Goal: Task Accomplishment & Management: Manage account settings

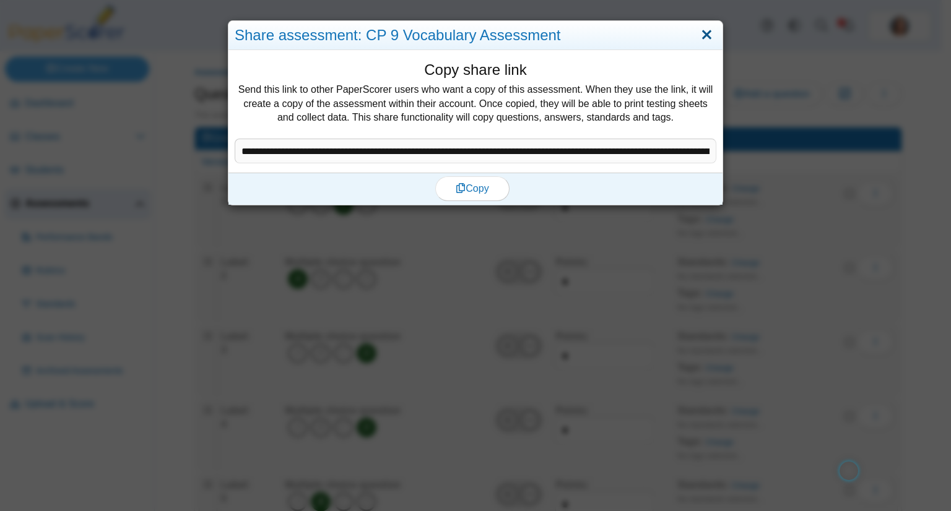
click at [706, 29] on link "Close" at bounding box center [706, 35] width 19 height 21
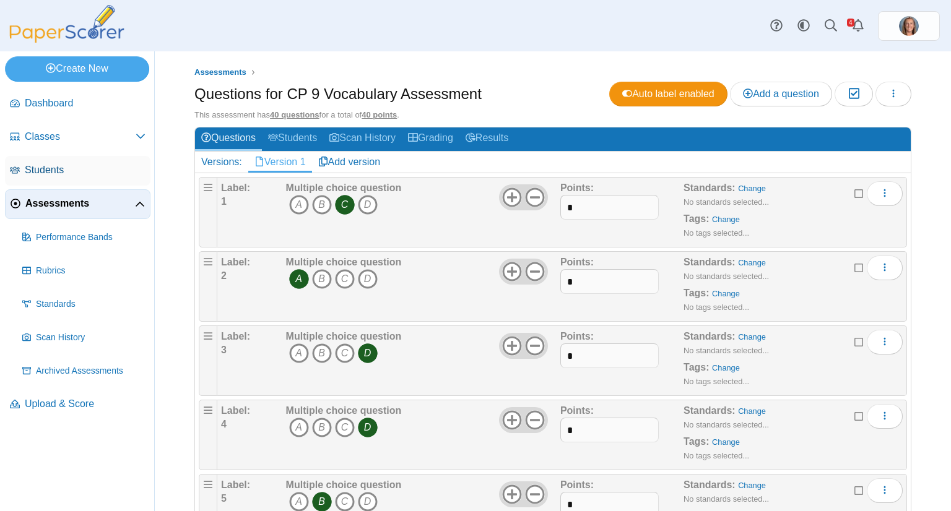
click at [67, 164] on span "Students" at bounding box center [85, 170] width 121 height 14
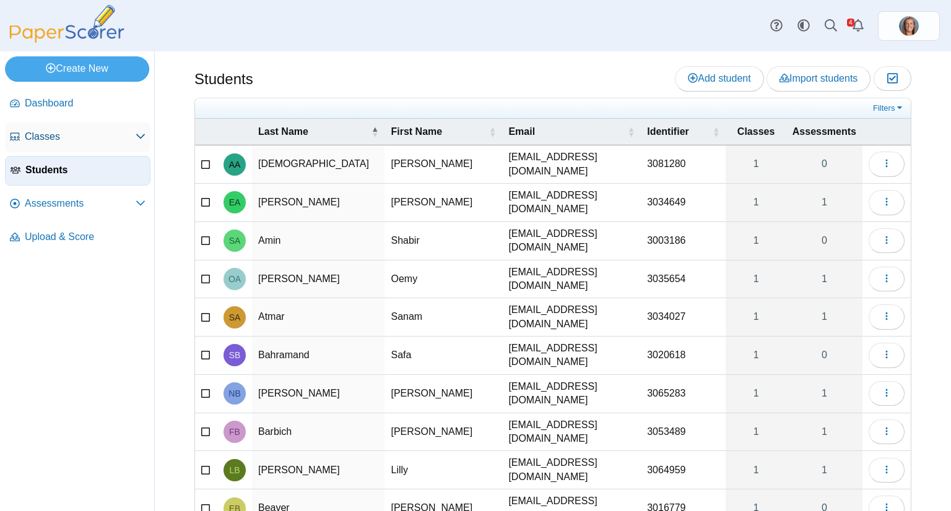
click at [83, 145] on link "Classes" at bounding box center [77, 138] width 145 height 30
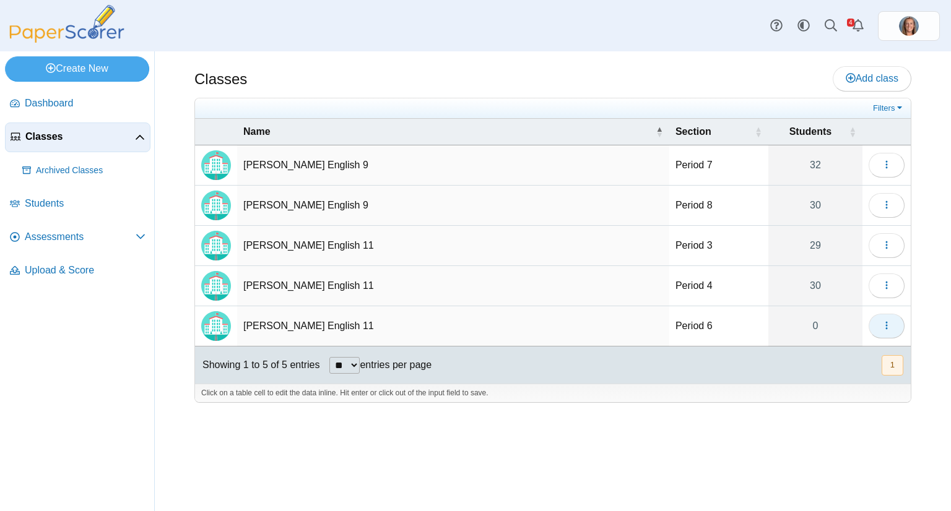
click at [878, 326] on button "button" at bounding box center [886, 326] width 36 height 25
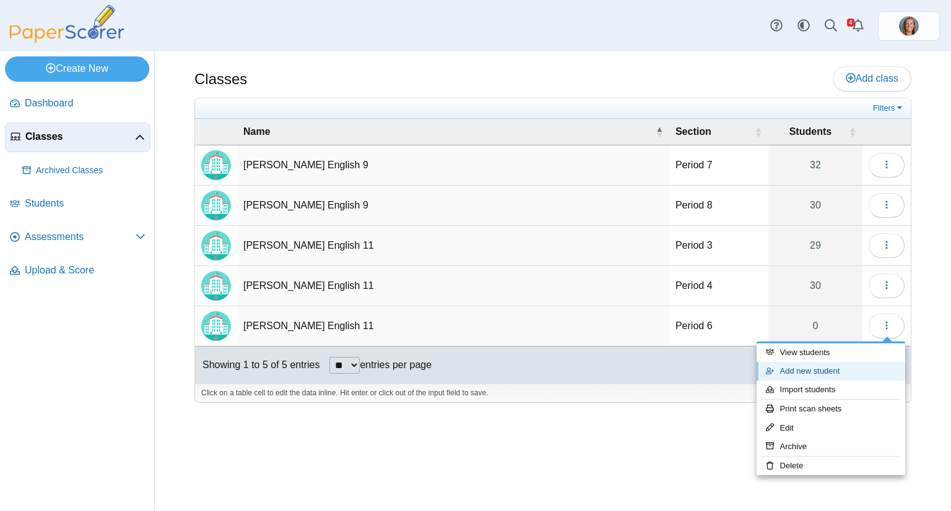
click at [832, 374] on link "Add new student" at bounding box center [830, 371] width 149 height 19
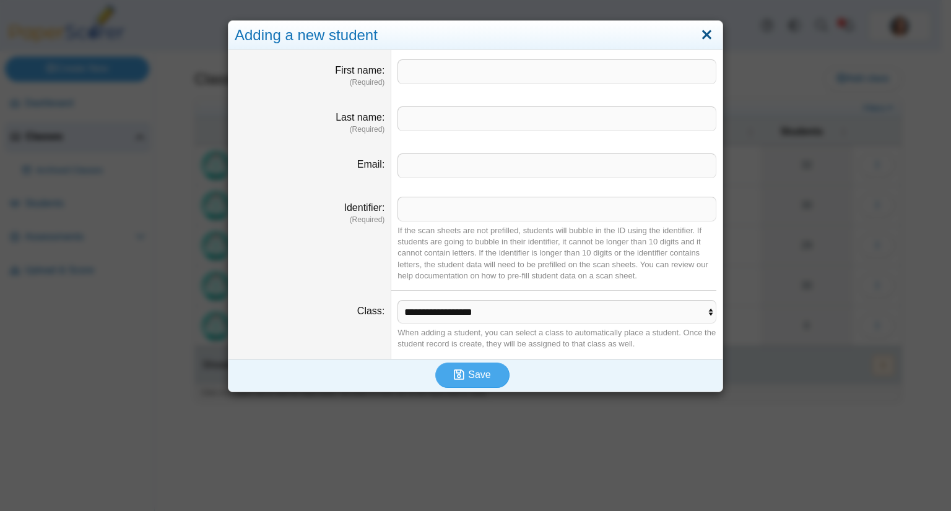
click at [706, 33] on link "Close" at bounding box center [706, 35] width 19 height 21
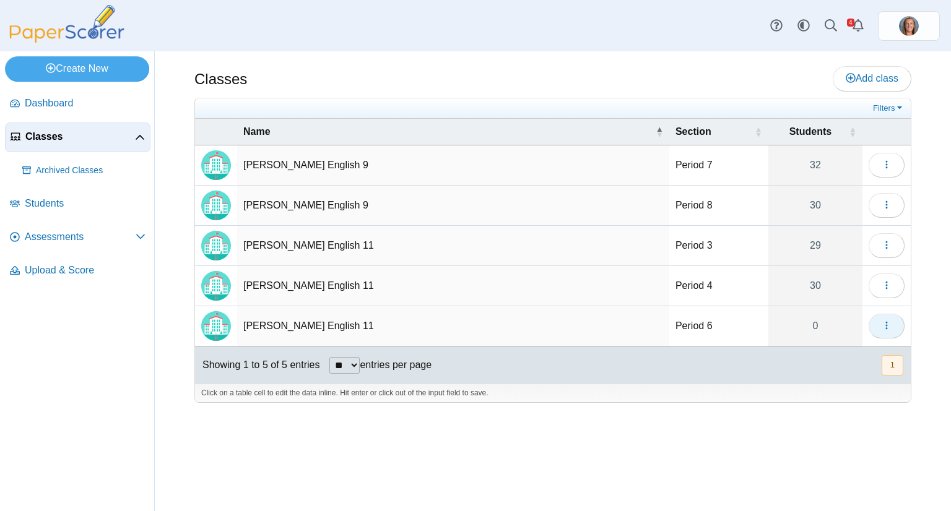
click at [891, 330] on button "button" at bounding box center [886, 326] width 36 height 25
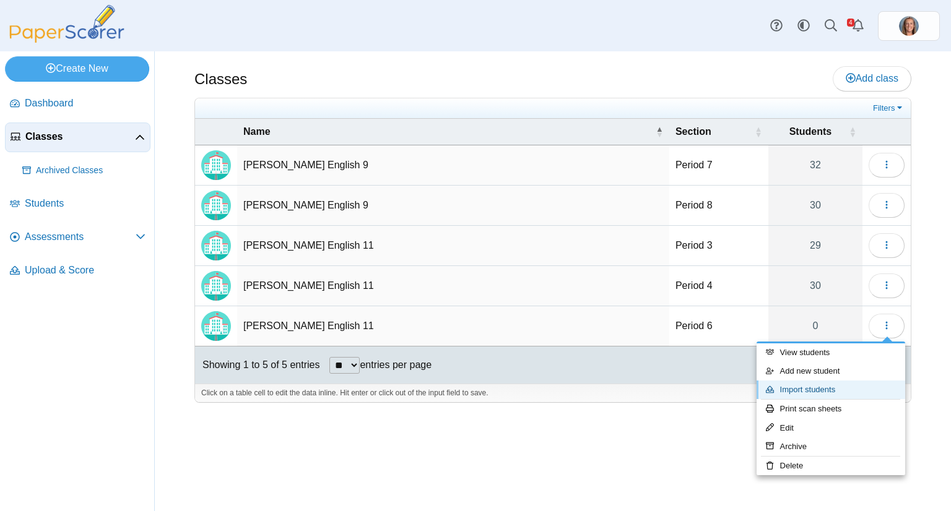
click at [829, 388] on link "Import students" at bounding box center [830, 390] width 149 height 19
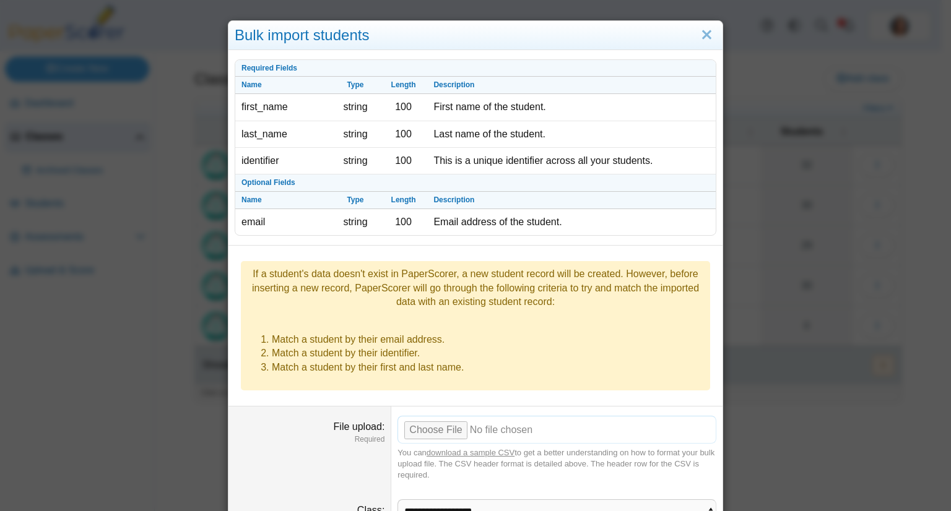
click at [443, 416] on input "File upload" at bounding box center [556, 429] width 319 height 27
type input "**********"
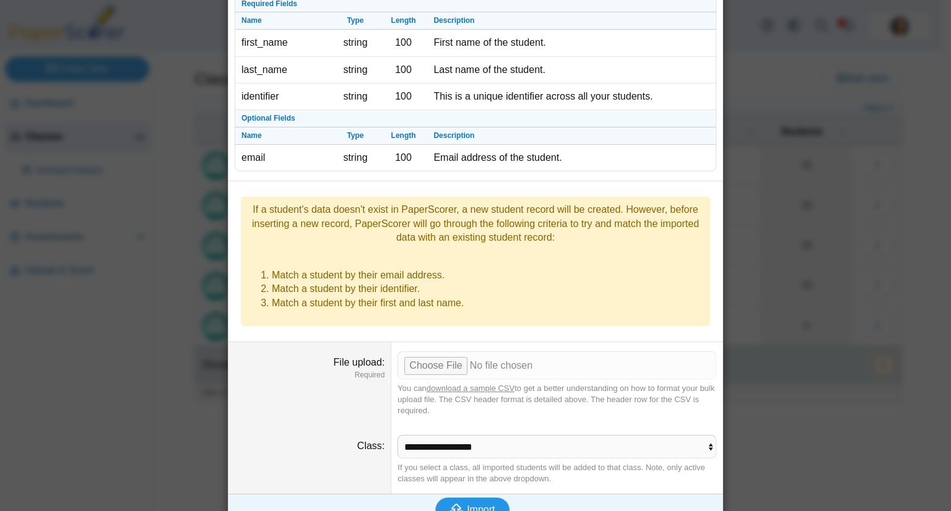
click at [477, 504] on span "Import" at bounding box center [481, 509] width 28 height 11
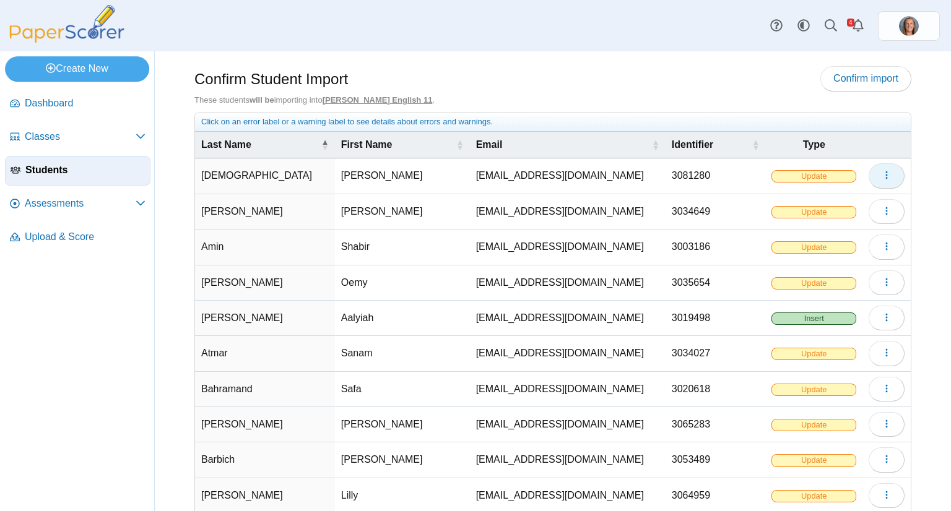
click at [882, 174] on button "button" at bounding box center [886, 175] width 36 height 25
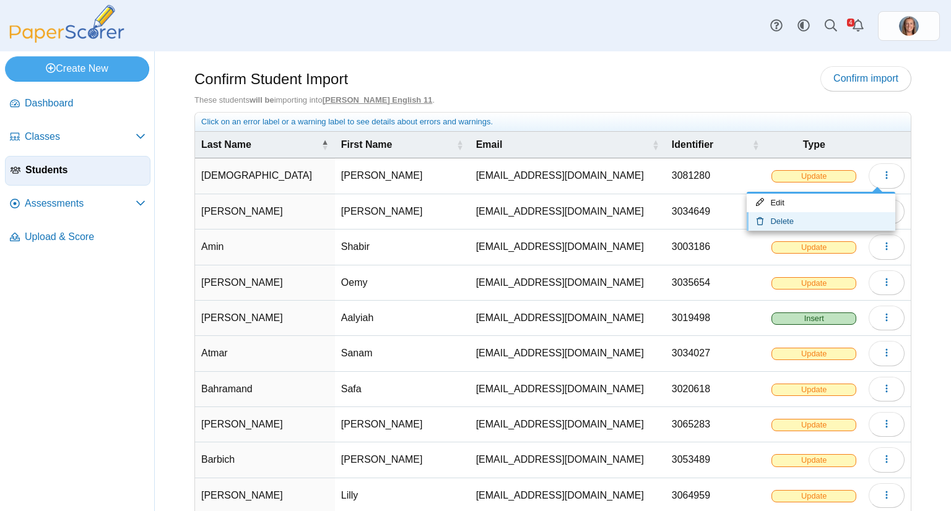
click at [815, 226] on link "Delete" at bounding box center [820, 221] width 149 height 19
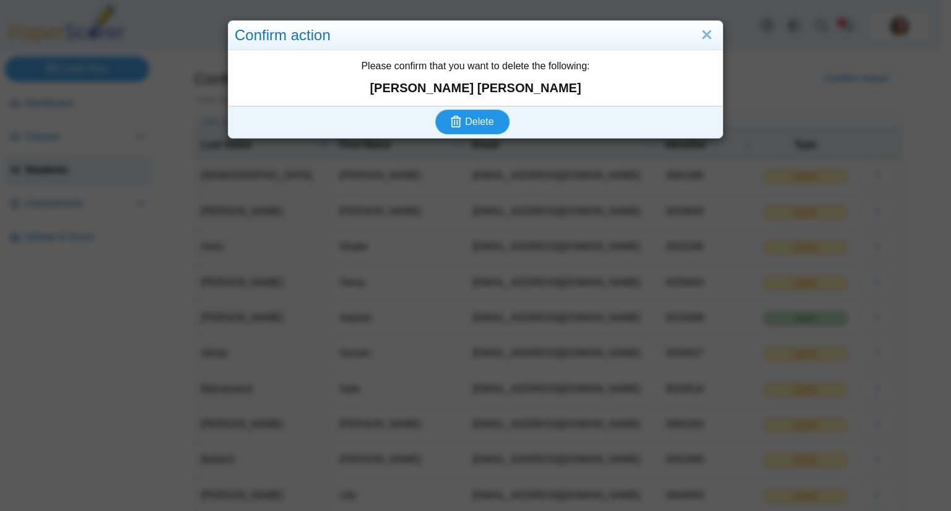
click at [483, 129] on button "Delete" at bounding box center [472, 122] width 74 height 25
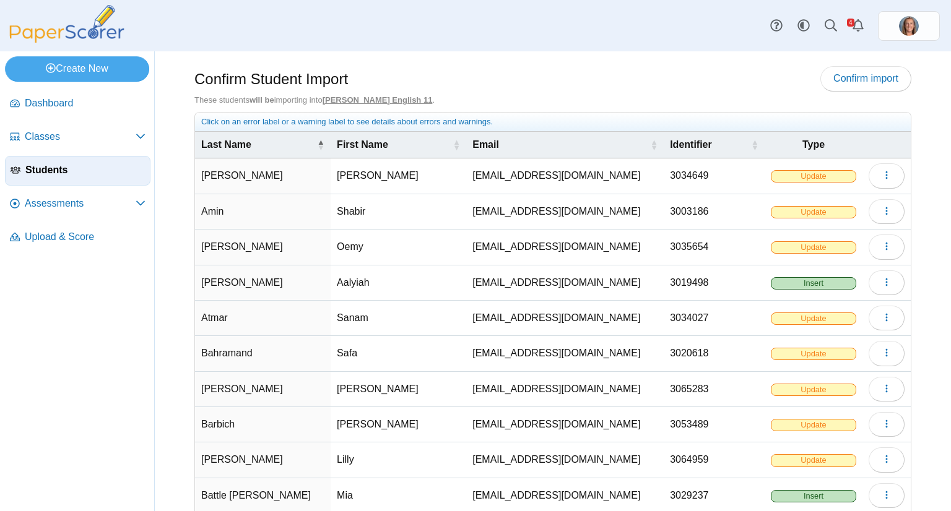
scroll to position [66, 0]
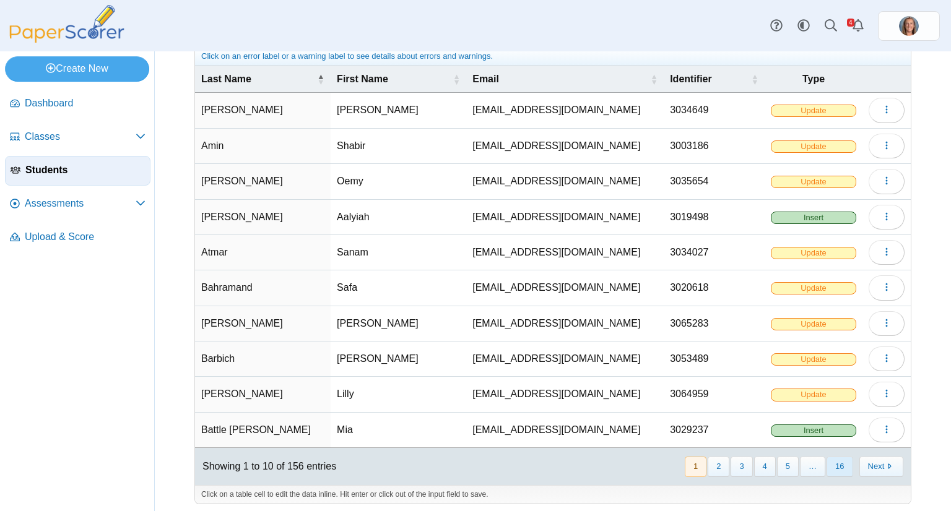
click at [827, 464] on button "16" at bounding box center [839, 467] width 26 height 20
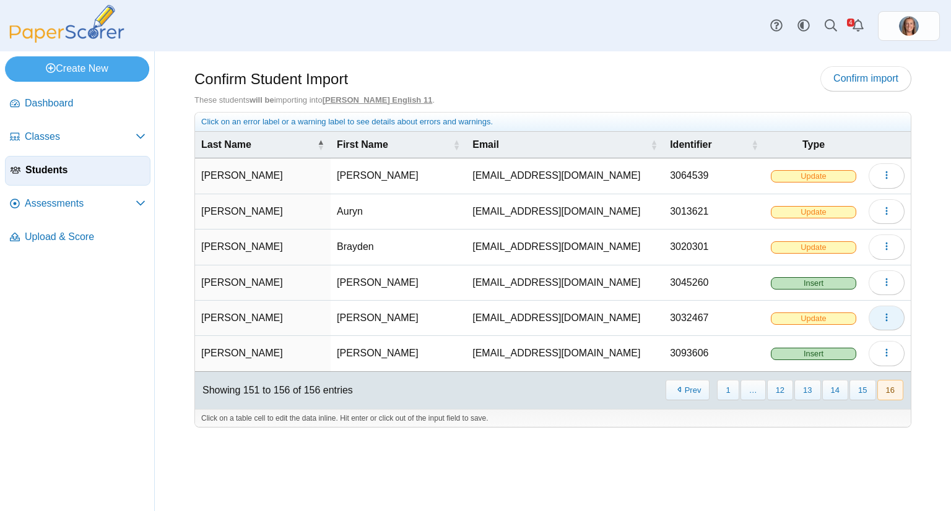
click at [890, 317] on icon "button" at bounding box center [886, 318] width 10 height 10
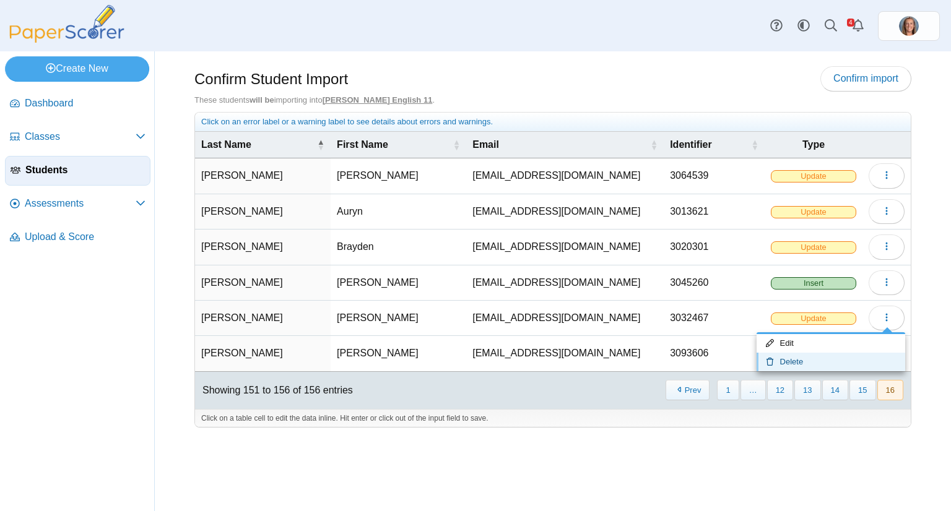
click at [811, 365] on link "Delete" at bounding box center [830, 362] width 149 height 19
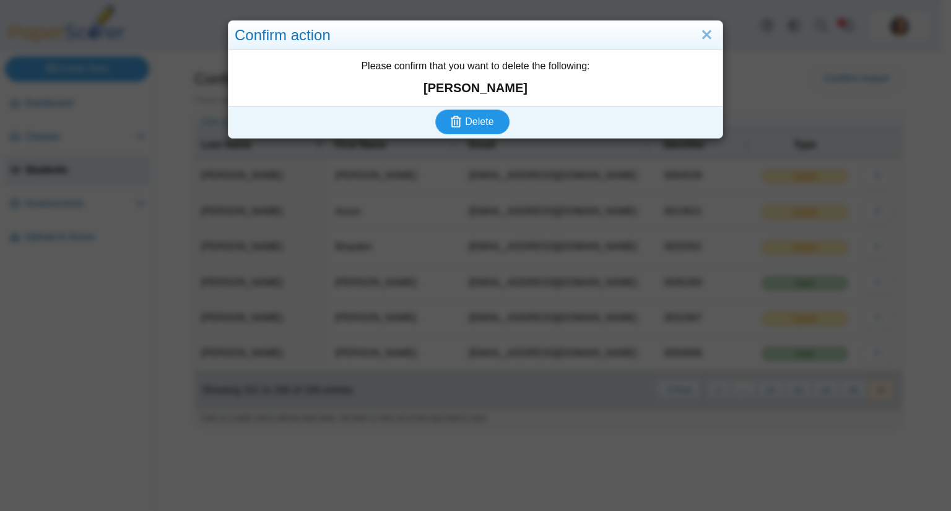
click at [497, 119] on button "Delete" at bounding box center [472, 122] width 74 height 25
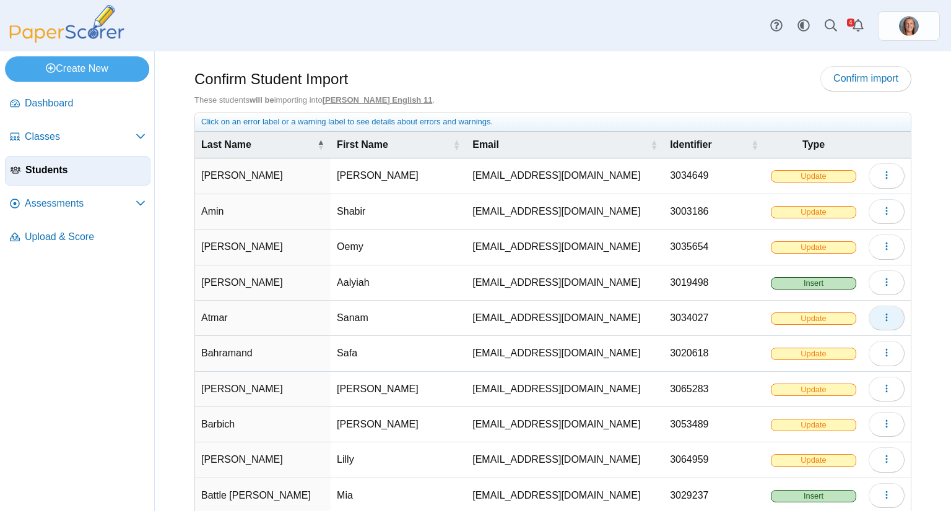
click at [878, 322] on button "button" at bounding box center [886, 318] width 36 height 25
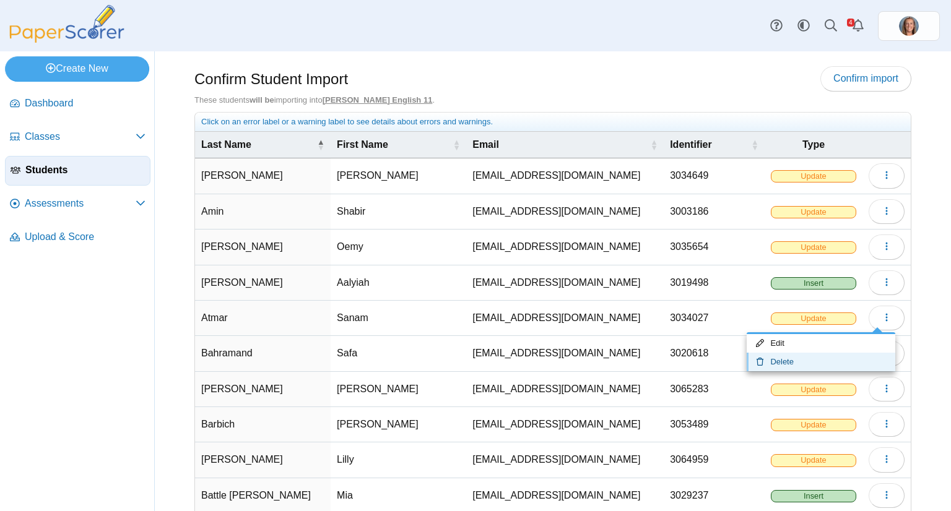
click at [827, 359] on link "Delete" at bounding box center [820, 362] width 149 height 19
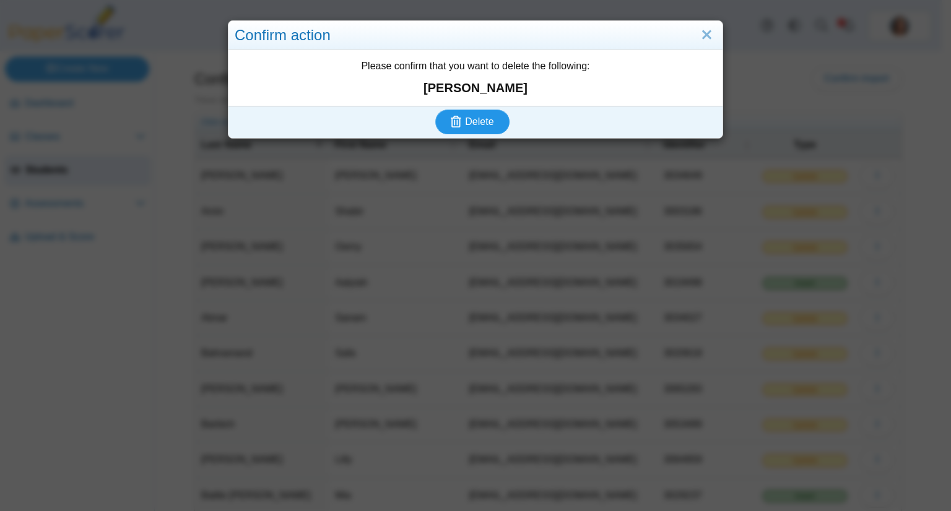
click at [482, 119] on span "Delete" at bounding box center [479, 121] width 28 height 11
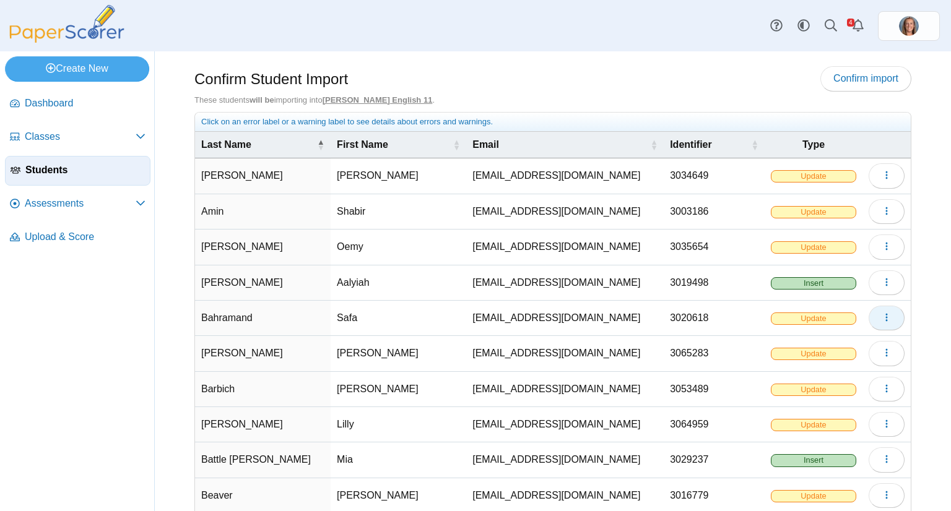
click at [881, 316] on icon "button" at bounding box center [886, 318] width 10 height 10
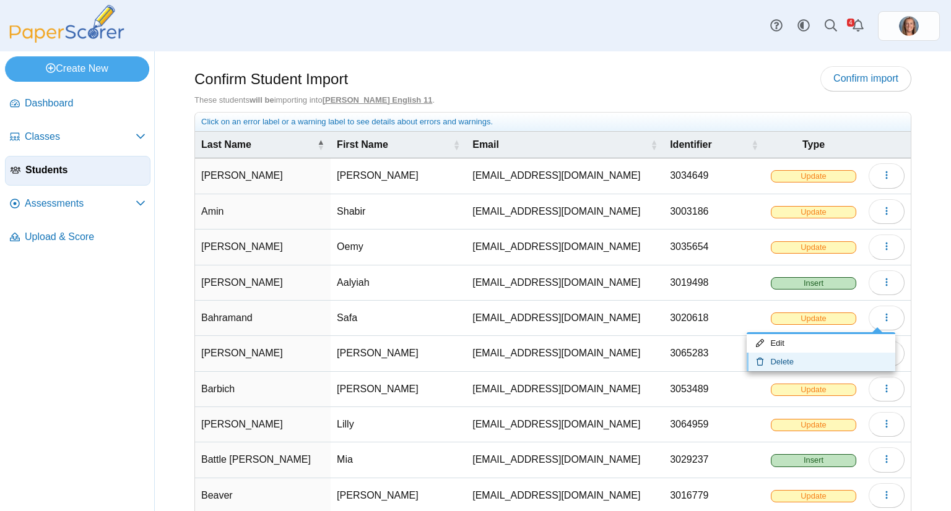
click at [802, 355] on link "Delete" at bounding box center [820, 362] width 149 height 19
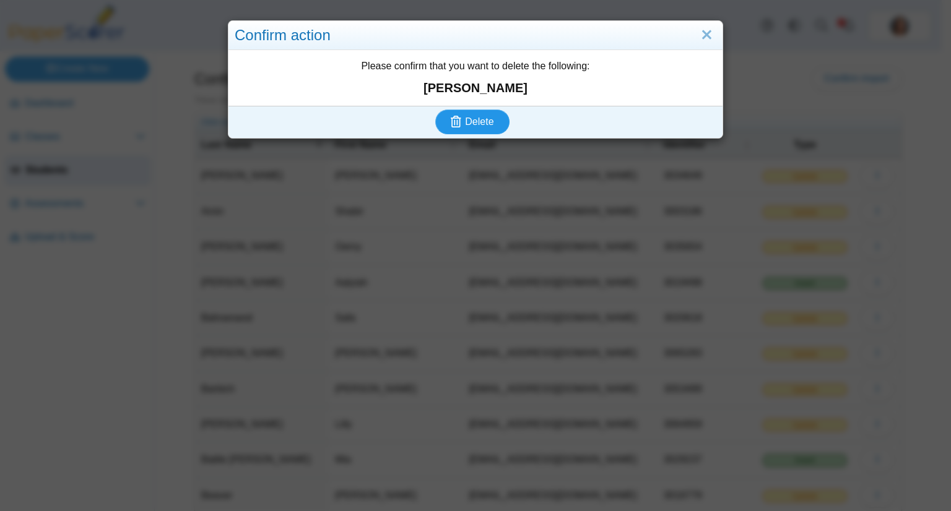
click at [477, 126] on span "Delete" at bounding box center [479, 121] width 28 height 11
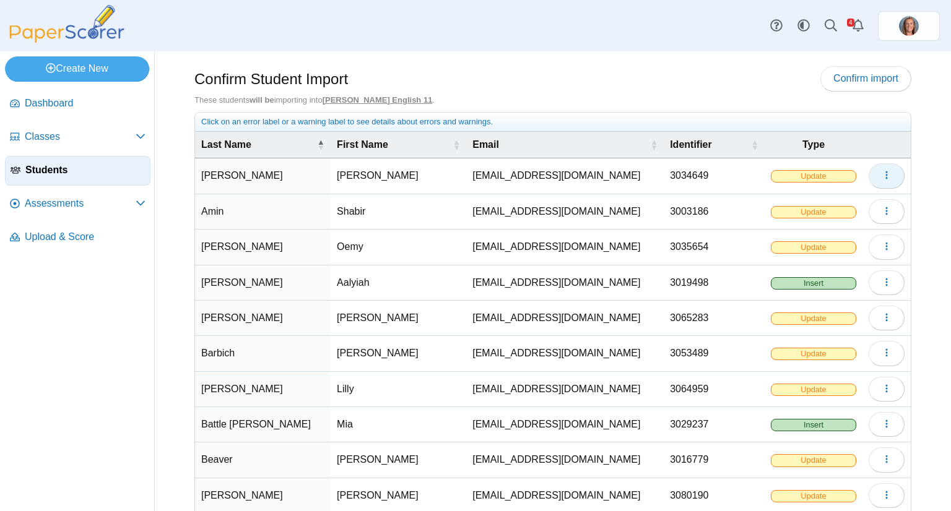
click at [883, 178] on button "button" at bounding box center [886, 175] width 36 height 25
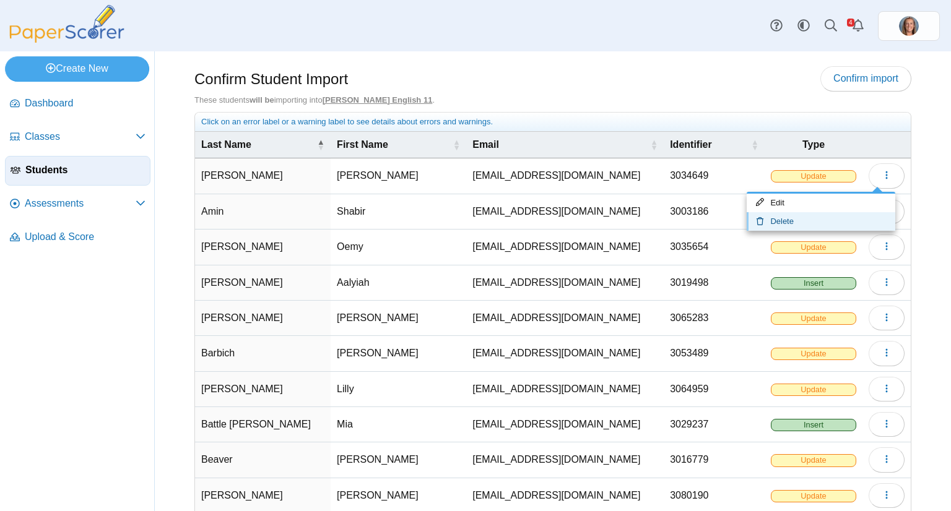
click at [808, 216] on link "Delete" at bounding box center [820, 221] width 149 height 19
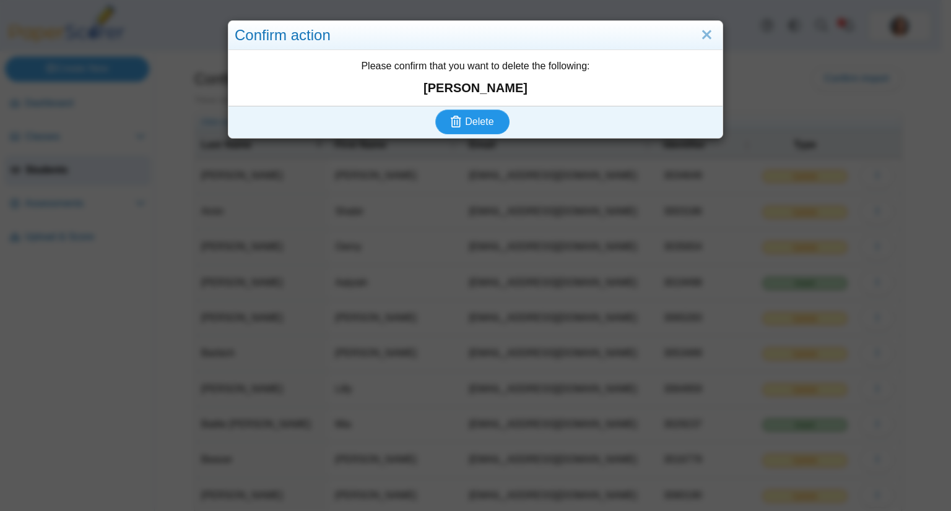
click at [468, 116] on span "Delete" at bounding box center [479, 121] width 28 height 11
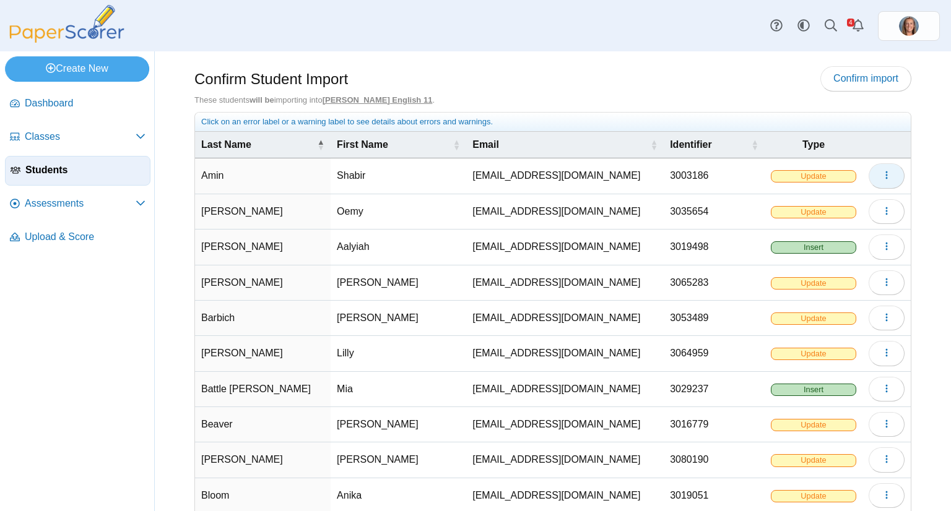
click at [881, 170] on span "button" at bounding box center [886, 175] width 10 height 11
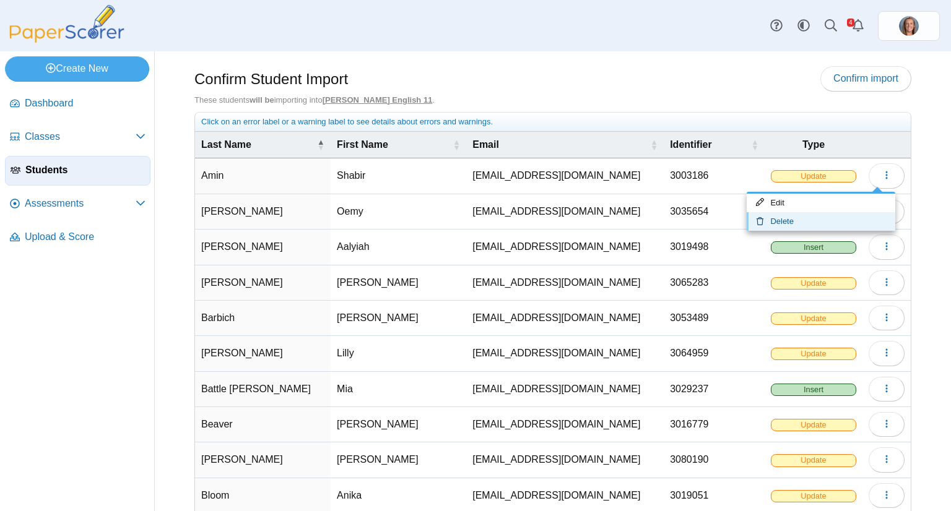
click at [824, 221] on link "Delete" at bounding box center [820, 221] width 149 height 19
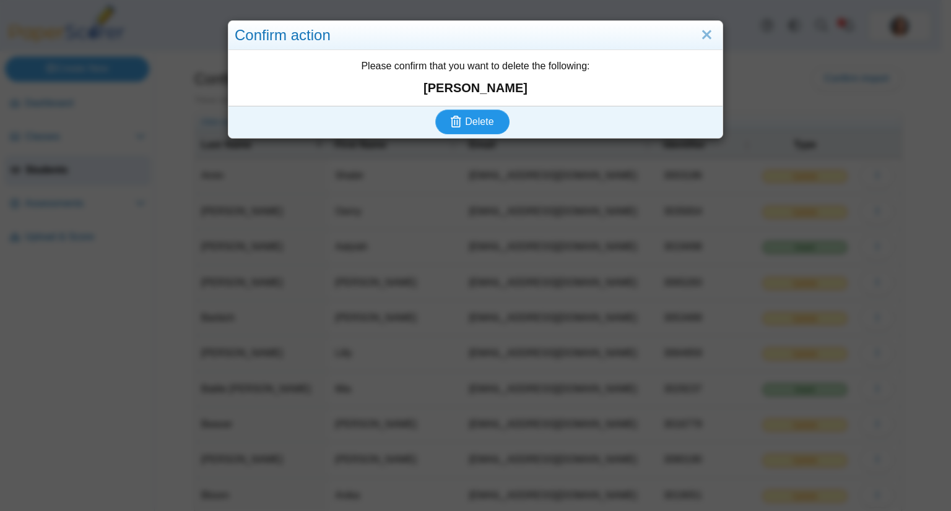
click at [495, 119] on button "Delete" at bounding box center [472, 122] width 74 height 25
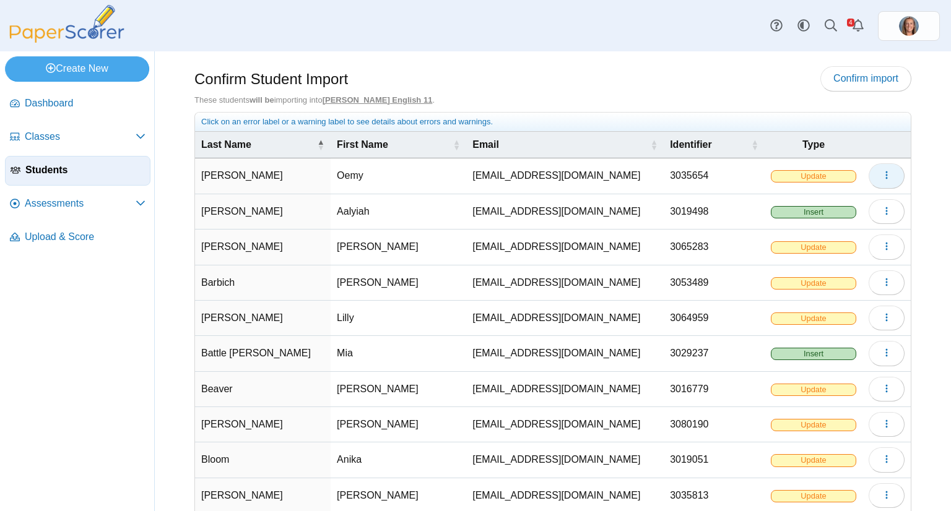
click at [881, 174] on icon "button" at bounding box center [886, 175] width 10 height 10
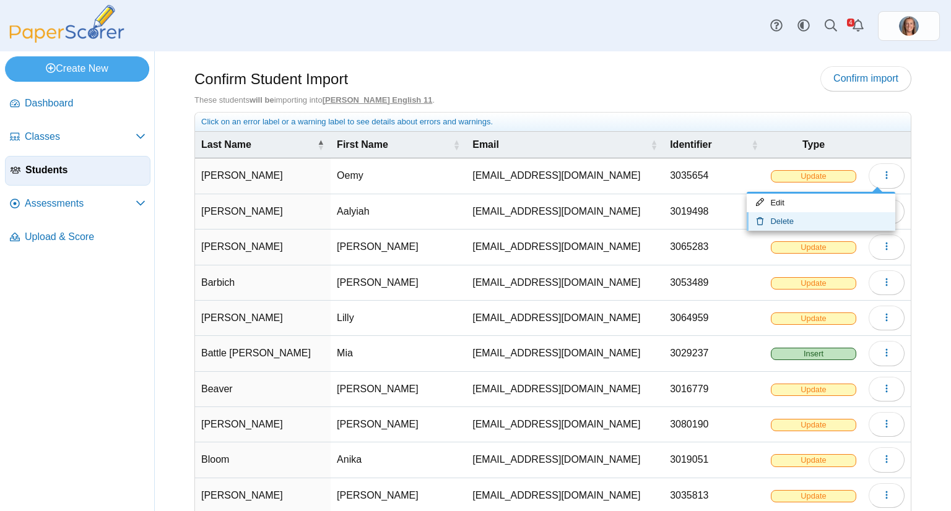
click at [825, 214] on link "Delete" at bounding box center [820, 221] width 149 height 19
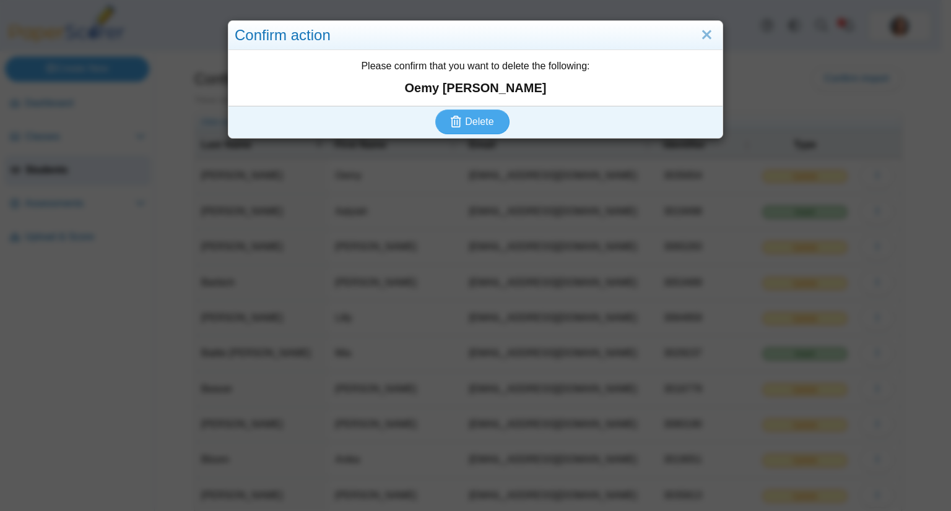
click at [508, 123] on div "Delete" at bounding box center [472, 122] width 488 height 32
click at [501, 122] on button "Delete" at bounding box center [472, 122] width 74 height 25
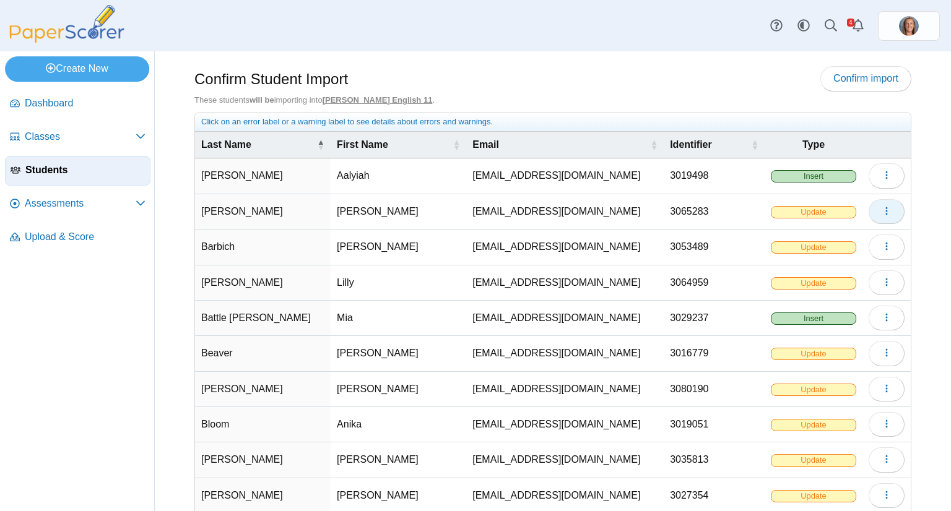
click at [870, 212] on button "button" at bounding box center [886, 211] width 36 height 25
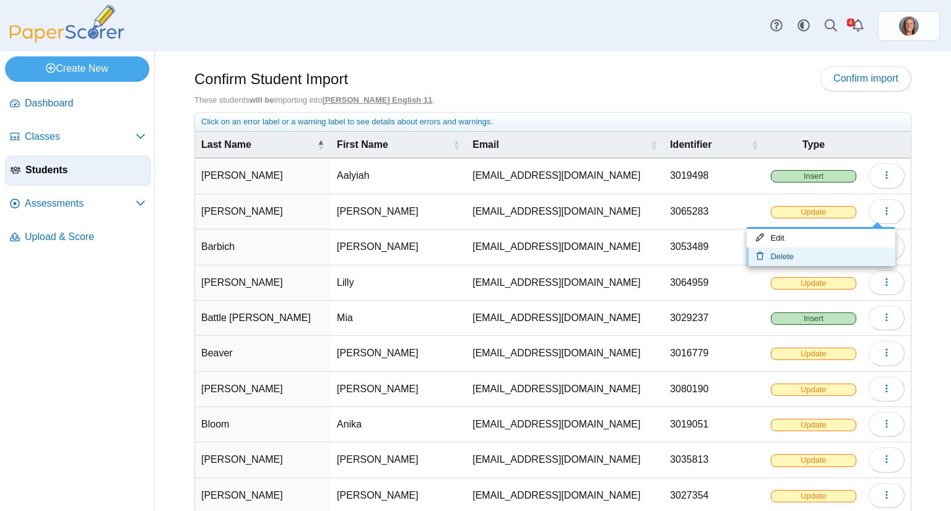
click at [822, 253] on link "Delete" at bounding box center [820, 257] width 149 height 19
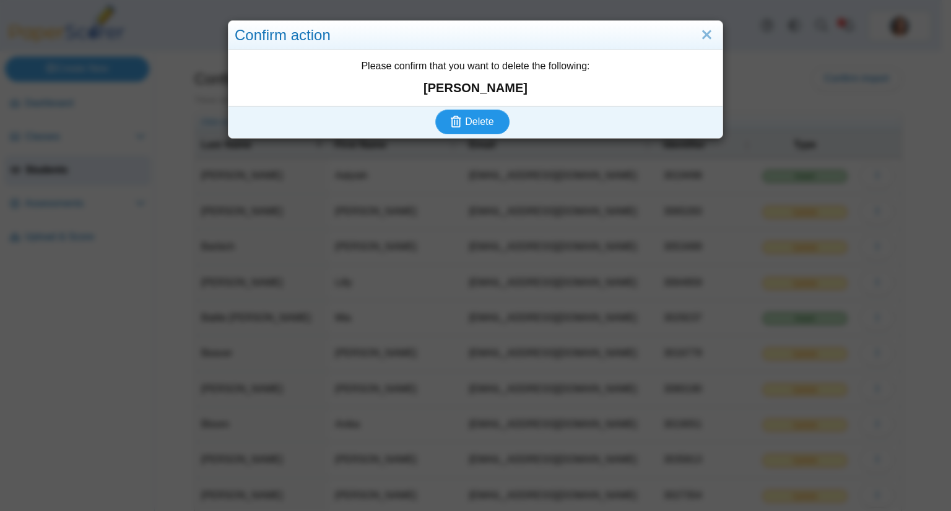
click at [483, 121] on span "Delete" at bounding box center [479, 121] width 28 height 11
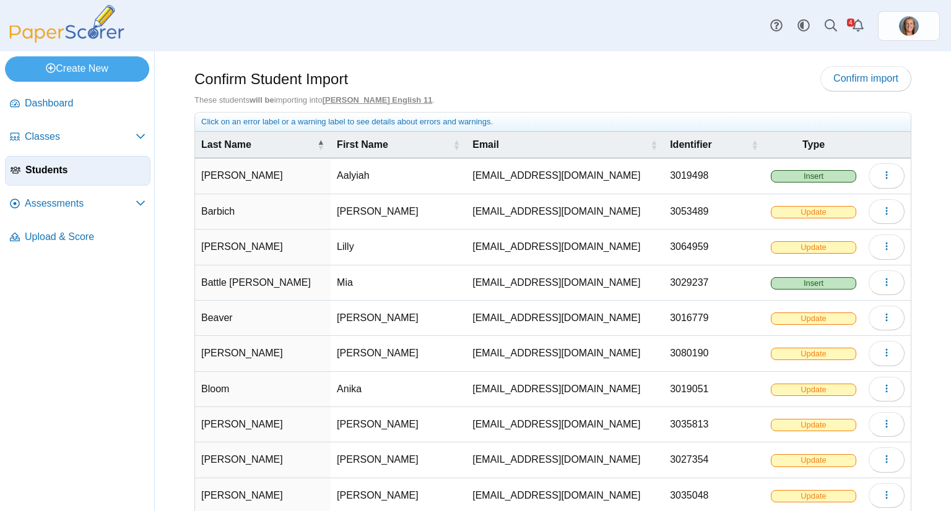
scroll to position [66, 0]
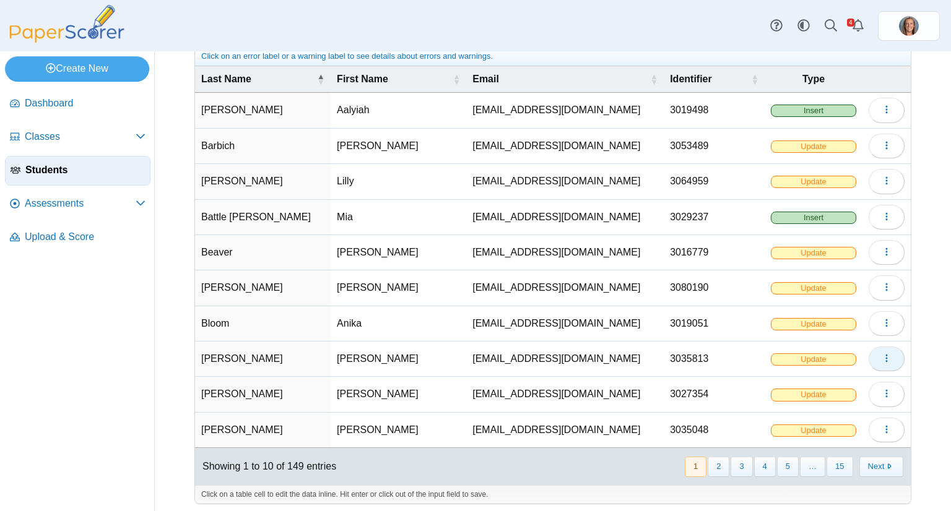
click at [881, 358] on icon "button" at bounding box center [886, 358] width 10 height 10
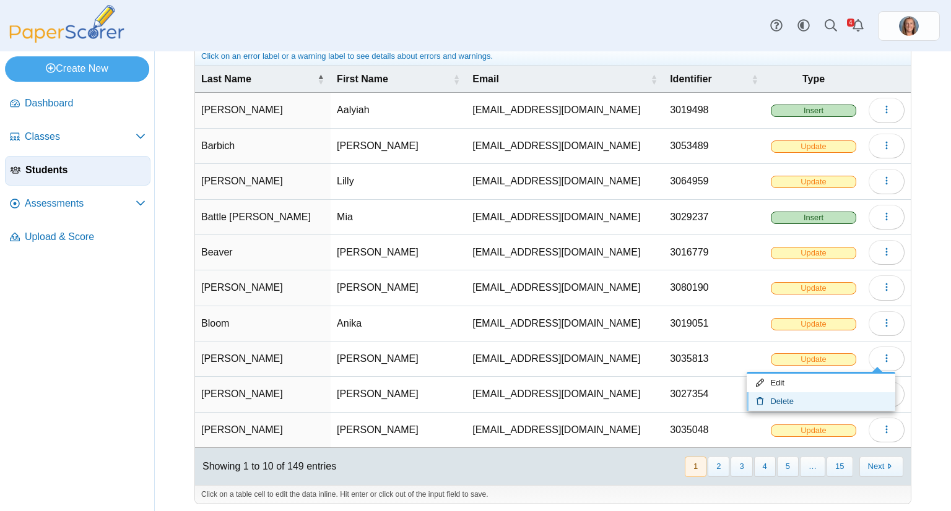
click at [792, 402] on link "Delete" at bounding box center [820, 401] width 149 height 19
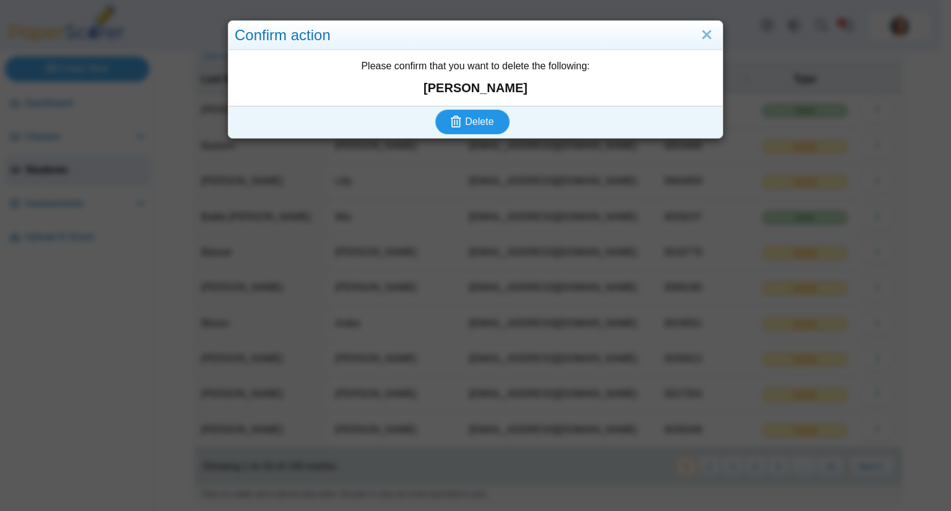
click at [444, 132] on button "Delete" at bounding box center [472, 122] width 74 height 25
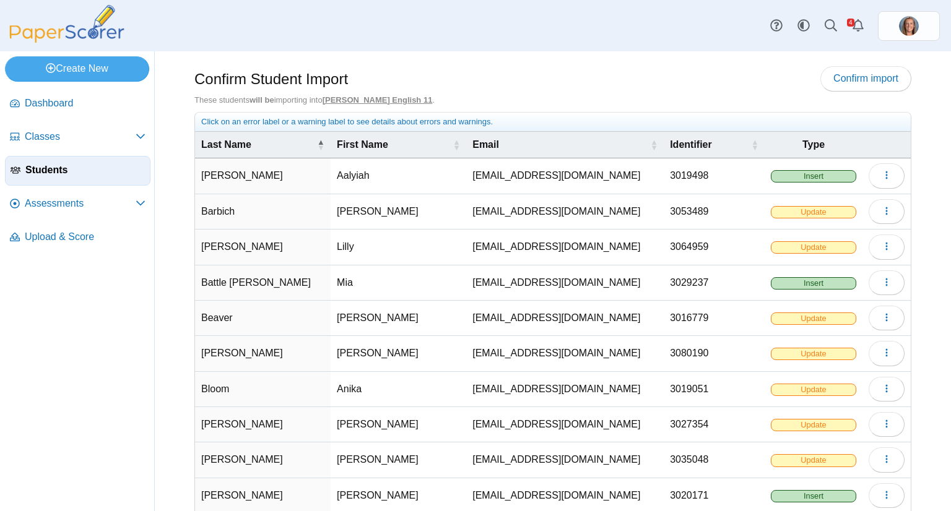
scroll to position [66, 0]
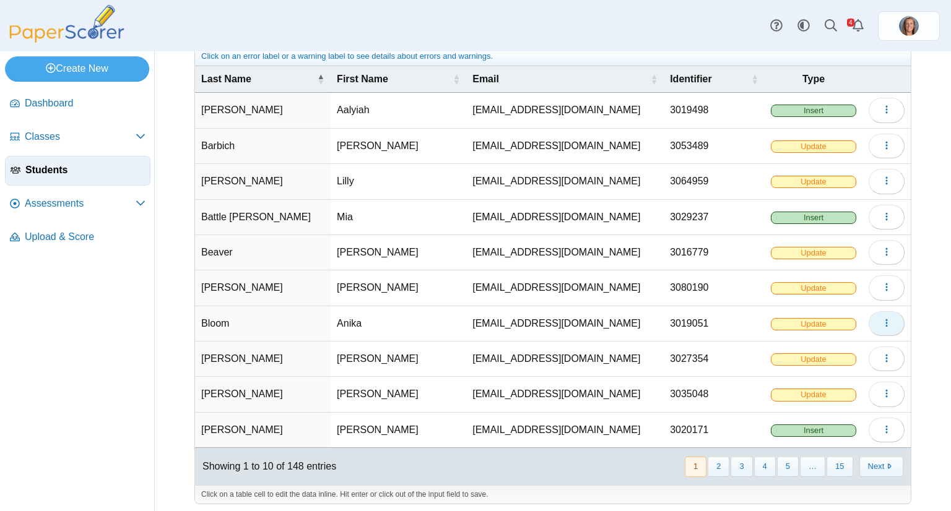
click at [868, 314] on button "button" at bounding box center [886, 323] width 36 height 25
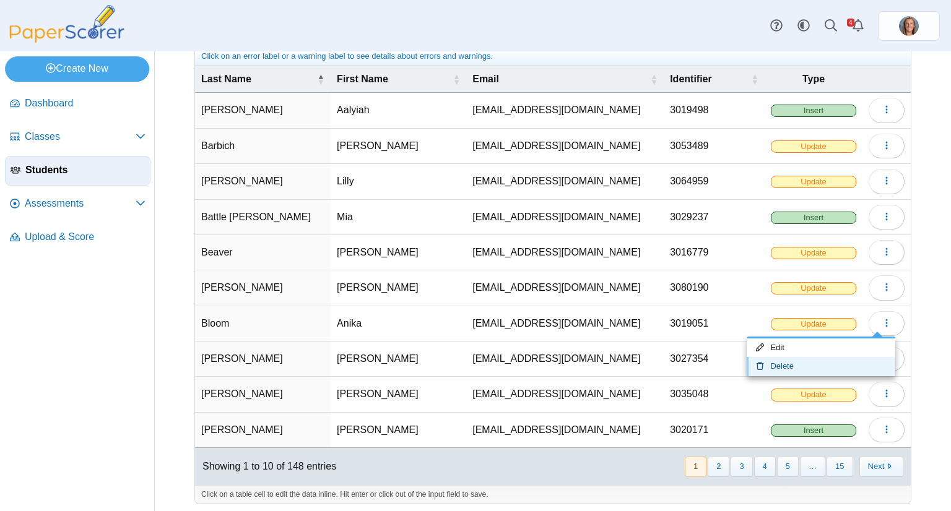
click at [803, 363] on link "Delete" at bounding box center [820, 366] width 149 height 19
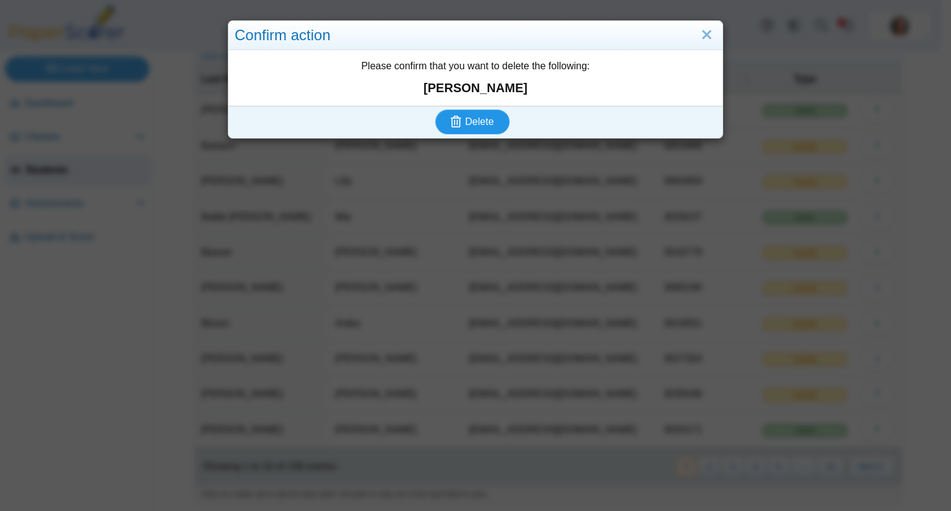
click at [485, 122] on span "Delete" at bounding box center [479, 121] width 28 height 11
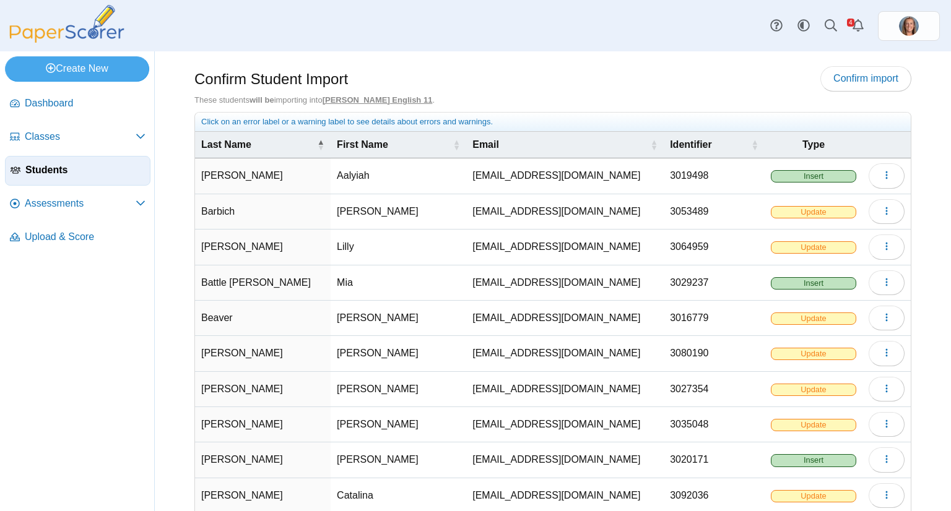
scroll to position [66, 0]
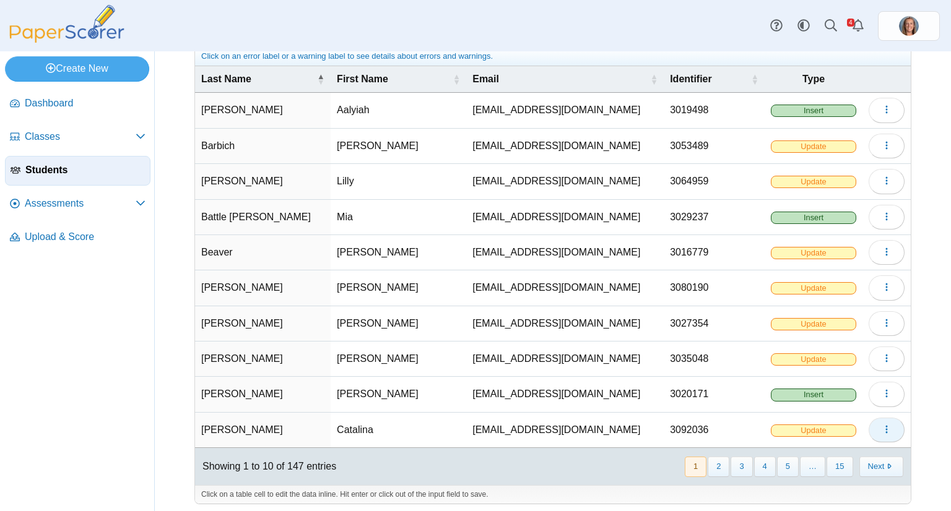
click at [878, 431] on button "button" at bounding box center [886, 430] width 36 height 25
click at [815, 467] on link "Delete" at bounding box center [820, 472] width 149 height 19
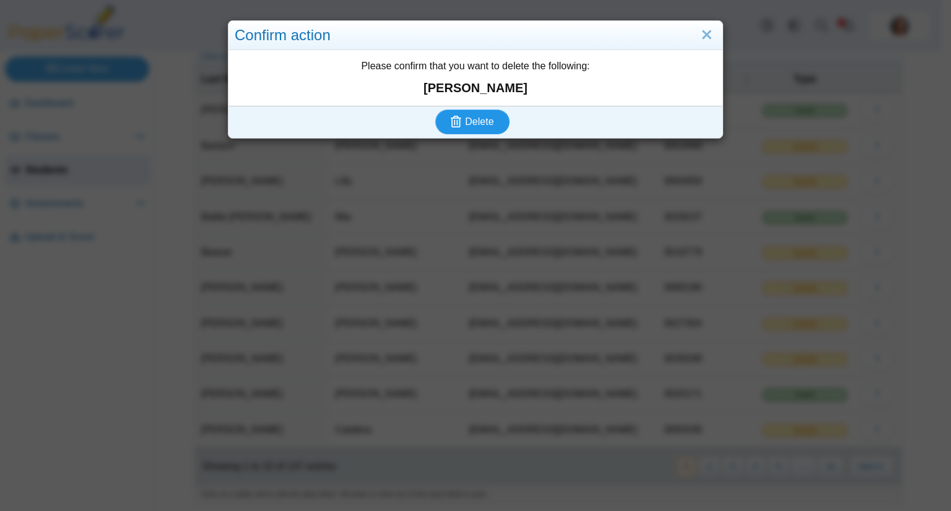
click at [482, 124] on span "Delete" at bounding box center [479, 121] width 28 height 11
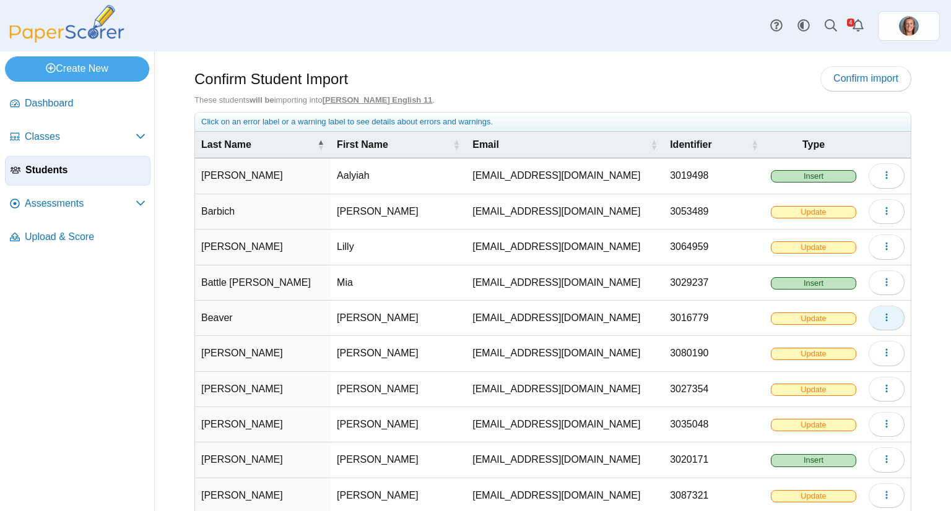
click at [868, 314] on button "button" at bounding box center [886, 318] width 36 height 25
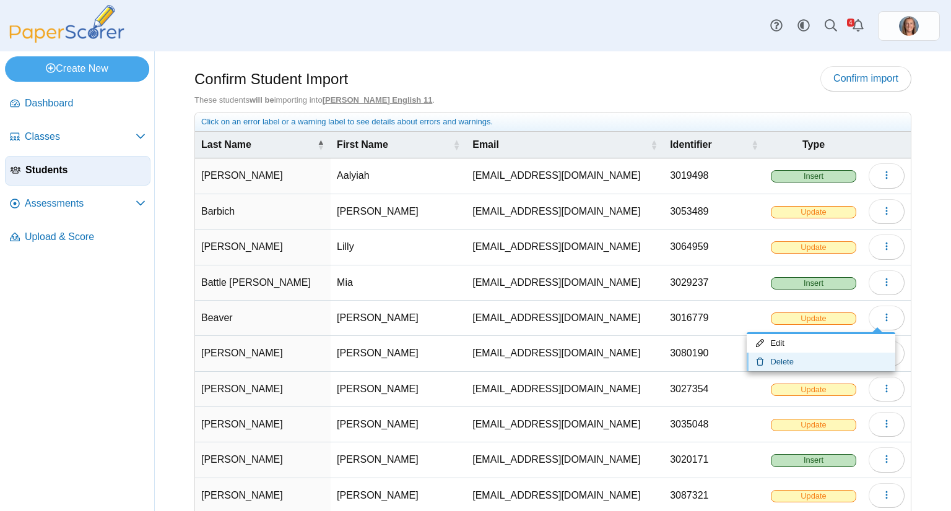
click at [817, 357] on link "Delete" at bounding box center [820, 362] width 149 height 19
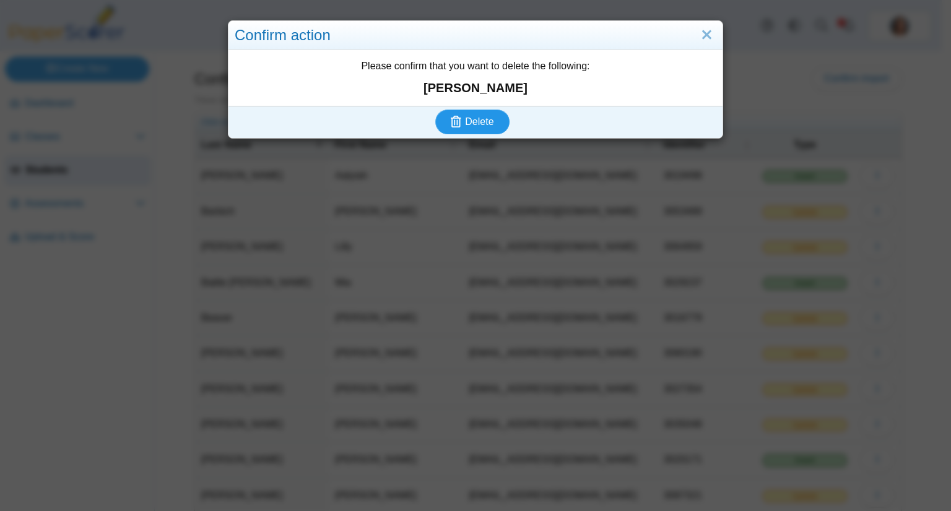
click at [483, 117] on span "Delete" at bounding box center [479, 121] width 28 height 11
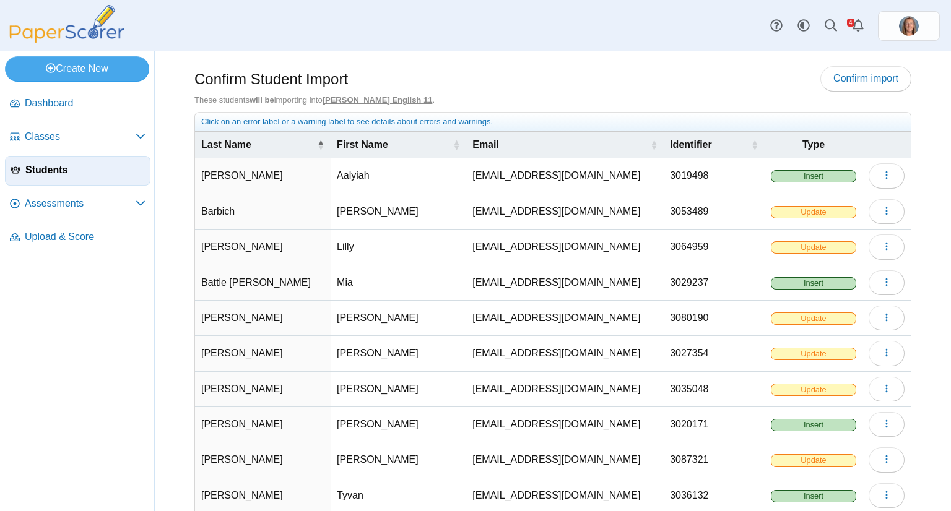
scroll to position [66, 0]
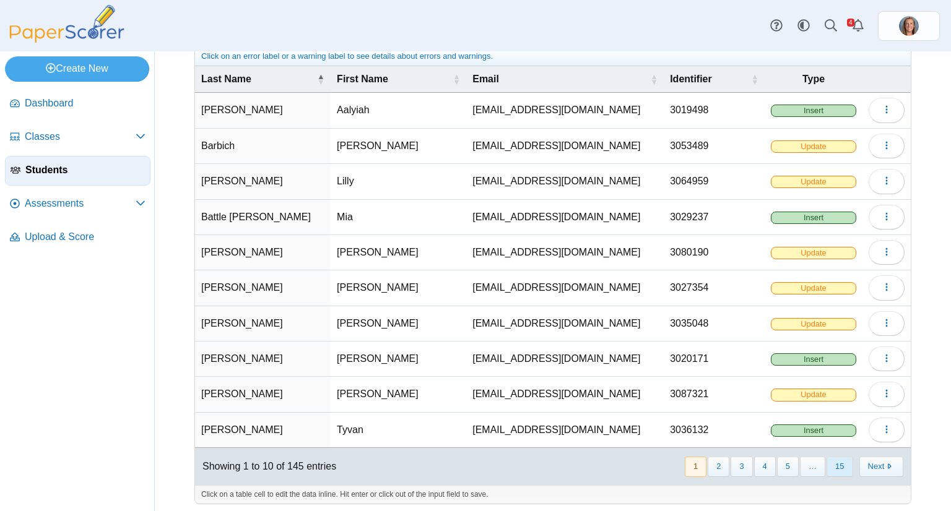
click at [826, 461] on button "15" at bounding box center [839, 467] width 26 height 20
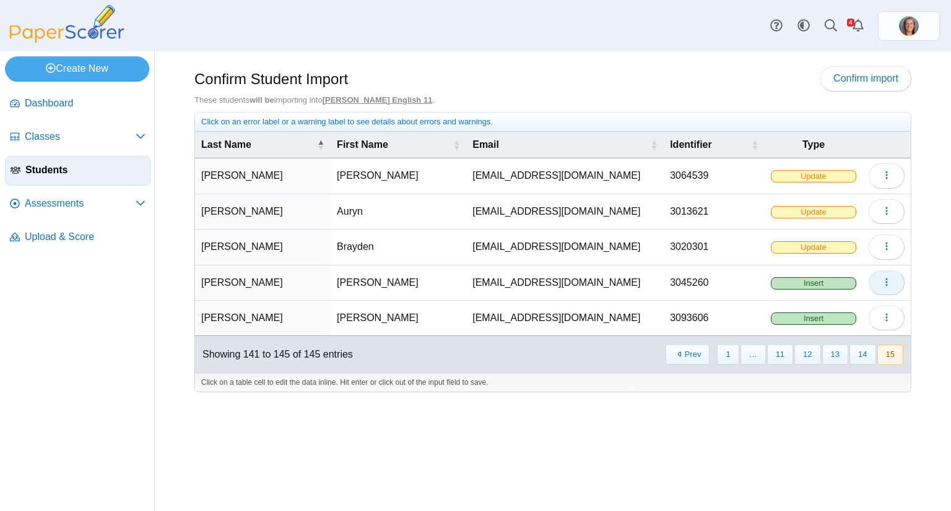
click at [877, 287] on button "button" at bounding box center [886, 282] width 36 height 25
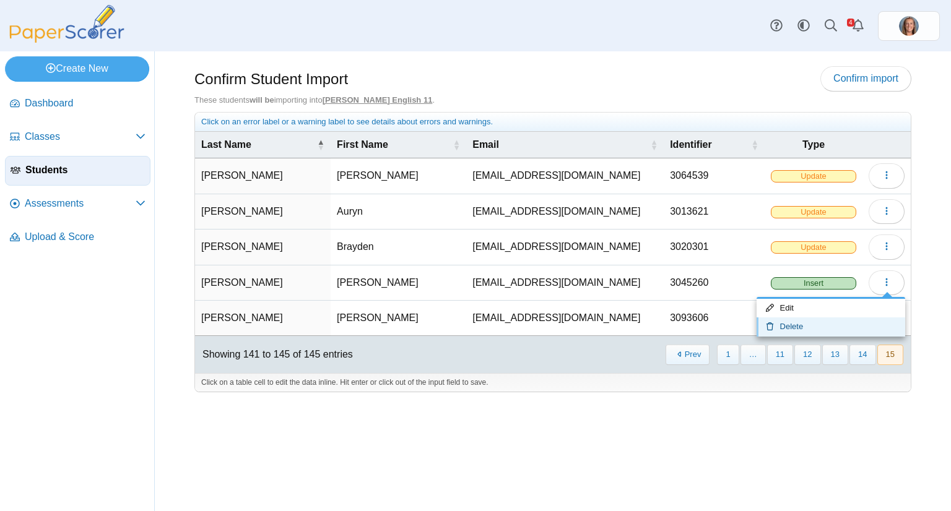
click at [828, 329] on link "Delete" at bounding box center [830, 327] width 149 height 19
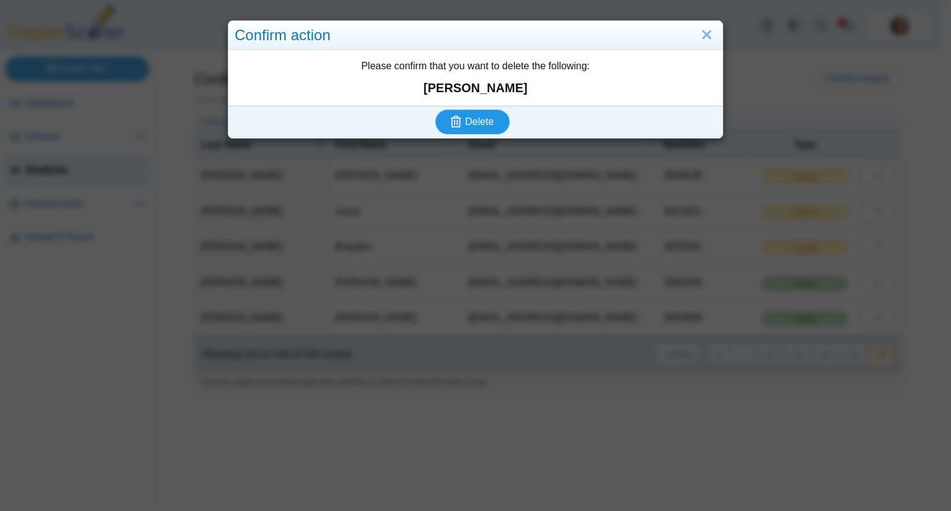
click at [489, 118] on button "Delete" at bounding box center [472, 122] width 74 height 25
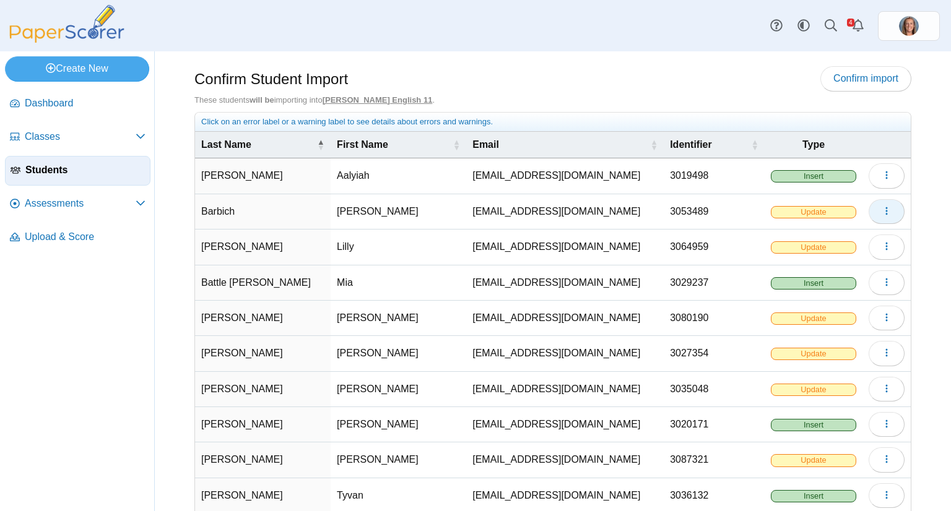
click at [884, 210] on button "button" at bounding box center [886, 211] width 36 height 25
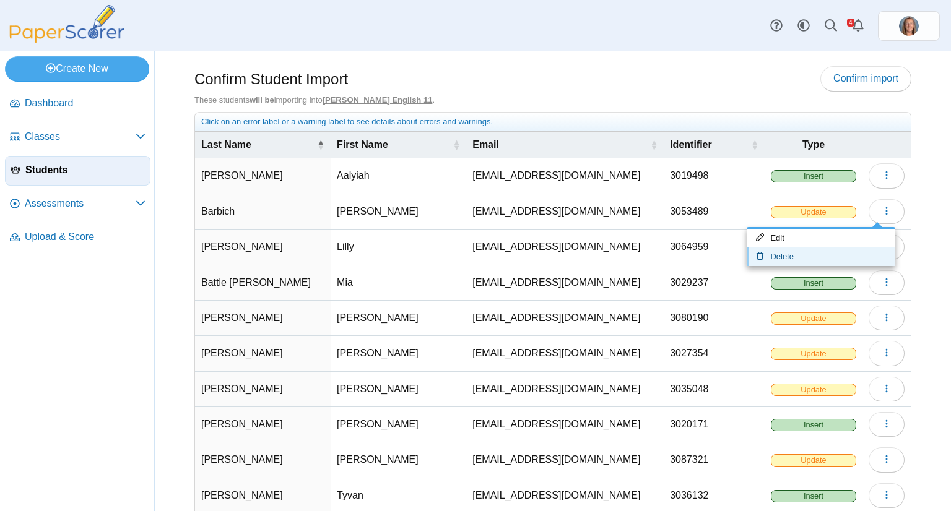
click at [792, 254] on link "Delete" at bounding box center [820, 257] width 149 height 19
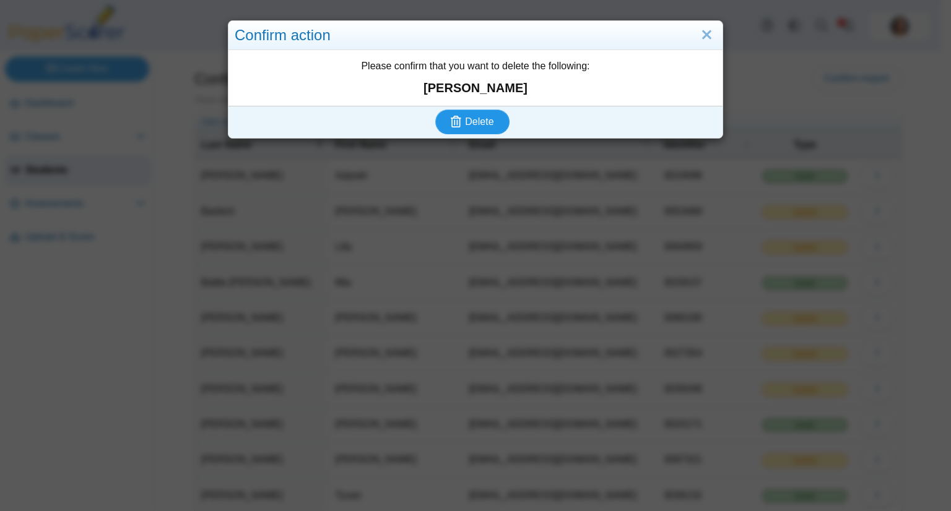
click at [485, 129] on button "Delete" at bounding box center [472, 122] width 74 height 25
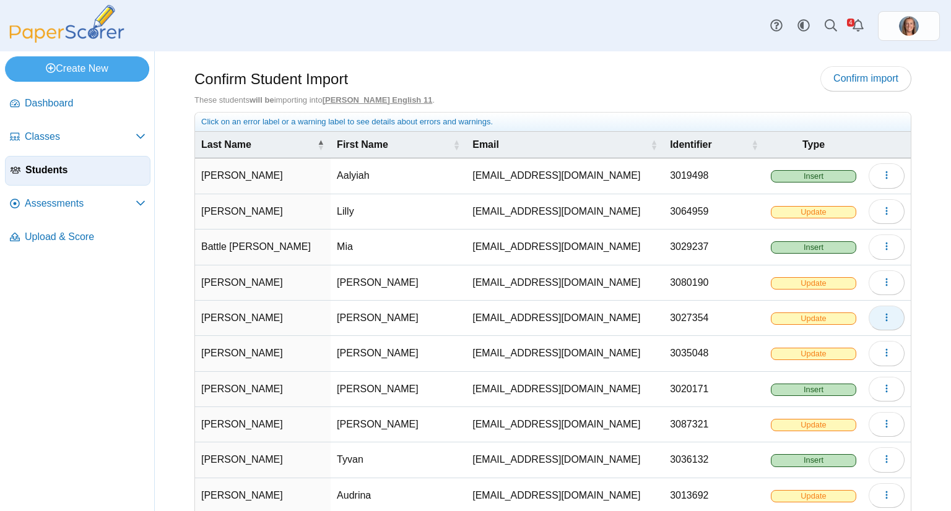
scroll to position [66, 0]
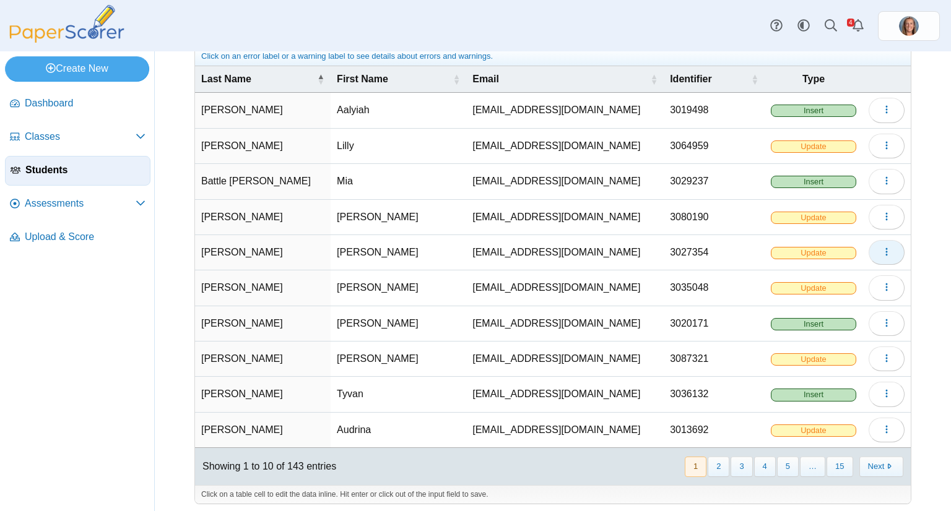
click at [881, 247] on icon "button" at bounding box center [886, 252] width 10 height 10
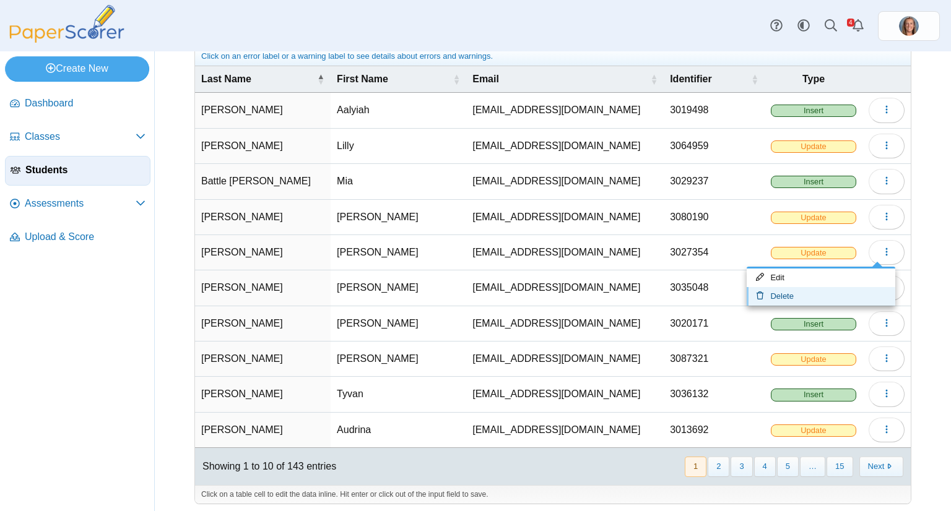
click at [824, 289] on link "Delete" at bounding box center [820, 296] width 149 height 19
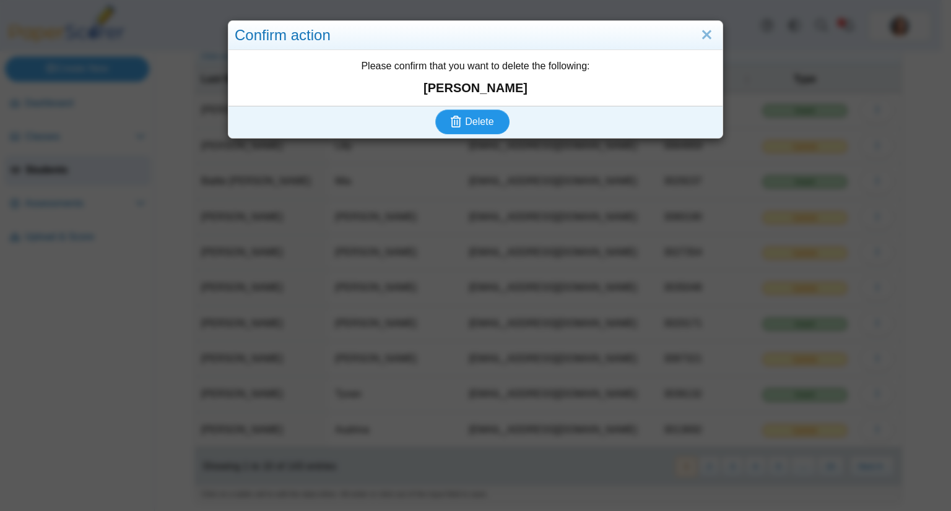
click at [478, 116] on span "Delete" at bounding box center [479, 121] width 28 height 11
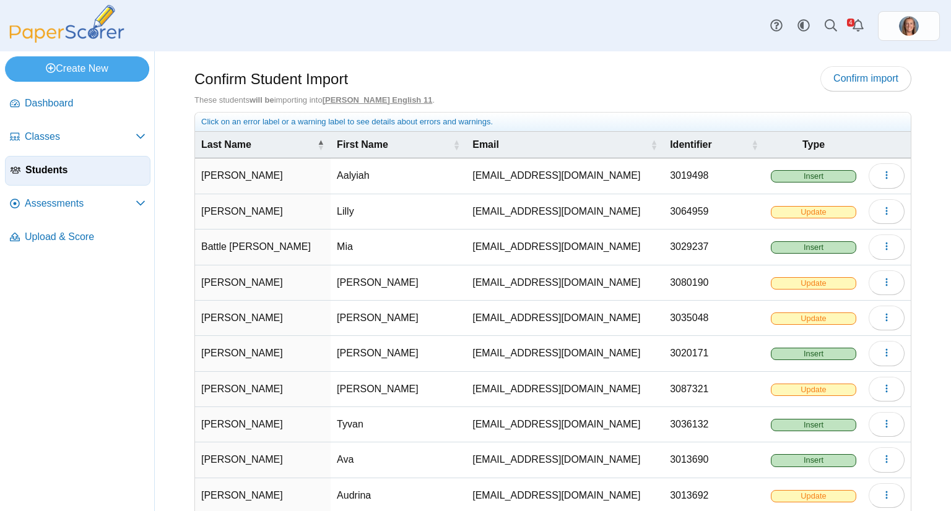
scroll to position [66, 0]
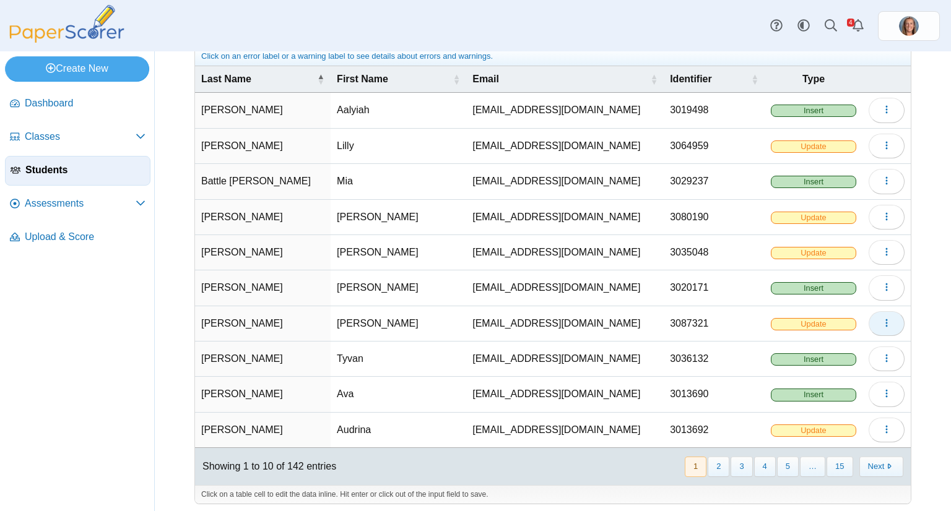
click at [881, 319] on icon "button" at bounding box center [886, 323] width 10 height 10
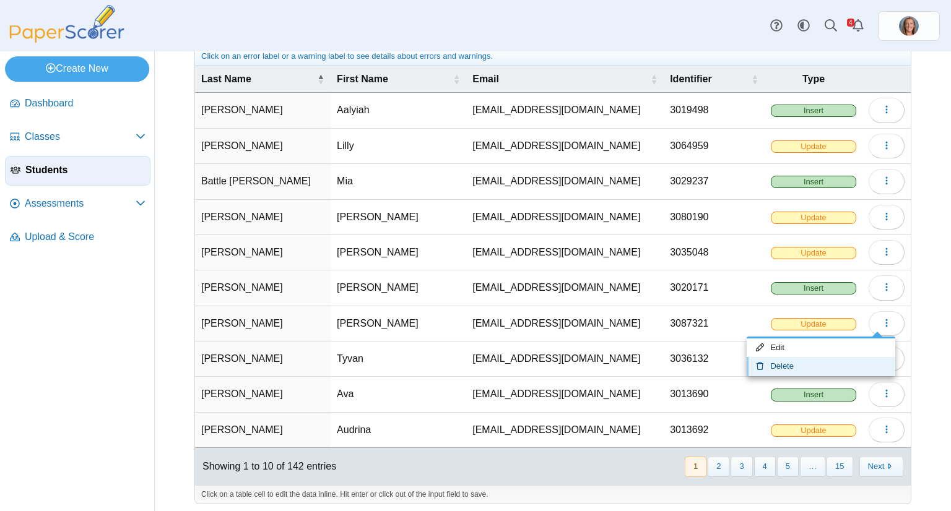
click at [797, 360] on link "Delete" at bounding box center [820, 366] width 149 height 19
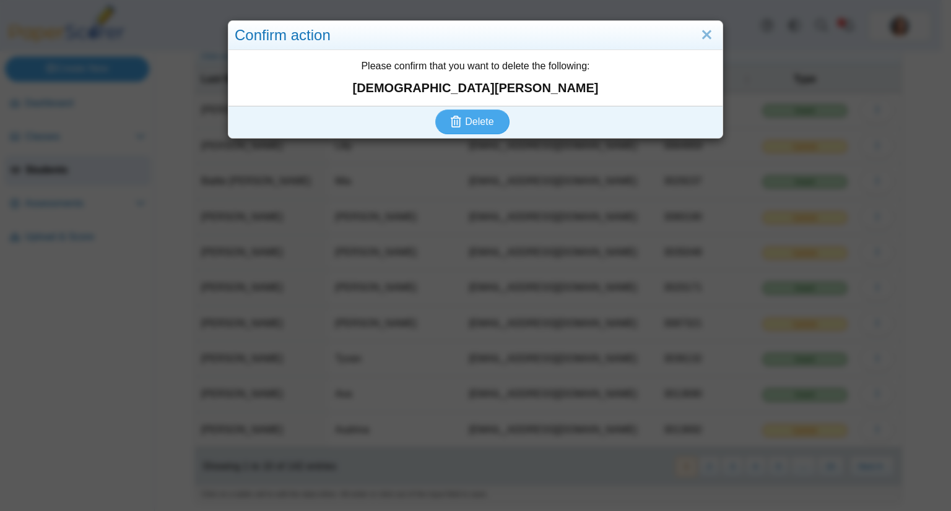
click at [461, 136] on div "Delete" at bounding box center [472, 122] width 488 height 32
click at [461, 134] on button "Delete" at bounding box center [472, 122] width 74 height 25
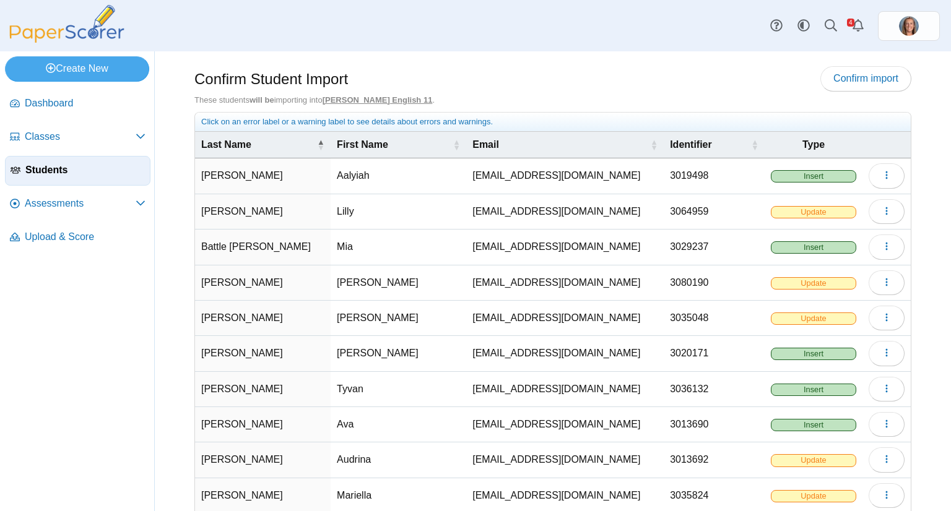
scroll to position [66, 0]
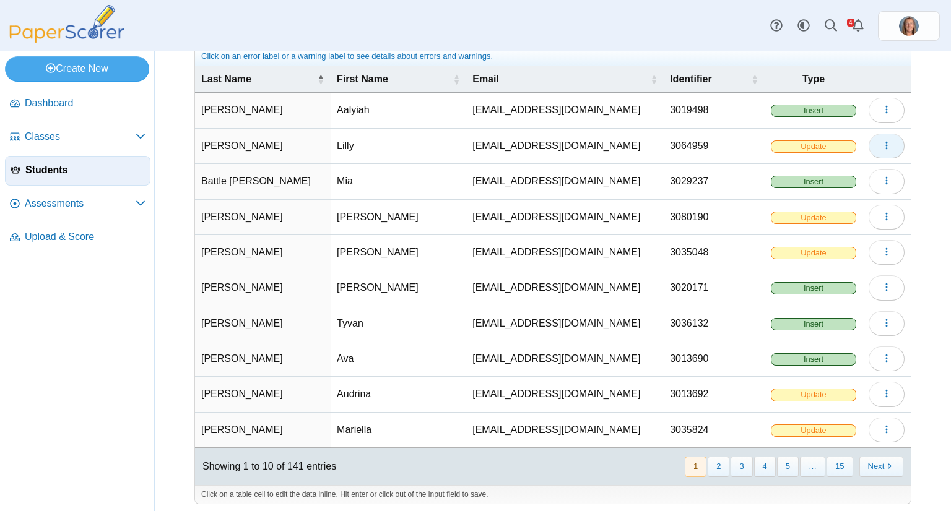
click at [882, 139] on button "button" at bounding box center [886, 146] width 36 height 25
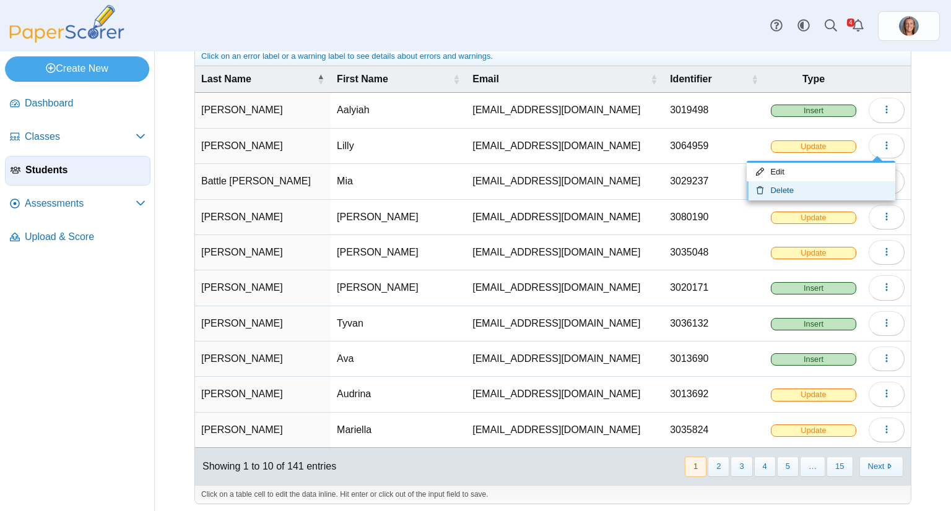
click at [826, 184] on link "Delete" at bounding box center [820, 190] width 149 height 19
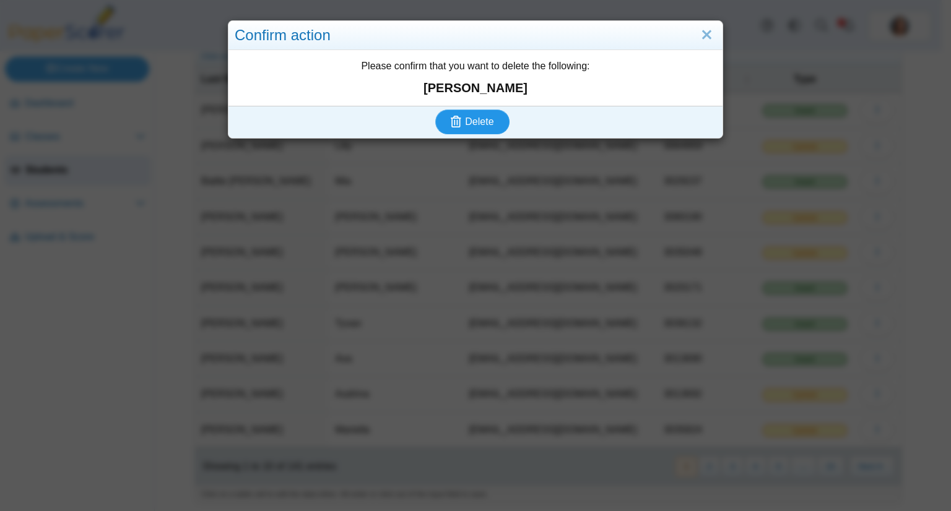
click at [498, 123] on button "Delete" at bounding box center [472, 122] width 74 height 25
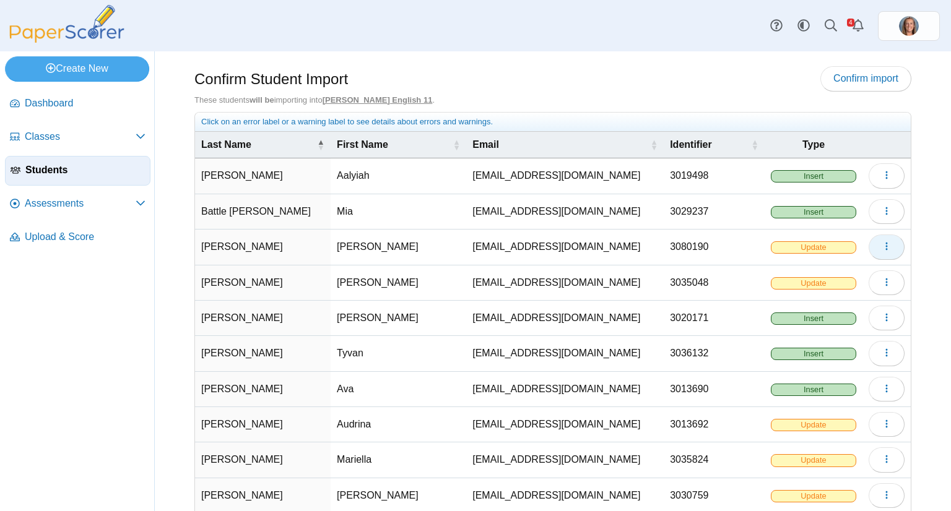
click at [881, 241] on span "button" at bounding box center [886, 246] width 10 height 11
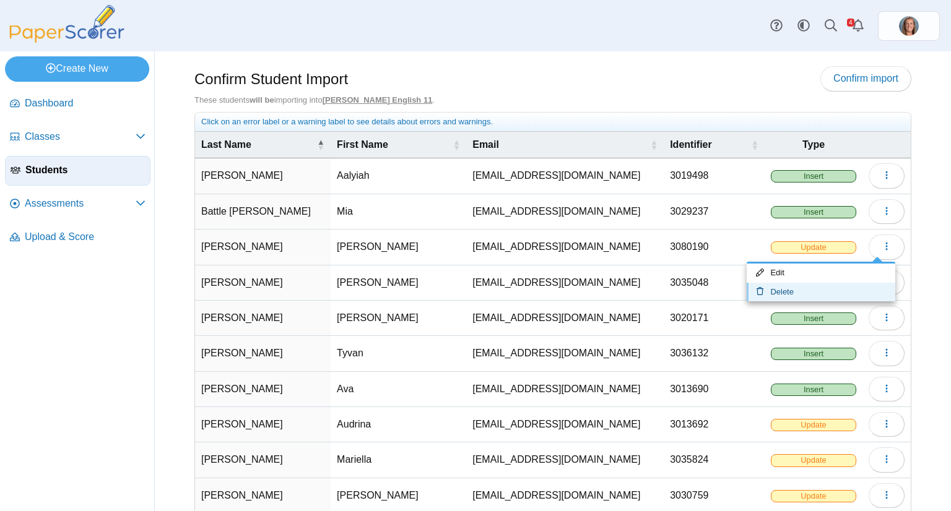
click at [828, 292] on link "Delete" at bounding box center [820, 292] width 149 height 19
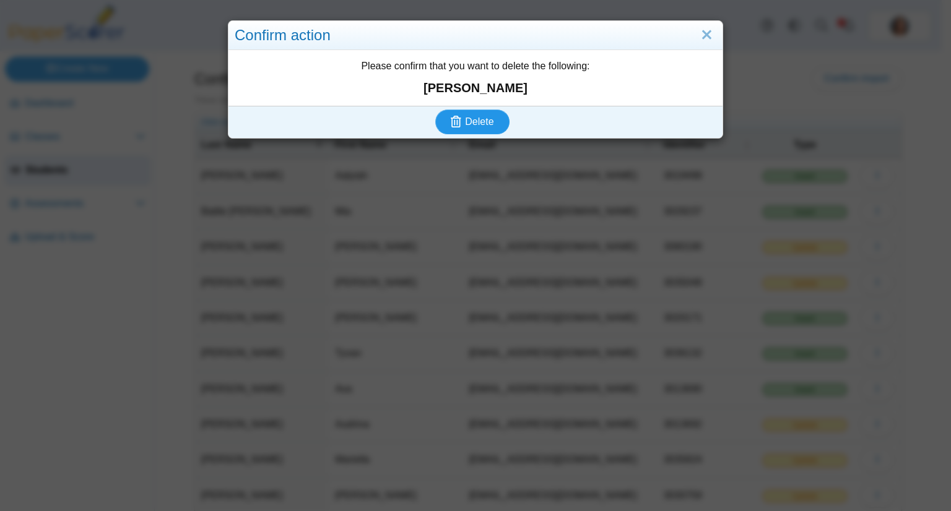
click at [451, 112] on button "Delete" at bounding box center [472, 122] width 74 height 25
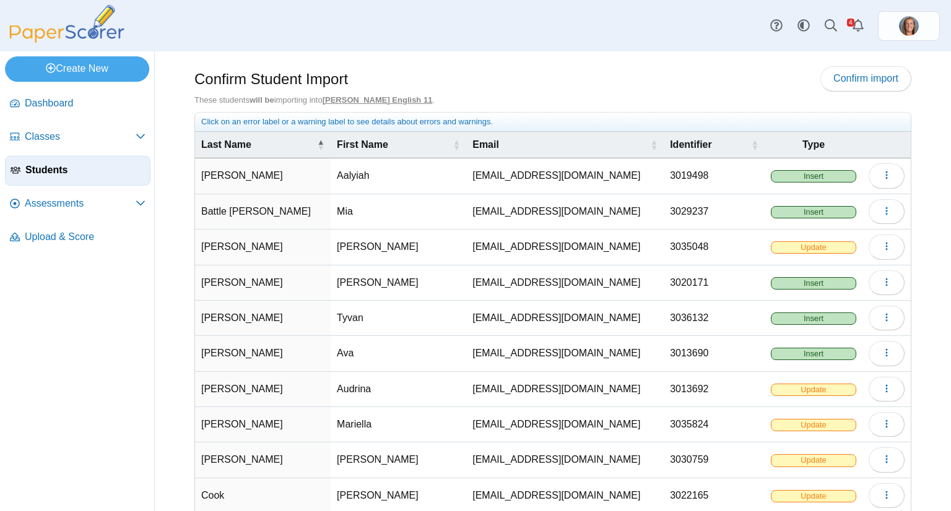
scroll to position [66, 0]
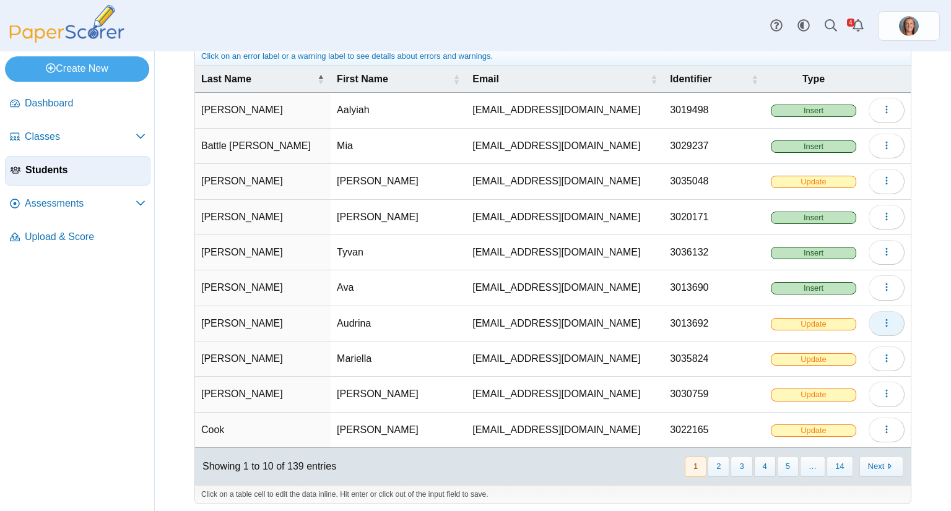
click at [881, 318] on icon "button" at bounding box center [886, 323] width 10 height 10
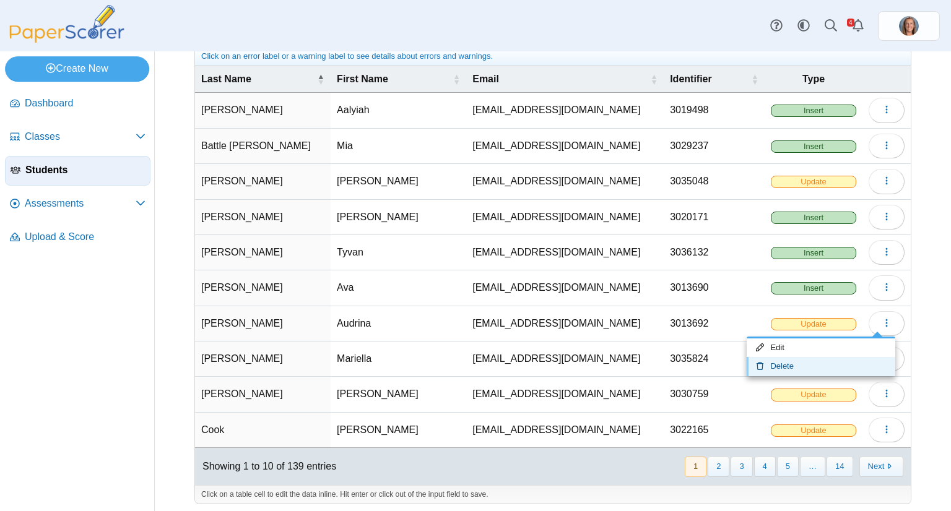
click at [807, 363] on link "Delete" at bounding box center [820, 366] width 149 height 19
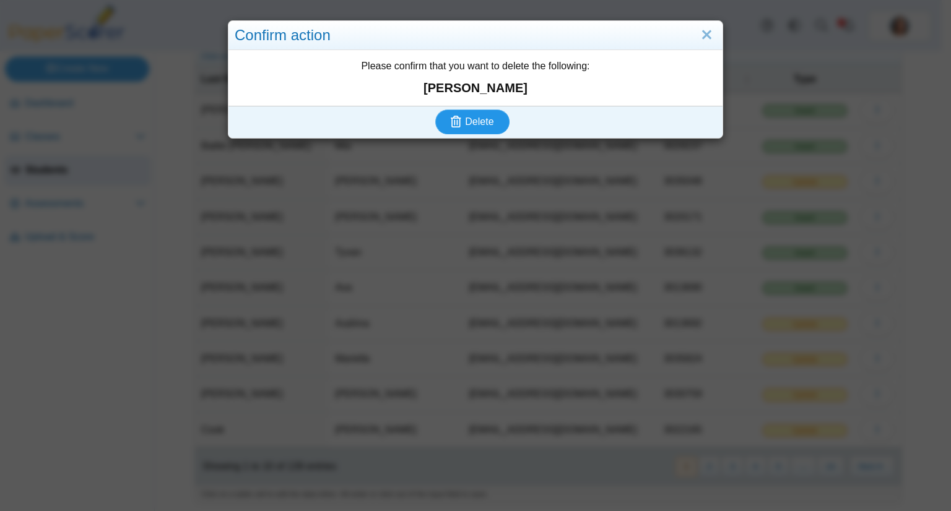
click at [481, 124] on span "Delete" at bounding box center [479, 121] width 28 height 11
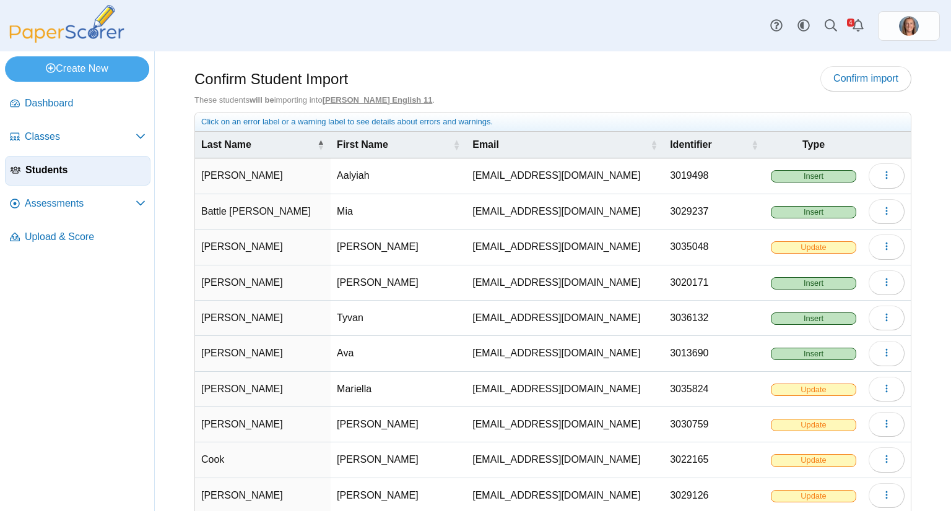
scroll to position [66, 0]
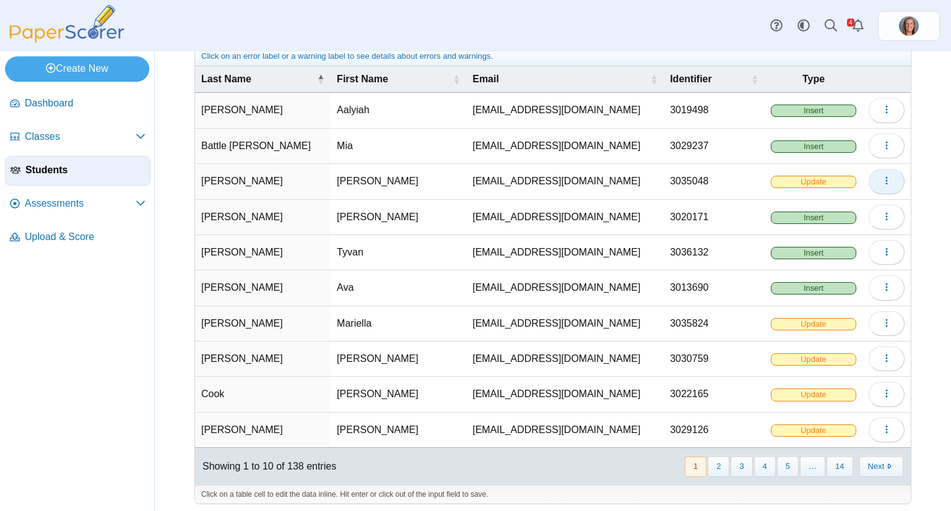
click at [881, 179] on icon "button" at bounding box center [886, 181] width 10 height 10
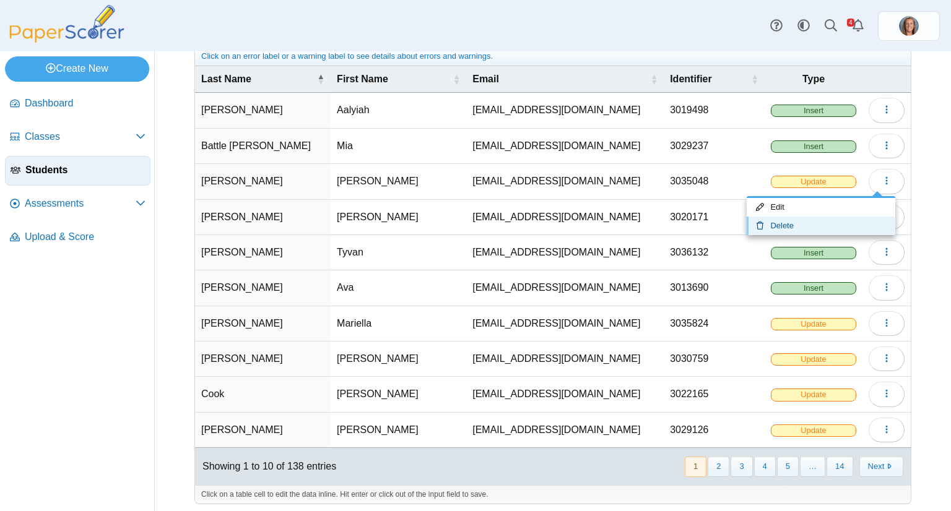
click at [794, 220] on link "Delete" at bounding box center [820, 226] width 149 height 19
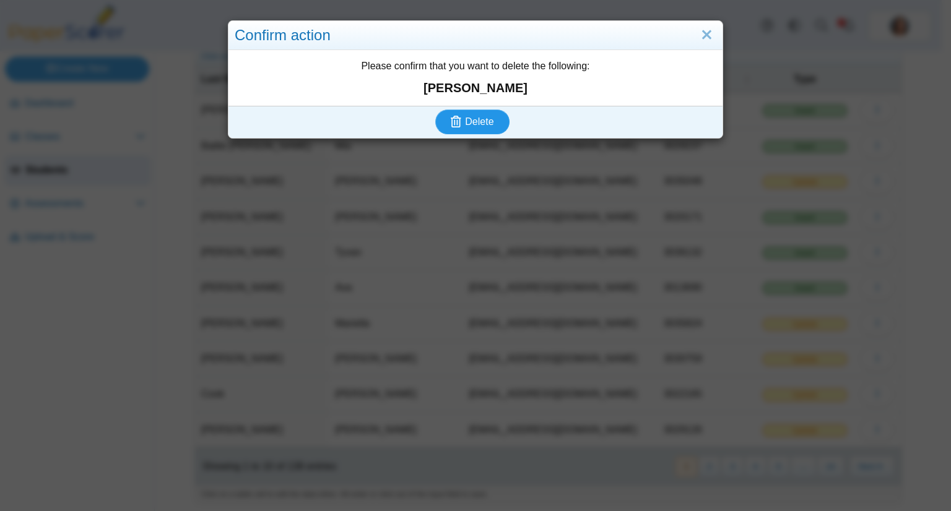
click at [471, 122] on span "Delete" at bounding box center [479, 121] width 28 height 11
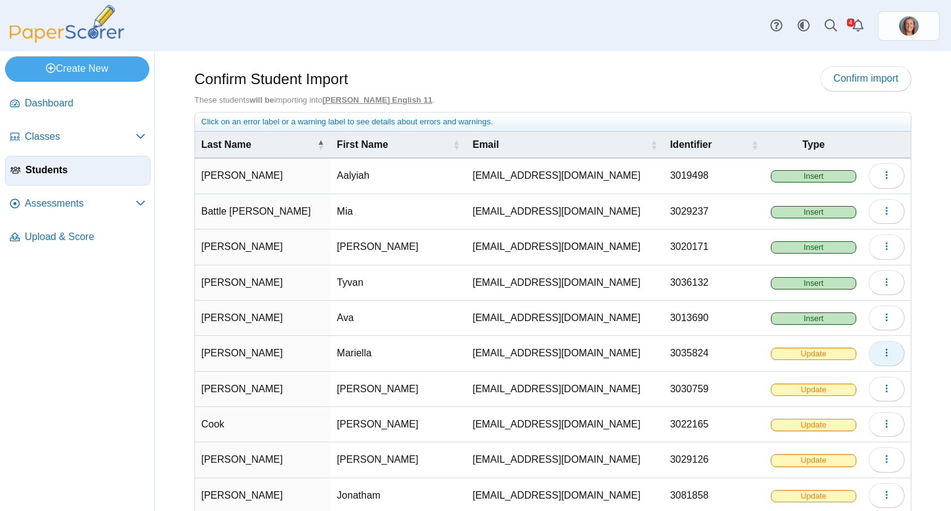
click at [881, 355] on icon "button" at bounding box center [886, 353] width 10 height 10
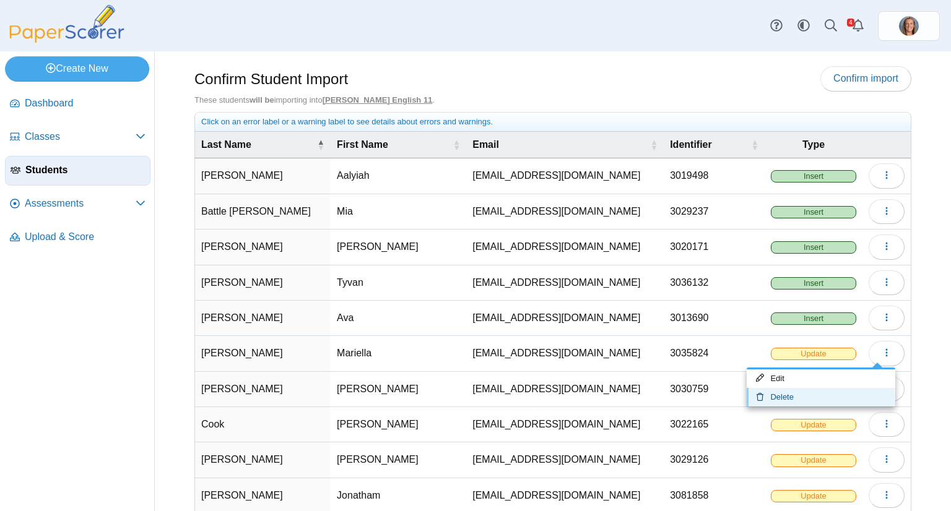
click at [815, 395] on link "Delete" at bounding box center [820, 397] width 149 height 19
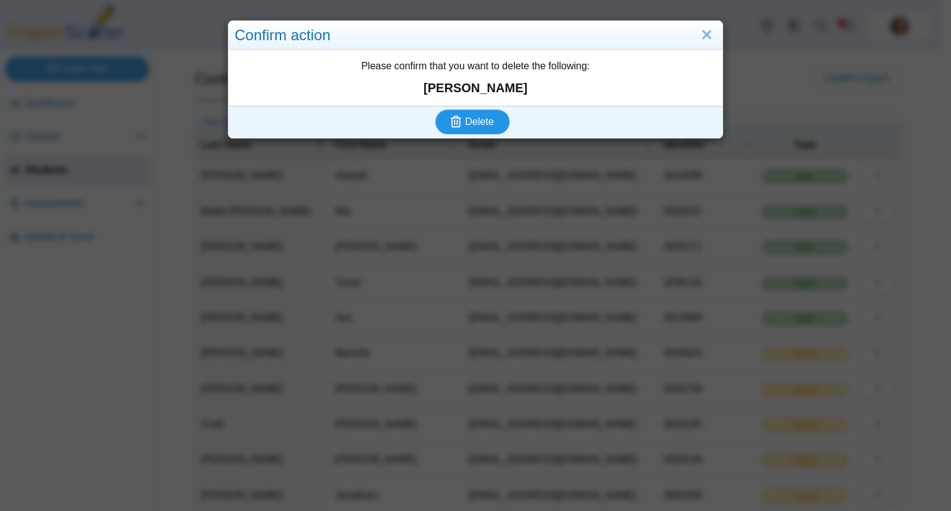
click at [464, 129] on button "Delete" at bounding box center [472, 122] width 74 height 25
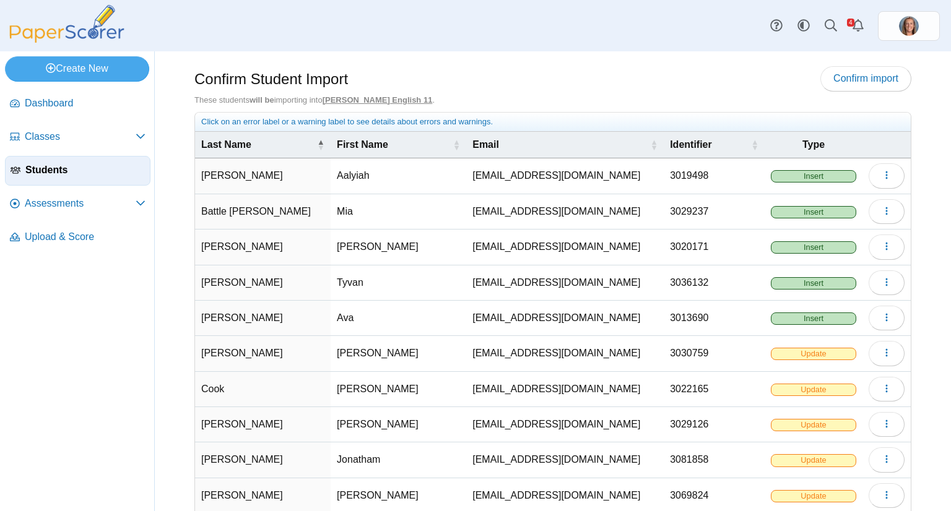
scroll to position [66, 0]
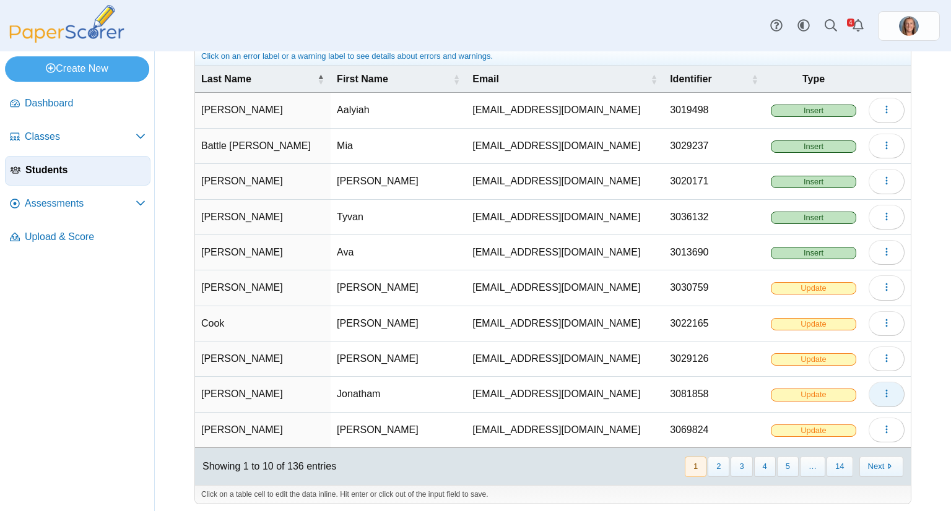
click at [882, 389] on button "button" at bounding box center [886, 394] width 36 height 25
click at [827, 429] on link "Delete" at bounding box center [820, 437] width 149 height 19
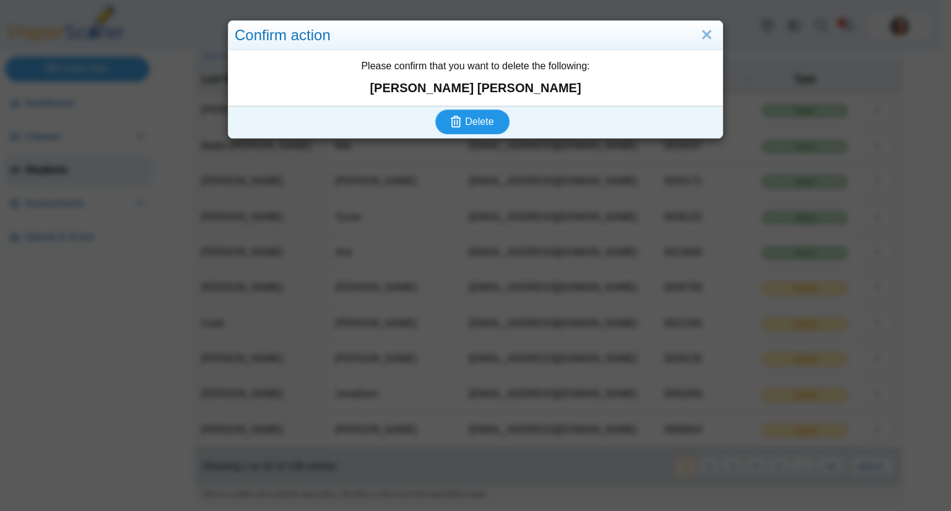
click at [466, 122] on span "Delete" at bounding box center [479, 121] width 28 height 11
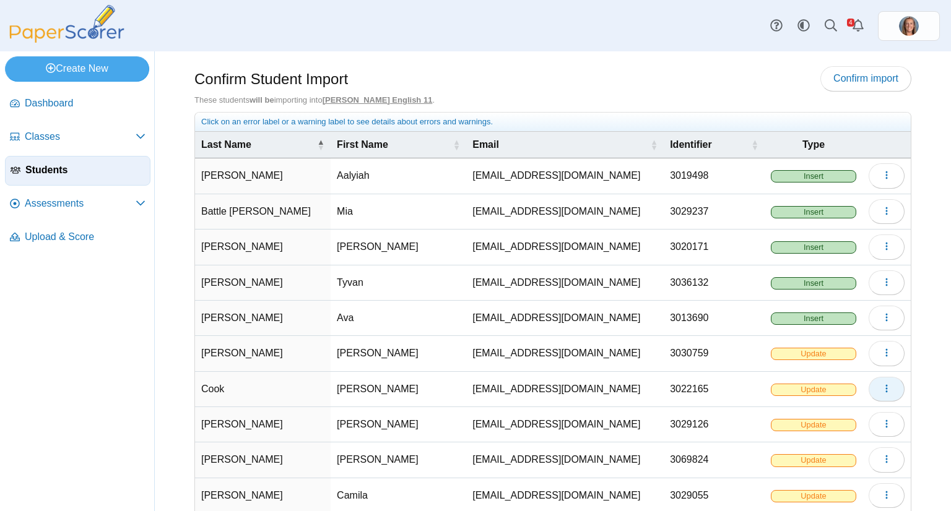
scroll to position [66, 0]
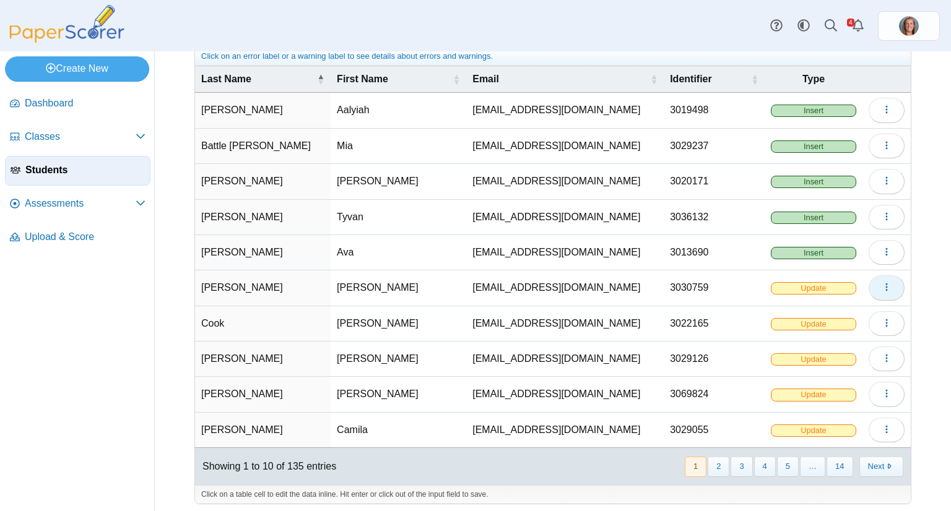
click at [875, 291] on button "button" at bounding box center [886, 287] width 36 height 25
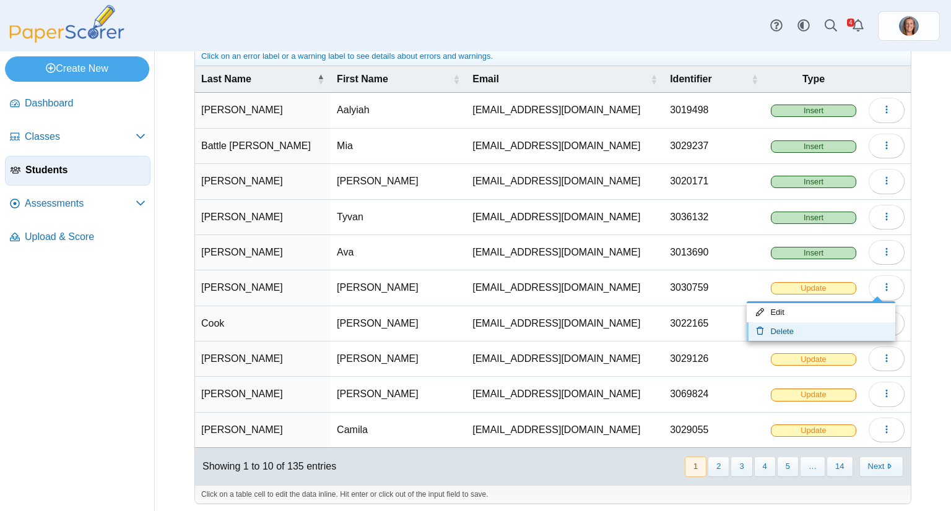
click at [844, 324] on link "Delete" at bounding box center [820, 331] width 149 height 19
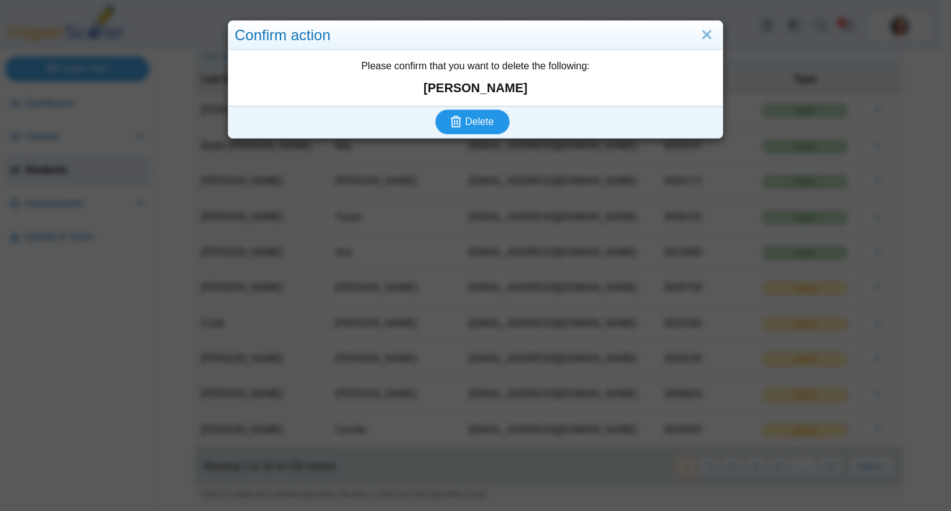
click at [489, 117] on button "Delete" at bounding box center [472, 122] width 74 height 25
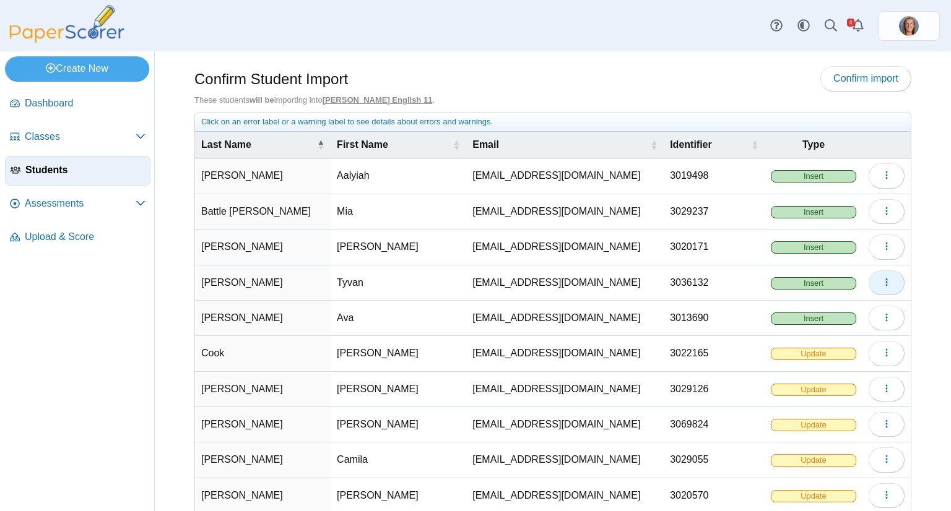
click at [882, 283] on button "button" at bounding box center [886, 282] width 36 height 25
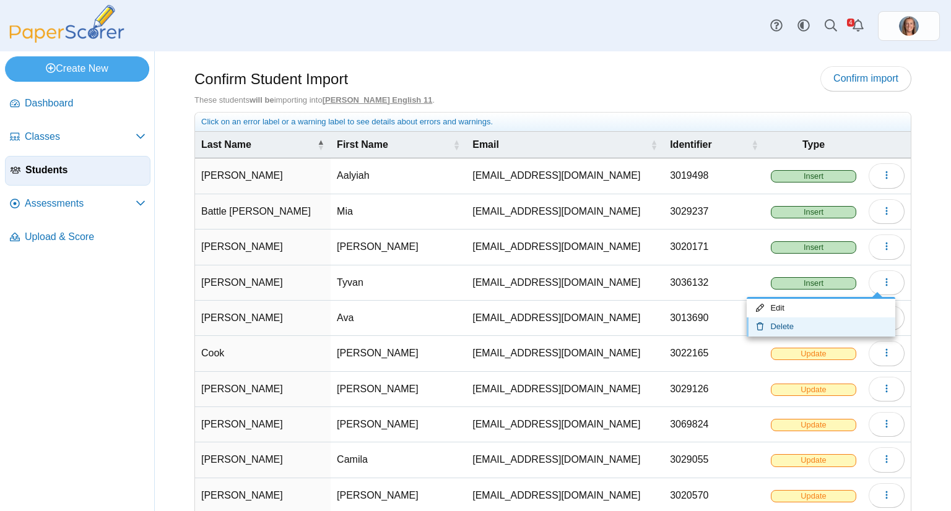
click at [808, 324] on link "Delete" at bounding box center [820, 327] width 149 height 19
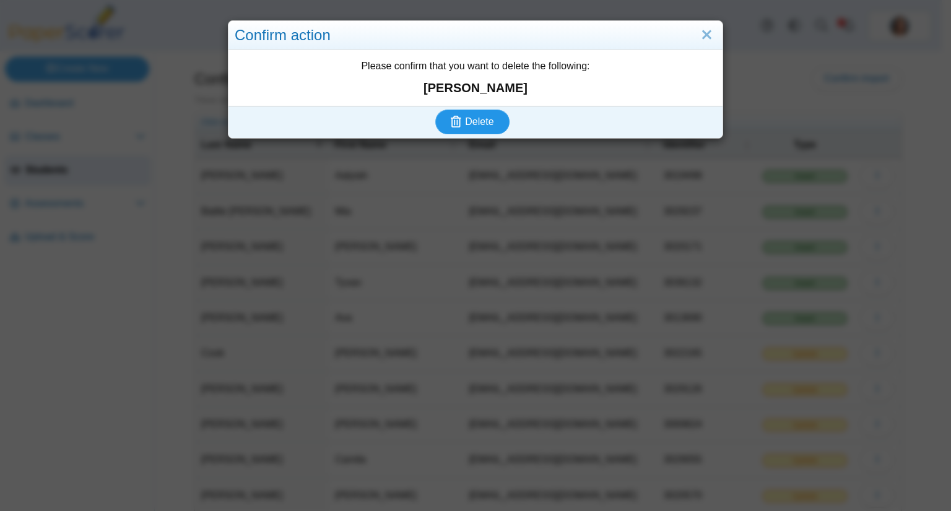
click at [465, 116] on span "Delete" at bounding box center [479, 121] width 28 height 11
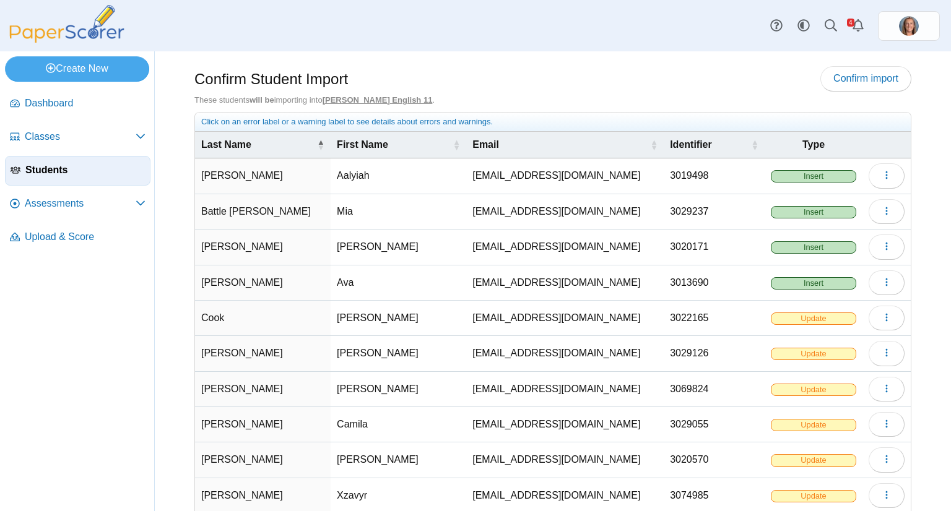
scroll to position [66, 0]
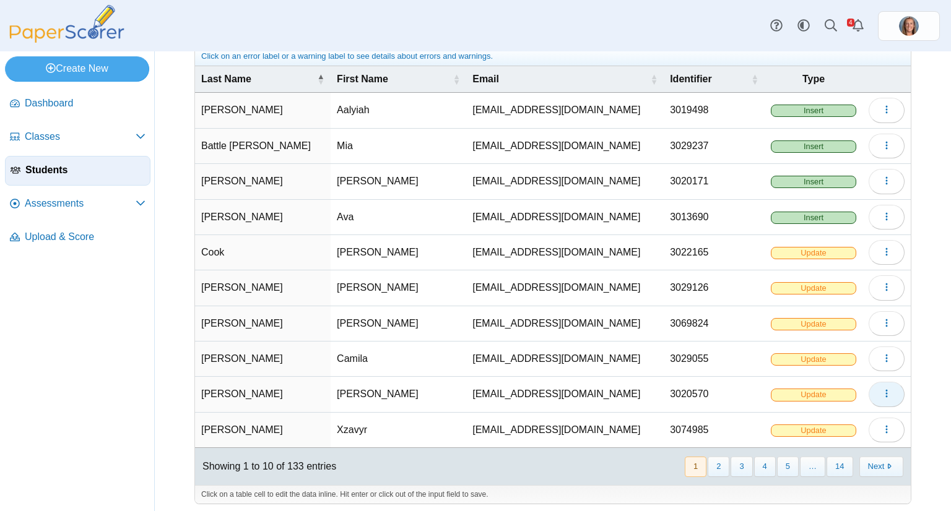
click at [882, 384] on button "button" at bounding box center [886, 394] width 36 height 25
click at [790, 439] on link "Delete" at bounding box center [820, 437] width 149 height 19
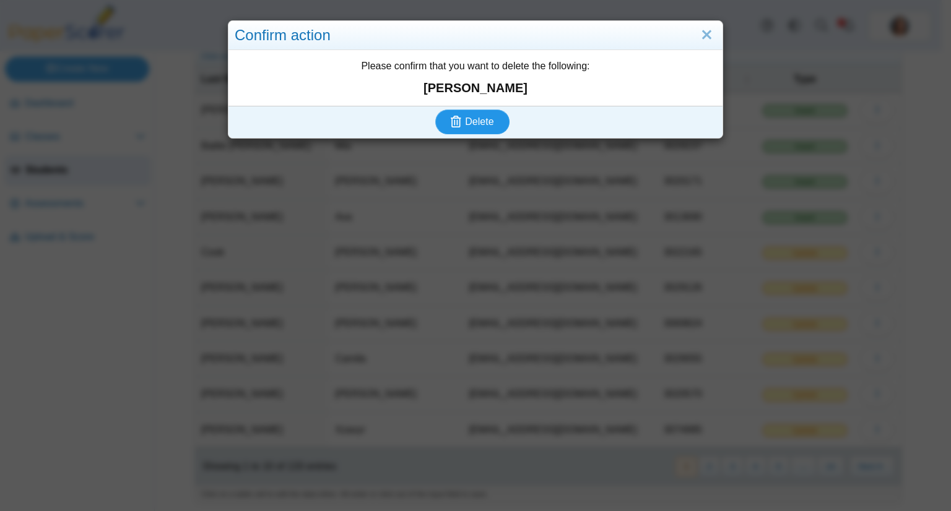
click at [452, 116] on use "submit" at bounding box center [456, 122] width 11 height 12
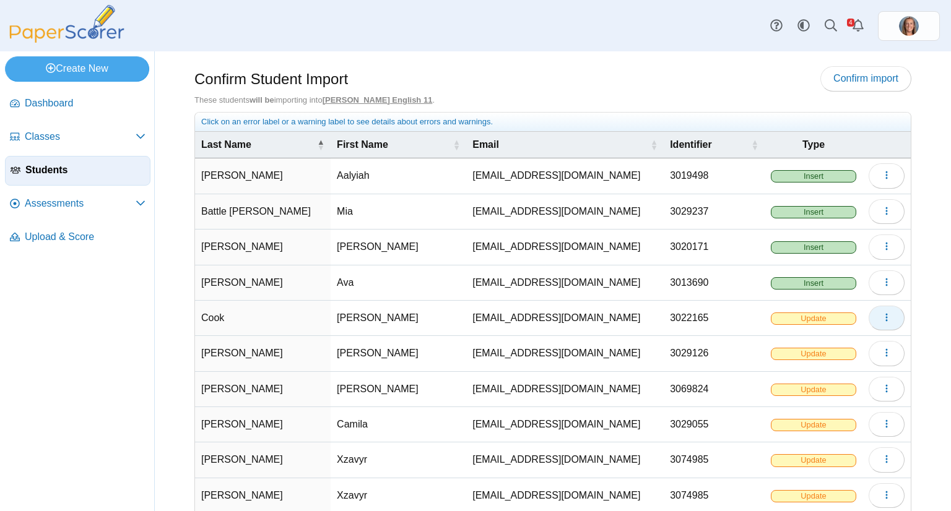
click at [877, 323] on button "button" at bounding box center [886, 318] width 36 height 25
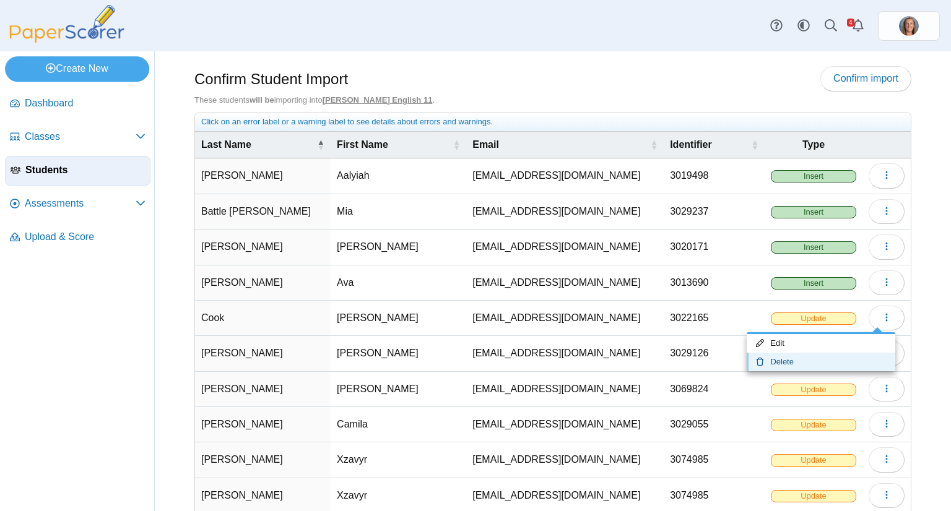
click at [818, 357] on link "Delete" at bounding box center [820, 362] width 149 height 19
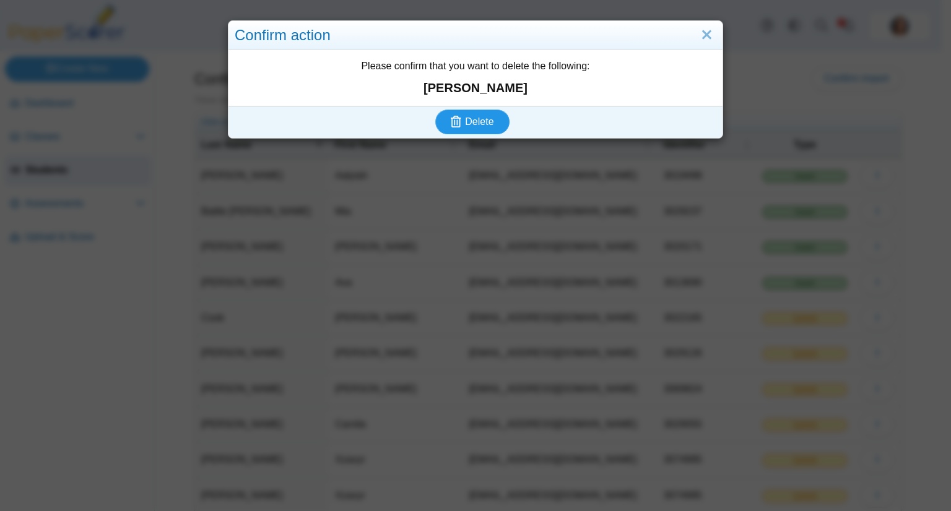
click at [485, 122] on span "Delete" at bounding box center [479, 121] width 28 height 11
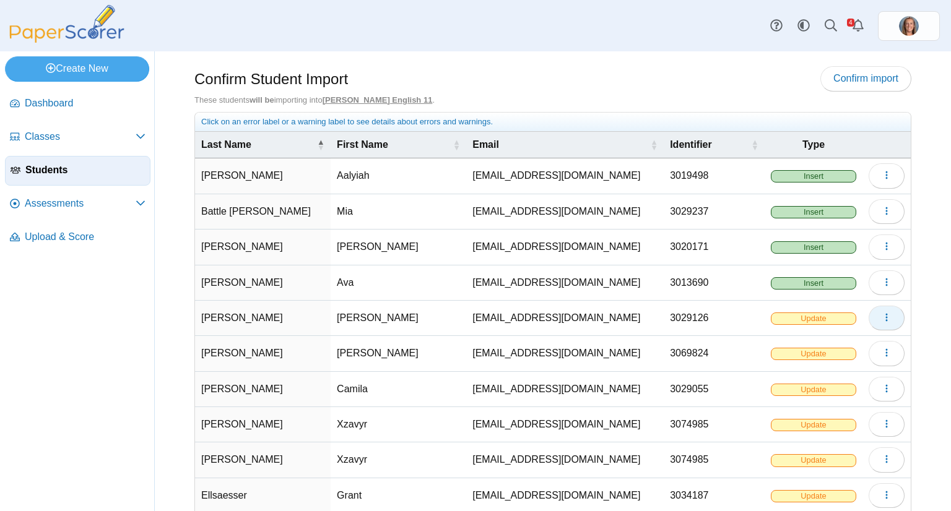
click at [872, 313] on button "button" at bounding box center [886, 318] width 36 height 25
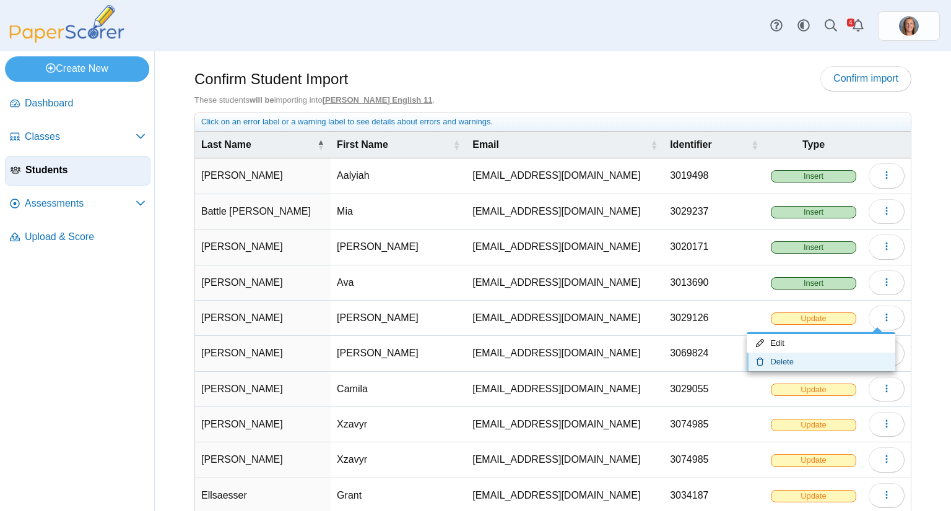
click at [816, 355] on link "Delete" at bounding box center [820, 362] width 149 height 19
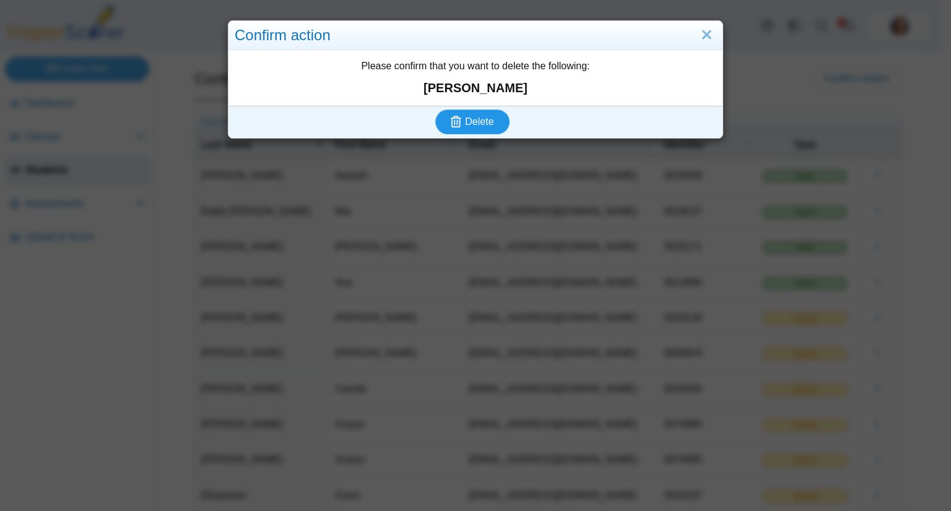
click at [465, 116] on span "Delete" at bounding box center [479, 121] width 28 height 11
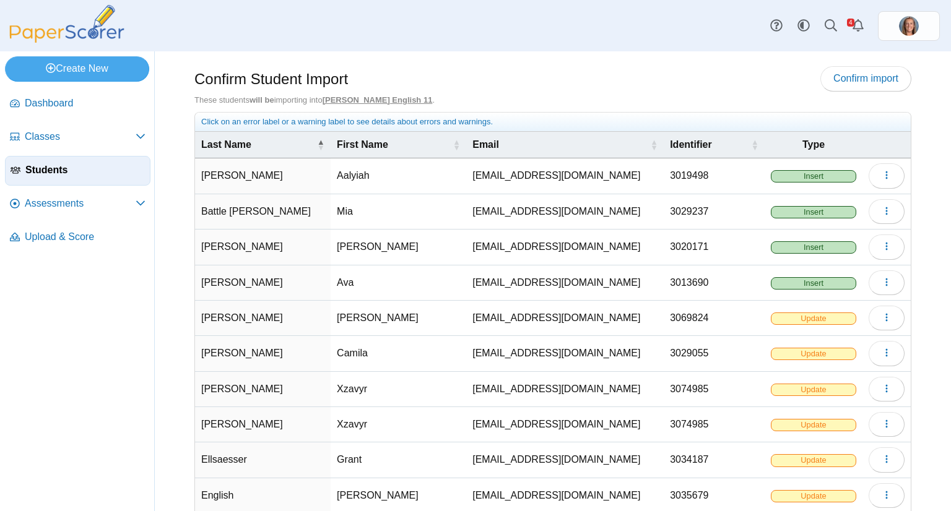
scroll to position [66, 0]
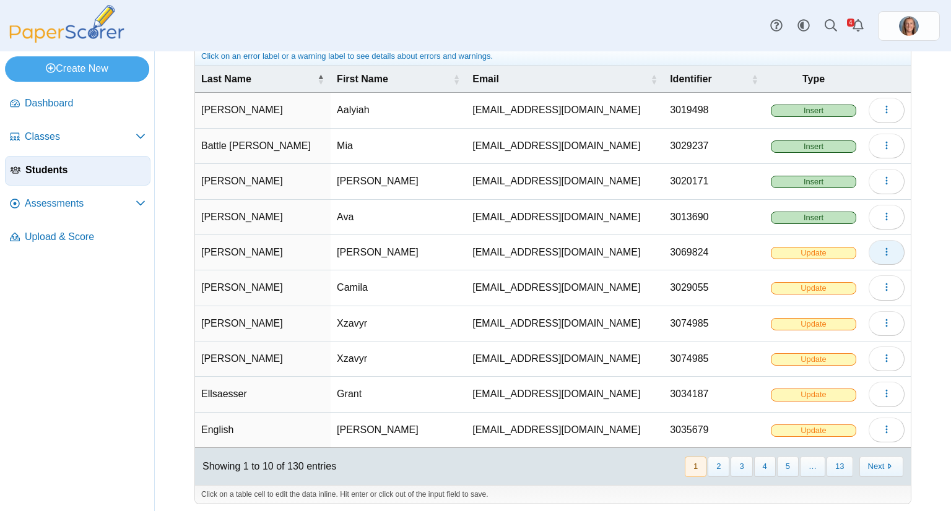
click at [881, 247] on icon "button" at bounding box center [886, 252] width 10 height 10
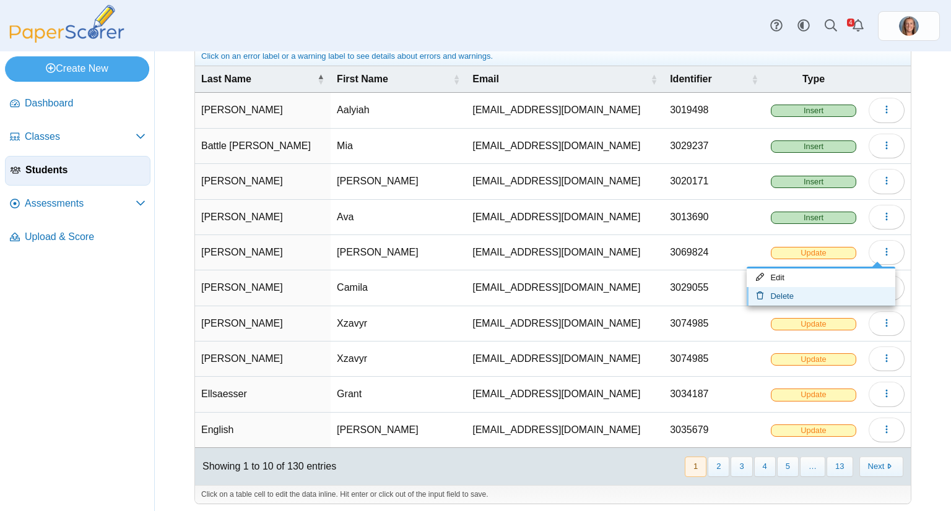
click at [803, 299] on link "Delete" at bounding box center [820, 296] width 149 height 19
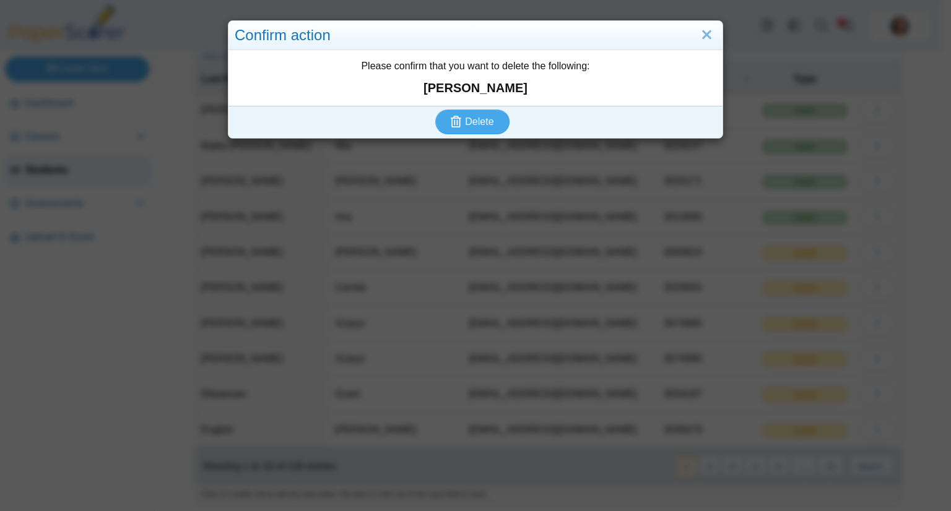
click at [503, 114] on div "Delete" at bounding box center [472, 122] width 488 height 32
click at [501, 117] on button "Delete" at bounding box center [472, 122] width 74 height 25
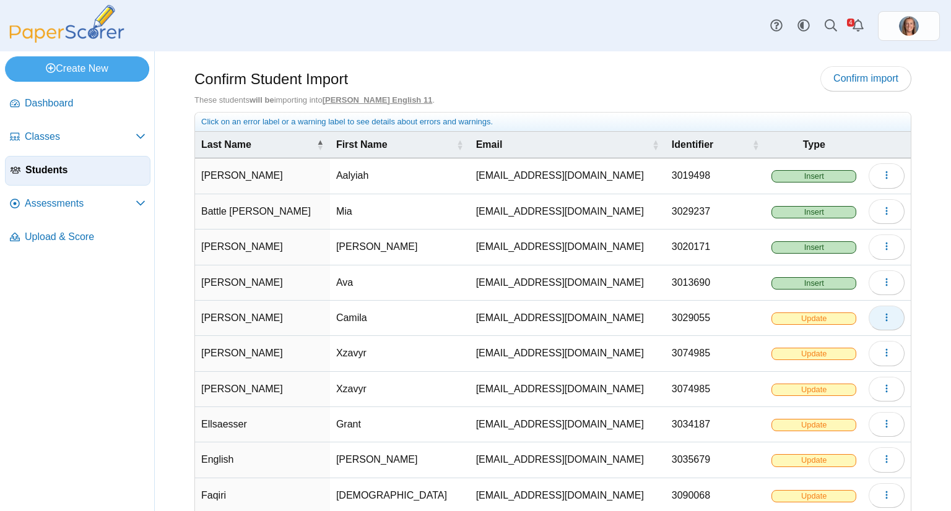
click at [889, 314] on button "button" at bounding box center [886, 318] width 36 height 25
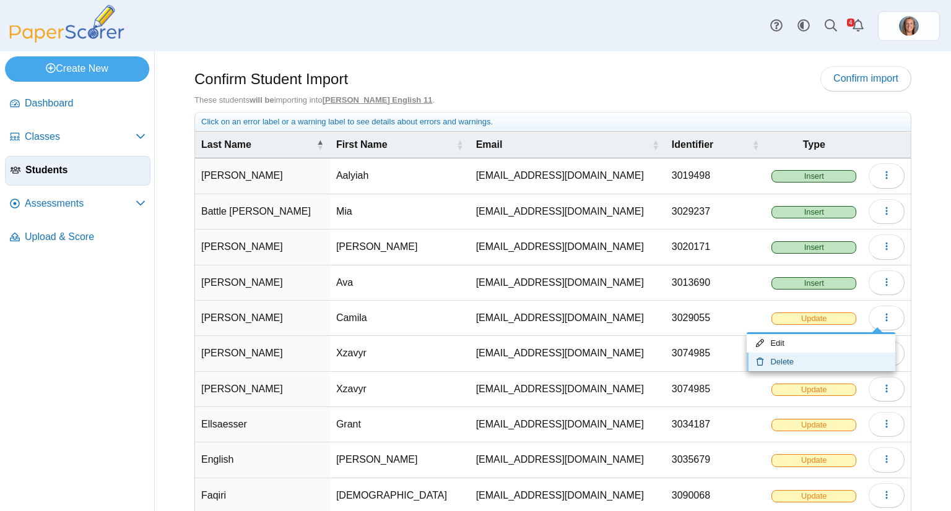
click at [816, 360] on link "Delete" at bounding box center [820, 362] width 149 height 19
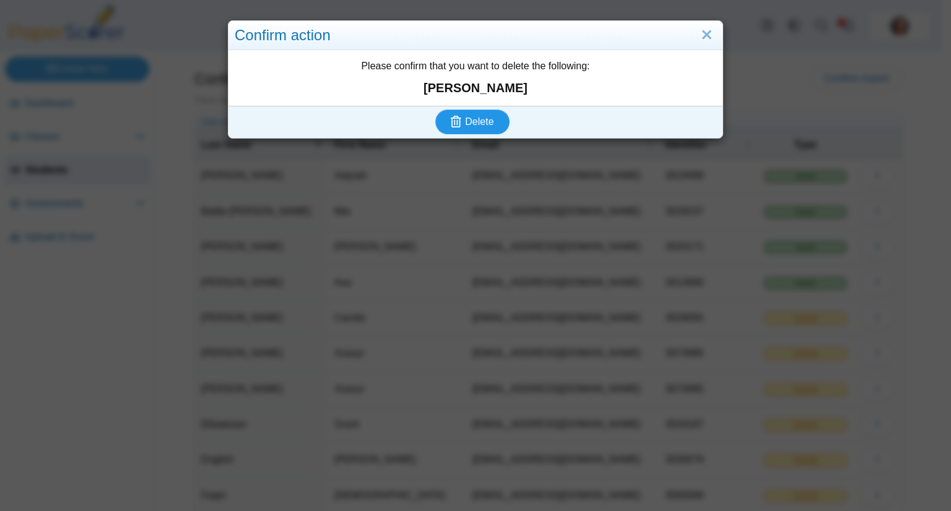
click at [465, 119] on span "Delete" at bounding box center [479, 121] width 28 height 11
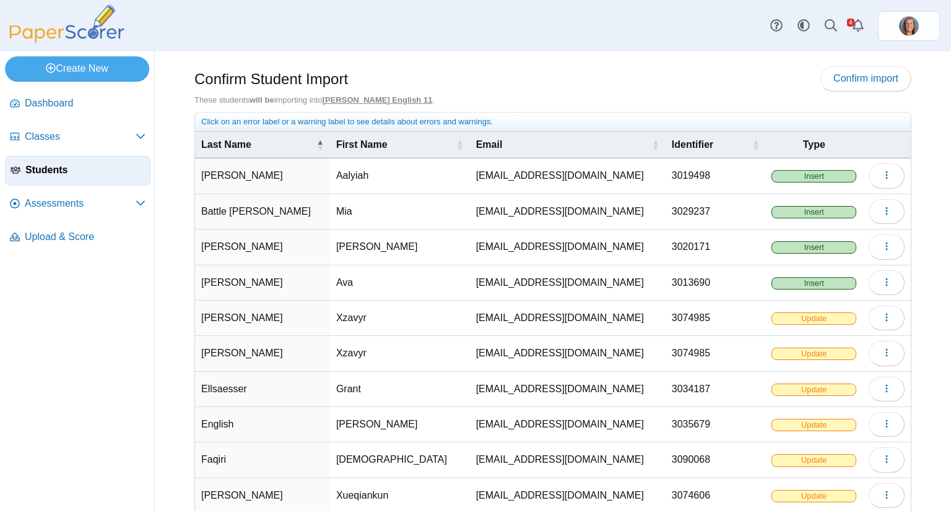
scroll to position [66, 0]
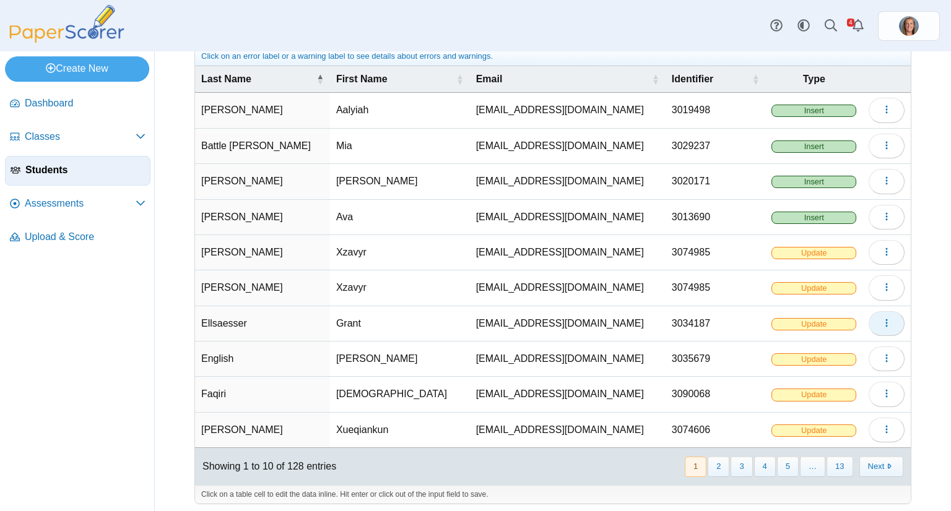
click at [869, 324] on button "button" at bounding box center [886, 323] width 36 height 25
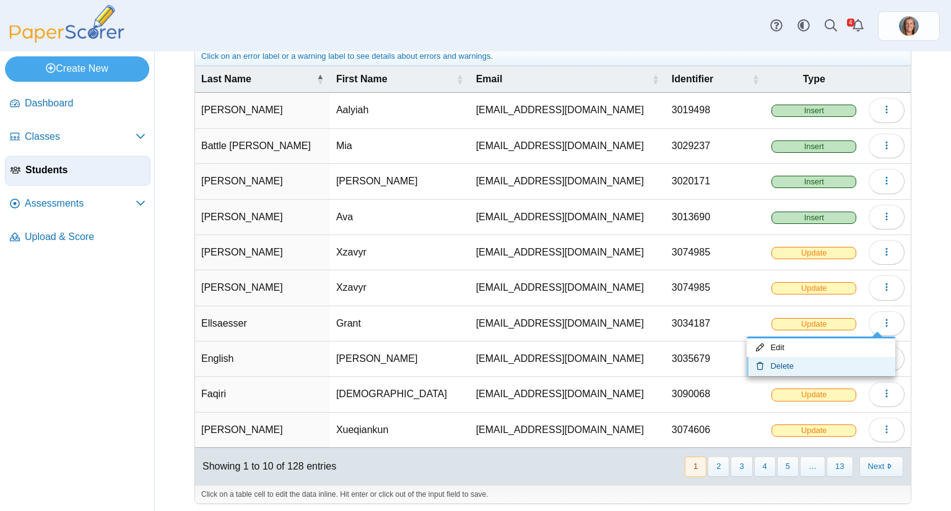
click at [809, 363] on link "Delete" at bounding box center [820, 366] width 149 height 19
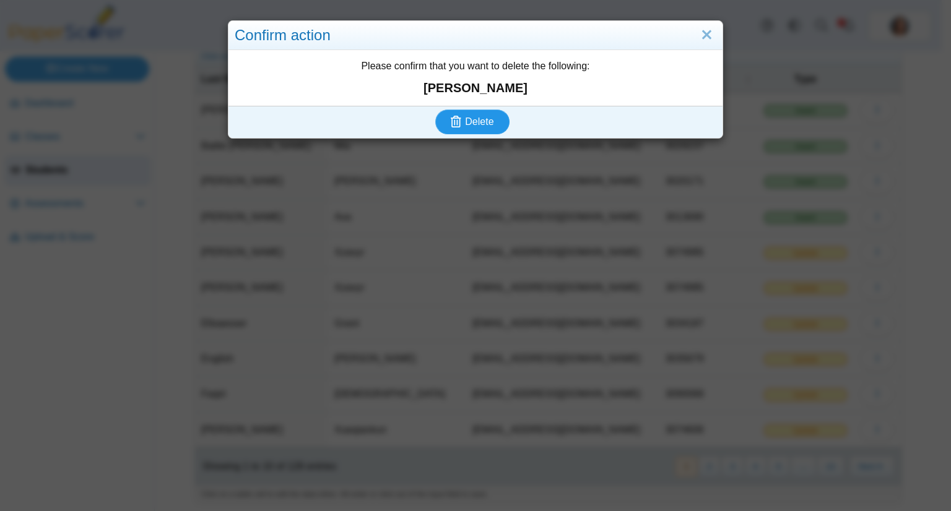
click at [471, 119] on span "Delete" at bounding box center [479, 121] width 28 height 11
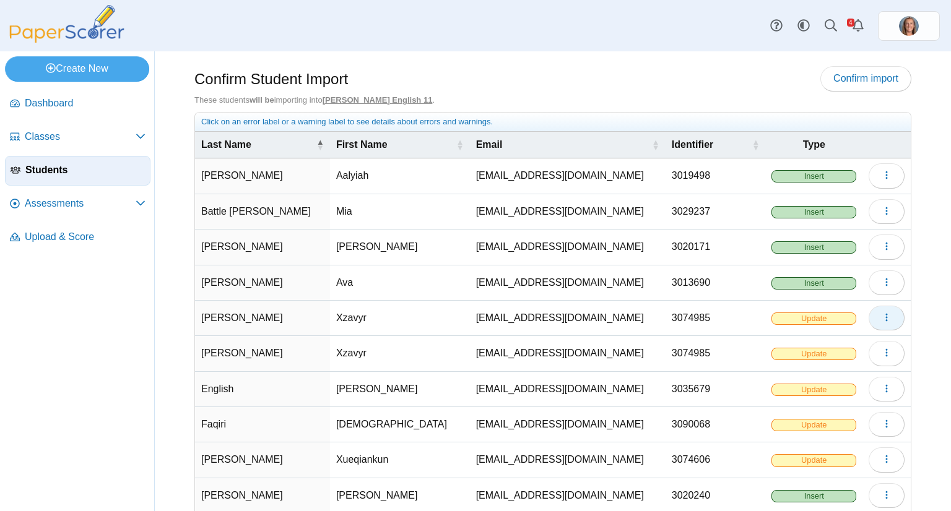
click at [885, 321] on button "button" at bounding box center [886, 318] width 36 height 25
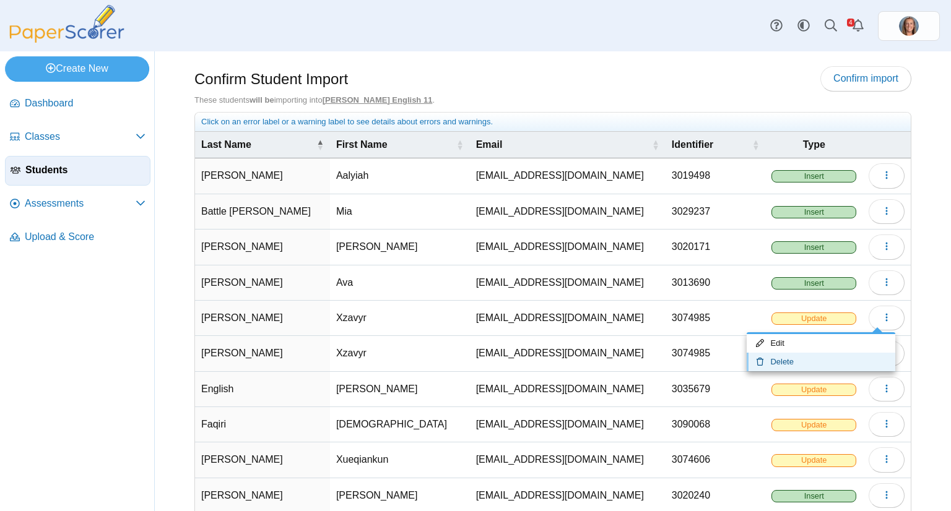
click at [818, 359] on link "Delete" at bounding box center [820, 362] width 149 height 19
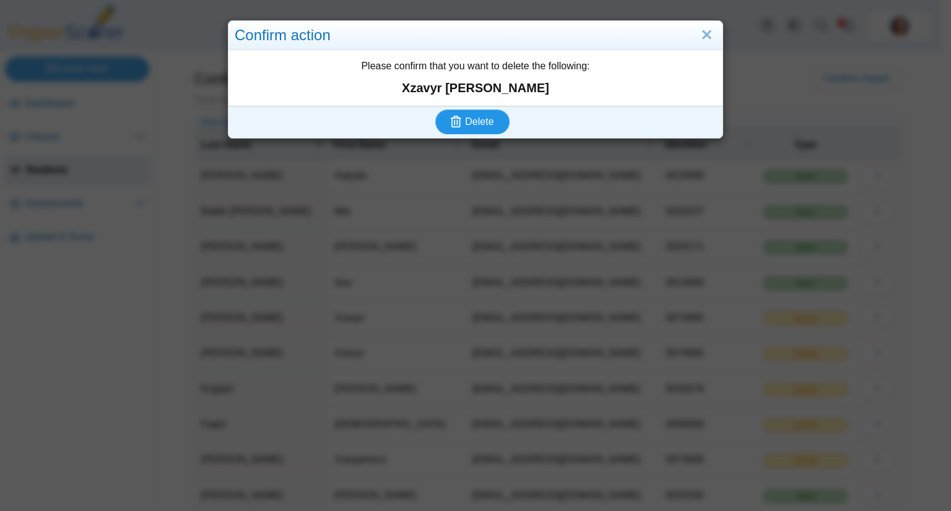
click at [475, 128] on button "Delete" at bounding box center [472, 122] width 74 height 25
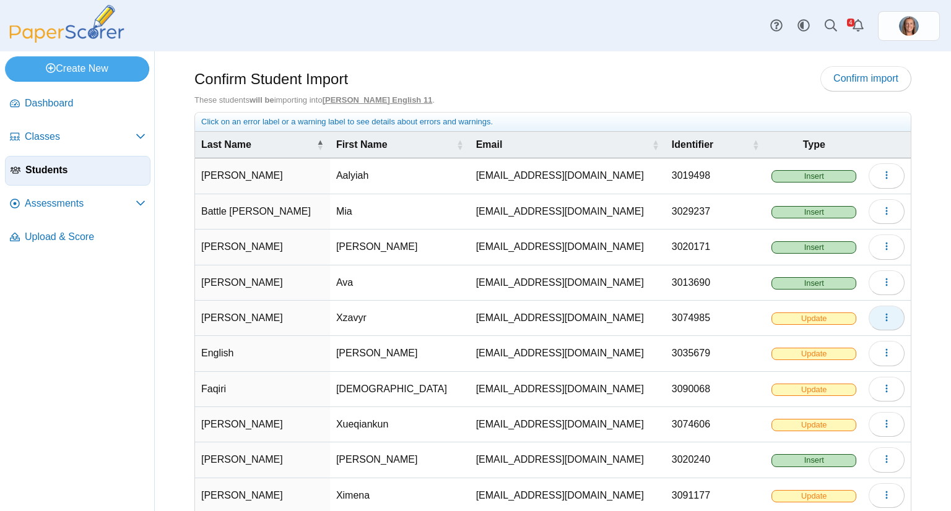
click at [883, 317] on button "button" at bounding box center [886, 318] width 36 height 25
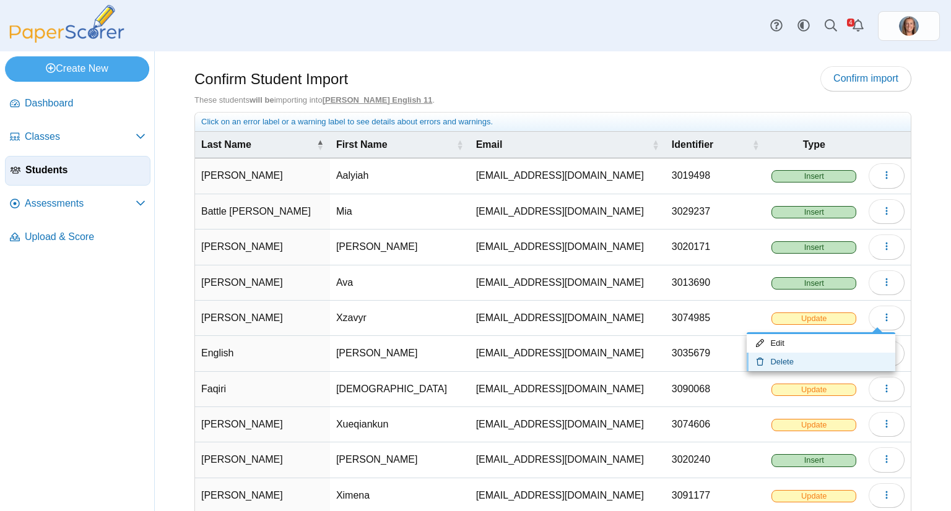
click at [800, 353] on link "Delete" at bounding box center [820, 362] width 149 height 19
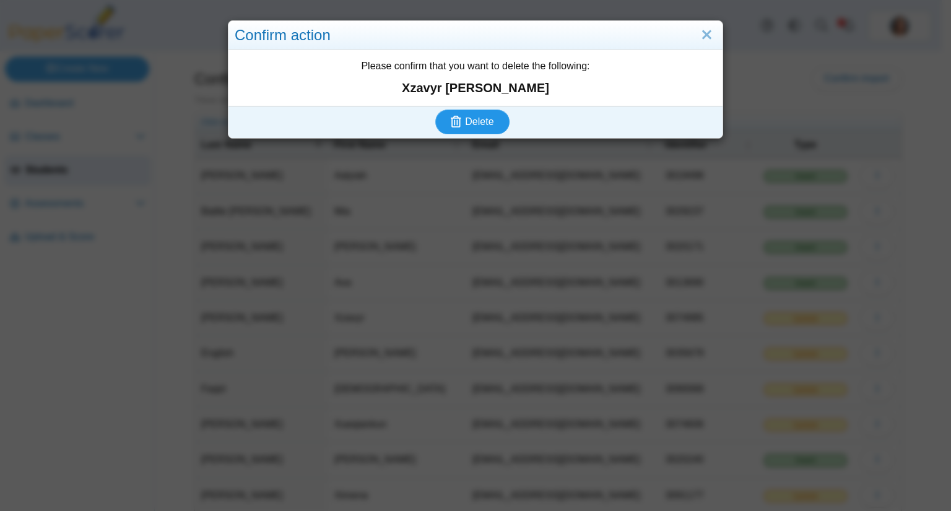
click at [458, 122] on icon "submit" at bounding box center [458, 122] width 14 height 14
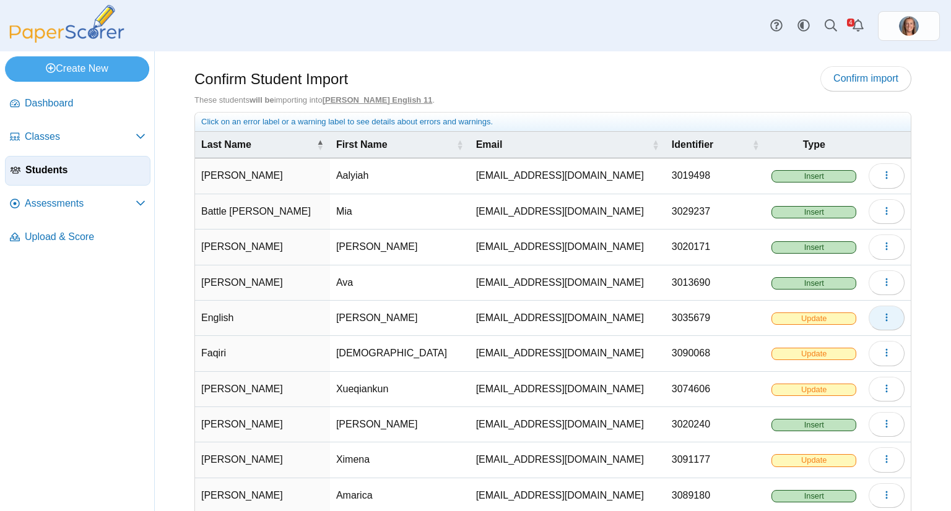
click at [881, 313] on icon "button" at bounding box center [886, 318] width 10 height 10
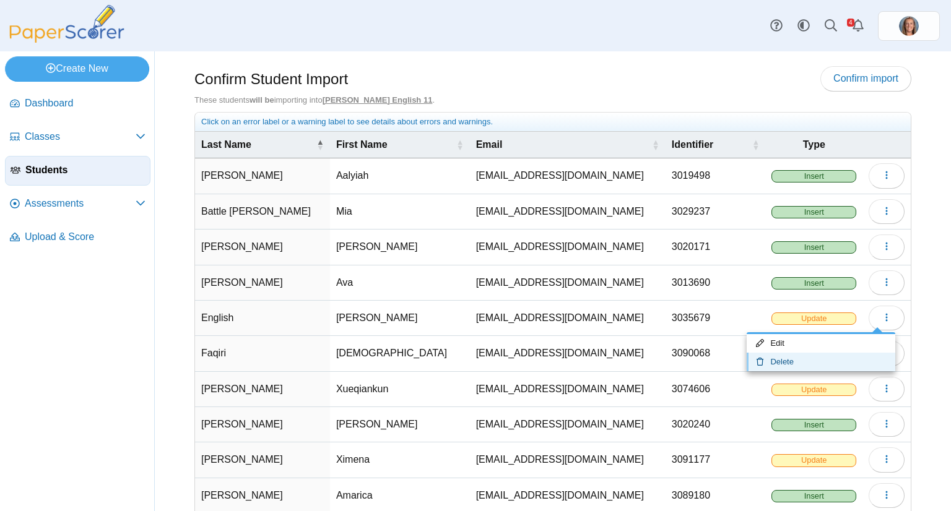
click at [794, 357] on link "Delete" at bounding box center [820, 362] width 149 height 19
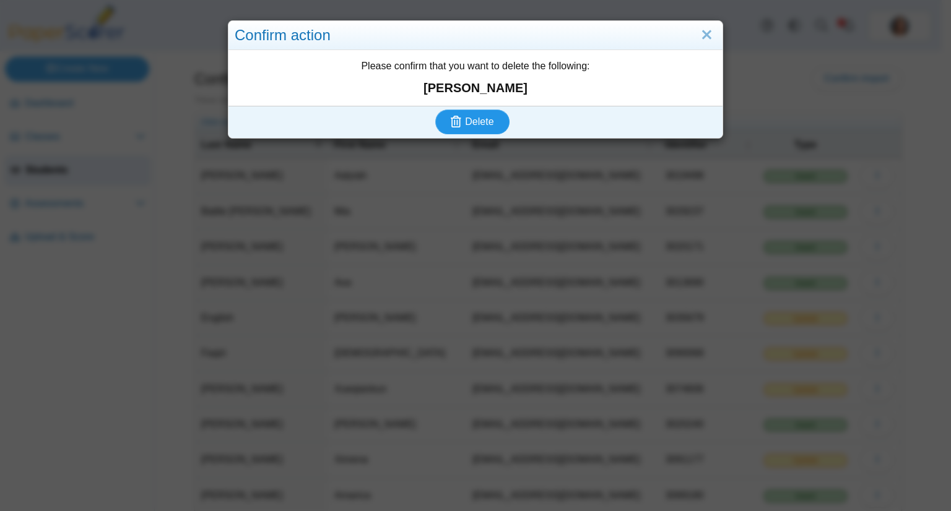
click at [488, 113] on button "Delete" at bounding box center [472, 122] width 74 height 25
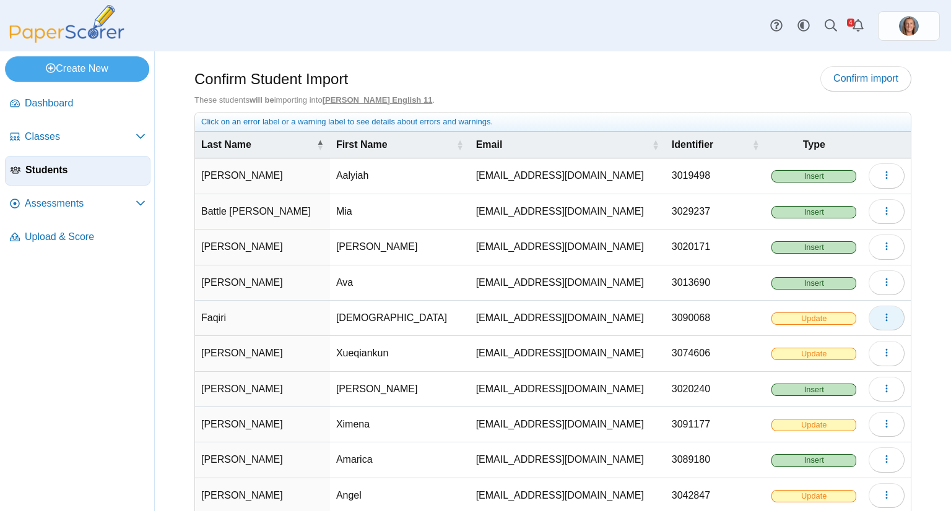
click at [868, 313] on button "button" at bounding box center [886, 318] width 36 height 25
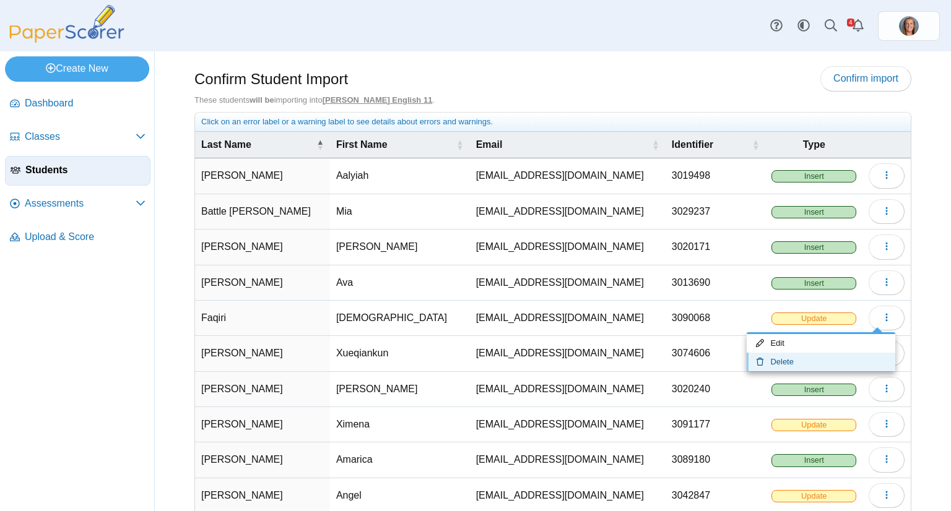
click at [802, 366] on link "Delete" at bounding box center [820, 362] width 149 height 19
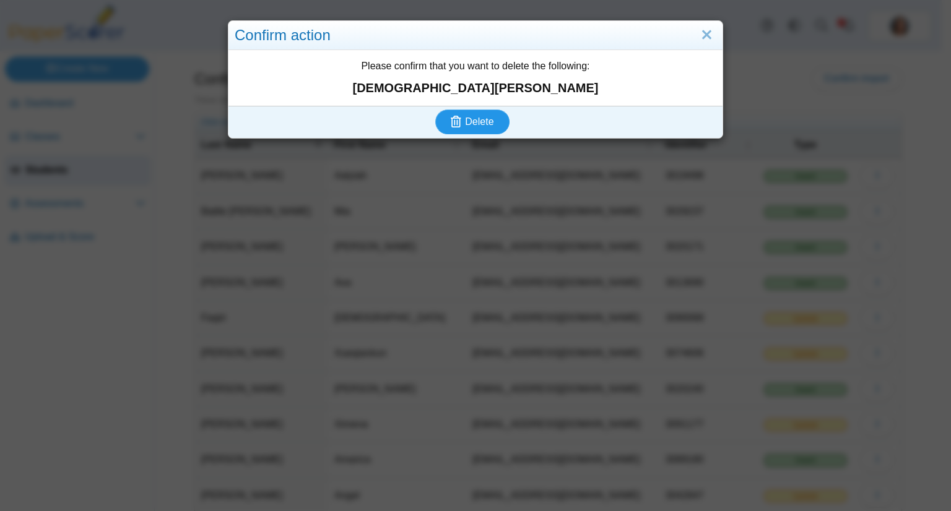
click at [465, 131] on button "Delete" at bounding box center [472, 122] width 74 height 25
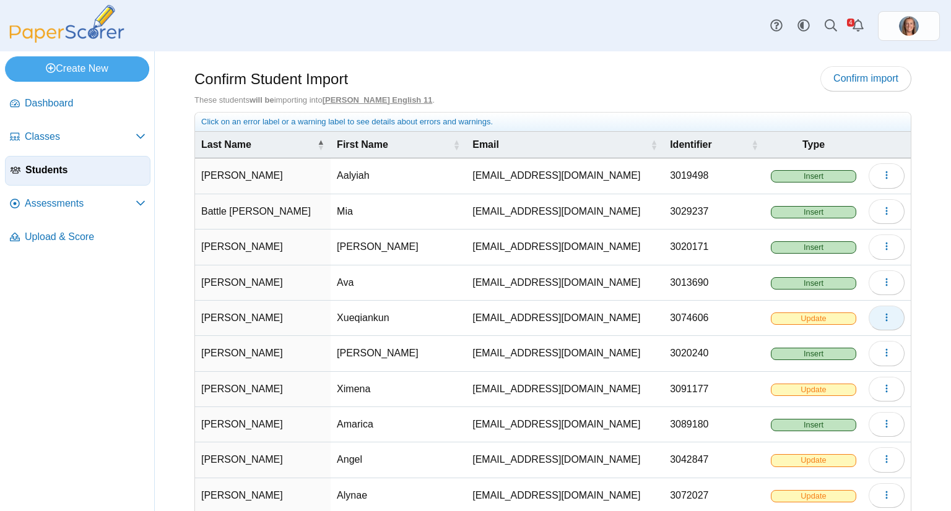
click at [885, 318] on use "button" at bounding box center [886, 318] width 2 height 8
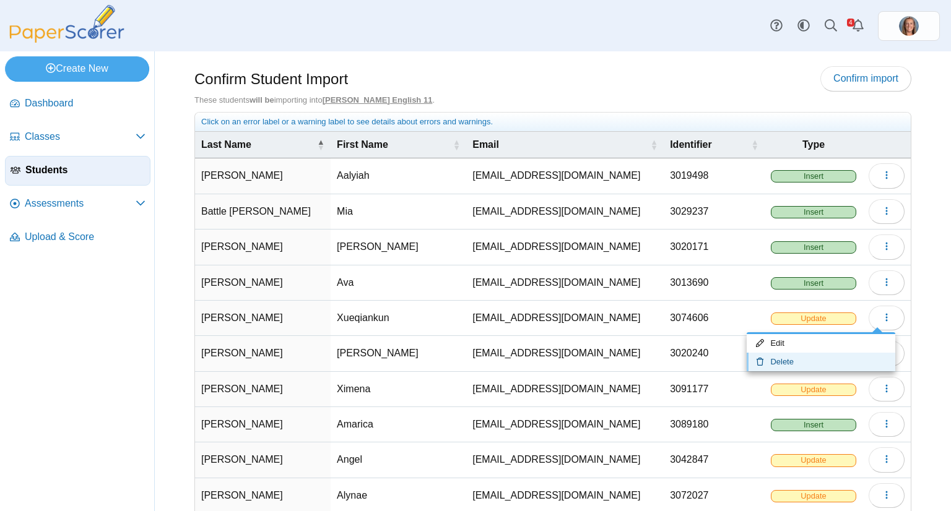
click at [811, 355] on link "Delete" at bounding box center [820, 362] width 149 height 19
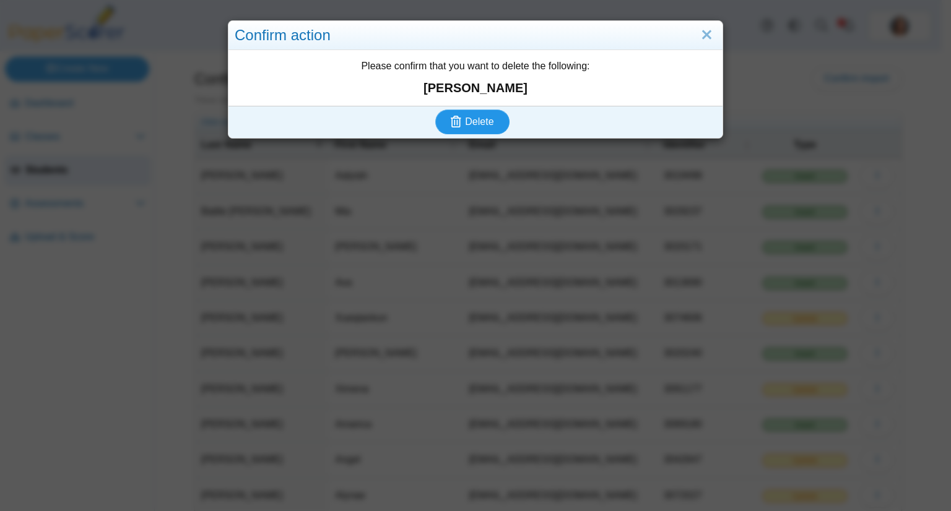
click at [483, 122] on span "Delete" at bounding box center [479, 121] width 28 height 11
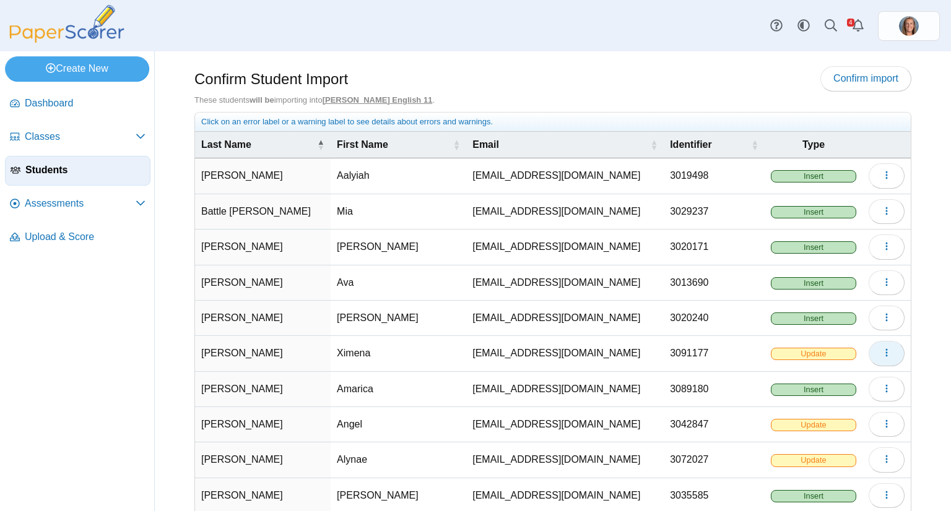
click at [869, 350] on button "button" at bounding box center [886, 353] width 36 height 25
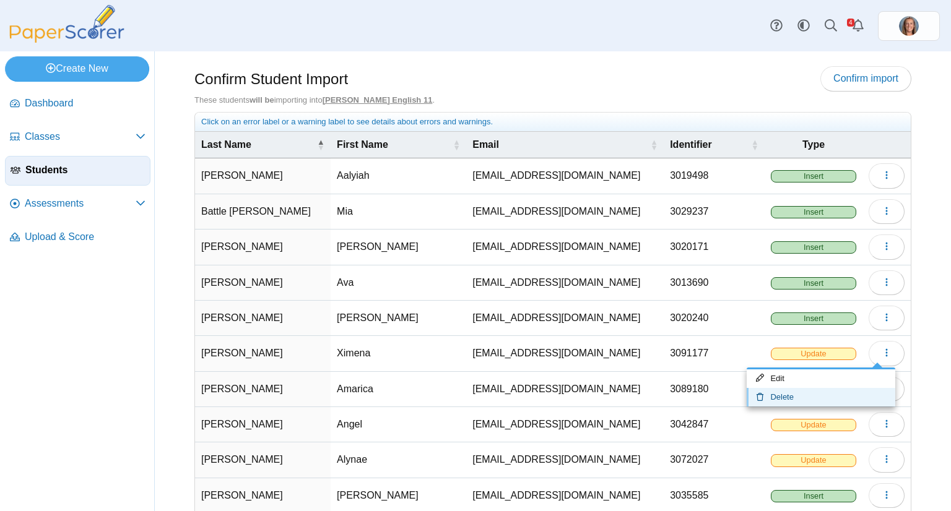
click at [839, 394] on link "Delete" at bounding box center [820, 397] width 149 height 19
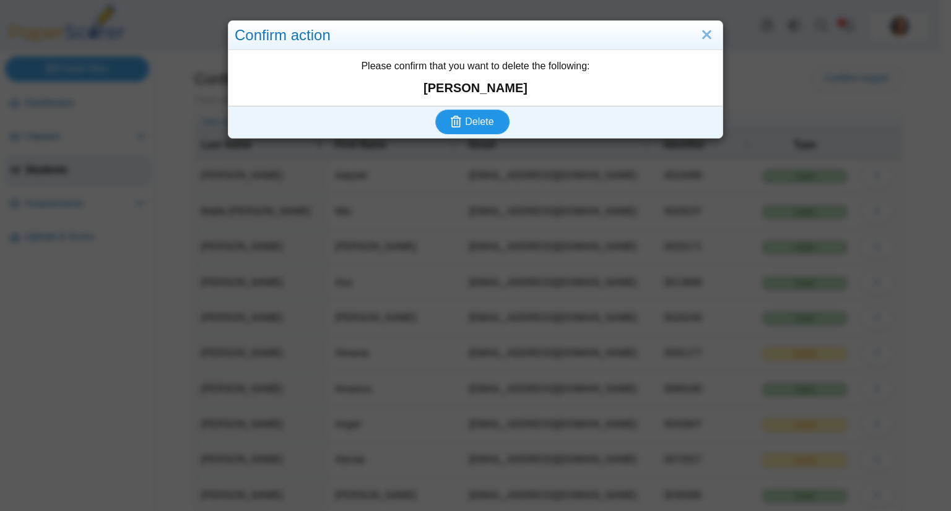
click at [491, 117] on button "Delete" at bounding box center [472, 122] width 74 height 25
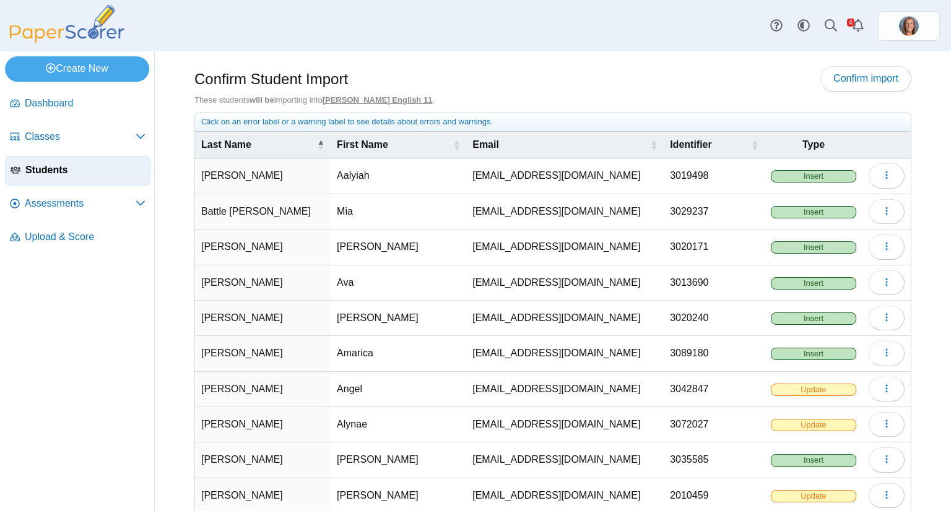
scroll to position [66, 0]
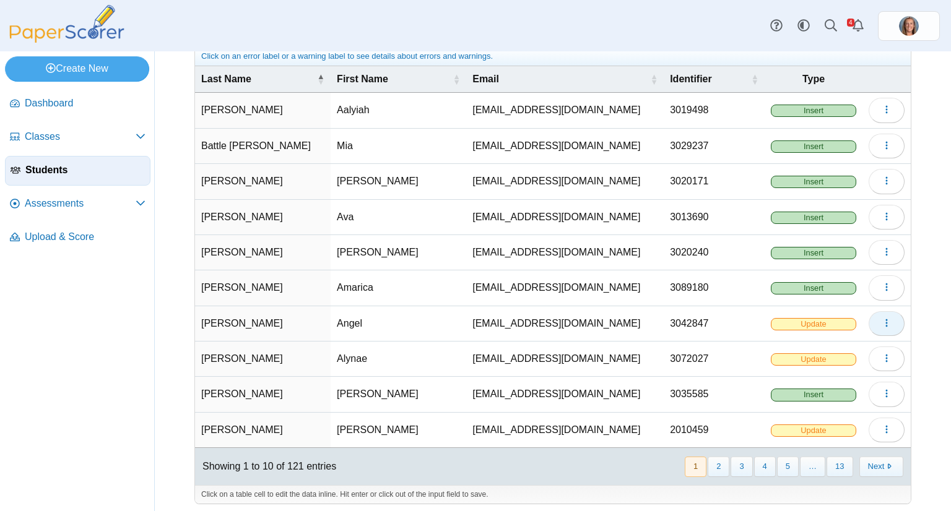
click at [881, 320] on icon "button" at bounding box center [886, 323] width 10 height 10
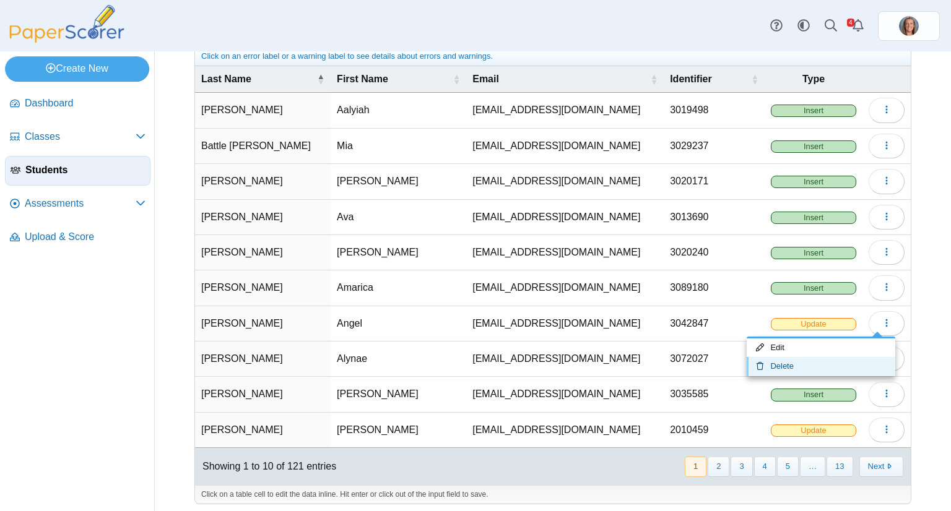
click at [820, 361] on link "Delete" at bounding box center [820, 366] width 149 height 19
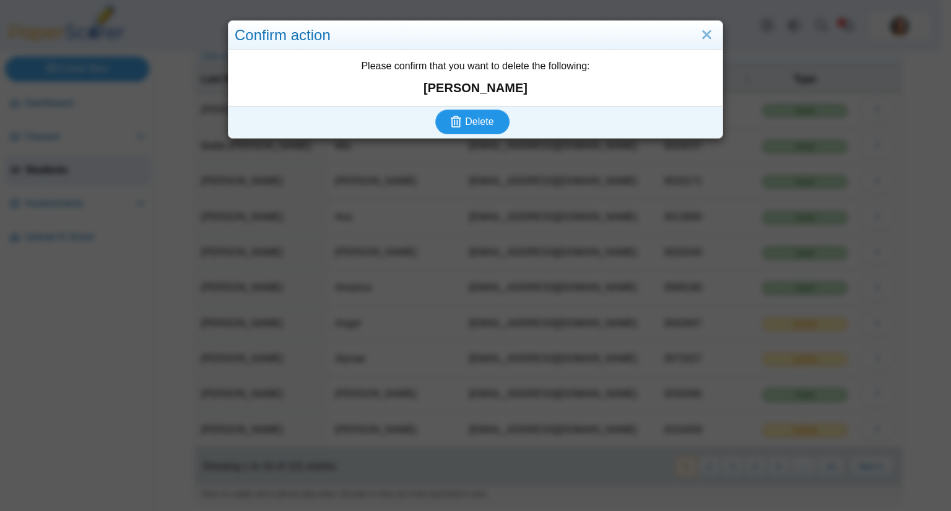
drag, startPoint x: 481, startPoint y: 117, endPoint x: 497, endPoint y: 124, distance: 17.7
click at [481, 117] on span "Delete" at bounding box center [479, 121] width 28 height 11
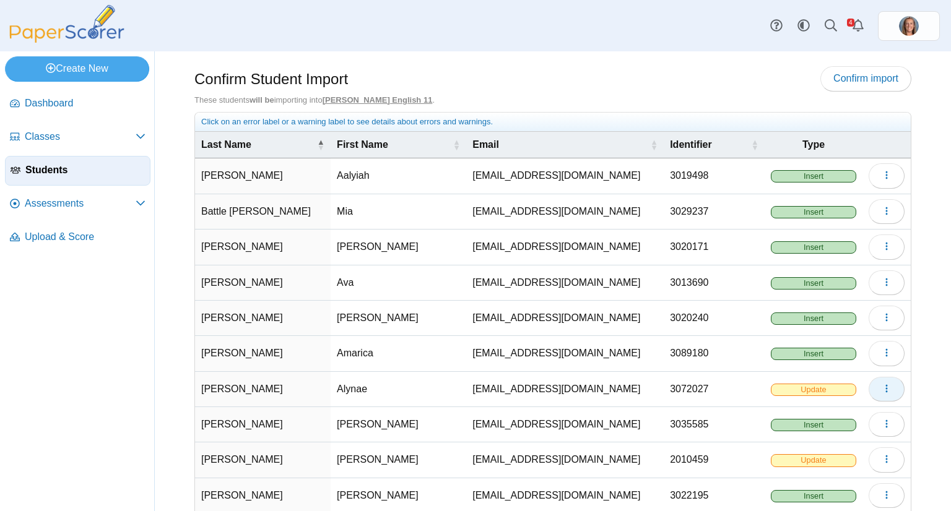
click at [881, 384] on icon "button" at bounding box center [886, 389] width 10 height 10
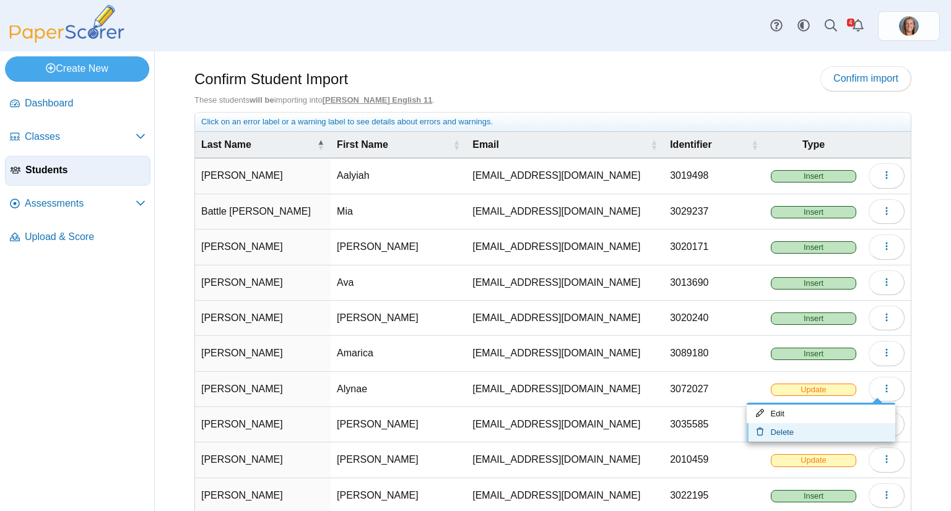
click at [821, 425] on link "Delete" at bounding box center [820, 432] width 149 height 19
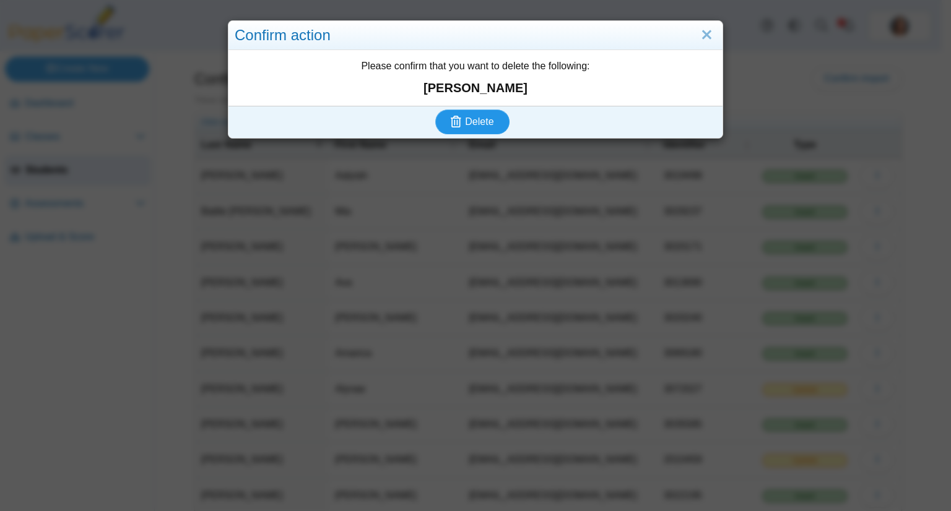
click at [480, 126] on span "Delete" at bounding box center [479, 121] width 28 height 11
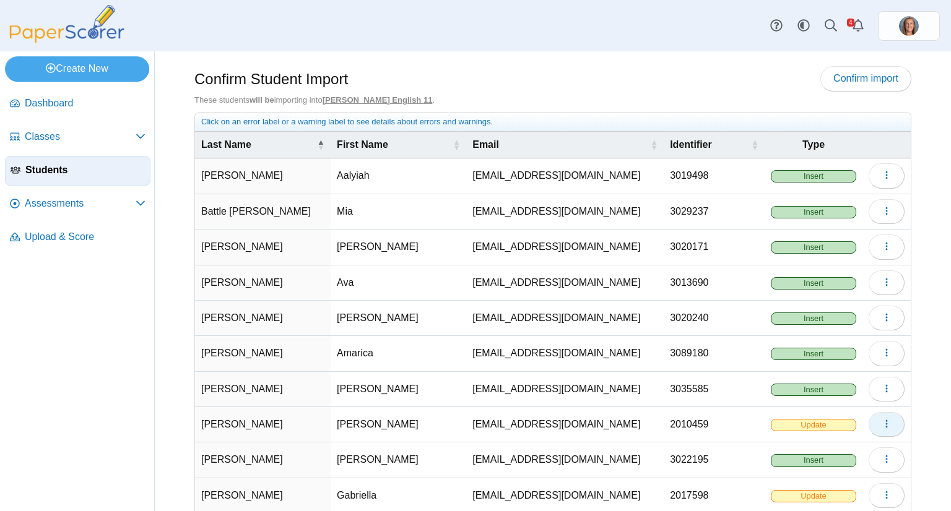
scroll to position [66, 0]
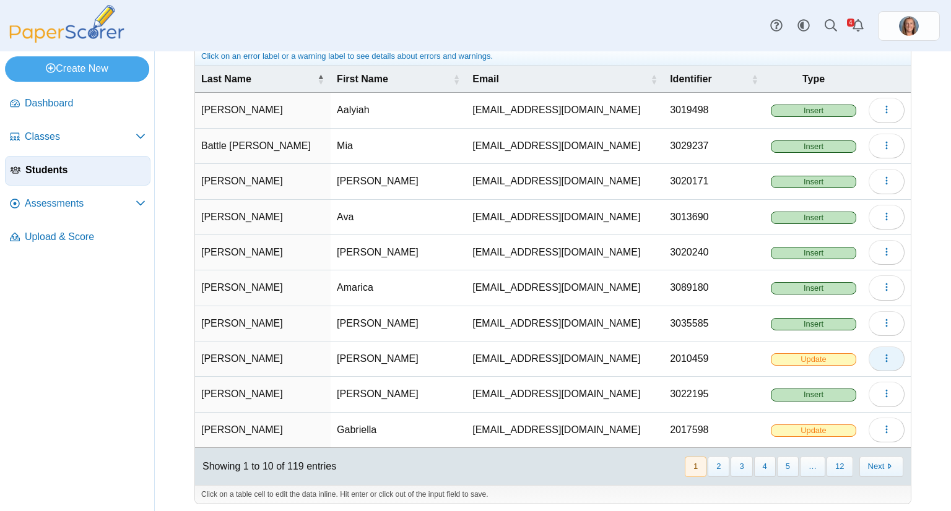
click at [885, 355] on button "button" at bounding box center [886, 359] width 36 height 25
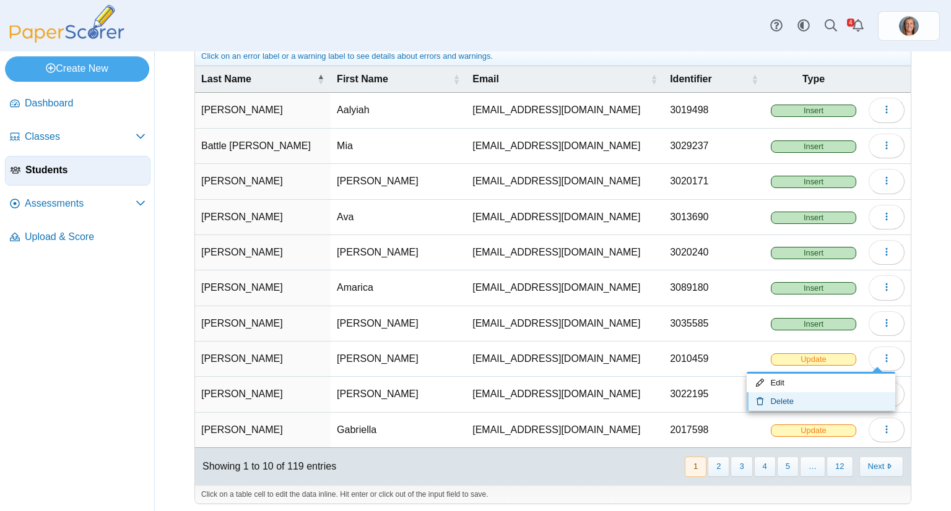
click at [848, 392] on link "Delete" at bounding box center [820, 401] width 149 height 19
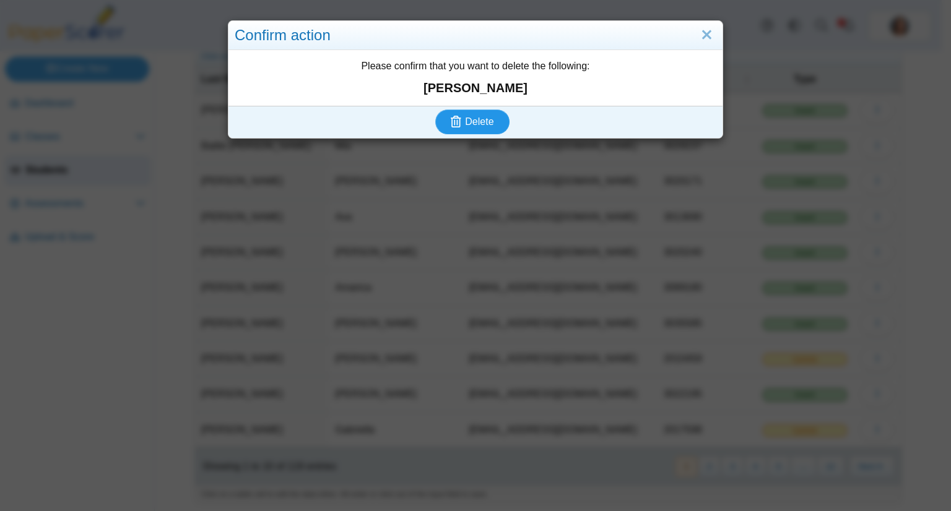
click at [493, 121] on button "Delete" at bounding box center [472, 122] width 74 height 25
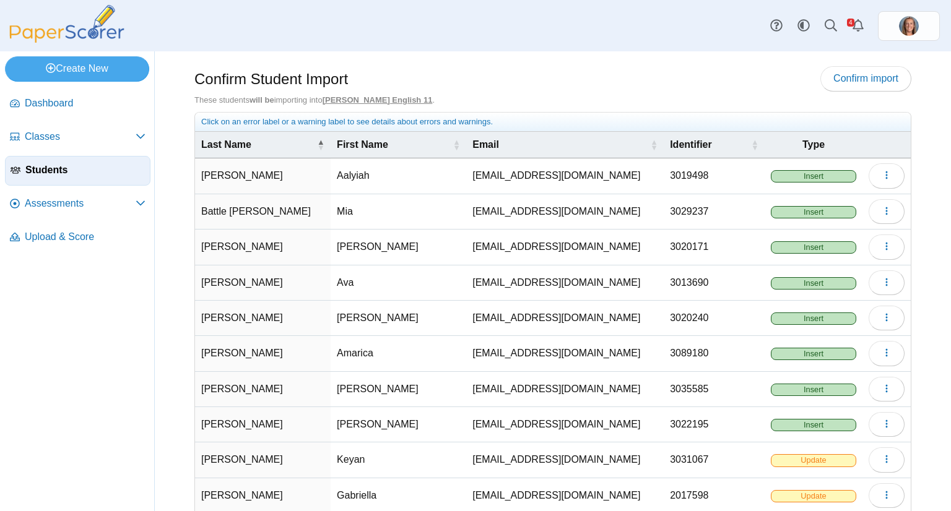
scroll to position [66, 0]
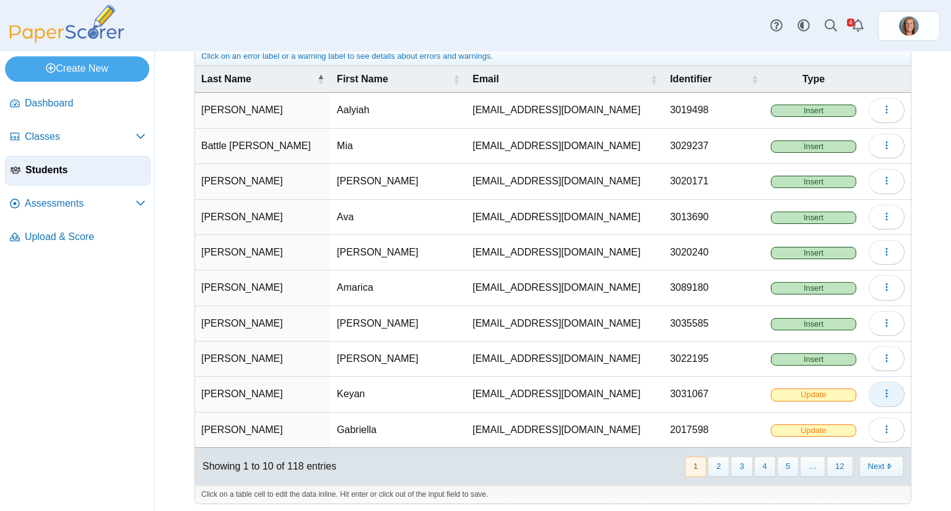
click at [879, 399] on button "button" at bounding box center [886, 394] width 36 height 25
click at [785, 433] on link "Delete" at bounding box center [820, 437] width 149 height 19
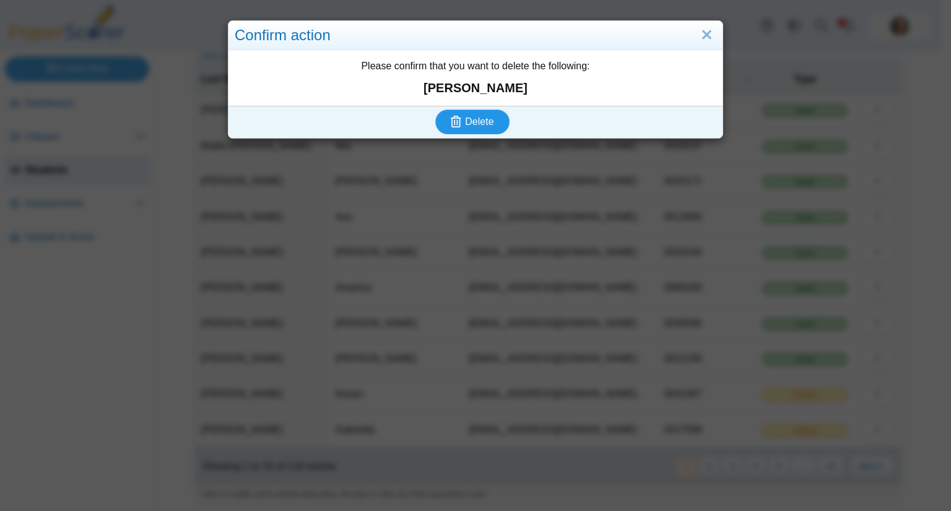
click at [482, 122] on span "Delete" at bounding box center [479, 121] width 28 height 11
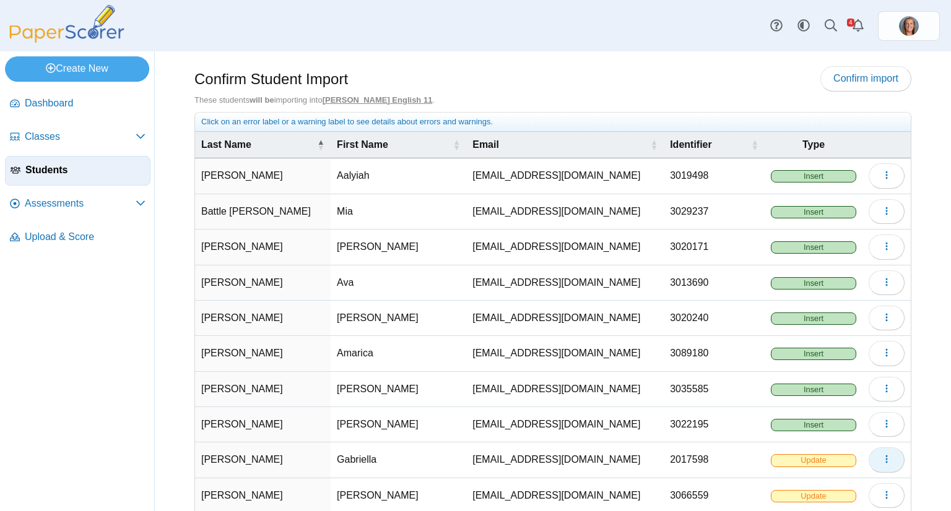
click at [881, 457] on icon "button" at bounding box center [886, 459] width 10 height 10
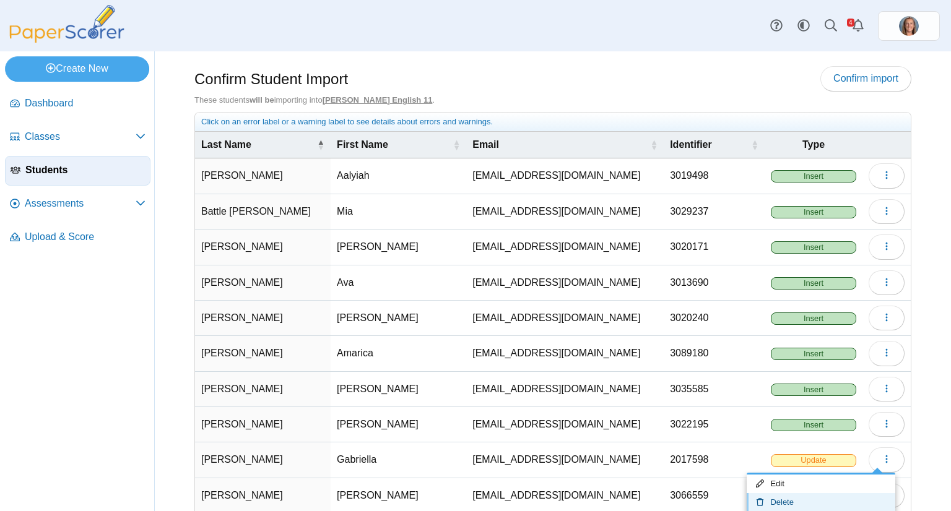
click at [805, 494] on link "Delete" at bounding box center [820, 502] width 149 height 19
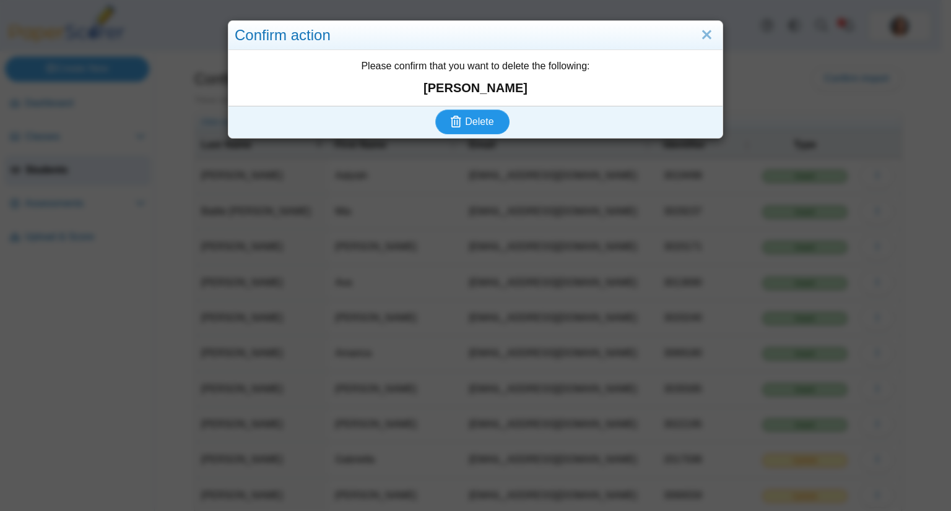
click at [465, 124] on span "Delete" at bounding box center [479, 121] width 28 height 11
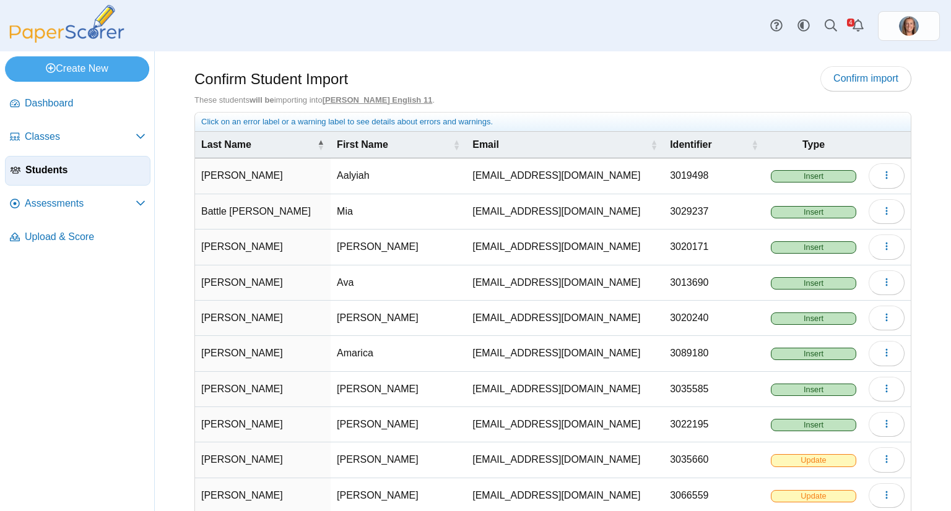
scroll to position [66, 0]
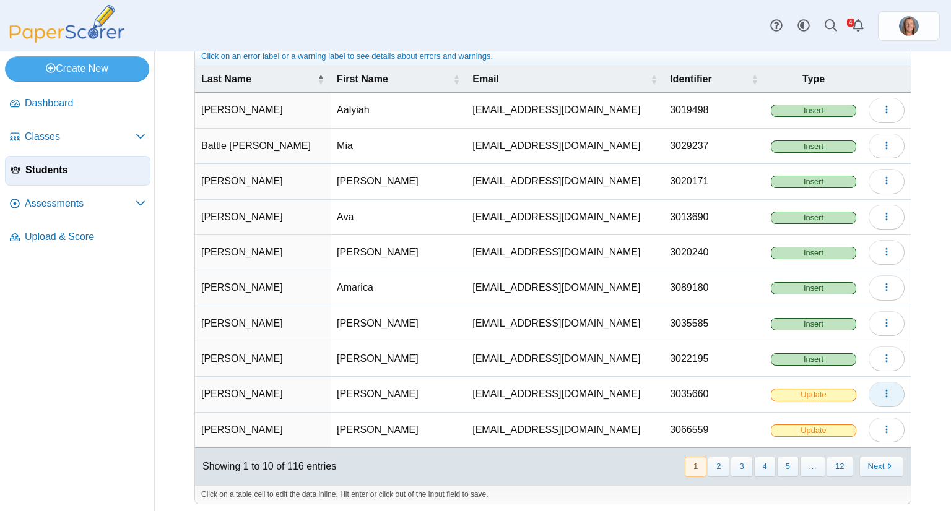
click at [881, 389] on span "button" at bounding box center [886, 394] width 10 height 11
click at [795, 431] on link "Delete" at bounding box center [820, 437] width 149 height 19
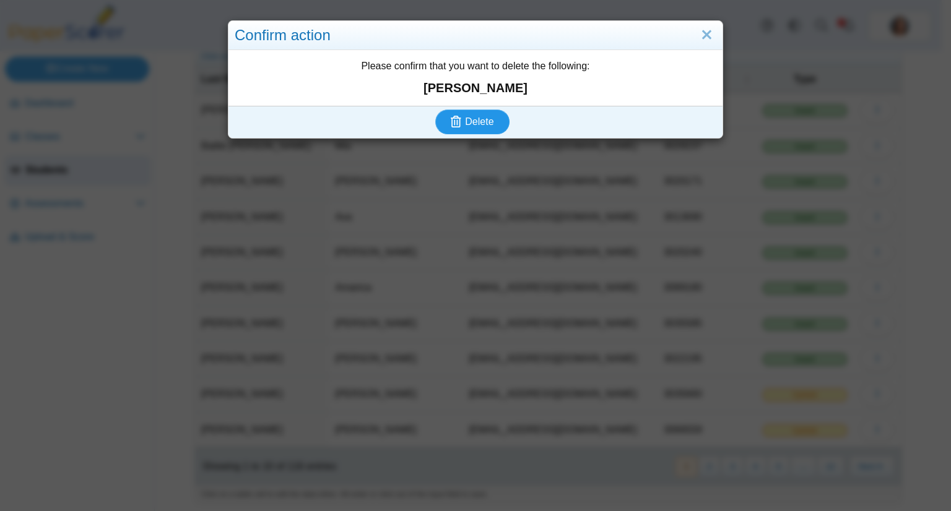
click at [477, 116] on span "Delete" at bounding box center [479, 121] width 28 height 11
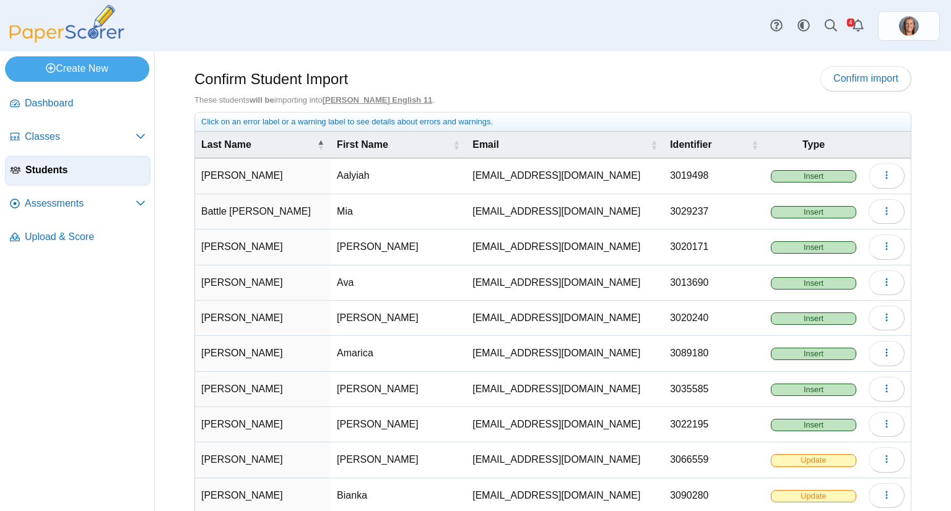
scroll to position [66, 0]
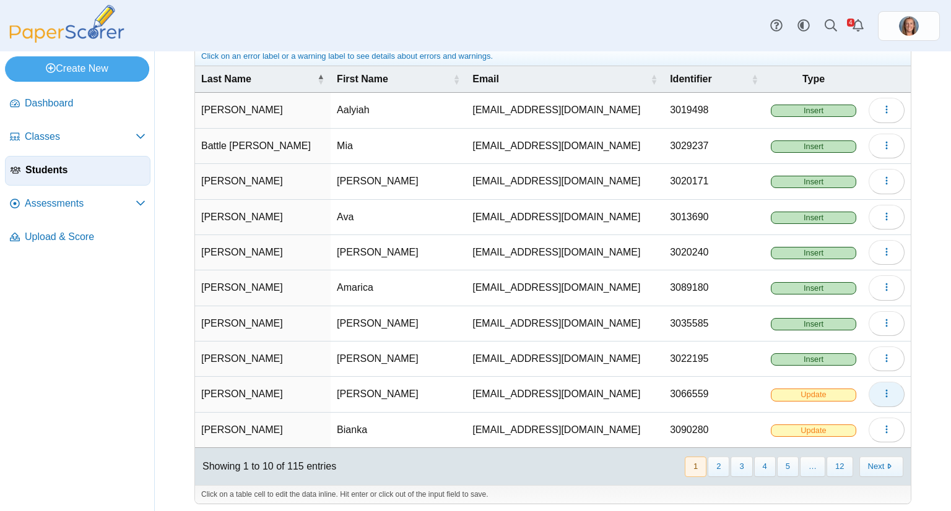
click at [873, 402] on td "Loading…" at bounding box center [886, 394] width 48 height 35
click at [873, 400] on button "button" at bounding box center [886, 394] width 36 height 25
click at [836, 433] on link "Delete" at bounding box center [820, 437] width 149 height 19
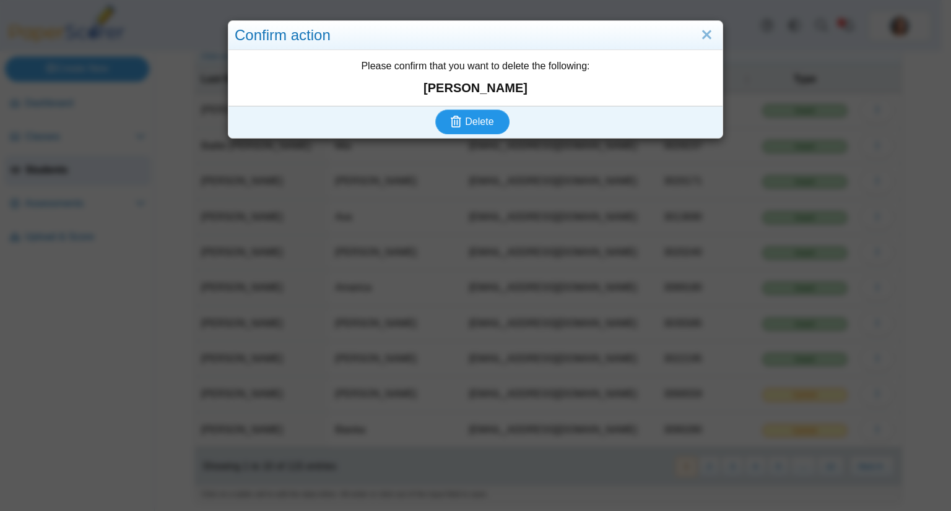
click at [477, 116] on span "Delete" at bounding box center [479, 121] width 28 height 11
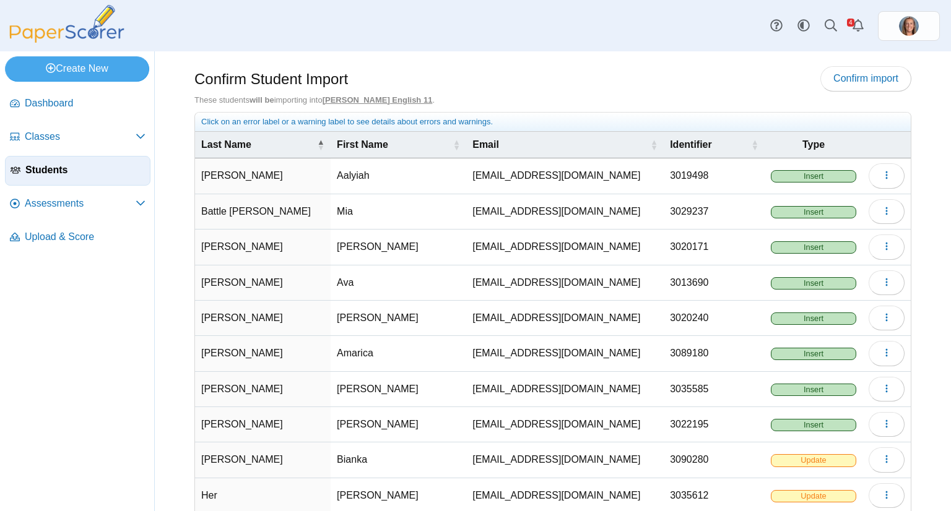
scroll to position [66, 0]
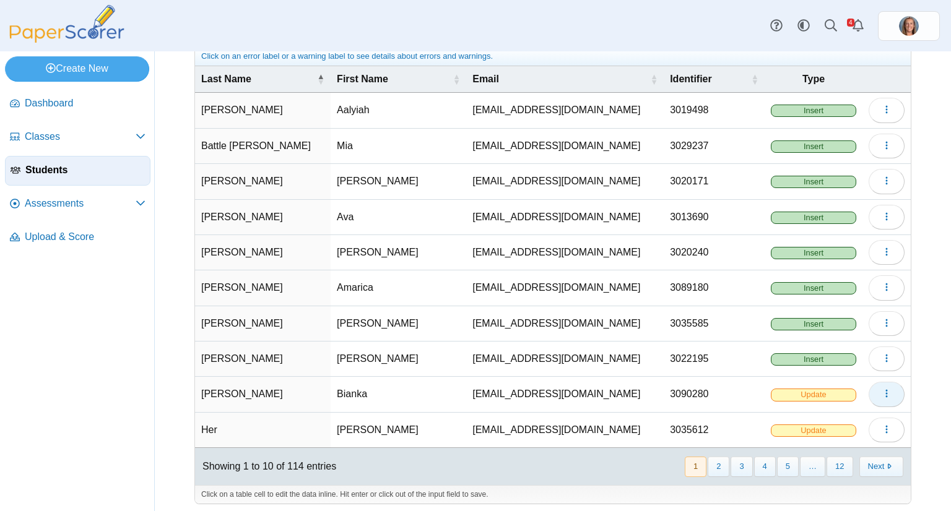
click at [881, 389] on icon "button" at bounding box center [886, 394] width 10 height 10
click at [795, 438] on link "Delete" at bounding box center [820, 437] width 149 height 19
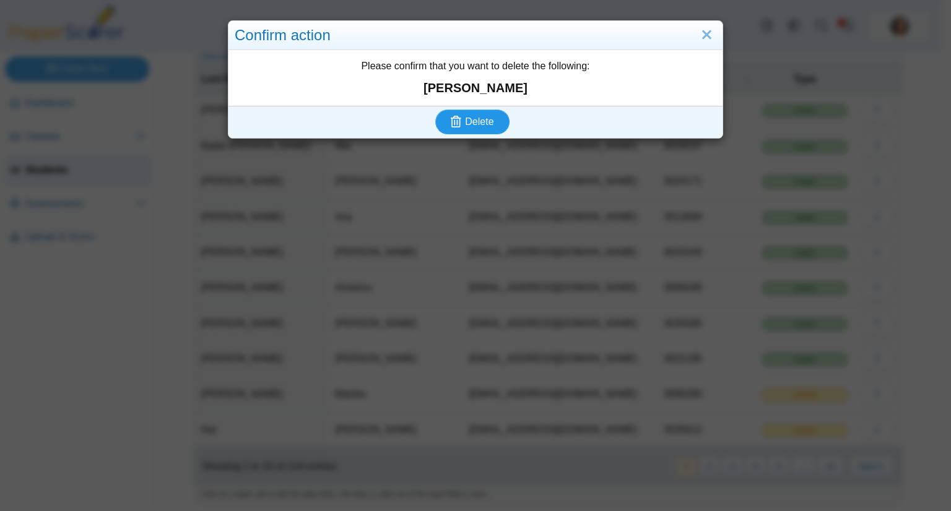
click at [474, 122] on span "Delete" at bounding box center [479, 121] width 28 height 11
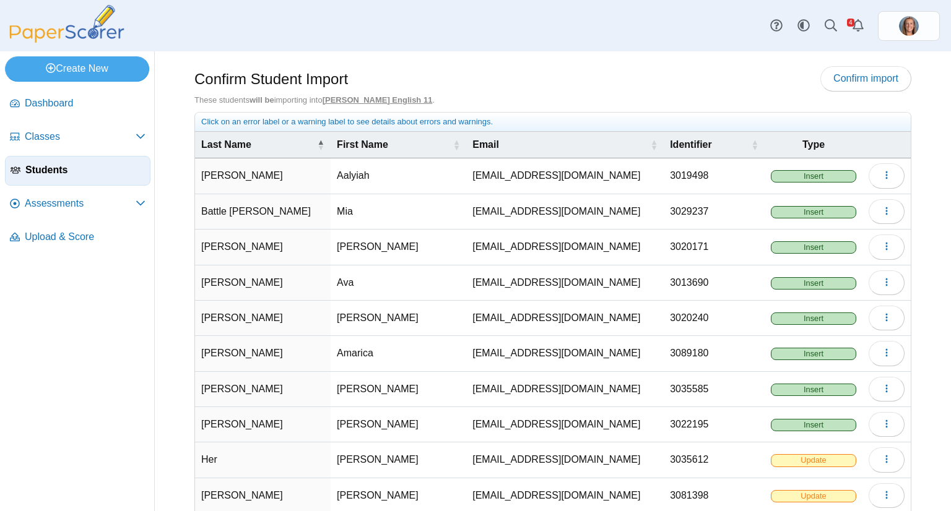
scroll to position [66, 0]
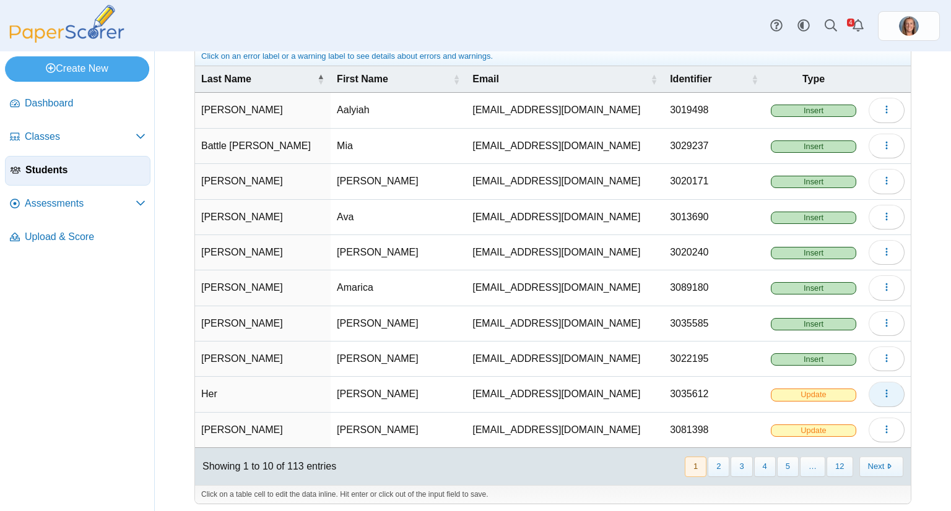
click at [872, 393] on button "button" at bounding box center [886, 394] width 36 height 25
click at [827, 436] on link "Delete" at bounding box center [820, 437] width 149 height 19
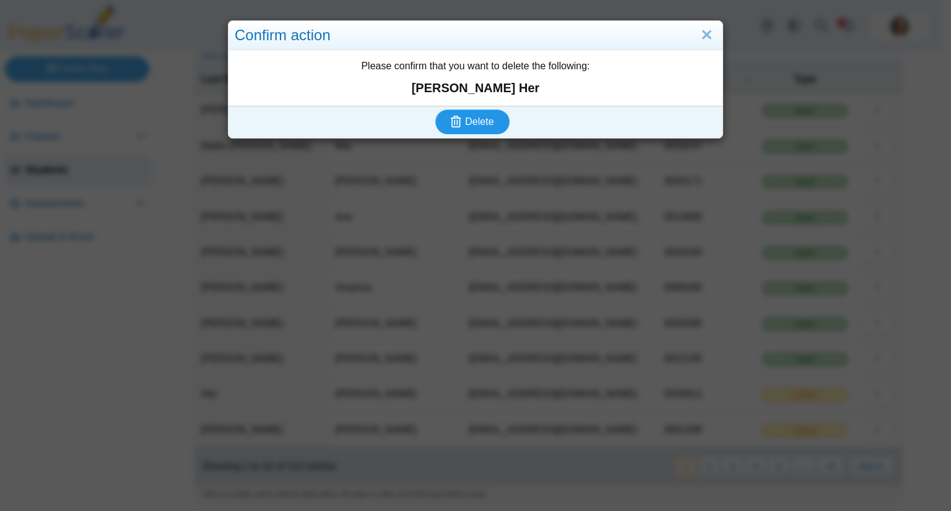
click at [469, 128] on button "Delete" at bounding box center [472, 122] width 74 height 25
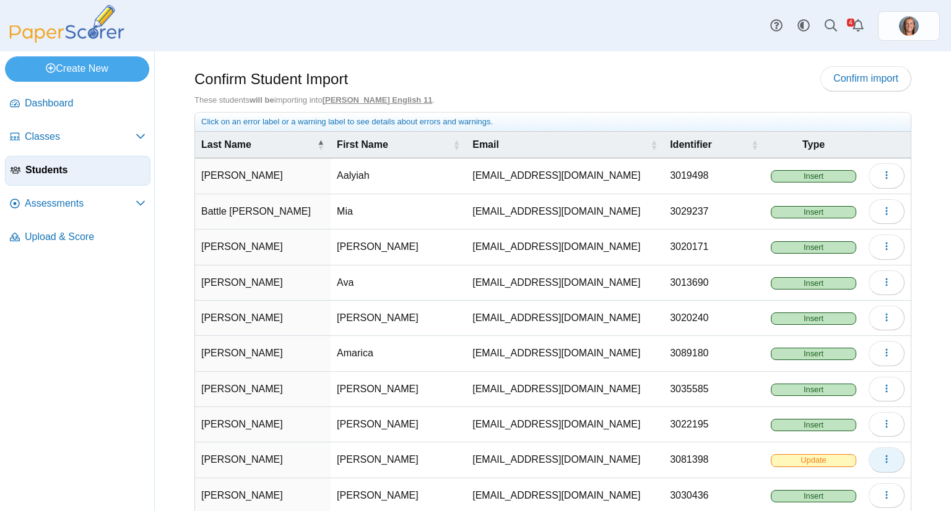
click at [883, 449] on button "button" at bounding box center [886, 460] width 36 height 25
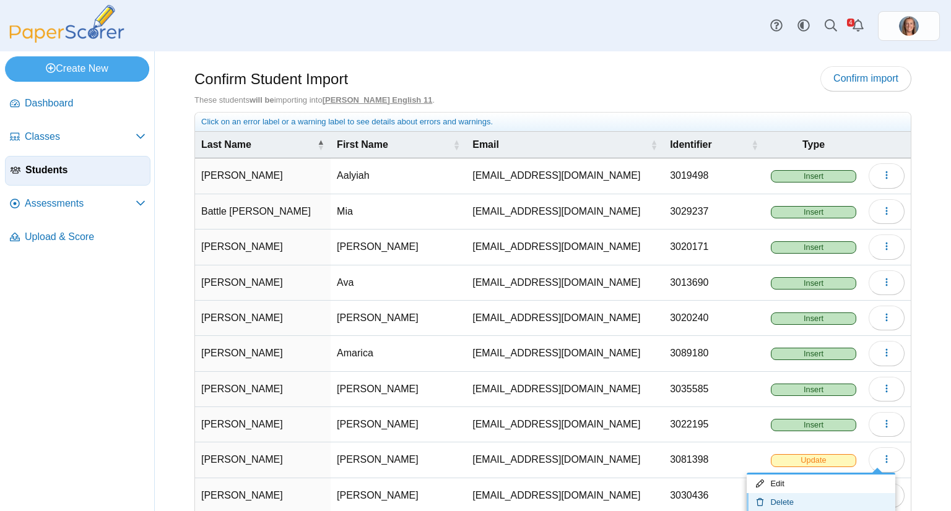
click at [821, 496] on link "Delete" at bounding box center [820, 502] width 149 height 19
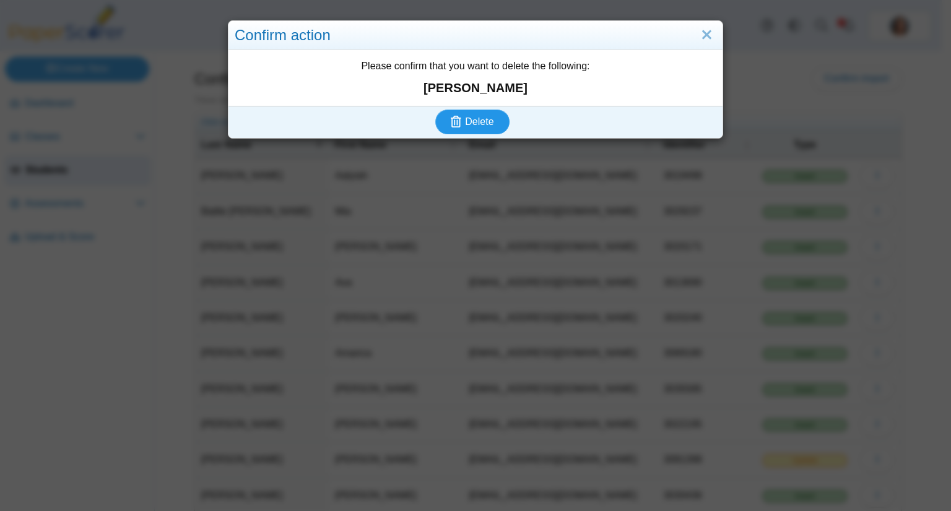
click at [501, 123] on button "Delete" at bounding box center [472, 122] width 74 height 25
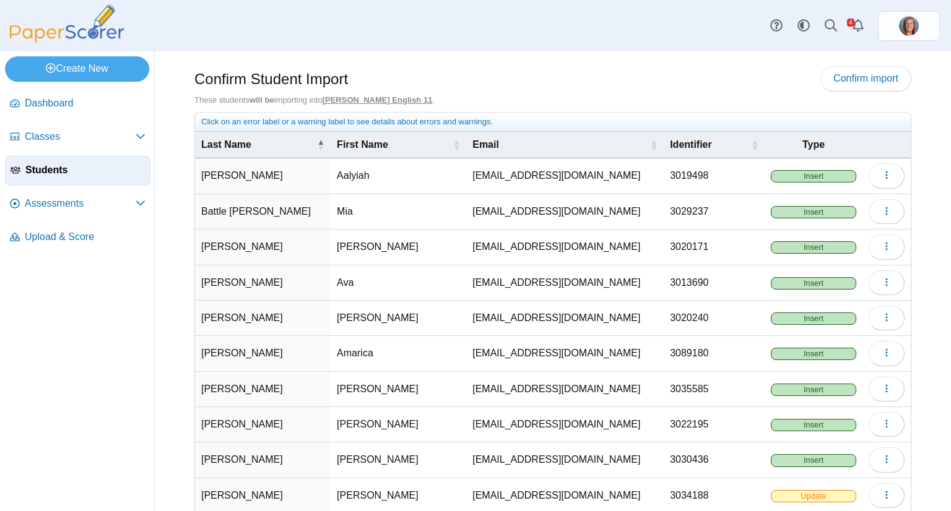
scroll to position [66, 0]
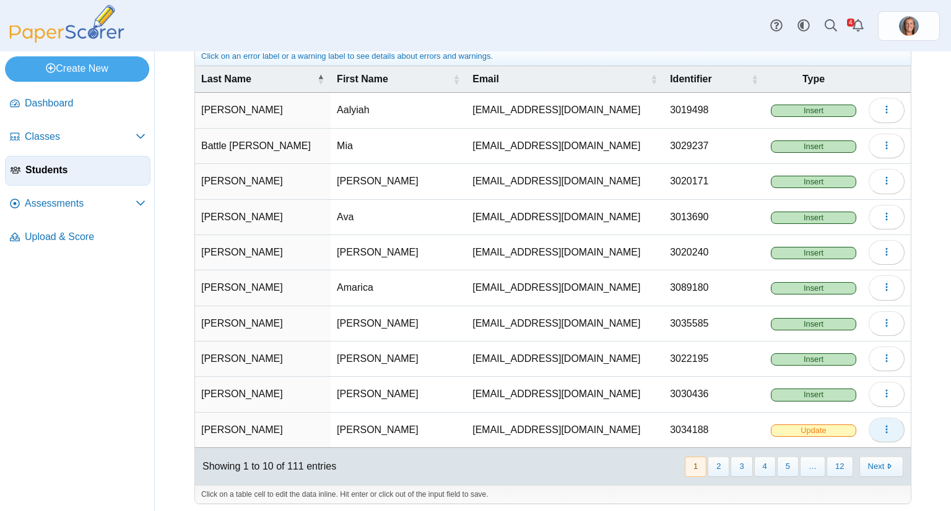
click at [869, 428] on button "button" at bounding box center [886, 430] width 36 height 25
click at [765, 466] on link "Delete" at bounding box center [820, 472] width 149 height 19
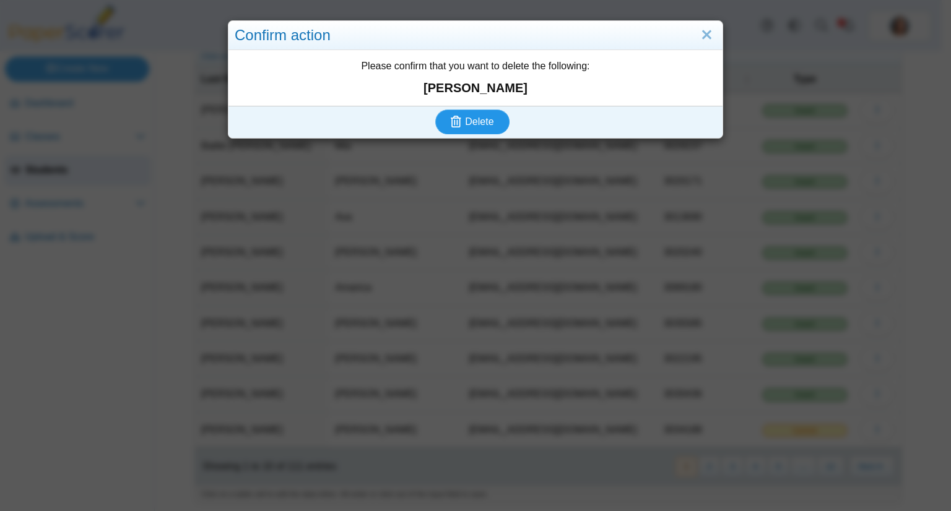
click at [470, 117] on span "Delete" at bounding box center [479, 121] width 28 height 11
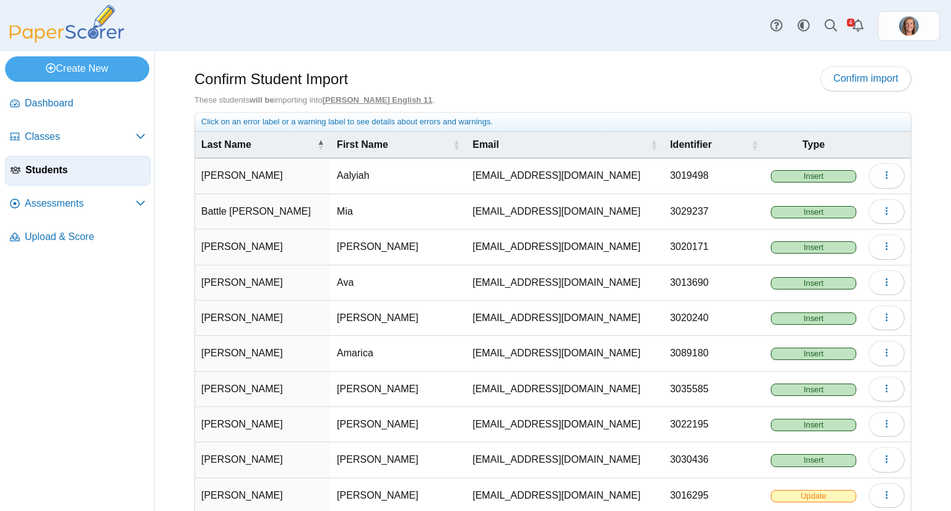
scroll to position [66, 0]
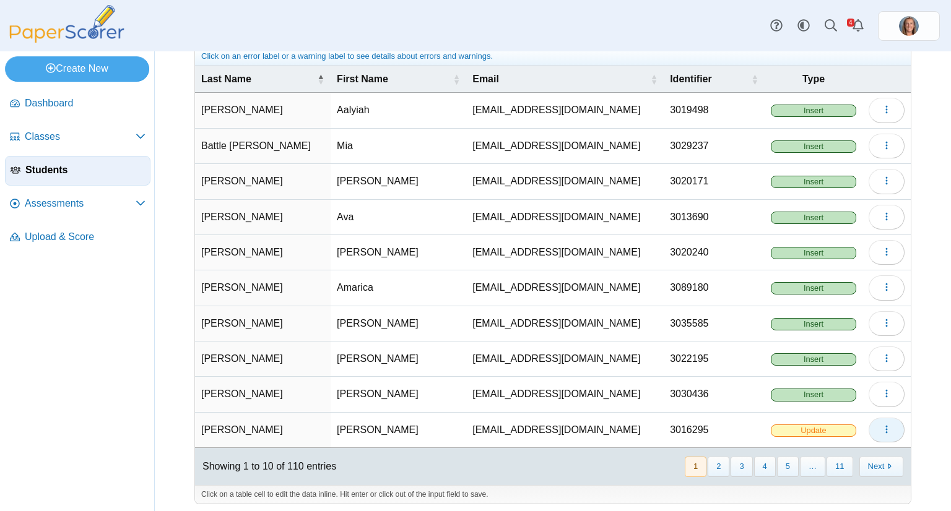
click at [881, 425] on icon "button" at bounding box center [886, 430] width 10 height 10
click at [822, 469] on link "Delete" at bounding box center [820, 472] width 149 height 19
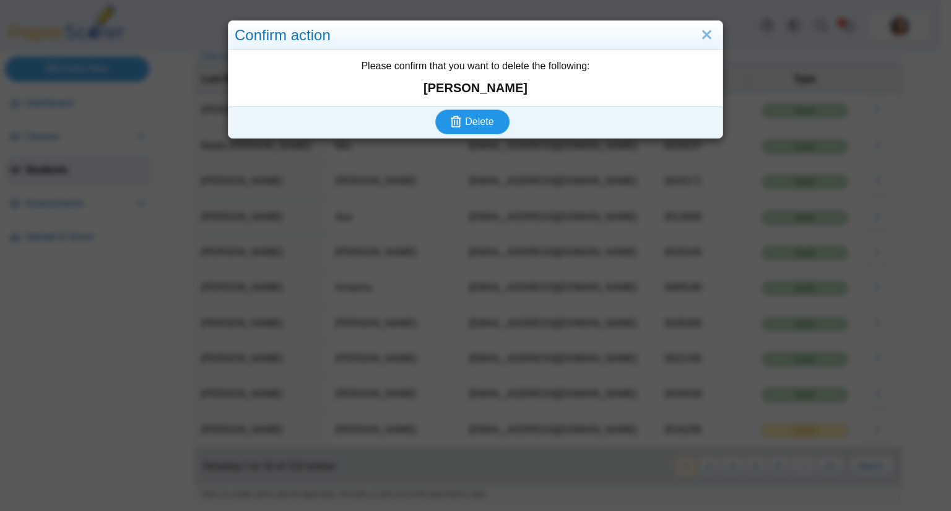
click at [470, 122] on span "Delete" at bounding box center [479, 121] width 28 height 11
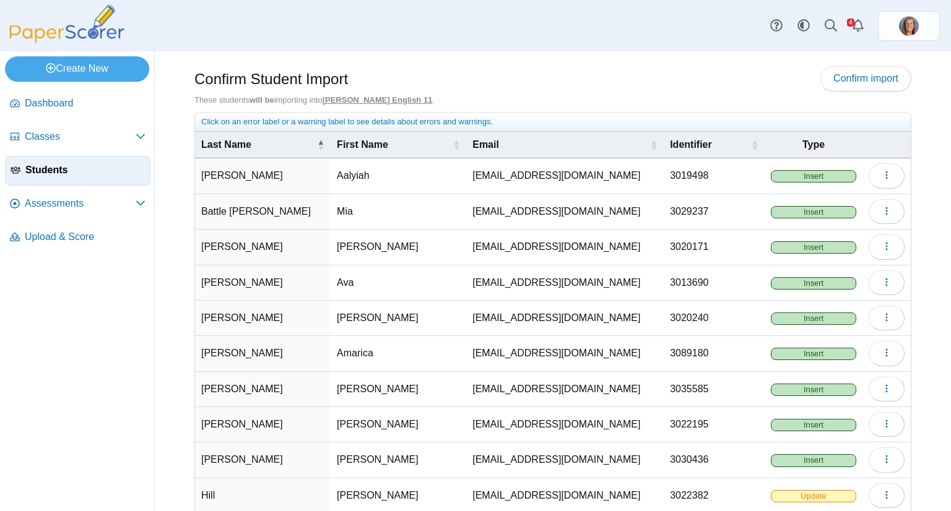
scroll to position [66, 0]
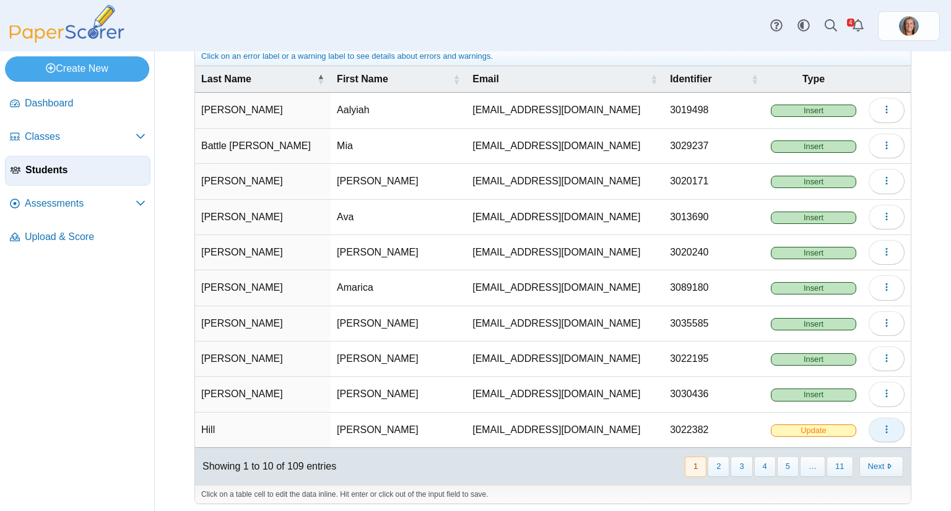
click at [871, 429] on button "button" at bounding box center [886, 430] width 36 height 25
click at [803, 466] on link "Delete" at bounding box center [820, 472] width 149 height 19
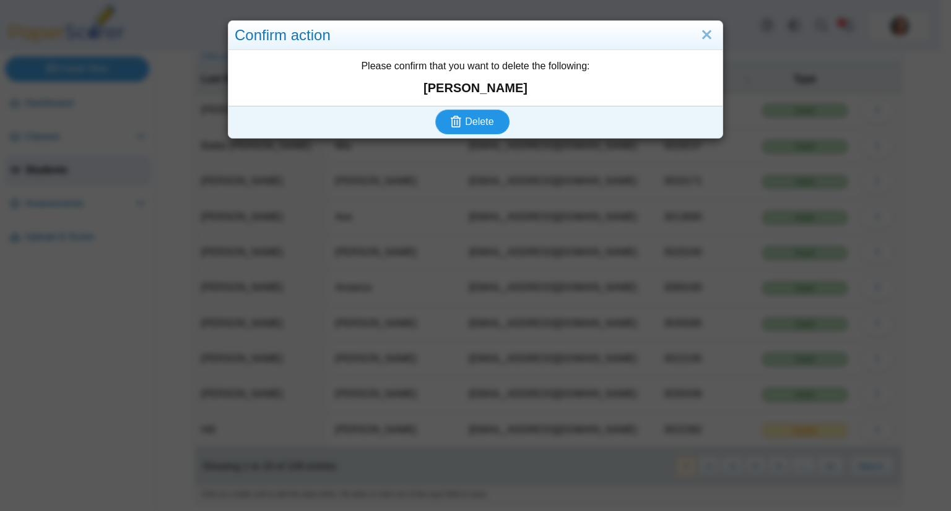
click at [488, 111] on button "Delete" at bounding box center [472, 122] width 74 height 25
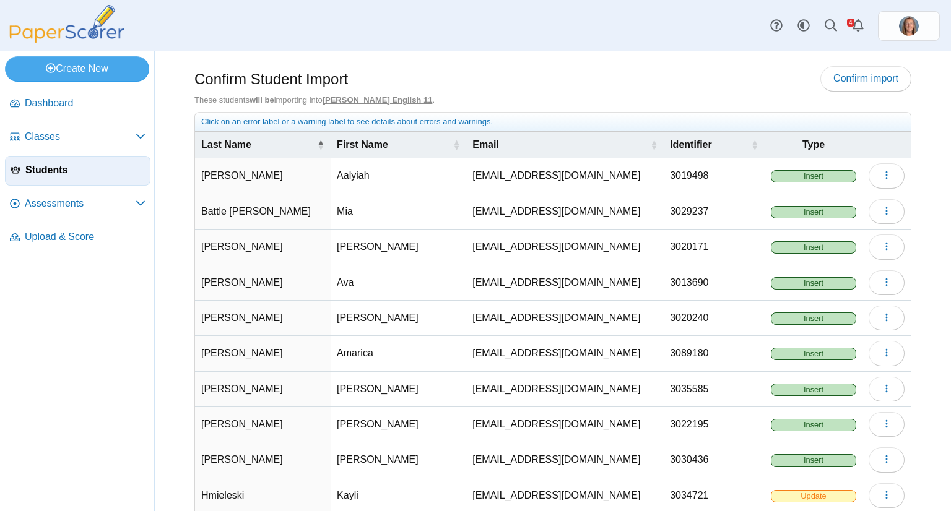
scroll to position [66, 0]
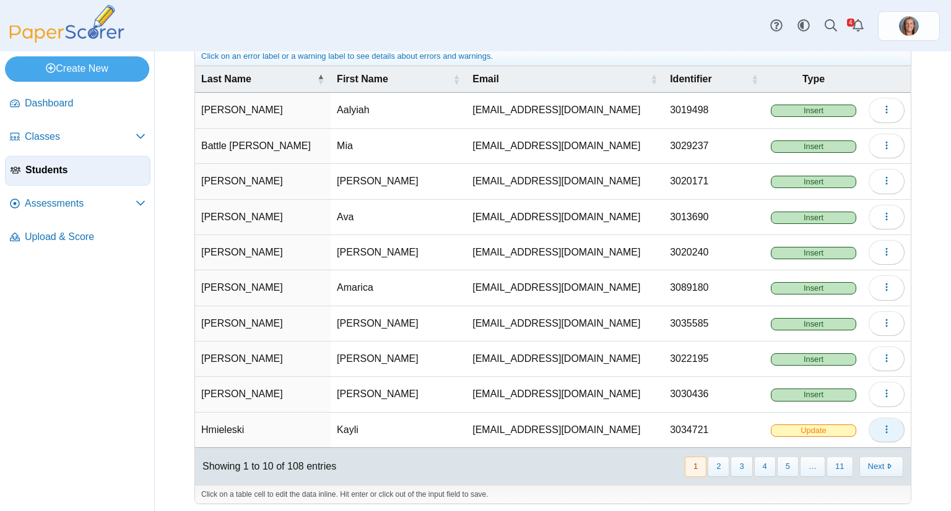
click at [886, 430] on button "button" at bounding box center [886, 430] width 36 height 25
click at [829, 464] on link "Delete" at bounding box center [820, 472] width 149 height 19
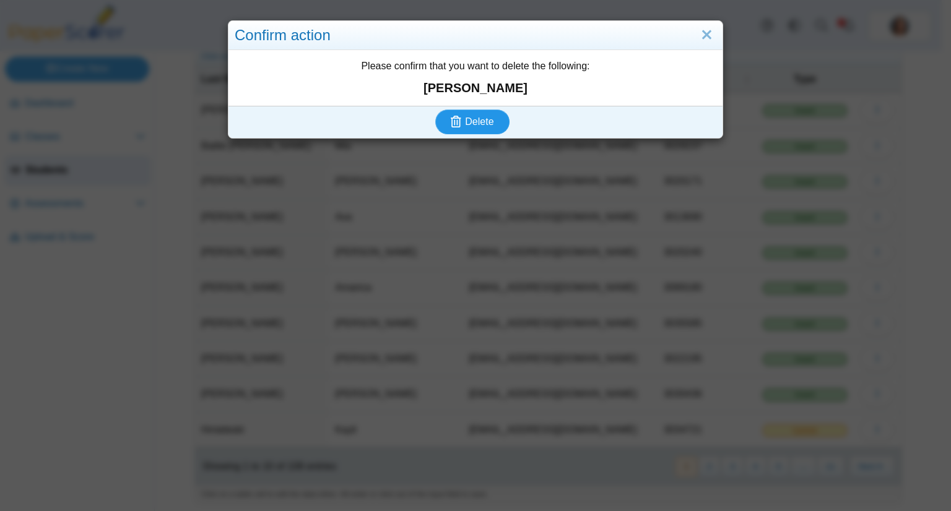
click at [484, 111] on button "Delete" at bounding box center [472, 122] width 74 height 25
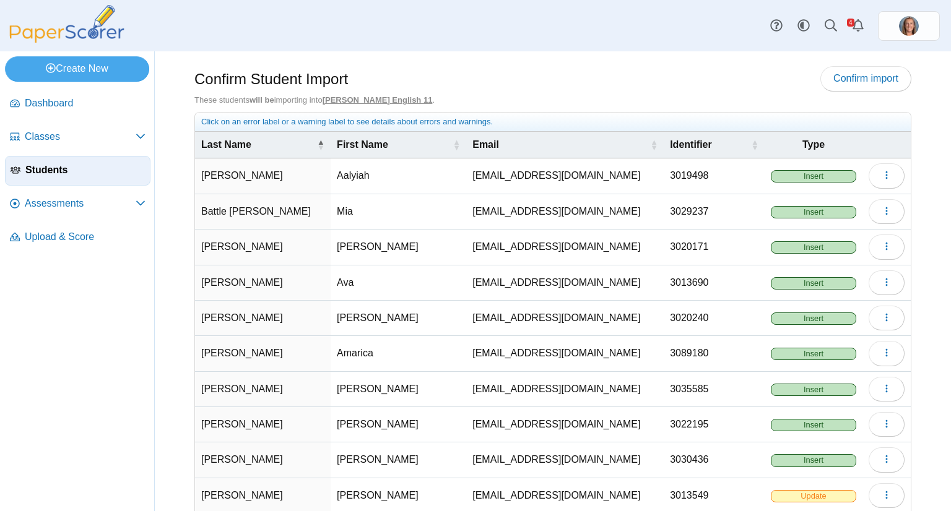
scroll to position [66, 0]
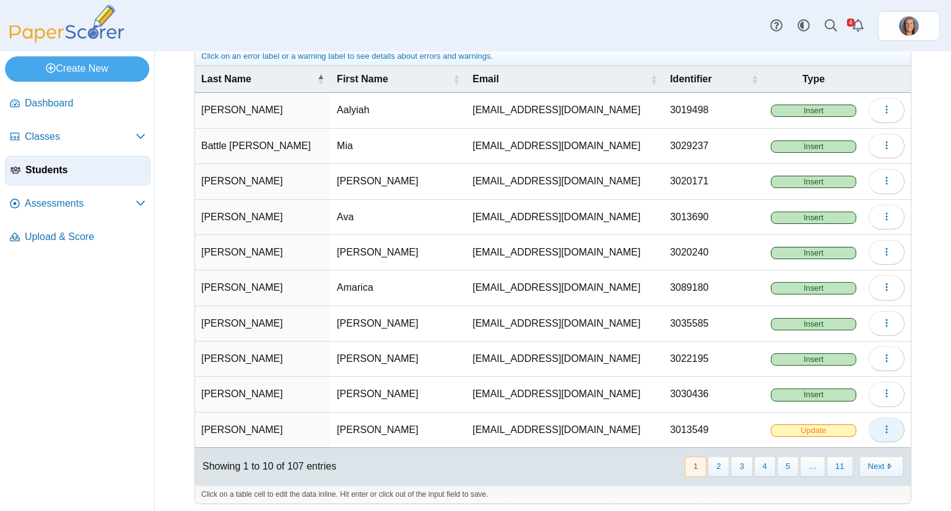
click at [886, 423] on button "button" at bounding box center [886, 430] width 36 height 25
click at [810, 463] on link "Delete" at bounding box center [820, 472] width 149 height 19
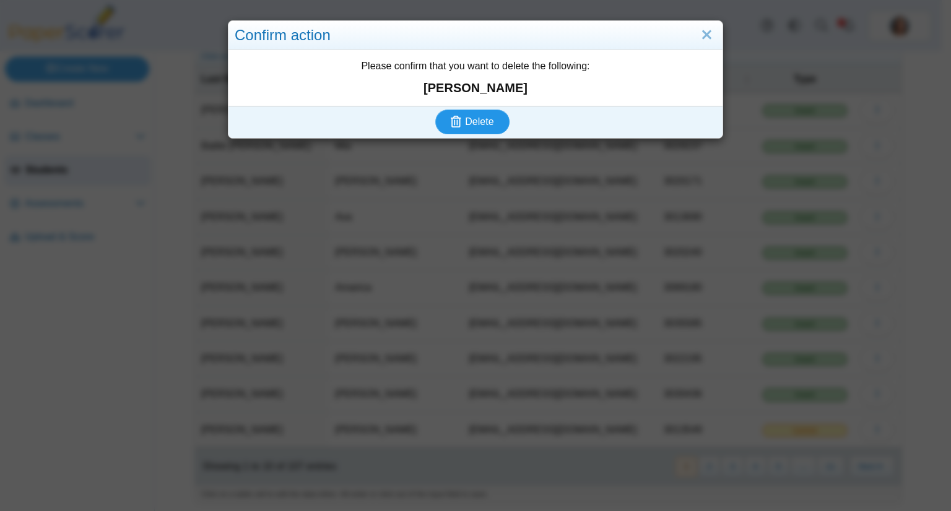
click at [483, 123] on span "Delete" at bounding box center [479, 121] width 28 height 11
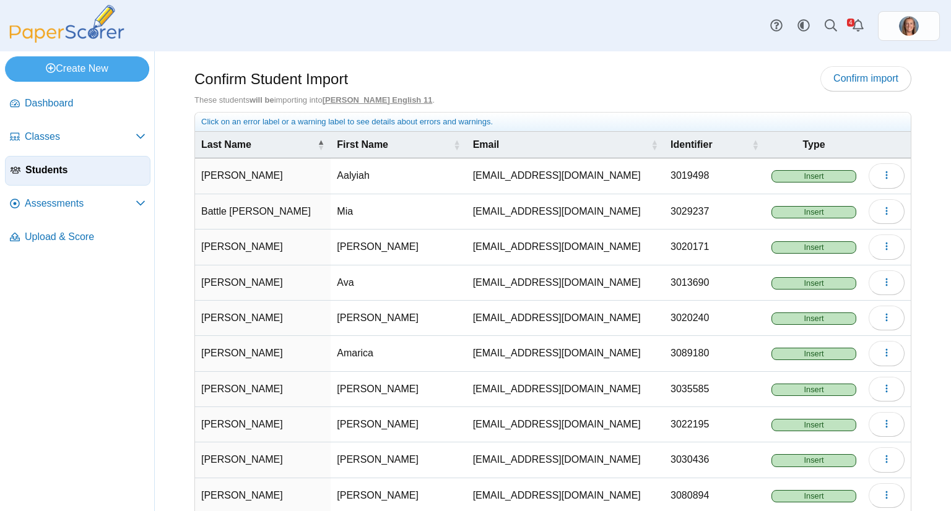
scroll to position [66, 0]
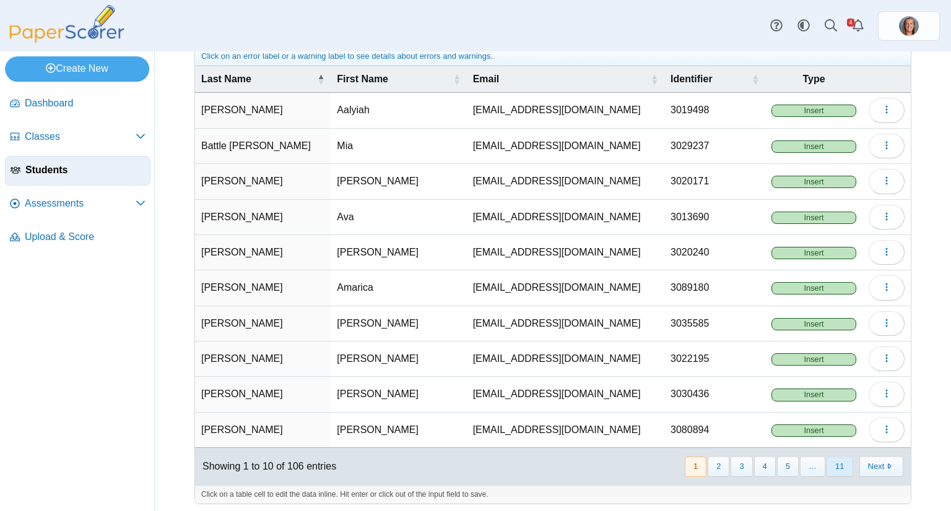
click at [826, 465] on button "11" at bounding box center [839, 467] width 26 height 20
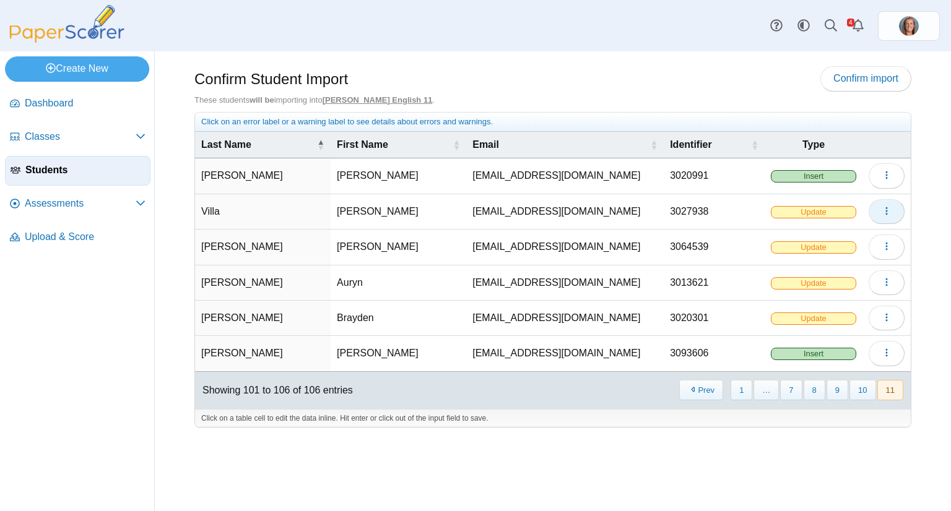
click at [881, 209] on button "button" at bounding box center [886, 211] width 36 height 25
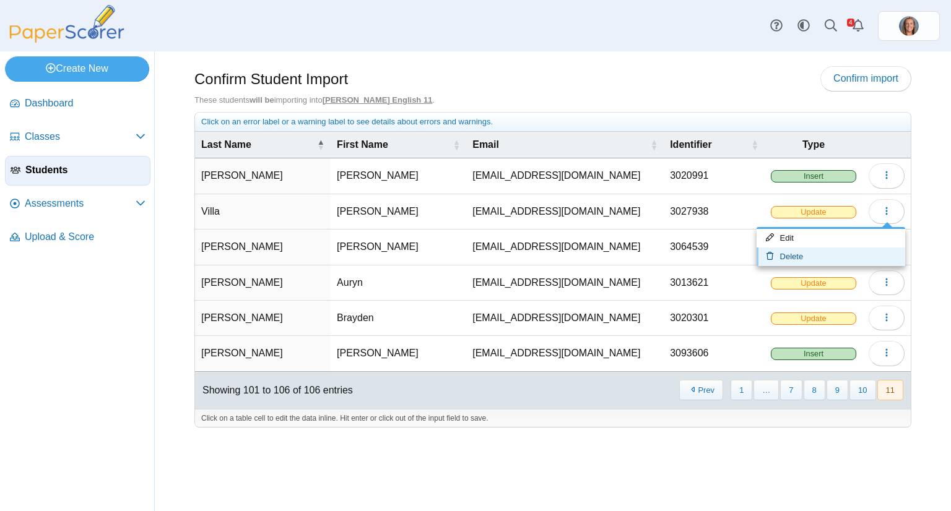
click at [821, 261] on link "Delete" at bounding box center [830, 257] width 149 height 19
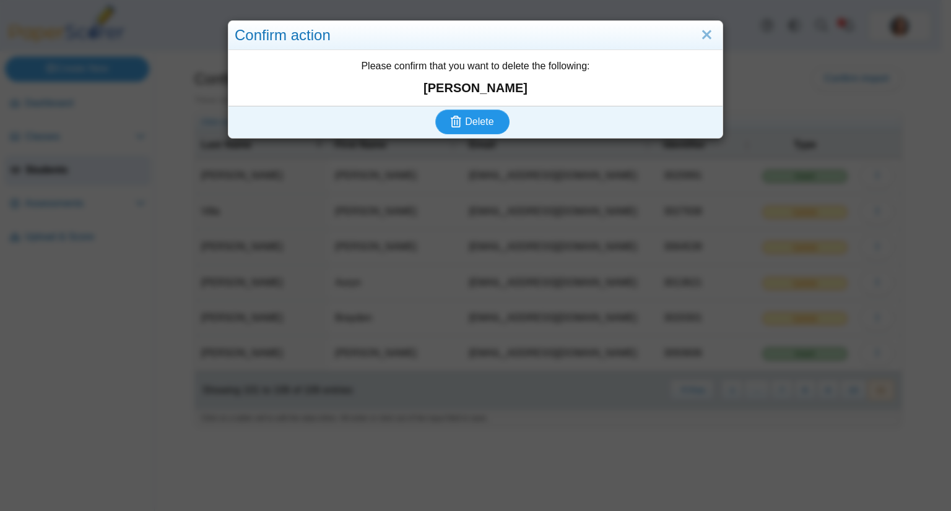
click at [490, 112] on button "Delete" at bounding box center [472, 122] width 74 height 25
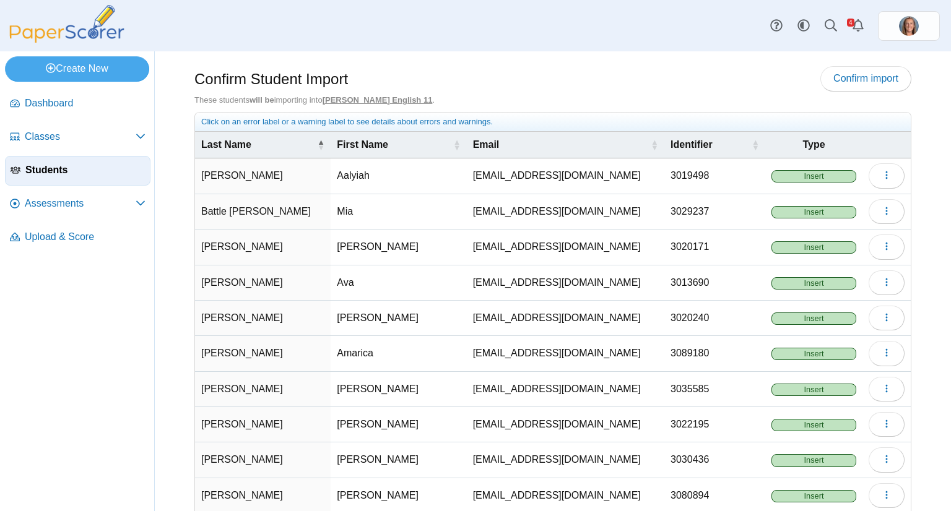
scroll to position [66, 0]
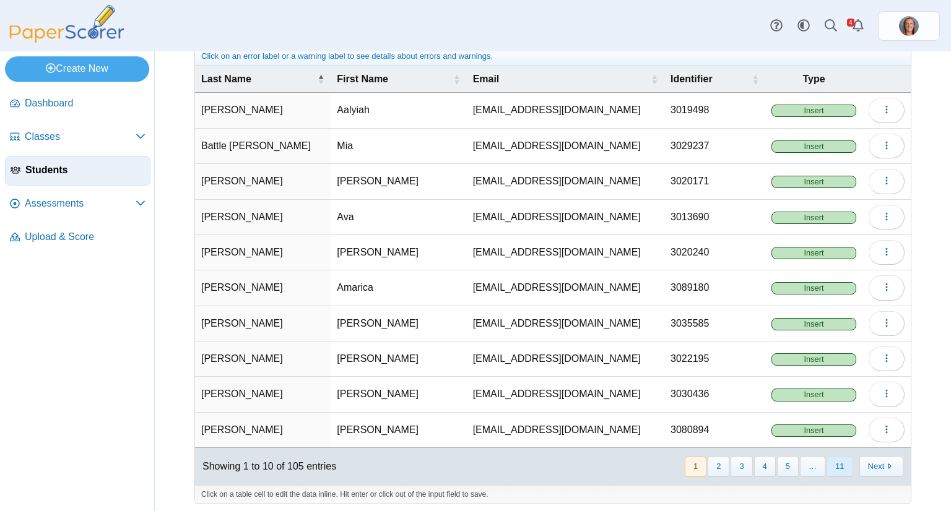
click at [826, 464] on button "11" at bounding box center [839, 467] width 26 height 20
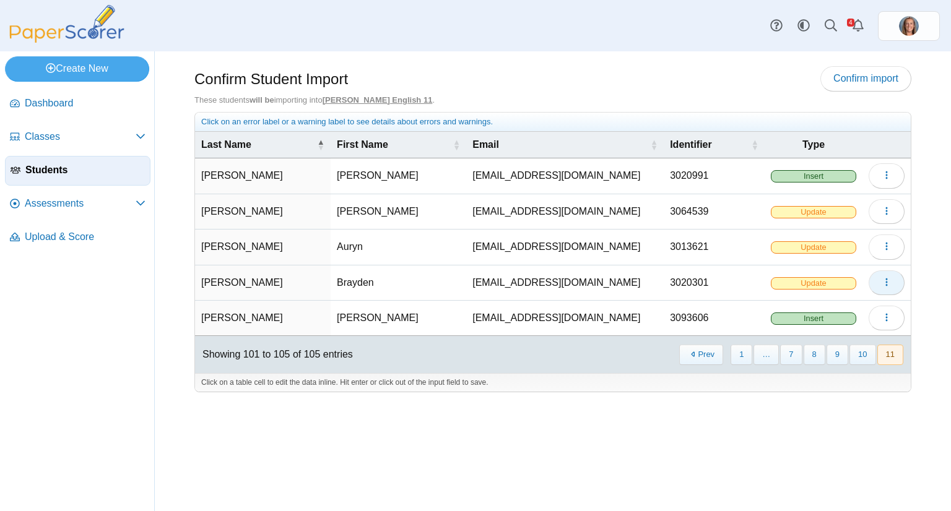
click at [889, 278] on icon "button" at bounding box center [886, 282] width 10 height 10
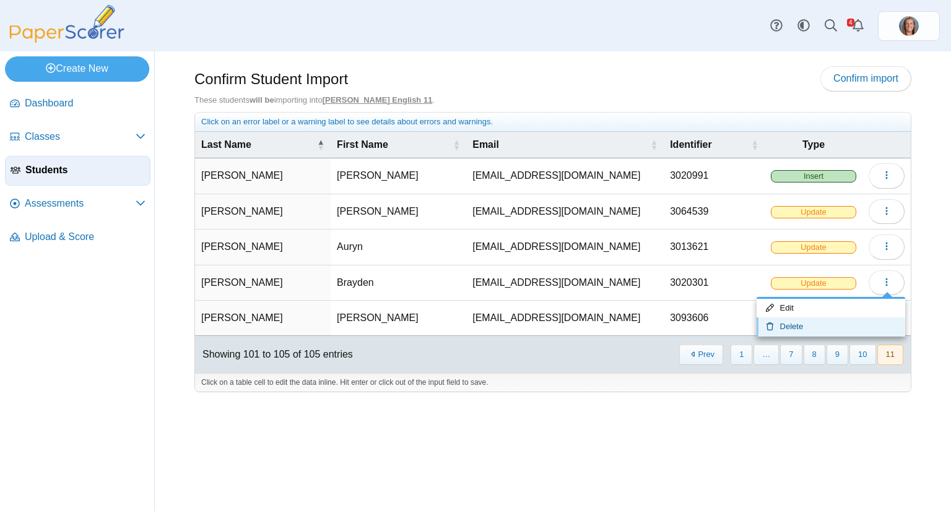
click at [811, 319] on link "Delete" at bounding box center [830, 327] width 149 height 19
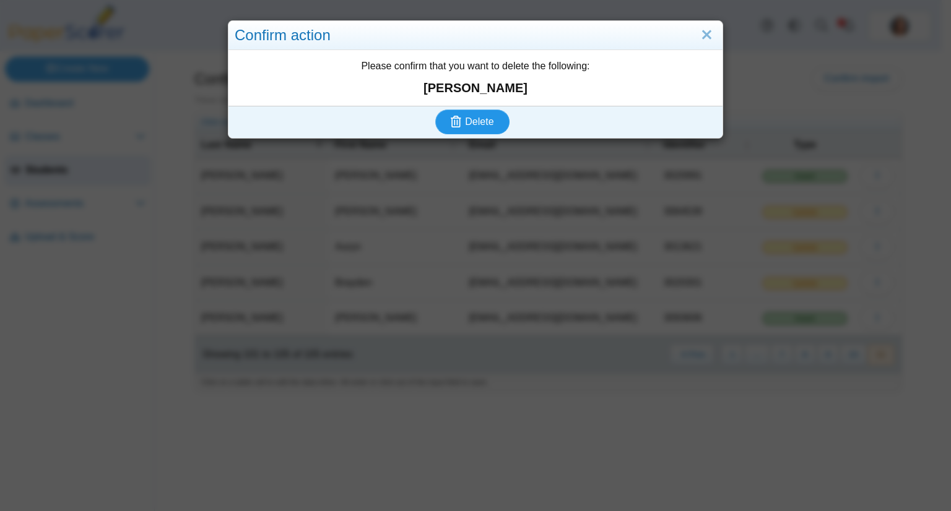
click at [490, 115] on button "Delete" at bounding box center [472, 122] width 74 height 25
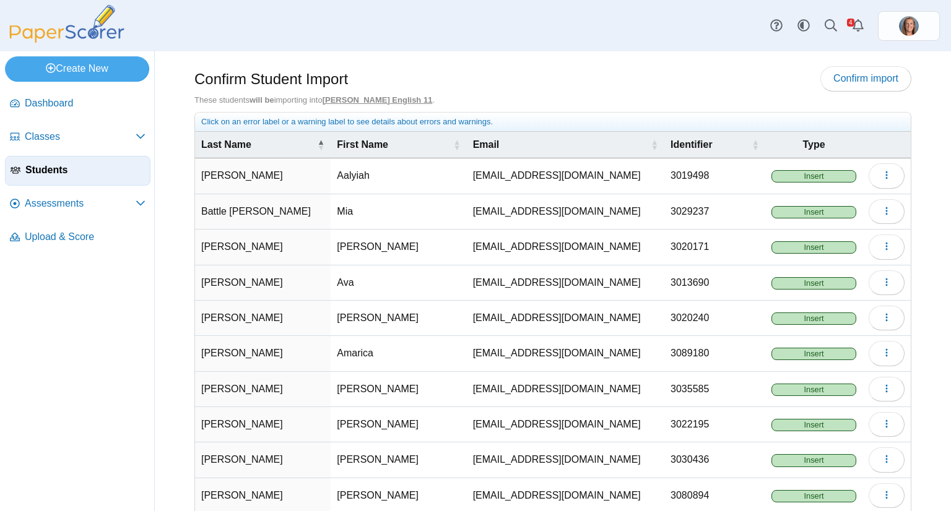
scroll to position [66, 0]
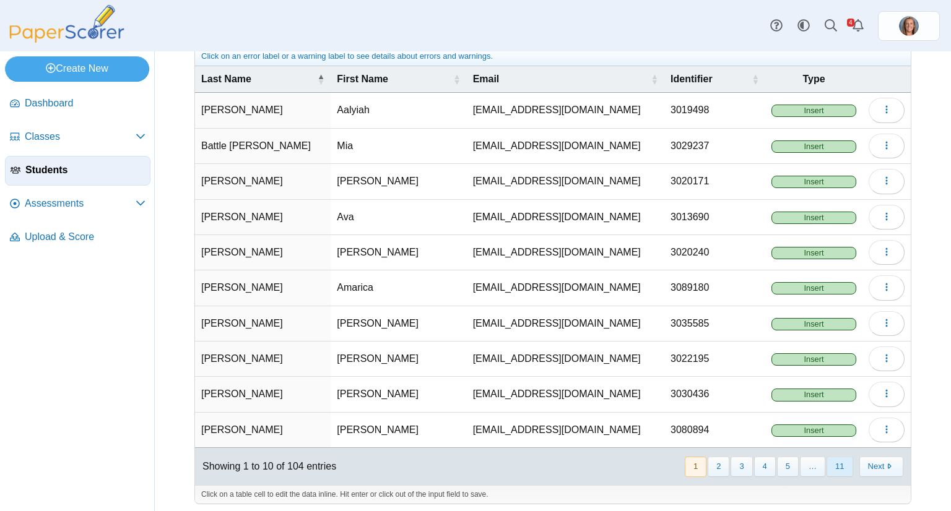
click at [834, 457] on button "11" at bounding box center [839, 467] width 26 height 20
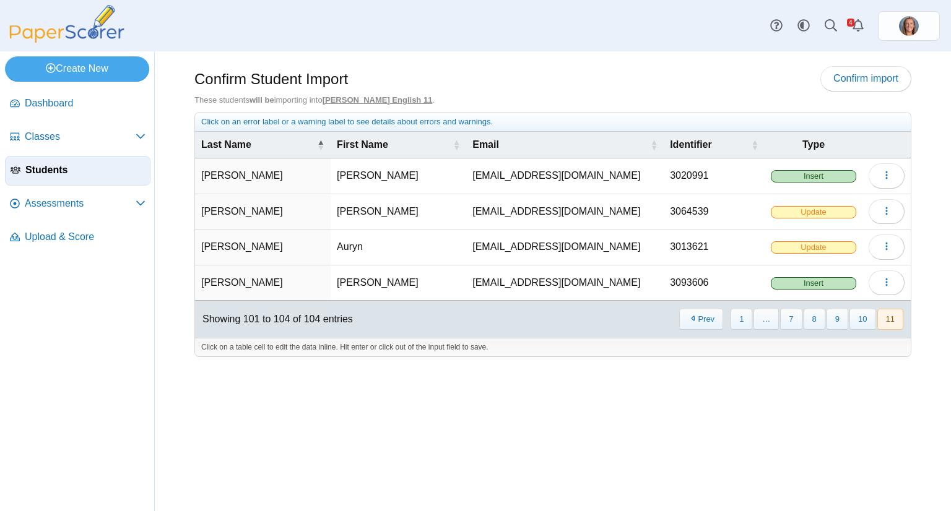
scroll to position [0, 0]
click at [896, 209] on button "button" at bounding box center [886, 211] width 36 height 25
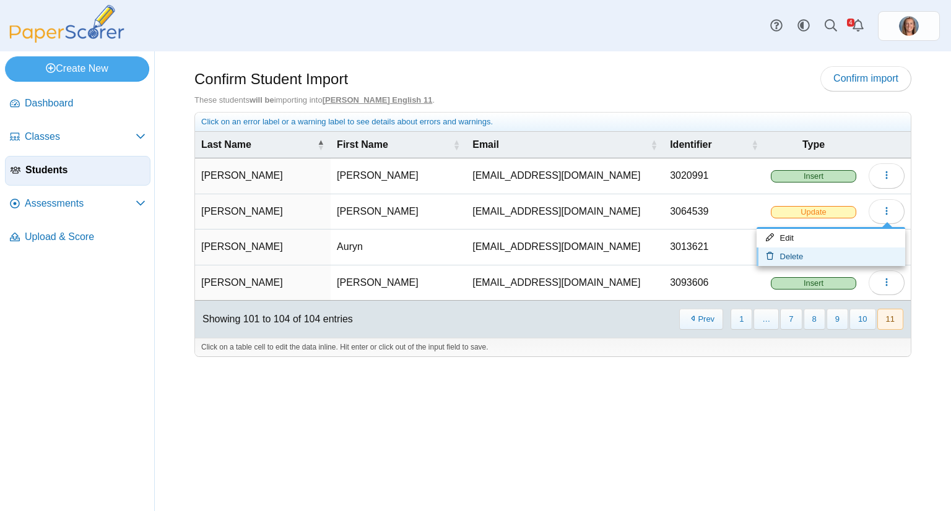
click at [842, 254] on link "Delete" at bounding box center [830, 257] width 149 height 19
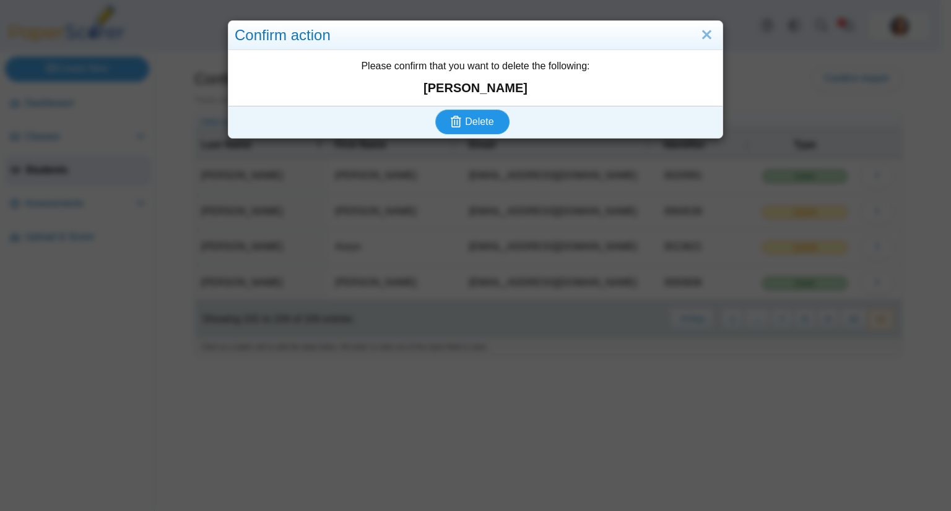
click at [485, 125] on span "Delete" at bounding box center [479, 121] width 28 height 11
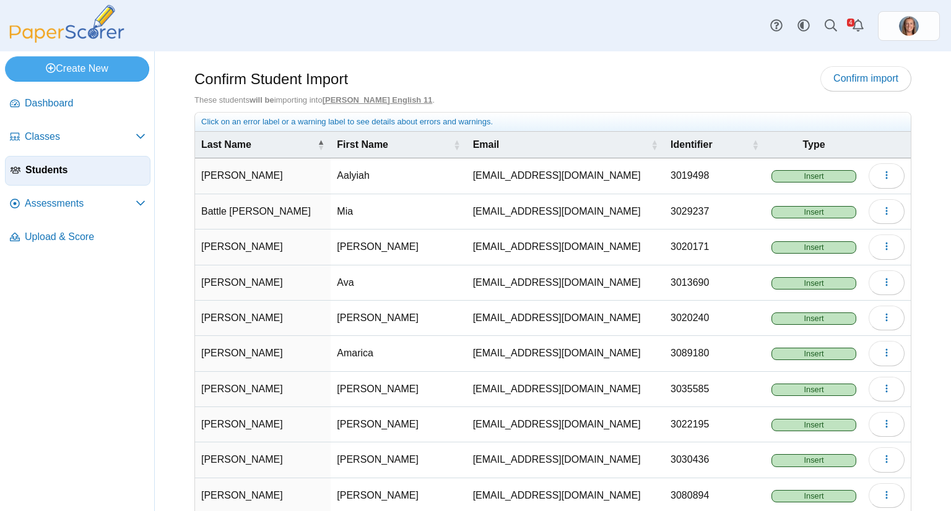
scroll to position [66, 0]
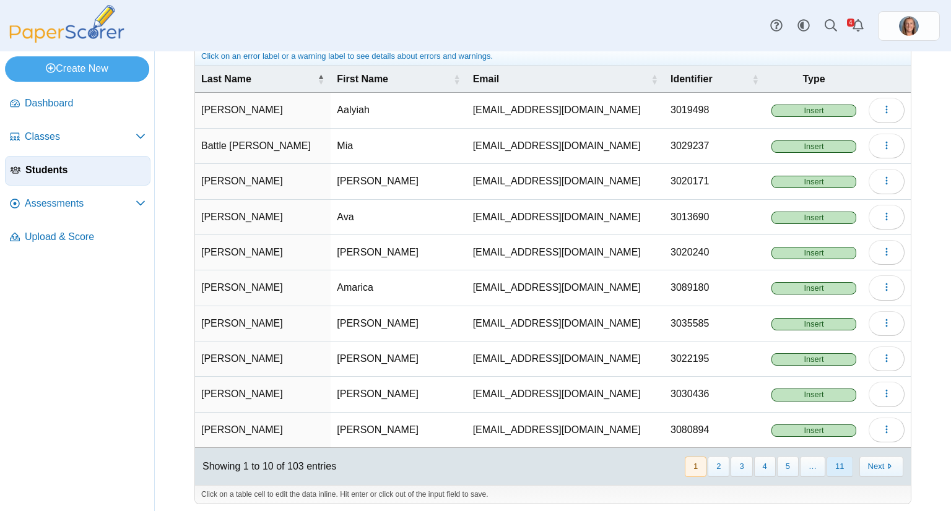
click at [826, 461] on button "11" at bounding box center [839, 467] width 26 height 20
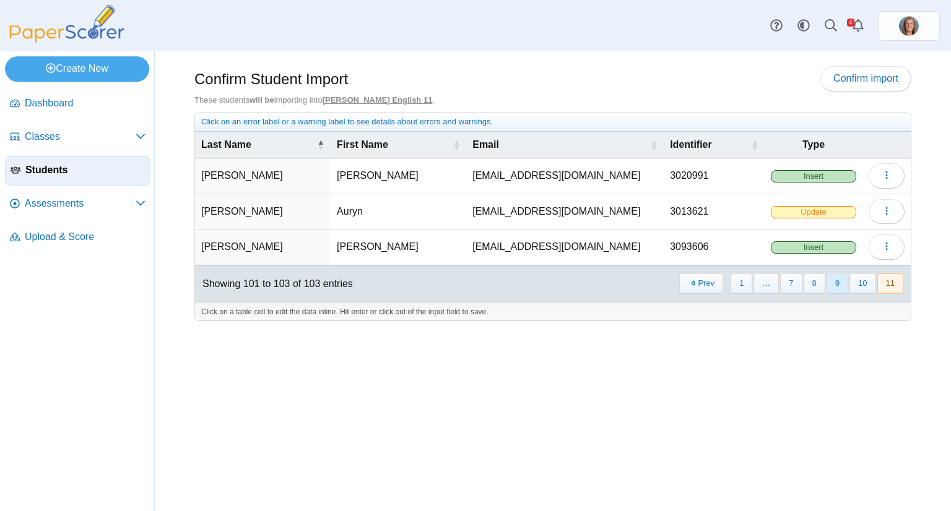
scroll to position [0, 0]
click at [890, 207] on icon "button" at bounding box center [886, 211] width 10 height 10
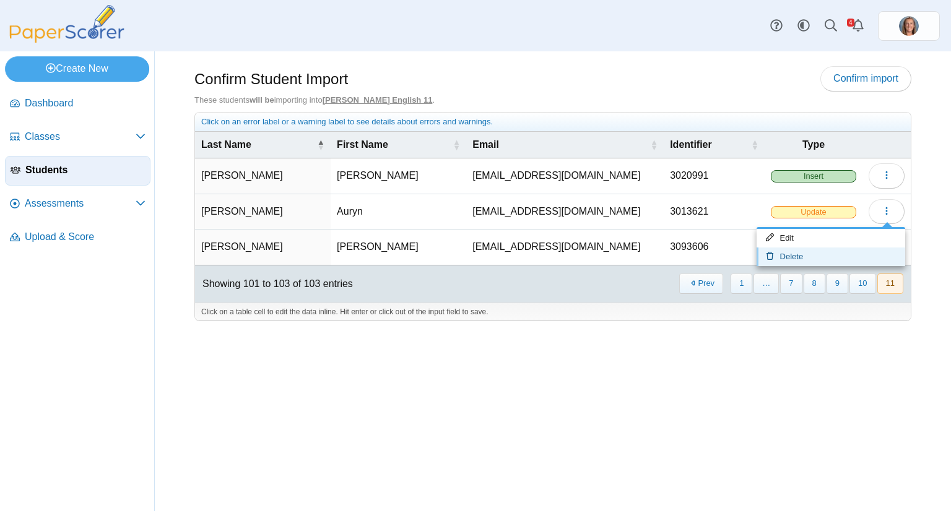
click at [827, 257] on link "Delete" at bounding box center [830, 257] width 149 height 19
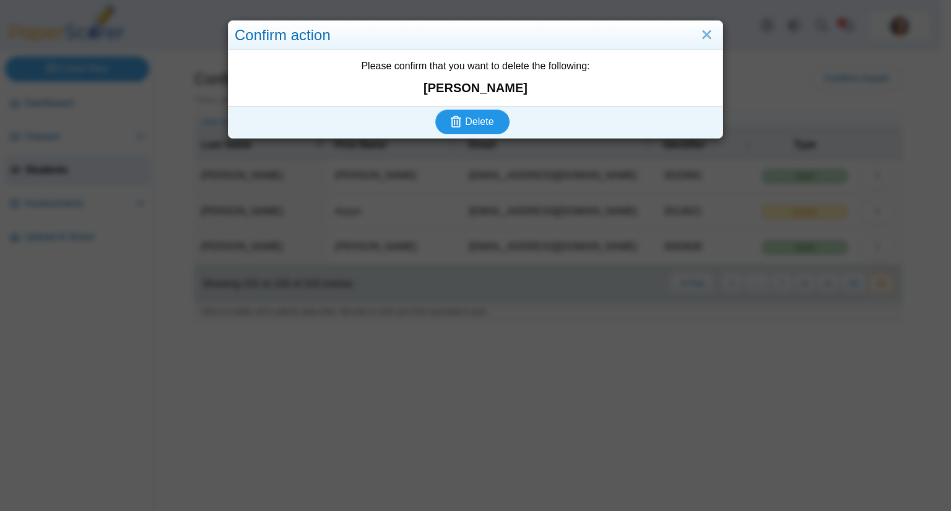
click at [488, 118] on span "Delete" at bounding box center [479, 121] width 28 height 11
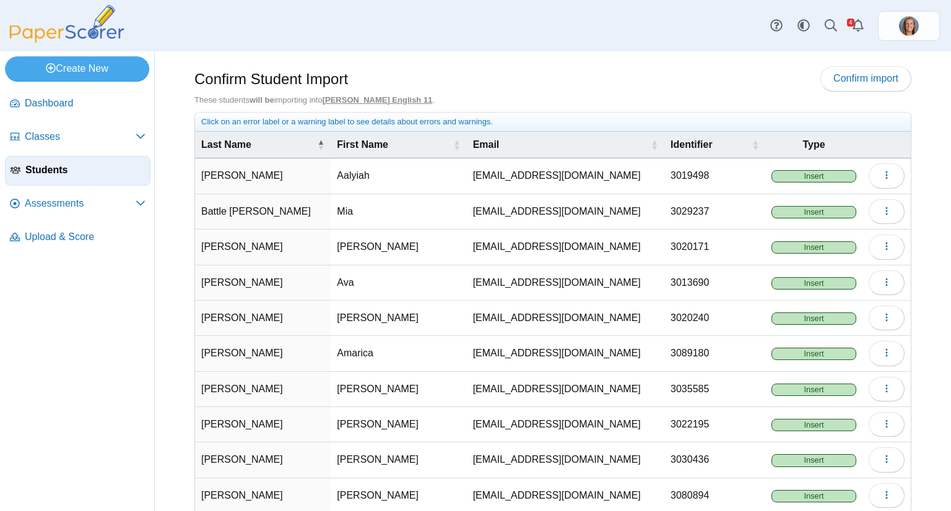
scroll to position [66, 0]
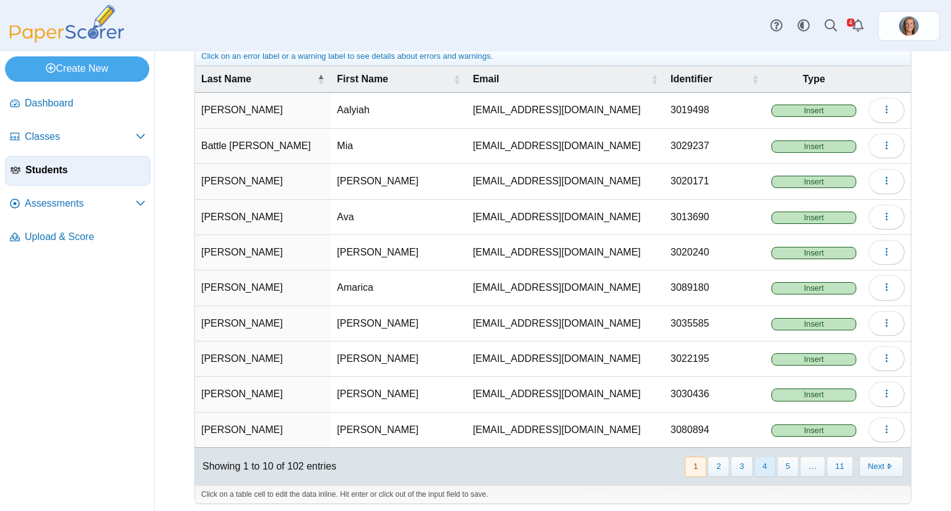
click at [754, 466] on button "4" at bounding box center [765, 467] width 22 height 20
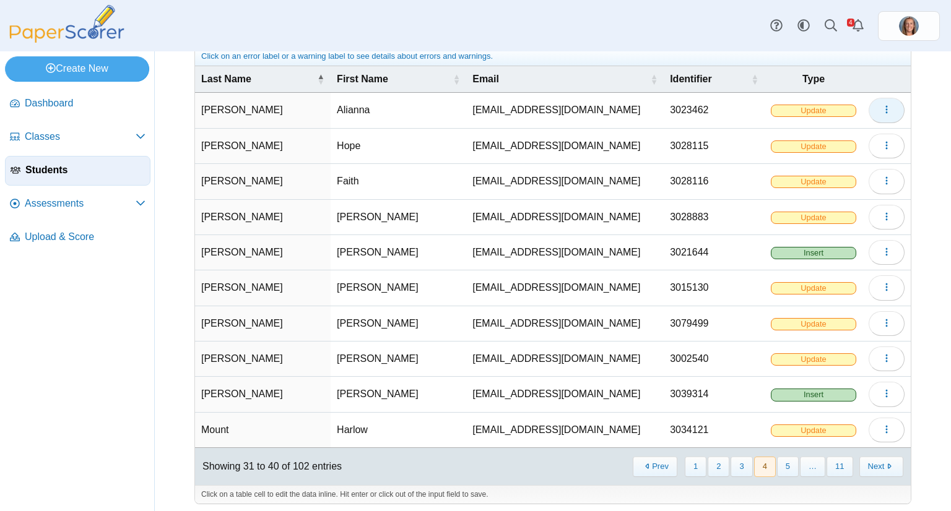
click at [881, 105] on icon "button" at bounding box center [886, 110] width 10 height 10
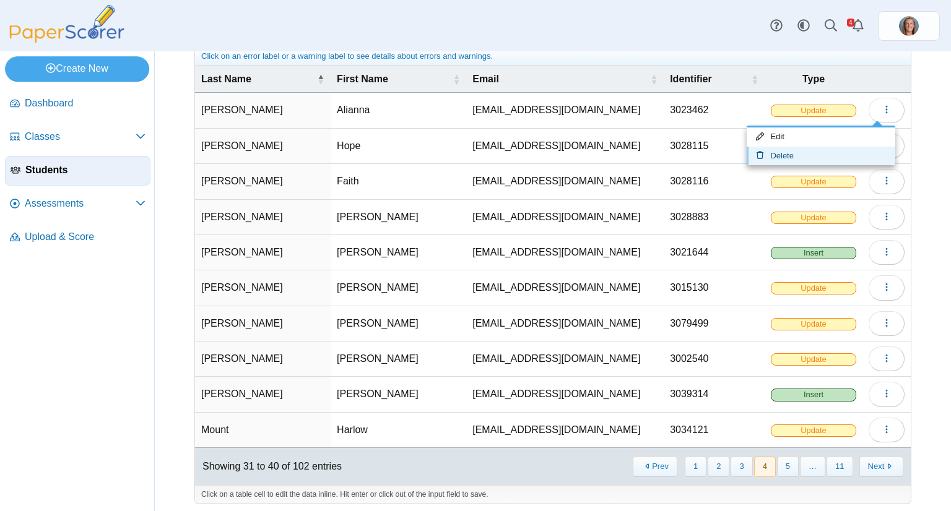
click at [846, 150] on link "Delete" at bounding box center [820, 156] width 149 height 19
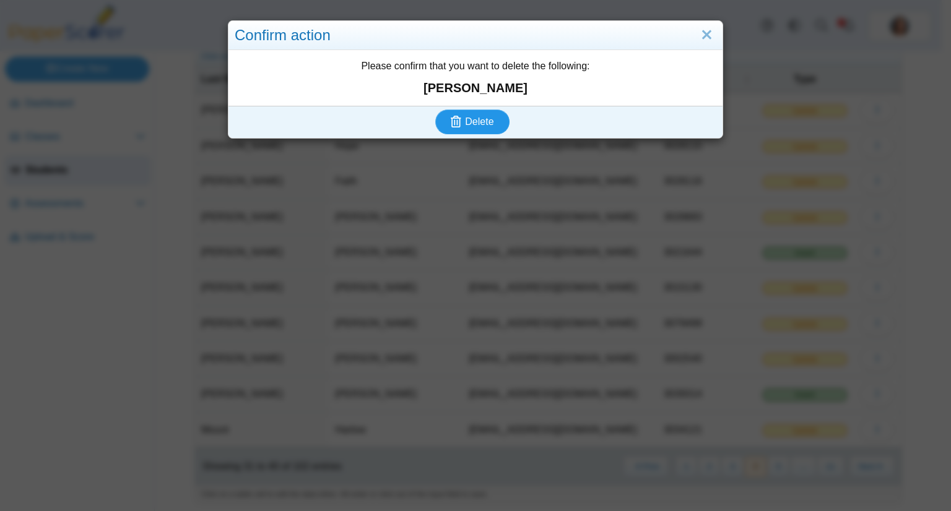
click at [474, 127] on span "Delete" at bounding box center [479, 121] width 28 height 11
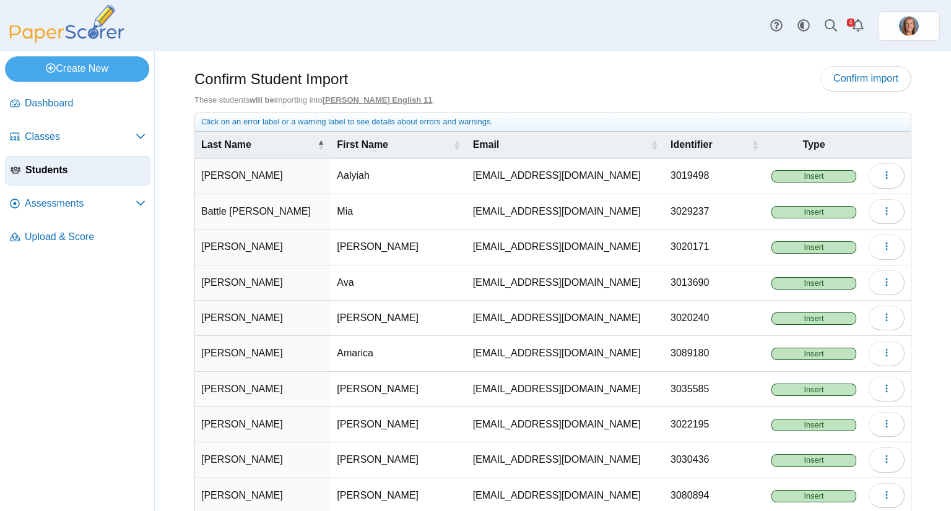
scroll to position [66, 0]
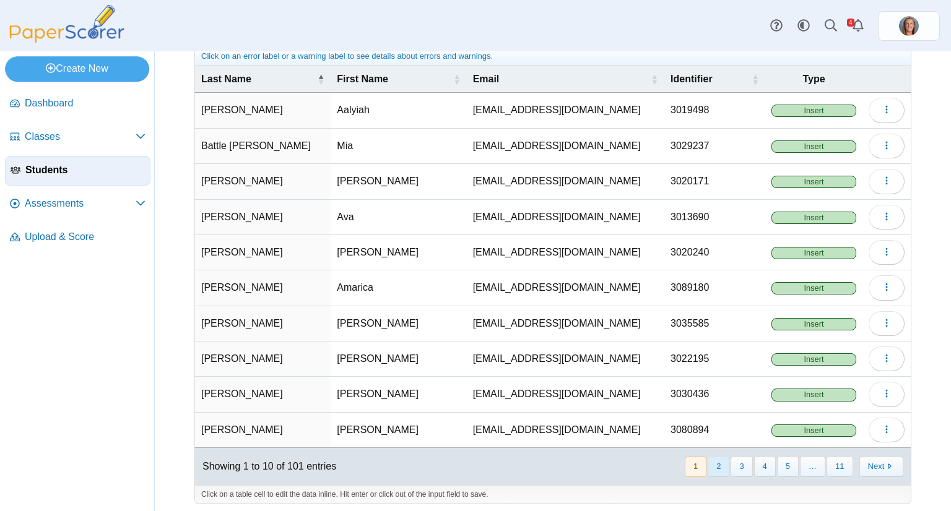
click at [714, 466] on button "2" at bounding box center [718, 467] width 22 height 20
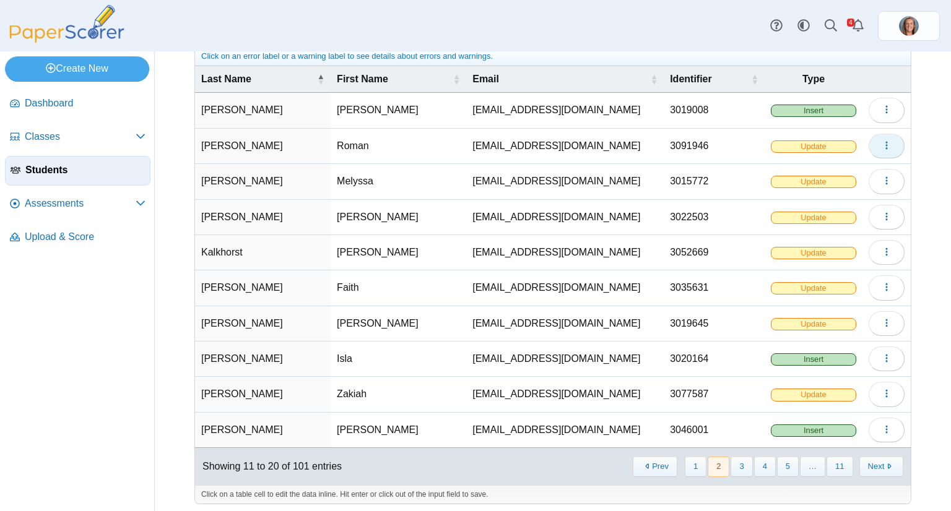
click at [881, 141] on span "button" at bounding box center [886, 146] width 10 height 11
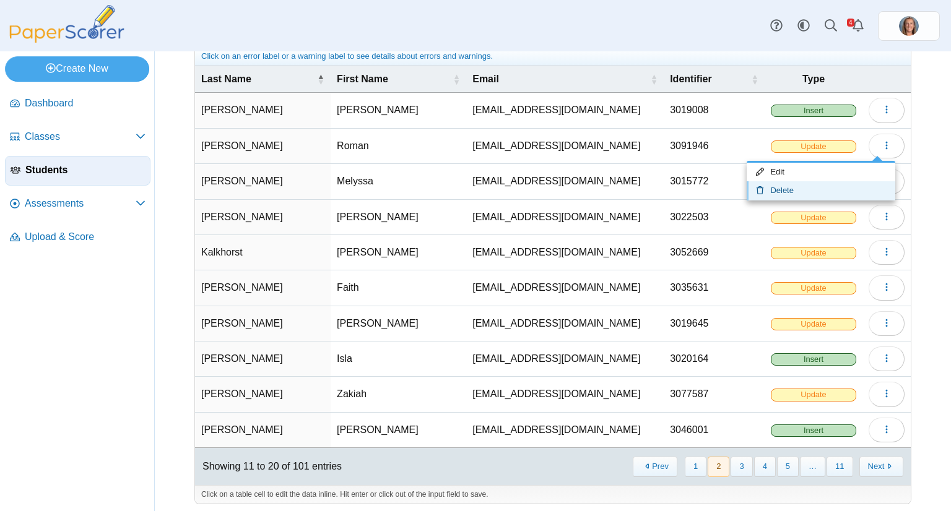
click at [800, 191] on link "Delete" at bounding box center [820, 190] width 149 height 19
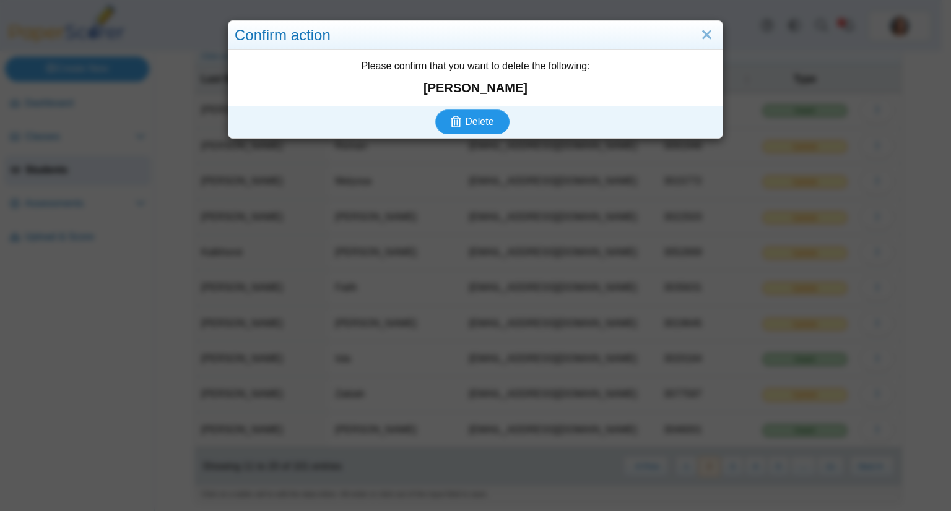
click at [465, 118] on span "Delete" at bounding box center [479, 121] width 28 height 11
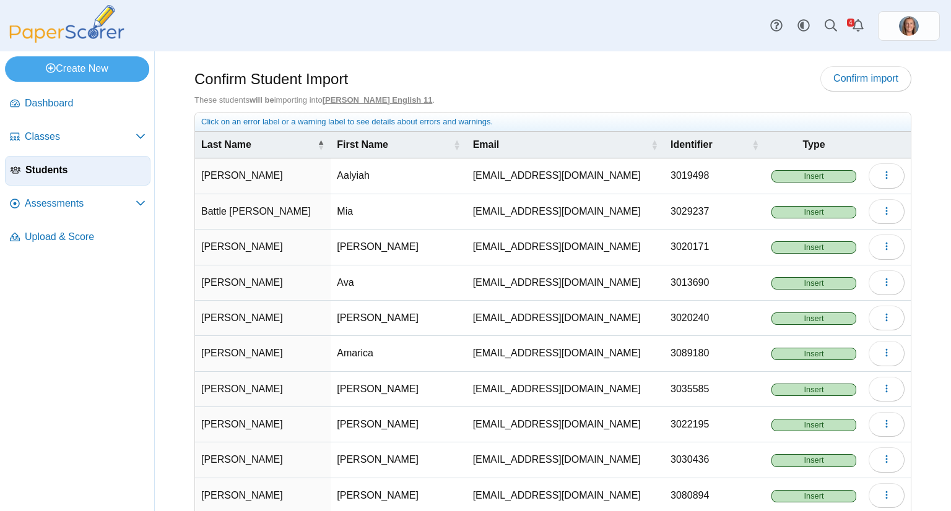
scroll to position [66, 0]
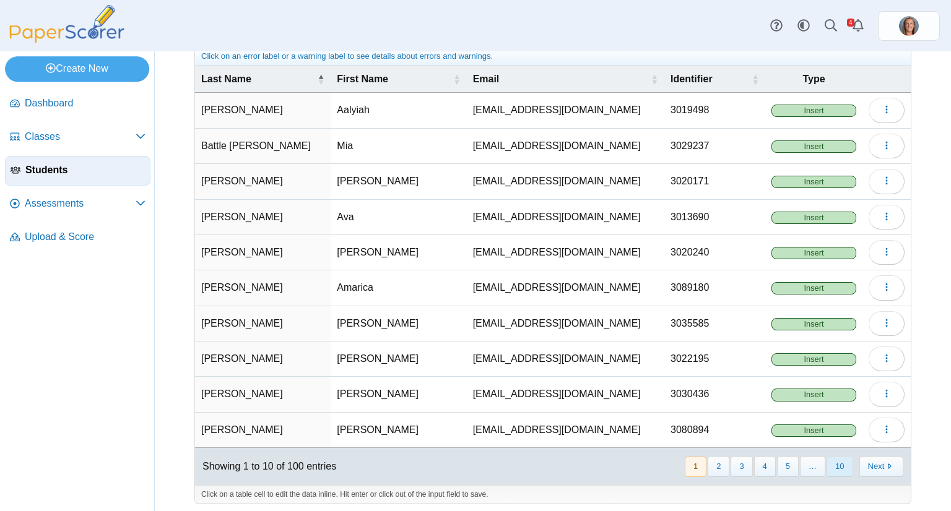
click at [827, 457] on button "10" at bounding box center [839, 467] width 26 height 20
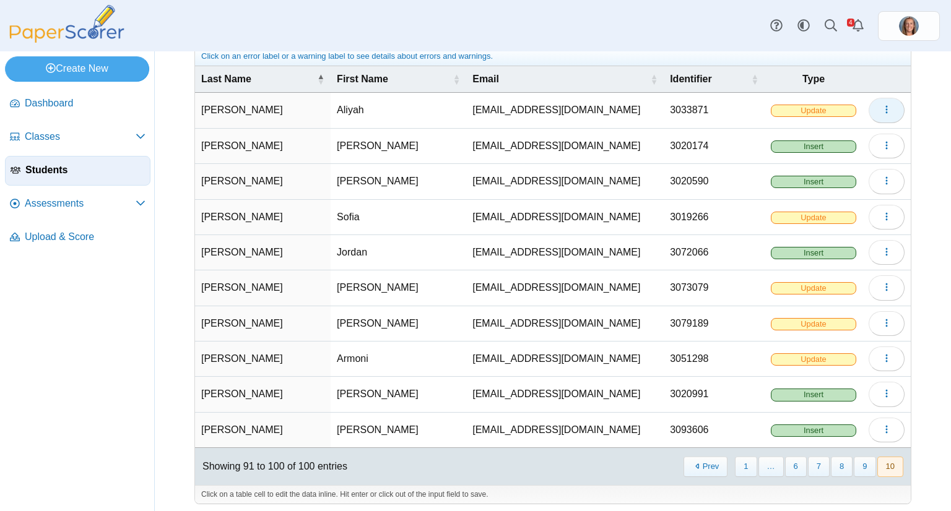
click at [880, 98] on button "button" at bounding box center [886, 110] width 36 height 25
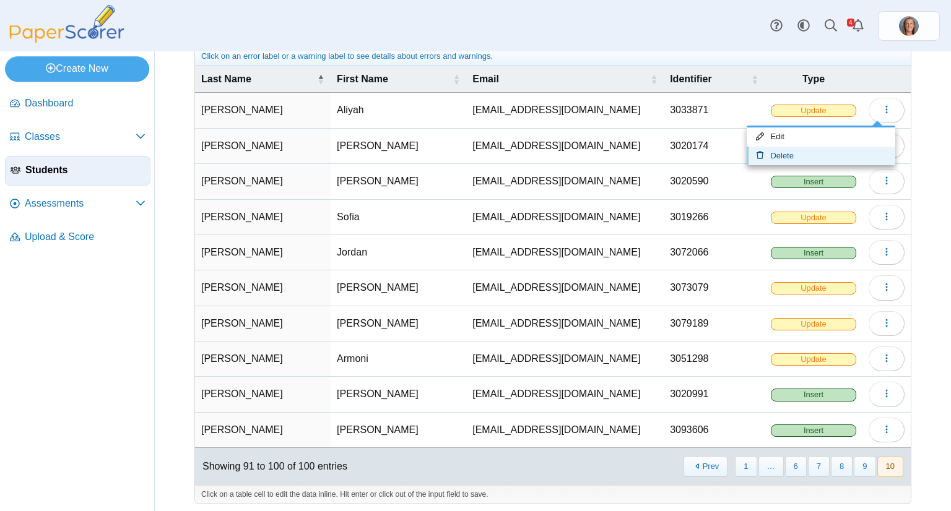
click at [824, 147] on link "Delete" at bounding box center [820, 156] width 149 height 19
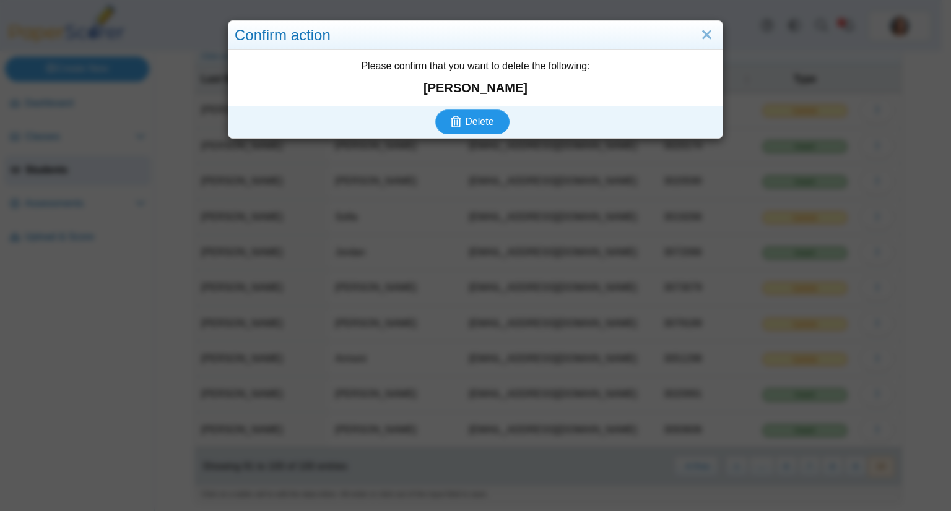
click at [489, 124] on button "Delete" at bounding box center [472, 122] width 74 height 25
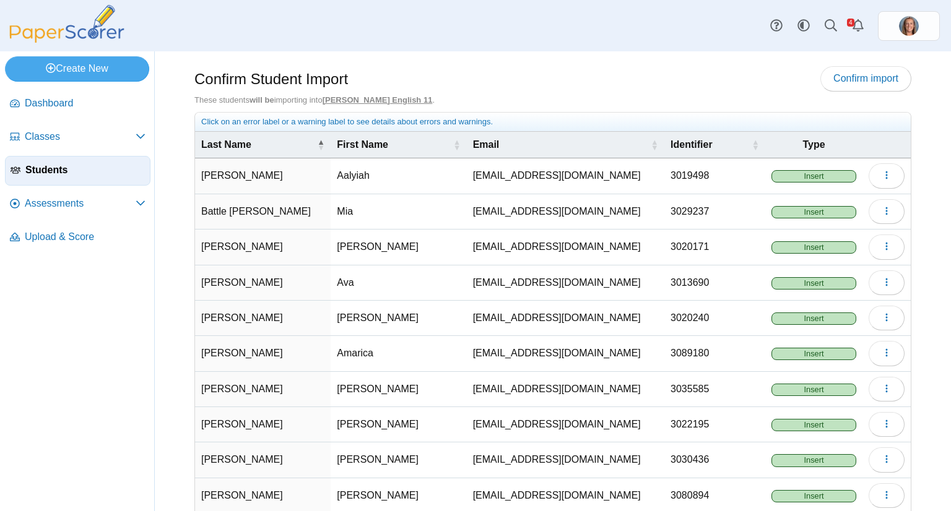
scroll to position [66, 0]
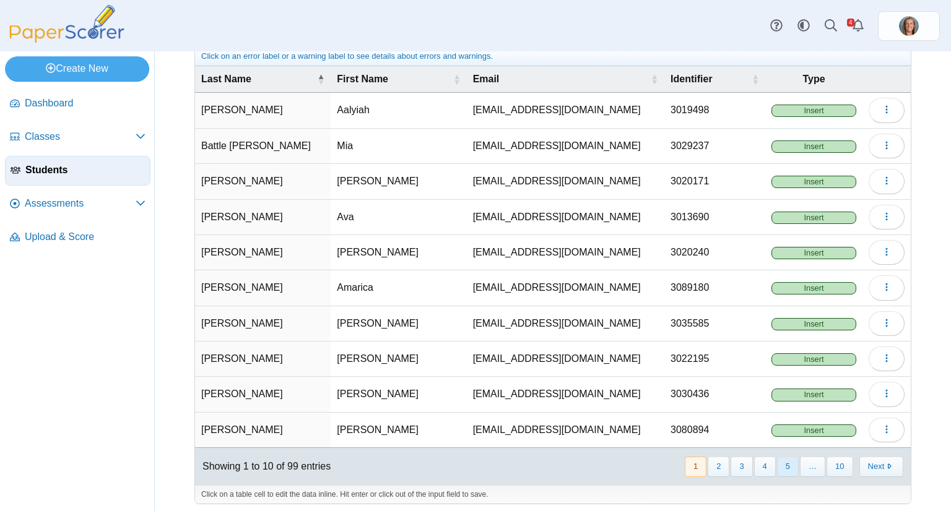
click at [782, 469] on button "5" at bounding box center [788, 467] width 22 height 20
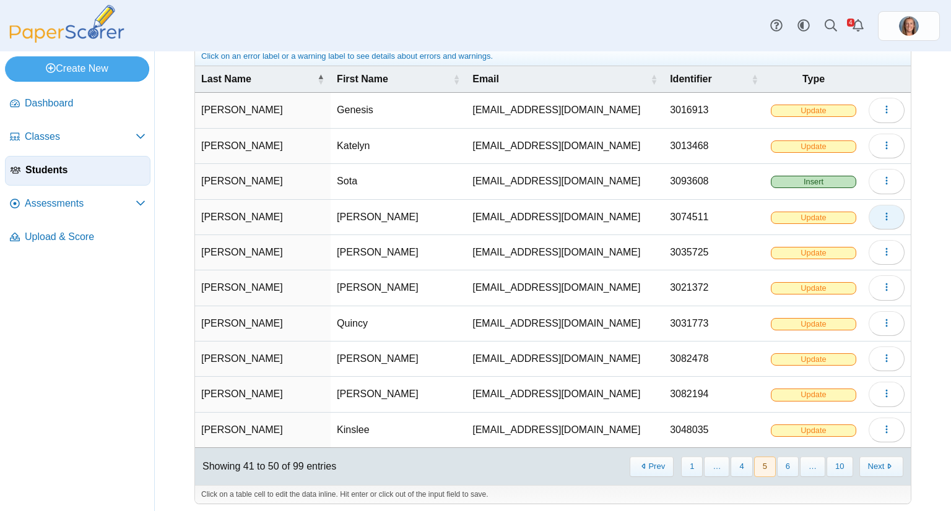
click at [872, 210] on button "button" at bounding box center [886, 217] width 36 height 25
click at [832, 254] on link "Delete" at bounding box center [820, 261] width 149 height 19
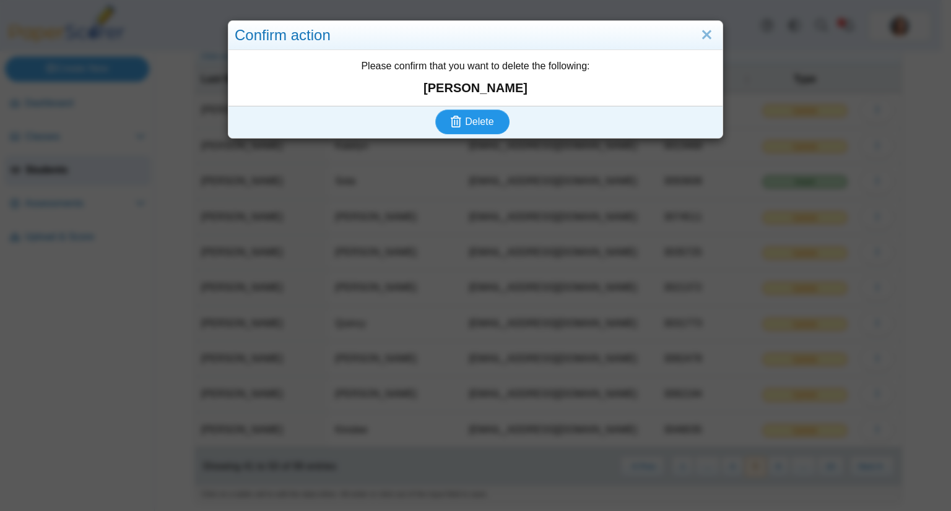
click at [475, 133] on button "Delete" at bounding box center [472, 122] width 74 height 25
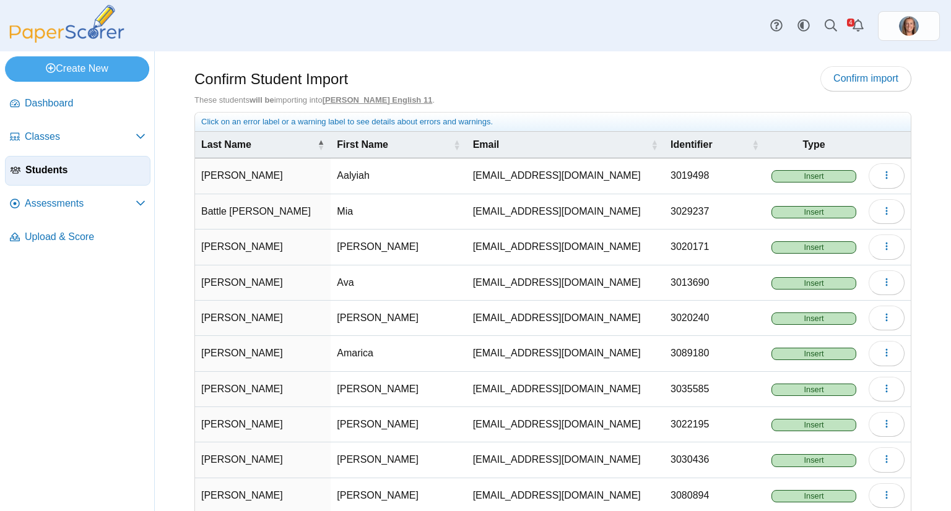
scroll to position [66, 0]
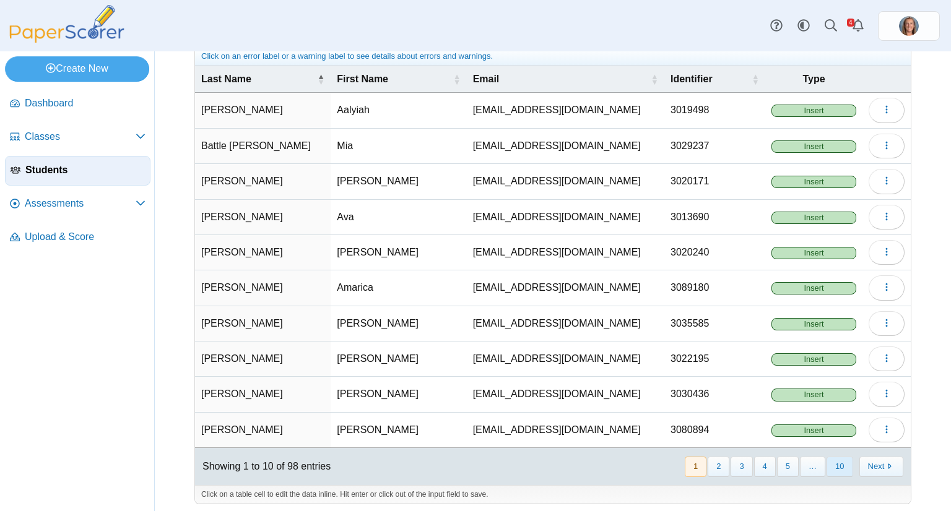
click at [826, 463] on button "10" at bounding box center [839, 467] width 26 height 20
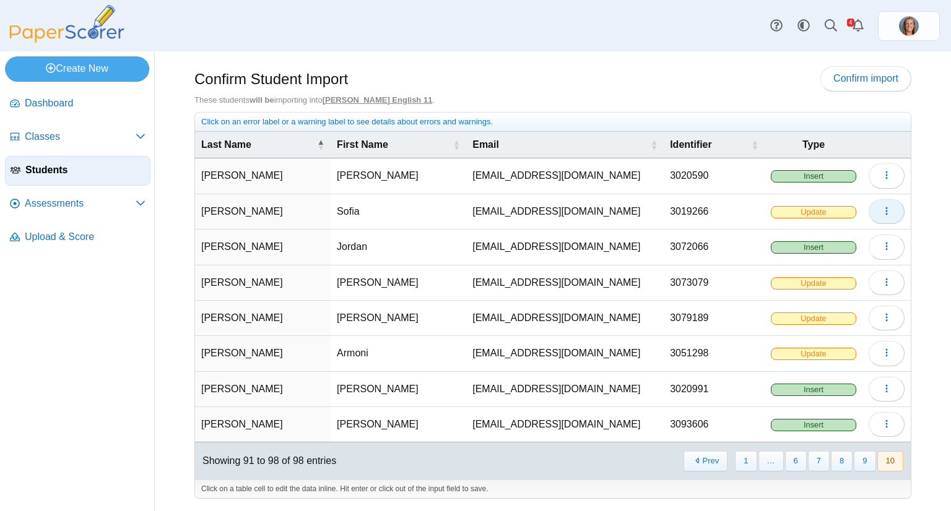
click at [889, 211] on icon "button" at bounding box center [886, 211] width 10 height 10
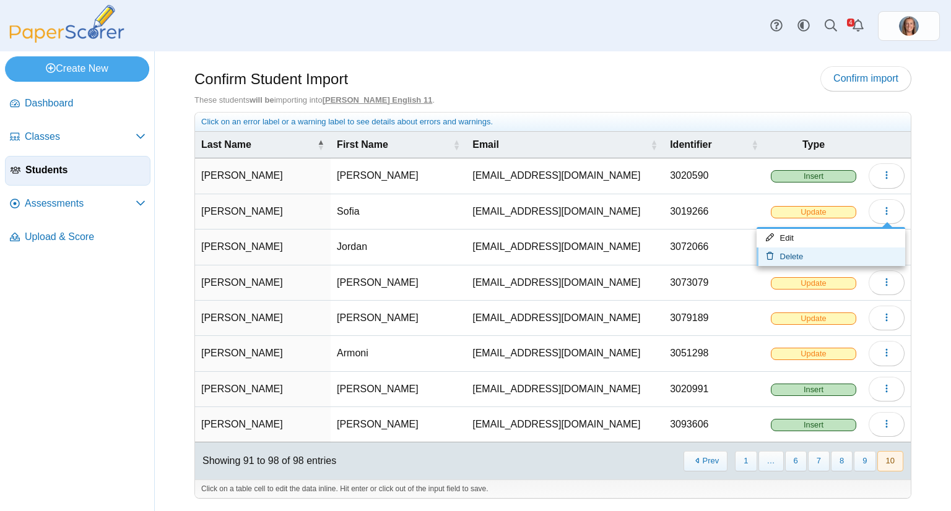
click at [837, 254] on link "Delete" at bounding box center [830, 257] width 149 height 19
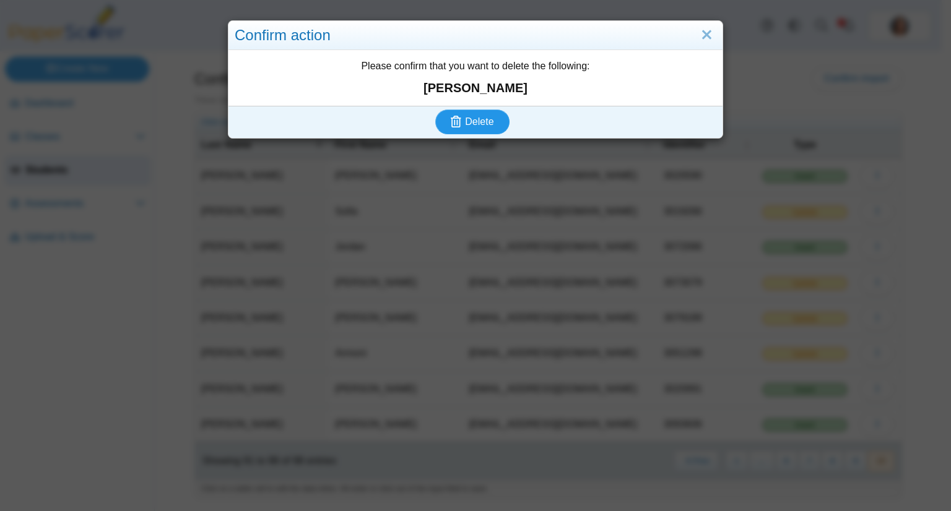
click at [453, 122] on use "submit" at bounding box center [456, 122] width 11 height 12
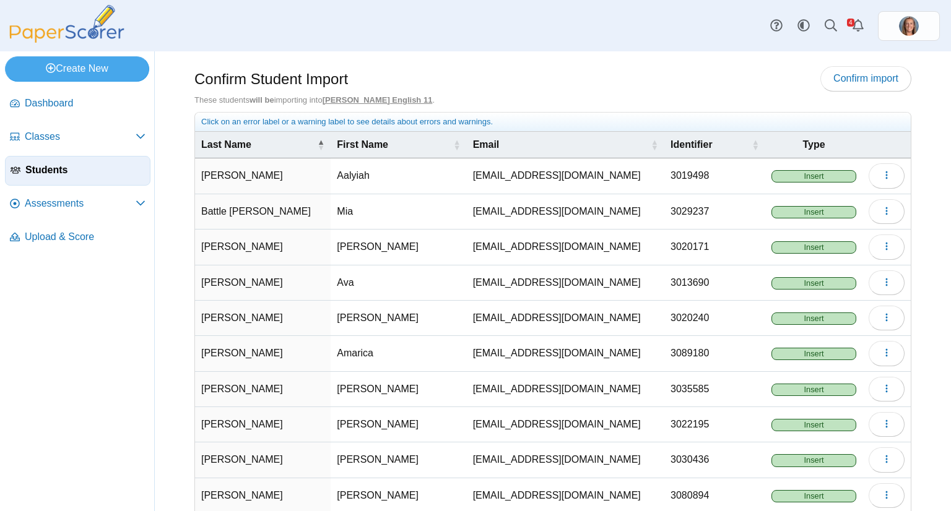
scroll to position [66, 0]
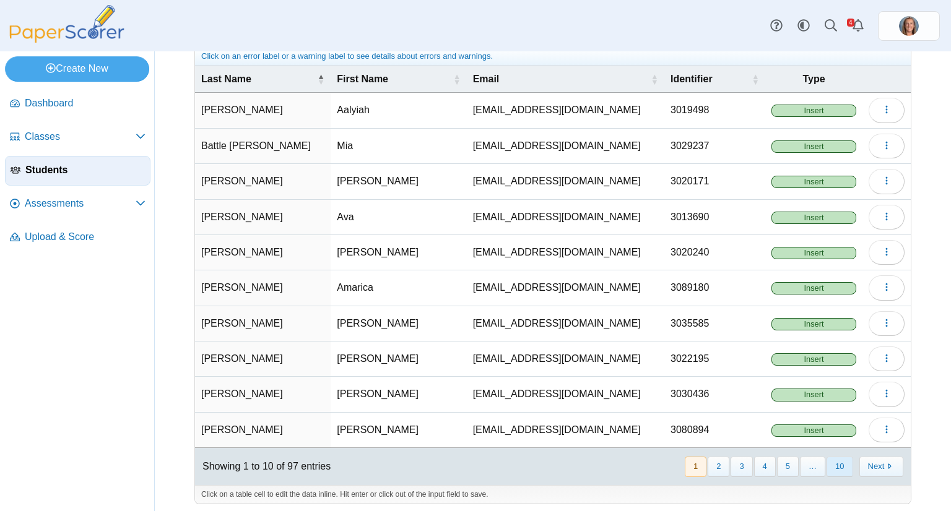
click at [833, 469] on button "10" at bounding box center [839, 467] width 26 height 20
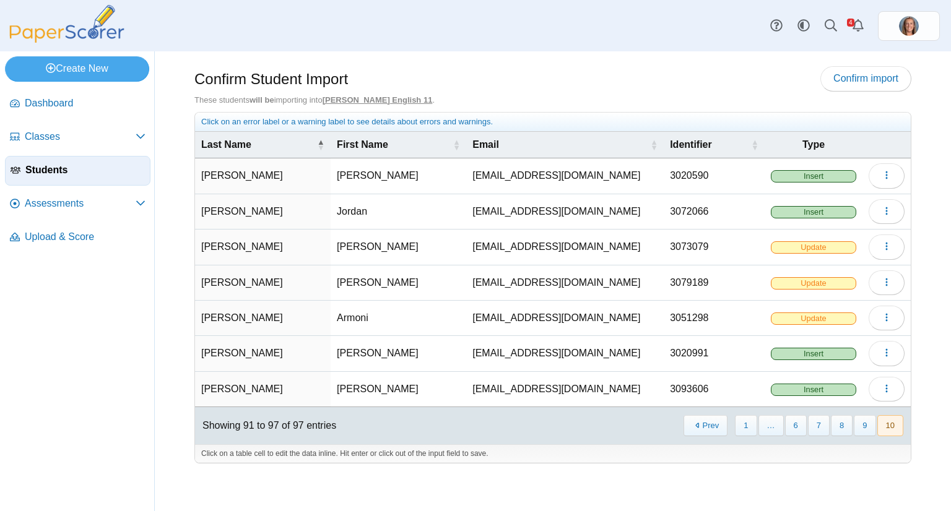
scroll to position [0, 0]
click at [892, 238] on button "button" at bounding box center [886, 247] width 36 height 25
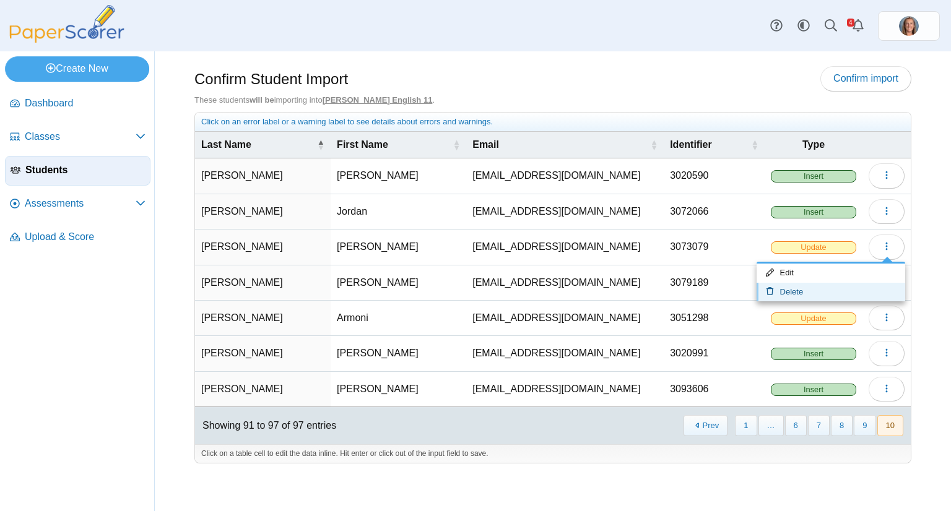
click at [816, 290] on link "Delete" at bounding box center [830, 292] width 149 height 19
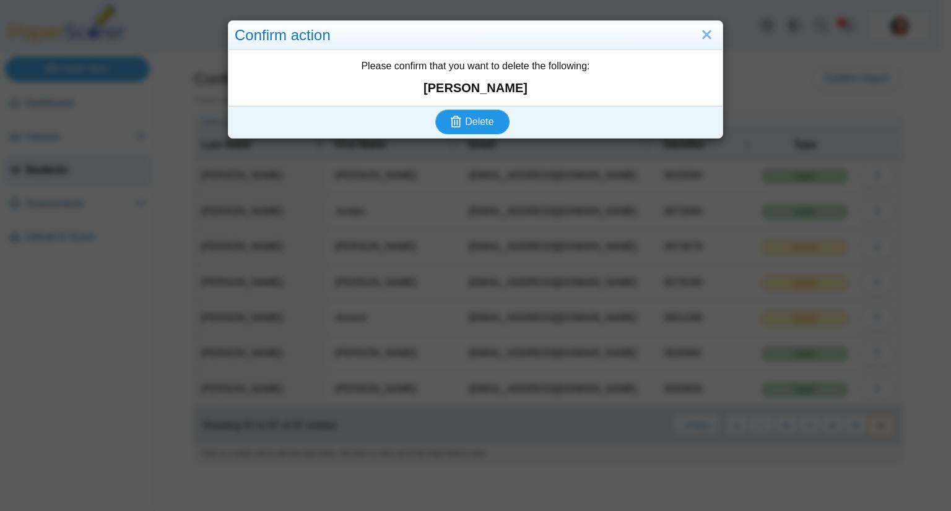
click at [470, 117] on span "Delete" at bounding box center [479, 121] width 28 height 11
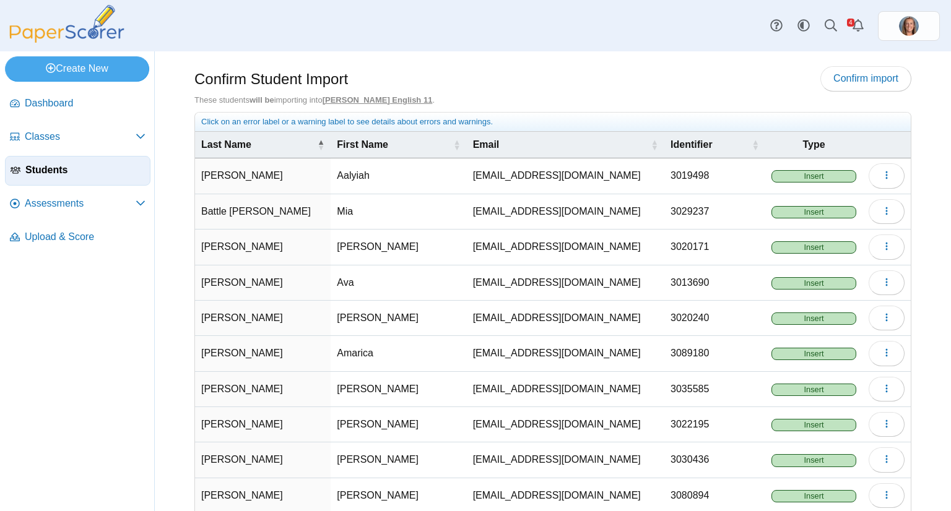
scroll to position [66, 0]
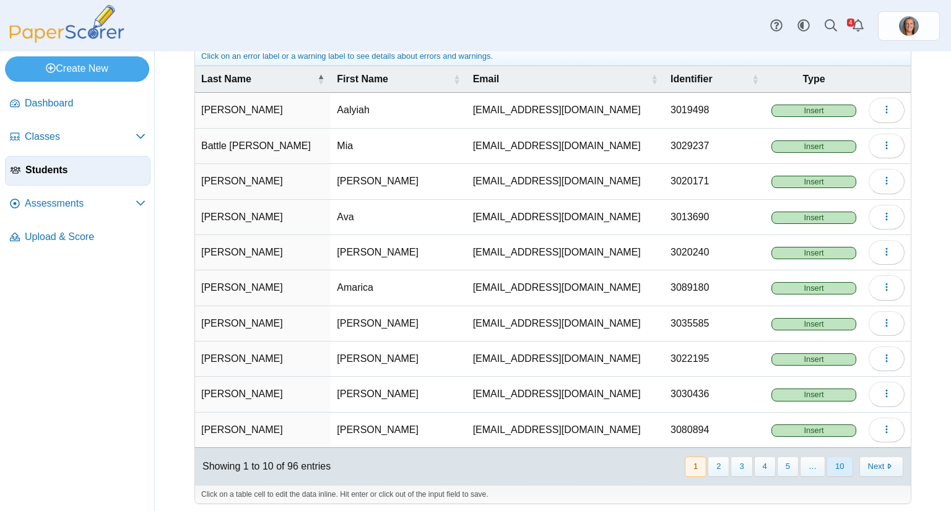
click at [836, 459] on button "10" at bounding box center [839, 467] width 26 height 20
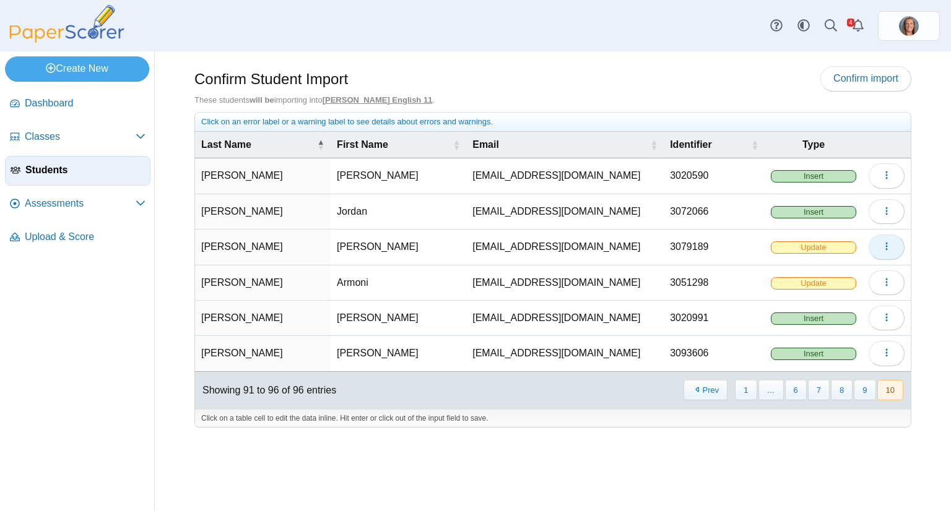
click at [886, 246] on use "button" at bounding box center [886, 247] width 2 height 8
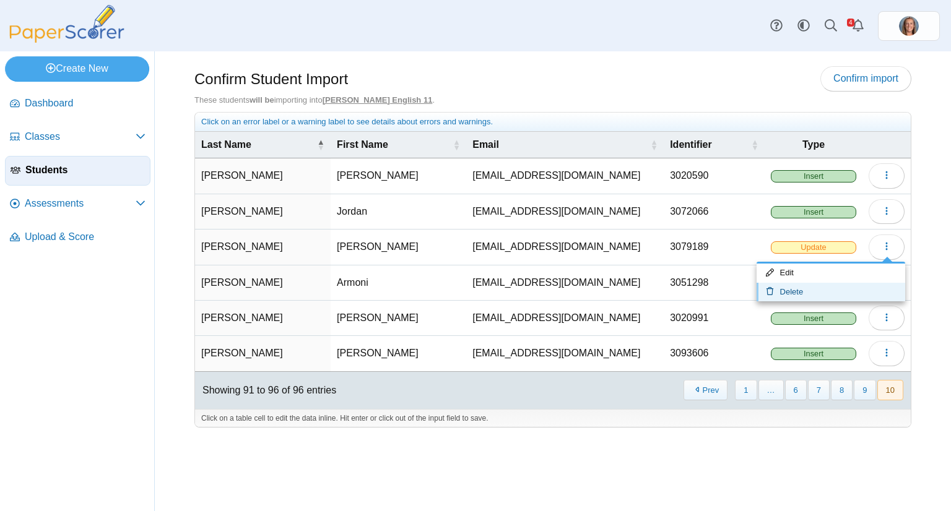
click at [832, 290] on link "Delete" at bounding box center [830, 292] width 149 height 19
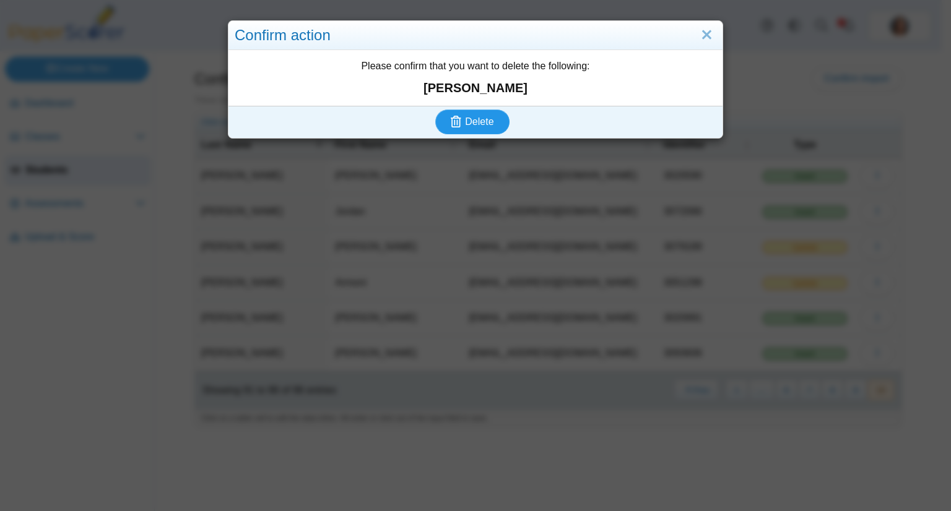
click at [482, 124] on span "Delete" at bounding box center [479, 121] width 28 height 11
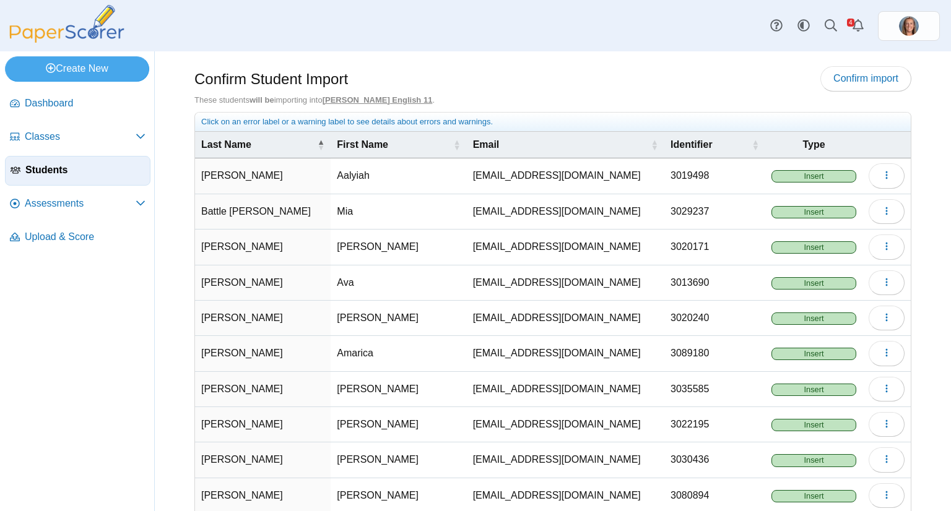
scroll to position [66, 0]
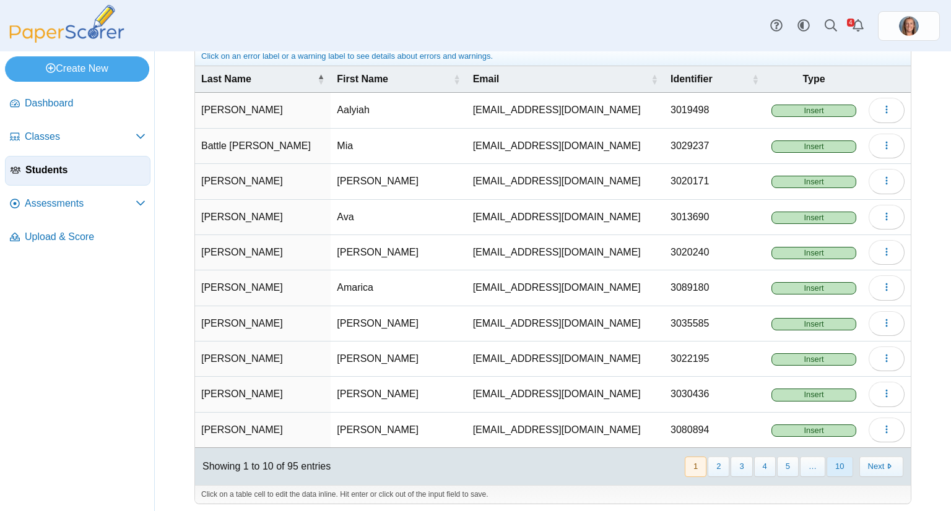
click at [829, 462] on button "10" at bounding box center [839, 467] width 26 height 20
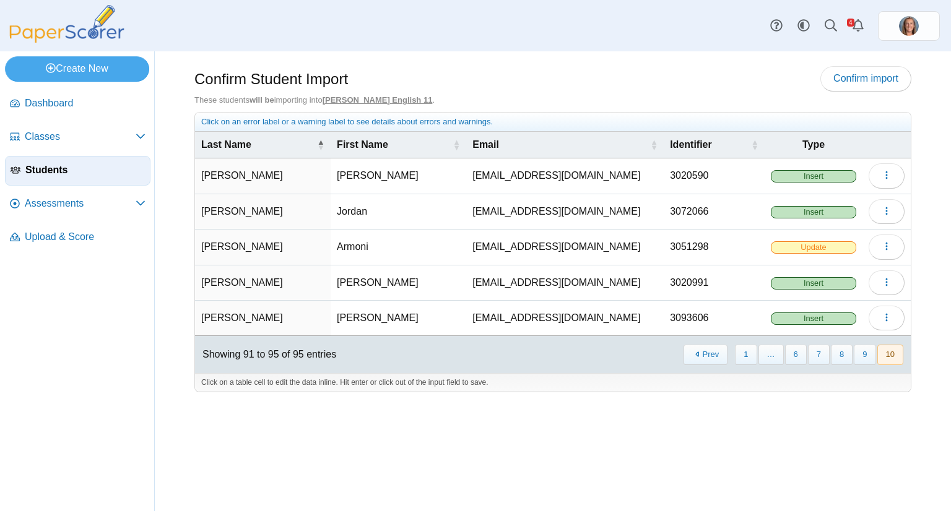
scroll to position [0, 0]
drag, startPoint x: 883, startPoint y: 244, endPoint x: 872, endPoint y: 258, distance: 18.1
click at [883, 245] on icon "button" at bounding box center [886, 246] width 10 height 10
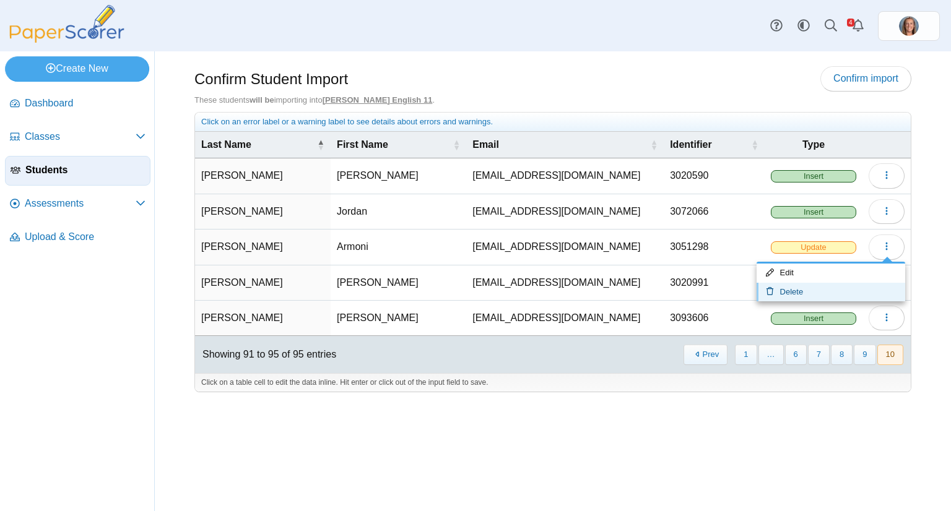
click at [844, 290] on link "Delete" at bounding box center [830, 292] width 149 height 19
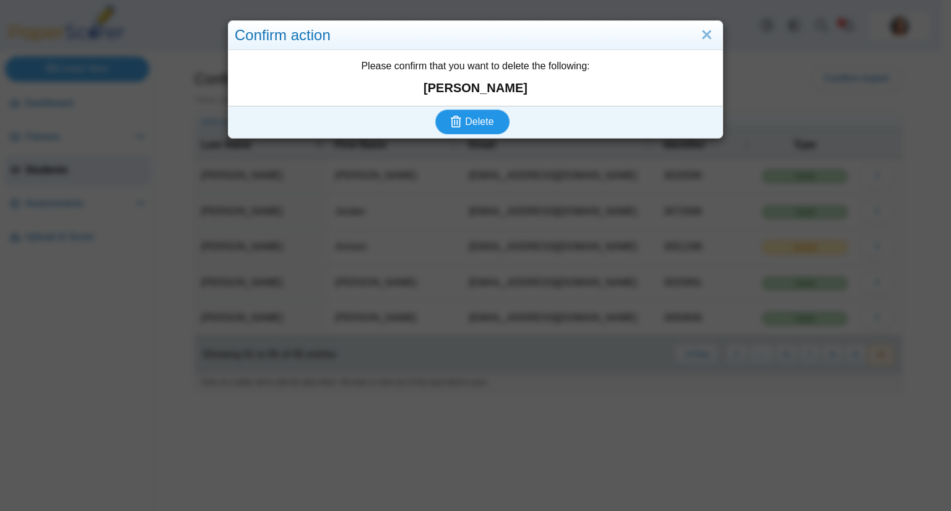
click at [475, 121] on span "Delete" at bounding box center [479, 121] width 28 height 11
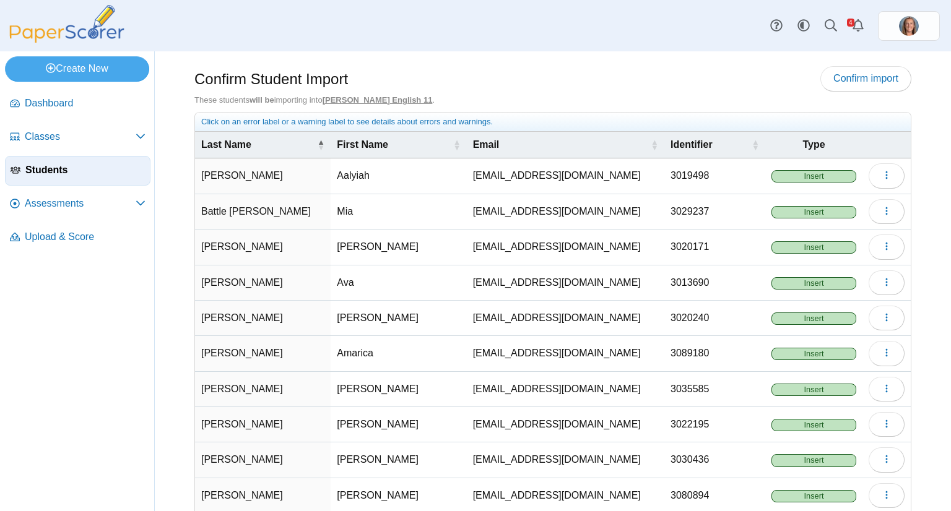
scroll to position [66, 0]
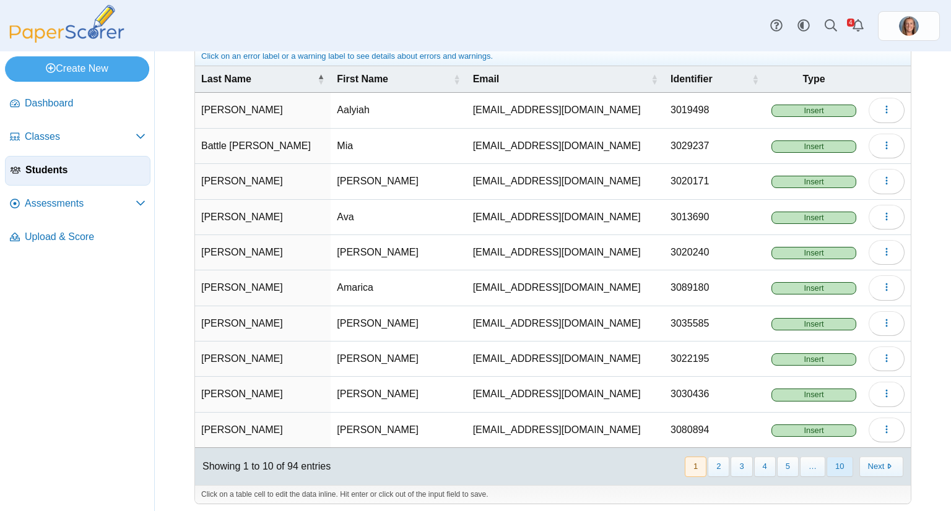
click at [837, 460] on button "10" at bounding box center [839, 467] width 26 height 20
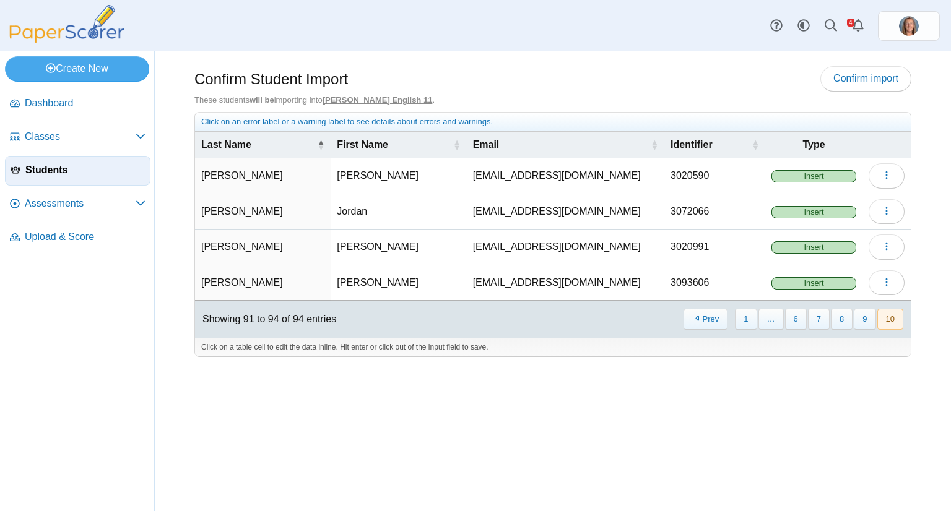
scroll to position [0, 0]
click at [868, 319] on button "9" at bounding box center [865, 319] width 22 height 20
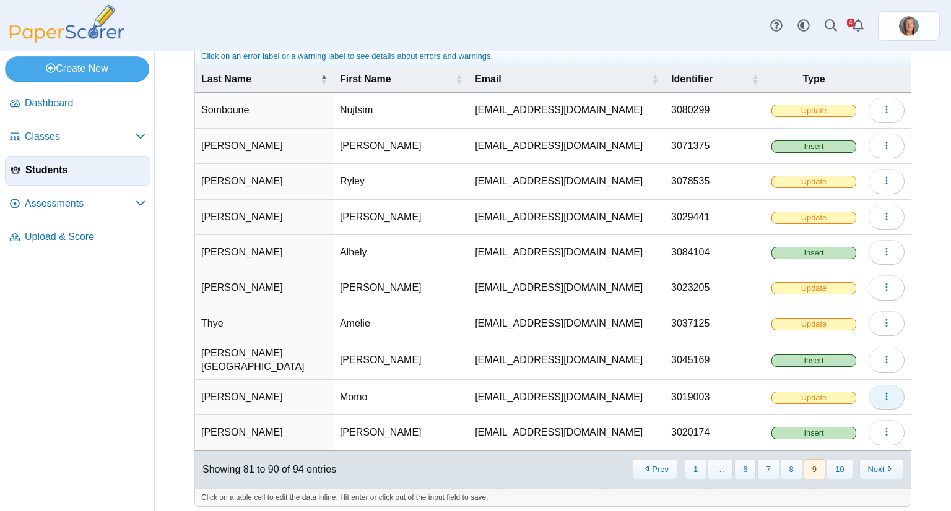
click at [881, 392] on icon "button" at bounding box center [886, 397] width 10 height 10
click at [820, 438] on link "Delete" at bounding box center [820, 437] width 149 height 19
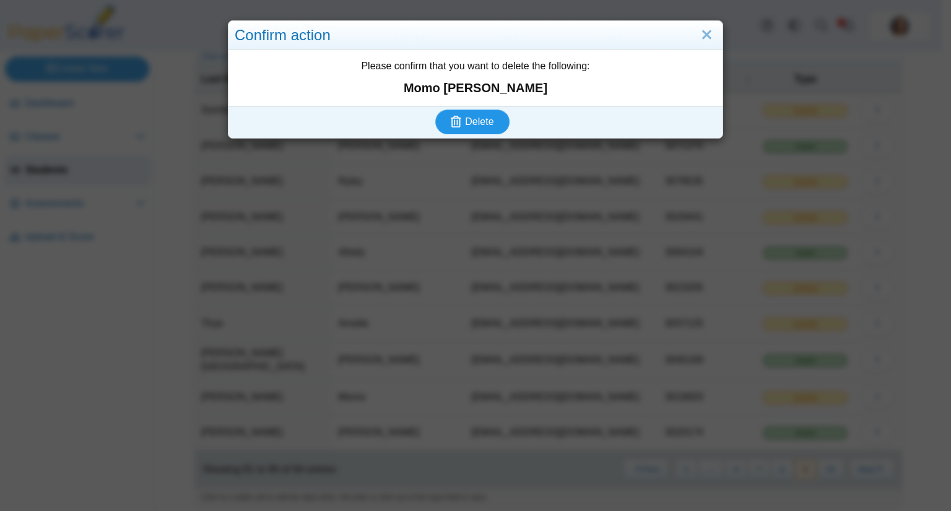
click at [469, 119] on span "Delete" at bounding box center [479, 121] width 28 height 11
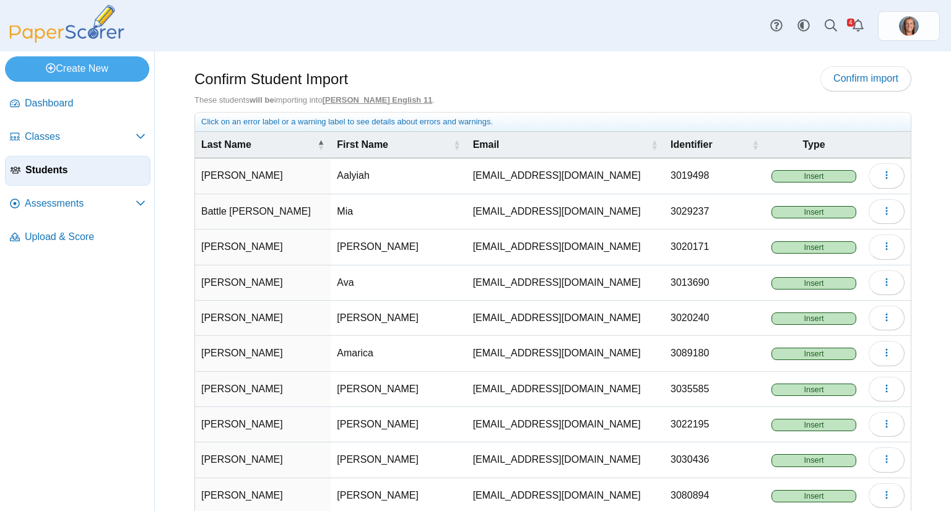
scroll to position [66, 0]
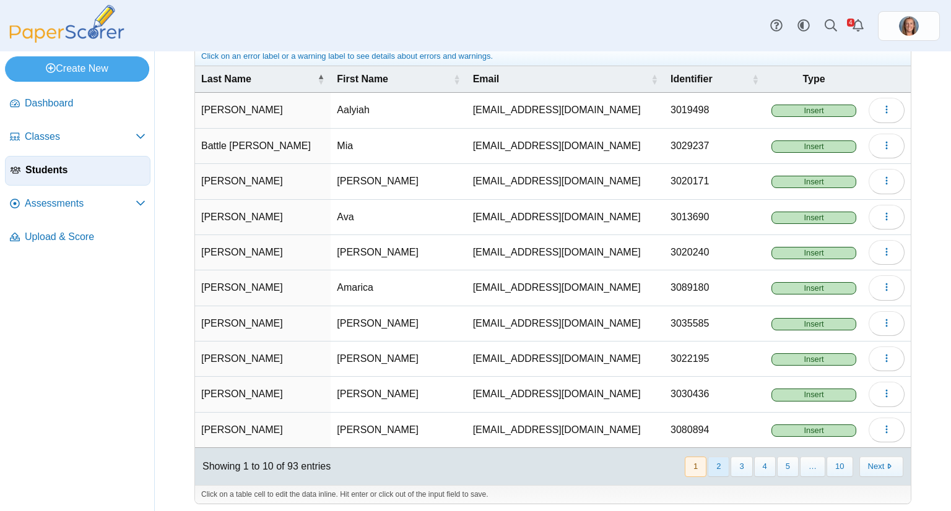
click at [712, 469] on button "2" at bounding box center [718, 467] width 22 height 20
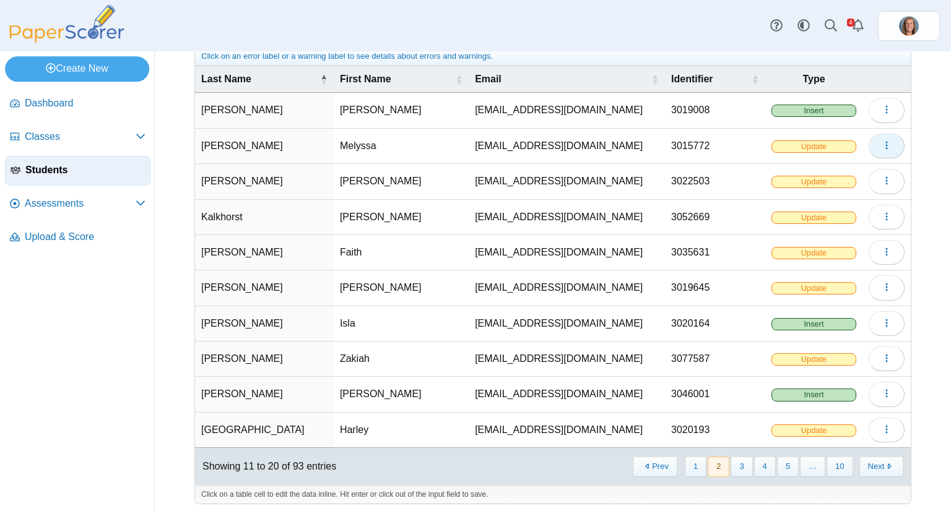
click at [881, 142] on icon "button" at bounding box center [886, 146] width 10 height 10
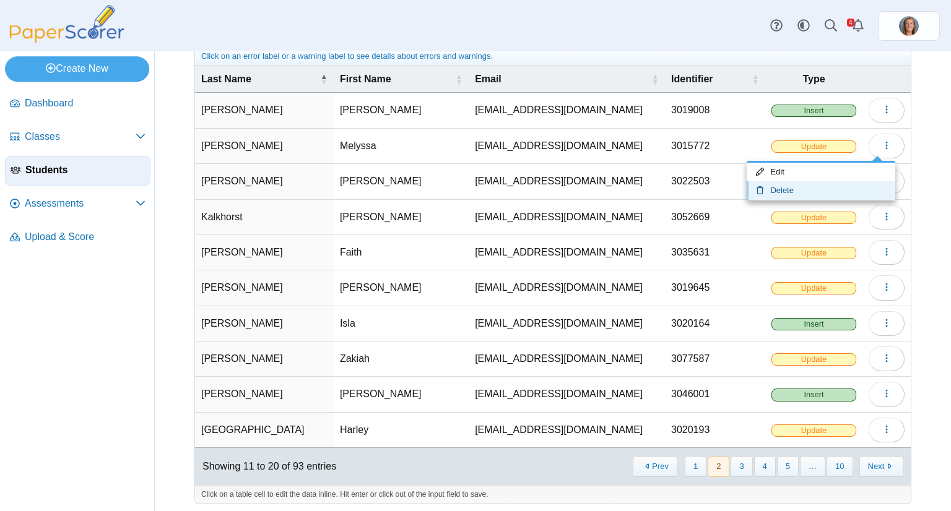
click at [831, 189] on link "Delete" at bounding box center [820, 190] width 149 height 19
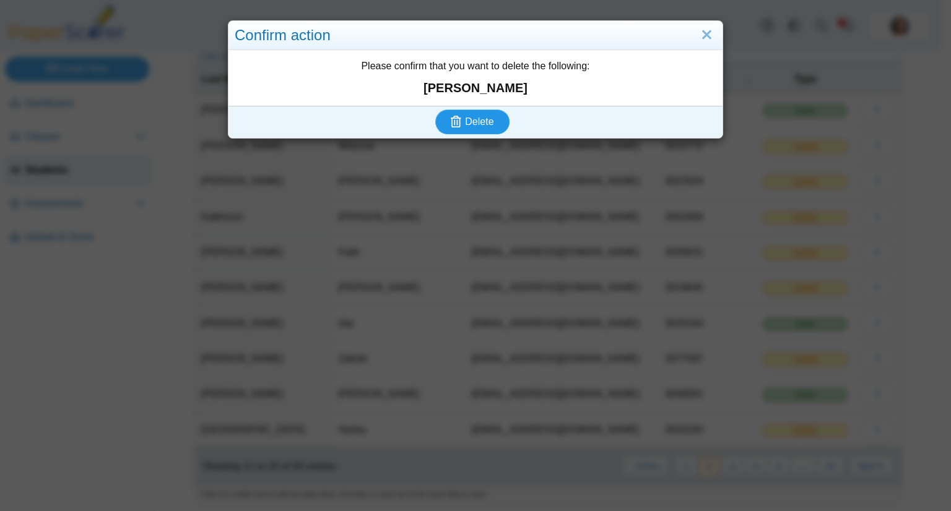
click at [473, 111] on button "Delete" at bounding box center [472, 122] width 74 height 25
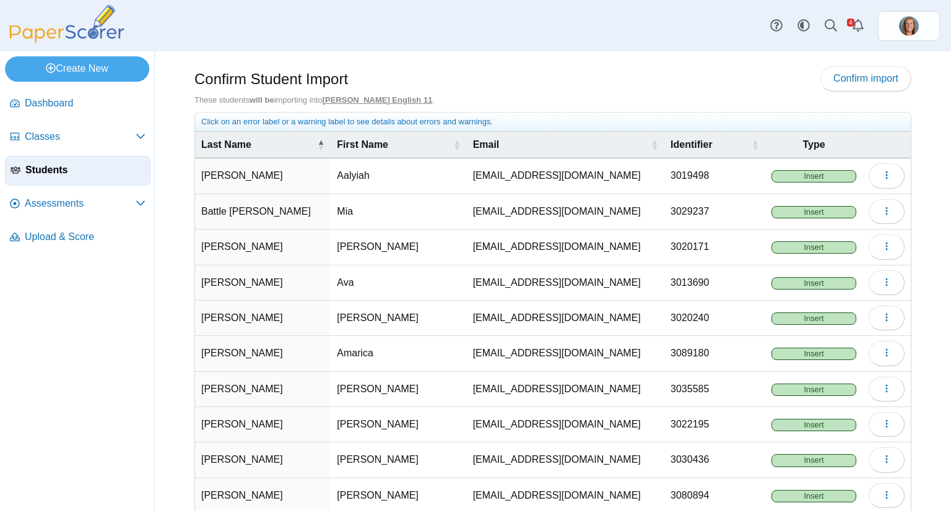
scroll to position [66, 0]
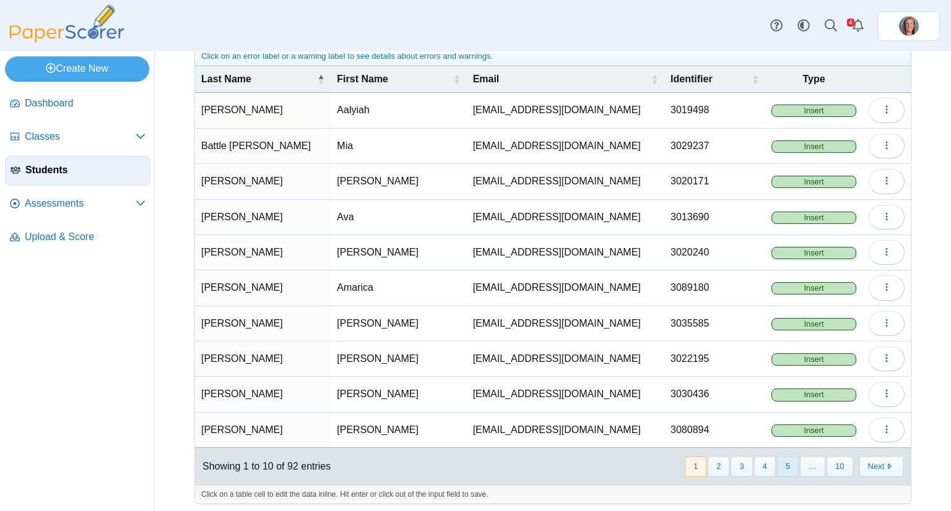
click at [786, 463] on button "5" at bounding box center [788, 467] width 22 height 20
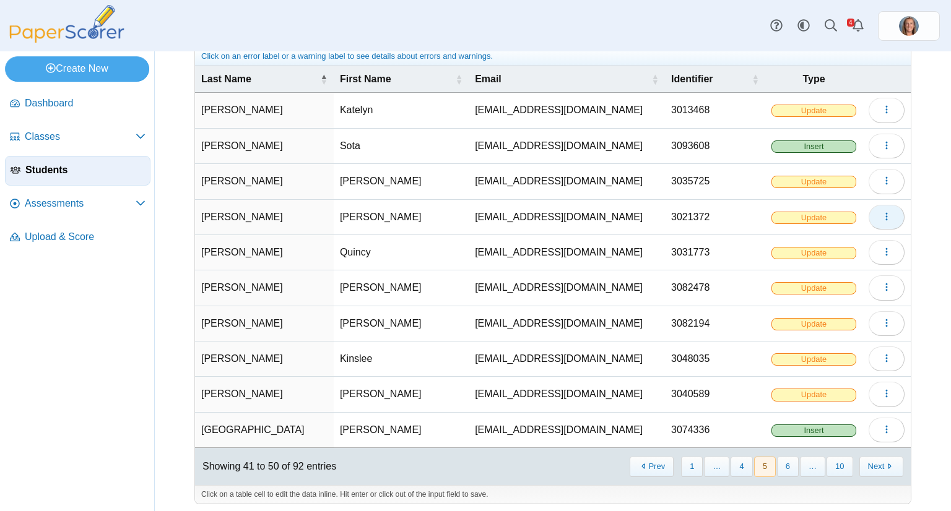
click at [881, 214] on icon "button" at bounding box center [886, 217] width 10 height 10
click at [817, 253] on link "Delete" at bounding box center [820, 261] width 149 height 19
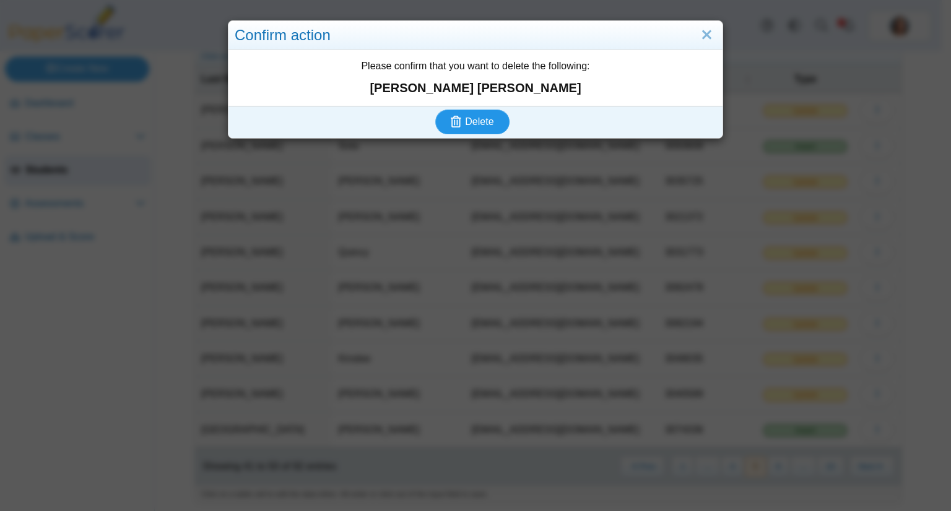
click at [468, 119] on span "Delete" at bounding box center [479, 121] width 28 height 11
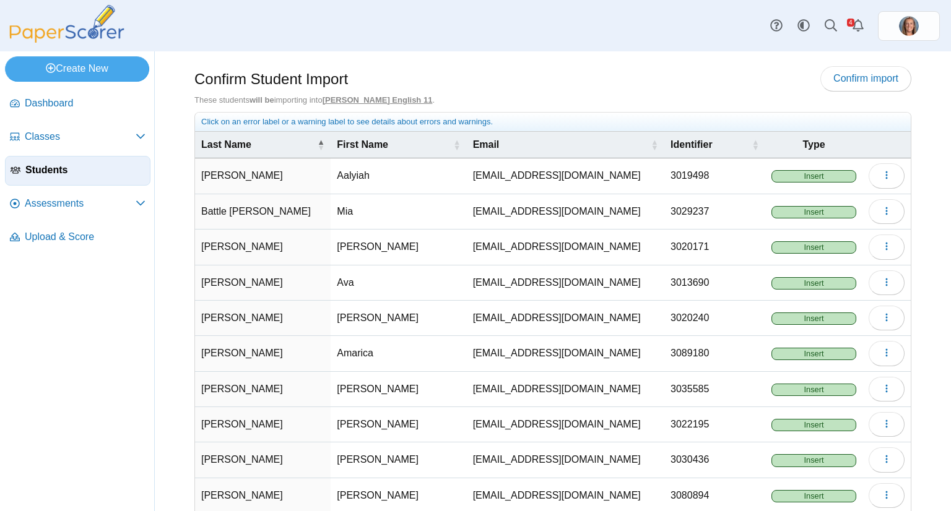
scroll to position [66, 0]
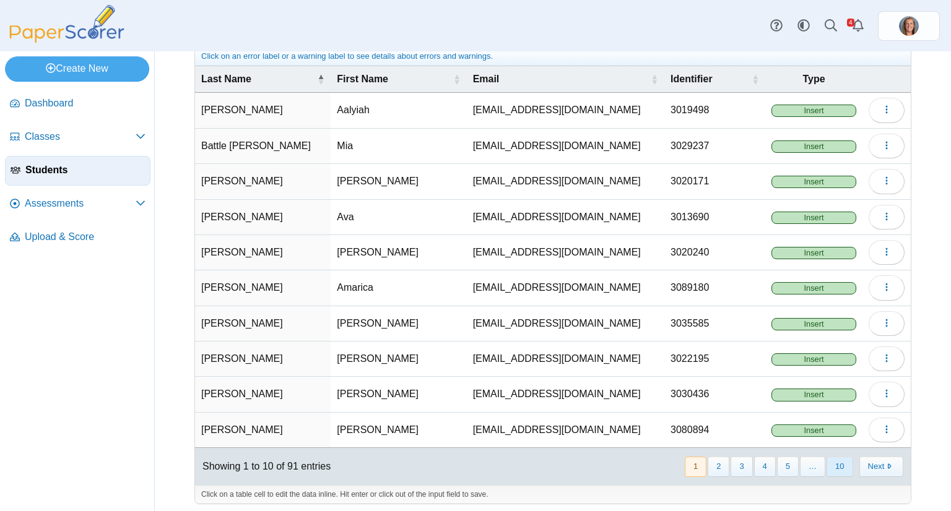
click at [833, 461] on button "10" at bounding box center [839, 467] width 26 height 20
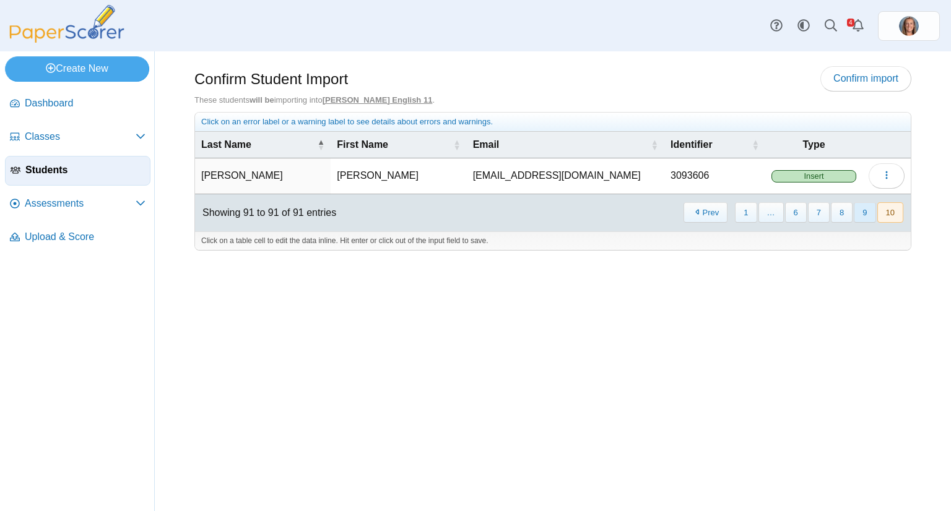
click at [864, 210] on button "9" at bounding box center [865, 212] width 22 height 20
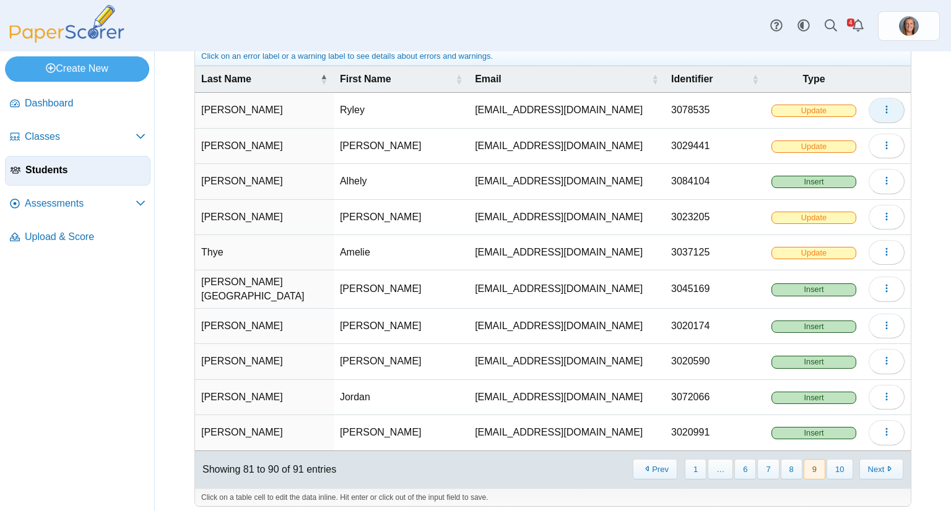
click at [885, 106] on use "button" at bounding box center [886, 110] width 2 height 8
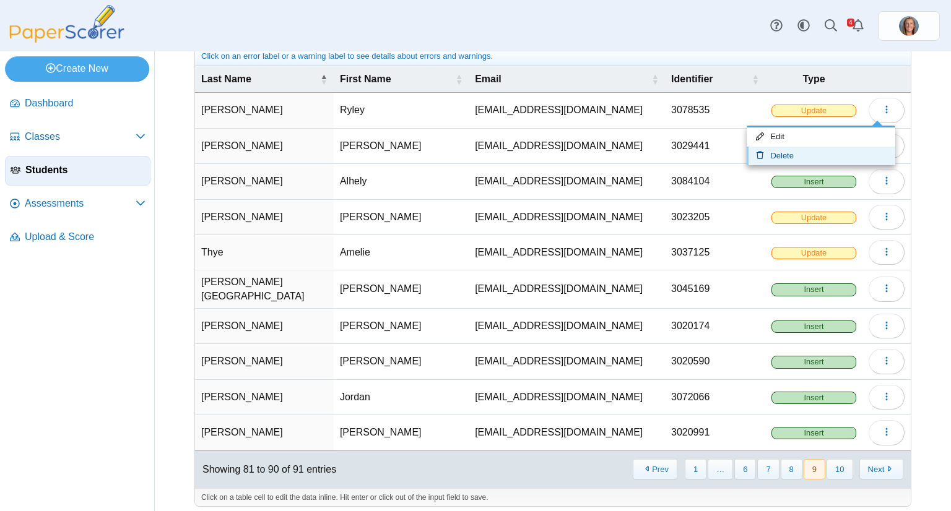
click at [834, 151] on link "Delete" at bounding box center [820, 156] width 149 height 19
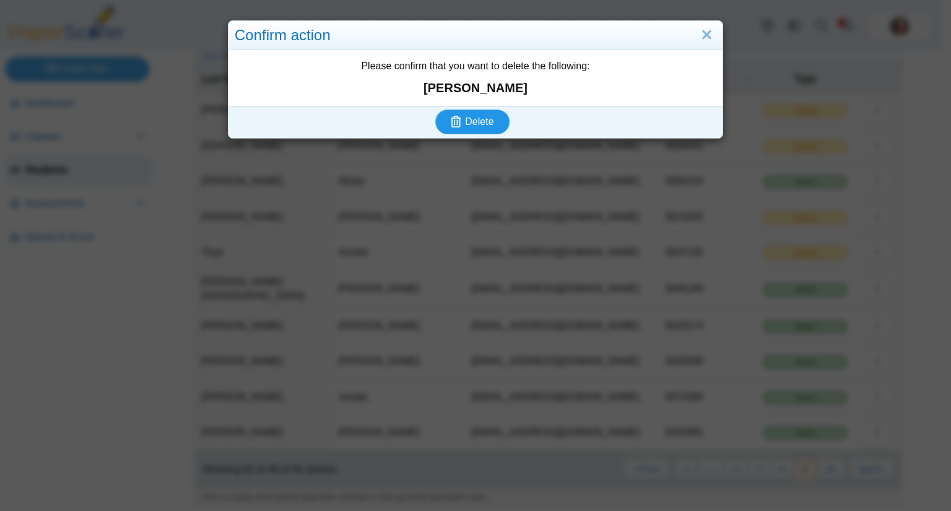
click at [482, 122] on span "Delete" at bounding box center [479, 121] width 28 height 11
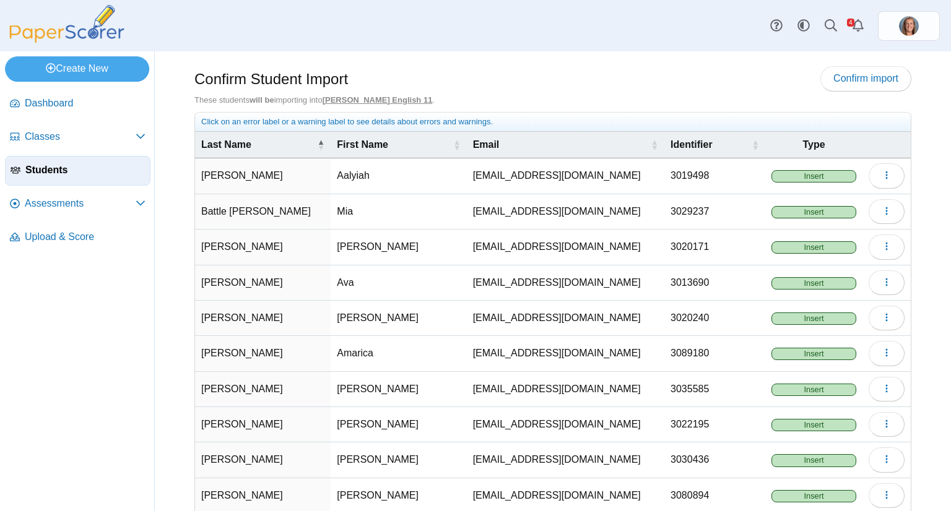
scroll to position [66, 0]
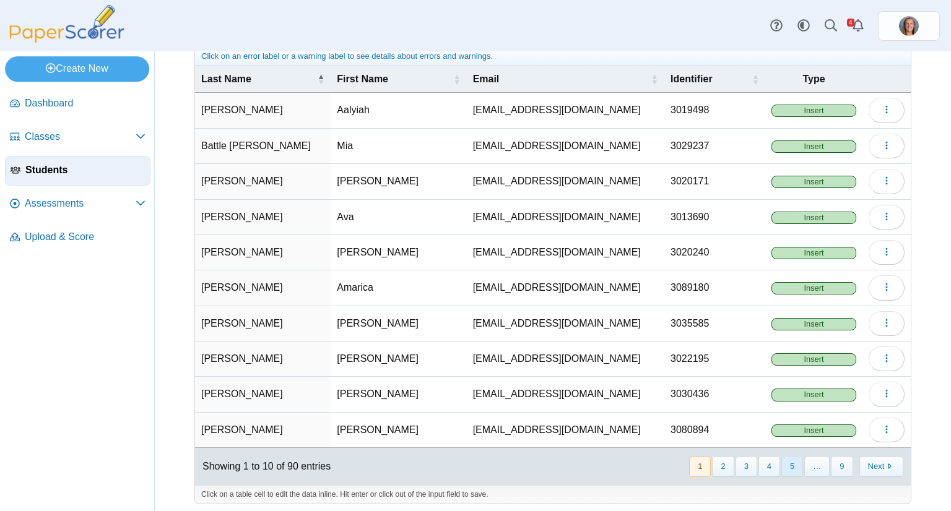
click at [781, 462] on button "5" at bounding box center [792, 467] width 22 height 20
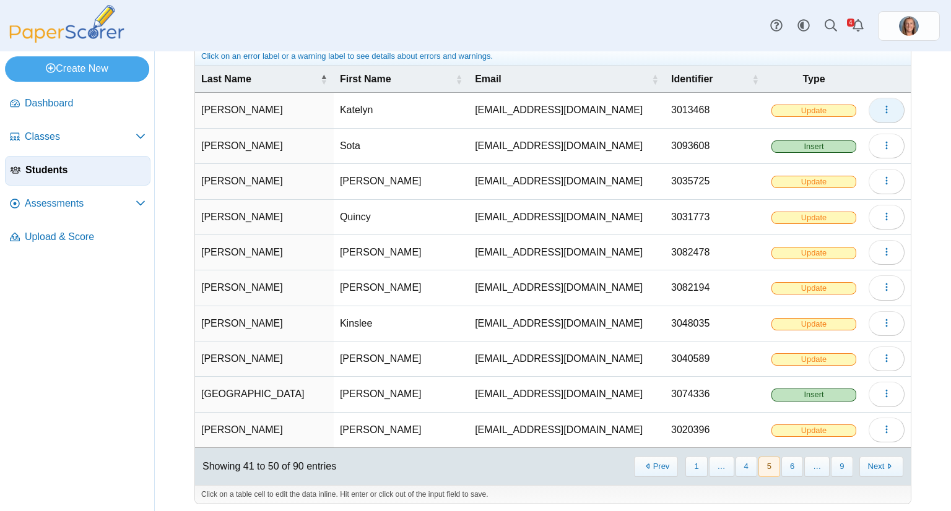
click at [881, 111] on icon "button" at bounding box center [886, 110] width 10 height 10
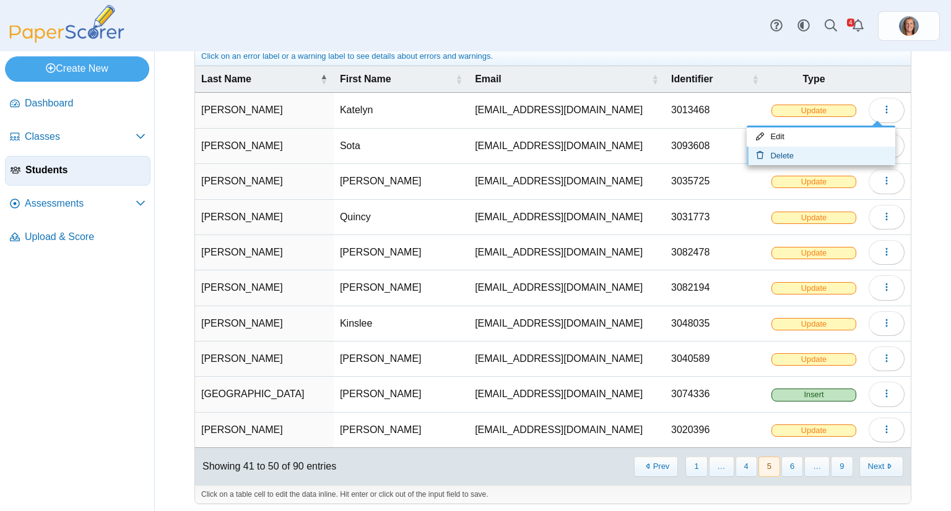
click at [836, 149] on link "Delete" at bounding box center [820, 156] width 149 height 19
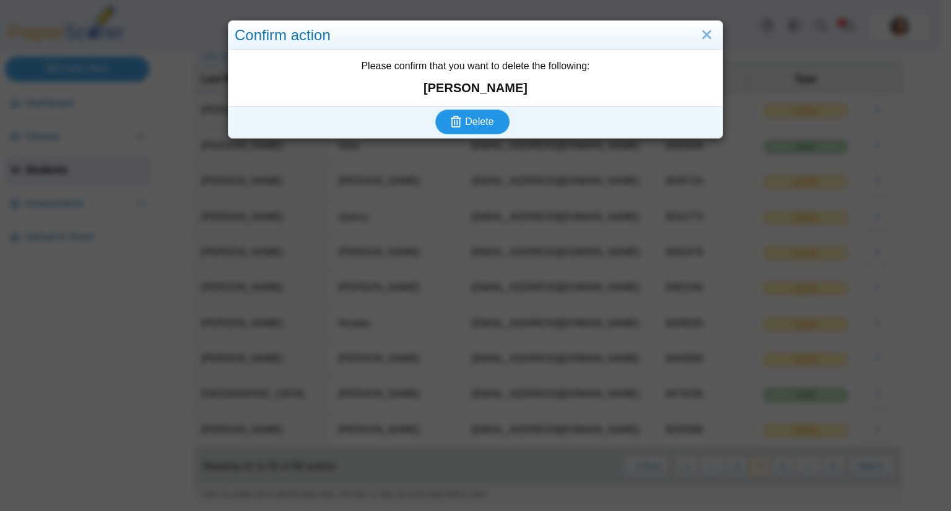
click at [474, 116] on span "Delete" at bounding box center [479, 121] width 28 height 11
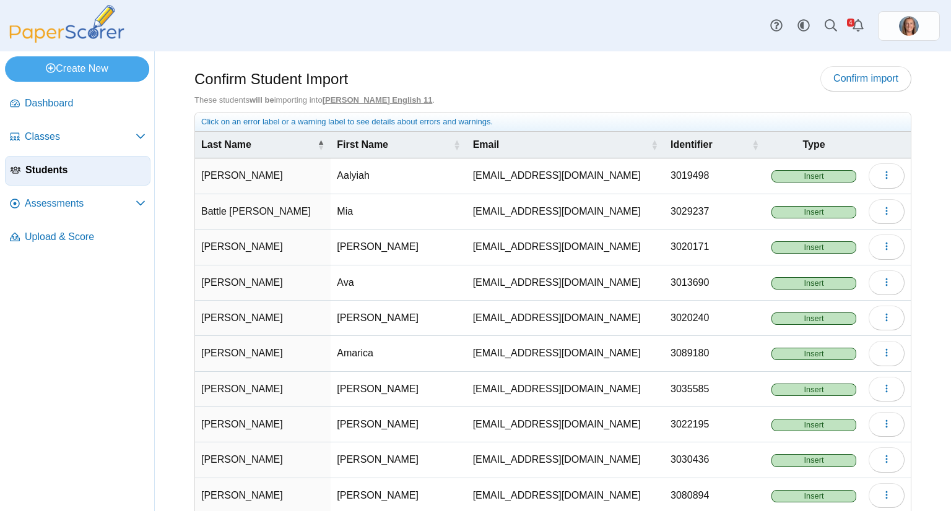
scroll to position [66, 0]
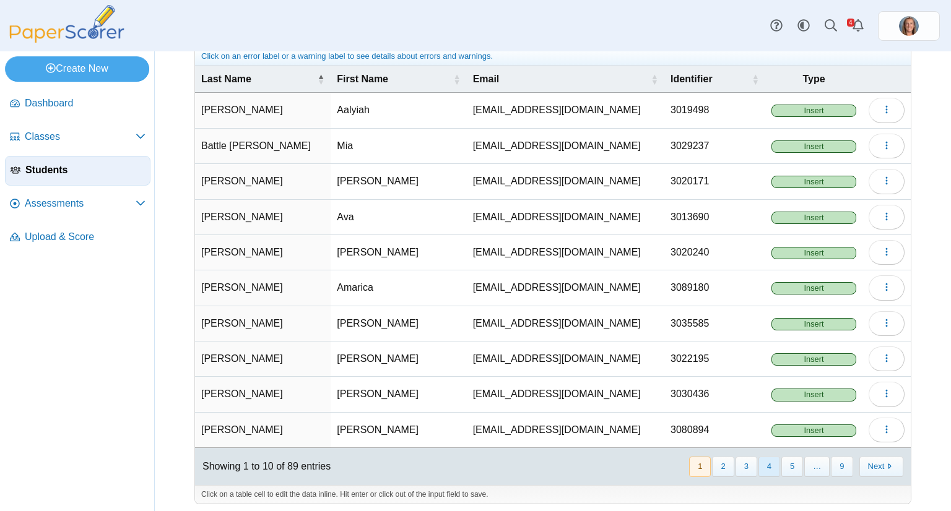
click at [761, 464] on button "4" at bounding box center [769, 467] width 22 height 20
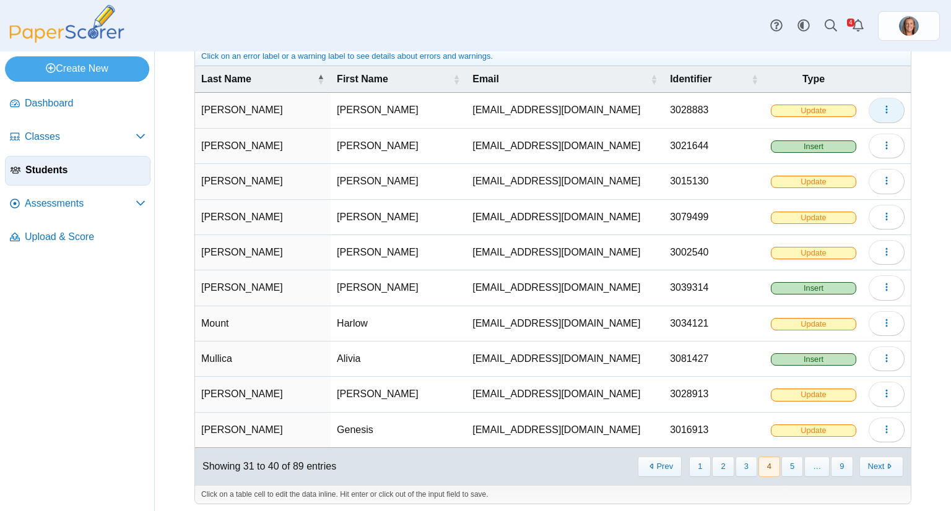
click at [881, 113] on span "button" at bounding box center [886, 110] width 10 height 11
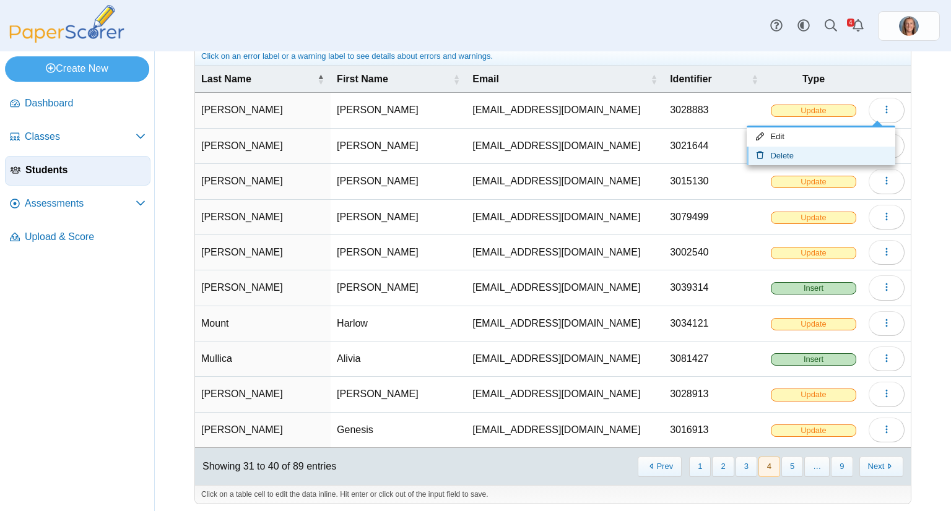
click at [802, 159] on link "Delete" at bounding box center [820, 156] width 149 height 19
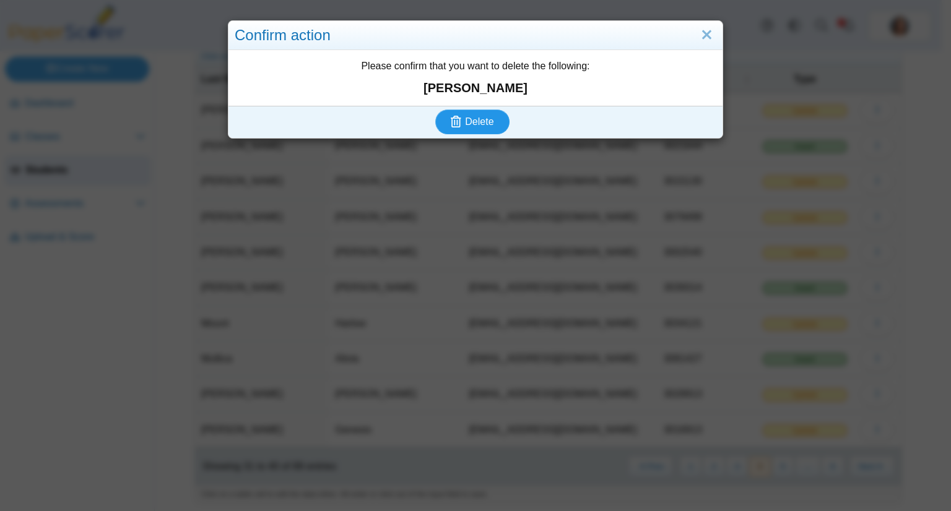
click at [470, 124] on span "Delete" at bounding box center [479, 121] width 28 height 11
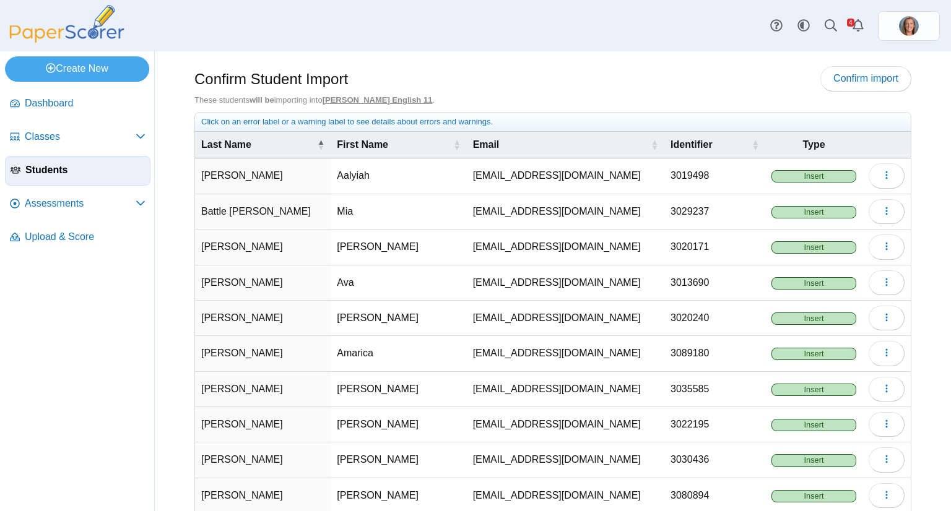
scroll to position [66, 0]
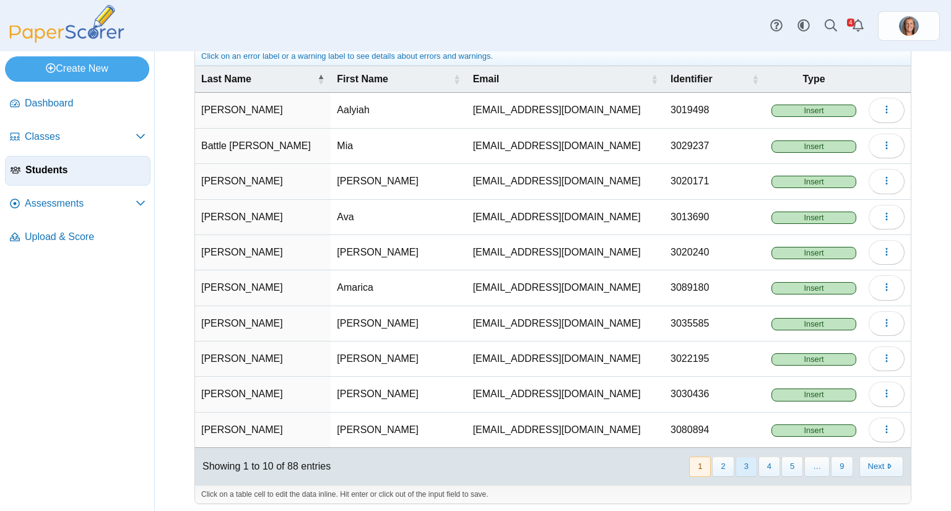
click at [735, 464] on button "3" at bounding box center [746, 467] width 22 height 20
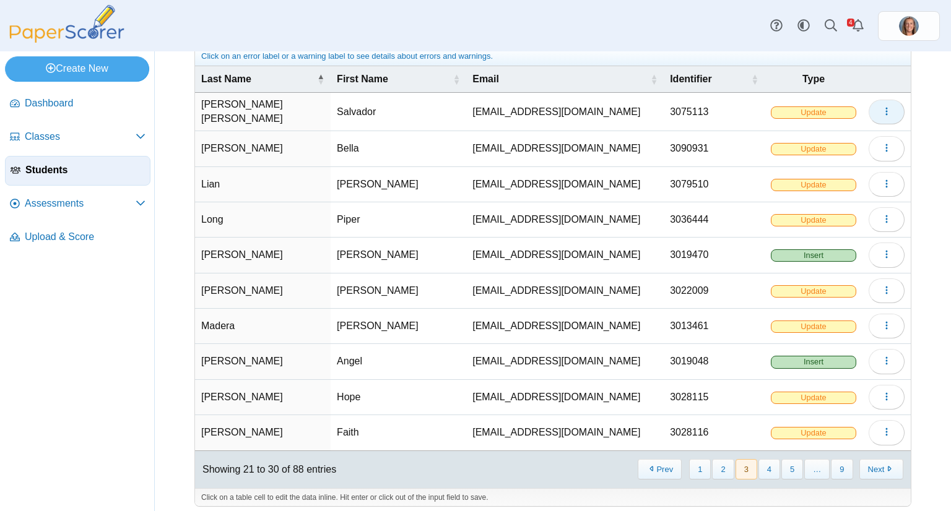
click at [881, 108] on icon "button" at bounding box center [886, 111] width 10 height 10
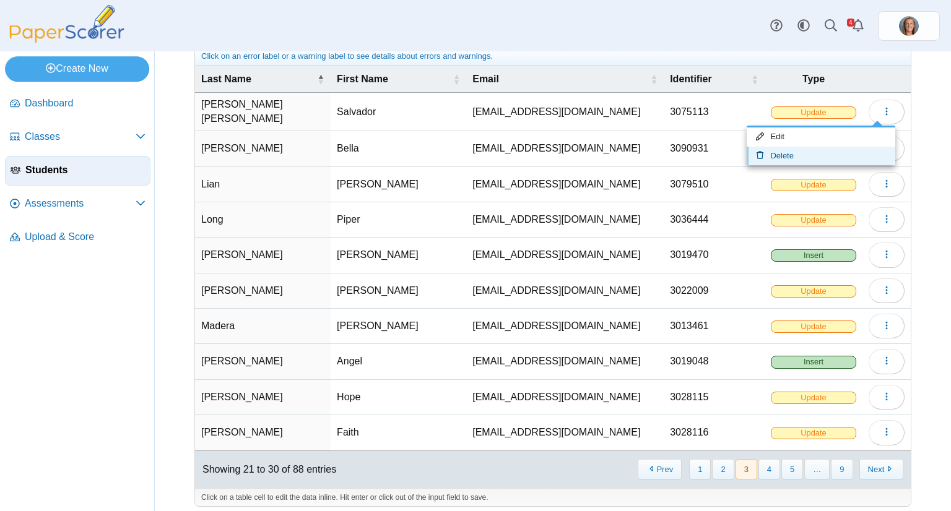
click at [802, 154] on link "Delete" at bounding box center [820, 156] width 149 height 19
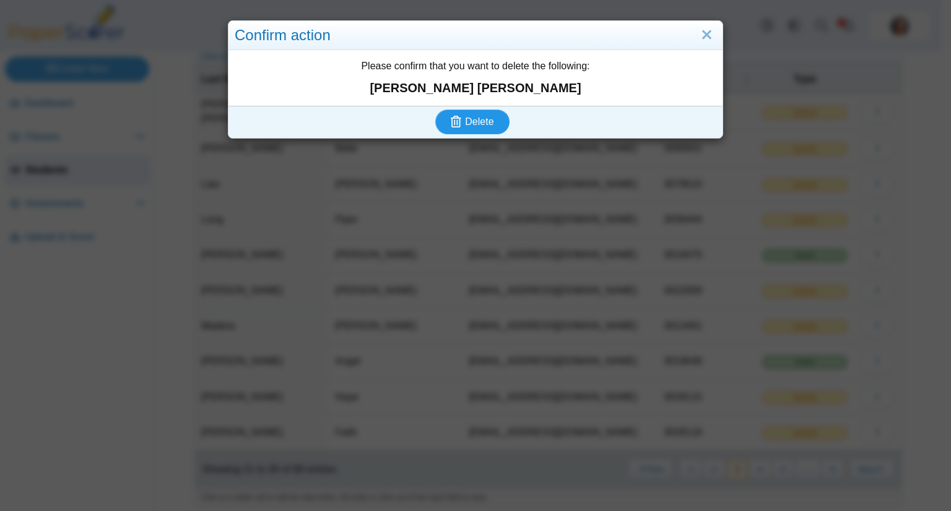
click at [492, 127] on button "Delete" at bounding box center [472, 122] width 74 height 25
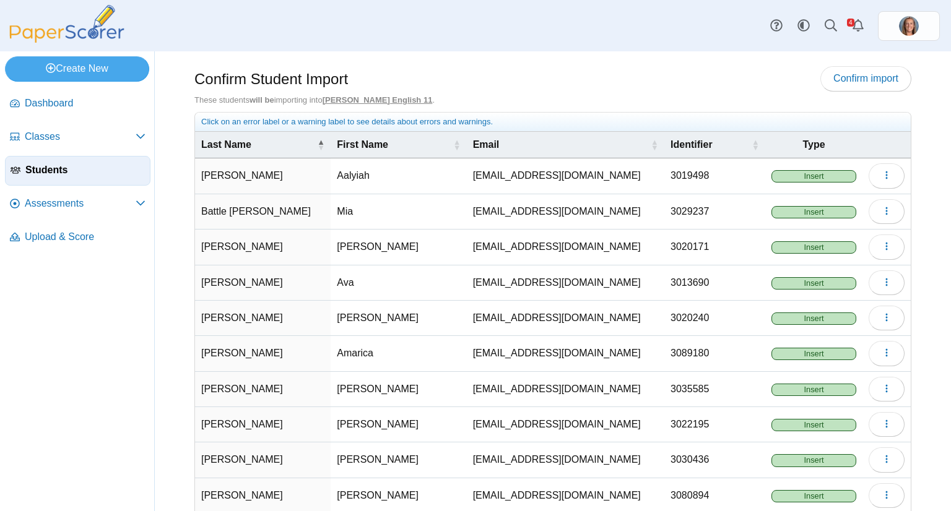
scroll to position [66, 0]
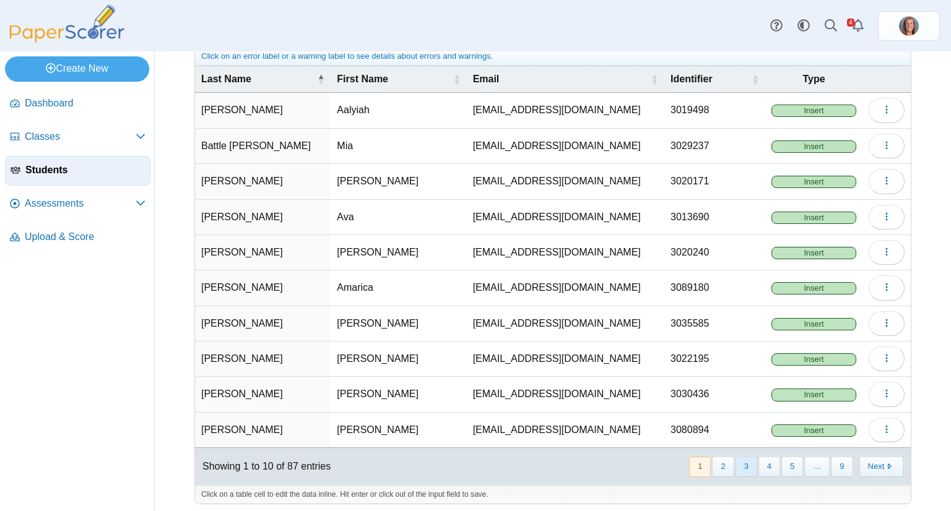
click at [738, 466] on button "3" at bounding box center [746, 467] width 22 height 20
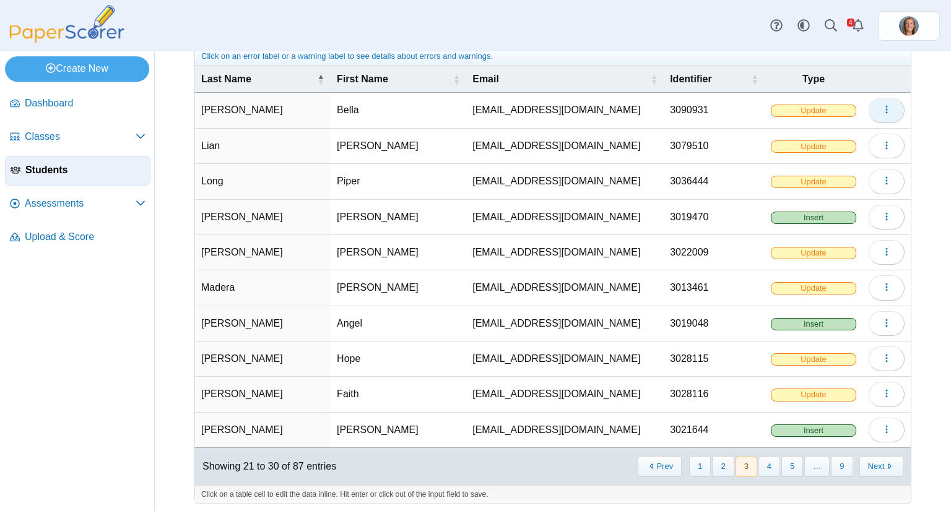
click at [868, 105] on button "button" at bounding box center [886, 110] width 36 height 25
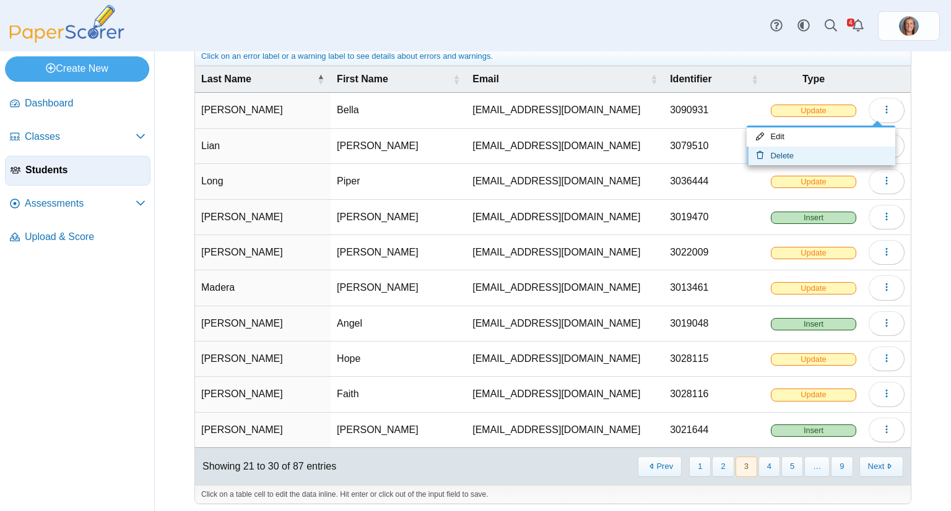
click at [770, 152] on link "Delete" at bounding box center [820, 156] width 149 height 19
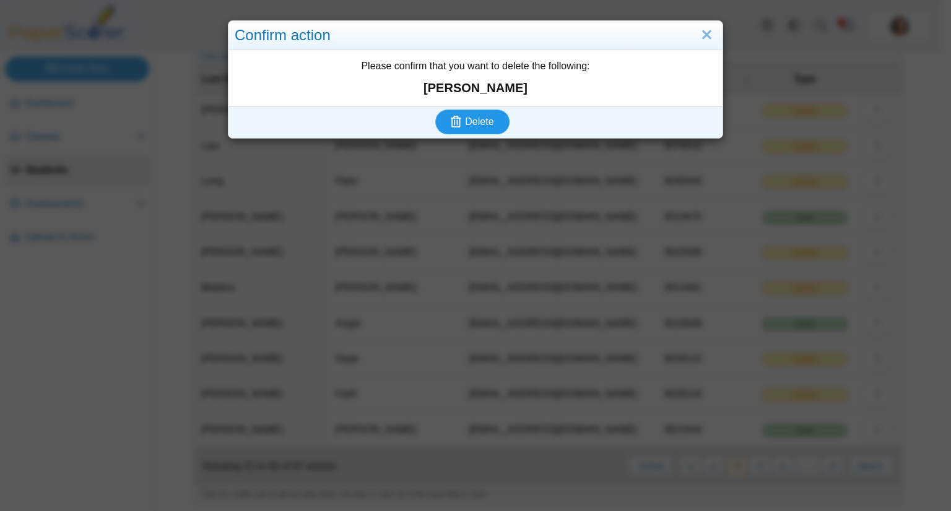
click at [482, 123] on span "Delete" at bounding box center [479, 121] width 28 height 11
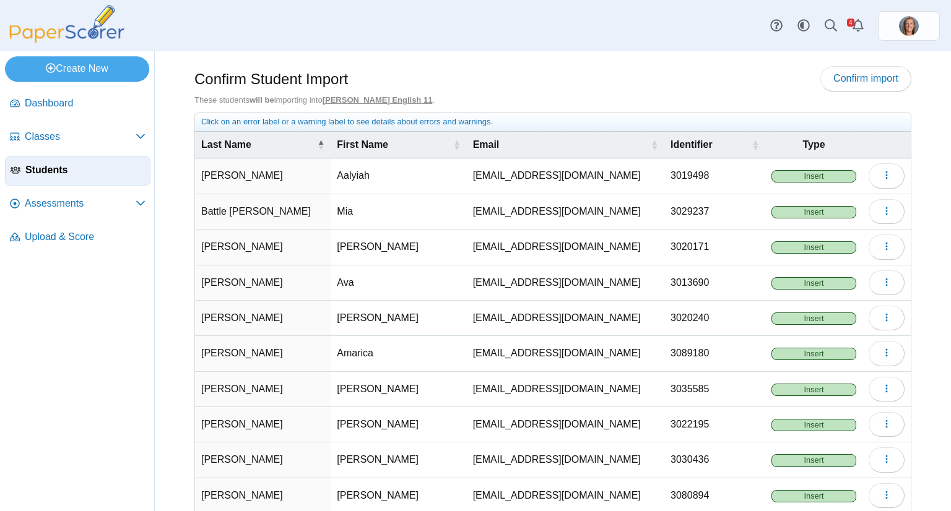
scroll to position [66, 0]
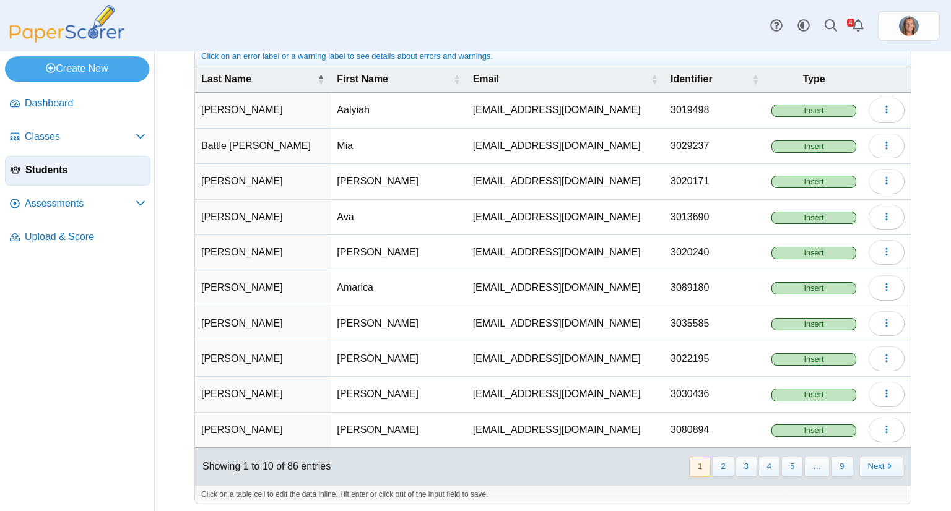
click at [735, 473] on div "« Prev 1 2 3 4 5 … 9 Next »" at bounding box center [795, 466] width 230 height 35
click at [738, 469] on button "3" at bounding box center [746, 467] width 22 height 20
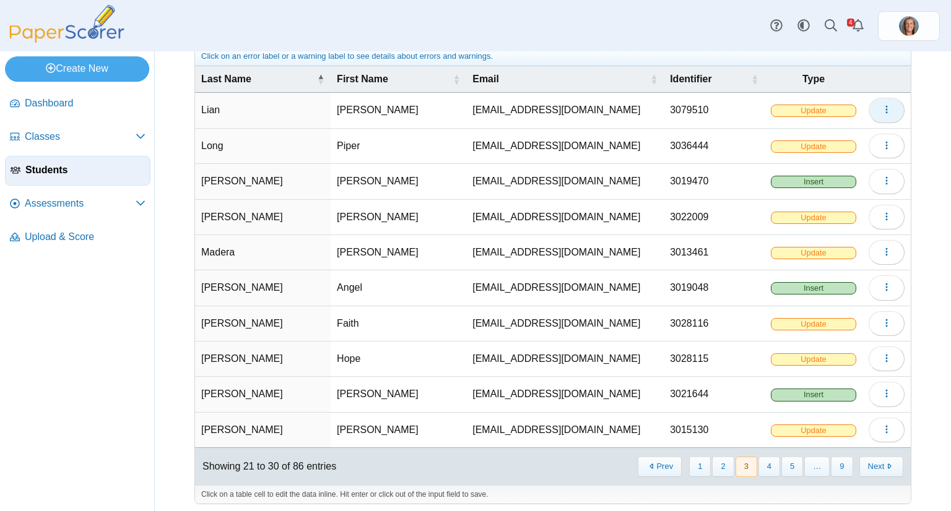
click at [888, 105] on button "button" at bounding box center [886, 110] width 36 height 25
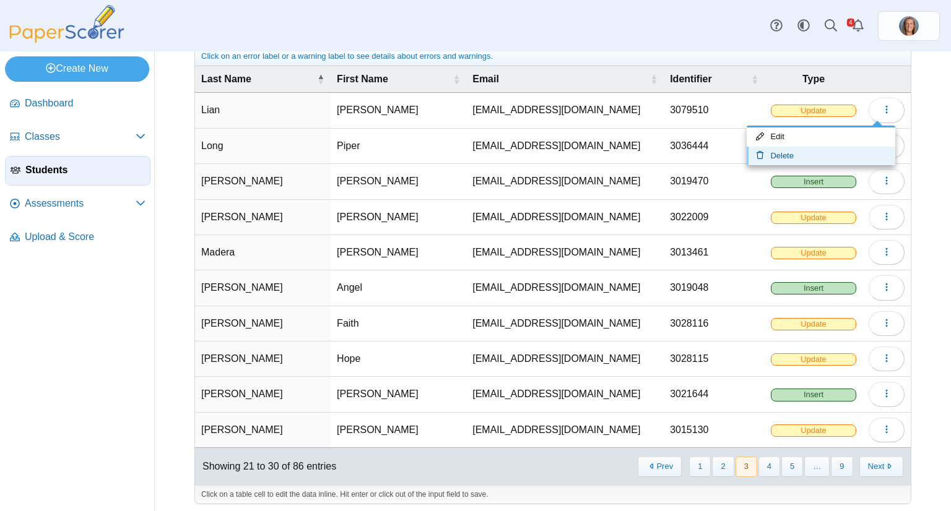
click at [816, 149] on link "Delete" at bounding box center [820, 156] width 149 height 19
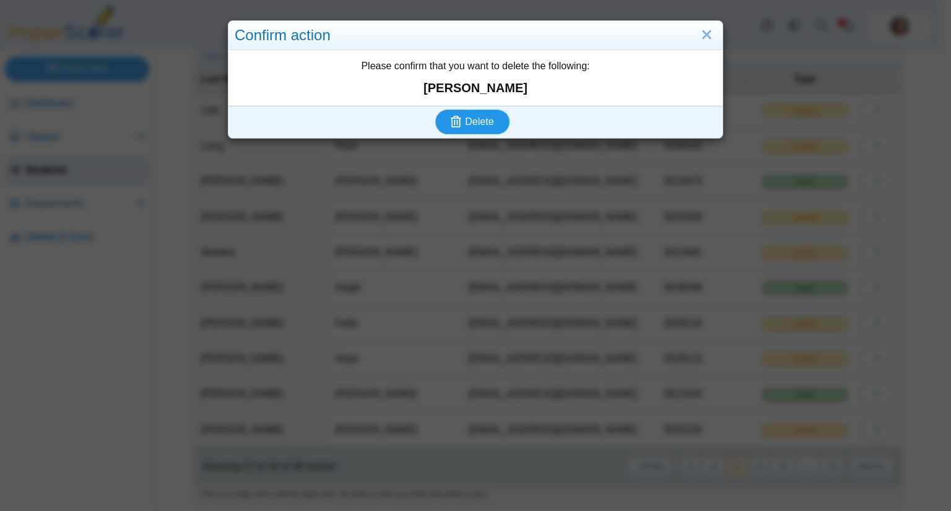
click at [487, 113] on button "Delete" at bounding box center [472, 122] width 74 height 25
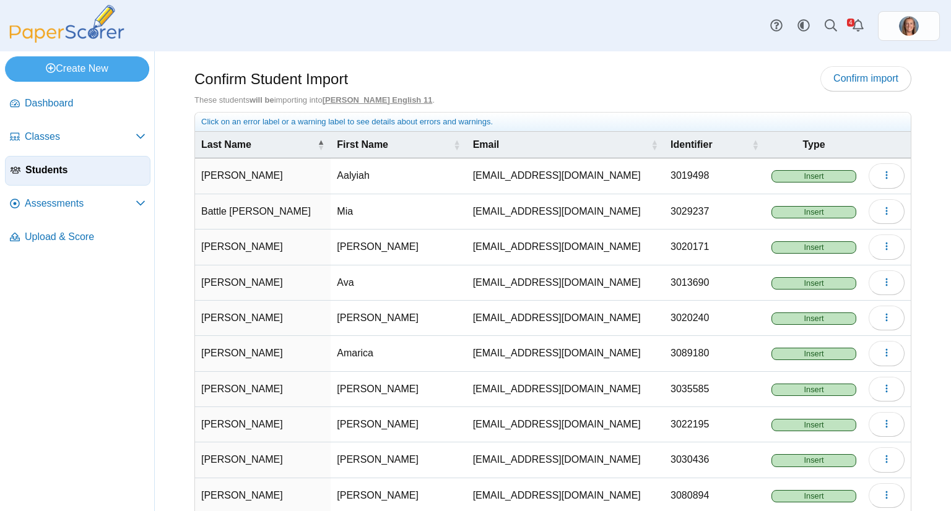
scroll to position [66, 0]
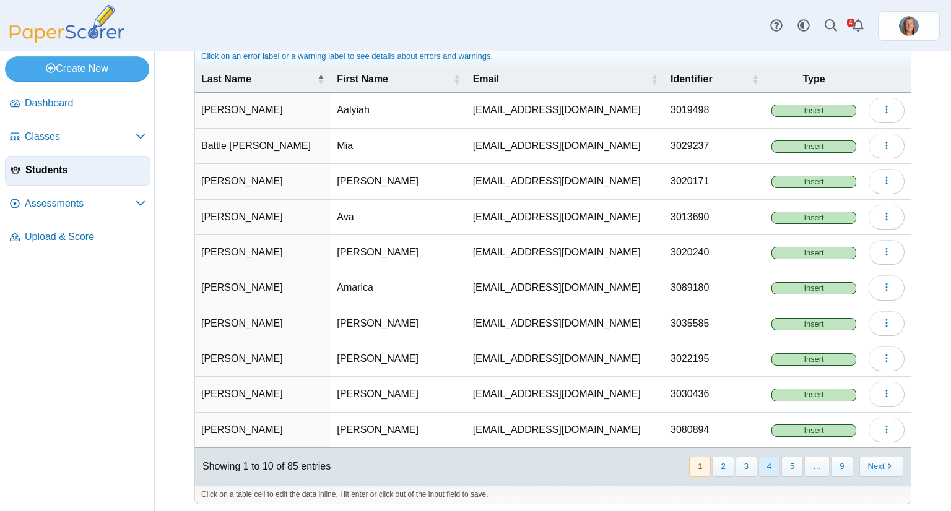
click at [764, 465] on button "4" at bounding box center [769, 467] width 22 height 20
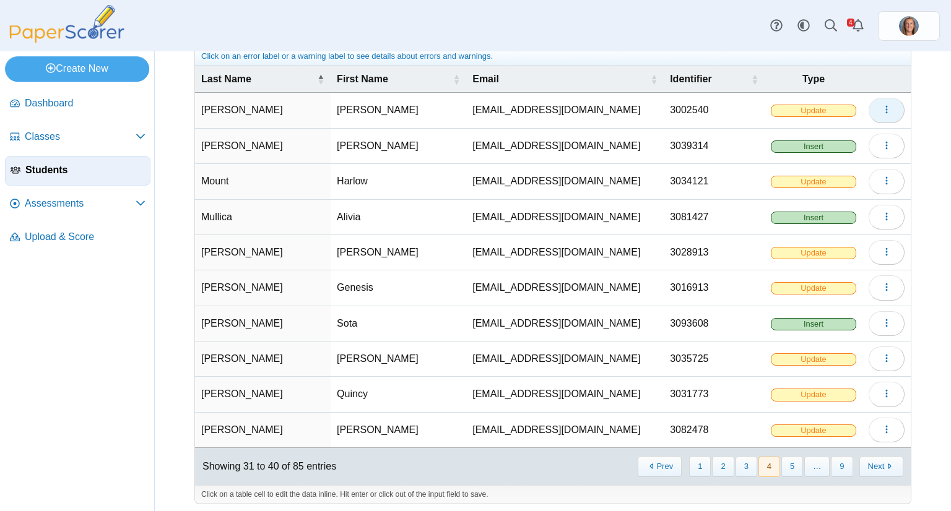
click at [869, 106] on button "button" at bounding box center [886, 110] width 36 height 25
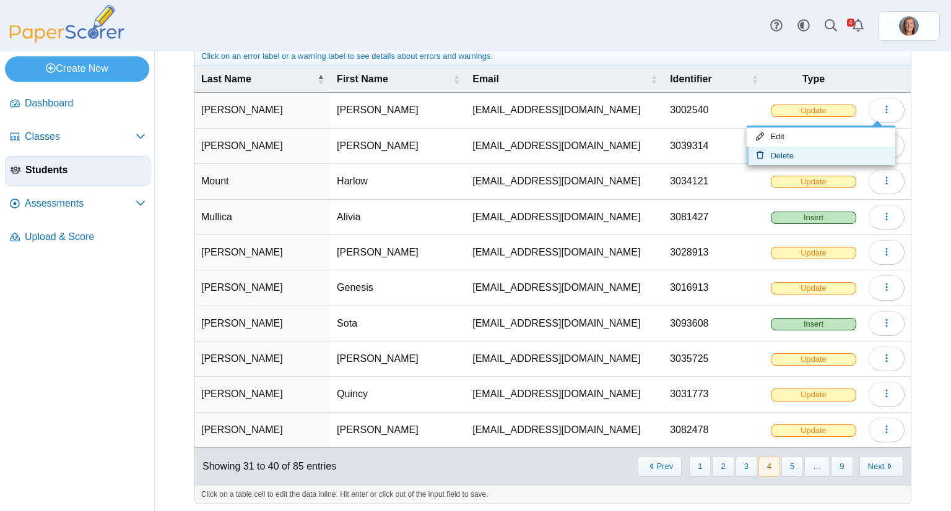
click at [814, 149] on link "Delete" at bounding box center [820, 156] width 149 height 19
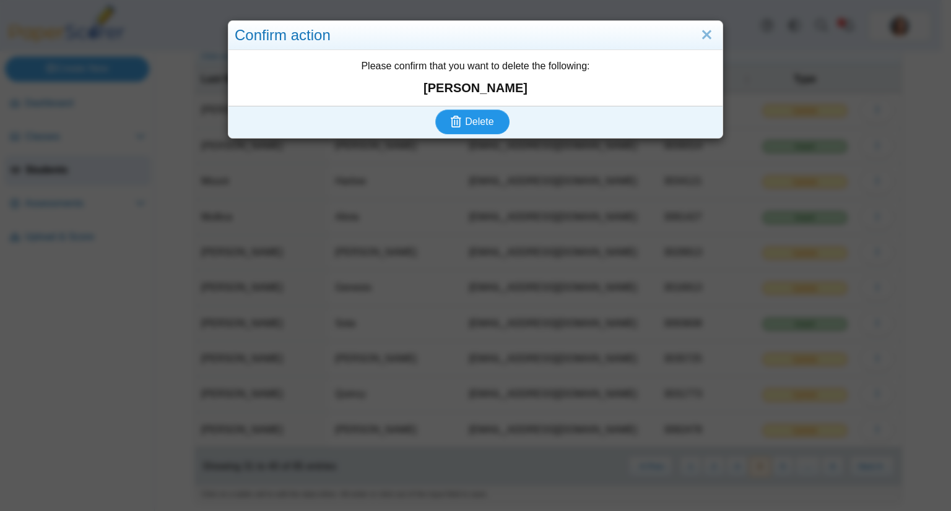
click at [487, 113] on button "Delete" at bounding box center [472, 122] width 74 height 25
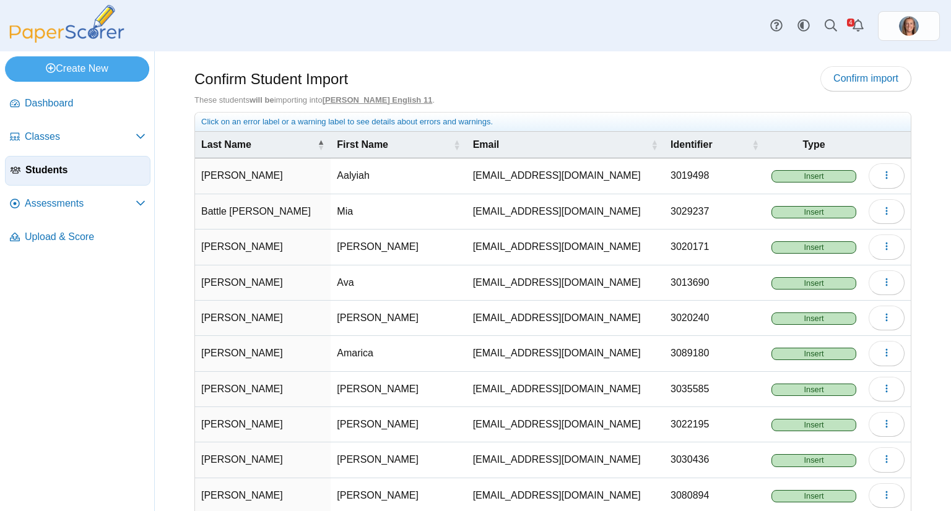
scroll to position [66, 0]
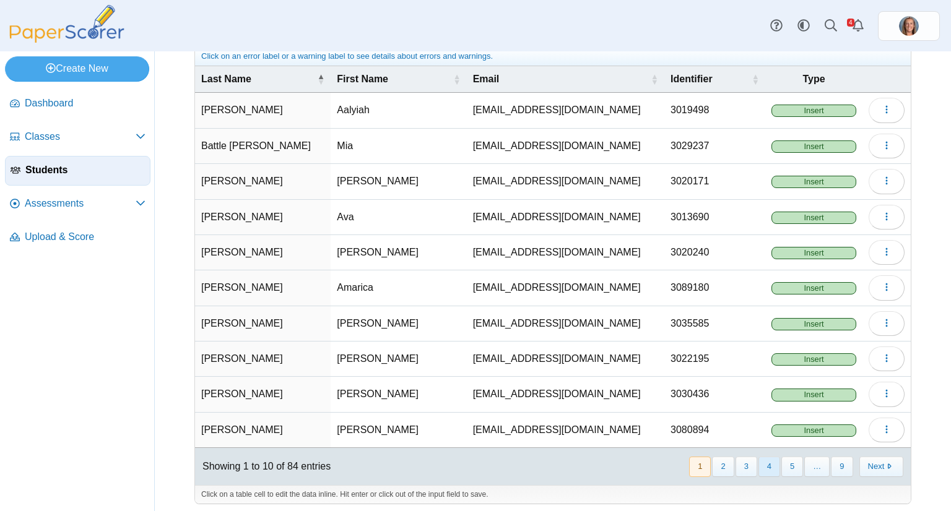
click at [766, 468] on button "4" at bounding box center [769, 467] width 22 height 20
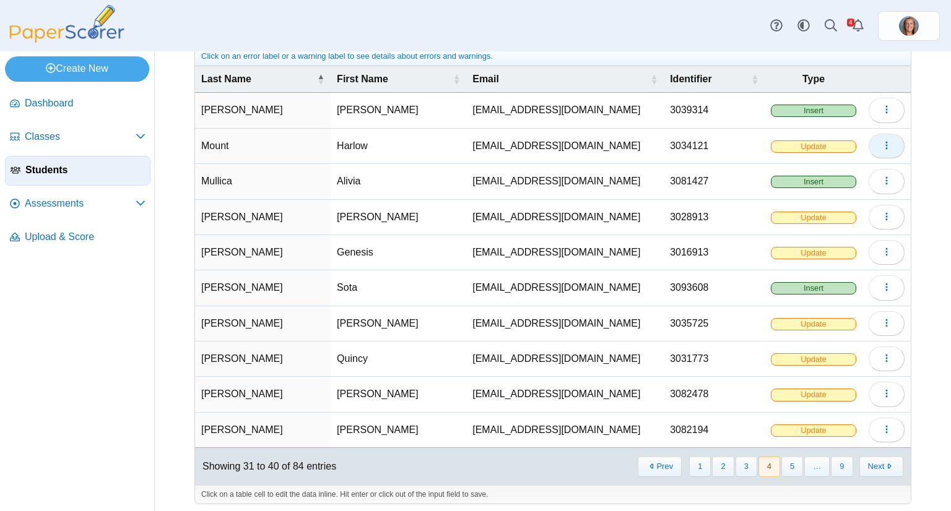
click at [872, 146] on button "button" at bounding box center [886, 146] width 36 height 25
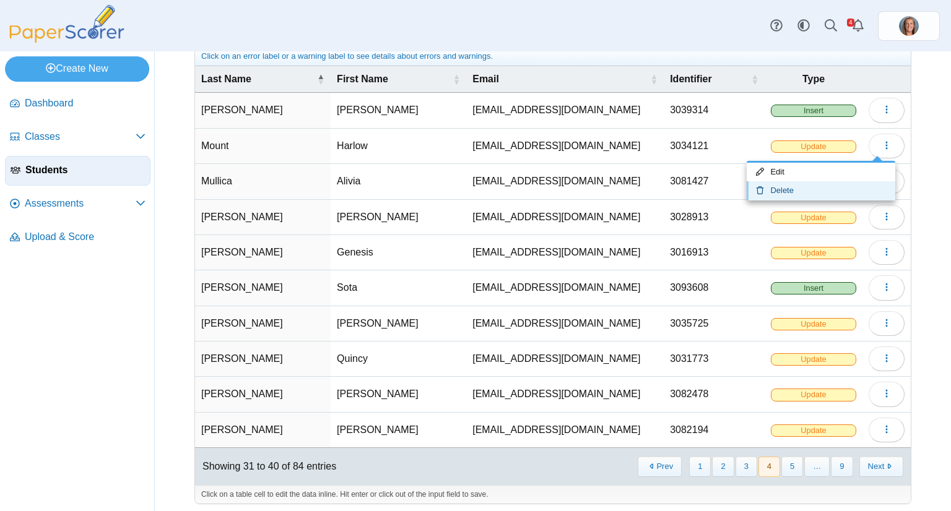
click at [801, 193] on link "Delete" at bounding box center [820, 190] width 149 height 19
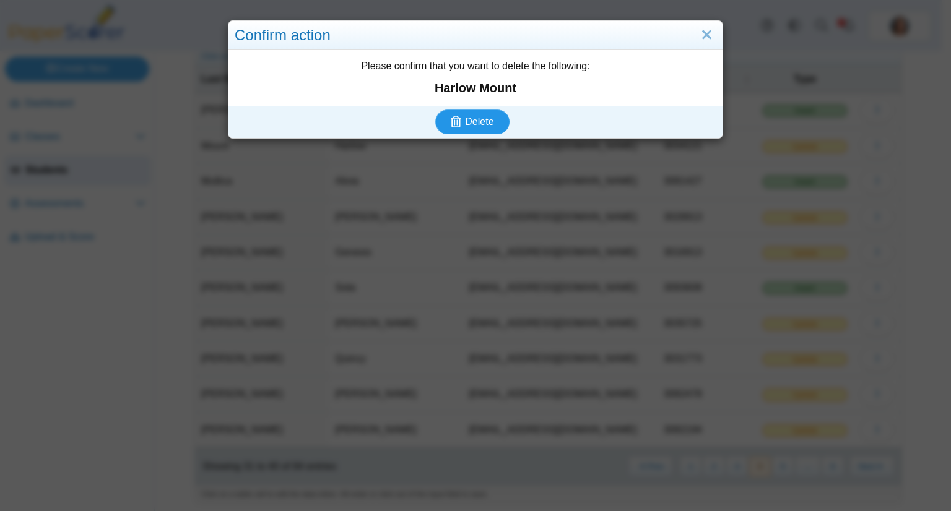
click at [478, 117] on span "Delete" at bounding box center [479, 121] width 28 height 11
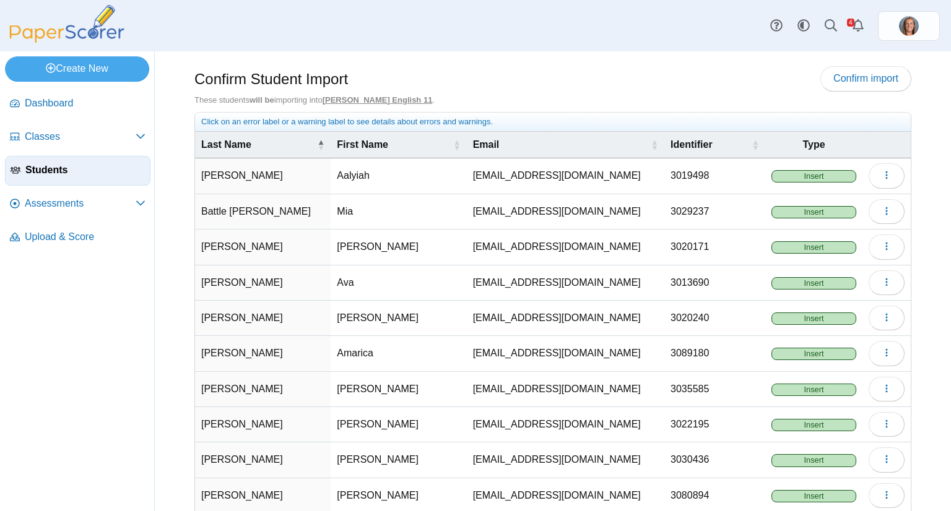
scroll to position [66, 0]
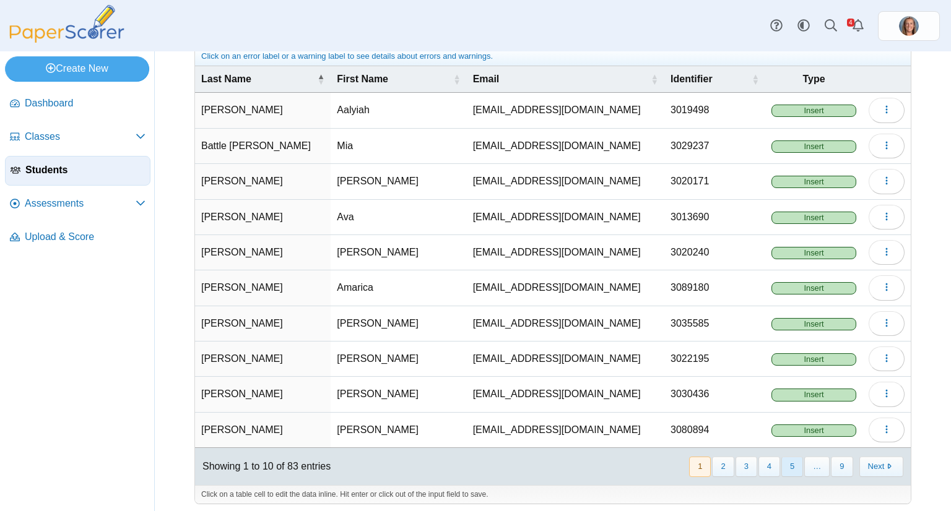
click at [787, 462] on button "5" at bounding box center [792, 467] width 22 height 20
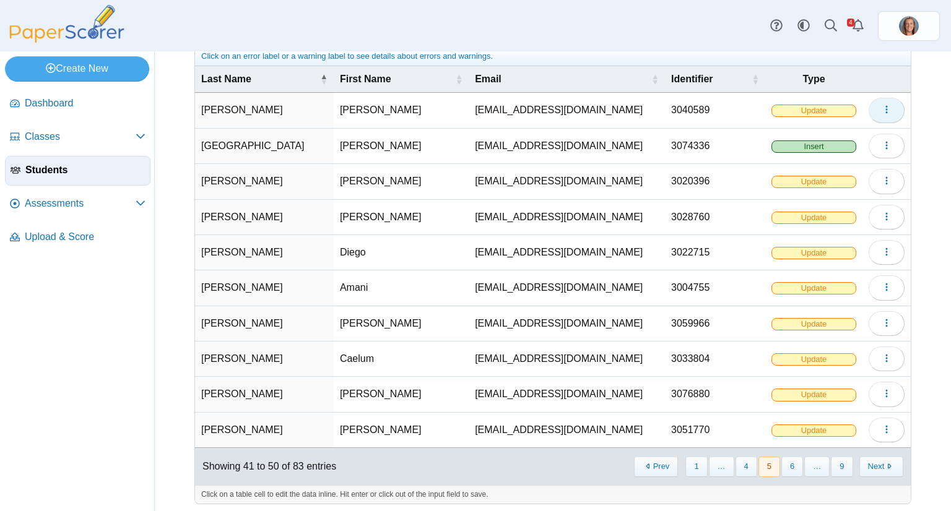
click at [881, 105] on icon "button" at bounding box center [886, 110] width 10 height 10
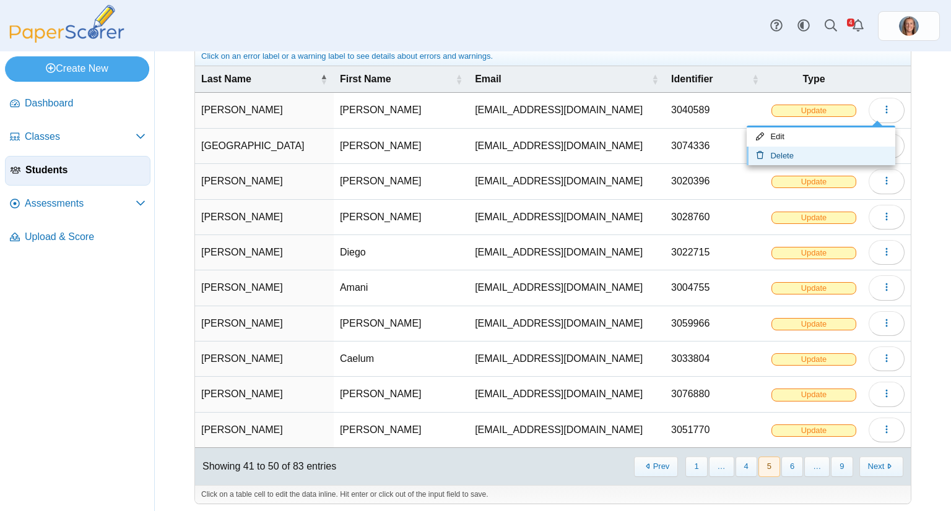
click at [802, 147] on link "Delete" at bounding box center [820, 156] width 149 height 19
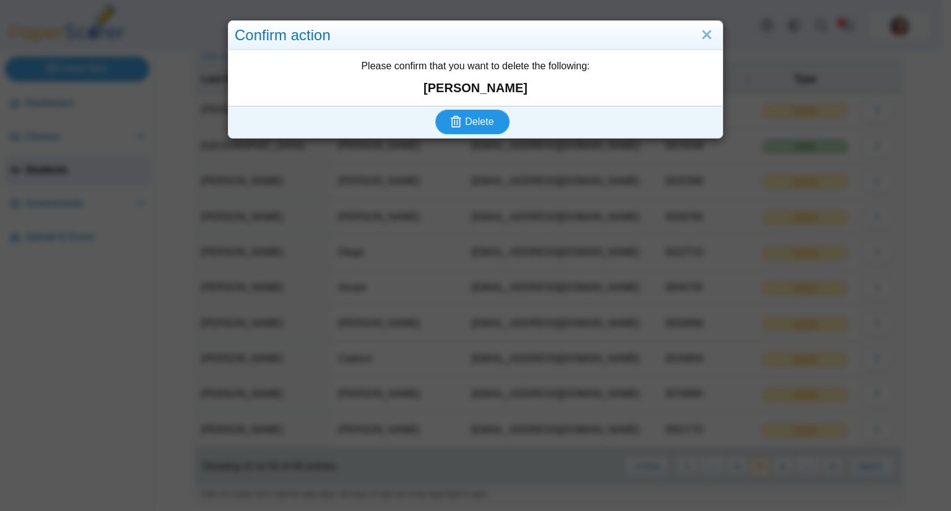
click at [480, 121] on span "Delete" at bounding box center [479, 121] width 28 height 11
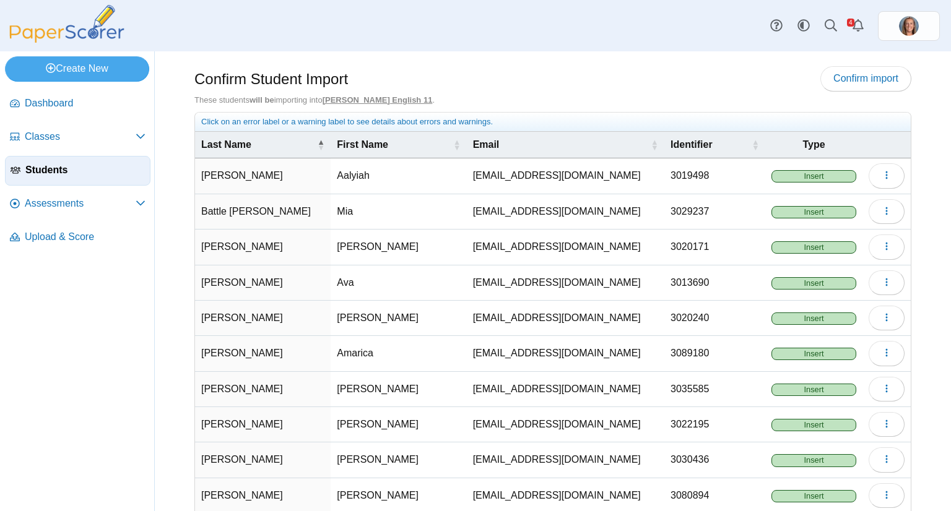
scroll to position [66, 0]
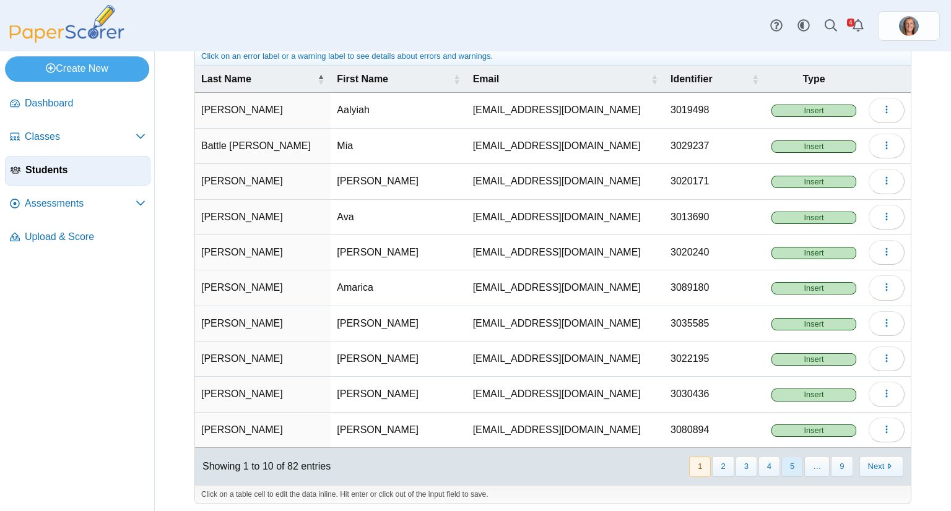
click at [781, 459] on button "5" at bounding box center [792, 467] width 22 height 20
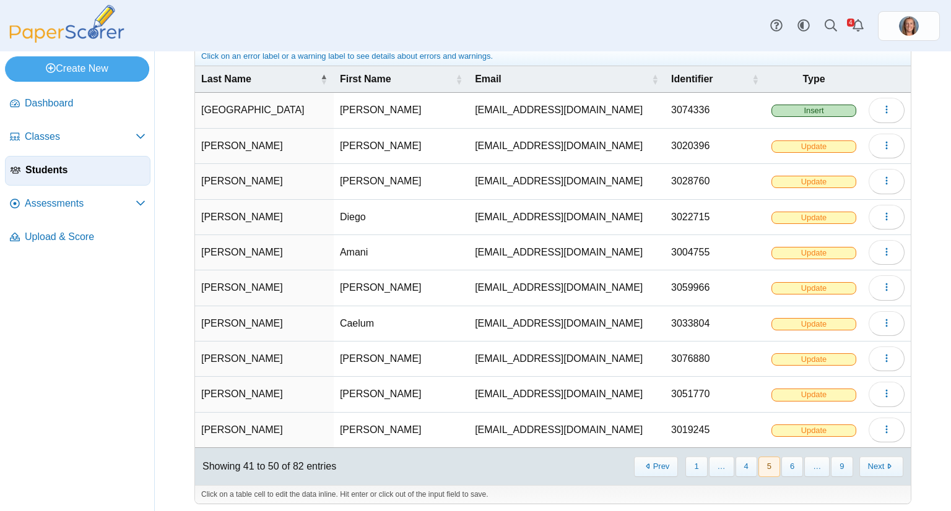
click at [862, 152] on td "Loading…" at bounding box center [886, 146] width 48 height 35
click at [881, 145] on icon "button" at bounding box center [886, 146] width 10 height 10
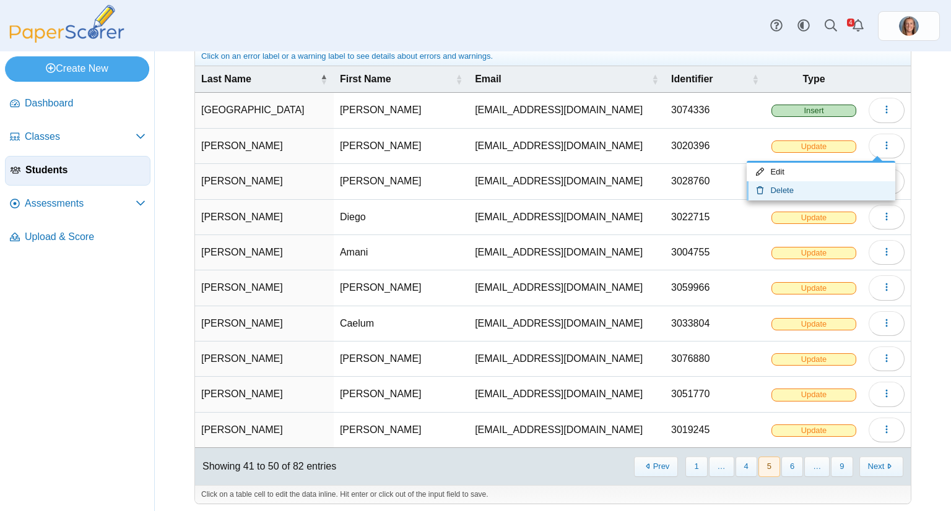
click at [827, 183] on link "Delete" at bounding box center [820, 190] width 149 height 19
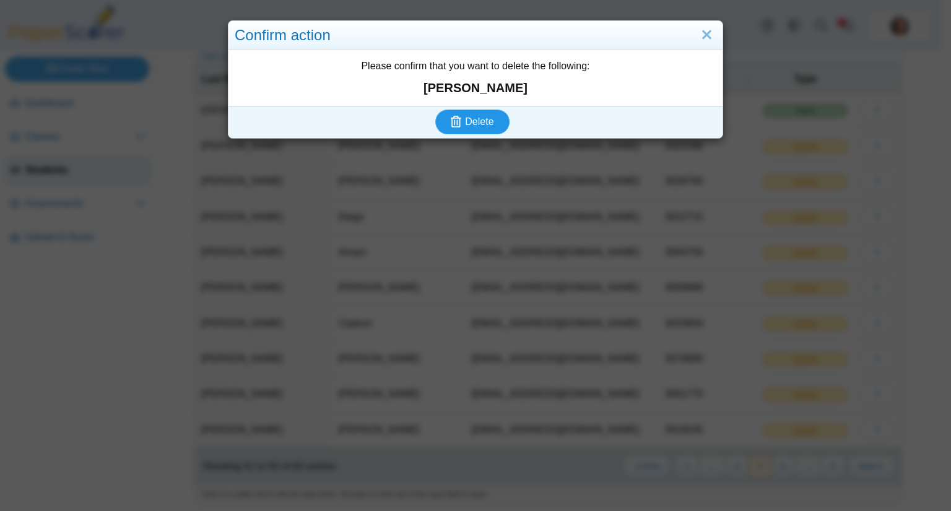
click at [492, 123] on button "Delete" at bounding box center [472, 122] width 74 height 25
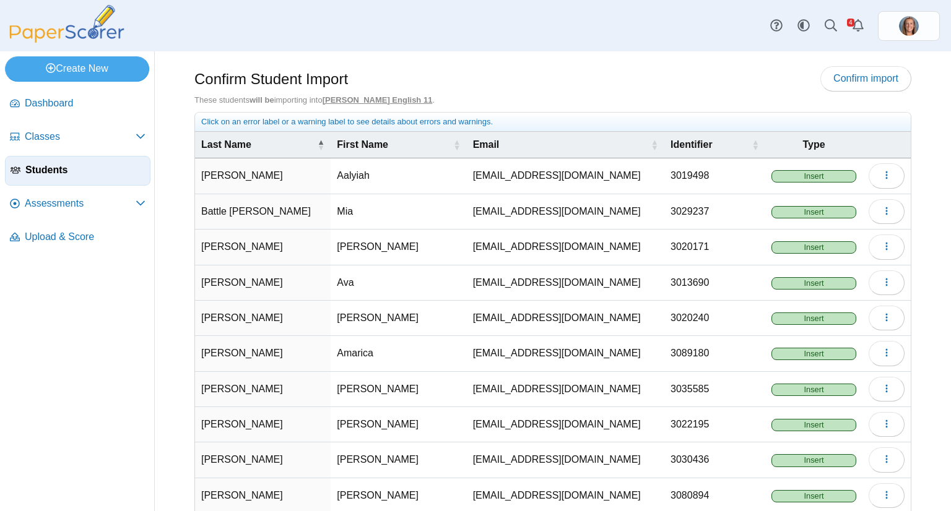
scroll to position [66, 0]
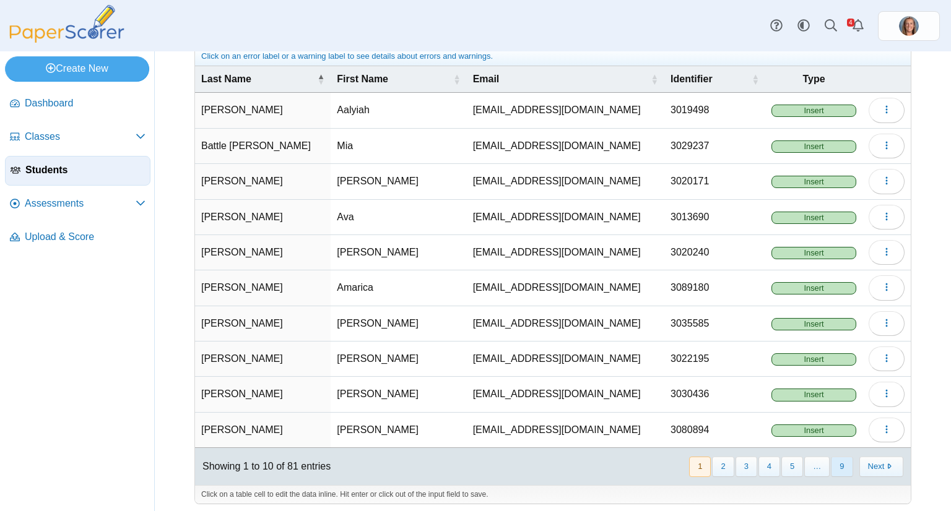
click at [832, 464] on button "9" at bounding box center [842, 467] width 22 height 20
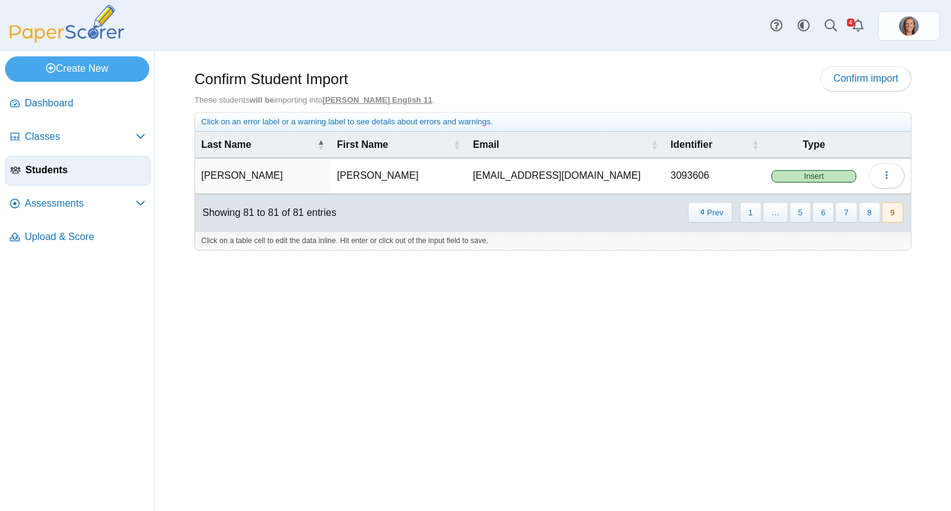
scroll to position [0, 0]
click at [877, 213] on button "8" at bounding box center [870, 212] width 22 height 20
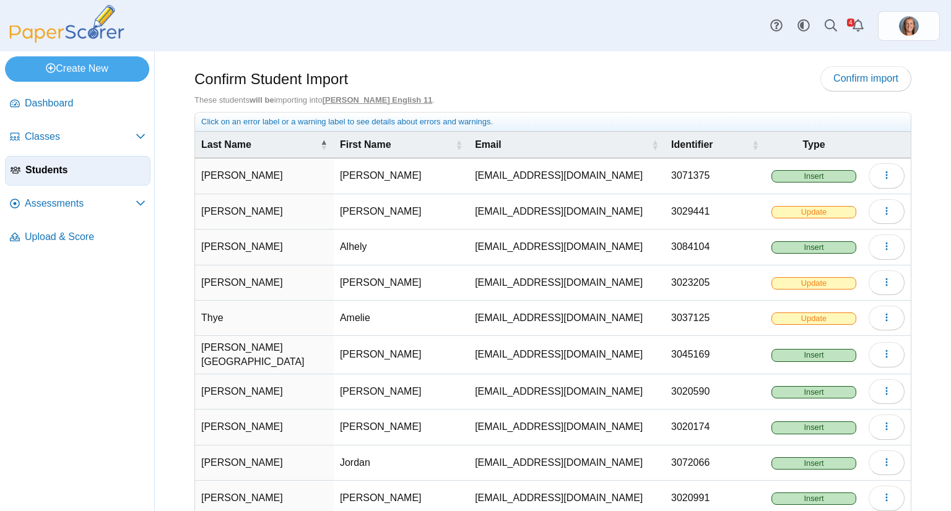
scroll to position [66, 0]
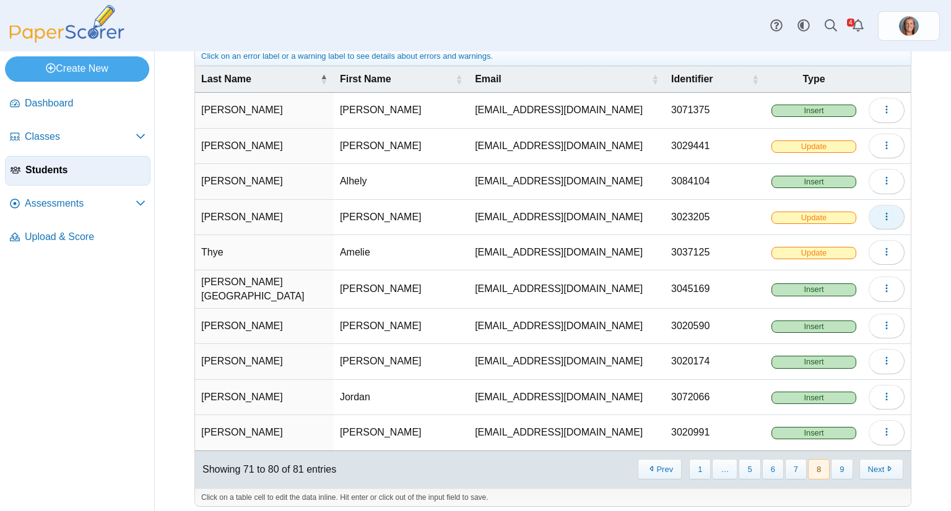
click at [881, 212] on icon "button" at bounding box center [886, 217] width 10 height 10
click at [819, 254] on link "Delete" at bounding box center [820, 261] width 149 height 19
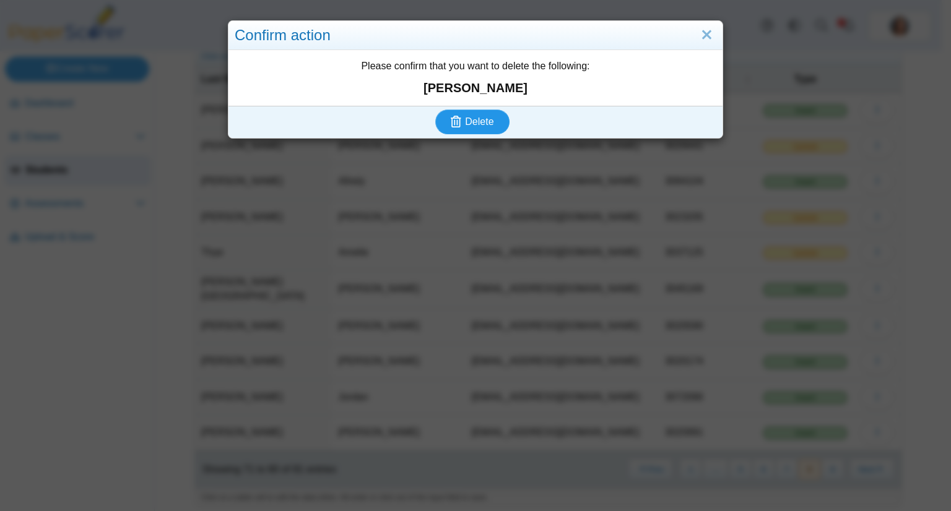
click at [480, 119] on span "Delete" at bounding box center [479, 121] width 28 height 11
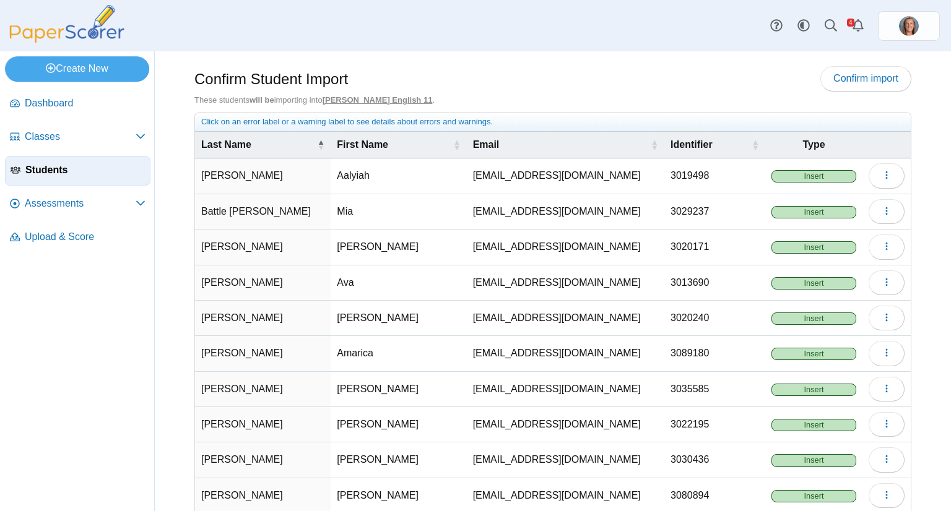
scroll to position [66, 0]
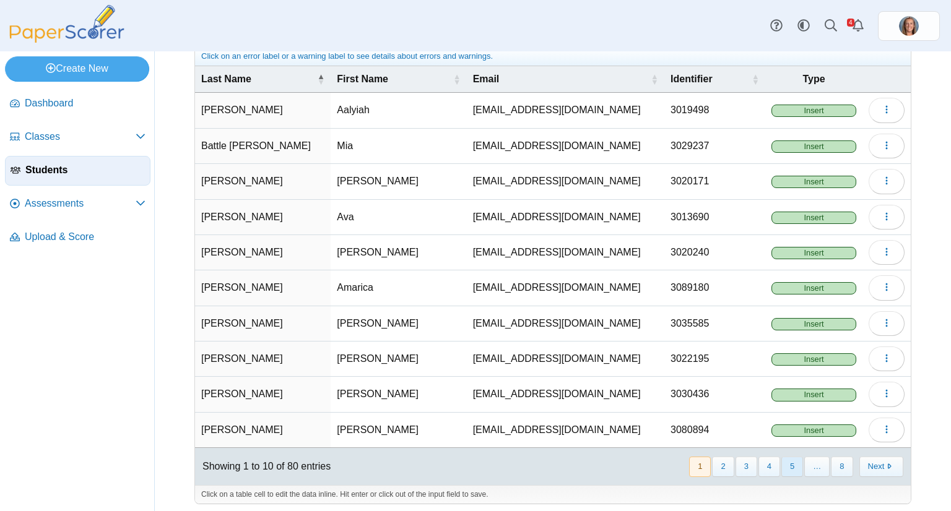
click at [790, 457] on button "5" at bounding box center [792, 467] width 22 height 20
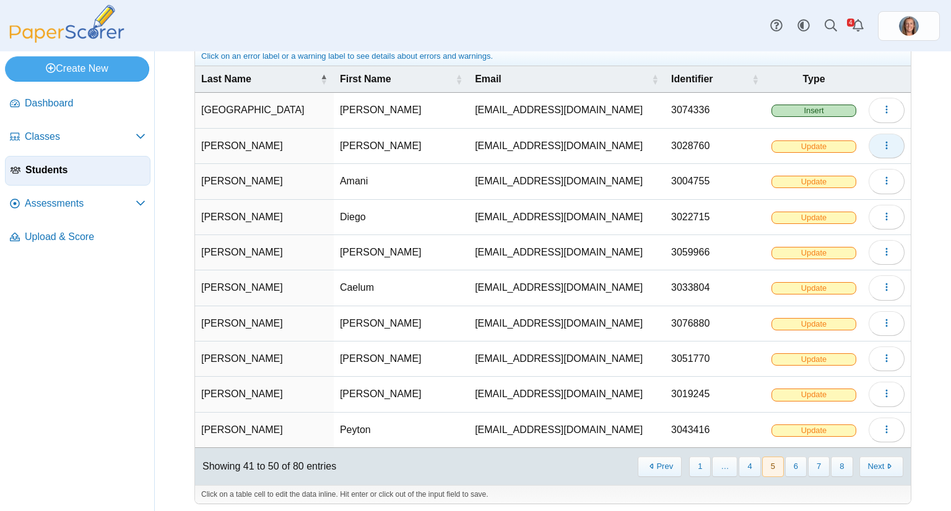
click at [883, 142] on button "button" at bounding box center [886, 146] width 36 height 25
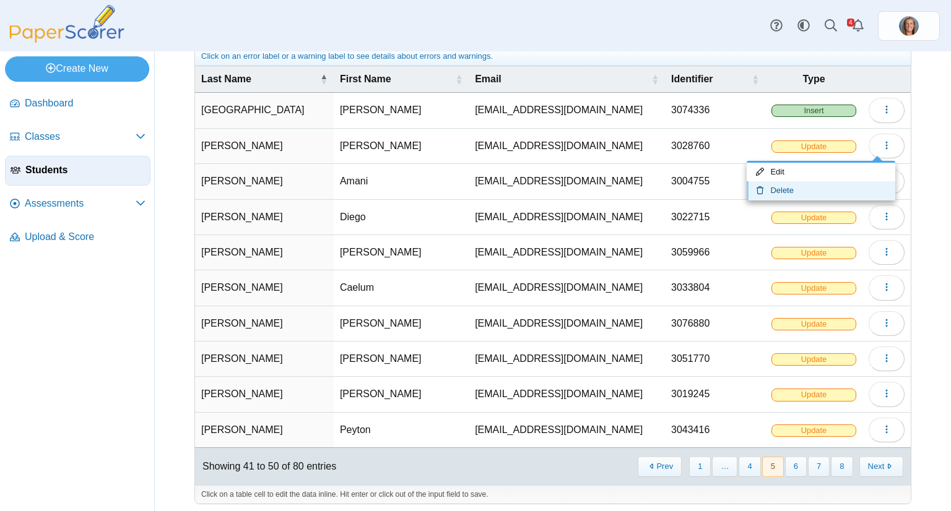
click at [820, 185] on link "Delete" at bounding box center [820, 190] width 149 height 19
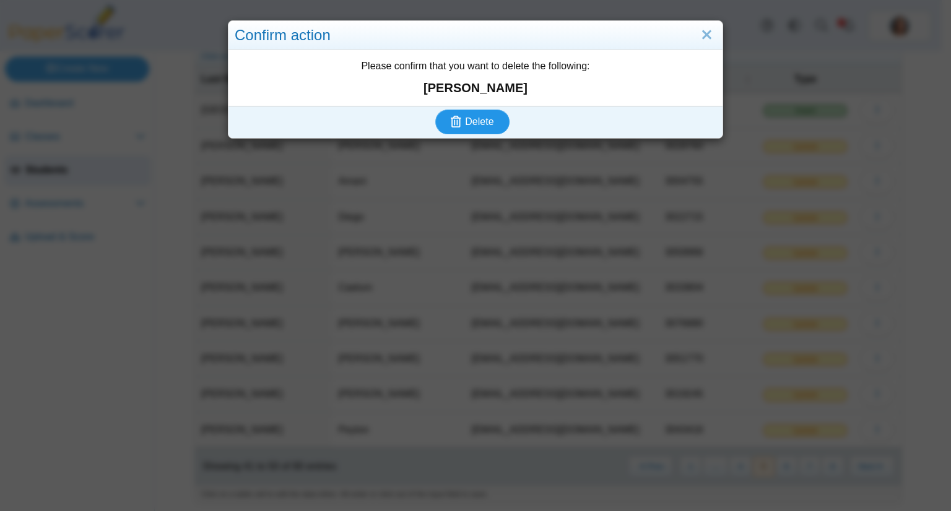
click at [483, 116] on span "Delete" at bounding box center [479, 121] width 28 height 11
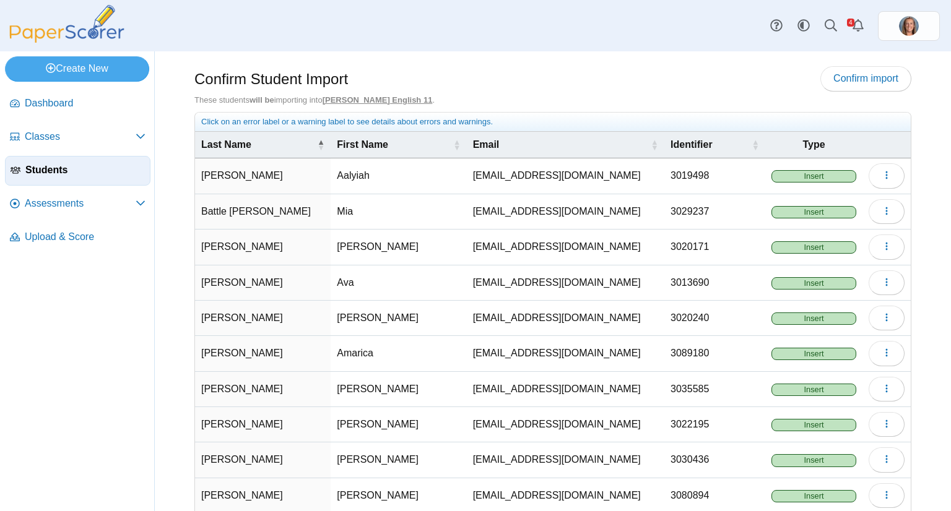
scroll to position [66, 0]
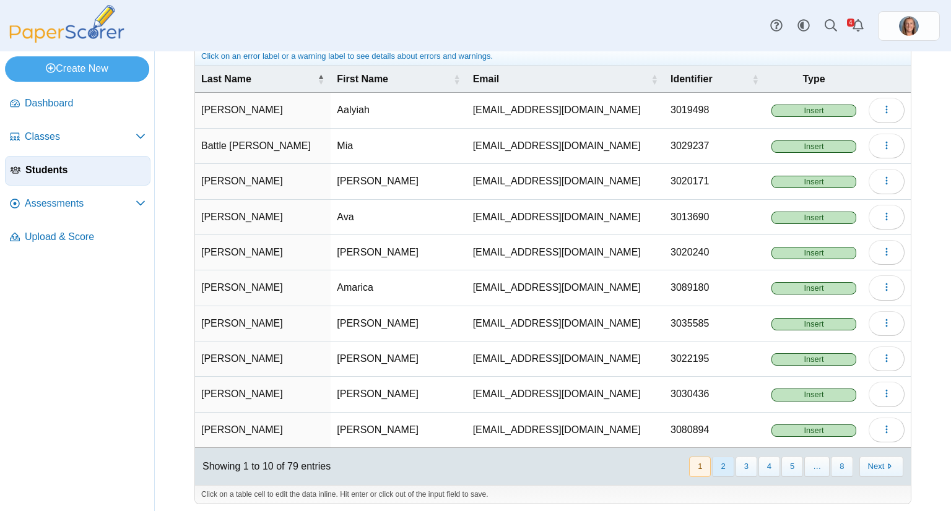
click at [720, 458] on button "2" at bounding box center [723, 467] width 22 height 20
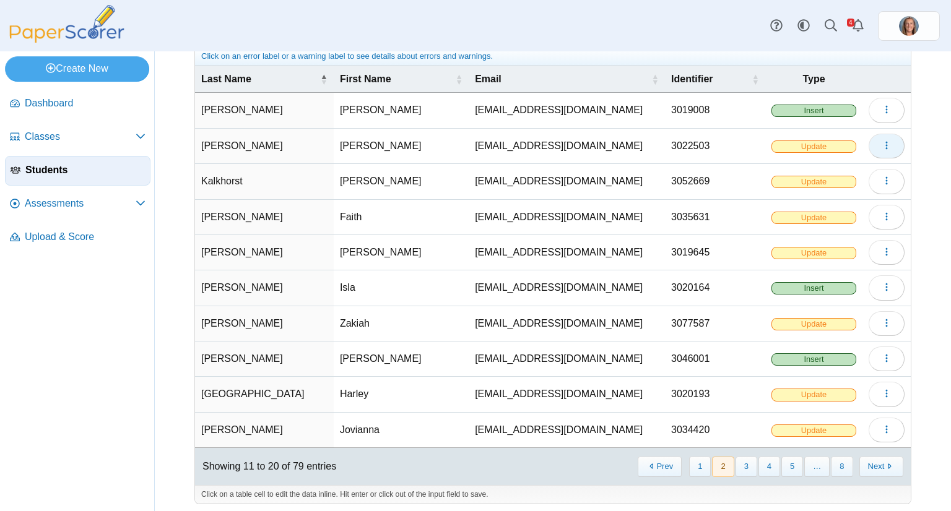
click at [881, 149] on icon "button" at bounding box center [886, 146] width 10 height 10
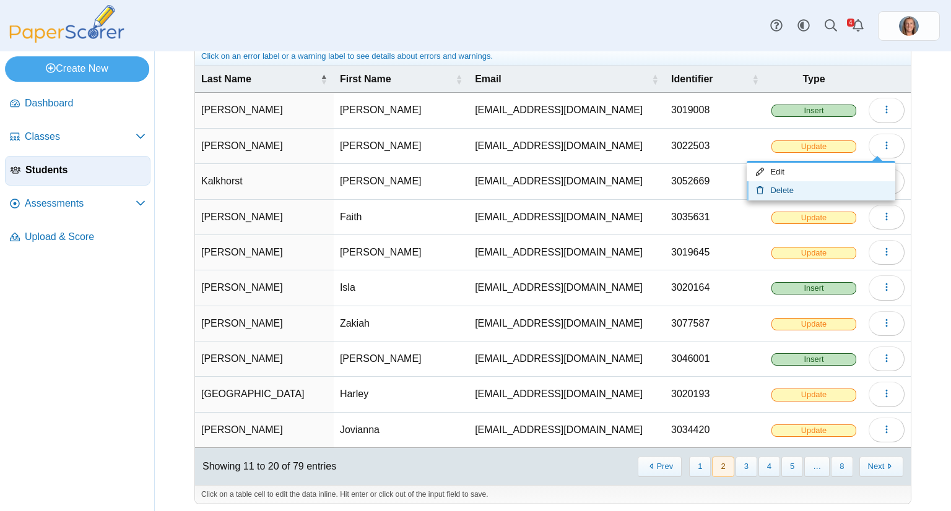
click at [823, 184] on link "Delete" at bounding box center [820, 190] width 149 height 19
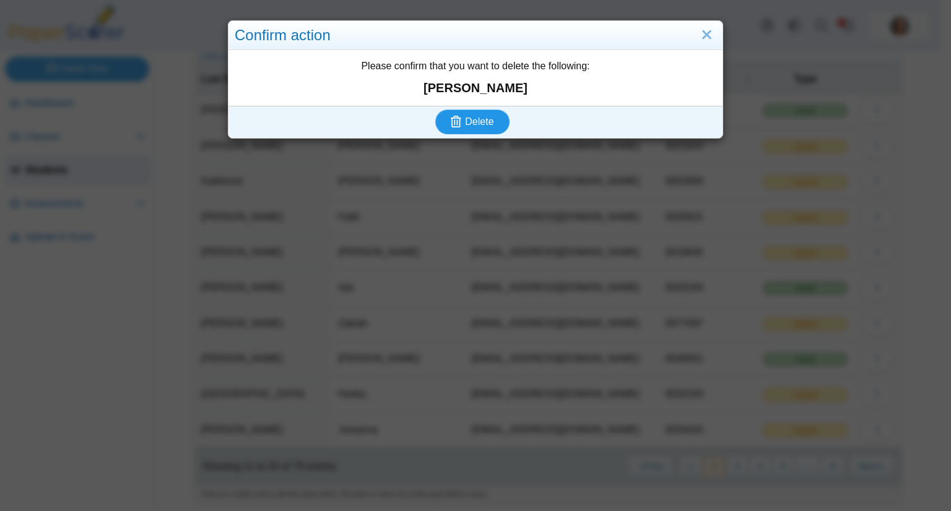
click at [485, 116] on span "Delete" at bounding box center [479, 121] width 28 height 11
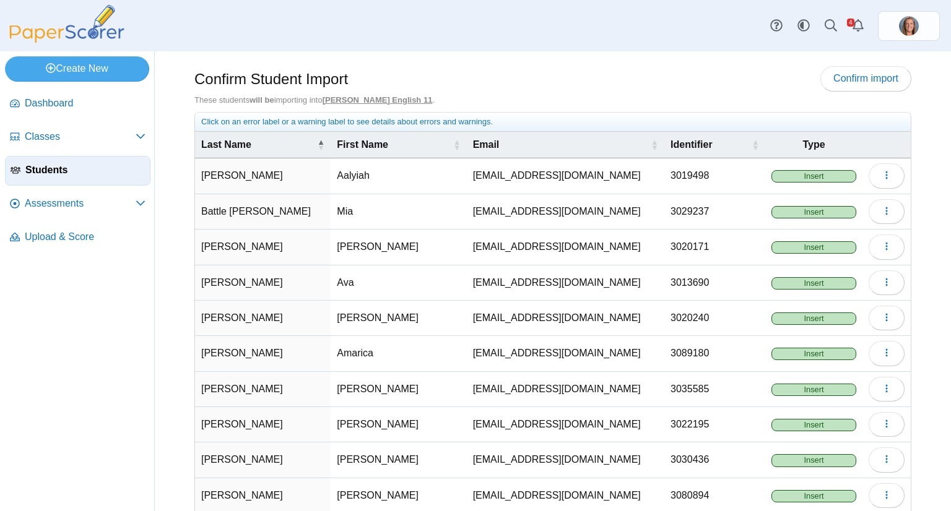
scroll to position [66, 0]
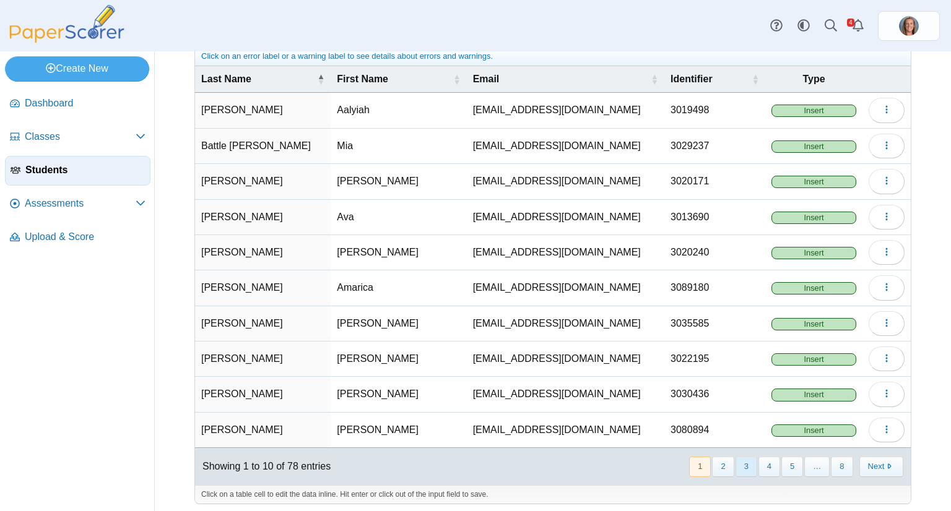
click at [736, 459] on button "3" at bounding box center [746, 467] width 22 height 20
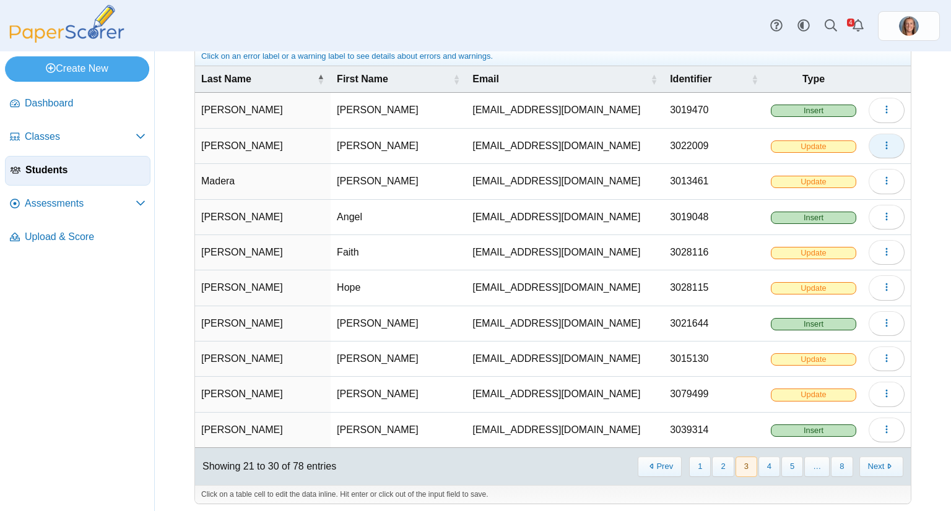
click at [873, 150] on button "button" at bounding box center [886, 146] width 36 height 25
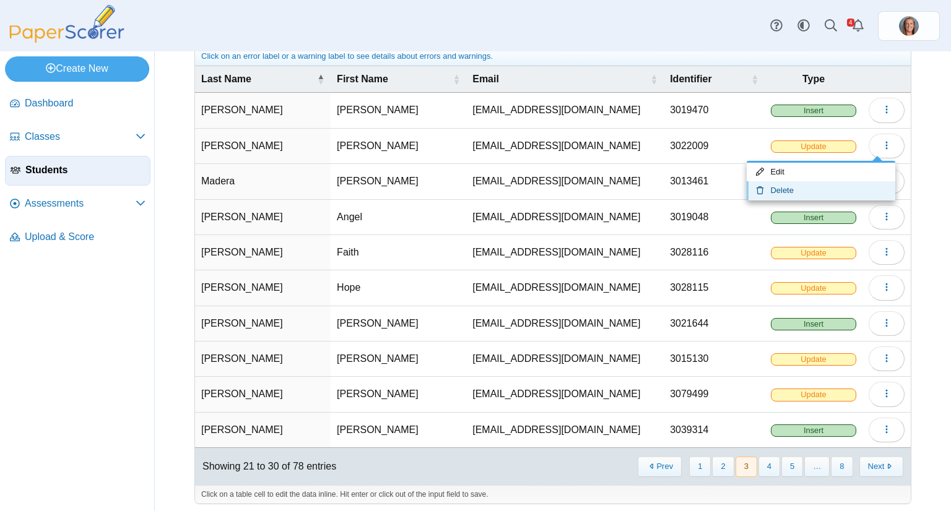
click at [833, 186] on link "Delete" at bounding box center [820, 190] width 149 height 19
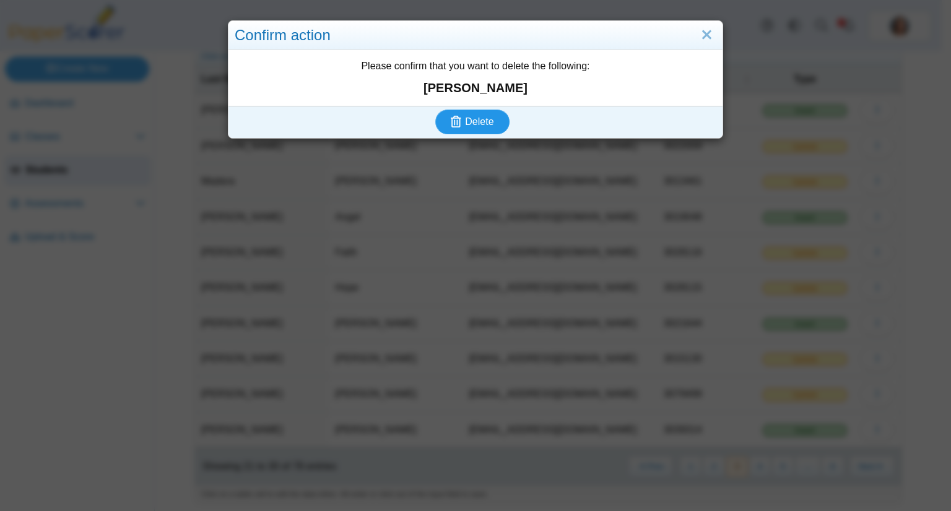
click at [491, 117] on button "Delete" at bounding box center [472, 122] width 74 height 25
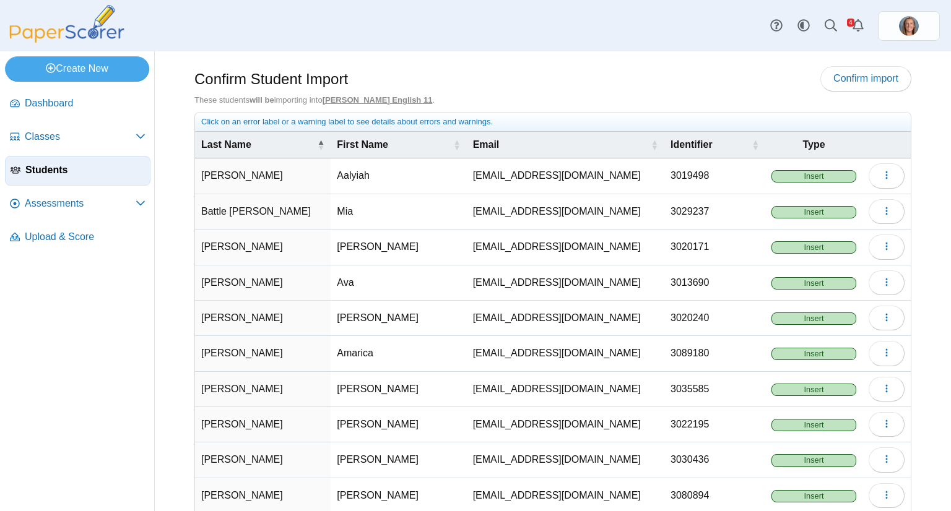
scroll to position [66, 0]
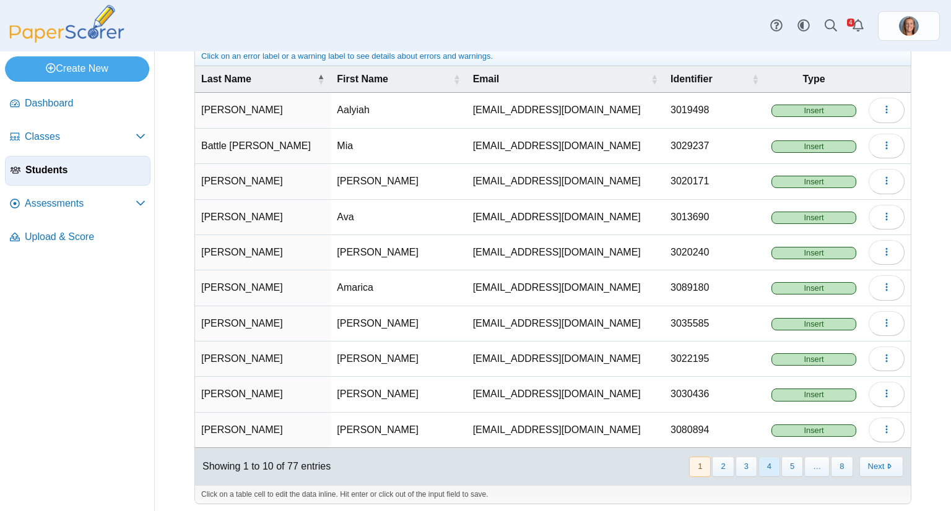
click at [759, 461] on button "4" at bounding box center [769, 467] width 22 height 20
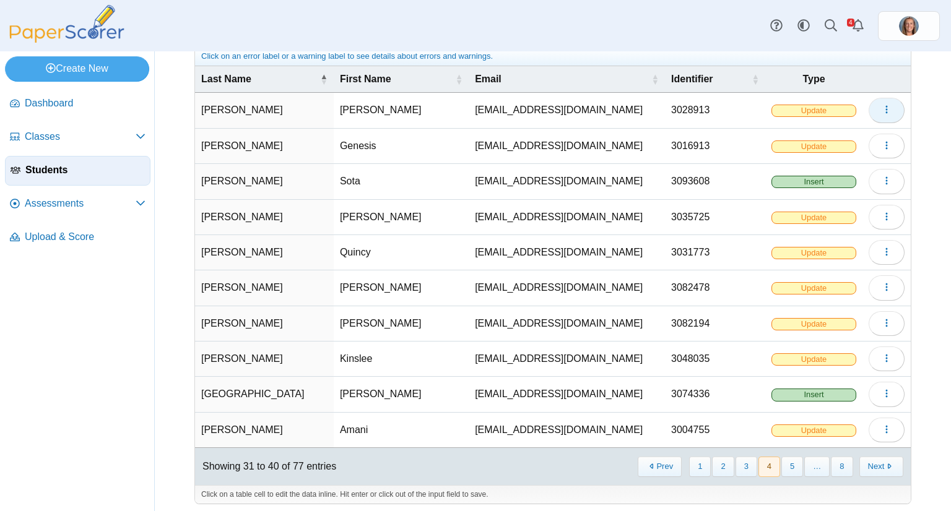
click at [881, 111] on icon "button" at bounding box center [886, 110] width 10 height 10
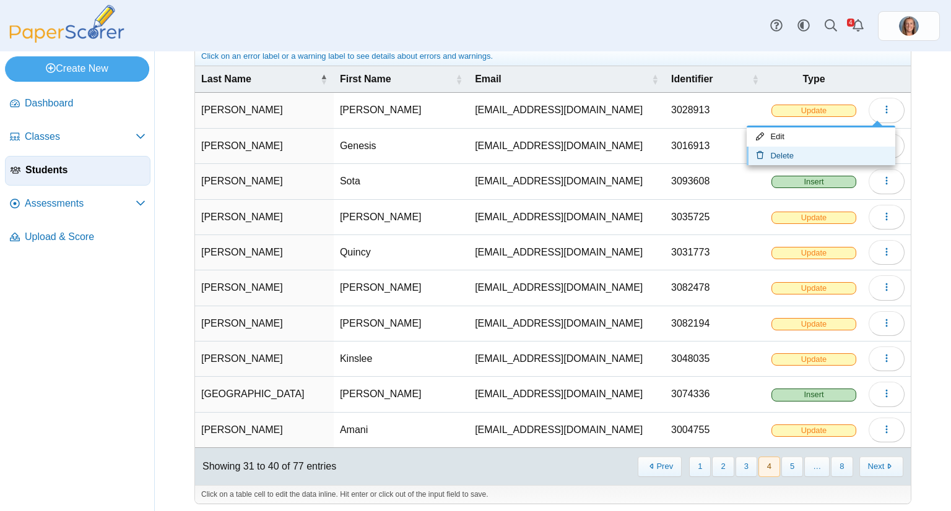
click at [834, 155] on link "Delete" at bounding box center [820, 156] width 149 height 19
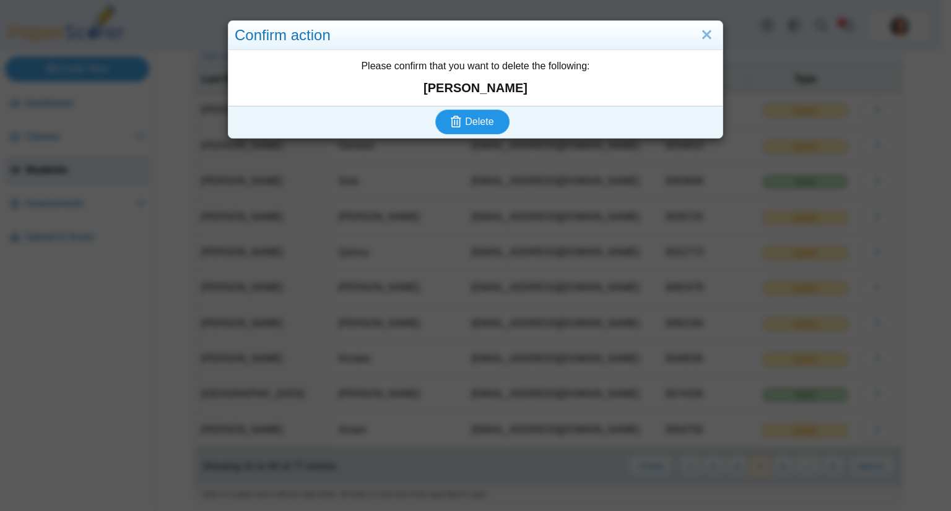
click at [465, 125] on span "Delete" at bounding box center [479, 121] width 28 height 11
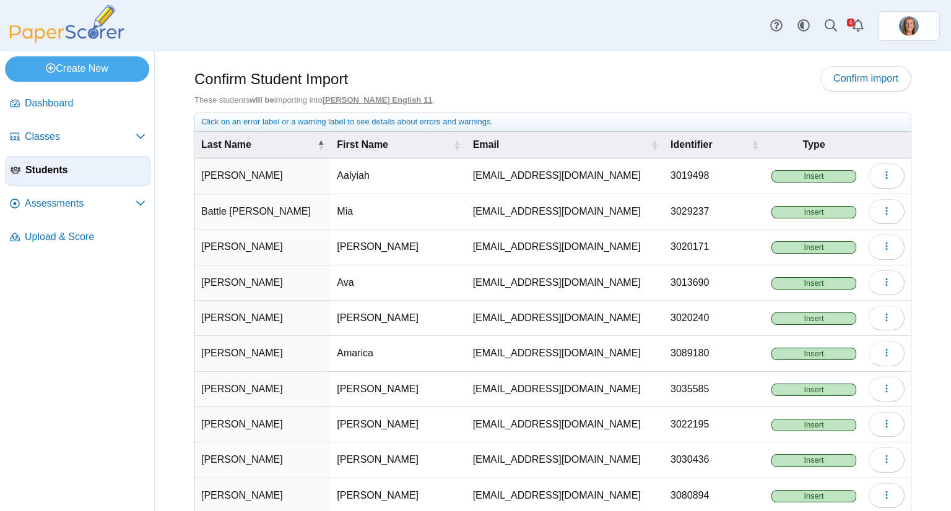
scroll to position [66, 0]
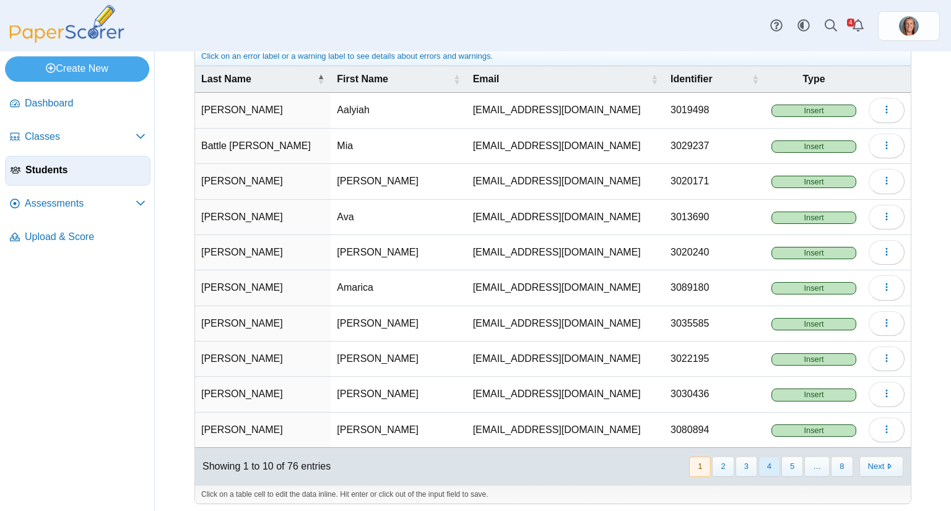
click at [763, 462] on button "4" at bounding box center [769, 467] width 22 height 20
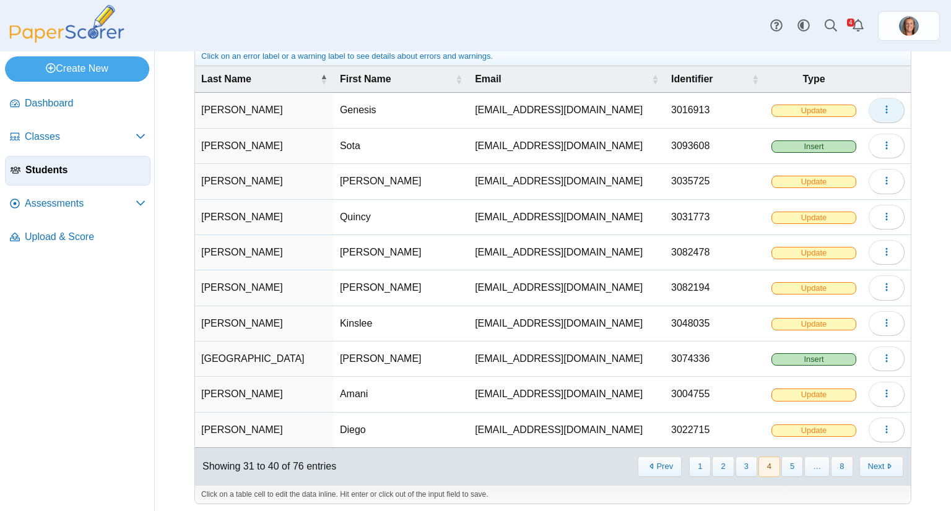
click at [881, 105] on icon "button" at bounding box center [886, 110] width 10 height 10
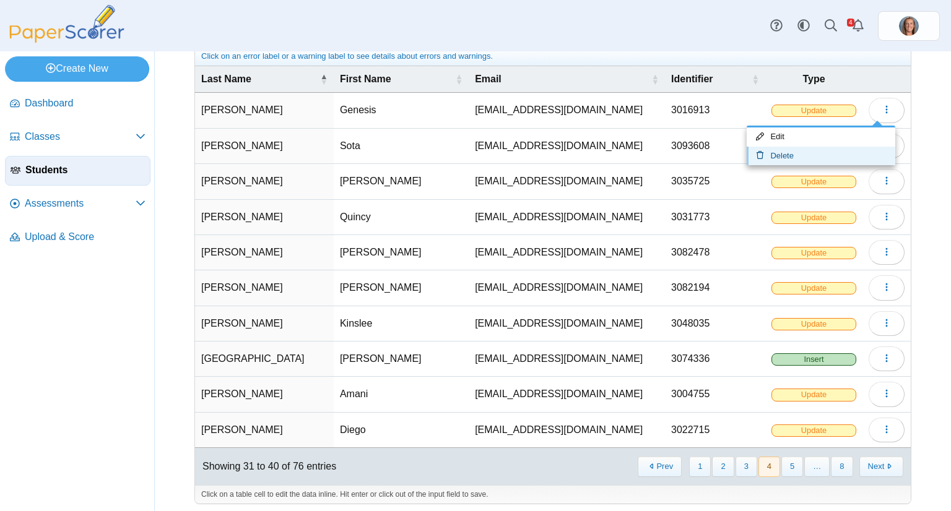
click at [838, 154] on link "Delete" at bounding box center [820, 156] width 149 height 19
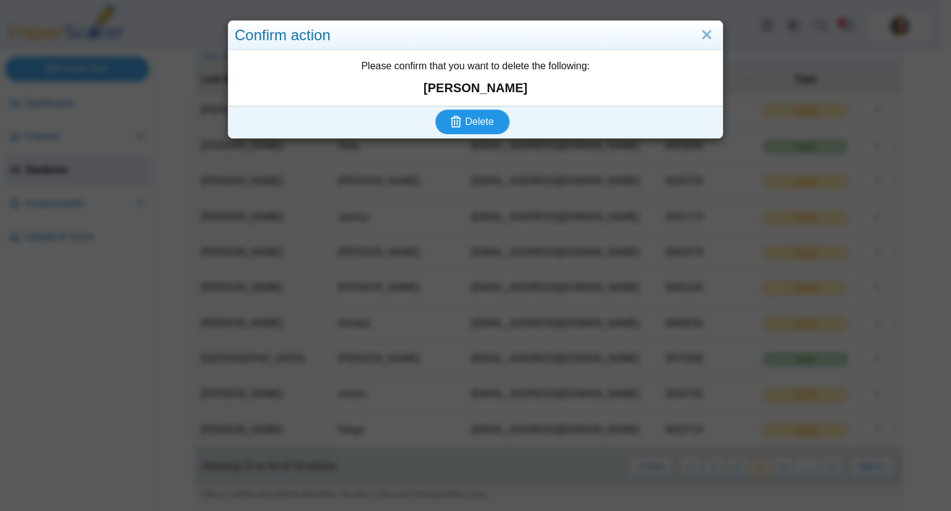
click at [469, 119] on span "Delete" at bounding box center [479, 121] width 28 height 11
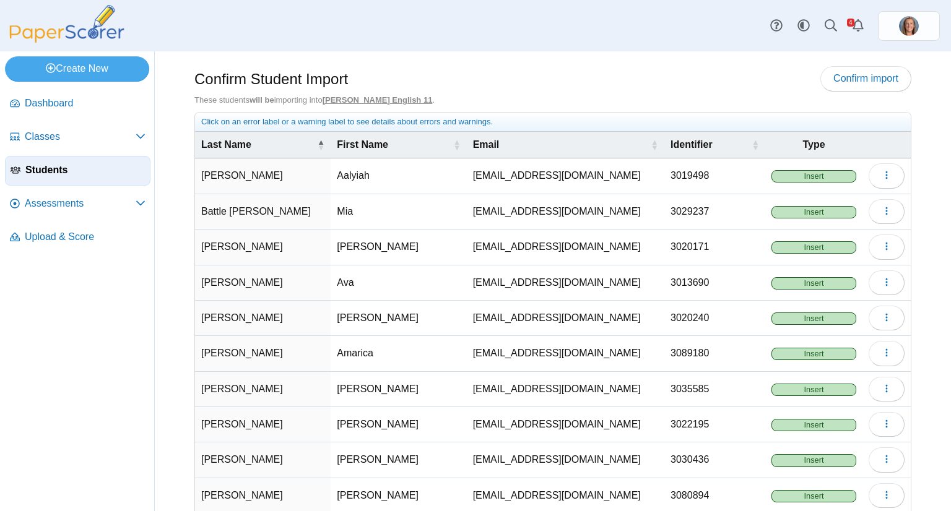
scroll to position [66, 0]
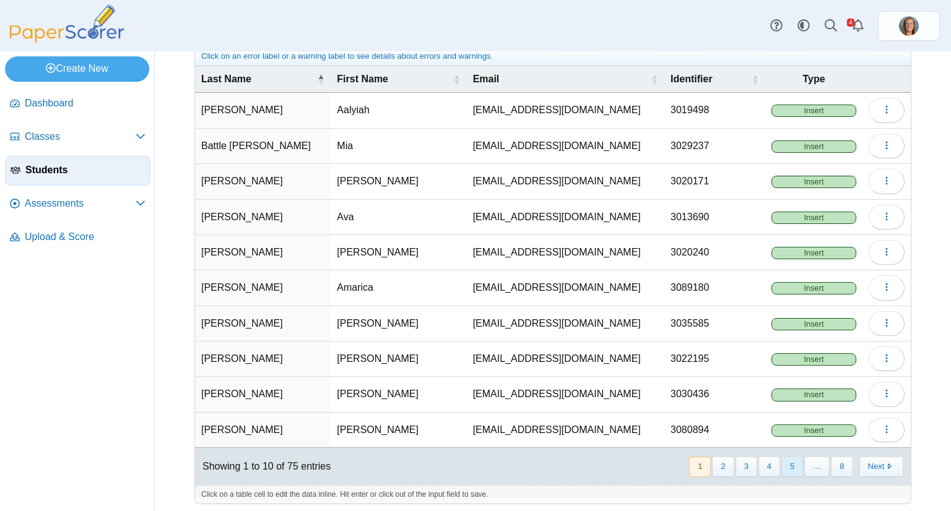
click at [787, 461] on button "5" at bounding box center [792, 467] width 22 height 20
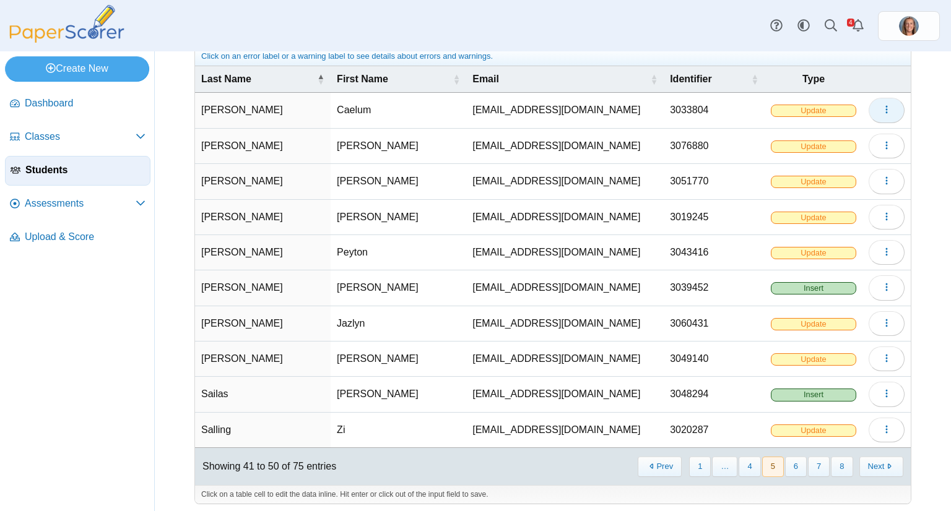
click at [883, 100] on button "button" at bounding box center [886, 110] width 36 height 25
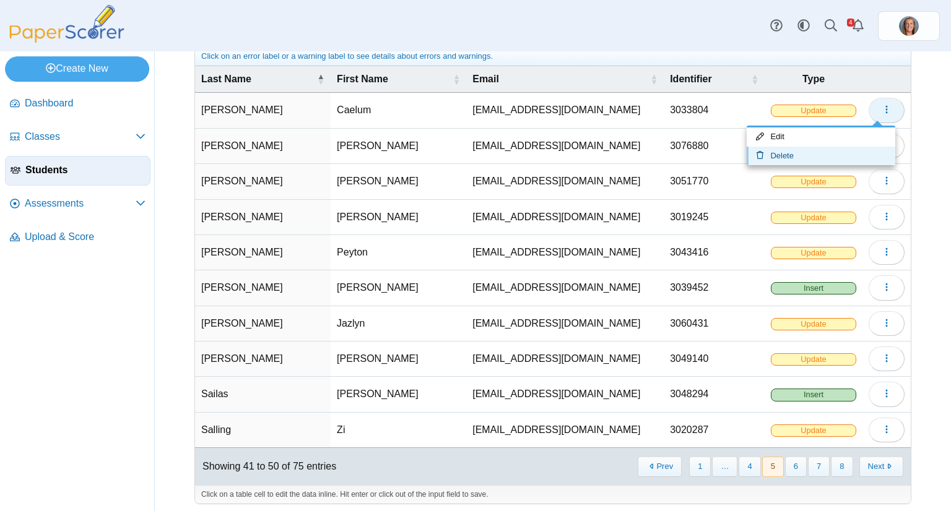
click at [826, 160] on link "Delete" at bounding box center [820, 156] width 149 height 19
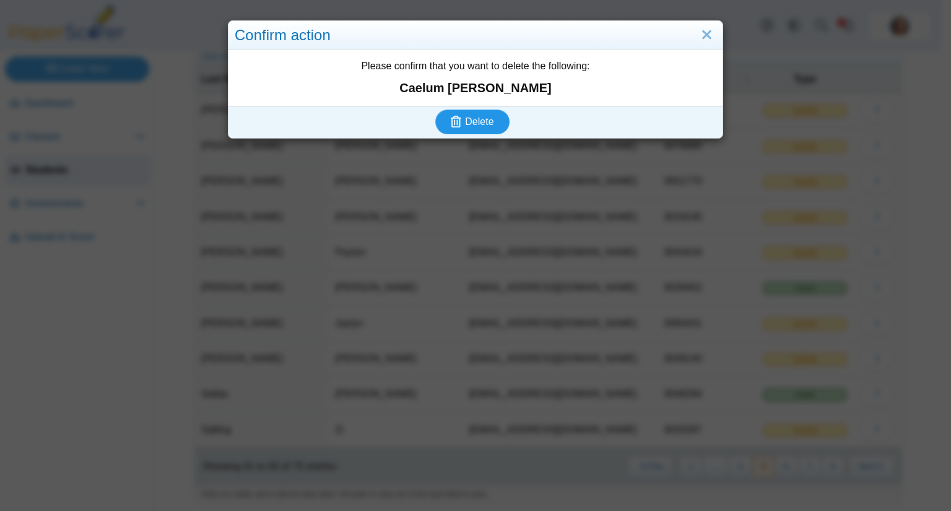
click at [483, 121] on span "Delete" at bounding box center [479, 121] width 28 height 11
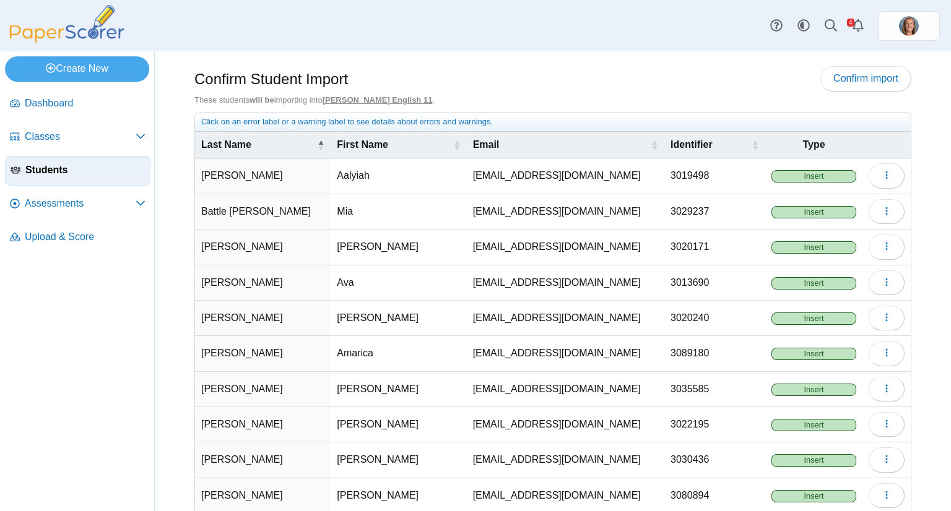
scroll to position [66, 0]
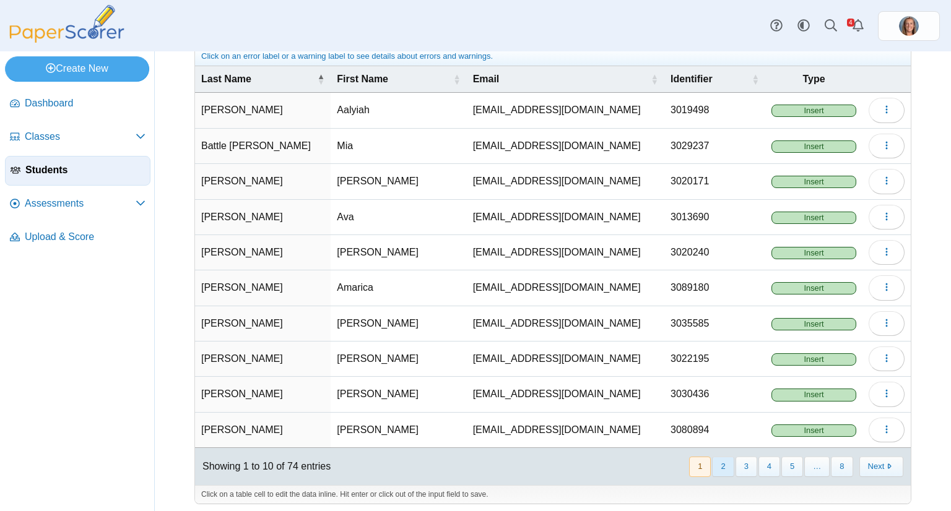
click at [725, 457] on button "2" at bounding box center [723, 467] width 22 height 20
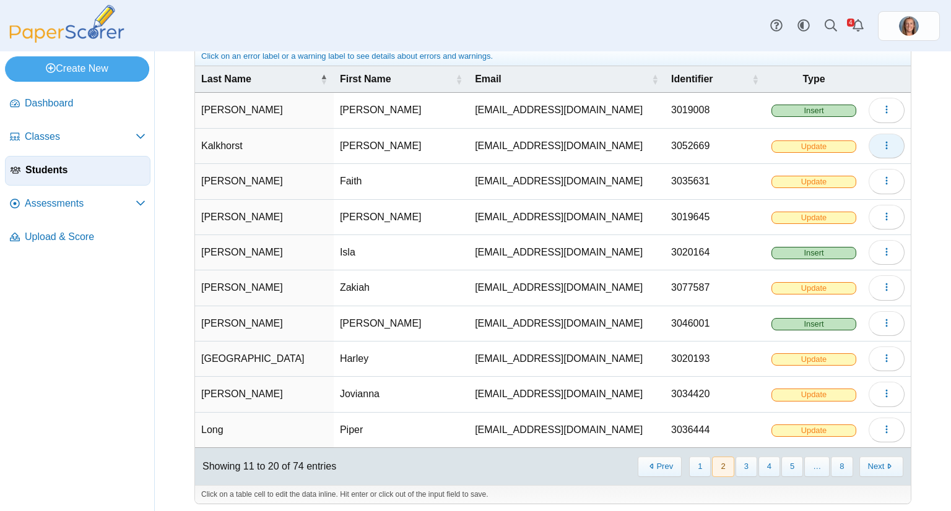
click at [888, 139] on button "button" at bounding box center [886, 146] width 36 height 25
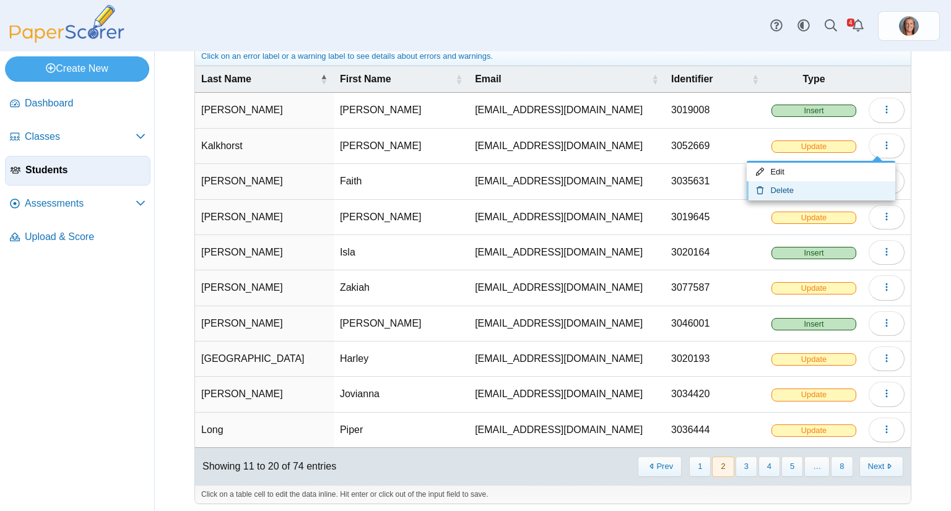
click at [827, 186] on link "Delete" at bounding box center [820, 190] width 149 height 19
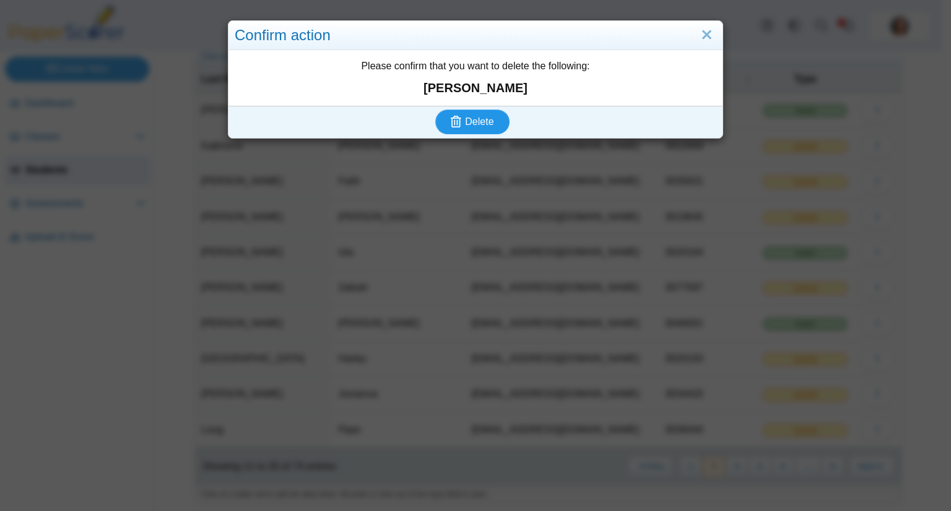
click at [481, 126] on span "Delete" at bounding box center [479, 121] width 28 height 11
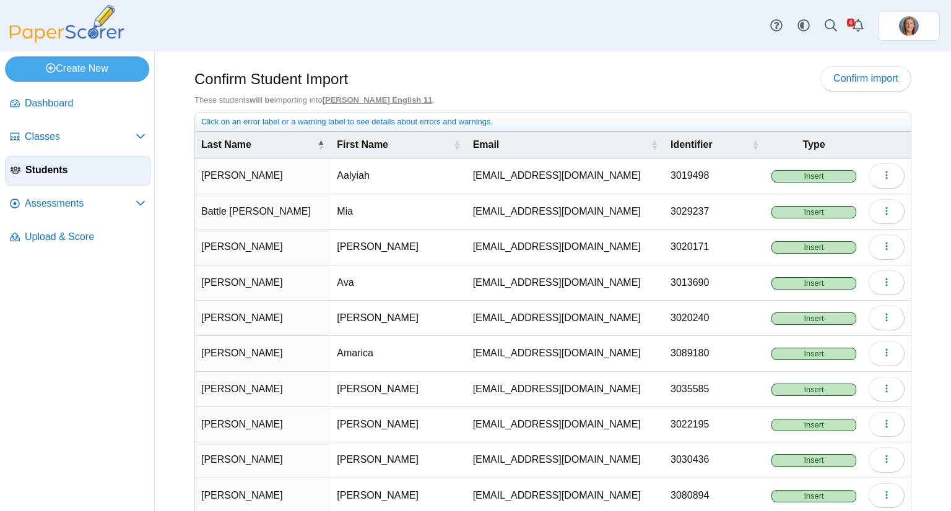
scroll to position [66, 0]
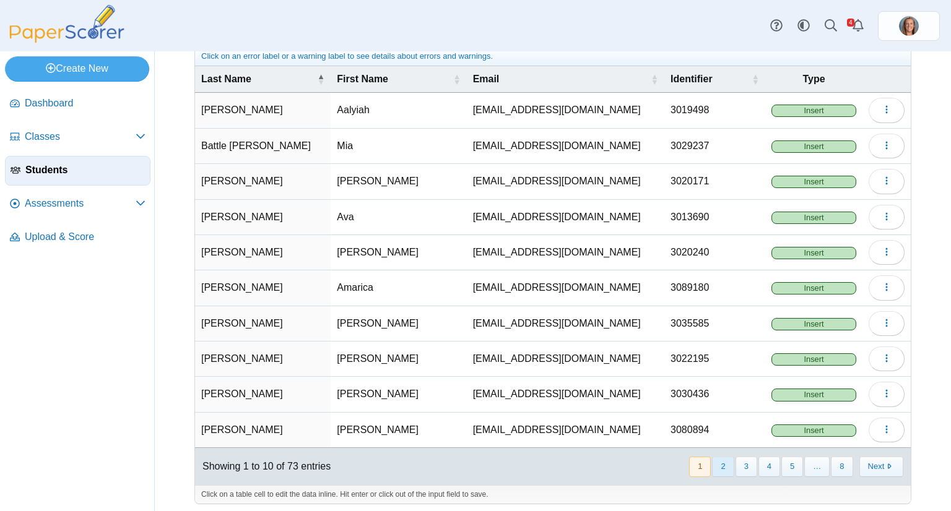
click at [712, 458] on button "2" at bounding box center [723, 467] width 22 height 20
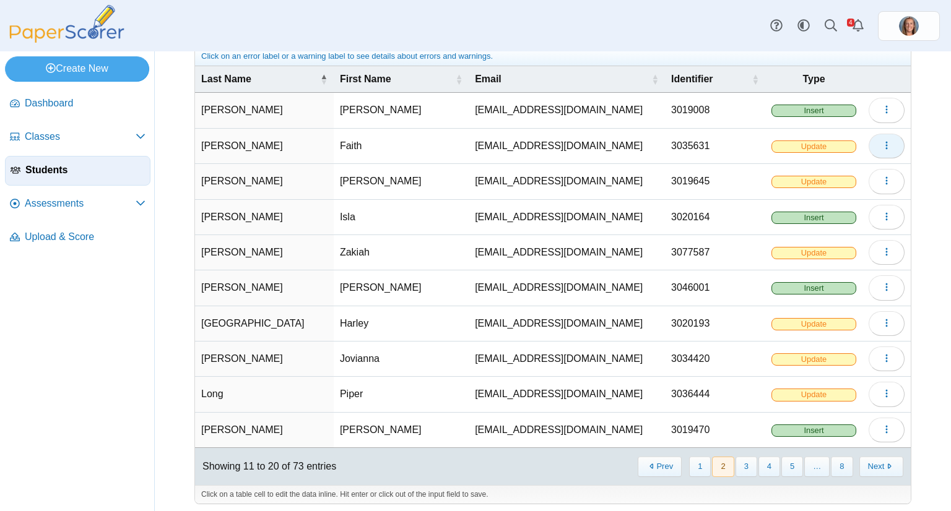
click at [871, 144] on button "button" at bounding box center [886, 146] width 36 height 25
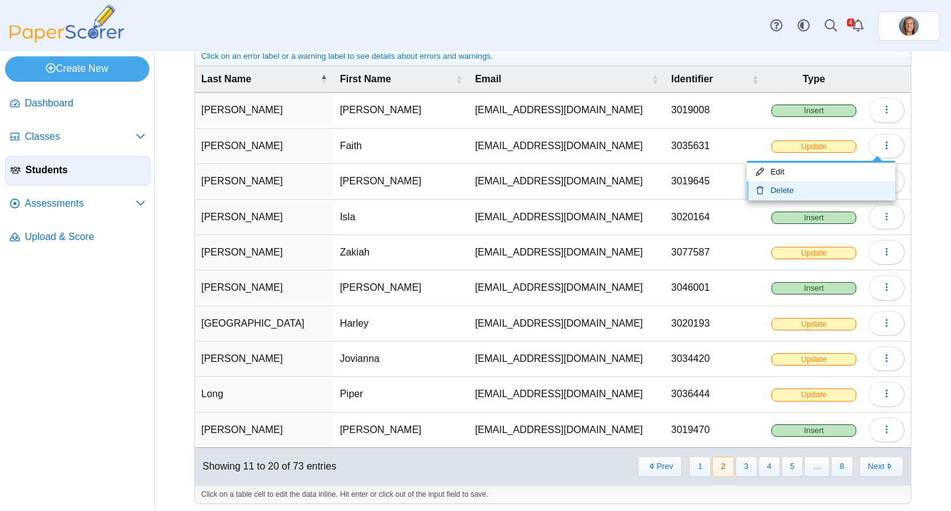
click at [813, 189] on link "Delete" at bounding box center [820, 190] width 149 height 19
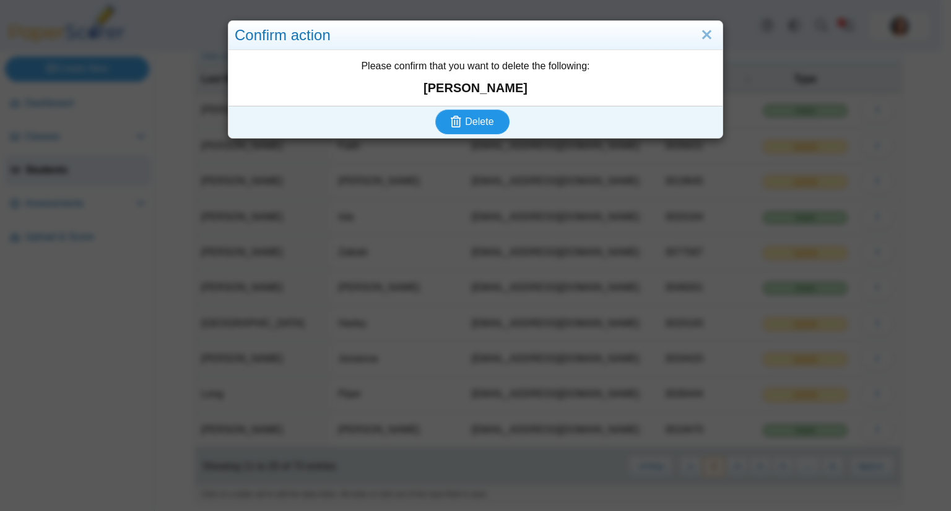
click at [470, 119] on span "Delete" at bounding box center [479, 121] width 28 height 11
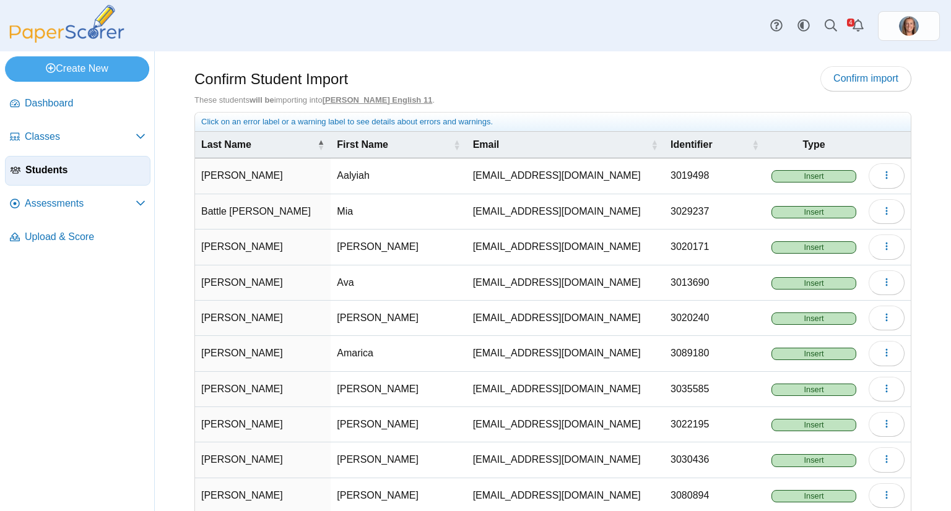
scroll to position [66, 0]
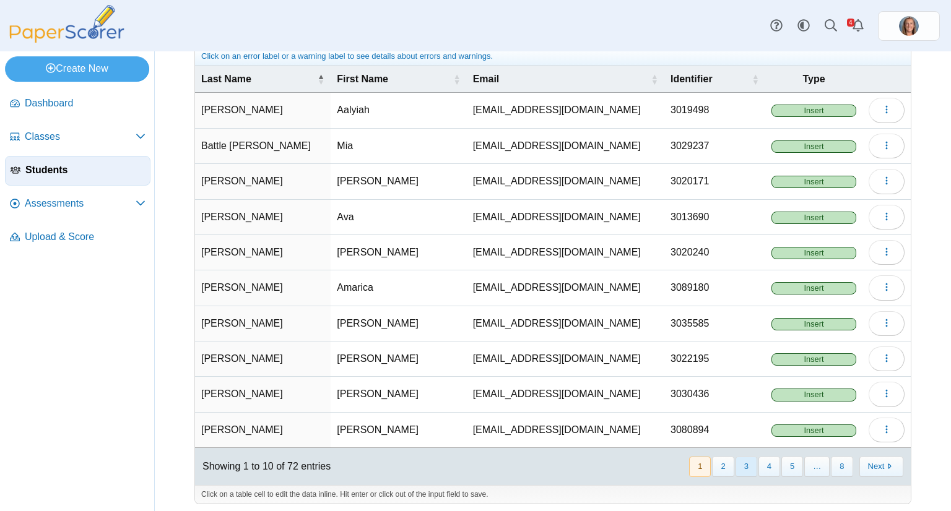
click at [737, 466] on button "3" at bounding box center [746, 467] width 22 height 20
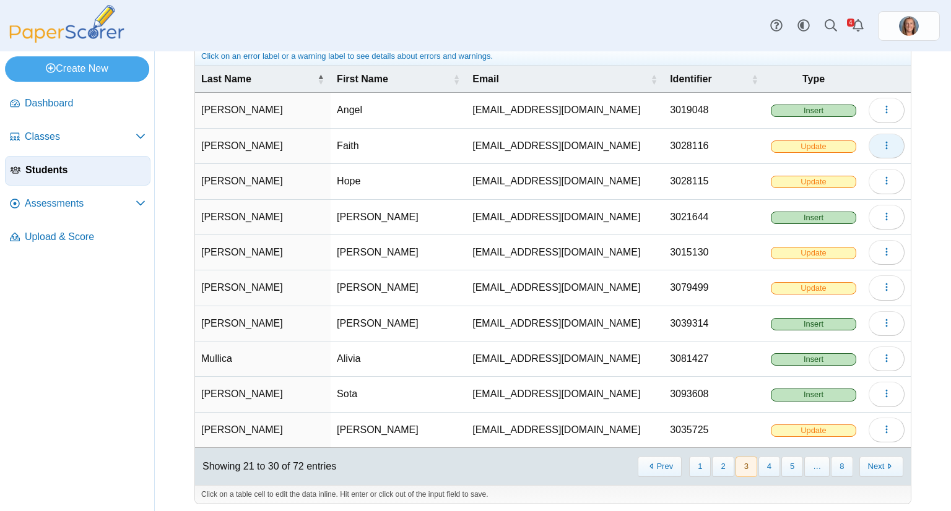
click at [881, 148] on icon "button" at bounding box center [886, 146] width 10 height 10
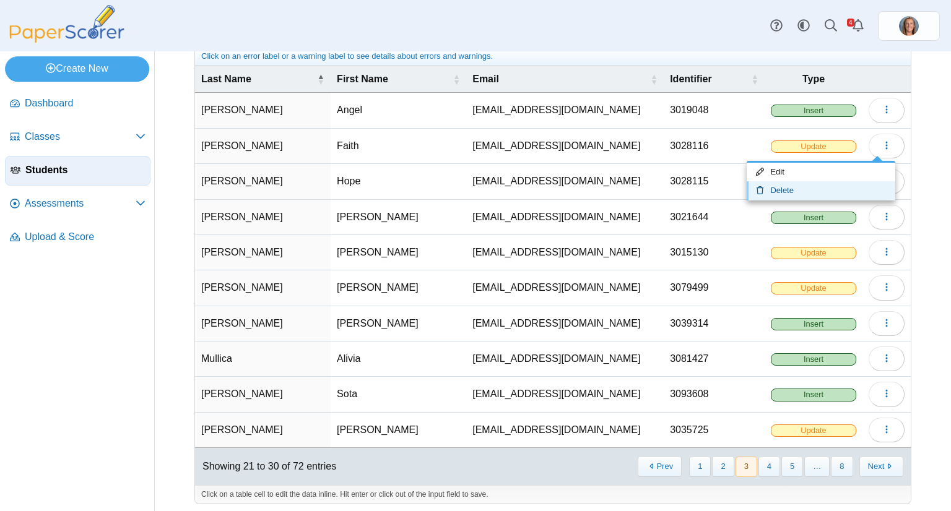
click at [813, 187] on link "Delete" at bounding box center [820, 190] width 149 height 19
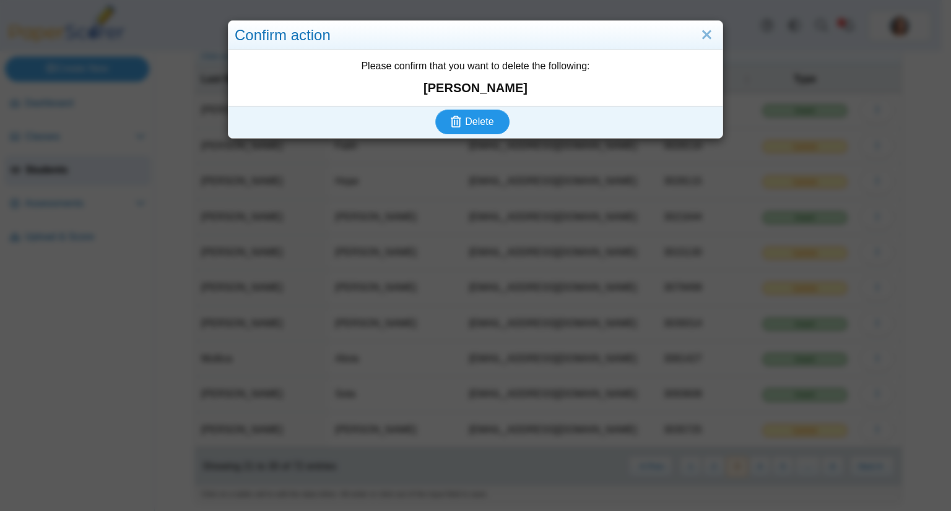
click at [485, 122] on span "Delete" at bounding box center [479, 121] width 28 height 11
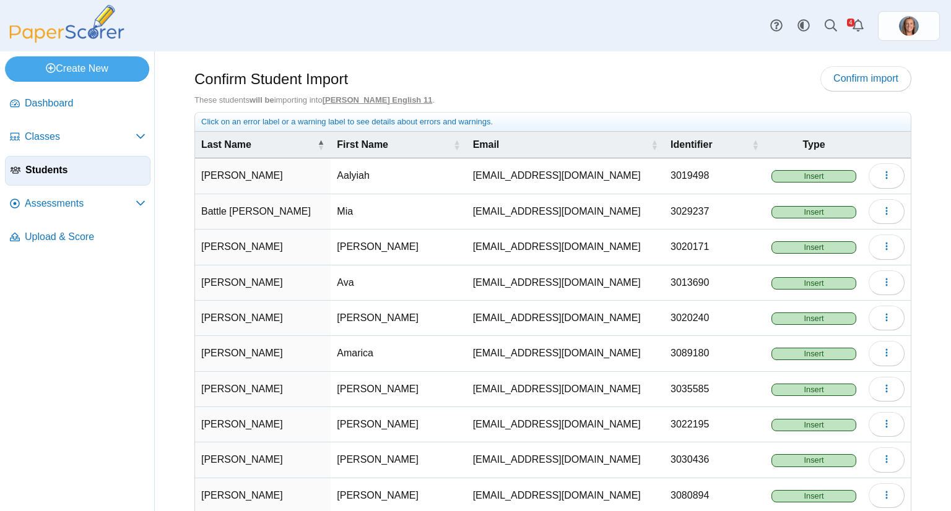
scroll to position [66, 0]
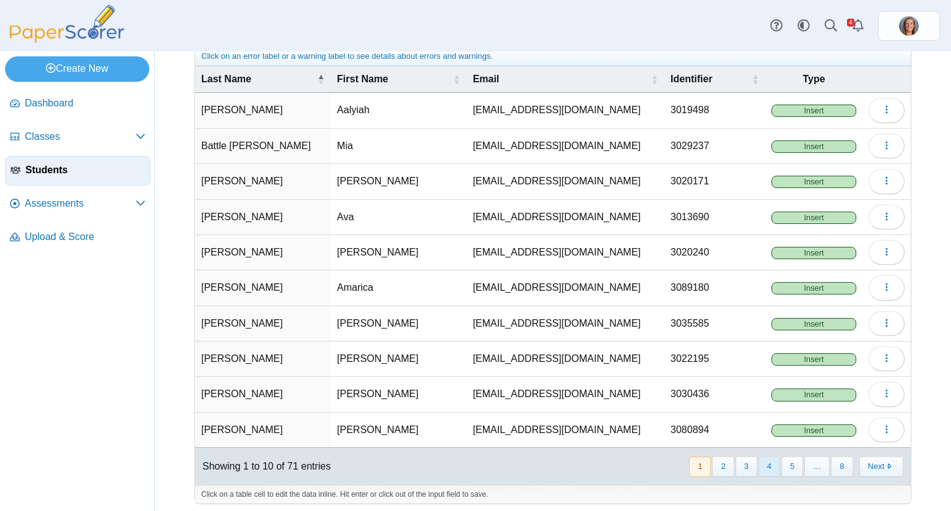
click at [758, 464] on button "4" at bounding box center [769, 467] width 22 height 20
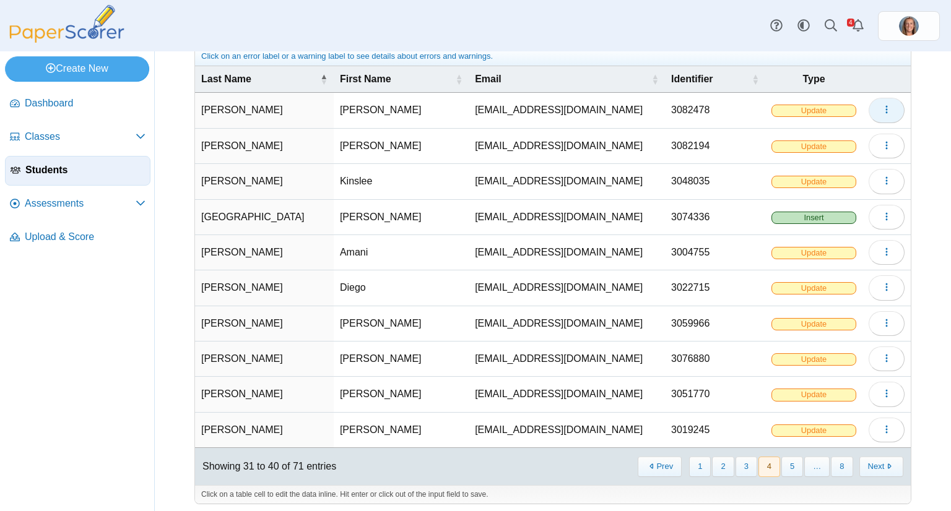
click at [881, 106] on icon "button" at bounding box center [886, 110] width 10 height 10
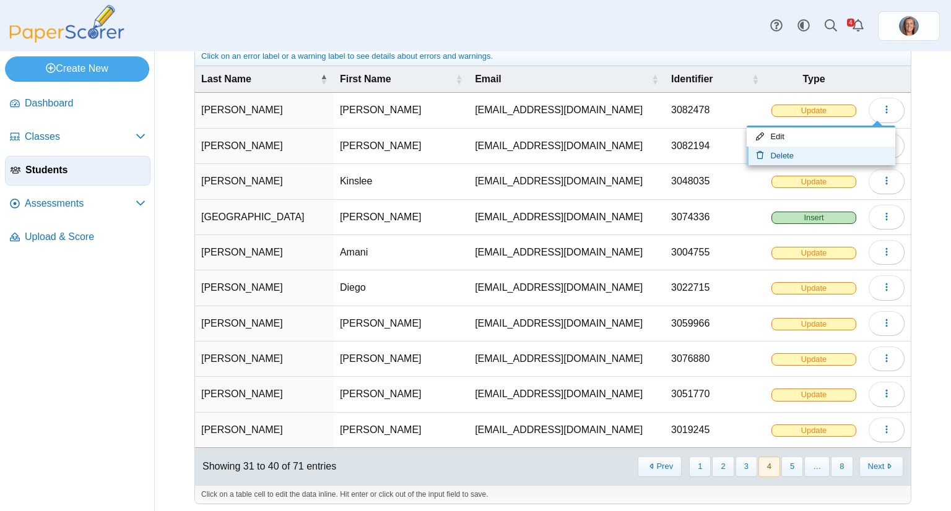
click at [850, 147] on link "Delete" at bounding box center [820, 156] width 149 height 19
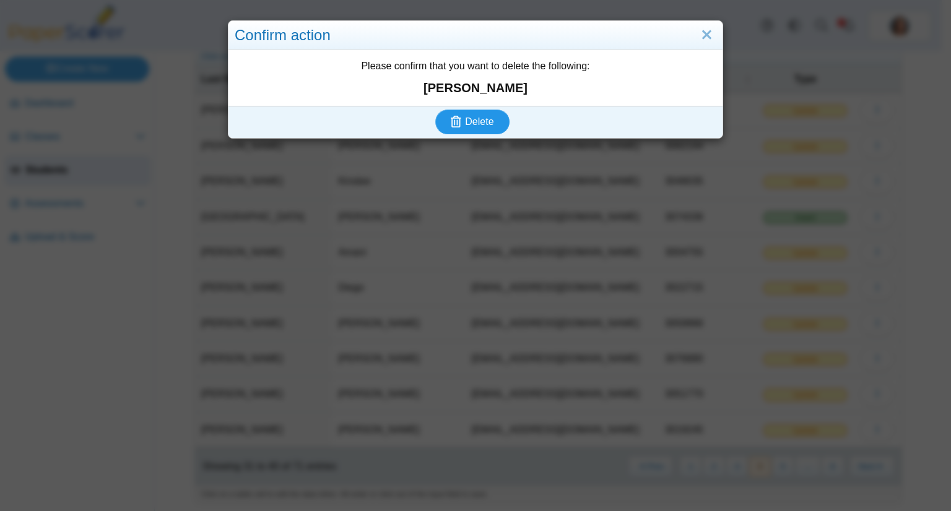
click at [483, 119] on span "Delete" at bounding box center [479, 121] width 28 height 11
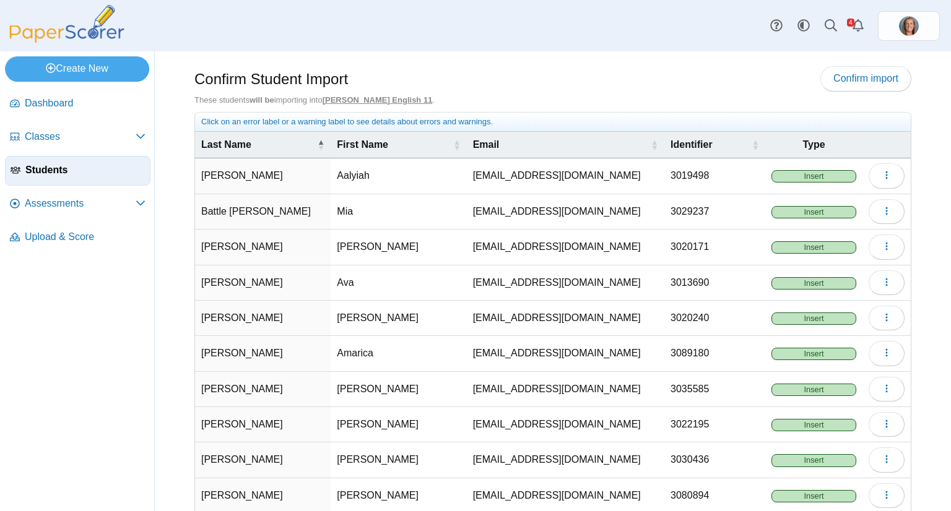
scroll to position [66, 0]
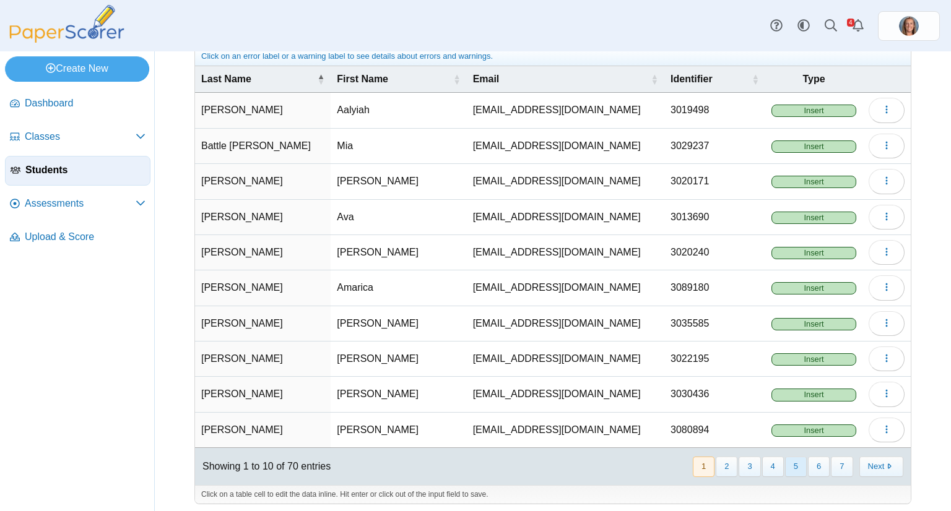
click at [785, 467] on button "5" at bounding box center [796, 467] width 22 height 20
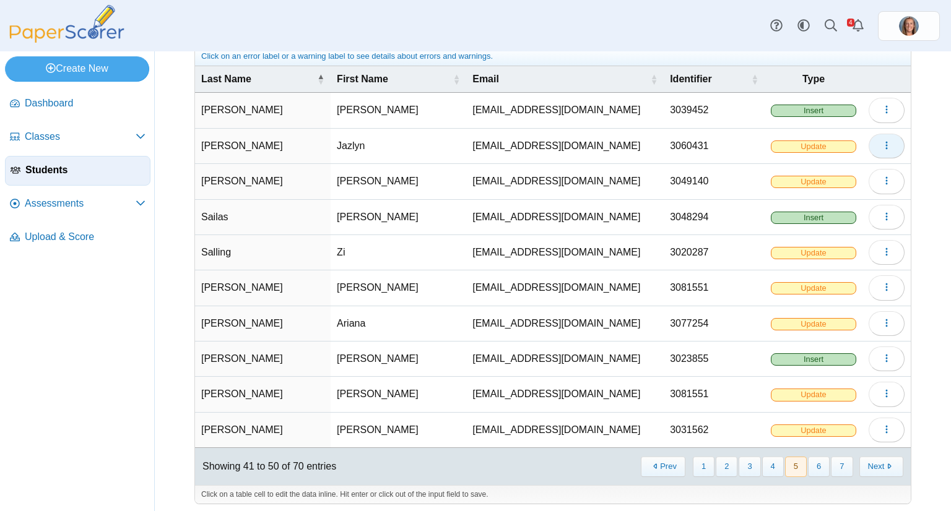
click at [881, 149] on icon "button" at bounding box center [886, 146] width 10 height 10
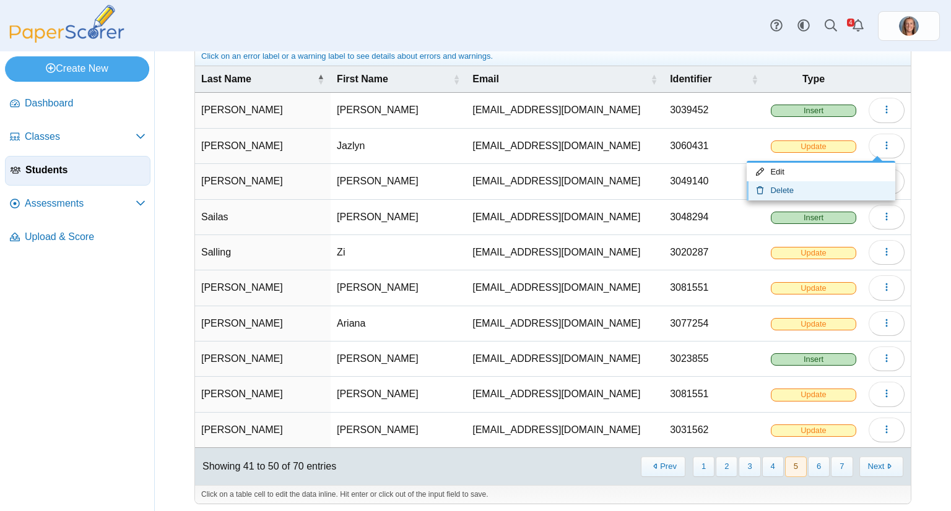
click at [847, 186] on link "Delete" at bounding box center [820, 190] width 149 height 19
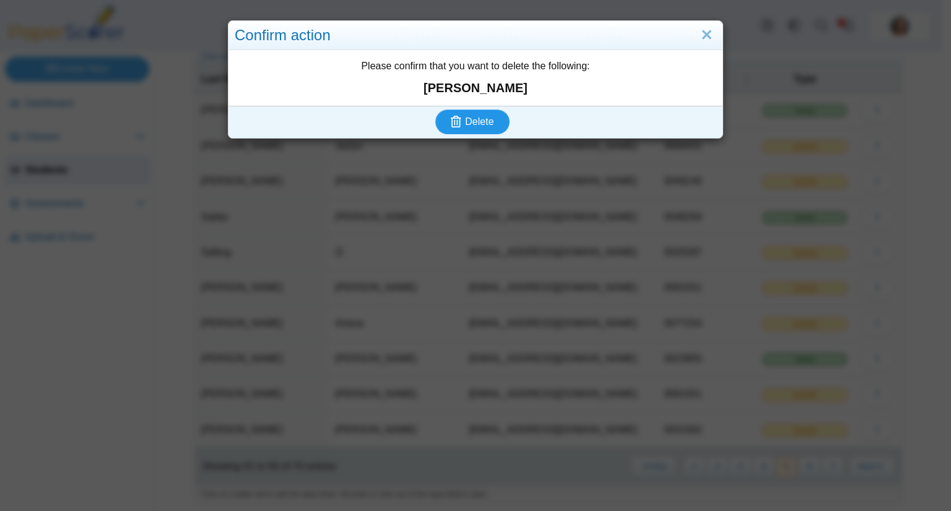
click at [498, 121] on button "Delete" at bounding box center [472, 122] width 74 height 25
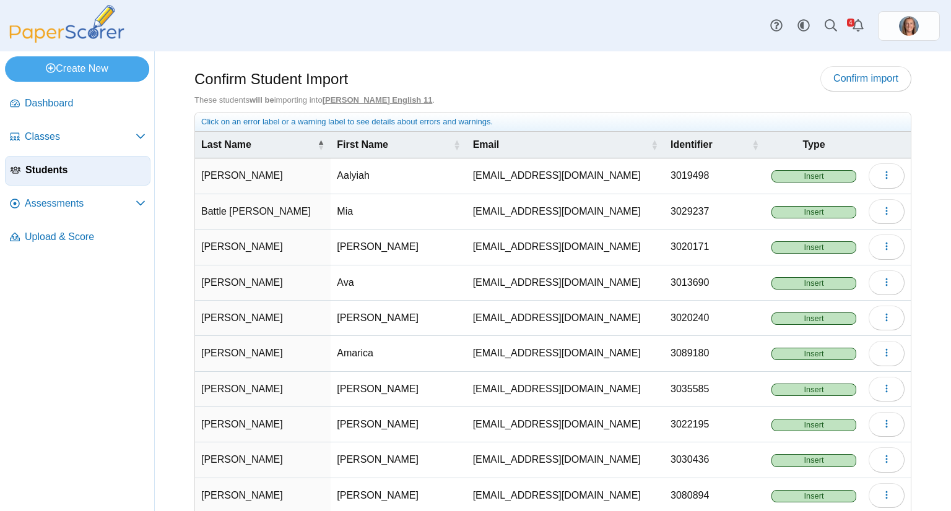
scroll to position [66, 0]
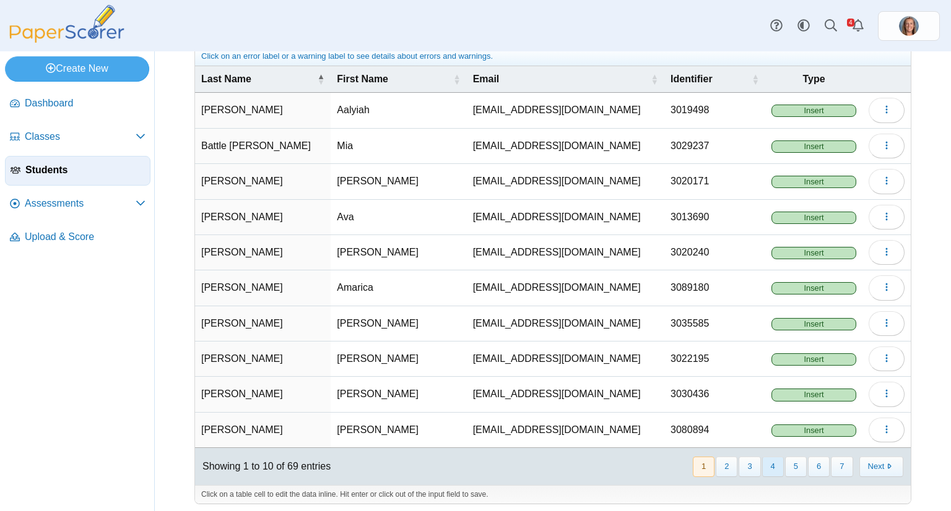
click at [763, 468] on button "4" at bounding box center [773, 467] width 22 height 20
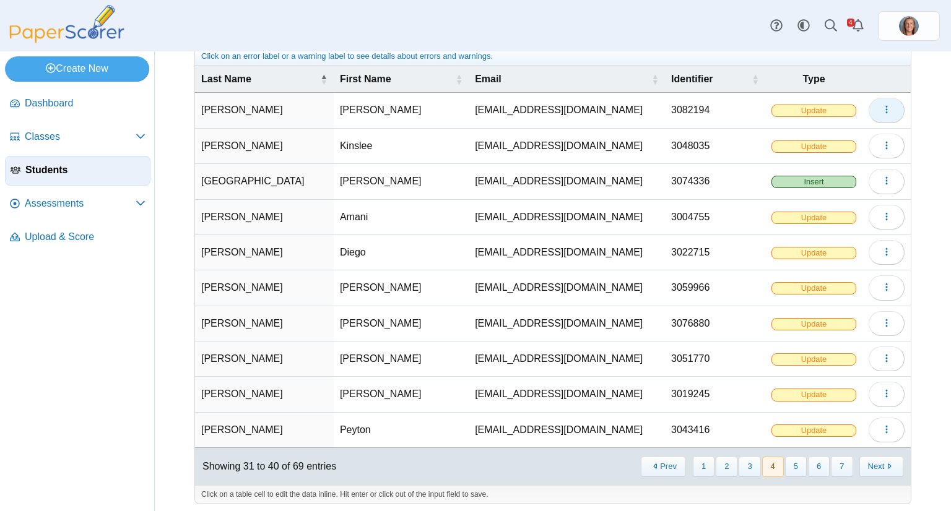
click at [881, 105] on icon "button" at bounding box center [886, 110] width 10 height 10
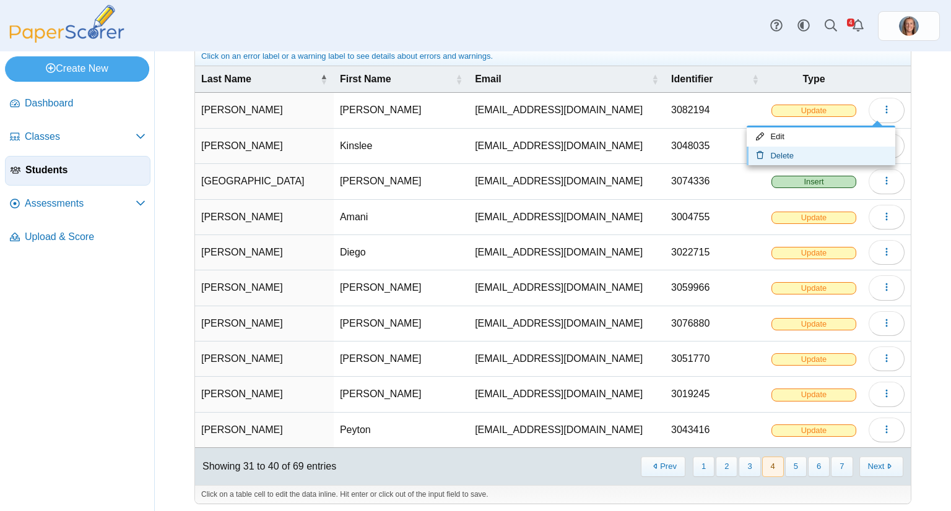
click at [774, 157] on link "Delete" at bounding box center [820, 156] width 149 height 19
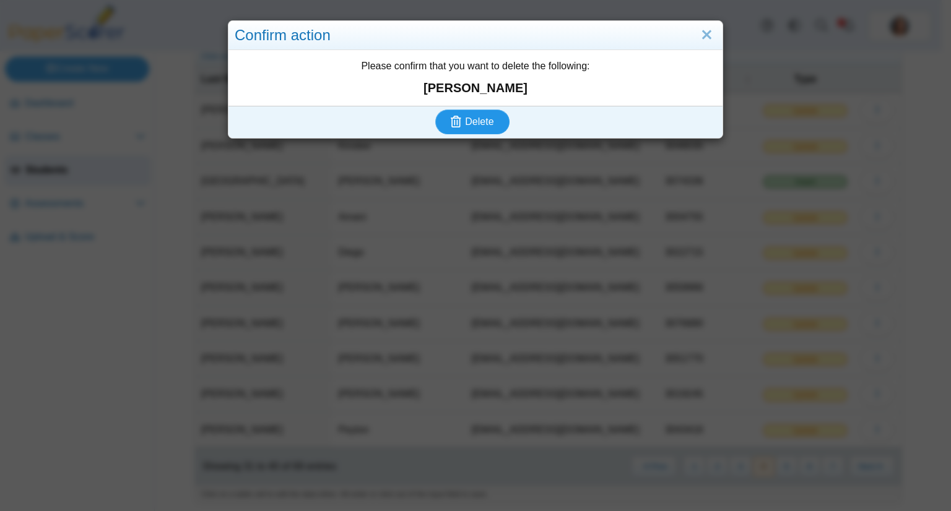
click at [465, 116] on span "Delete" at bounding box center [479, 121] width 28 height 11
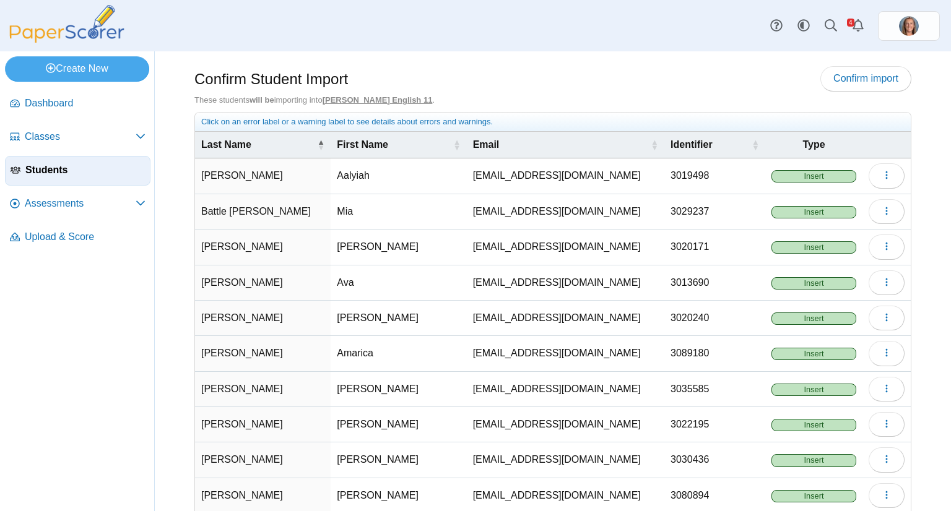
scroll to position [66, 0]
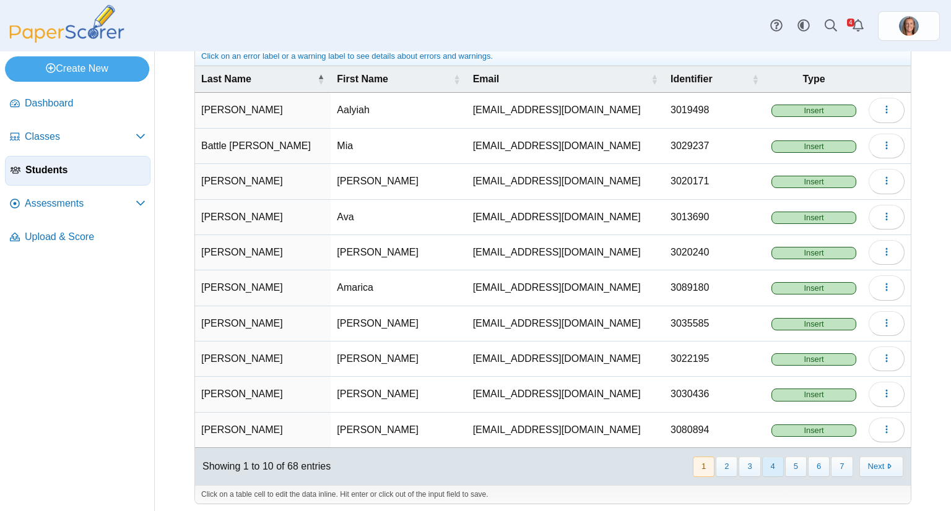
click at [764, 461] on button "4" at bounding box center [773, 467] width 22 height 20
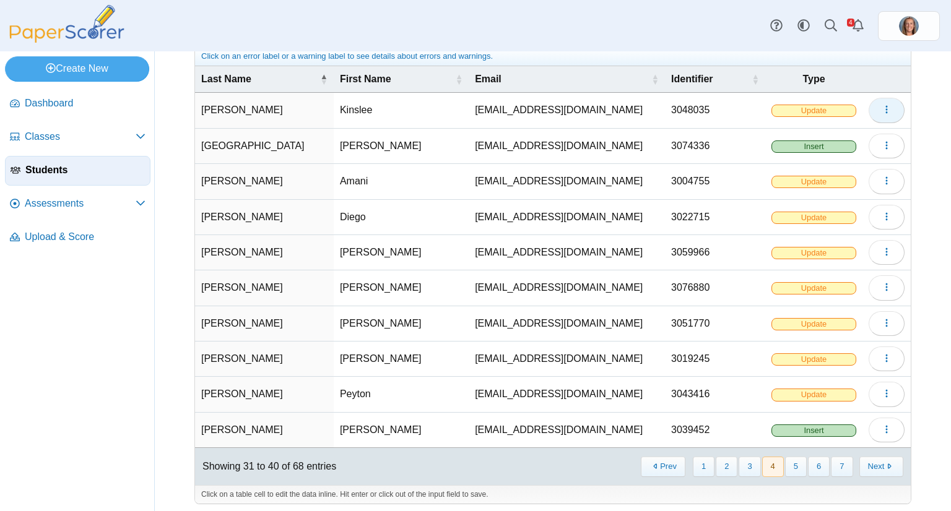
click at [882, 98] on button "button" at bounding box center [886, 110] width 36 height 25
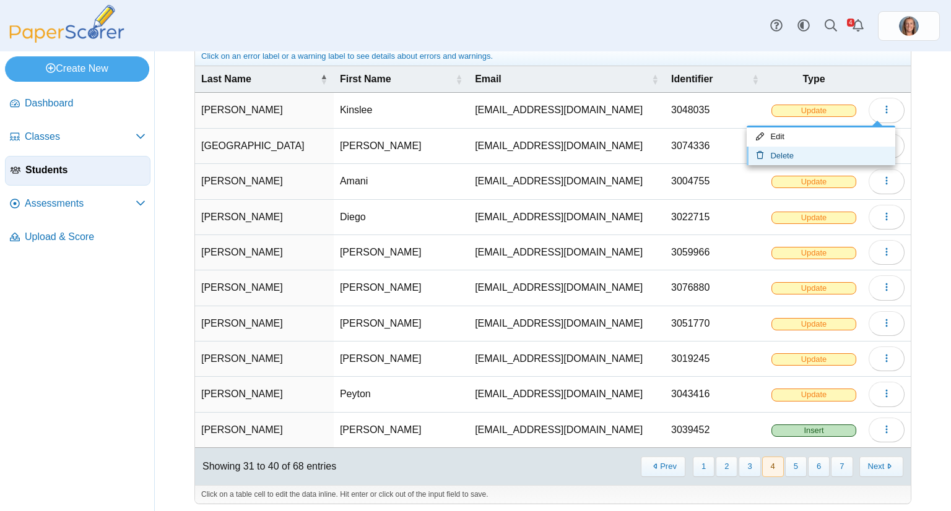
click at [810, 152] on link "Delete" at bounding box center [820, 156] width 149 height 19
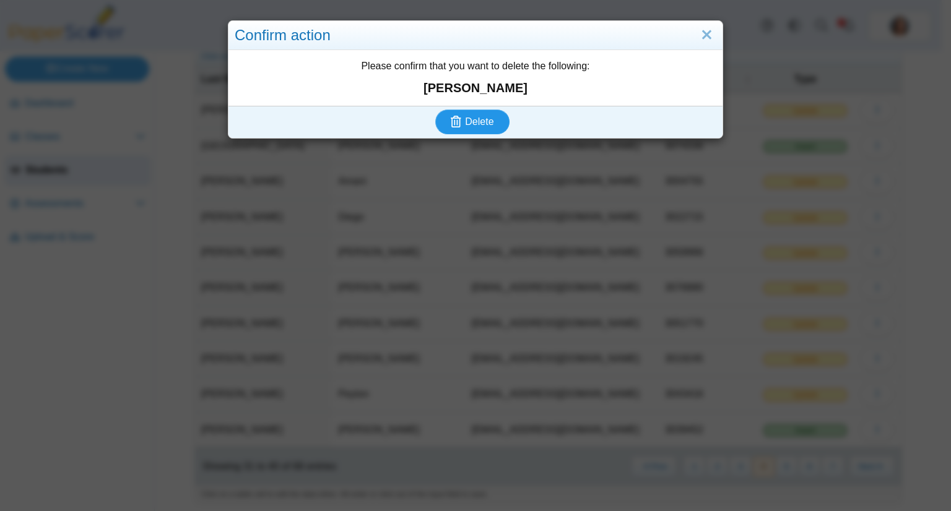
click at [470, 125] on span "Delete" at bounding box center [479, 121] width 28 height 11
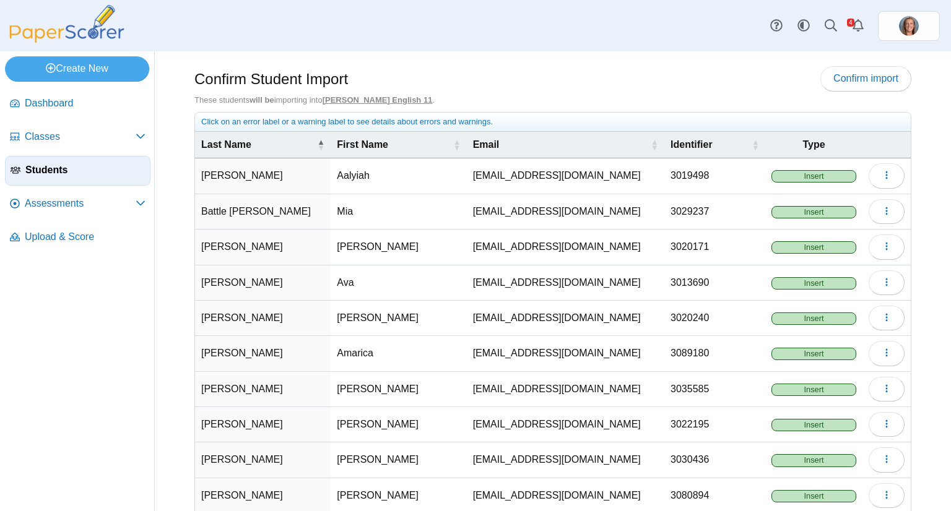
scroll to position [66, 0]
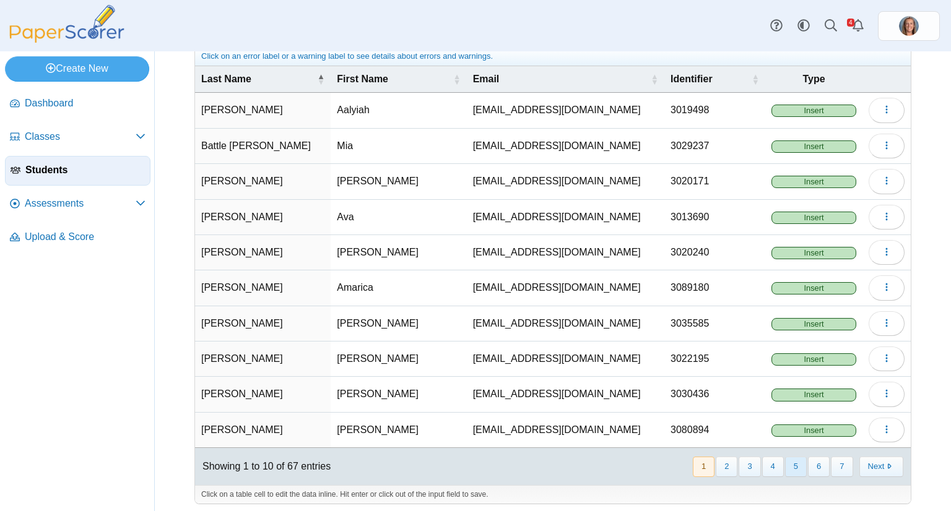
click at [795, 469] on button "5" at bounding box center [796, 467] width 22 height 20
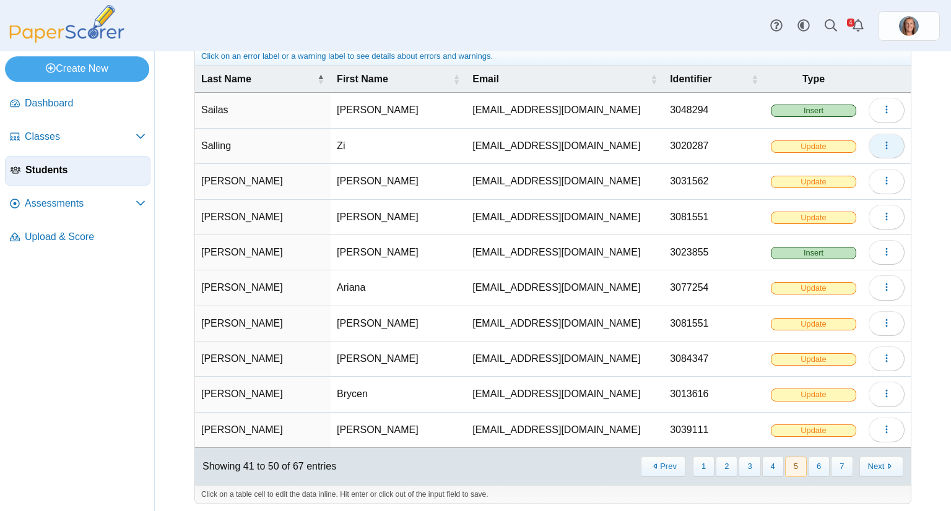
click at [881, 148] on icon "button" at bounding box center [886, 146] width 10 height 10
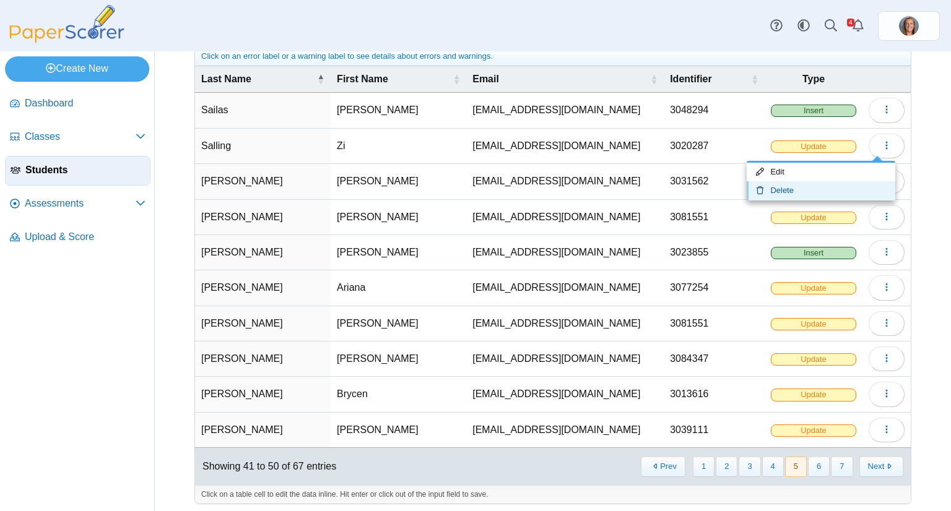
click at [844, 183] on link "Delete" at bounding box center [820, 190] width 149 height 19
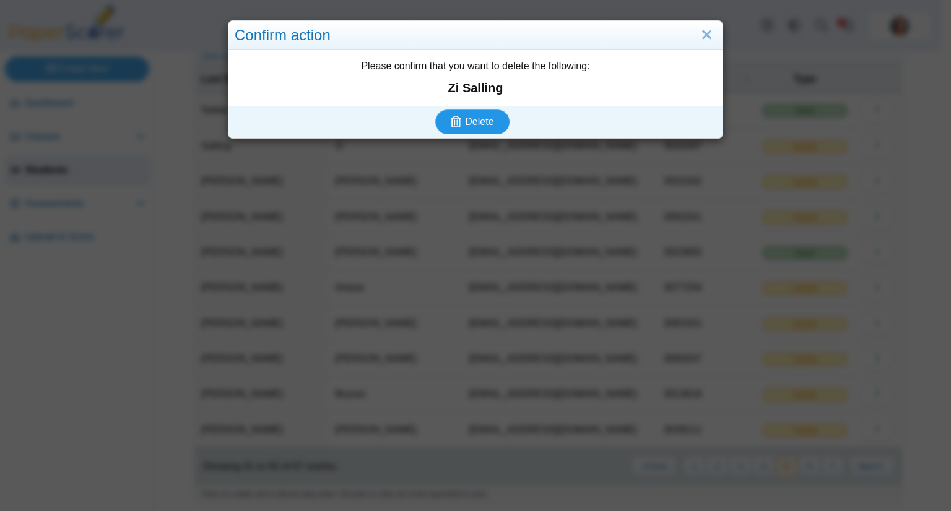
click at [473, 120] on span "Delete" at bounding box center [479, 121] width 28 height 11
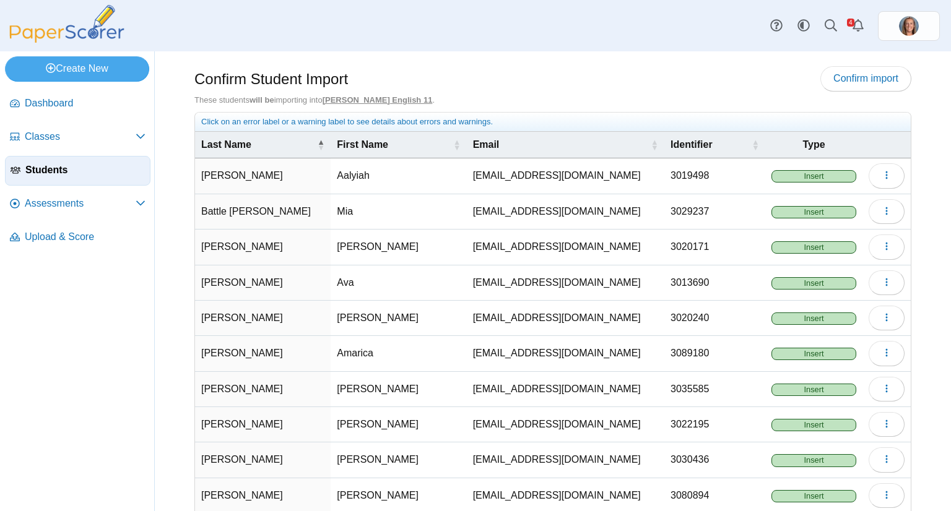
scroll to position [66, 0]
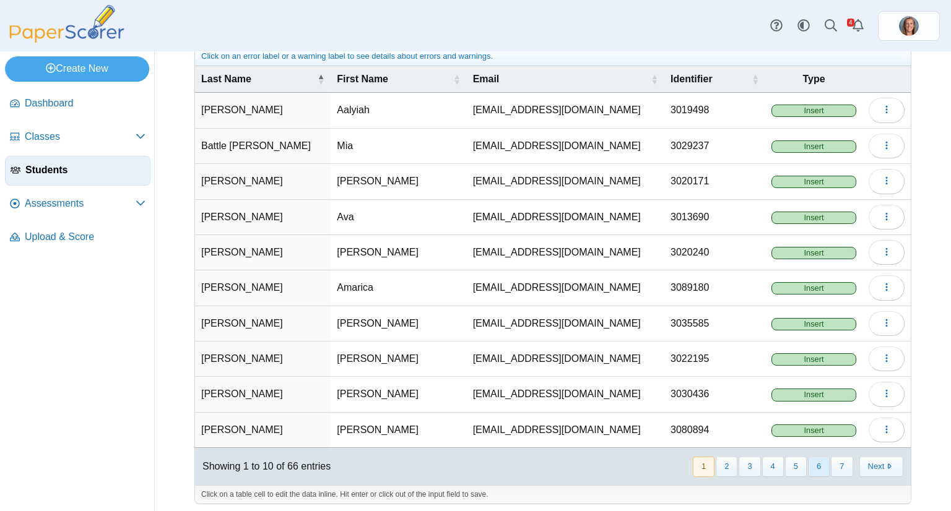
click at [810, 463] on button "6" at bounding box center [819, 467] width 22 height 20
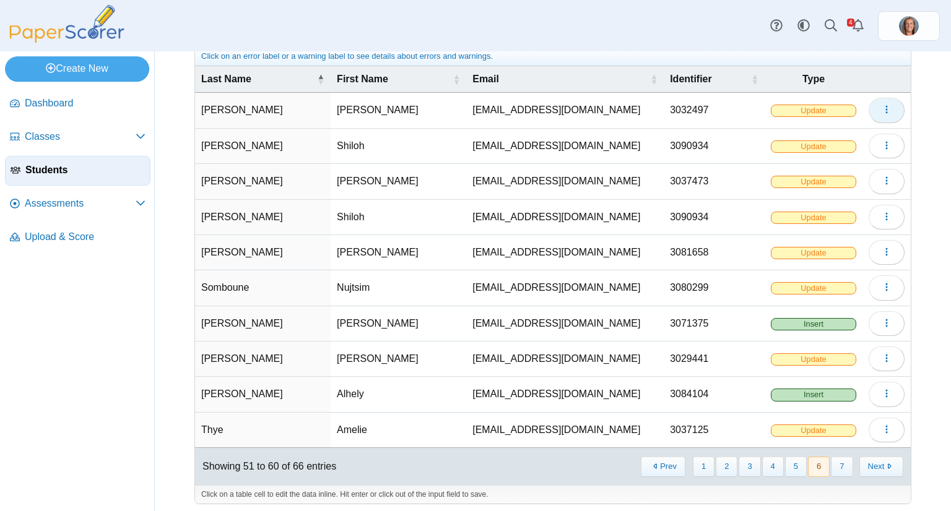
click at [883, 116] on button "button" at bounding box center [886, 110] width 36 height 25
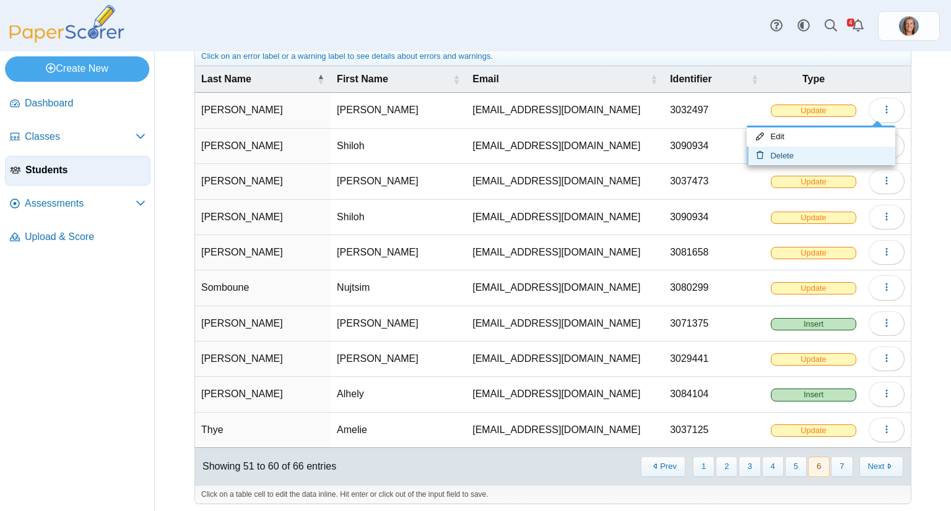
click at [837, 150] on link "Delete" at bounding box center [820, 156] width 149 height 19
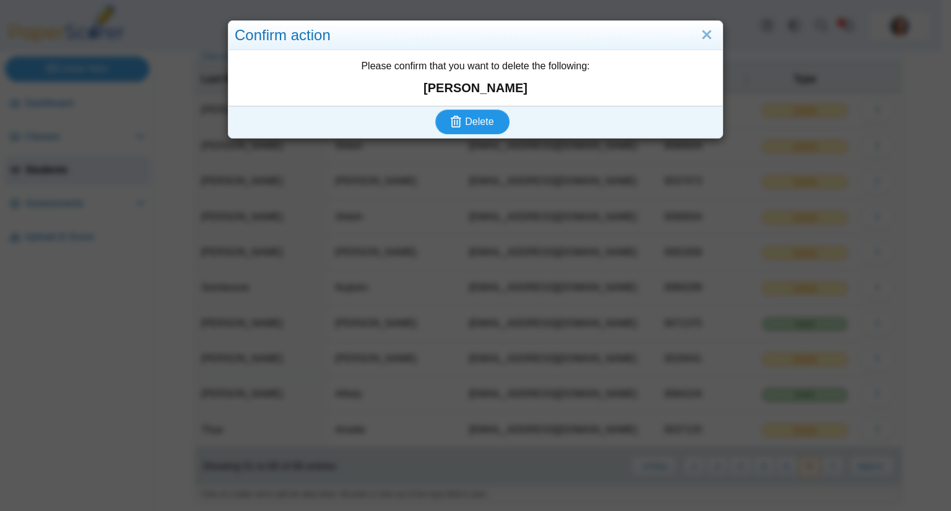
click at [480, 127] on span "Delete" at bounding box center [479, 121] width 28 height 11
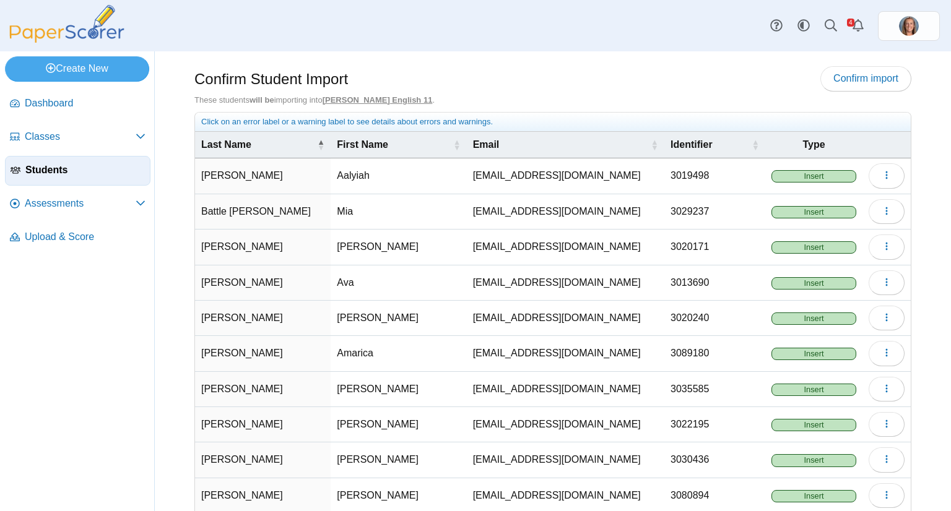
scroll to position [66, 0]
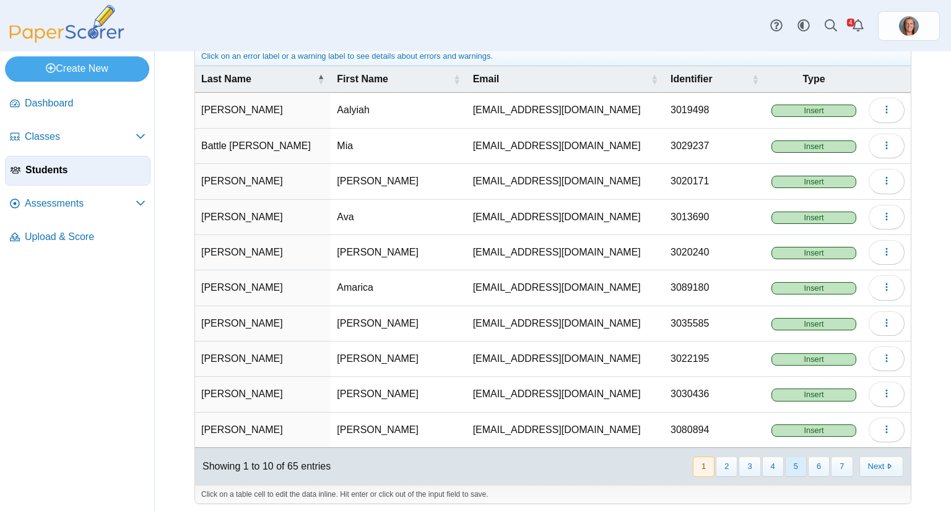
click at [785, 469] on button "5" at bounding box center [796, 467] width 22 height 20
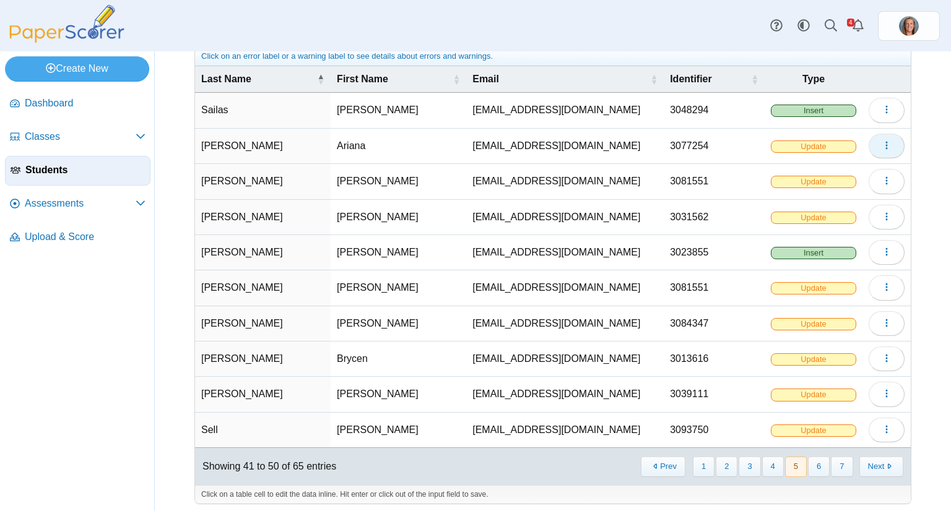
click at [872, 144] on button "button" at bounding box center [886, 146] width 36 height 25
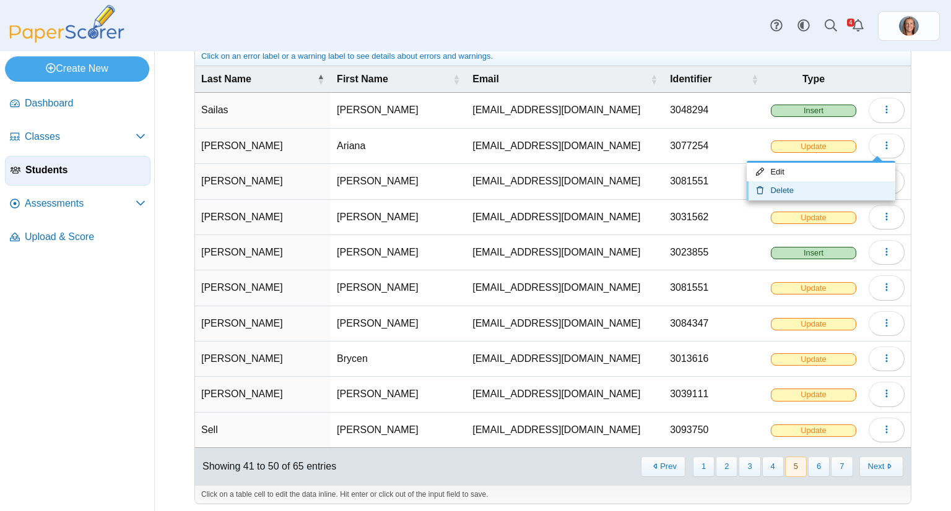
click at [825, 193] on link "Delete" at bounding box center [820, 190] width 149 height 19
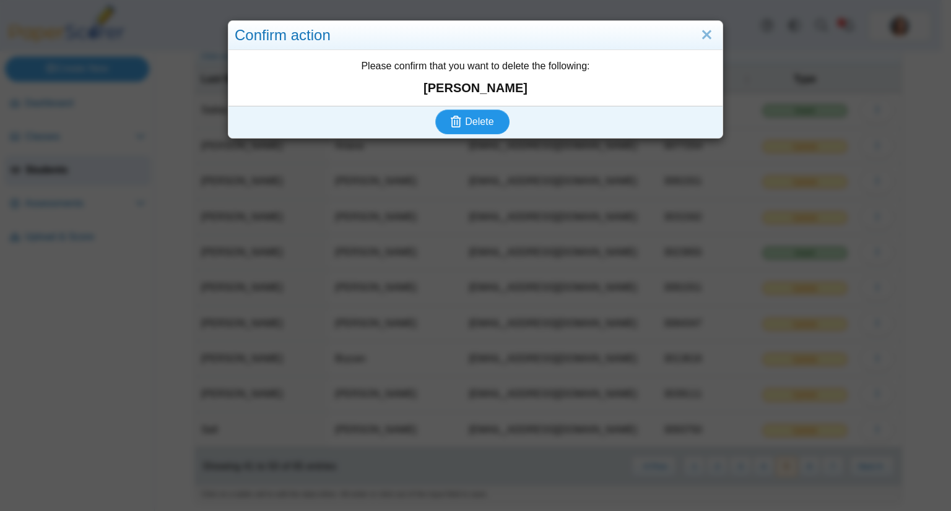
click at [460, 123] on icon "submit" at bounding box center [458, 122] width 14 height 14
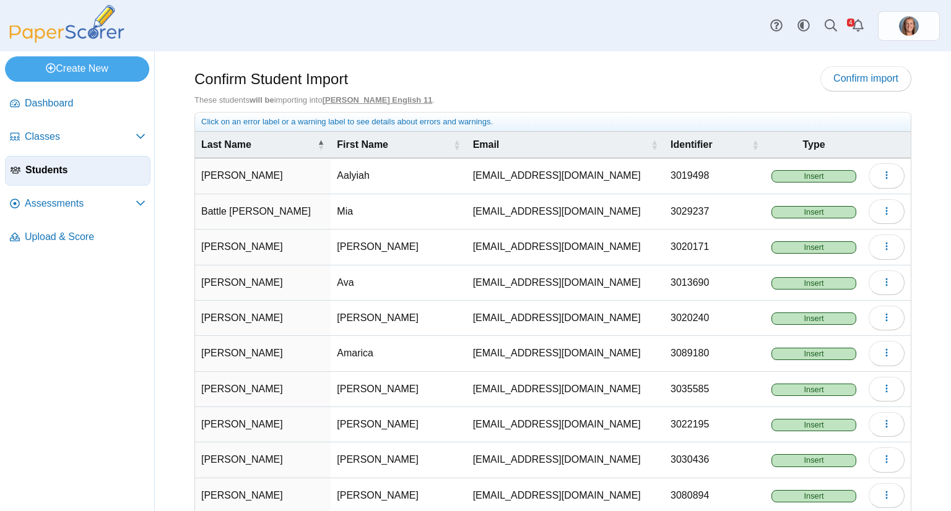
scroll to position [66, 0]
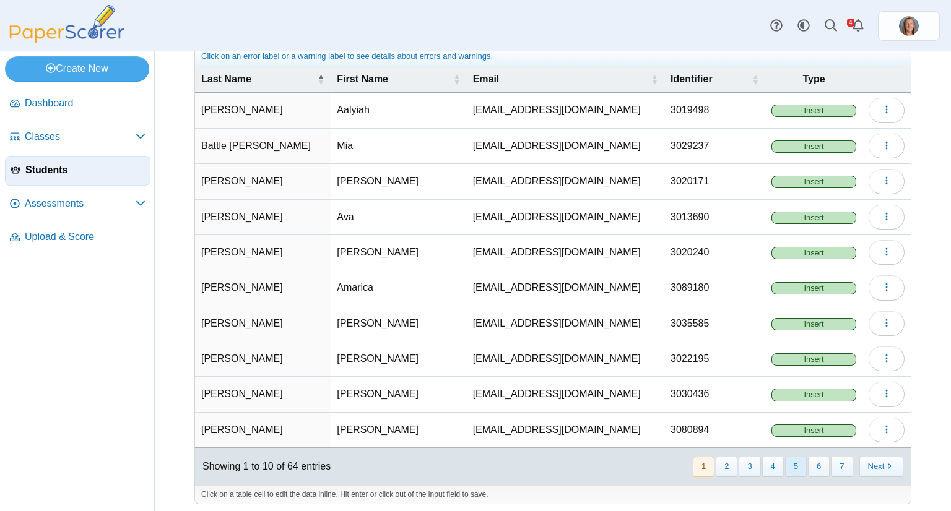
click at [795, 459] on button "5" at bounding box center [796, 467] width 22 height 20
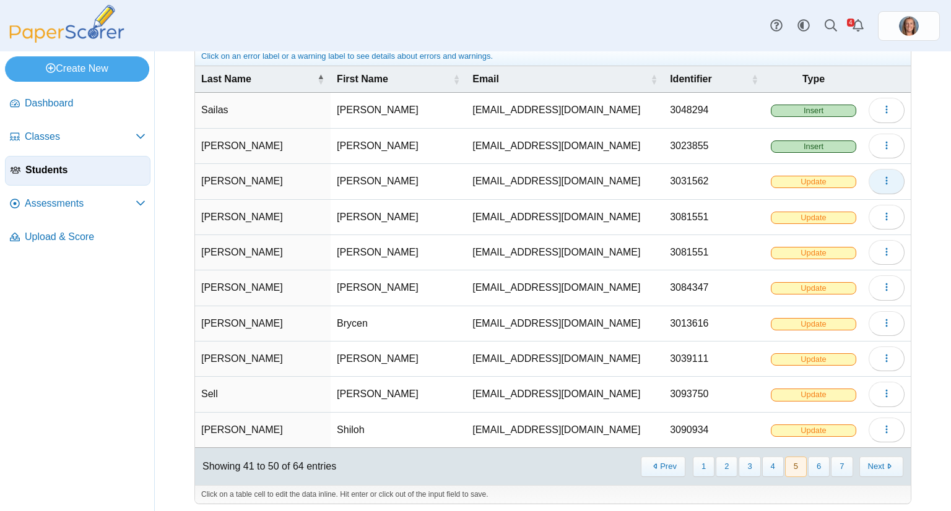
click at [881, 183] on icon "button" at bounding box center [886, 181] width 10 height 10
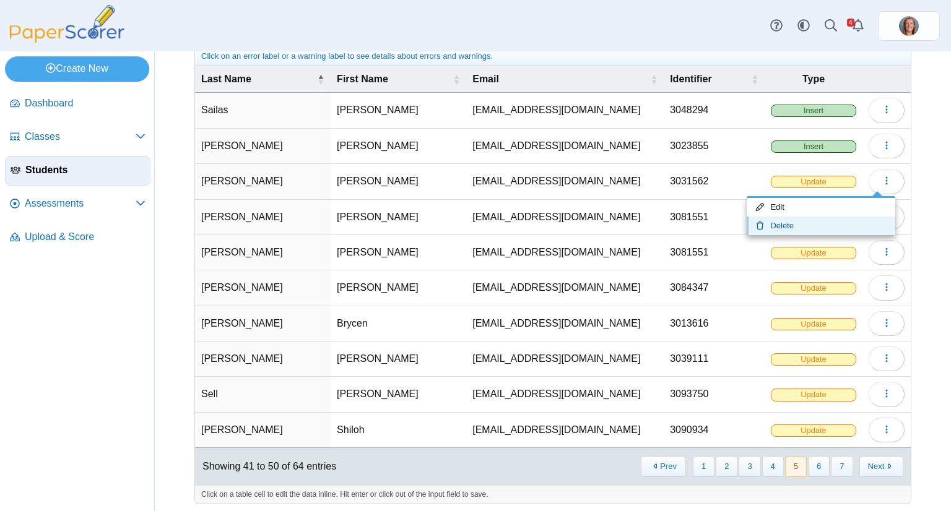
click at [825, 227] on link "Delete" at bounding box center [820, 226] width 149 height 19
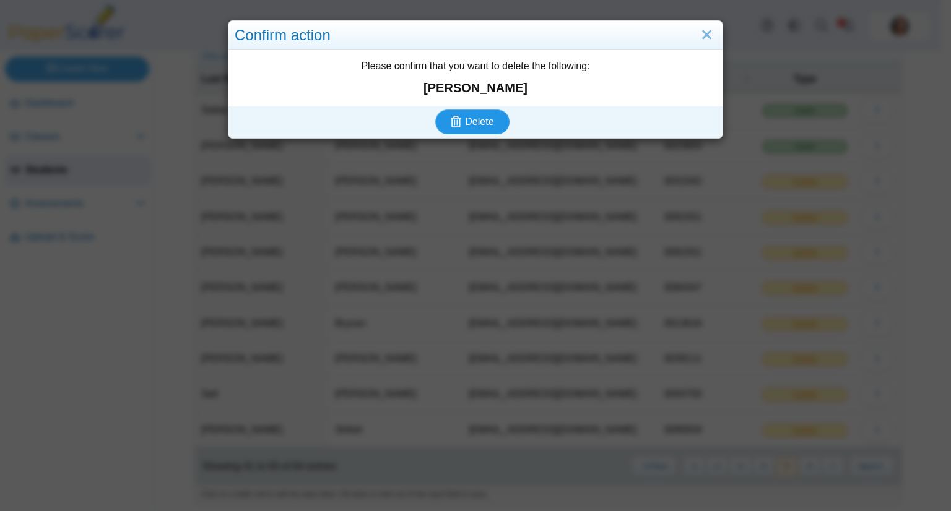
click at [490, 116] on button "Delete" at bounding box center [472, 122] width 74 height 25
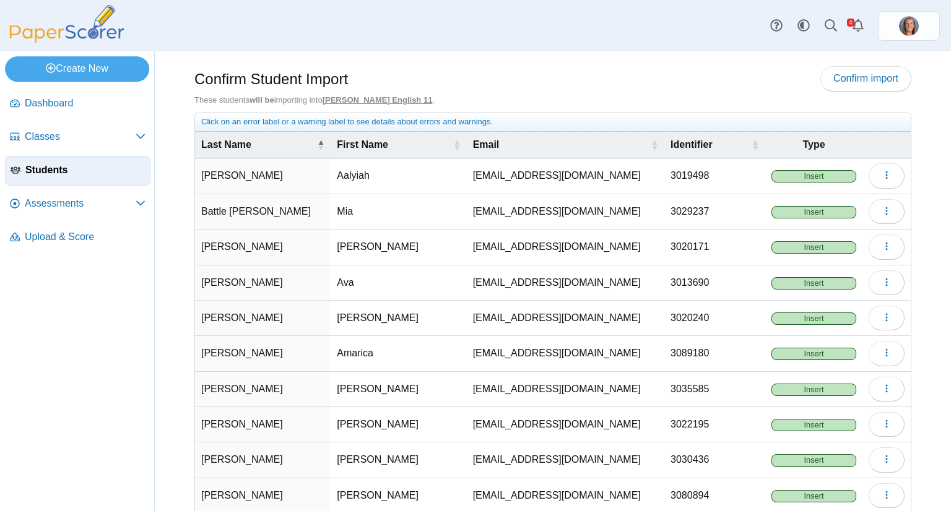
scroll to position [62, 0]
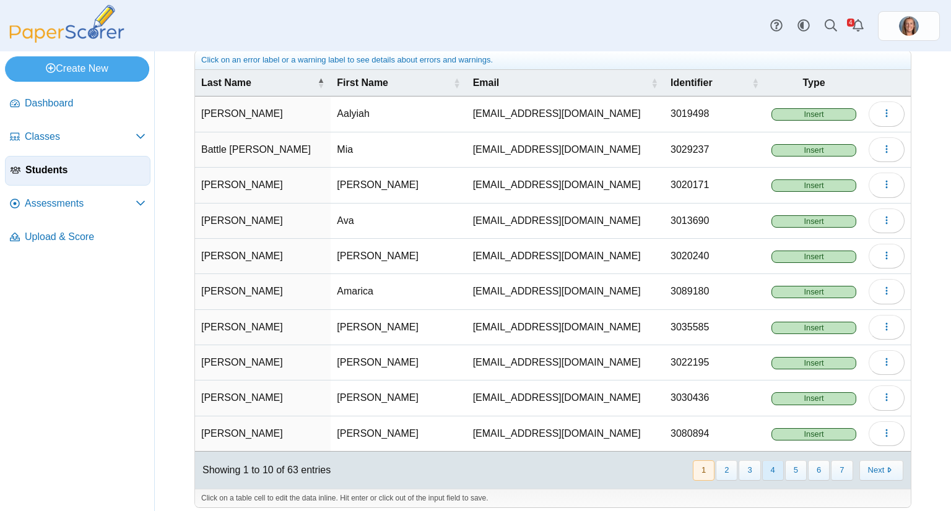
click at [765, 470] on button "4" at bounding box center [773, 471] width 22 height 20
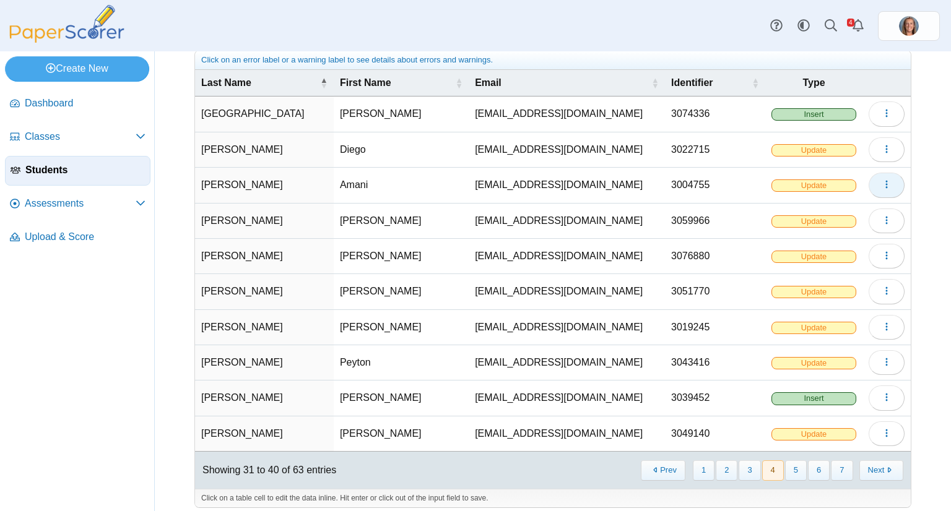
click at [884, 181] on button "button" at bounding box center [886, 185] width 36 height 25
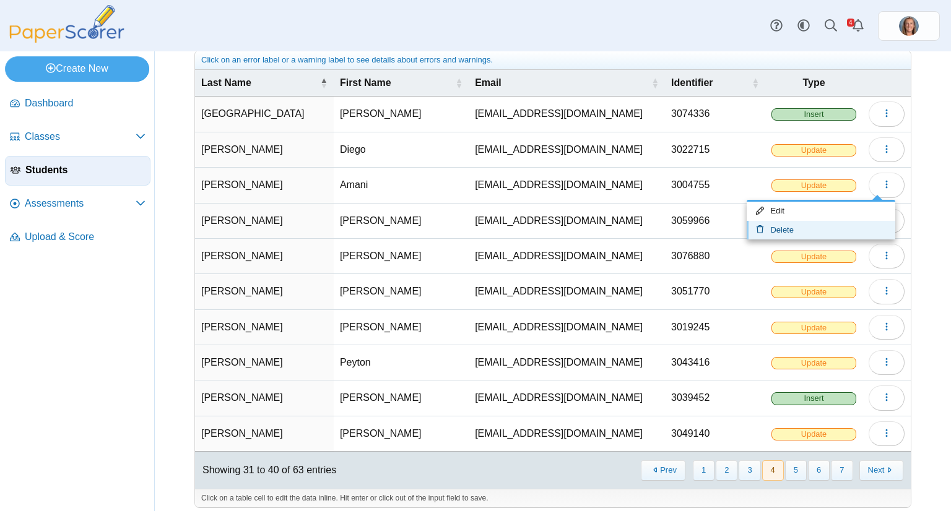
click at [815, 226] on link "Delete" at bounding box center [820, 230] width 149 height 19
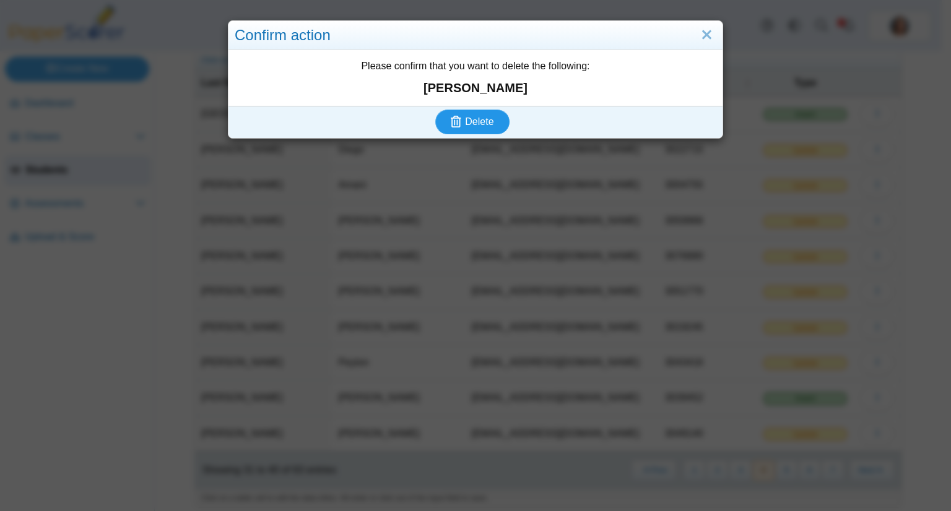
click at [484, 125] on span "Delete" at bounding box center [479, 121] width 28 height 11
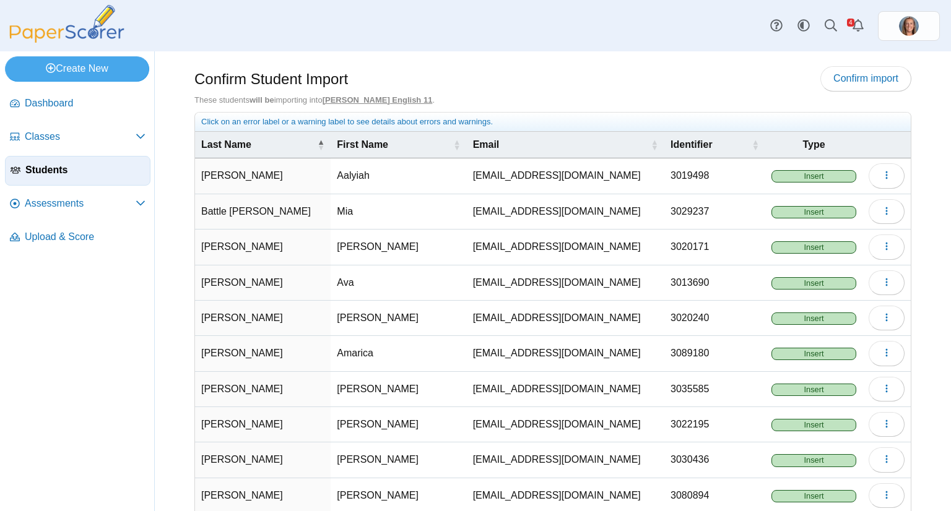
scroll to position [66, 0]
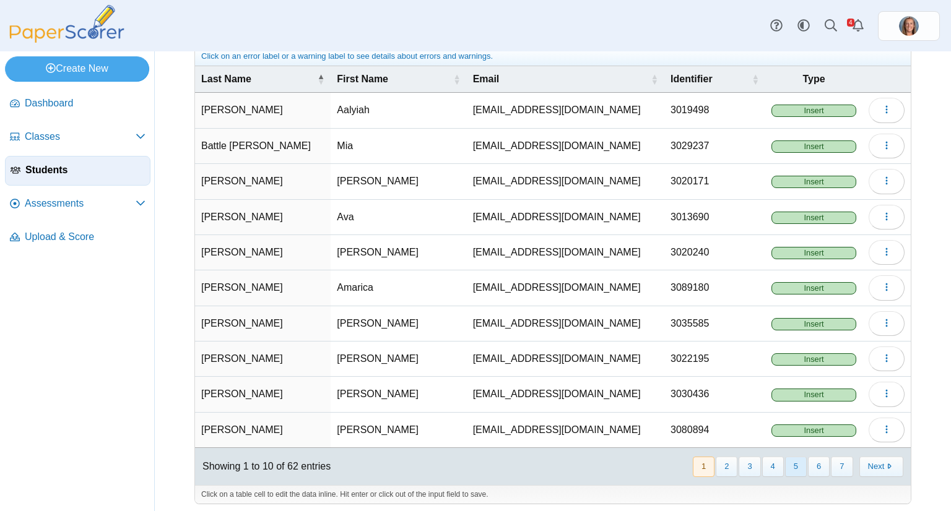
click at [785, 459] on button "5" at bounding box center [796, 467] width 22 height 20
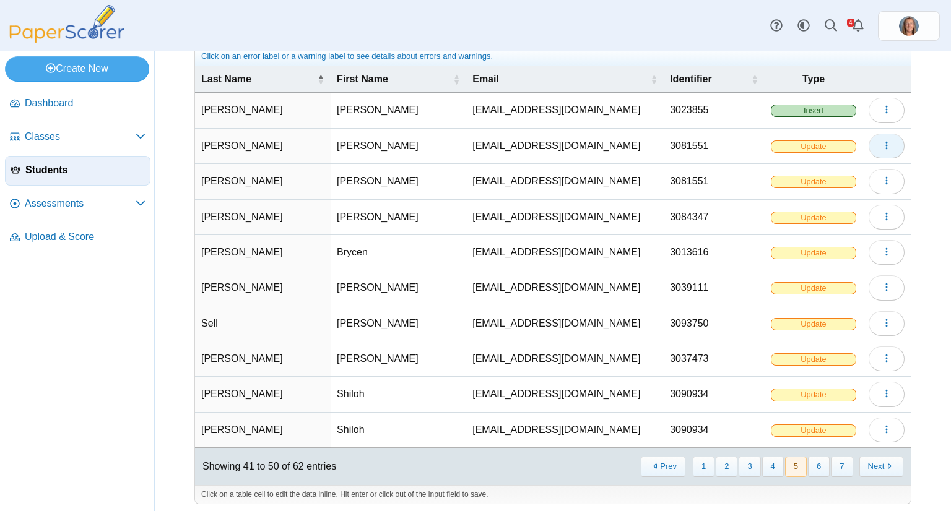
click at [881, 142] on icon "button" at bounding box center [886, 146] width 10 height 10
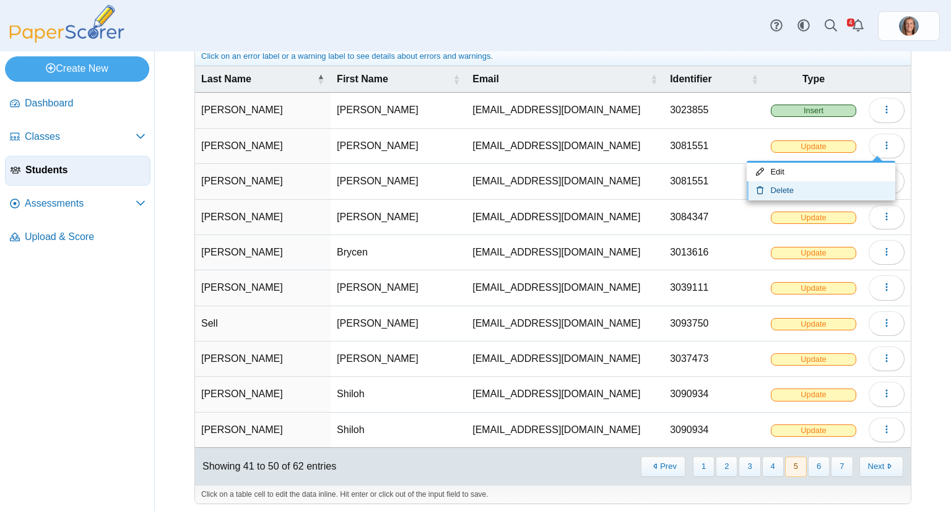
click at [816, 182] on link "Delete" at bounding box center [820, 190] width 149 height 19
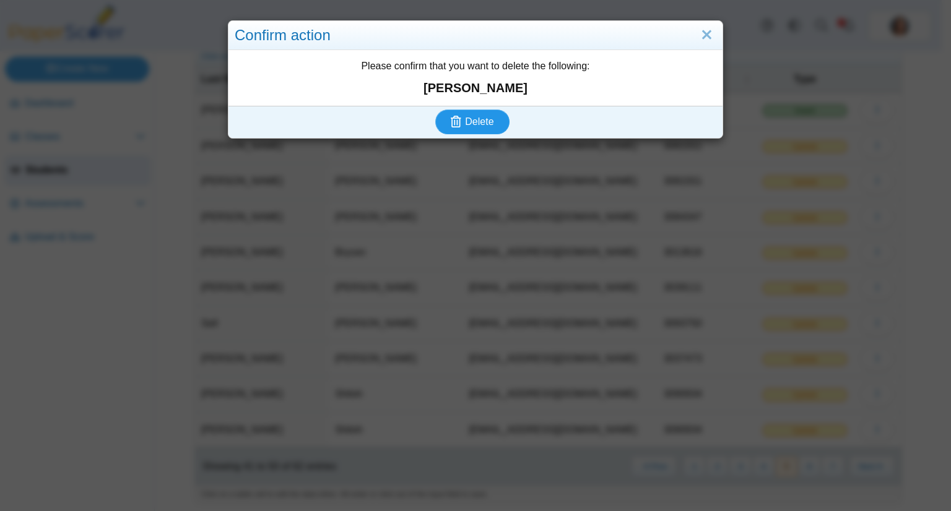
click at [467, 127] on span "Delete" at bounding box center [479, 121] width 28 height 11
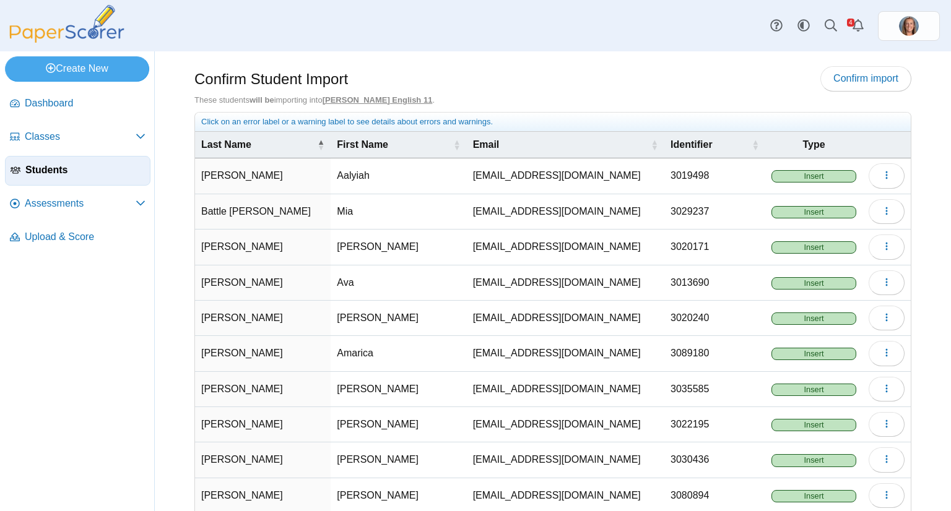
scroll to position [66, 0]
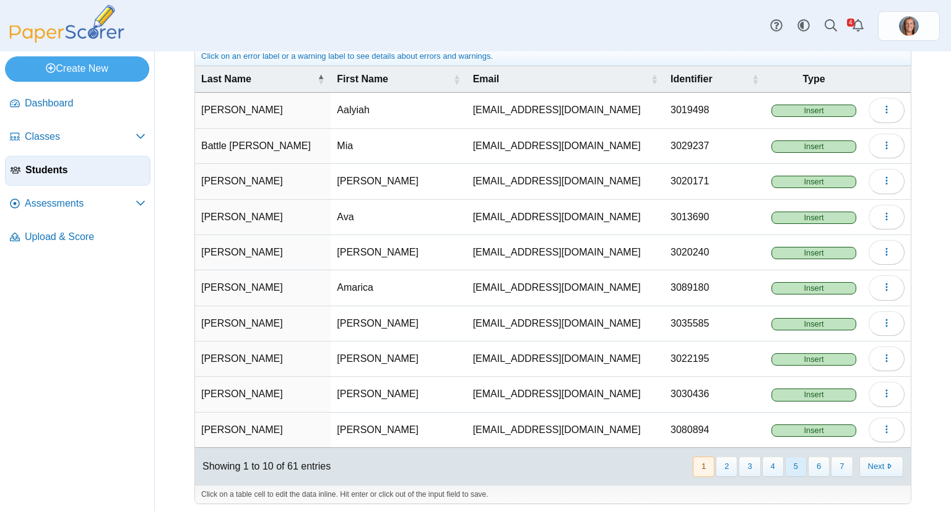
click at [792, 465] on button "5" at bounding box center [796, 467] width 22 height 20
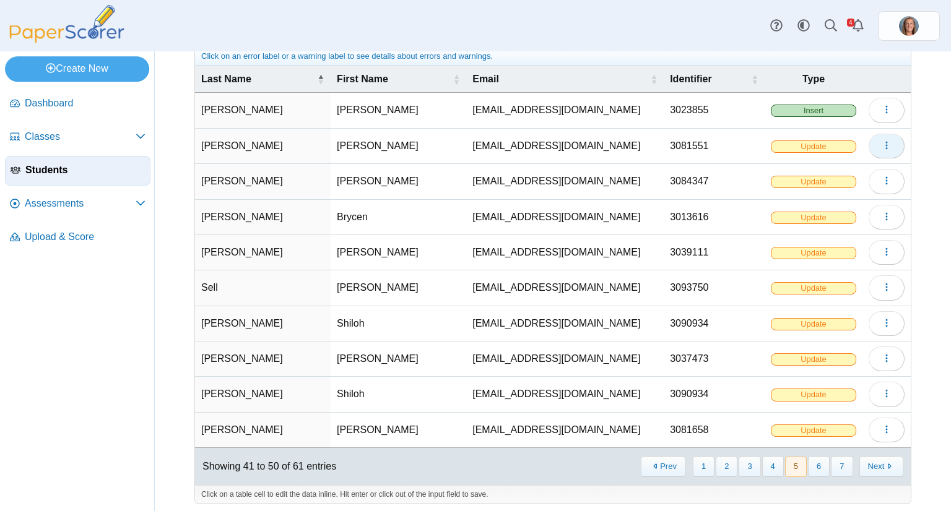
click at [883, 147] on button "button" at bounding box center [886, 146] width 36 height 25
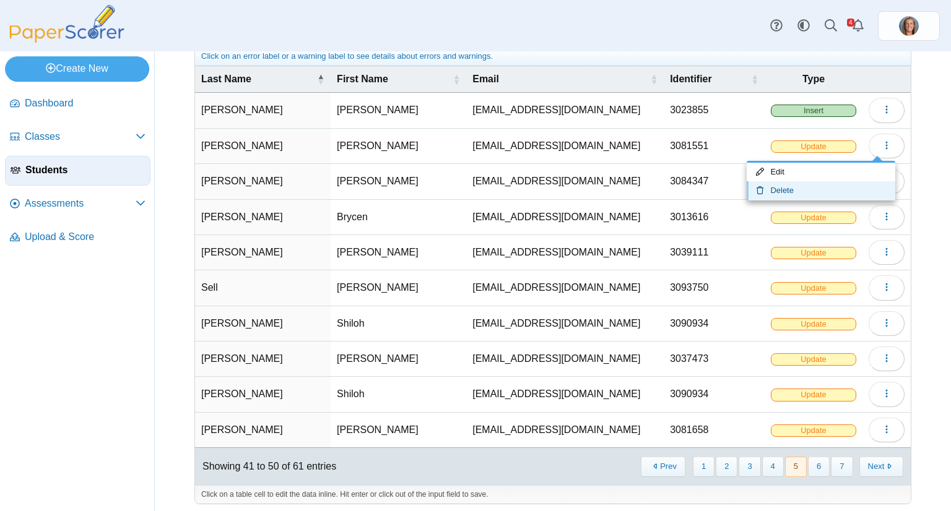
click at [850, 184] on link "Delete" at bounding box center [820, 190] width 149 height 19
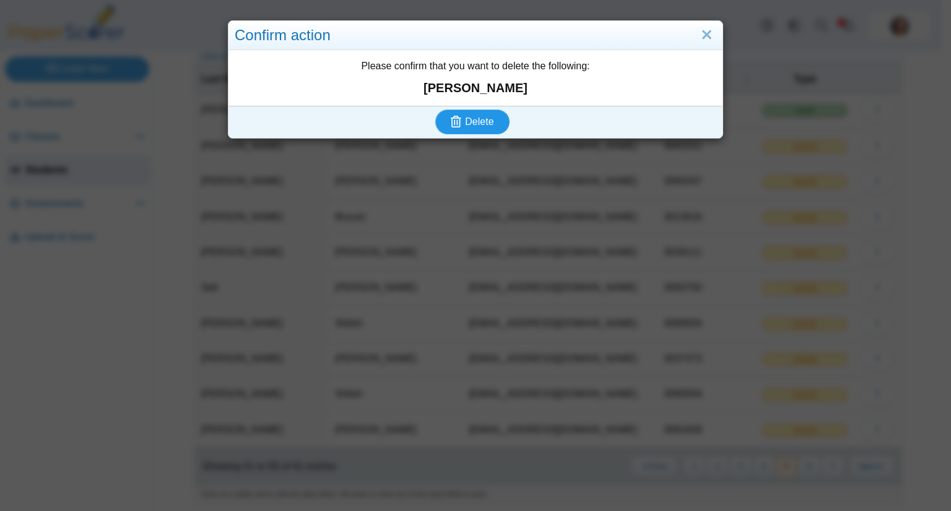
click at [472, 120] on span "Delete" at bounding box center [479, 121] width 28 height 11
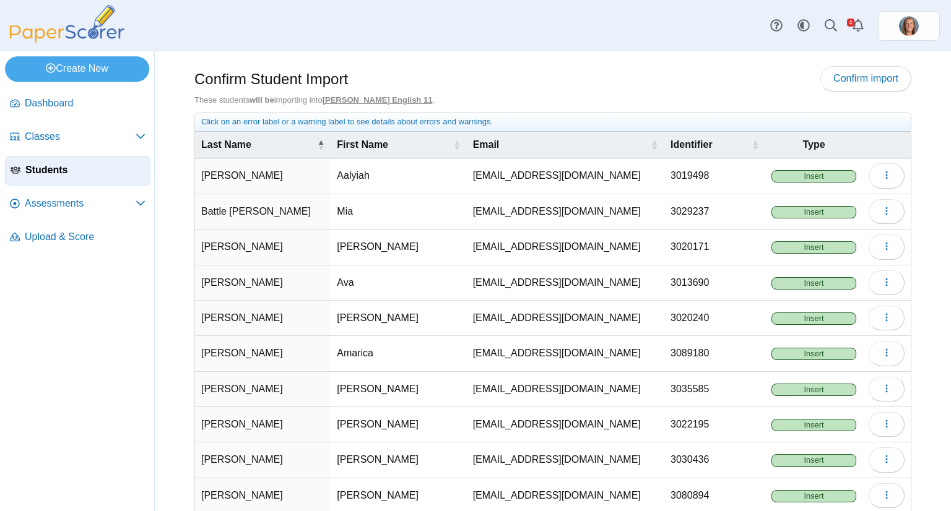
scroll to position [66, 0]
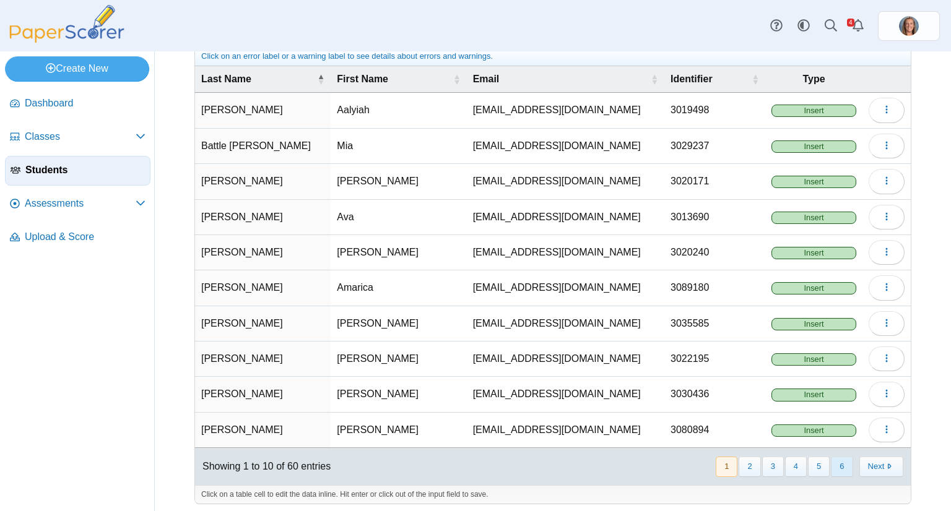
click at [831, 462] on button "6" at bounding box center [842, 467] width 22 height 20
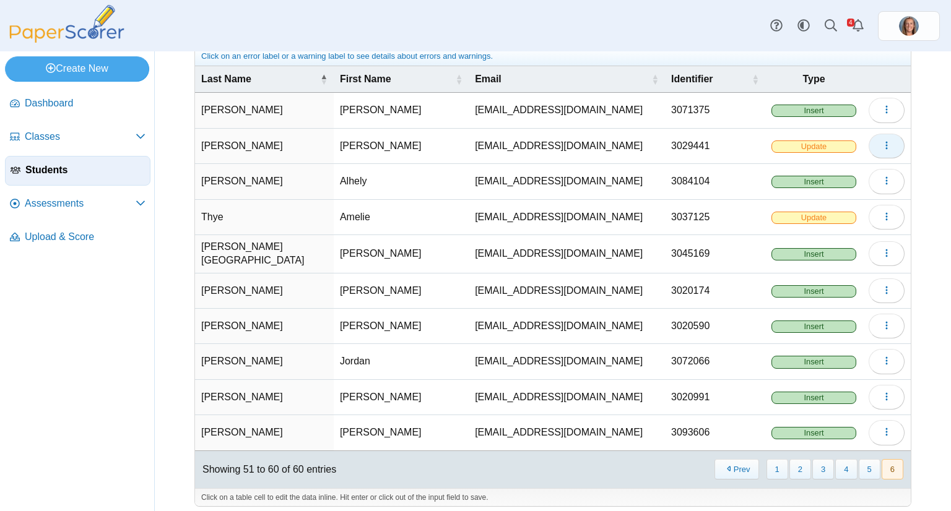
click at [868, 140] on button "button" at bounding box center [886, 146] width 36 height 25
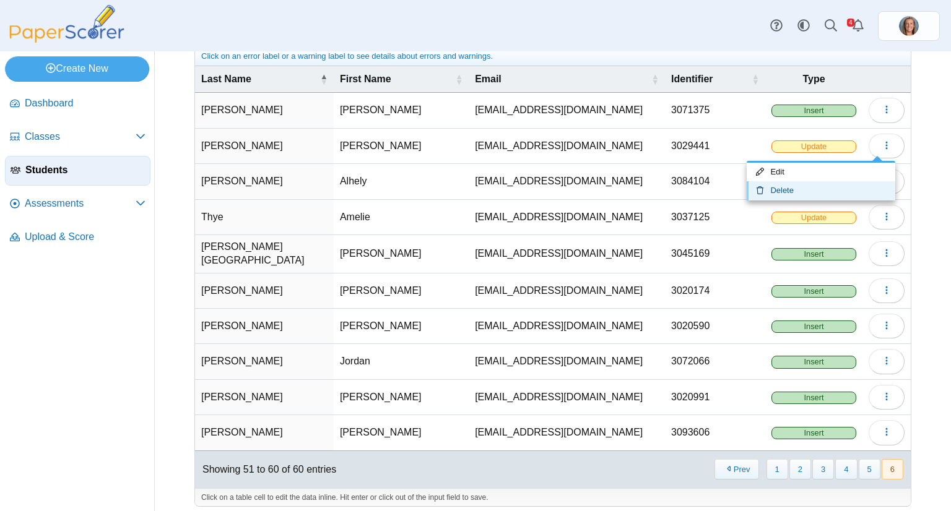
click at [795, 186] on link "Delete" at bounding box center [820, 190] width 149 height 19
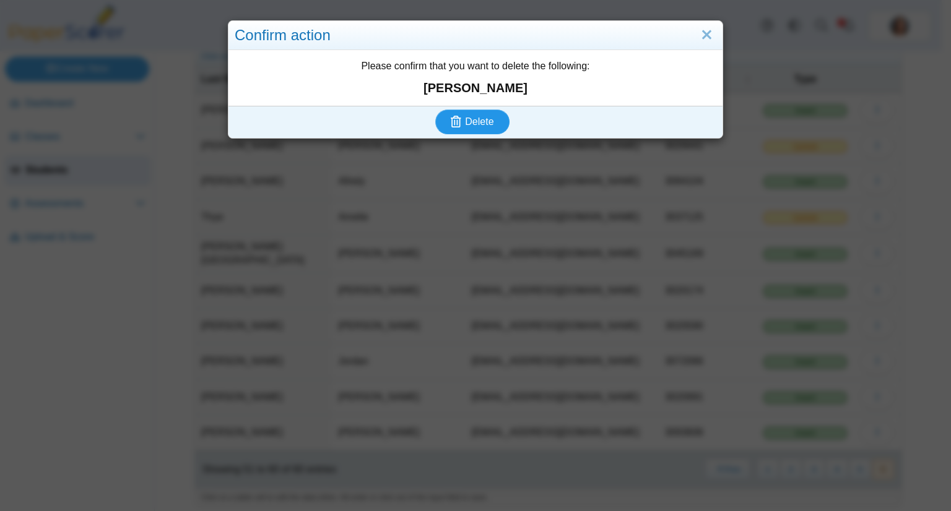
click at [475, 120] on span "Delete" at bounding box center [479, 121] width 28 height 11
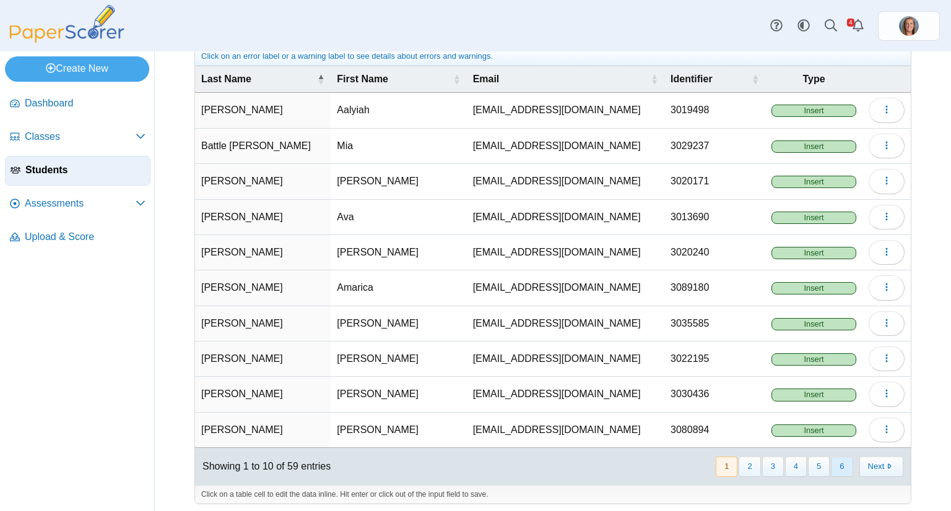
click at [834, 467] on button "6" at bounding box center [842, 467] width 22 height 20
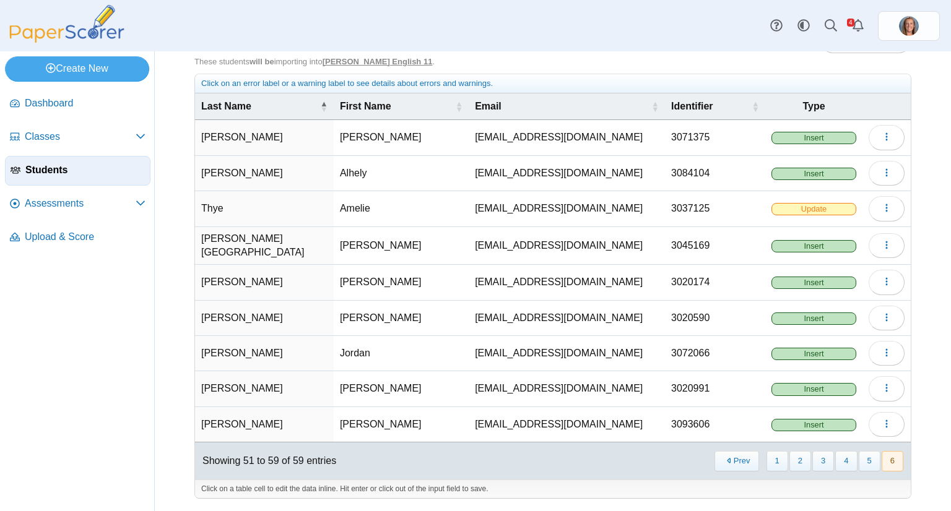
scroll to position [30, 0]
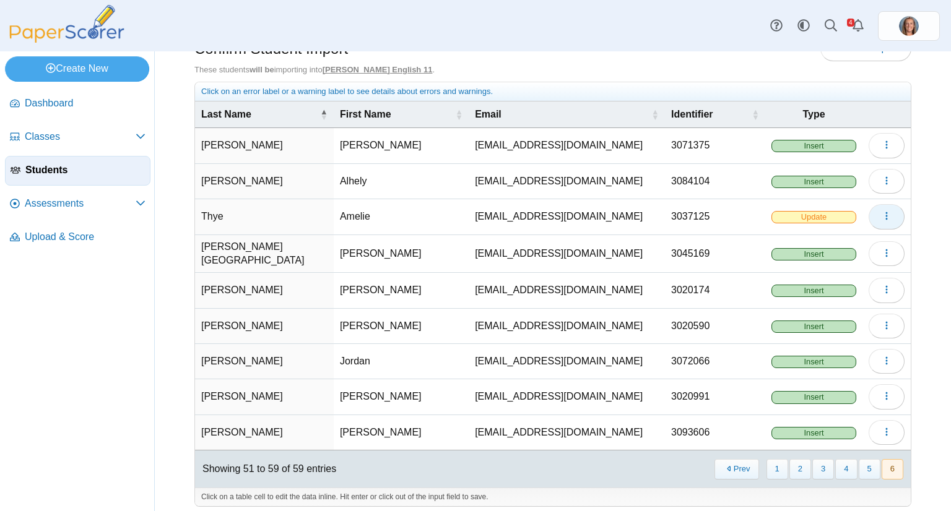
click at [881, 214] on icon "button" at bounding box center [886, 216] width 10 height 10
click at [844, 254] on link "Delete" at bounding box center [820, 261] width 149 height 19
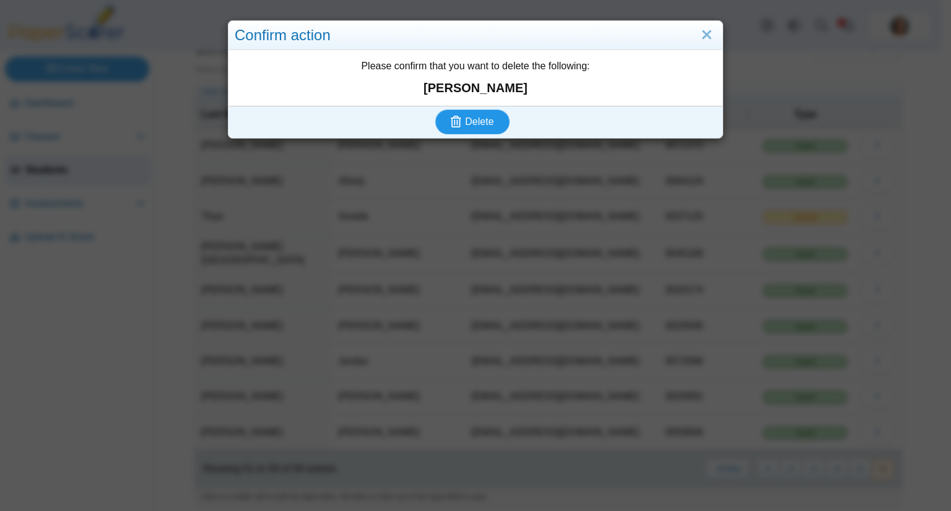
drag, startPoint x: 462, startPoint y: 124, endPoint x: 509, endPoint y: 168, distance: 64.4
click at [465, 124] on span "Delete" at bounding box center [479, 121] width 28 height 11
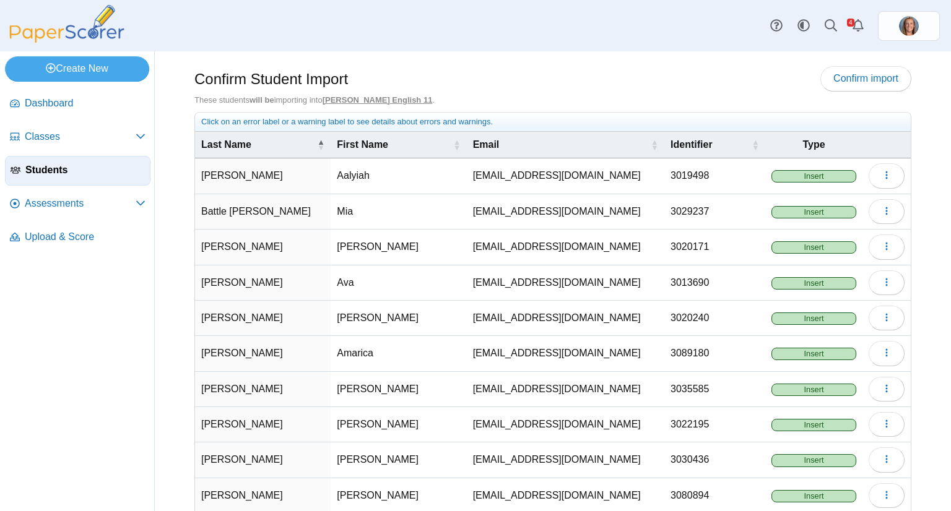
scroll to position [66, 0]
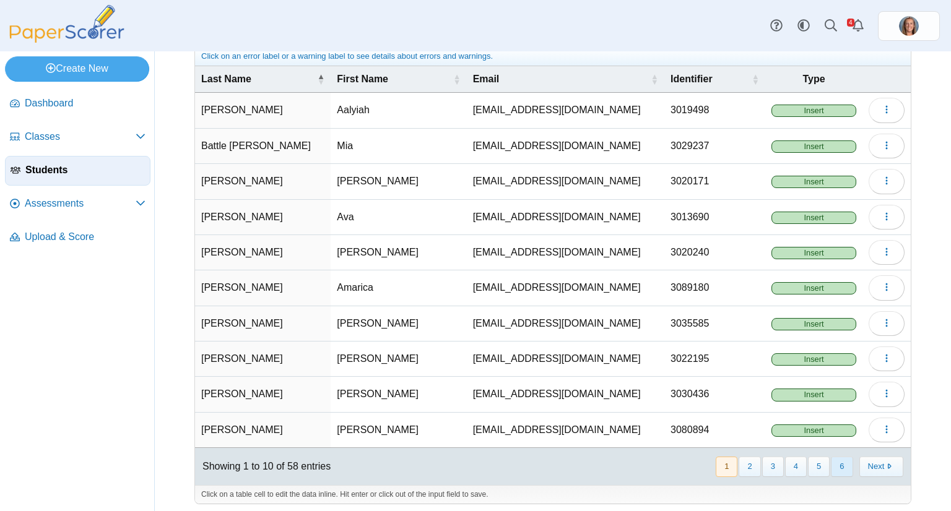
click at [833, 463] on button "6" at bounding box center [842, 467] width 22 height 20
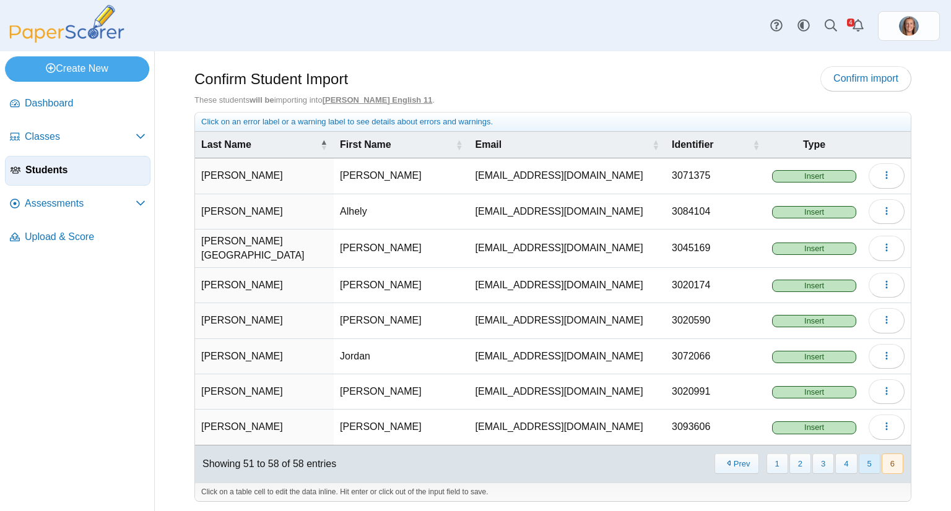
click at [875, 456] on button "5" at bounding box center [870, 464] width 22 height 20
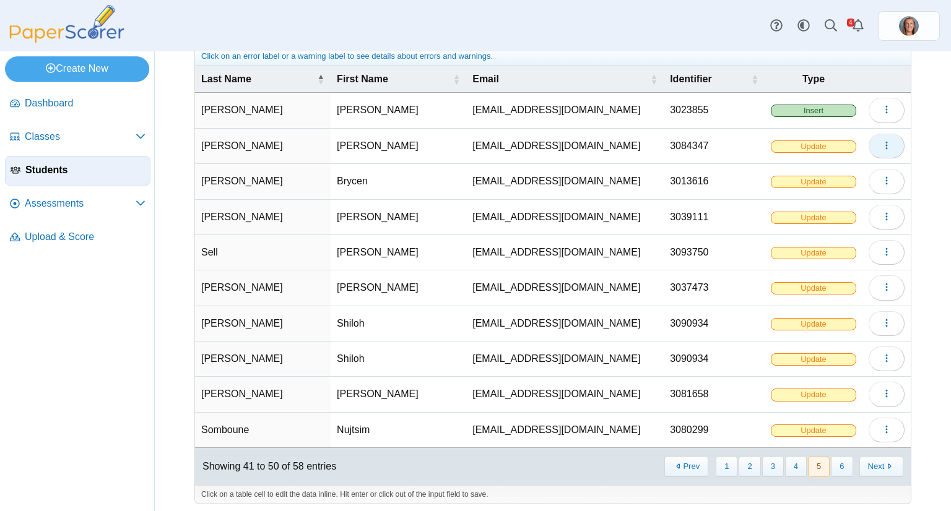
click at [881, 148] on icon "button" at bounding box center [886, 146] width 10 height 10
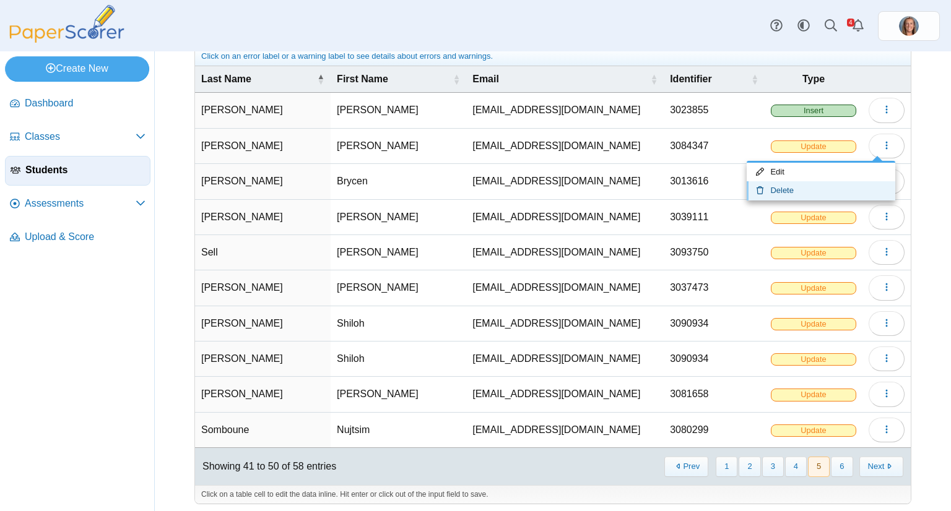
click at [806, 194] on link "Delete" at bounding box center [820, 190] width 149 height 19
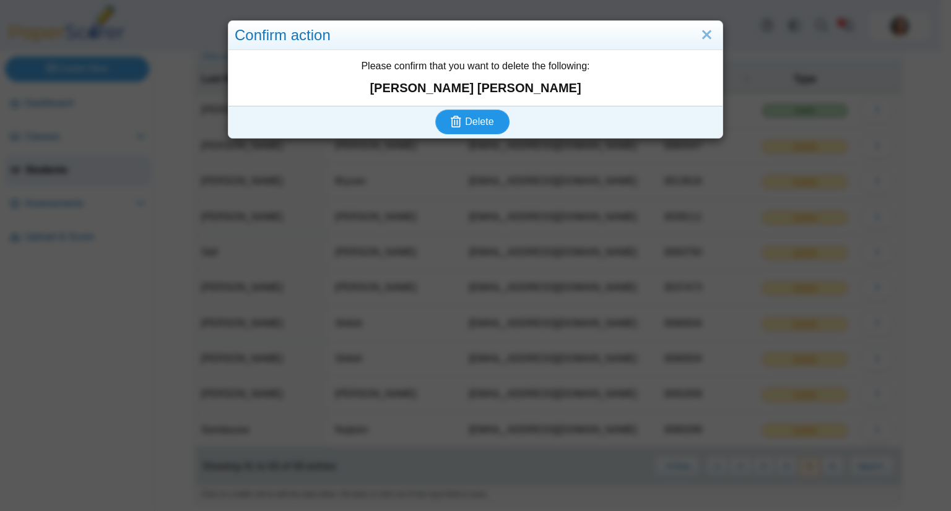
click at [455, 116] on icon "submit" at bounding box center [456, 122] width 11 height 12
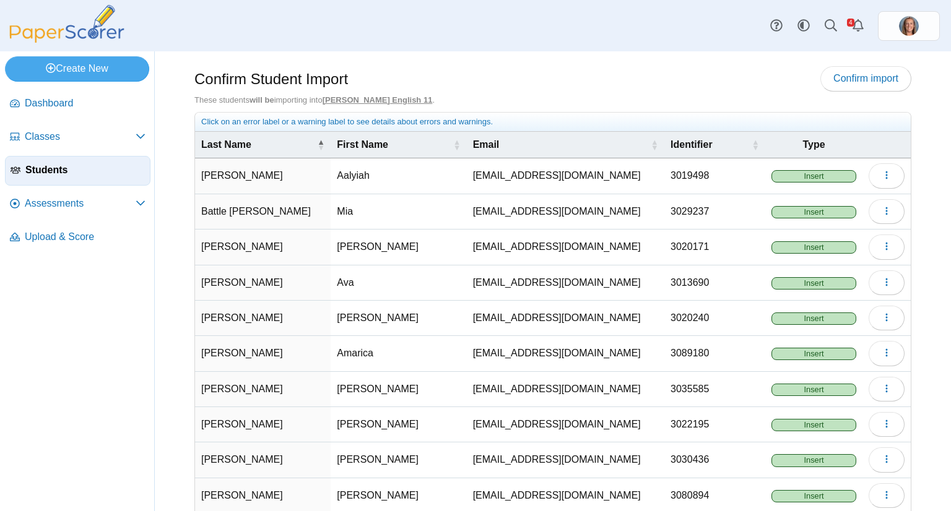
scroll to position [66, 0]
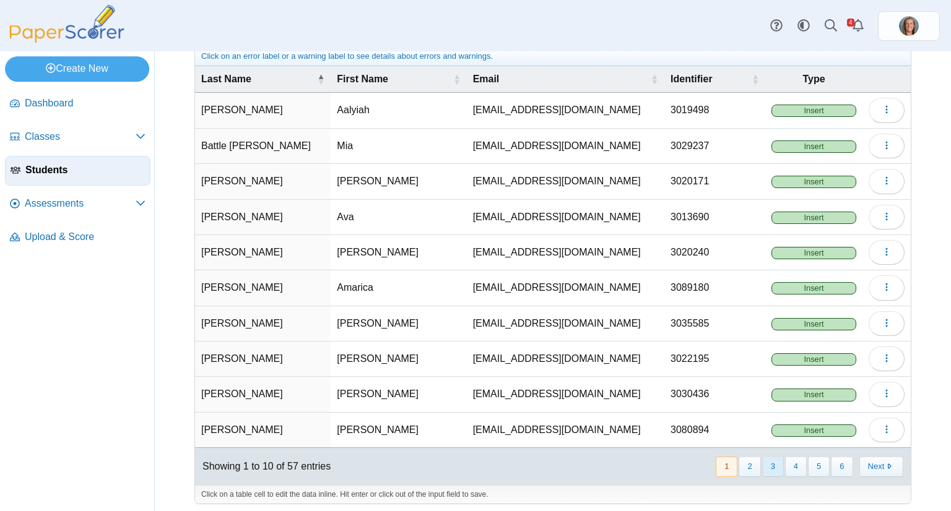
click at [763, 463] on button "3" at bounding box center [773, 467] width 22 height 20
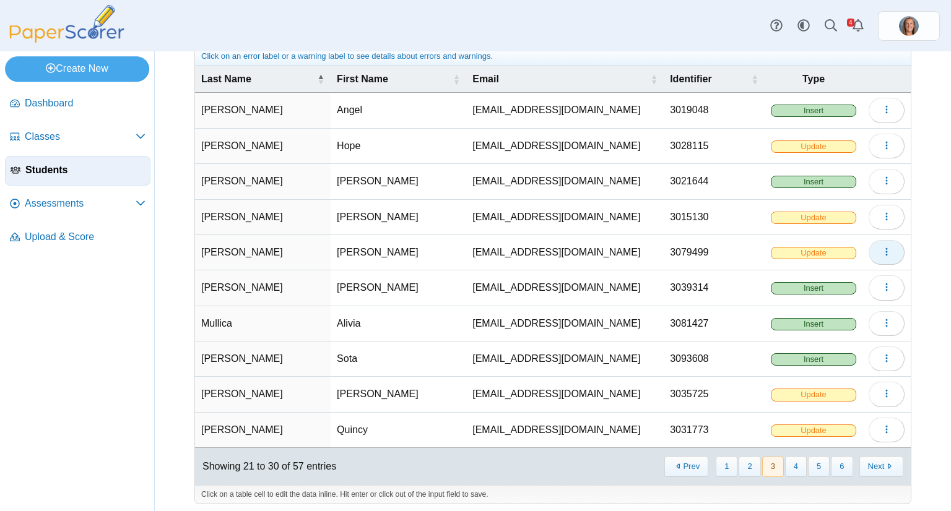
click at [881, 247] on icon "button" at bounding box center [886, 252] width 10 height 10
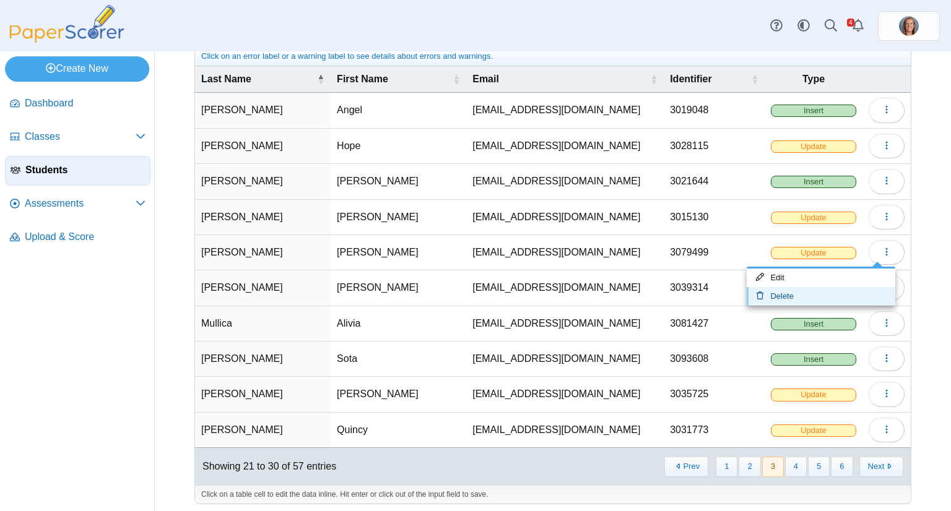
click at [822, 291] on link "Delete" at bounding box center [820, 296] width 149 height 19
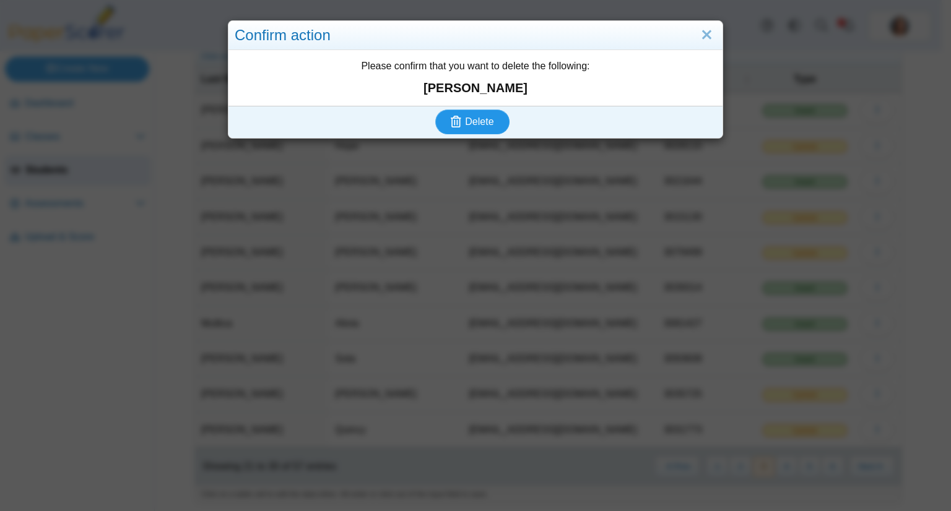
click at [469, 116] on span "Delete" at bounding box center [479, 121] width 28 height 11
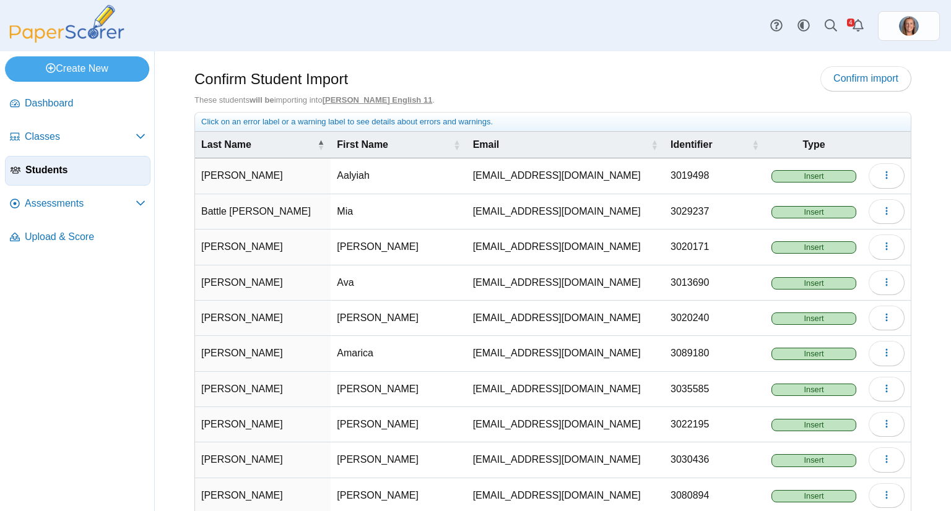
scroll to position [66, 0]
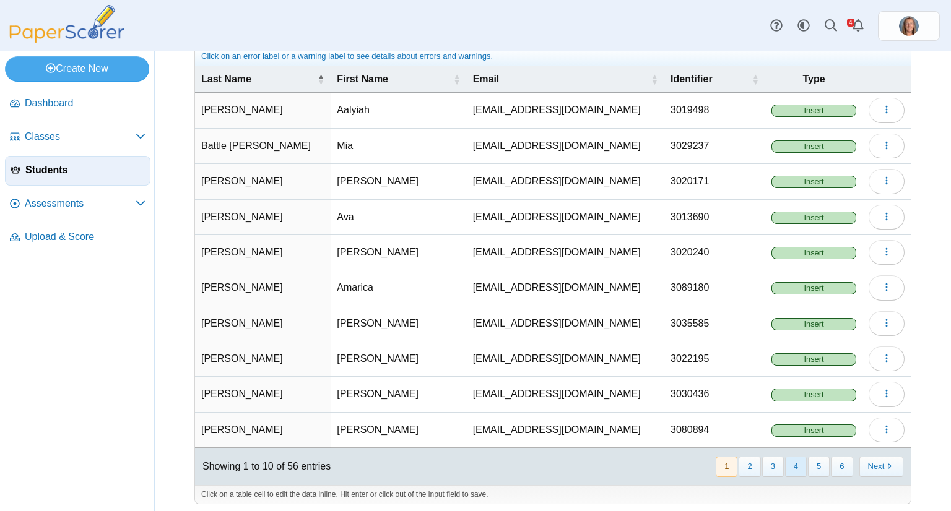
click at [785, 466] on button "4" at bounding box center [796, 467] width 22 height 20
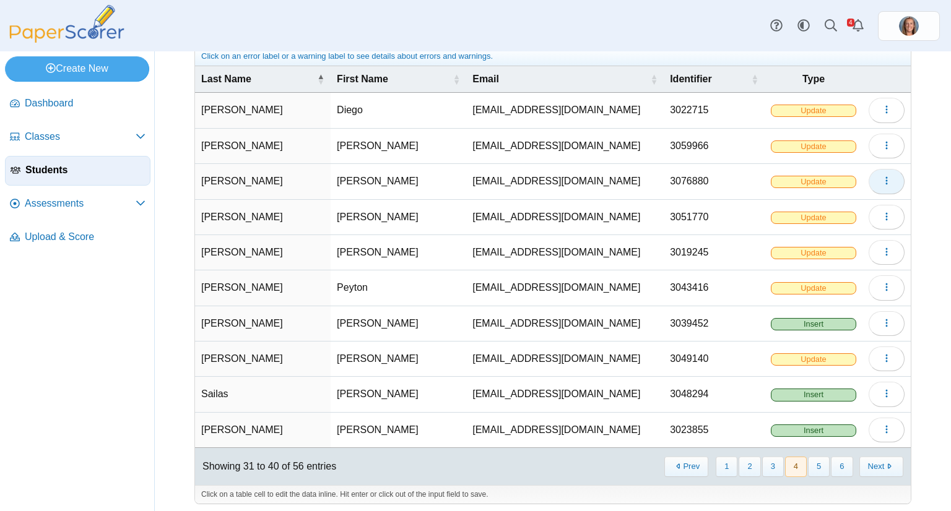
click at [868, 181] on button "button" at bounding box center [886, 181] width 36 height 25
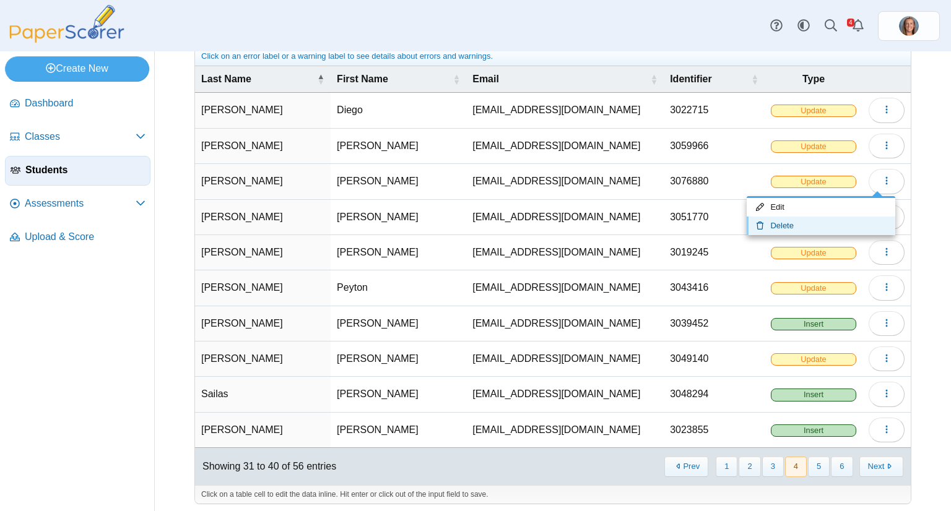
click at [808, 220] on link "Delete" at bounding box center [820, 226] width 149 height 19
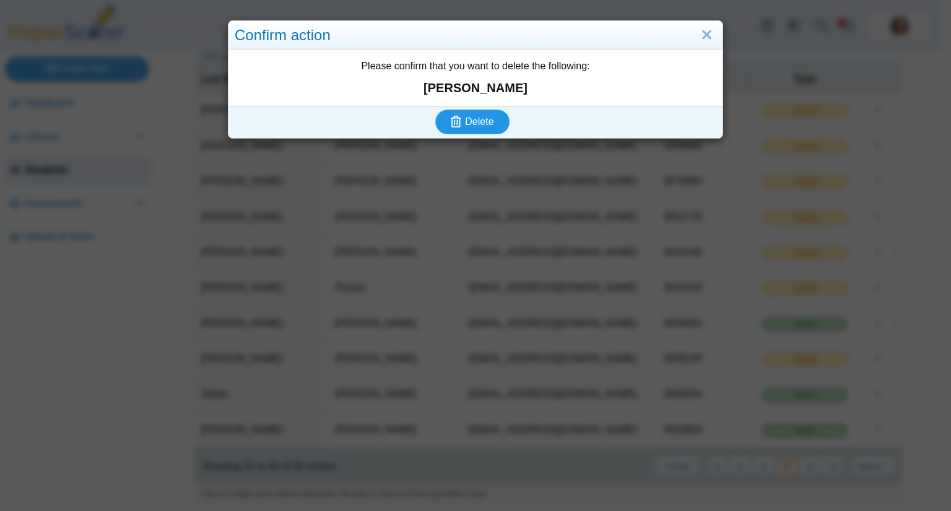
click at [493, 122] on button "Delete" at bounding box center [472, 122] width 74 height 25
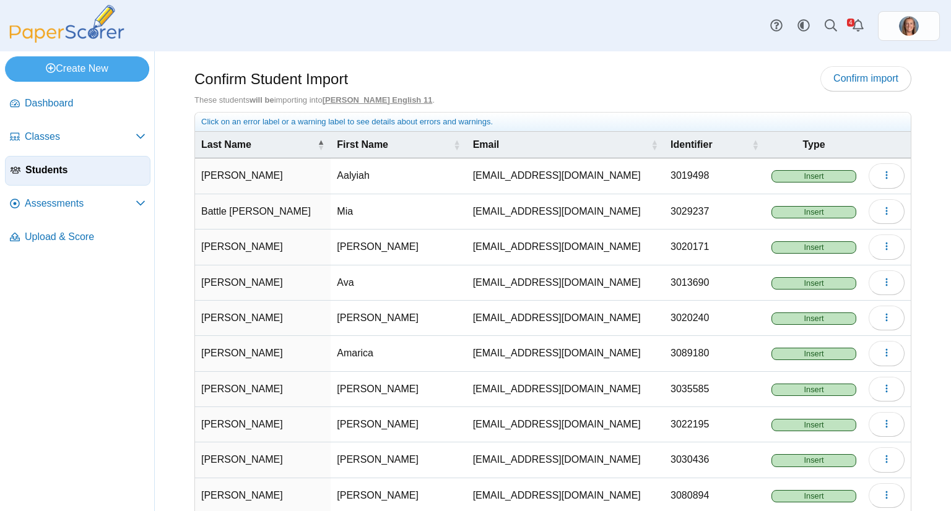
scroll to position [66, 0]
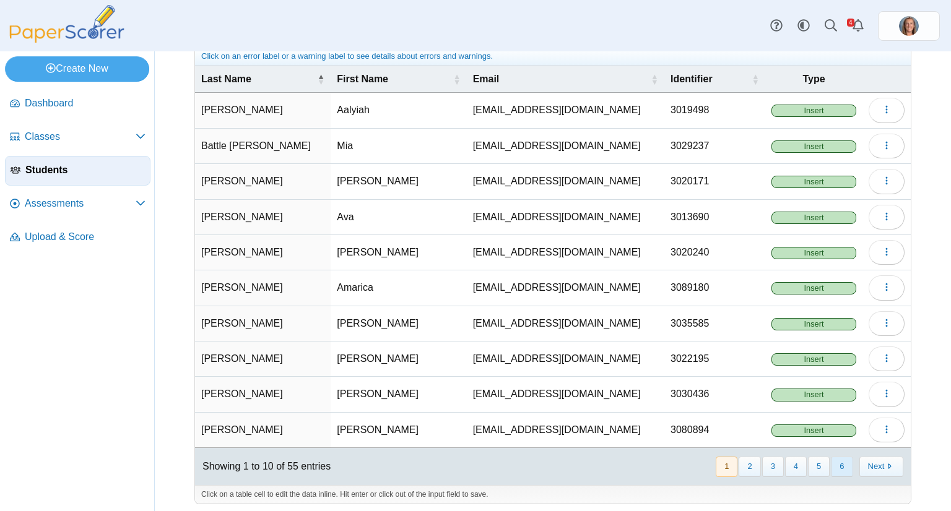
click at [837, 459] on button "6" at bounding box center [842, 467] width 22 height 20
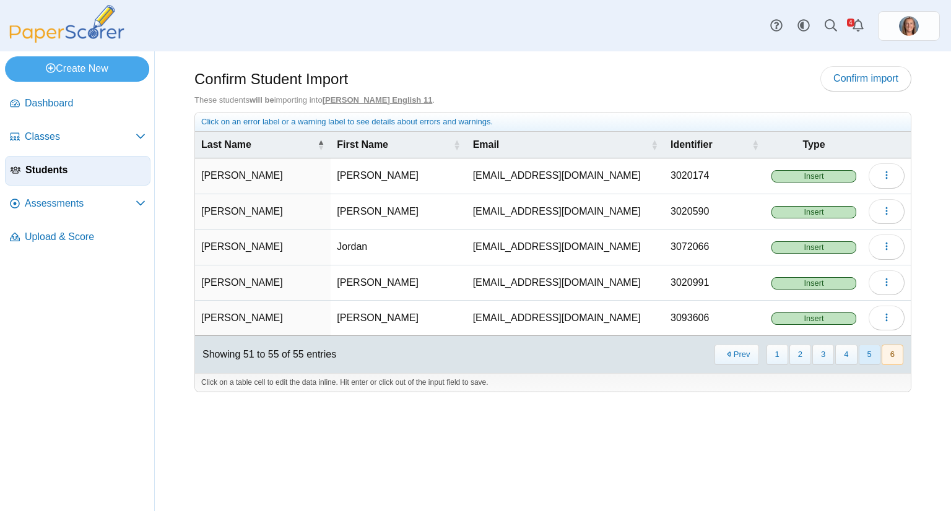
click at [872, 352] on button "5" at bounding box center [870, 355] width 22 height 20
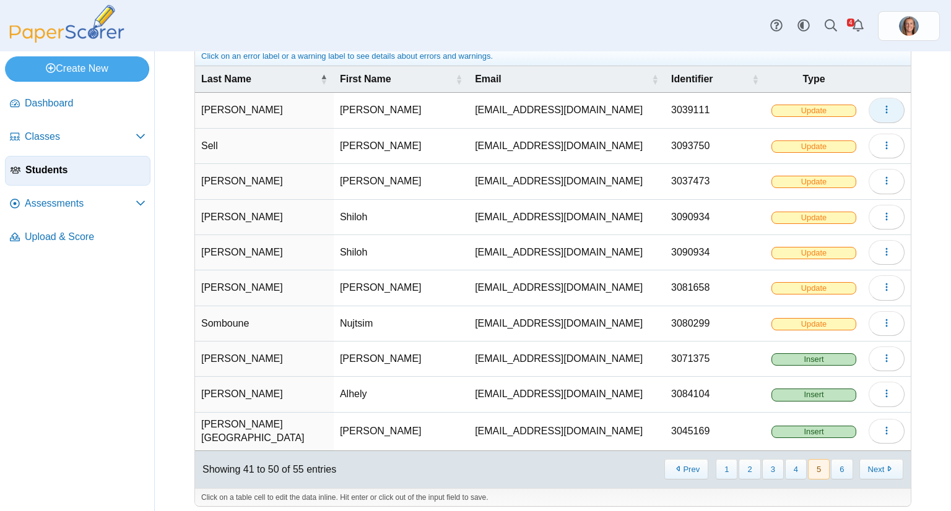
click at [881, 108] on icon "button" at bounding box center [886, 110] width 10 height 10
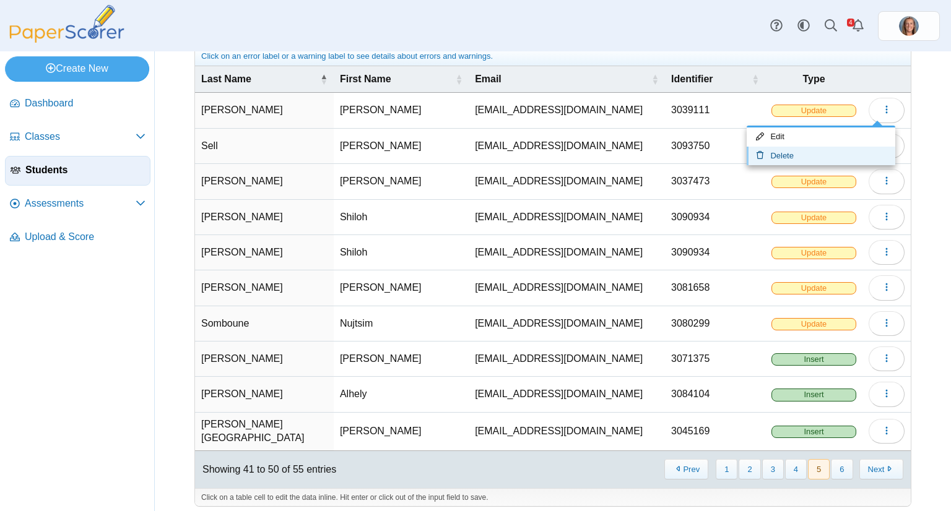
click at [786, 160] on link "Delete" at bounding box center [820, 156] width 149 height 19
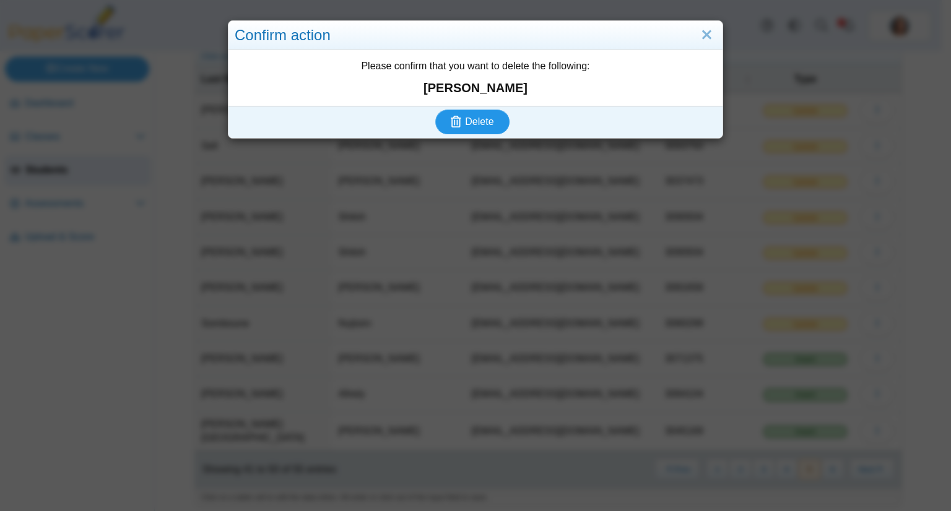
click at [466, 119] on span "Delete" at bounding box center [479, 121] width 28 height 11
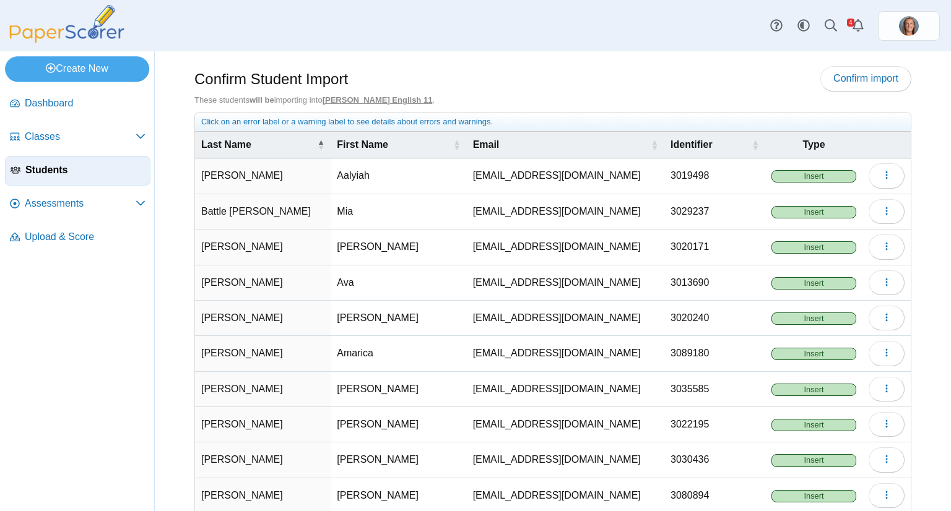
scroll to position [66, 0]
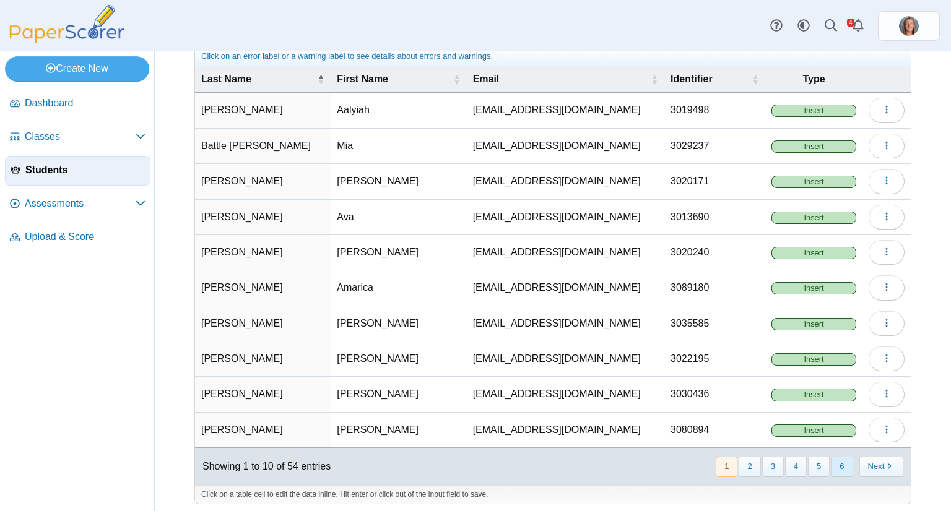
click at [836, 461] on button "6" at bounding box center [842, 467] width 22 height 20
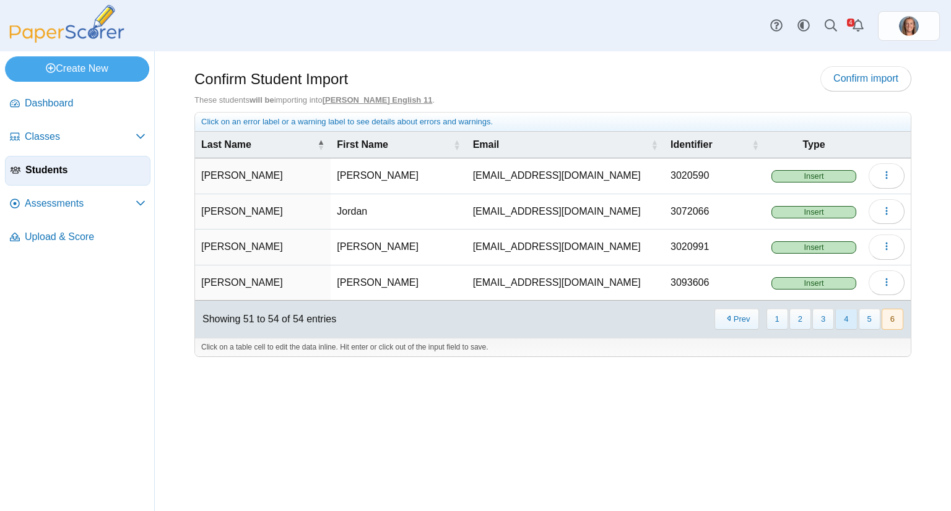
click at [841, 318] on button "4" at bounding box center [846, 319] width 22 height 20
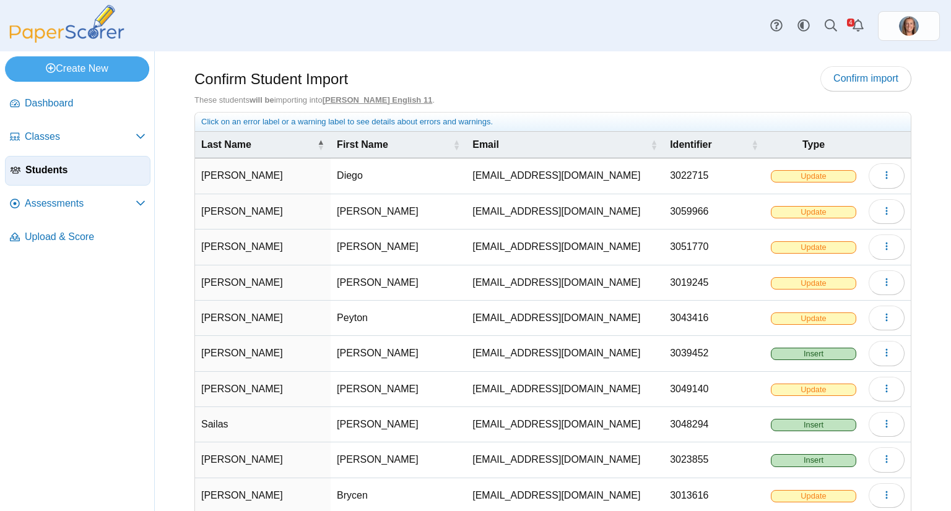
scroll to position [66, 0]
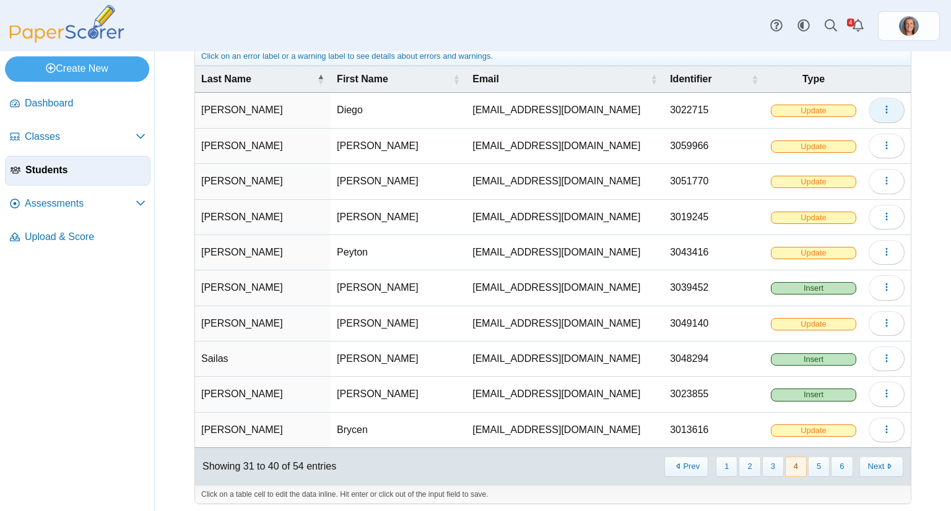
click at [868, 106] on button "button" at bounding box center [886, 110] width 36 height 25
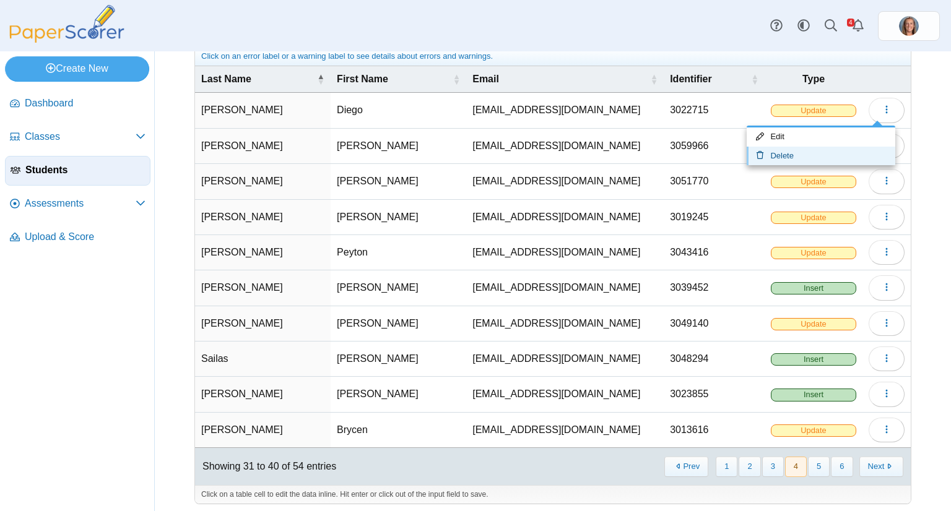
click at [772, 160] on link "Delete" at bounding box center [820, 156] width 149 height 19
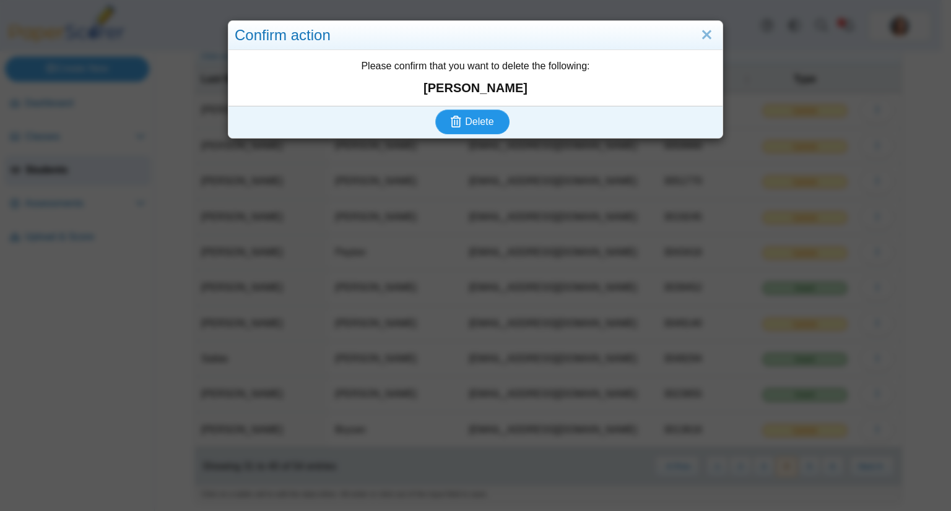
click at [451, 122] on use "submit" at bounding box center [456, 122] width 11 height 12
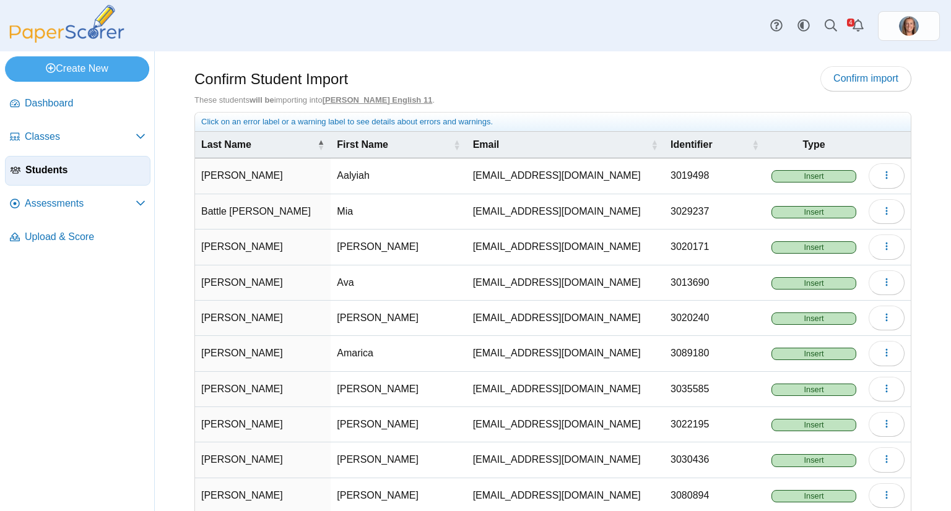
scroll to position [66, 0]
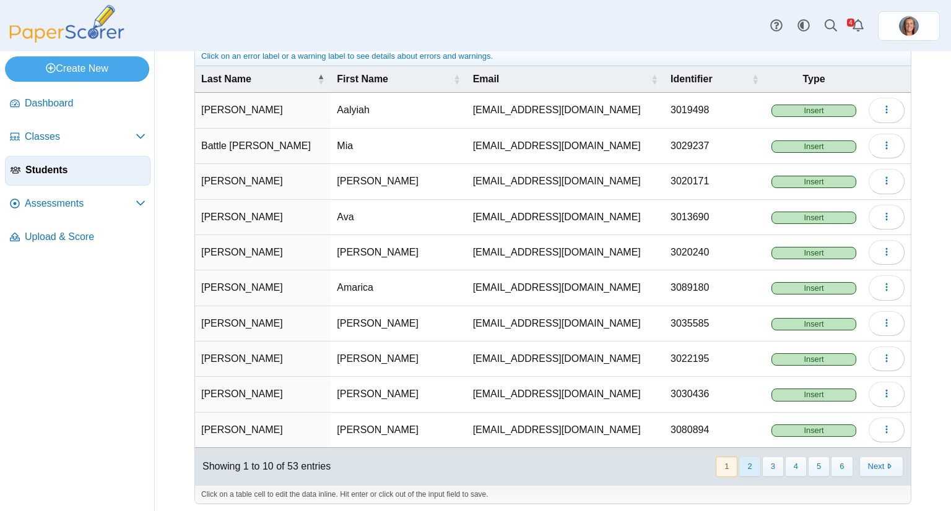
click at [745, 464] on button "2" at bounding box center [749, 467] width 22 height 20
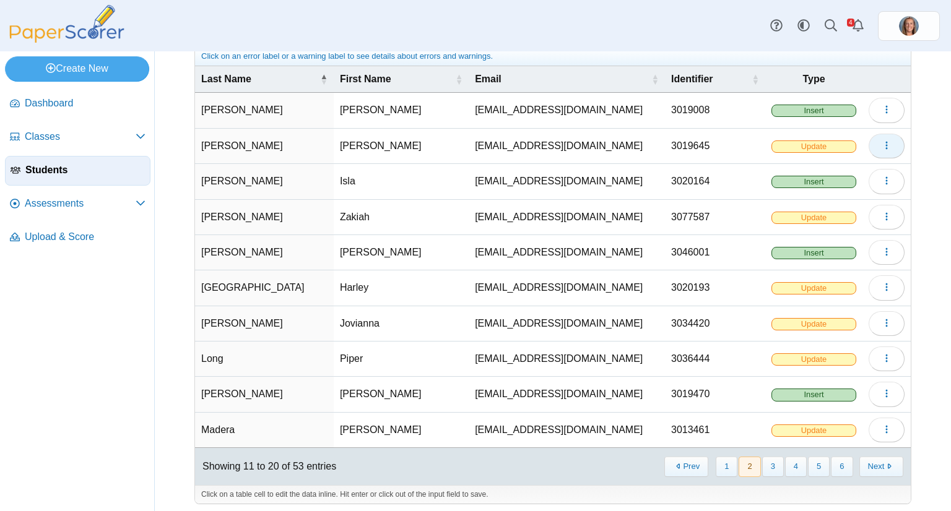
click at [883, 149] on button "button" at bounding box center [886, 146] width 36 height 25
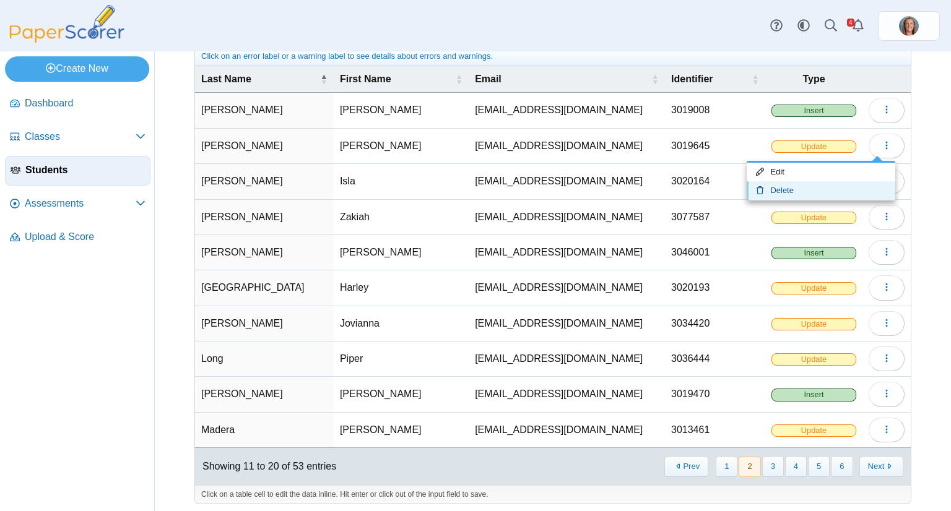
click at [854, 184] on link "Delete" at bounding box center [820, 190] width 149 height 19
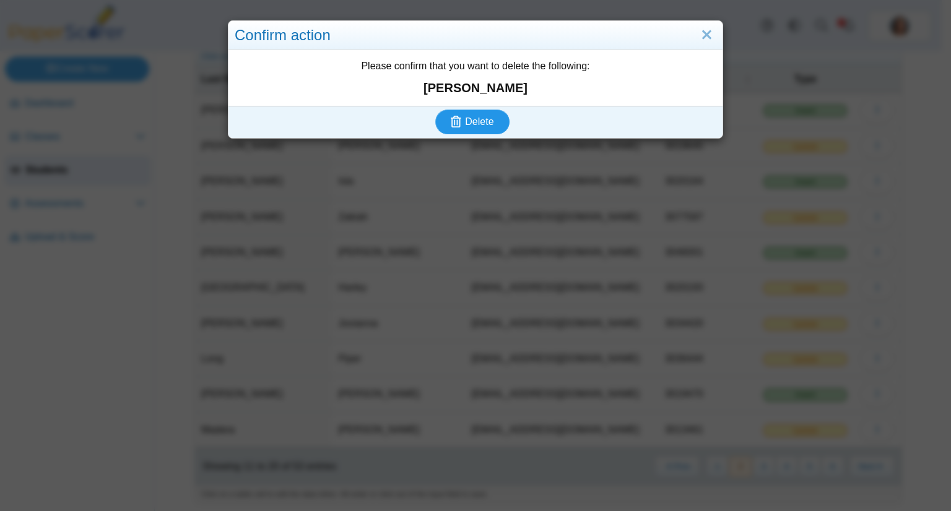
click at [495, 115] on button "Delete" at bounding box center [472, 122] width 74 height 25
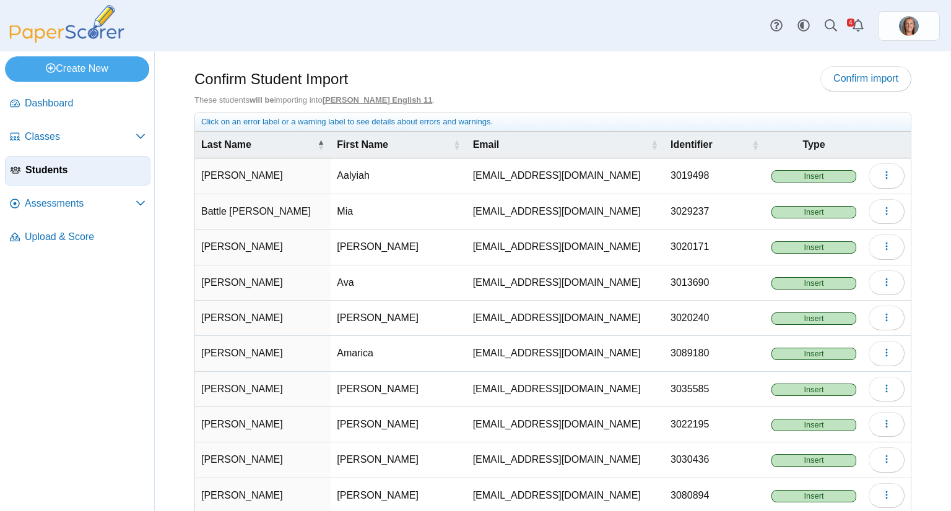
scroll to position [66, 0]
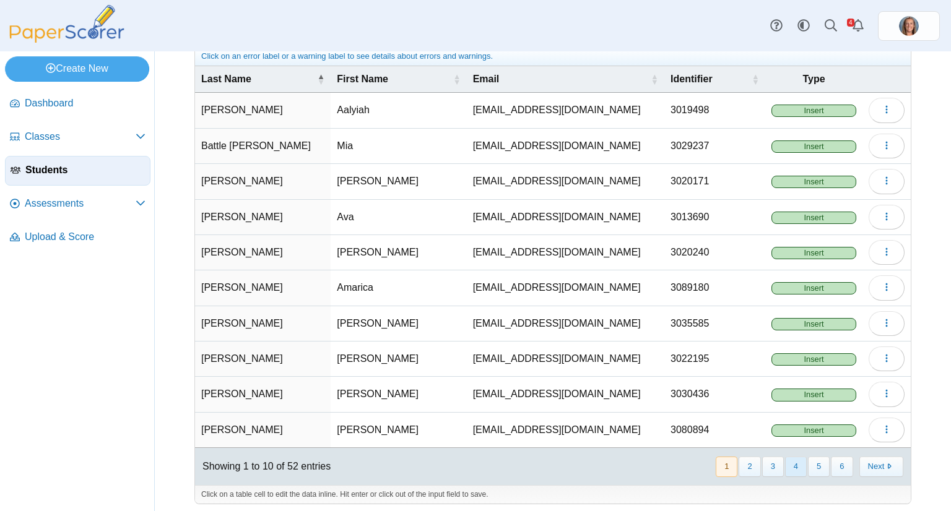
click at [785, 459] on button "4" at bounding box center [796, 467] width 22 height 20
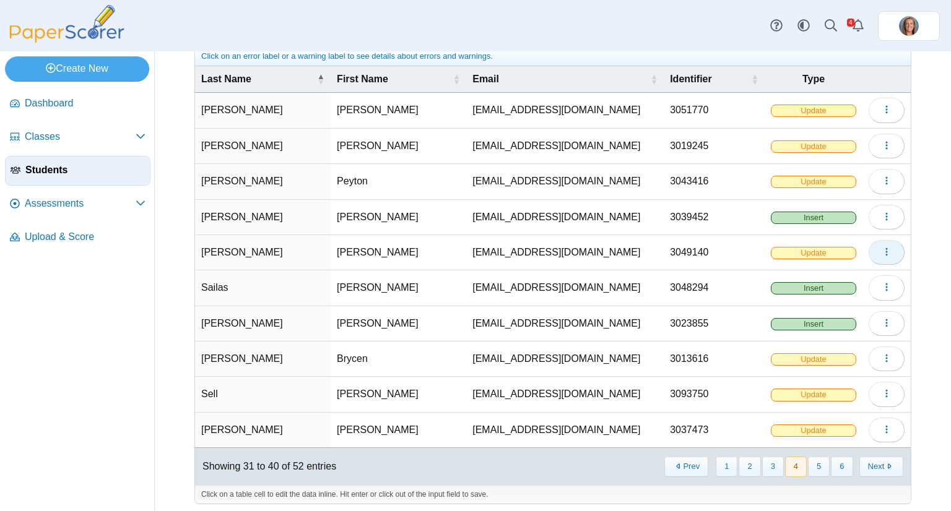
click at [884, 248] on button "button" at bounding box center [886, 252] width 36 height 25
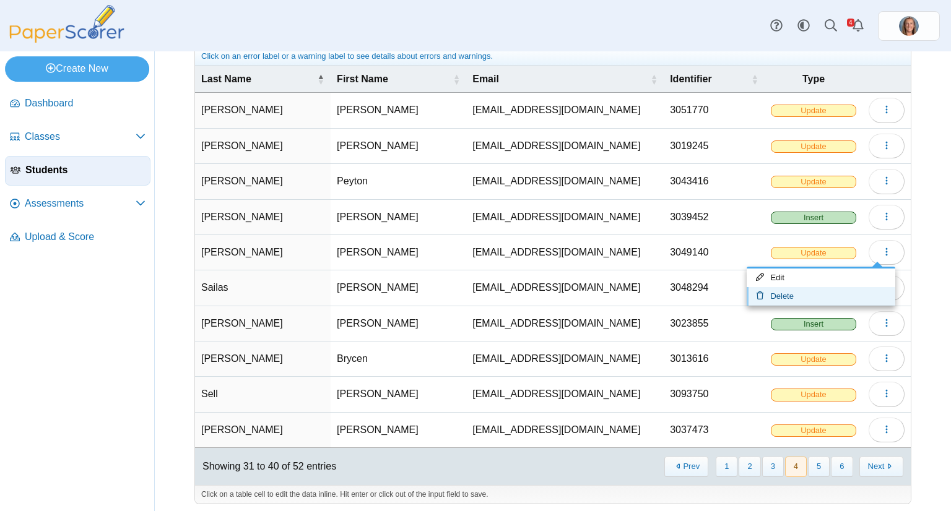
click at [850, 290] on link "Delete" at bounding box center [820, 296] width 149 height 19
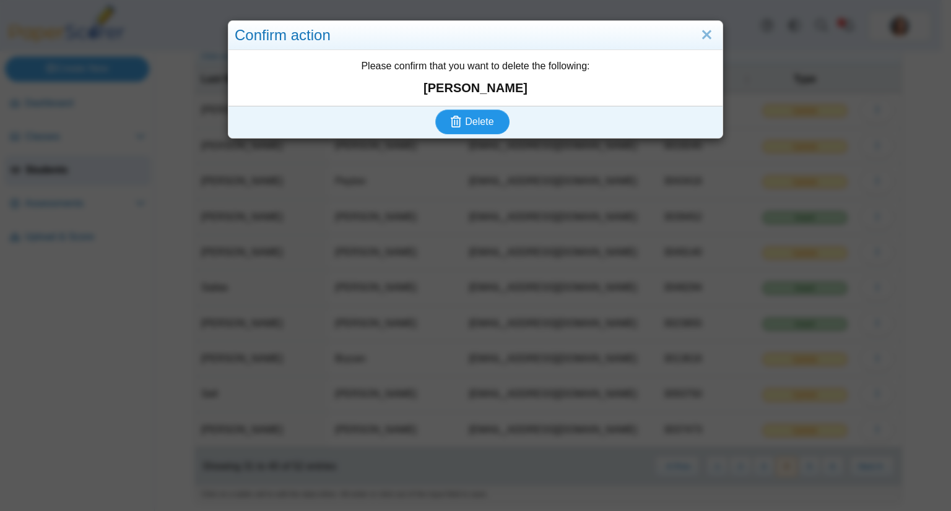
click at [482, 117] on span "Delete" at bounding box center [479, 121] width 28 height 11
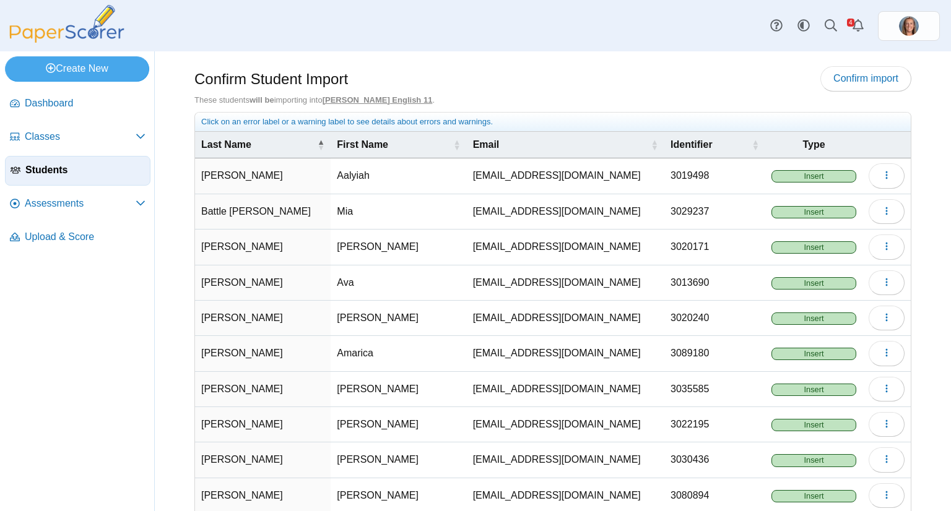
scroll to position [62, 0]
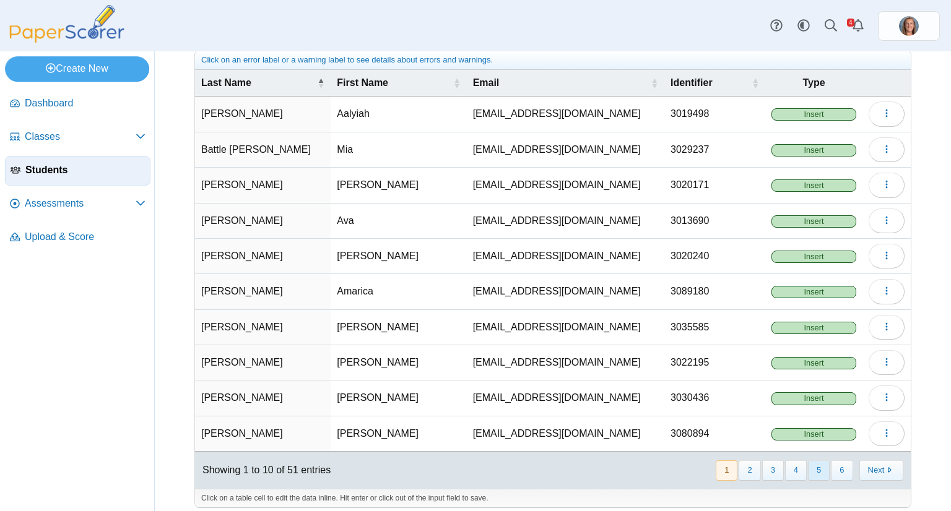
click at [810, 470] on button "5" at bounding box center [819, 471] width 22 height 20
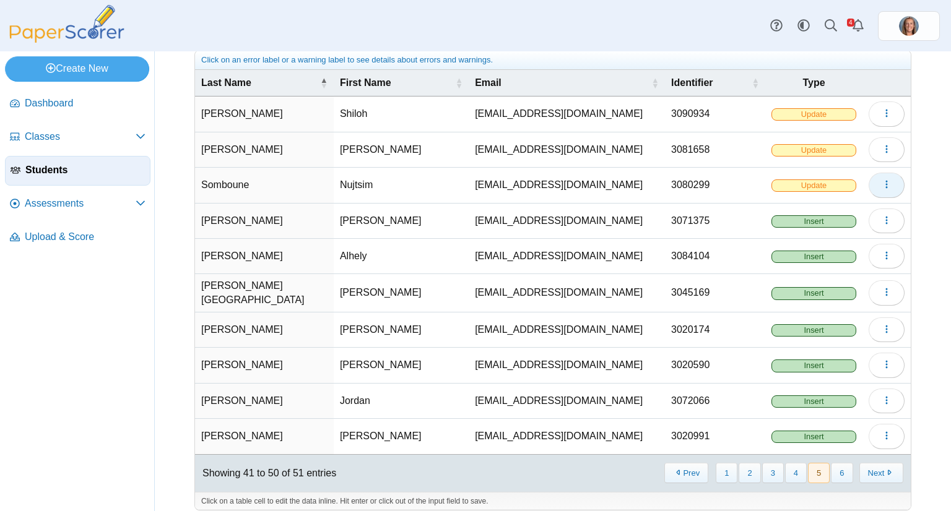
click at [881, 185] on icon "button" at bounding box center [886, 185] width 10 height 10
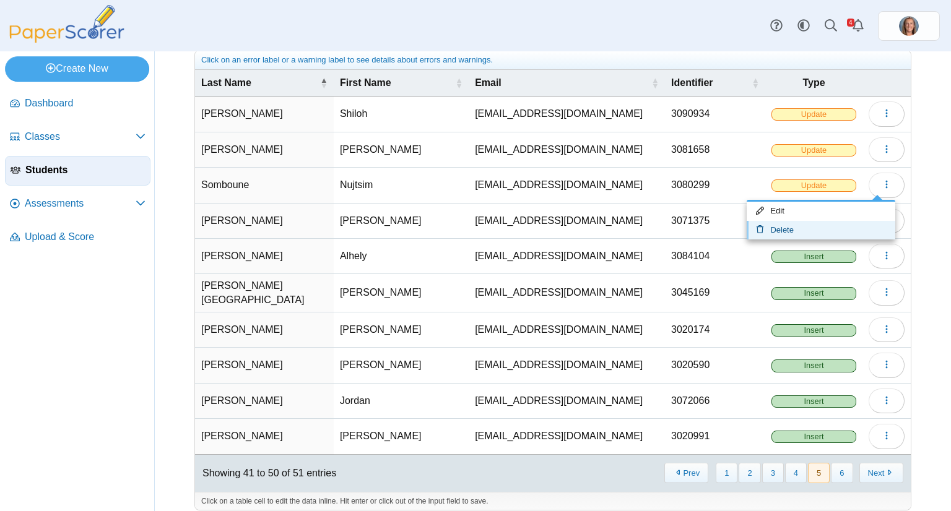
click at [849, 224] on link "Delete" at bounding box center [820, 230] width 149 height 19
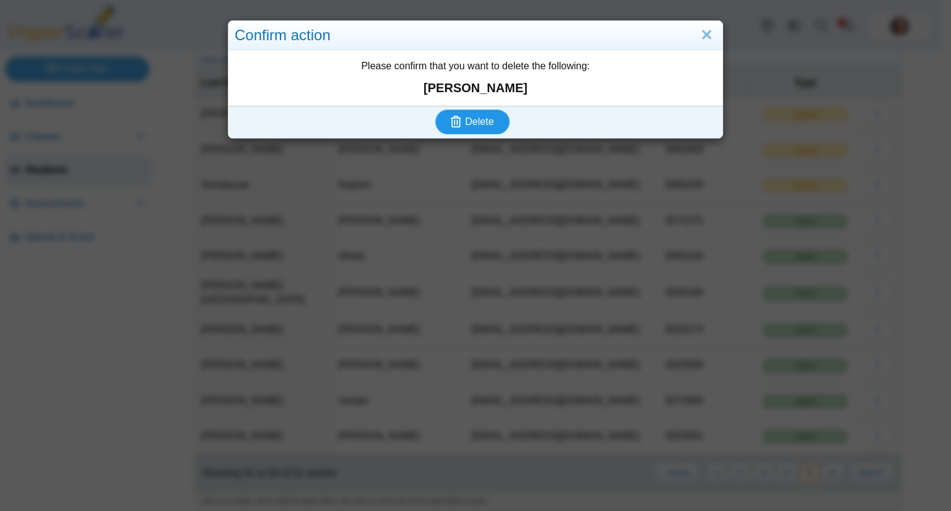
click at [490, 119] on button "Delete" at bounding box center [472, 122] width 74 height 25
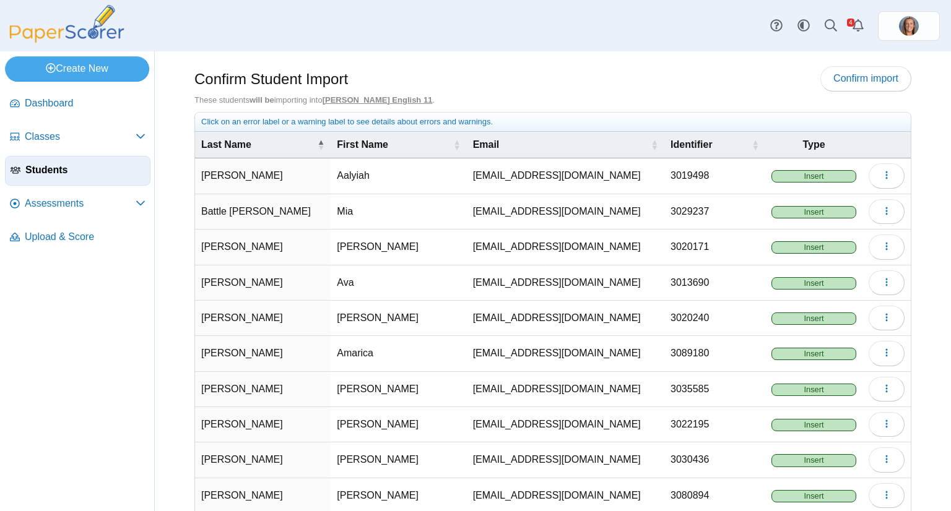
scroll to position [66, 0]
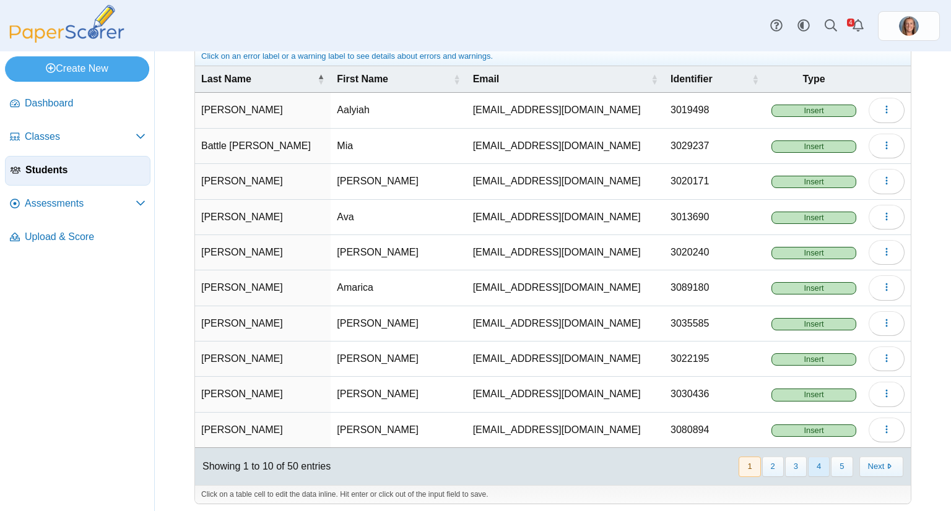
click at [810, 464] on button "4" at bounding box center [819, 467] width 22 height 20
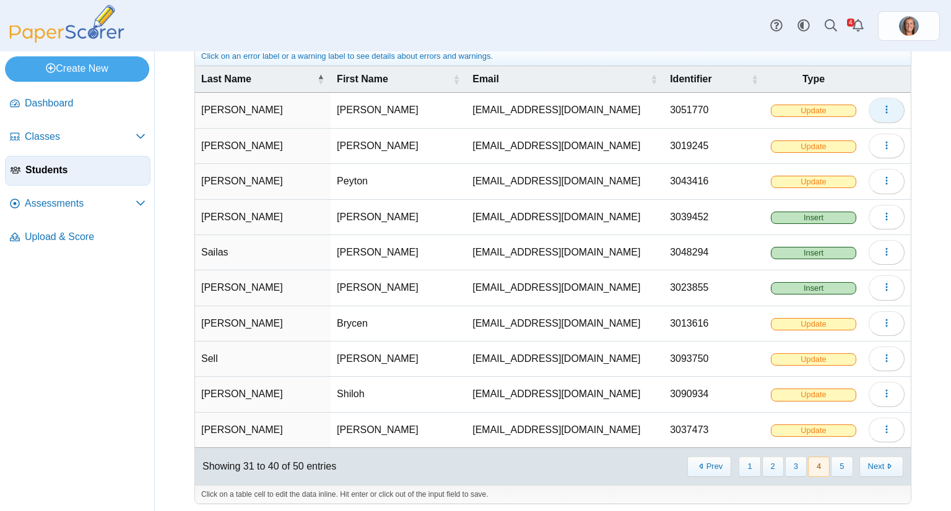
click at [885, 106] on use "button" at bounding box center [886, 110] width 2 height 8
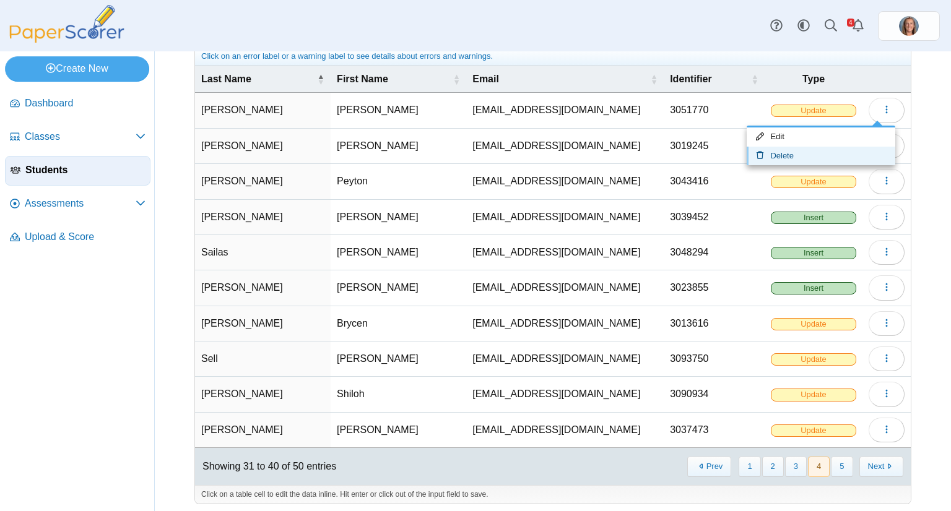
click at [820, 156] on link "Delete" at bounding box center [820, 156] width 149 height 19
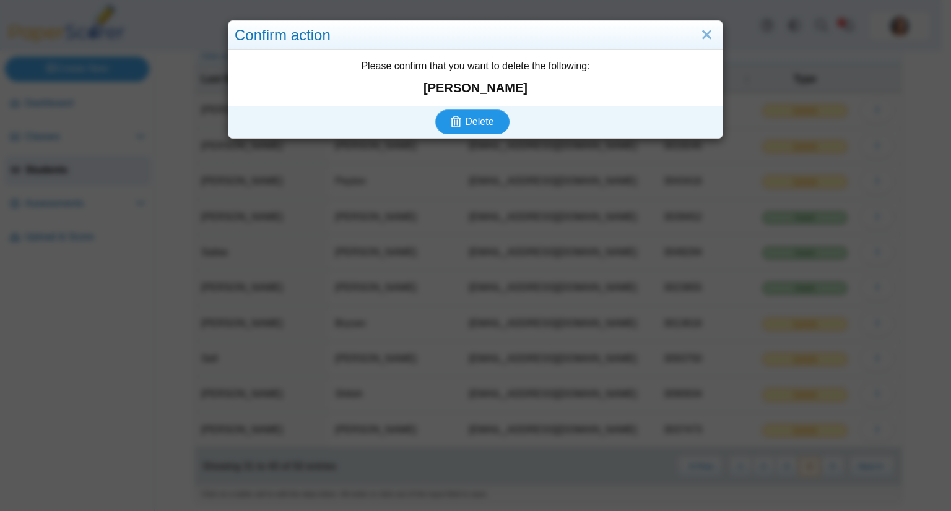
click at [494, 126] on button "Delete" at bounding box center [472, 122] width 74 height 25
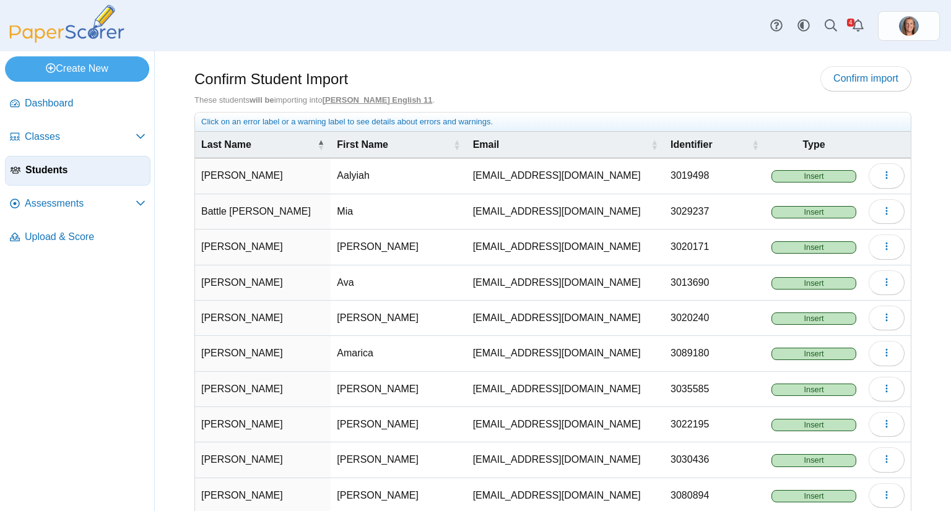
scroll to position [66, 0]
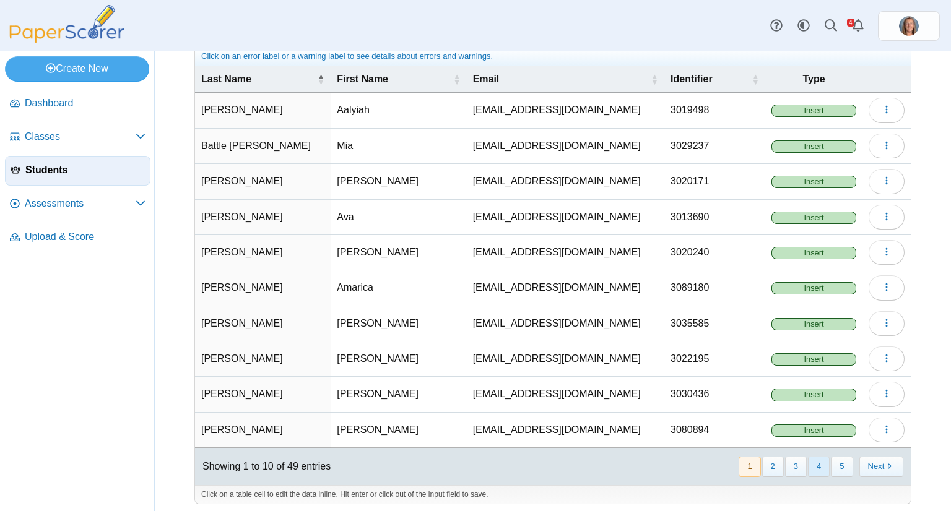
click at [820, 457] on button "4" at bounding box center [819, 467] width 22 height 20
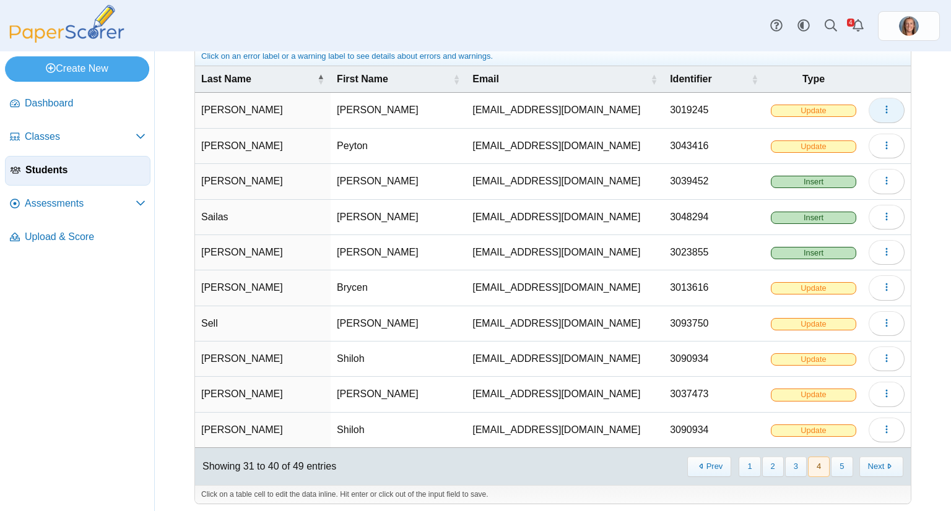
click at [881, 111] on icon "button" at bounding box center [886, 110] width 10 height 10
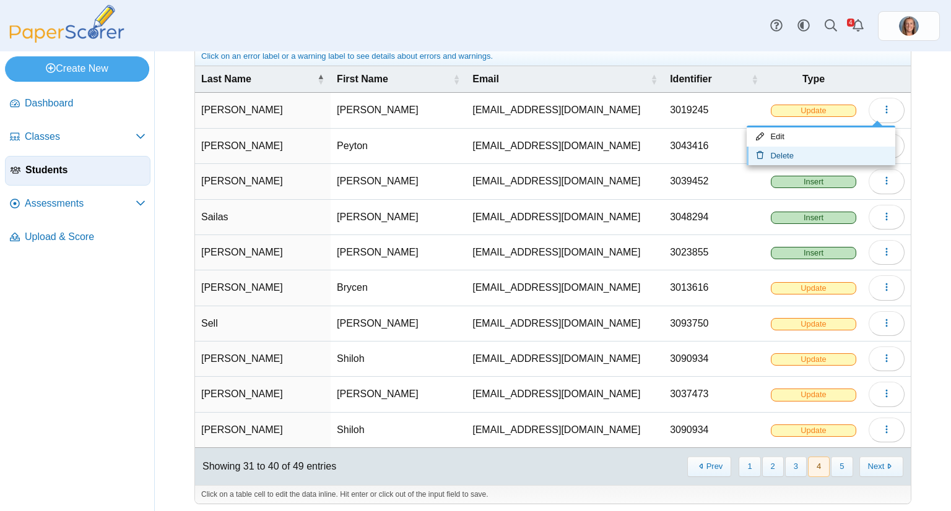
click at [818, 149] on link "Delete" at bounding box center [820, 156] width 149 height 19
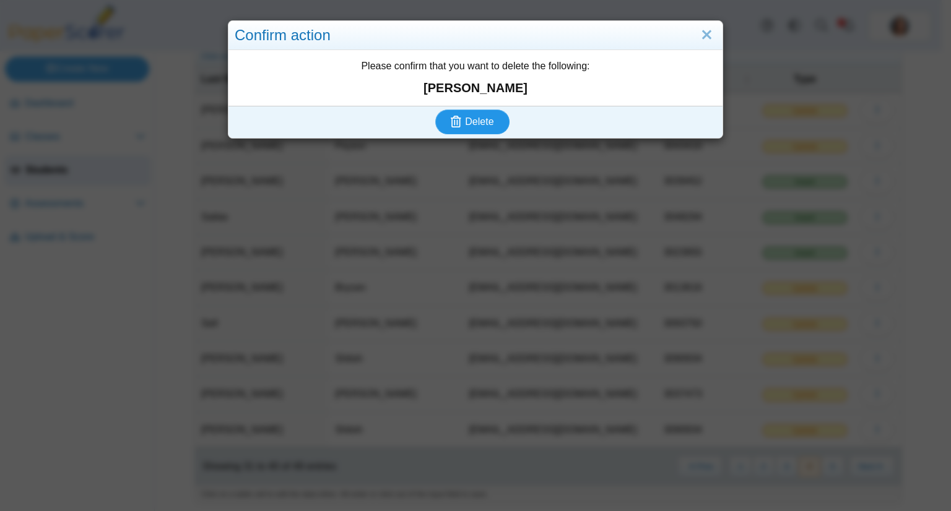
click at [494, 119] on button "Delete" at bounding box center [472, 122] width 74 height 25
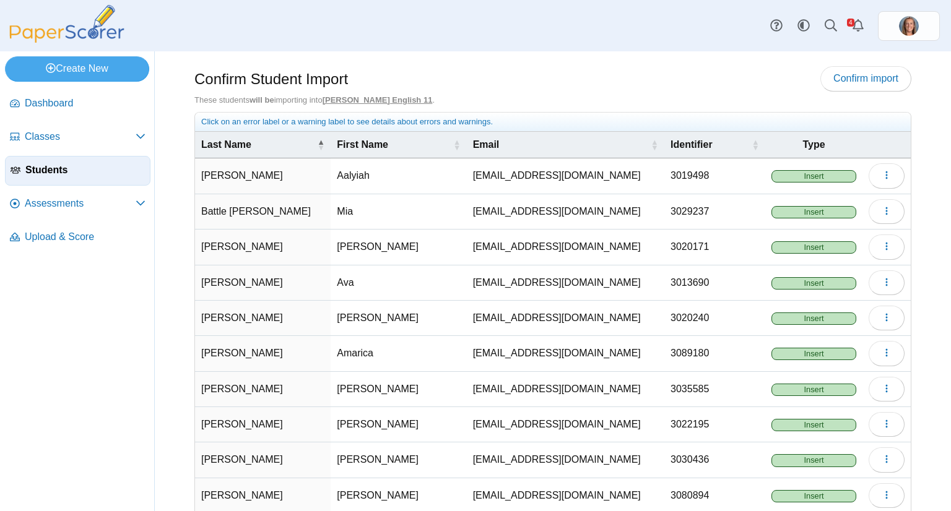
scroll to position [66, 0]
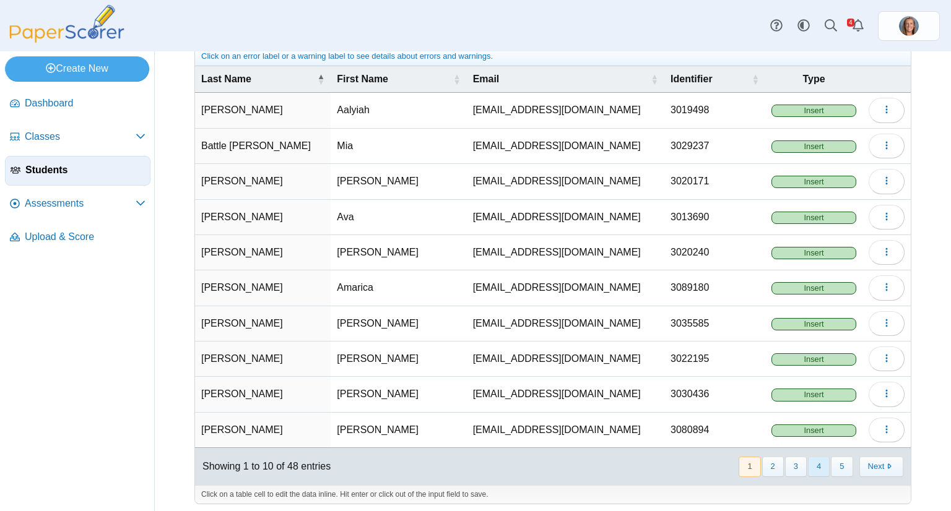
click at [817, 462] on button "4" at bounding box center [819, 467] width 22 height 20
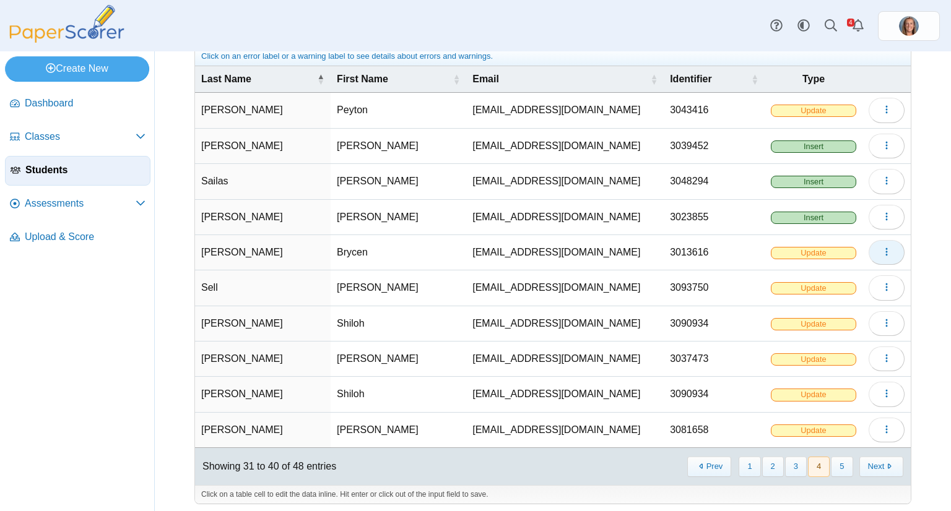
click at [881, 252] on icon "button" at bounding box center [886, 252] width 10 height 10
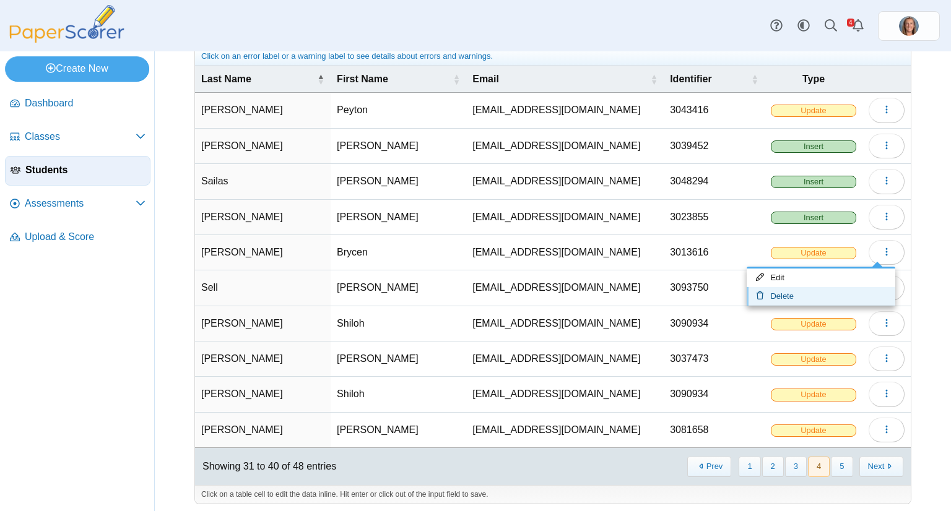
click at [834, 292] on link "Delete" at bounding box center [820, 296] width 149 height 19
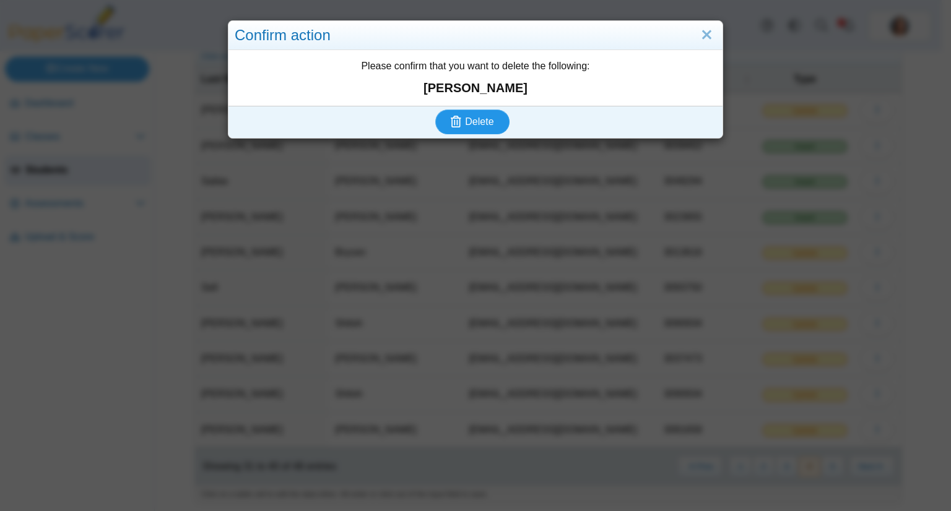
click at [485, 124] on span "Delete" at bounding box center [479, 121] width 28 height 11
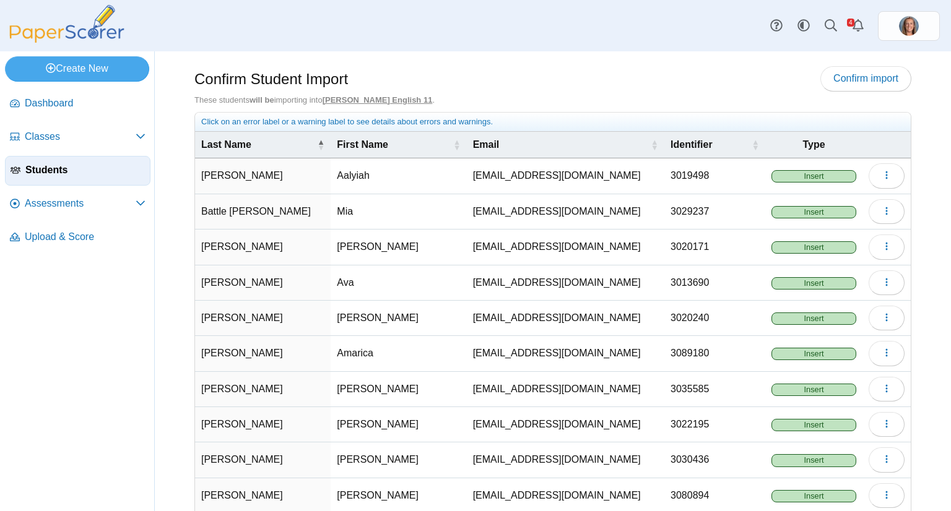
scroll to position [66, 0]
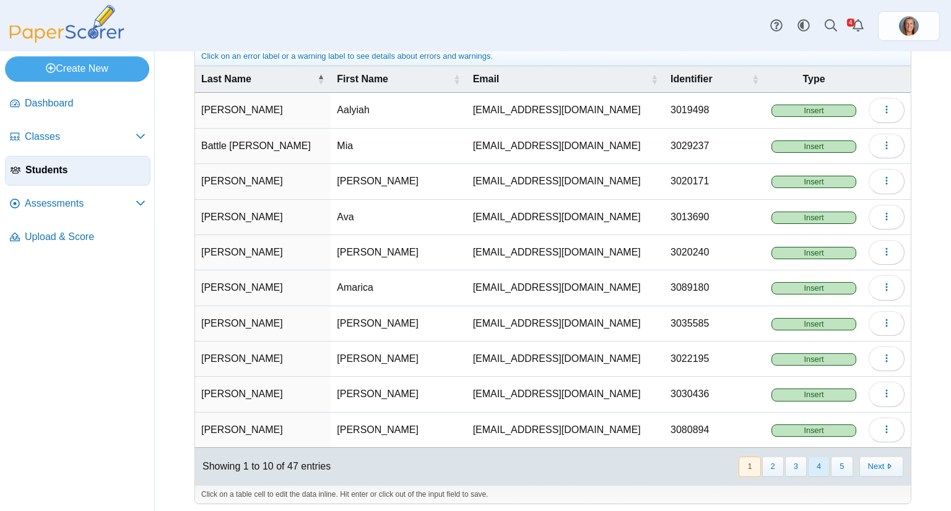
click at [813, 469] on button "4" at bounding box center [819, 467] width 22 height 20
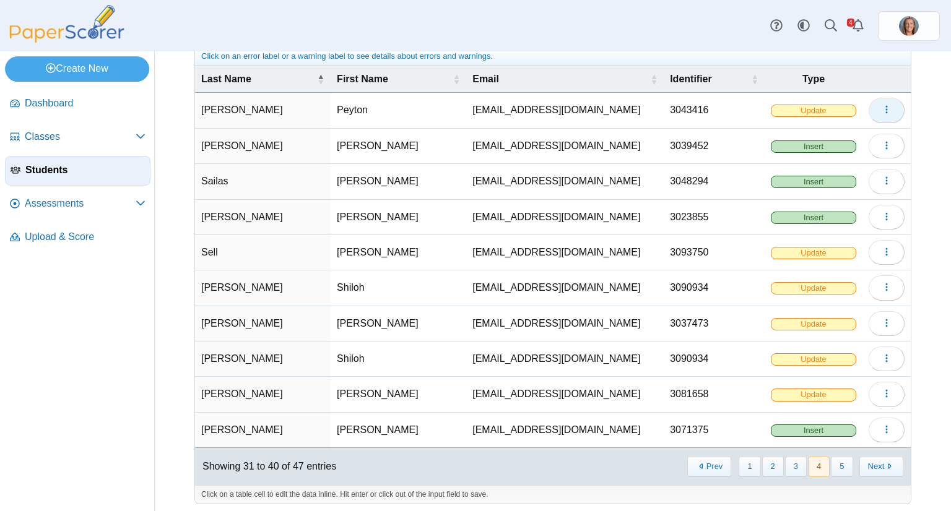
click at [881, 105] on icon "button" at bounding box center [886, 110] width 10 height 10
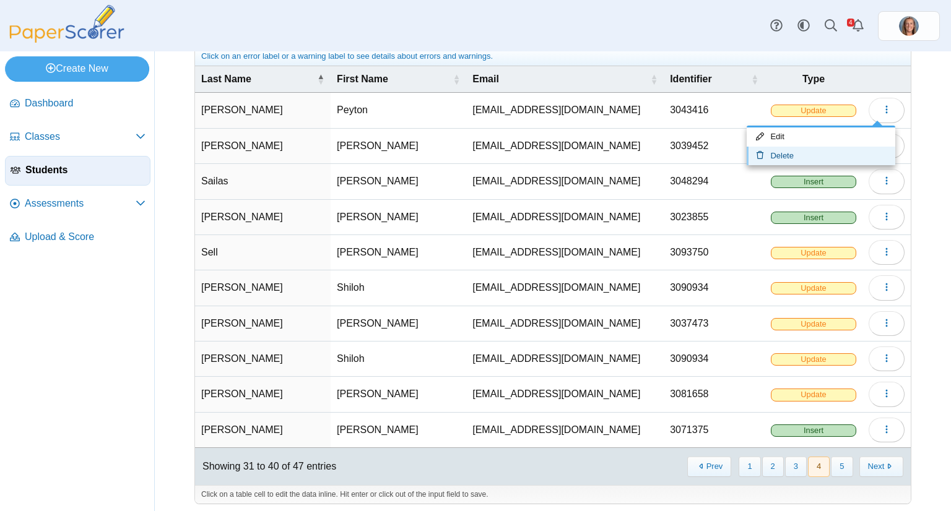
click at [824, 154] on link "Delete" at bounding box center [820, 156] width 149 height 19
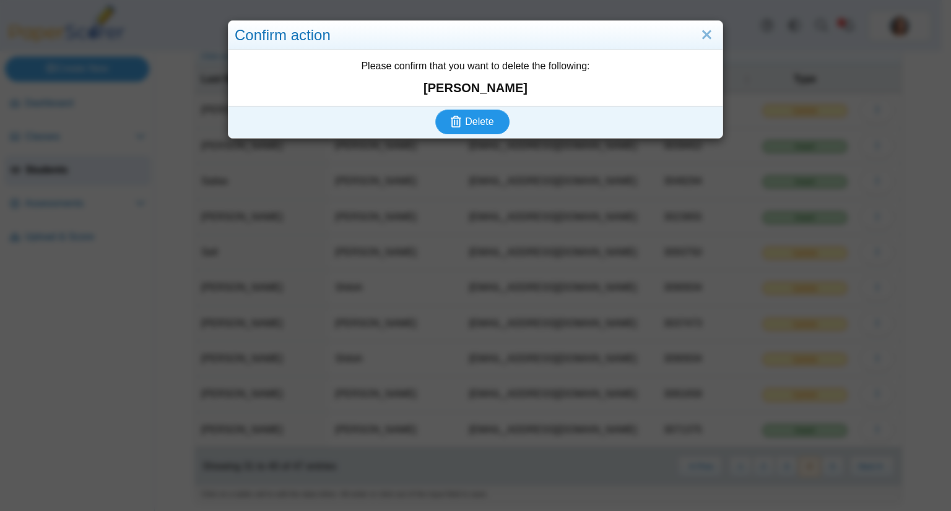
click at [465, 121] on span "Delete" at bounding box center [479, 121] width 28 height 11
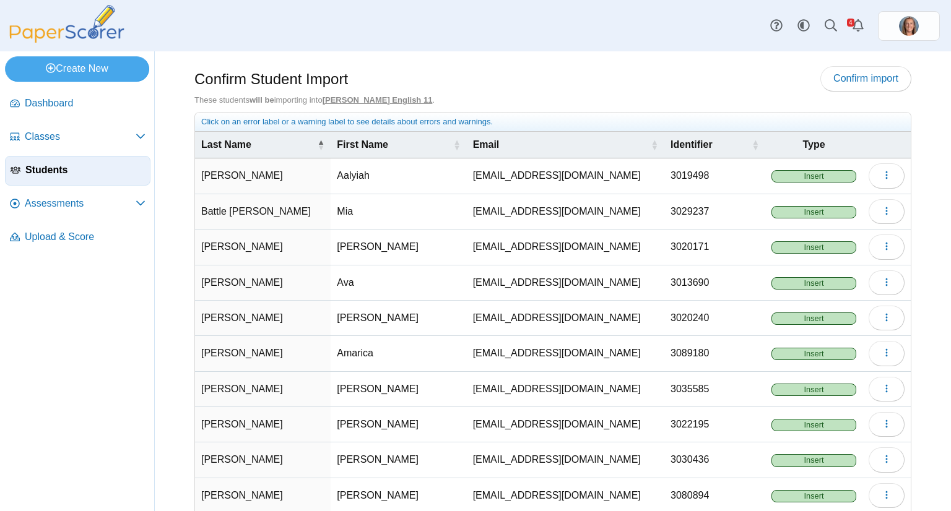
scroll to position [66, 0]
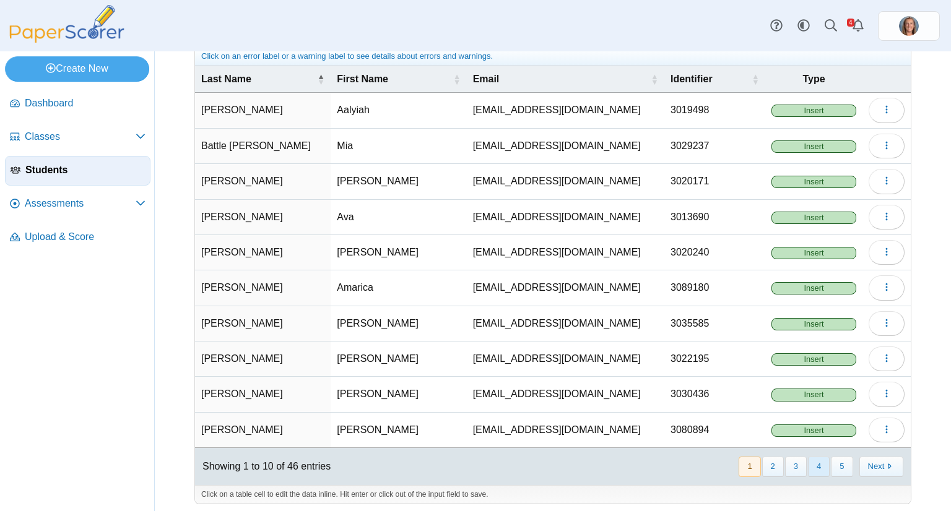
click at [808, 459] on button "4" at bounding box center [819, 467] width 22 height 20
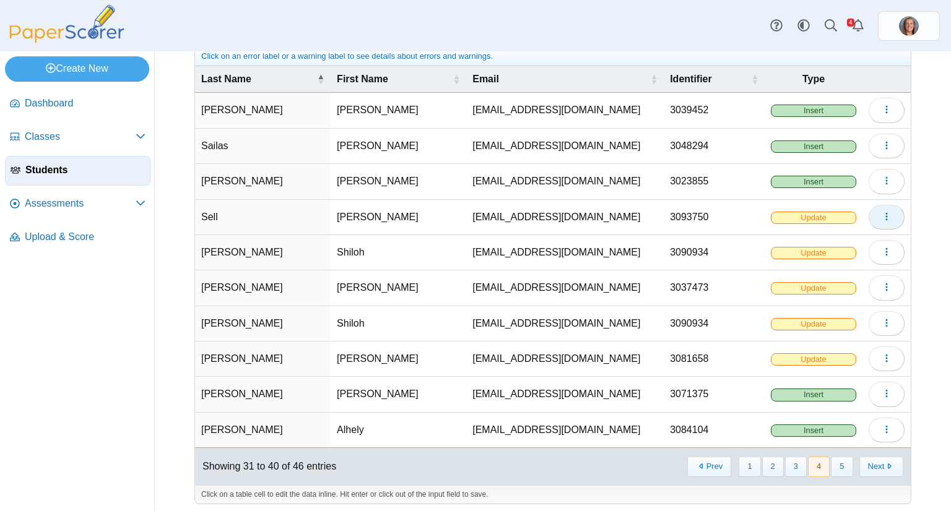
click at [869, 219] on button "button" at bounding box center [886, 217] width 36 height 25
click at [846, 256] on link "Delete" at bounding box center [820, 261] width 149 height 19
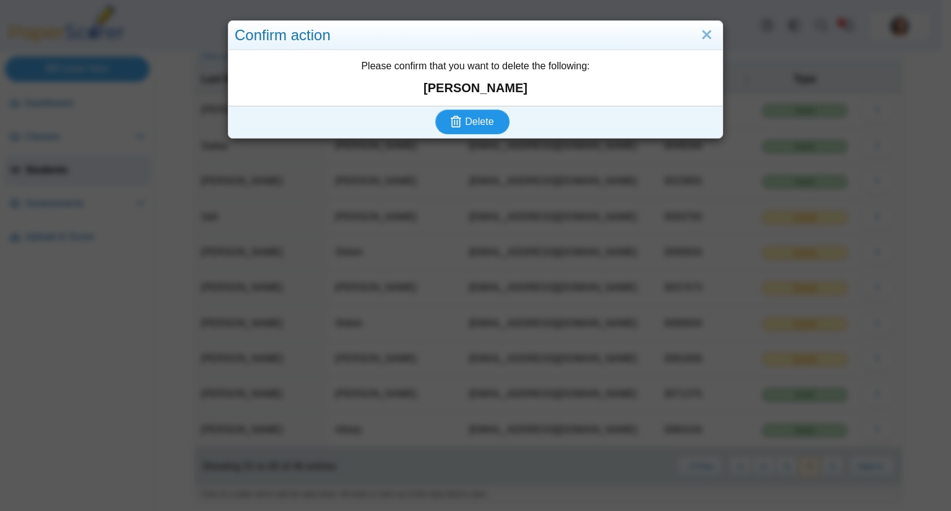
click at [478, 123] on span "Delete" at bounding box center [479, 121] width 28 height 11
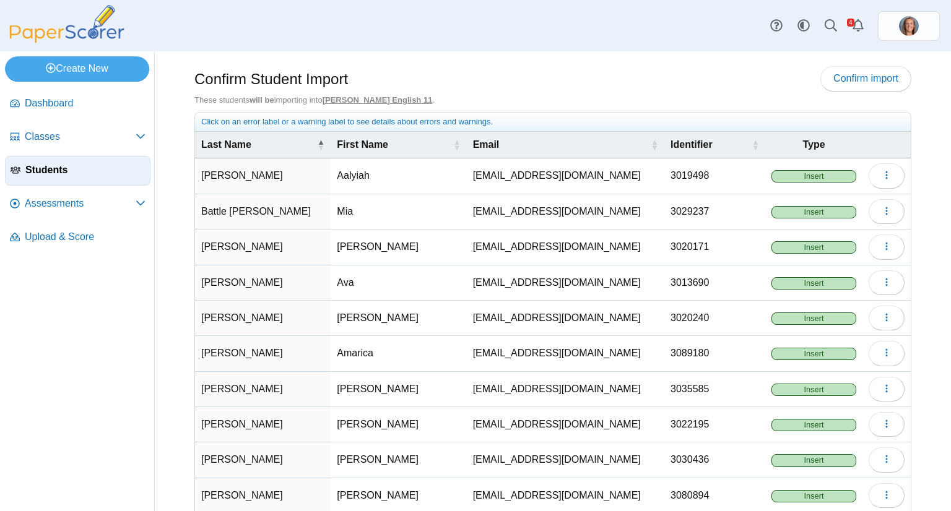
scroll to position [66, 0]
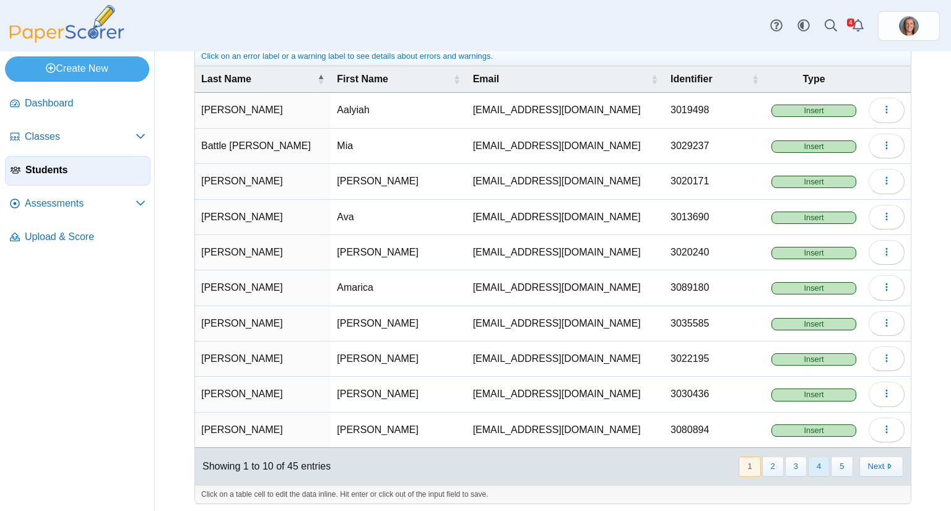
click at [808, 457] on button "4" at bounding box center [819, 467] width 22 height 20
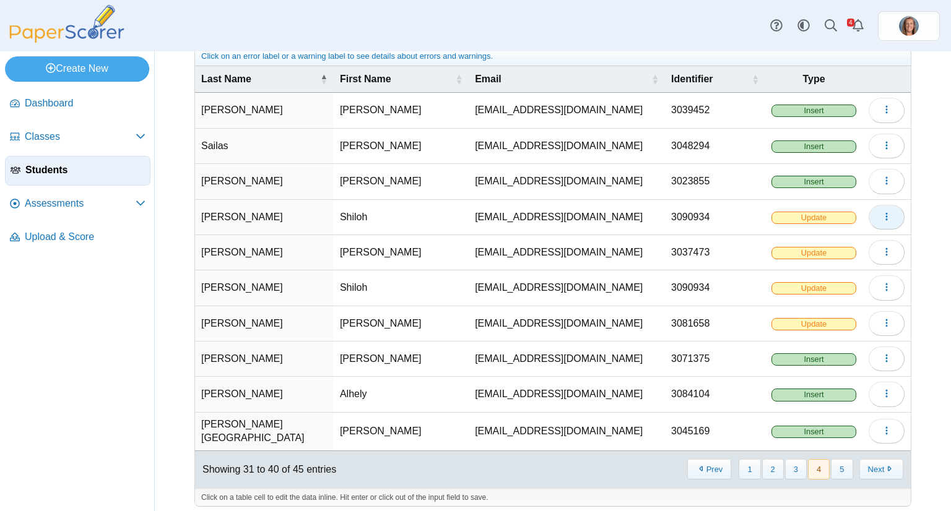
click at [876, 225] on button "button" at bounding box center [886, 217] width 36 height 25
click at [821, 254] on link "Delete" at bounding box center [820, 261] width 149 height 19
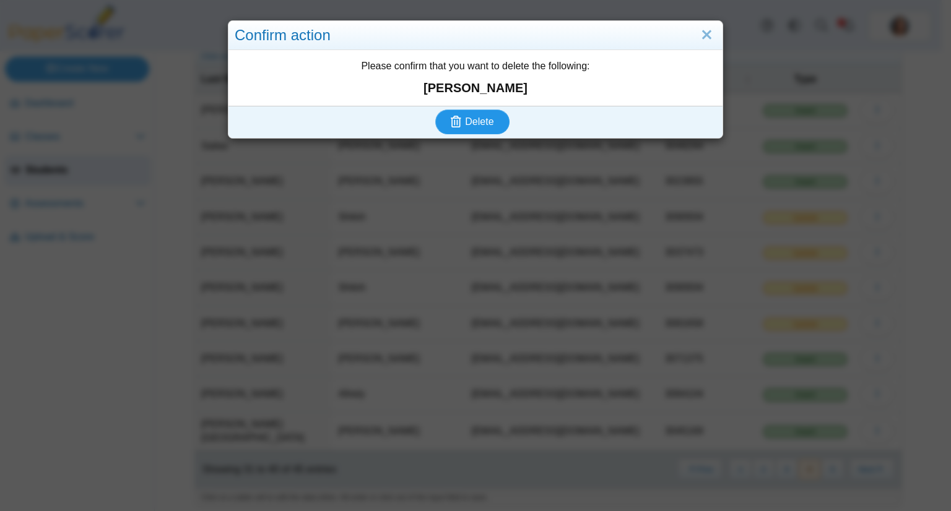
click at [488, 126] on span "Delete" at bounding box center [479, 121] width 28 height 11
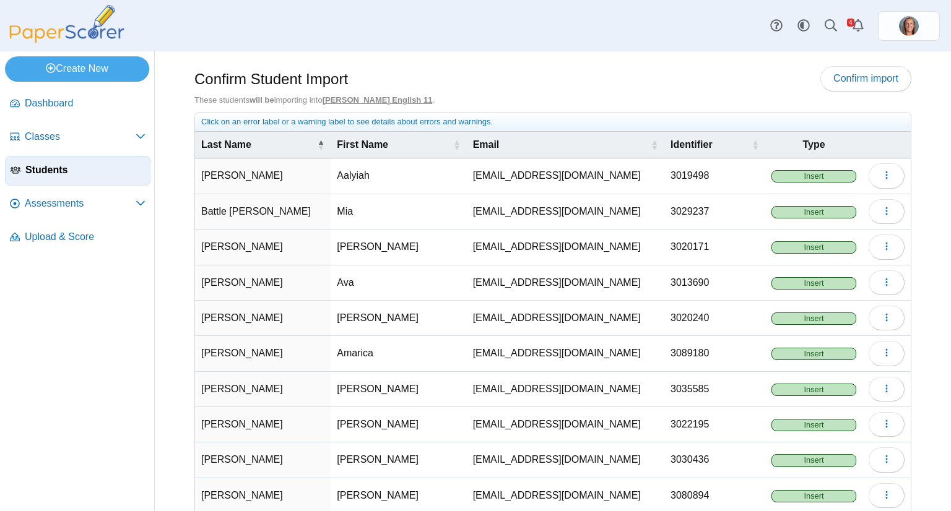
scroll to position [66, 0]
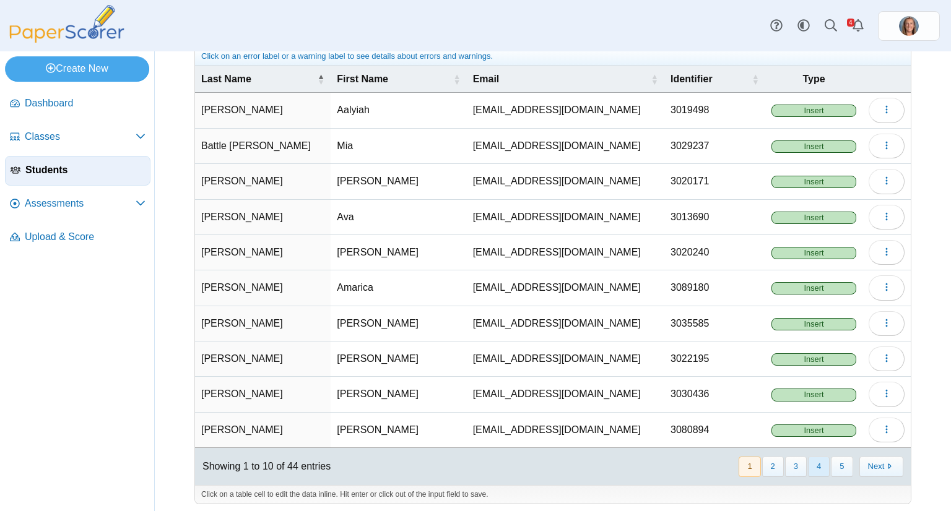
click at [817, 462] on button "4" at bounding box center [819, 467] width 22 height 20
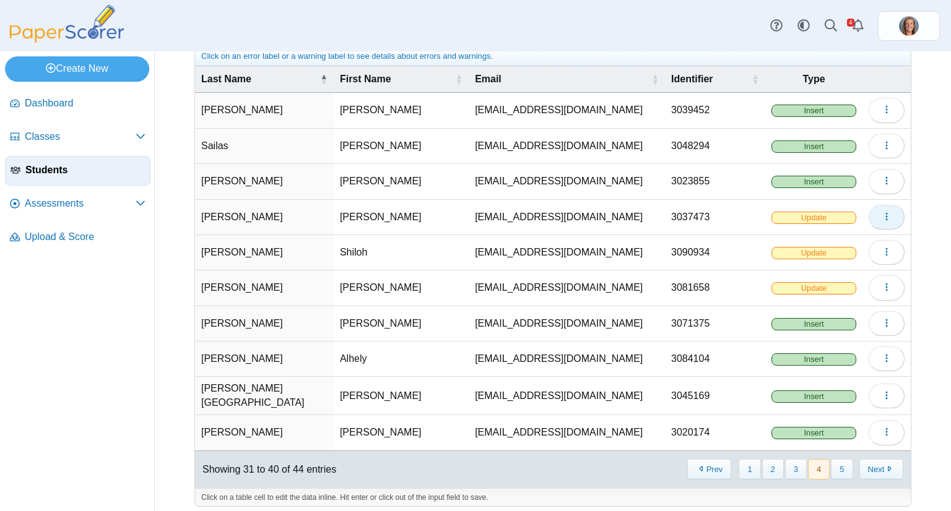
click at [881, 216] on icon "button" at bounding box center [886, 217] width 10 height 10
click at [824, 256] on link "Delete" at bounding box center [820, 261] width 149 height 19
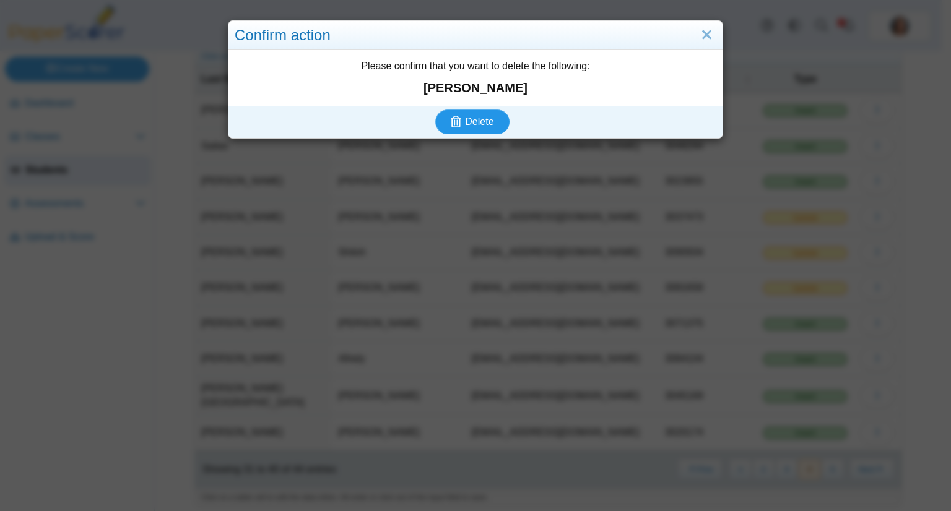
click at [483, 130] on button "Delete" at bounding box center [472, 122] width 74 height 25
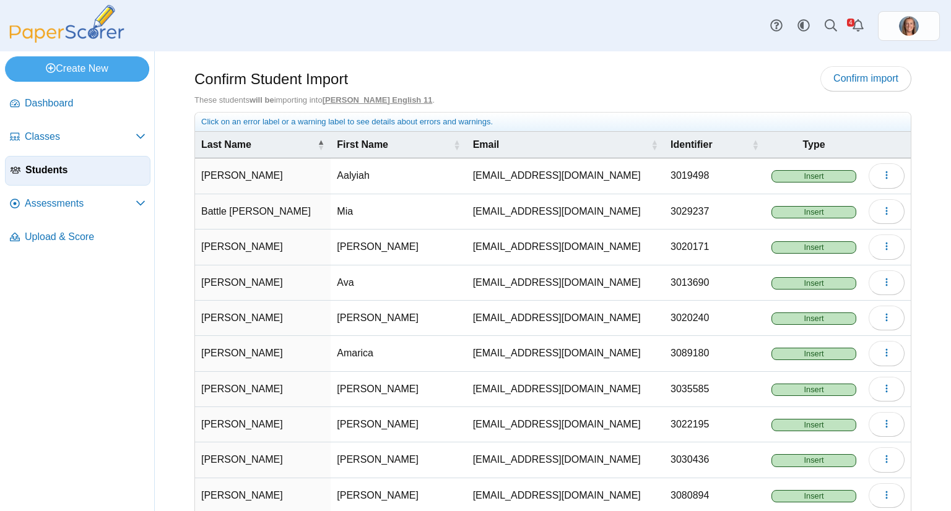
scroll to position [66, 0]
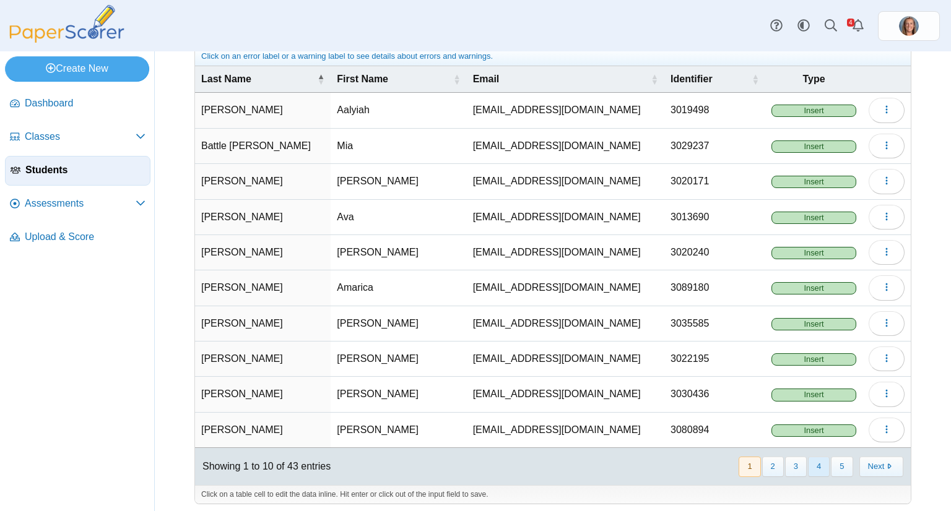
click at [812, 462] on button "4" at bounding box center [819, 467] width 22 height 20
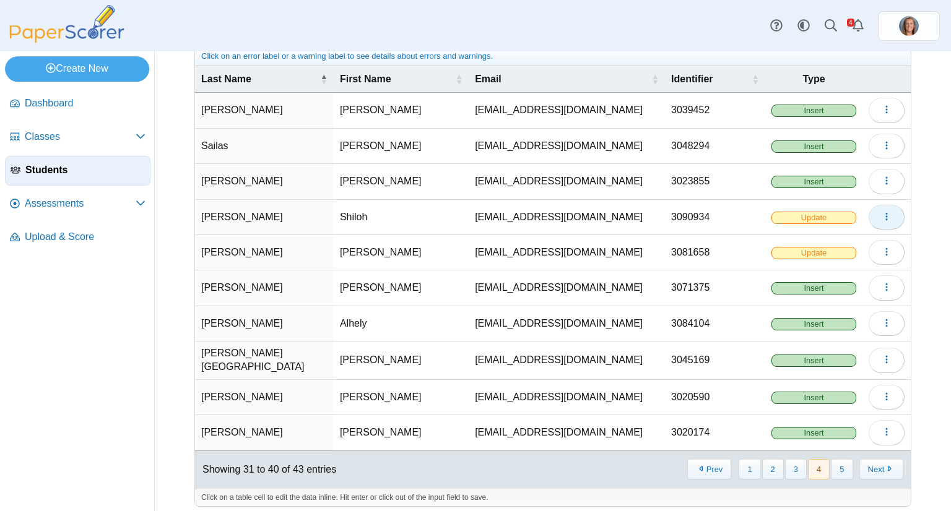
click at [872, 218] on button "button" at bounding box center [886, 217] width 36 height 25
click at [826, 253] on link "Delete" at bounding box center [820, 261] width 149 height 19
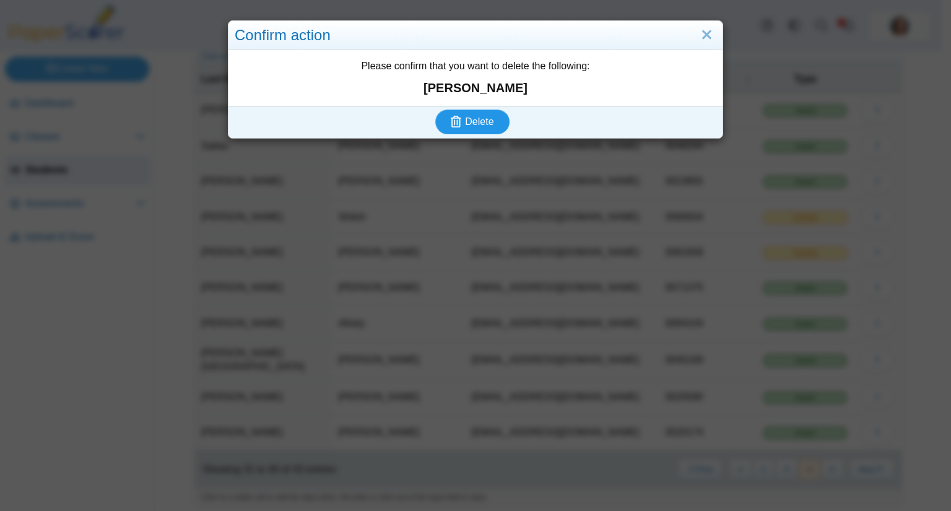
click at [465, 119] on span "Delete" at bounding box center [479, 121] width 28 height 11
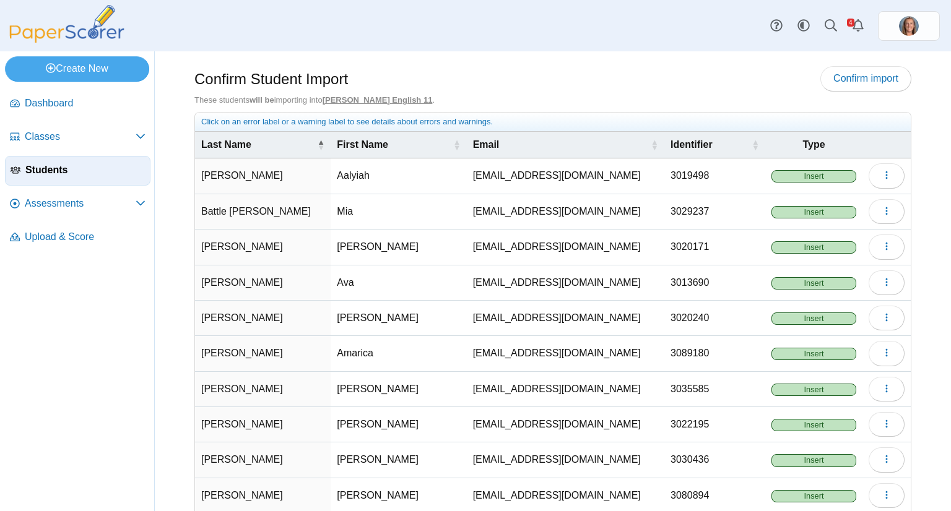
scroll to position [66, 0]
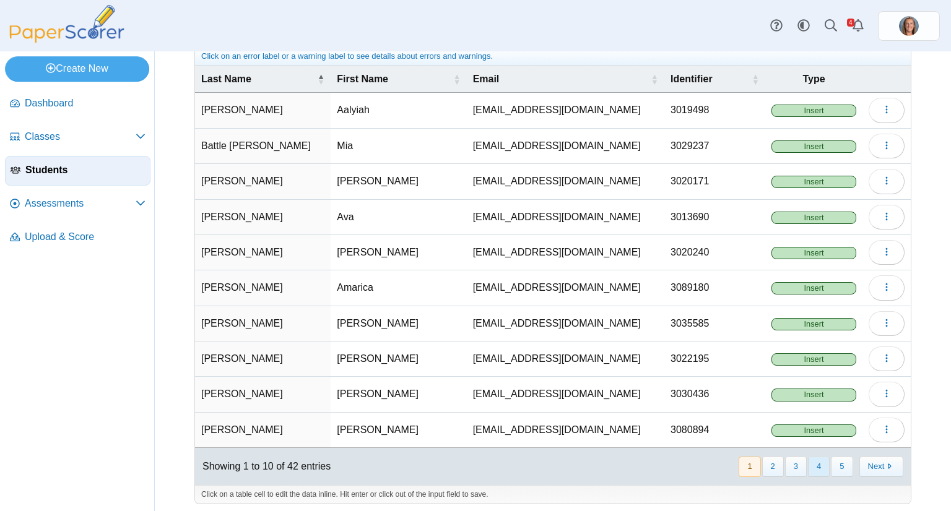
click at [809, 457] on button "4" at bounding box center [819, 467] width 22 height 20
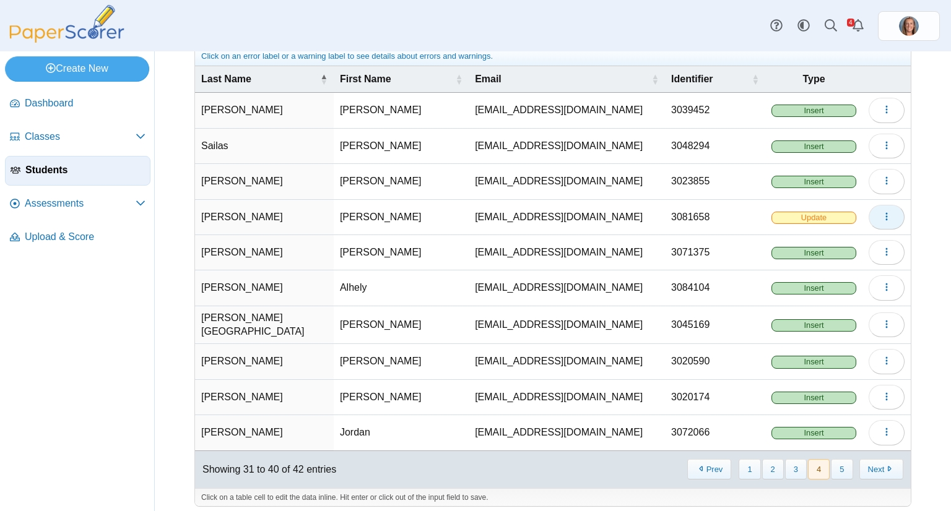
click at [887, 212] on button "button" at bounding box center [886, 217] width 36 height 25
click at [834, 256] on link "Delete" at bounding box center [820, 261] width 149 height 19
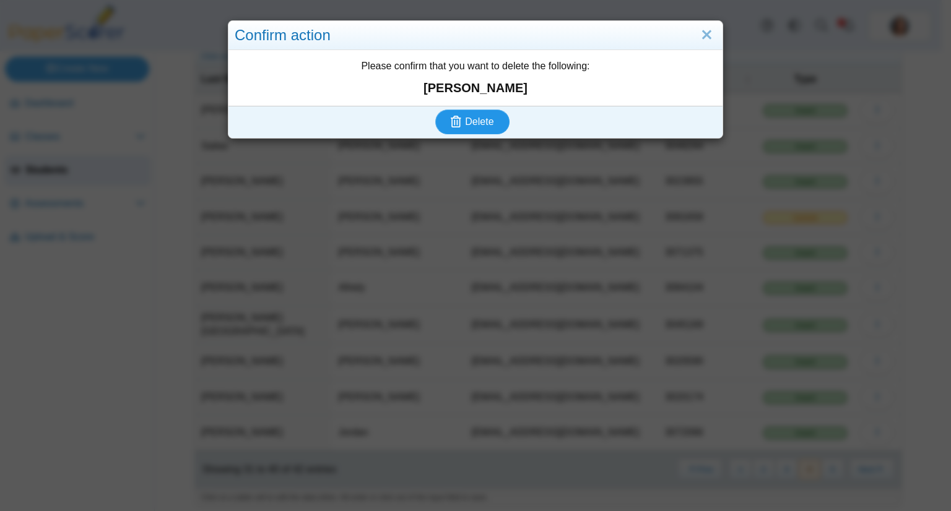
click at [477, 124] on span "Delete" at bounding box center [479, 121] width 28 height 11
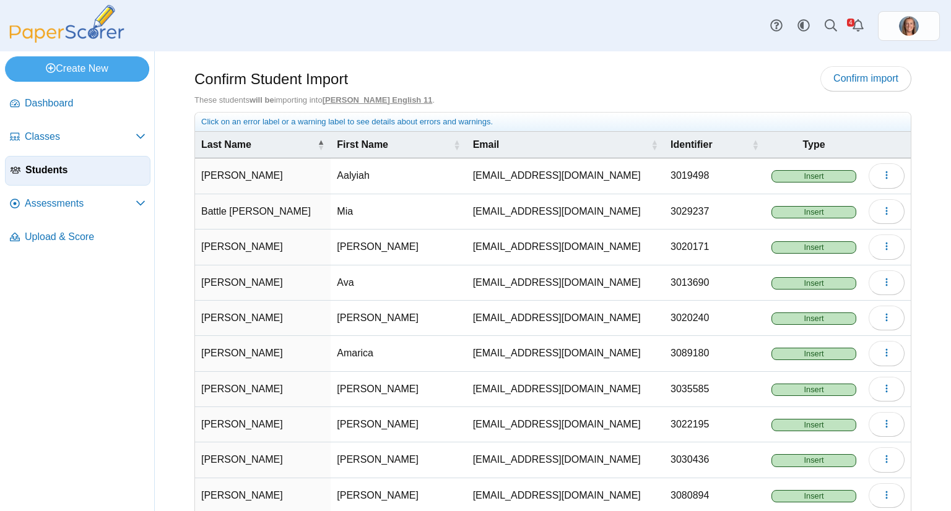
scroll to position [62, 0]
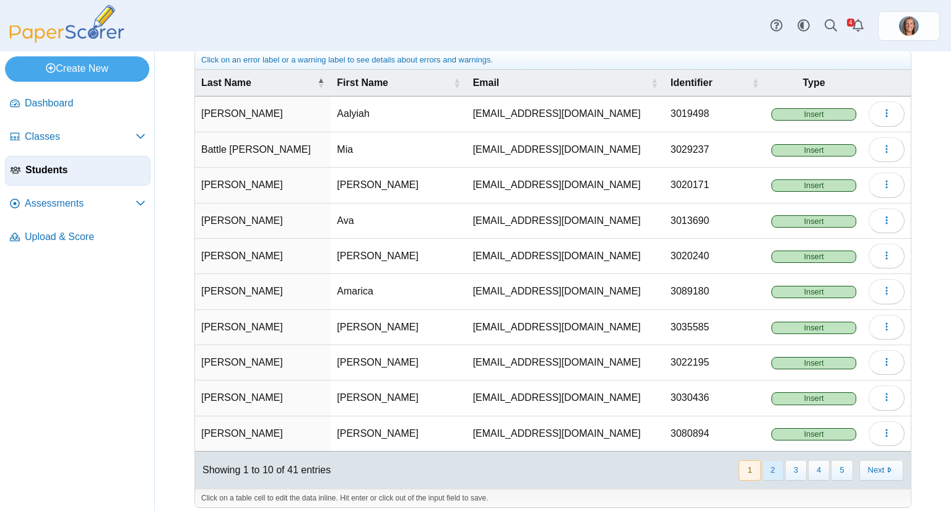
click at [764, 471] on button "2" at bounding box center [773, 471] width 22 height 20
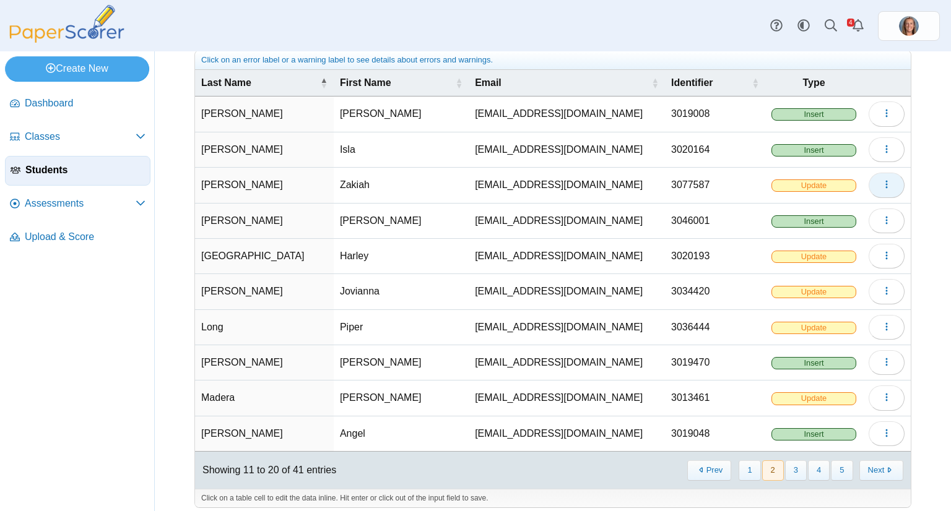
click at [881, 184] on icon "button" at bounding box center [886, 185] width 10 height 10
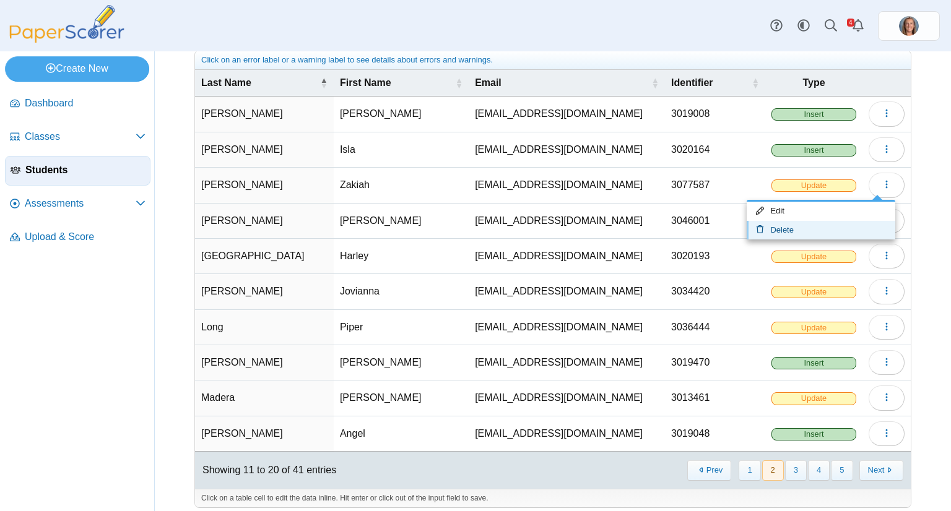
click at [841, 223] on link "Delete" at bounding box center [820, 230] width 149 height 19
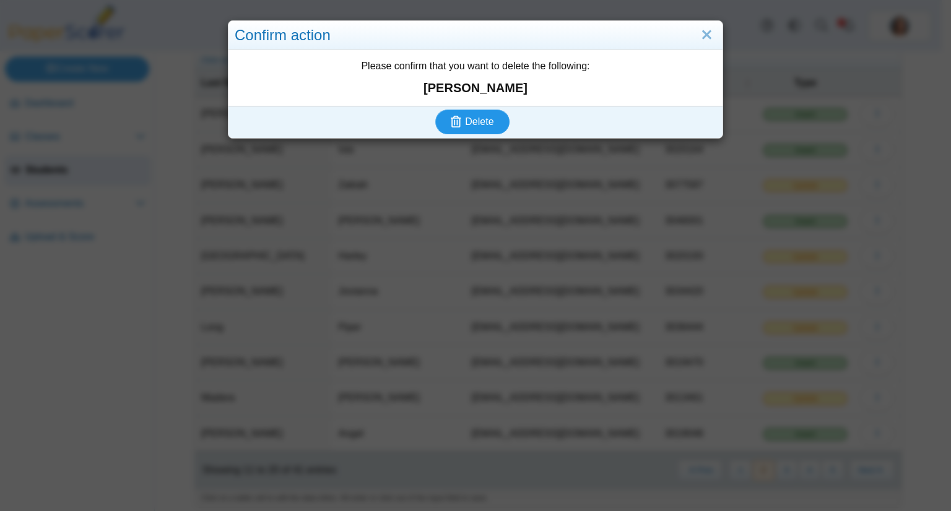
click at [454, 124] on icon "submit" at bounding box center [456, 122] width 11 height 12
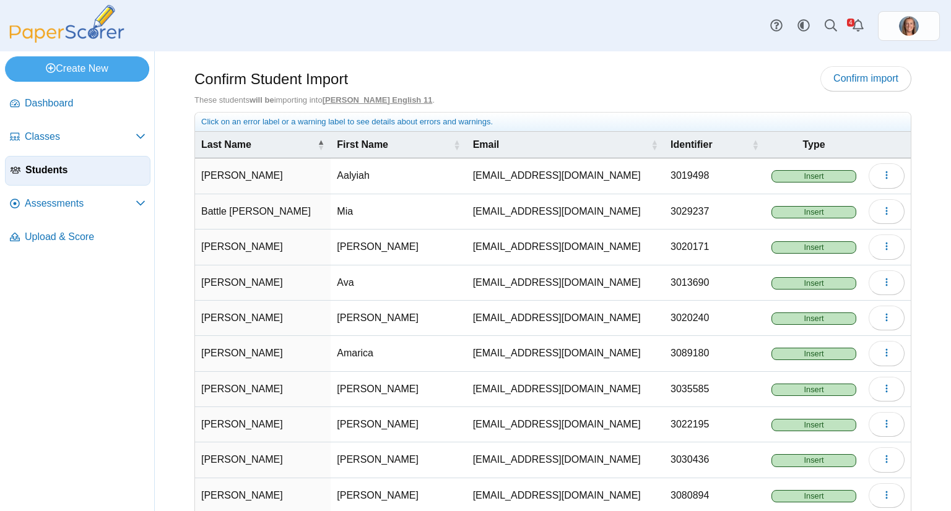
scroll to position [66, 0]
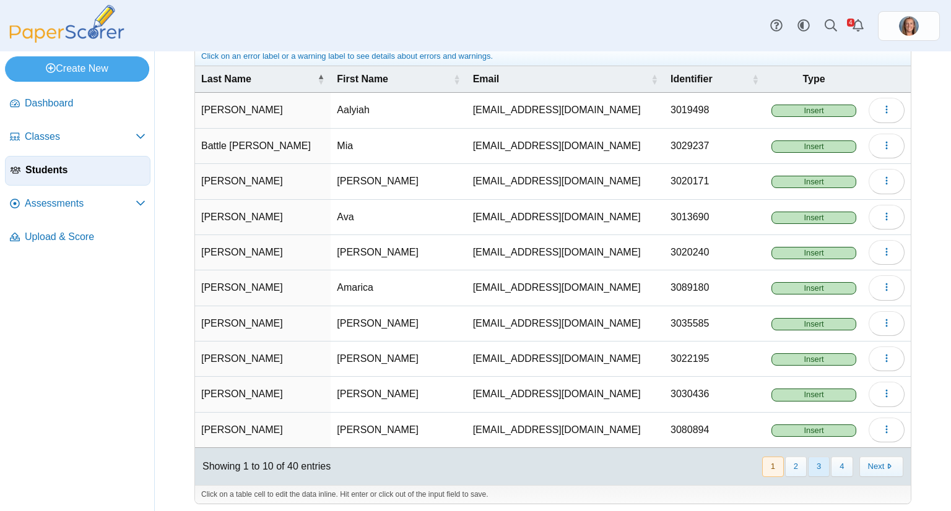
click at [813, 466] on button "3" at bounding box center [819, 467] width 22 height 20
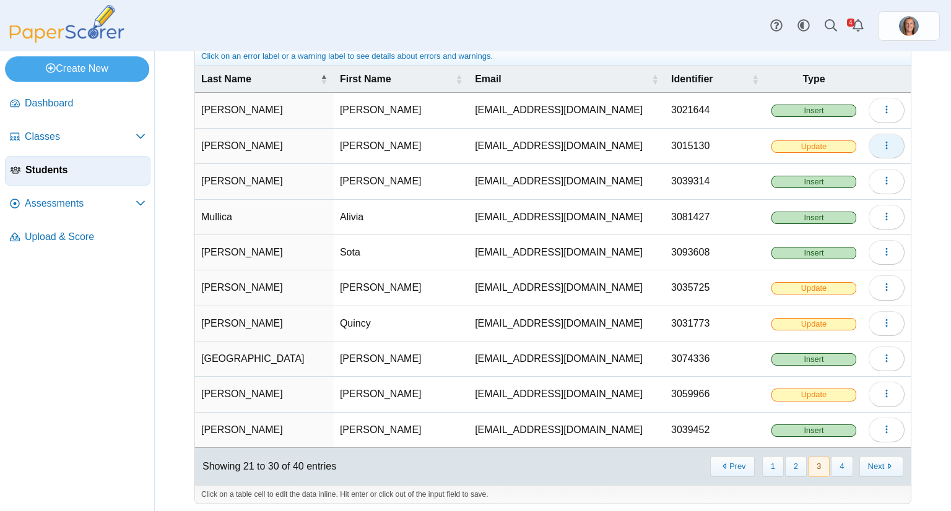
click at [880, 150] on button "button" at bounding box center [886, 146] width 36 height 25
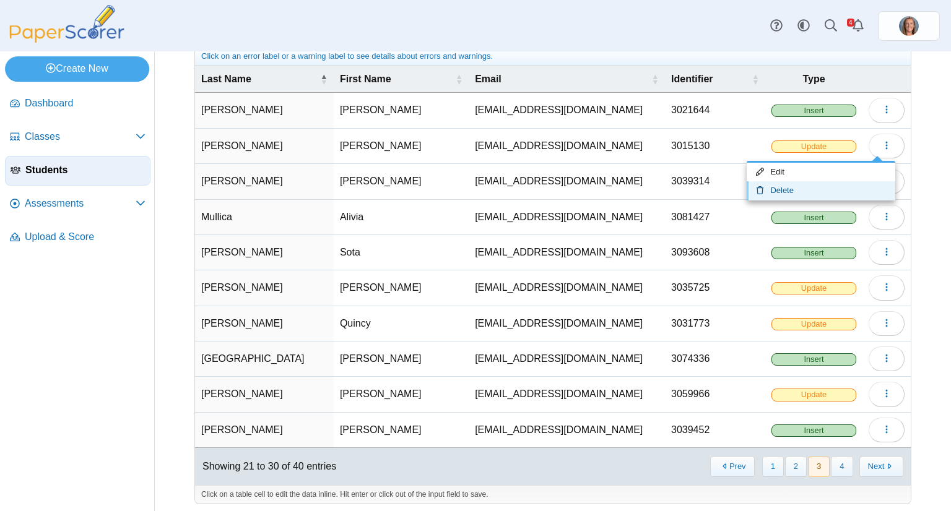
click at [815, 189] on link "Delete" at bounding box center [820, 190] width 149 height 19
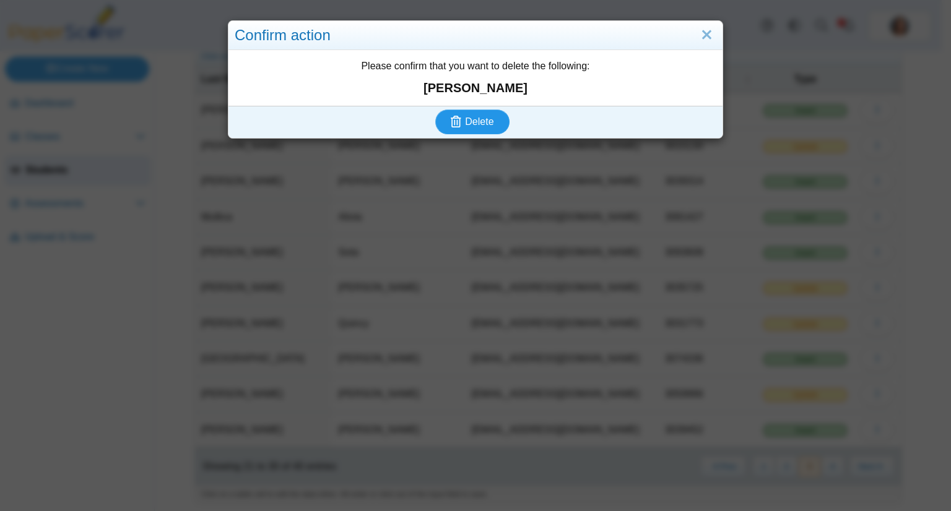
click at [451, 118] on use "submit" at bounding box center [456, 122] width 11 height 12
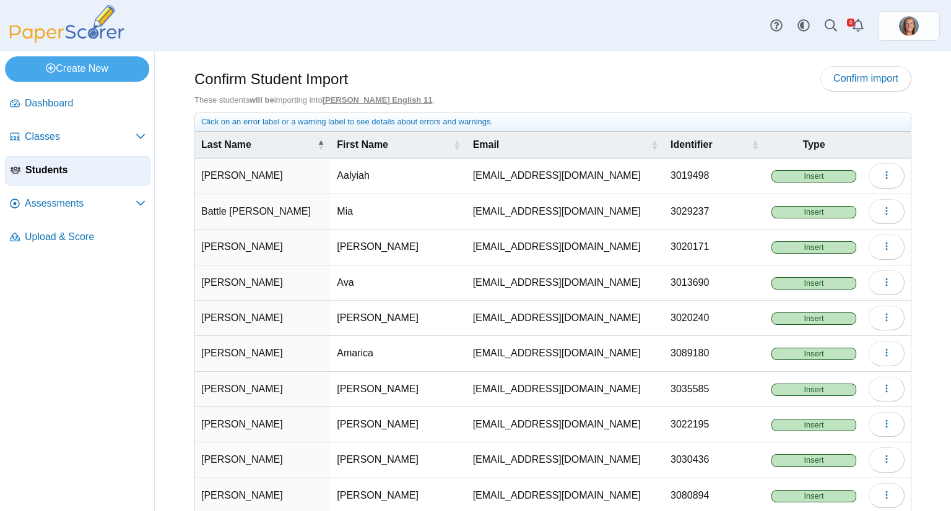
scroll to position [66, 0]
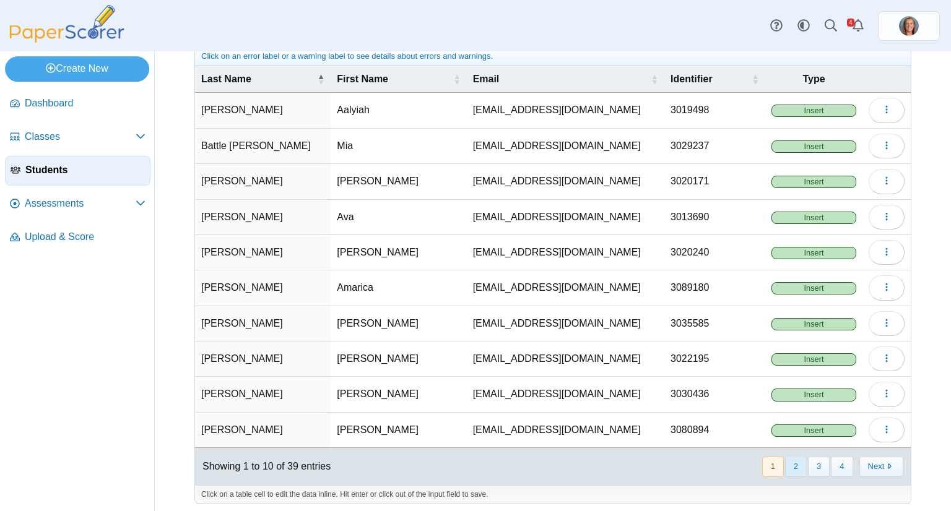
click at [787, 462] on button "2" at bounding box center [796, 467] width 22 height 20
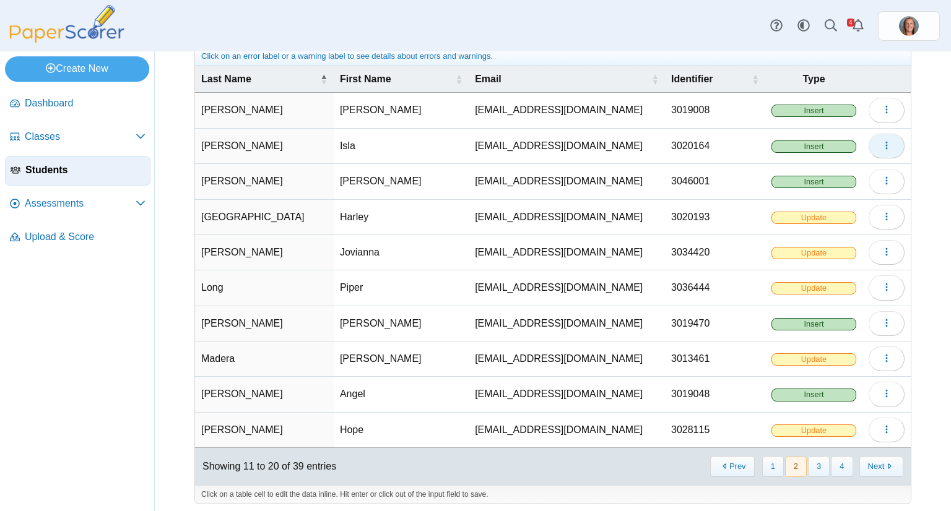
click at [883, 149] on button "button" at bounding box center [886, 146] width 36 height 25
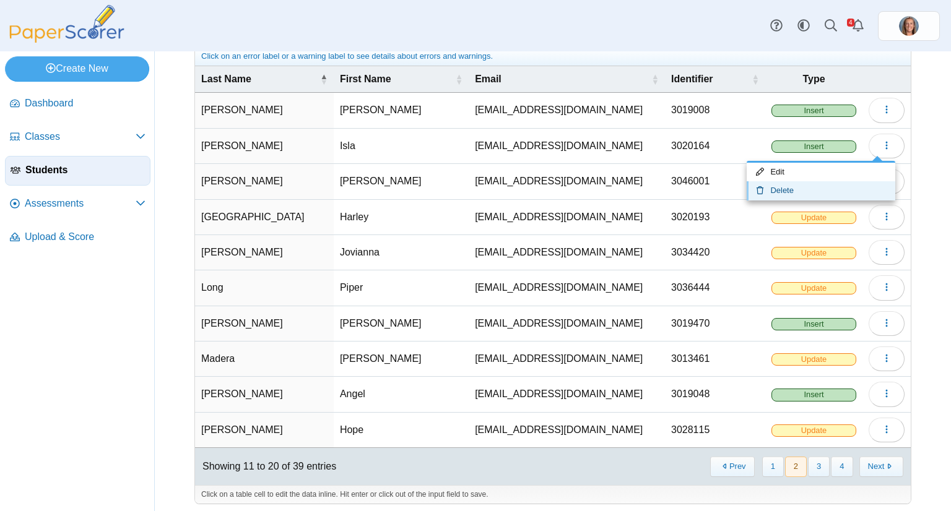
click at [803, 186] on link "Delete" at bounding box center [820, 190] width 149 height 19
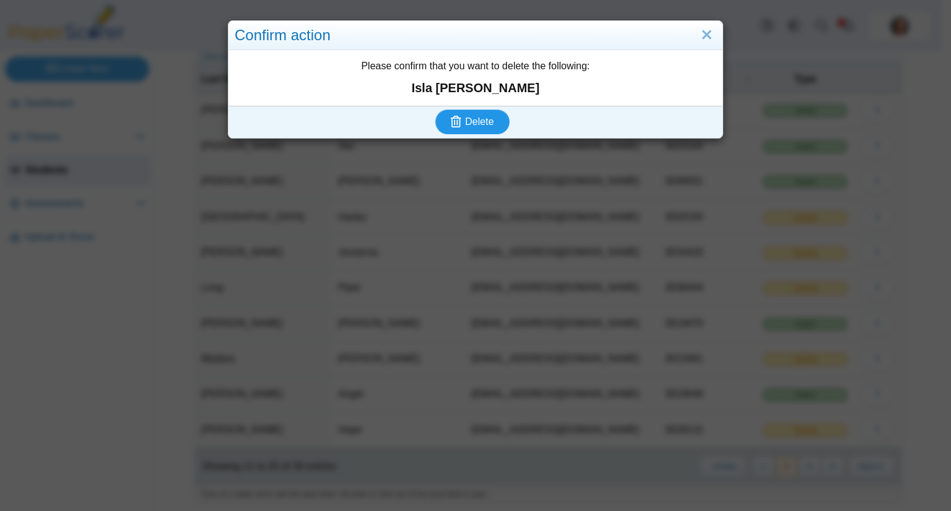
click at [465, 120] on span "Delete" at bounding box center [479, 121] width 28 height 11
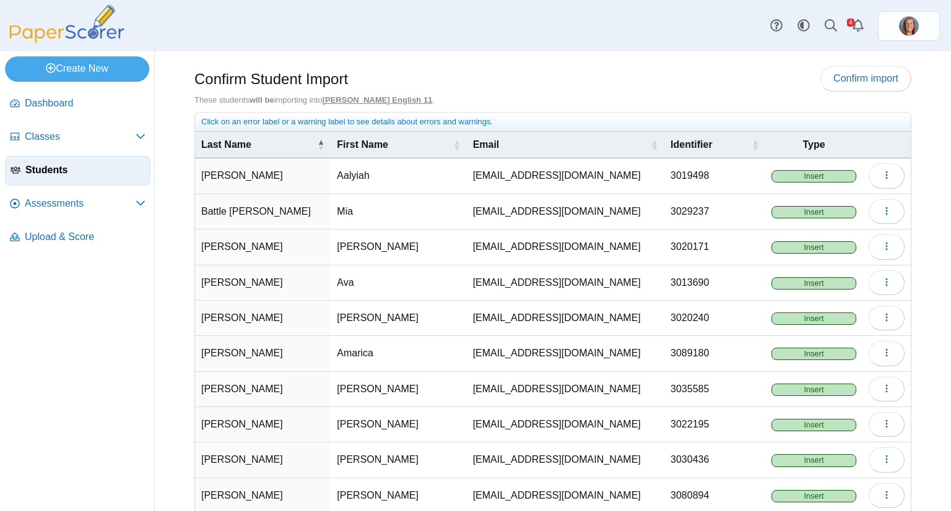
scroll to position [66, 0]
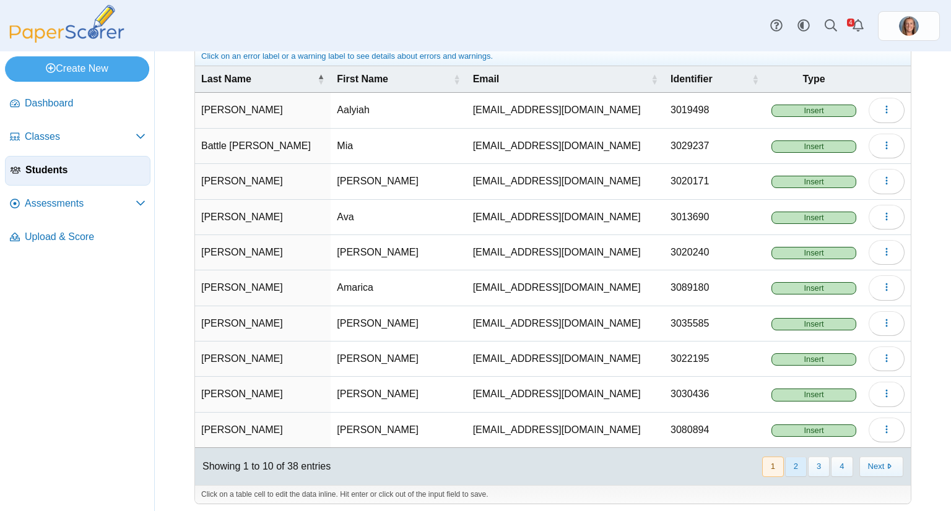
click at [785, 461] on button "2" at bounding box center [796, 467] width 22 height 20
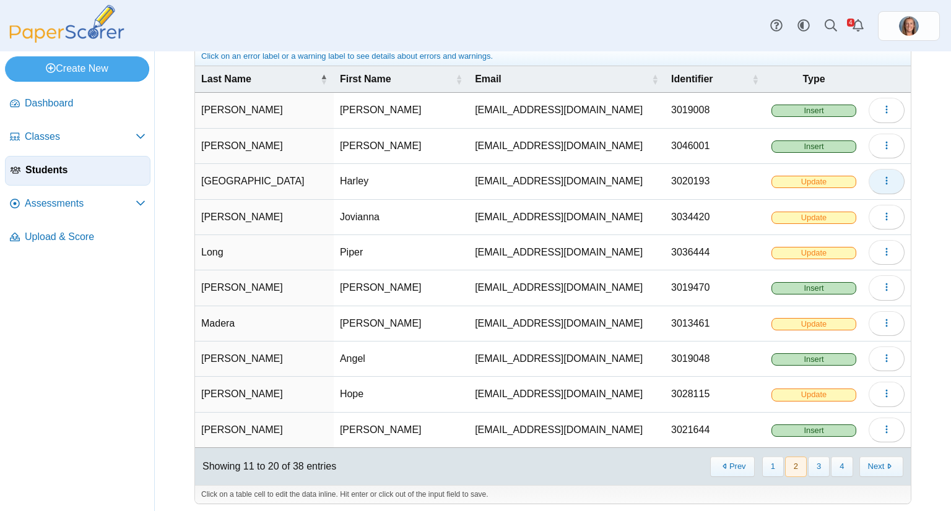
click at [881, 181] on icon "button" at bounding box center [886, 181] width 10 height 10
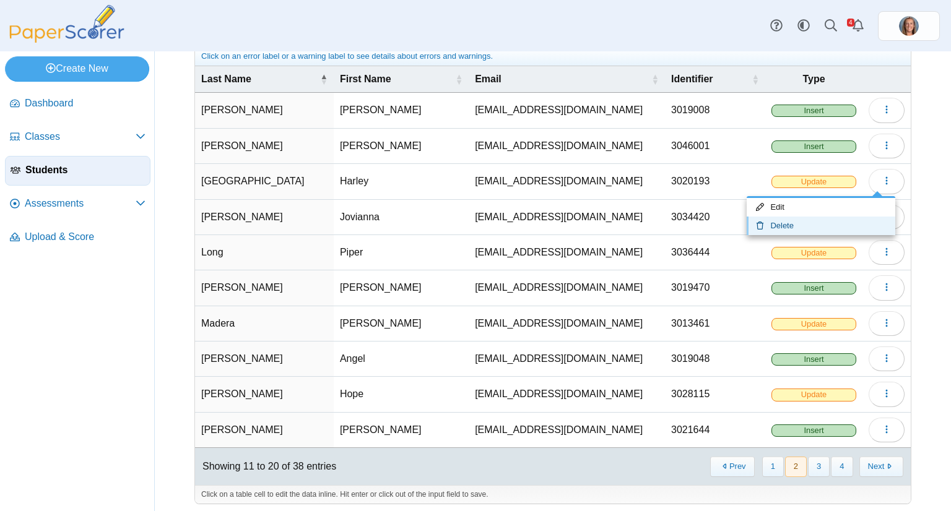
click at [809, 226] on link "Delete" at bounding box center [820, 226] width 149 height 19
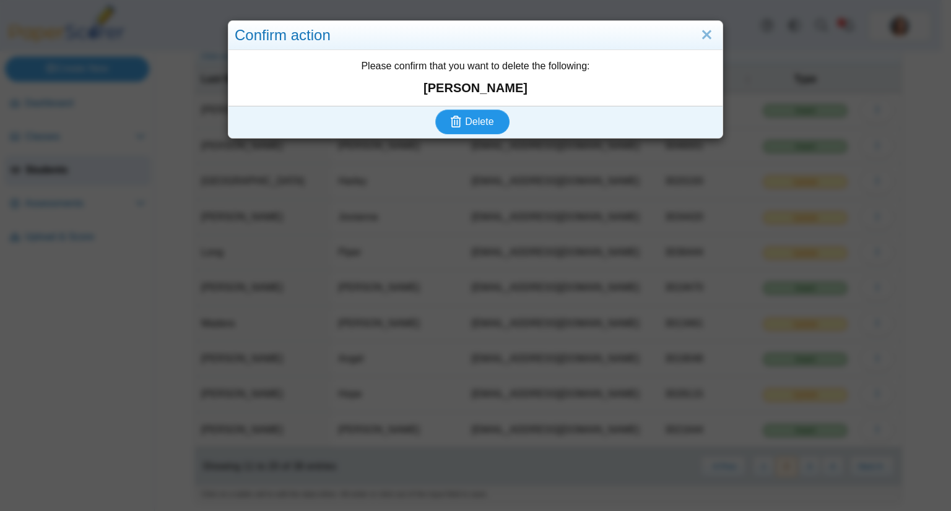
click at [438, 124] on button "Delete" at bounding box center [472, 122] width 74 height 25
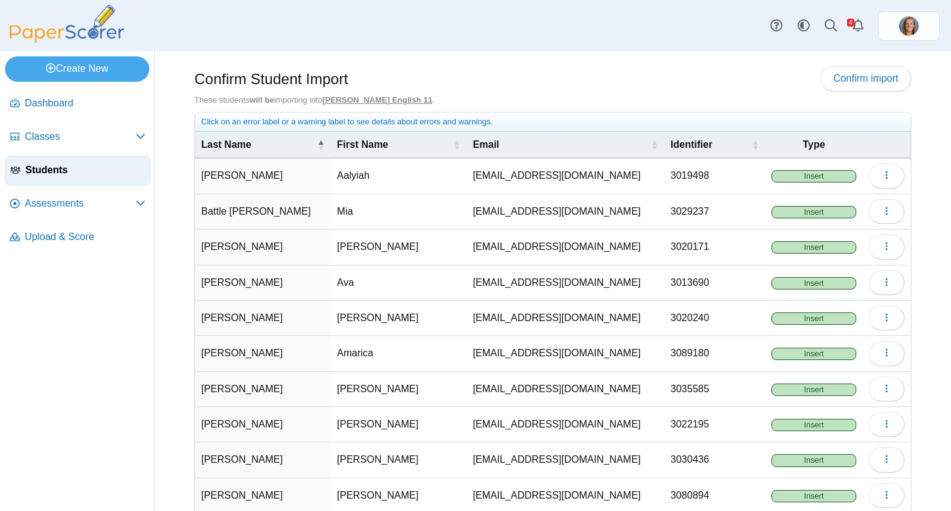
scroll to position [66, 0]
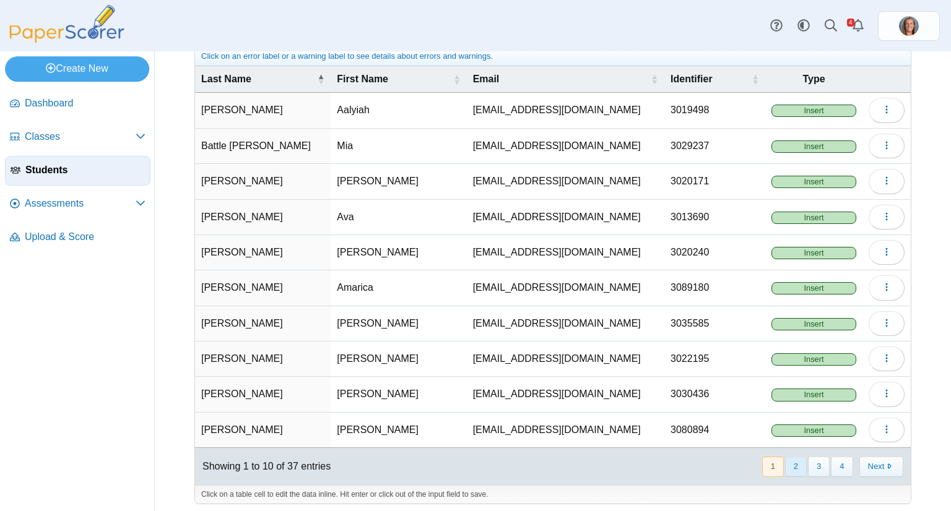
click at [791, 466] on button "2" at bounding box center [796, 467] width 22 height 20
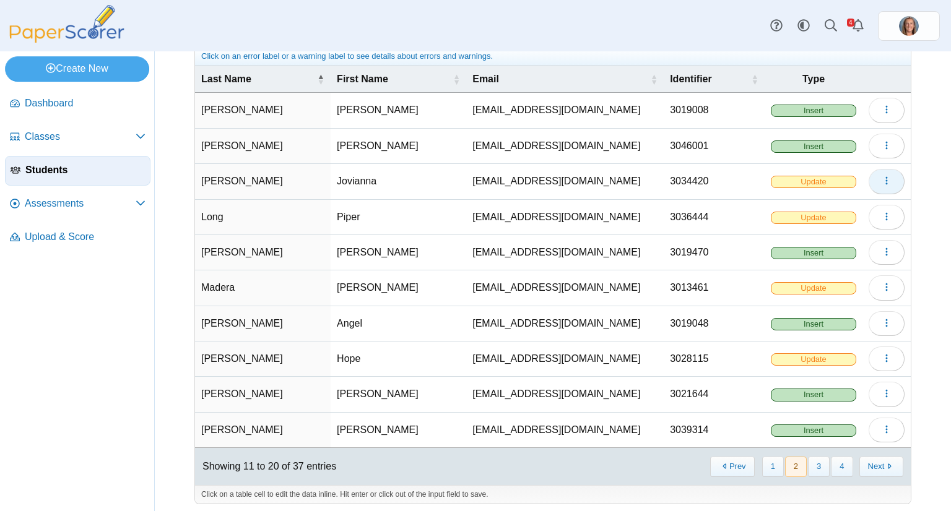
click at [881, 183] on icon "button" at bounding box center [886, 181] width 10 height 10
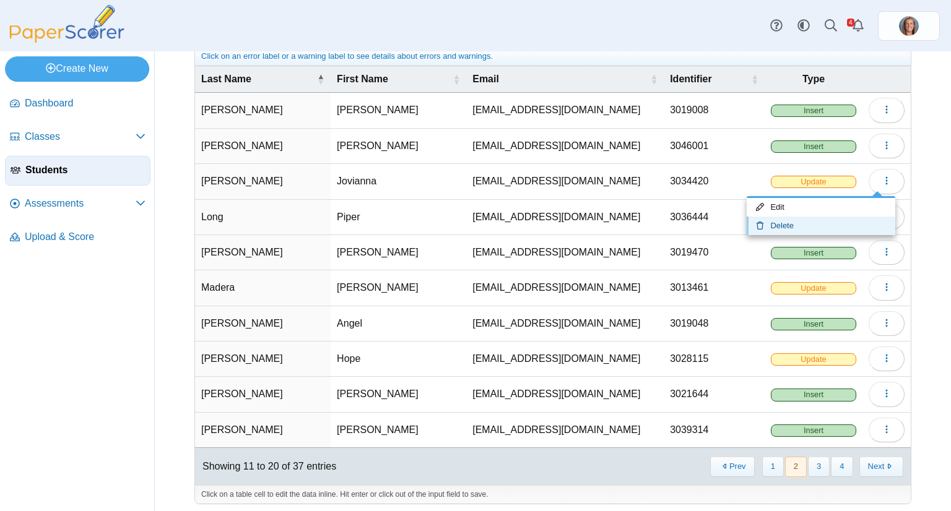
click at [829, 226] on link "Delete" at bounding box center [820, 226] width 149 height 19
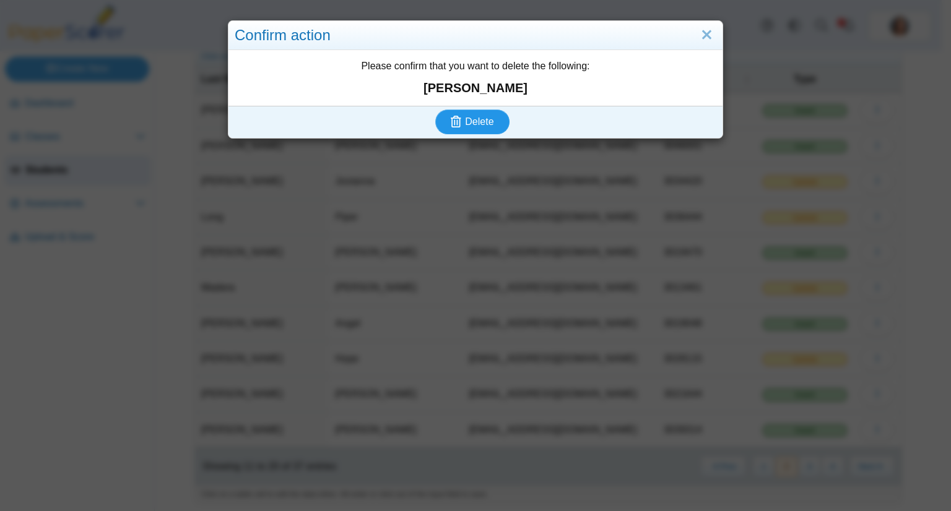
click at [469, 126] on span "Delete" at bounding box center [479, 121] width 28 height 11
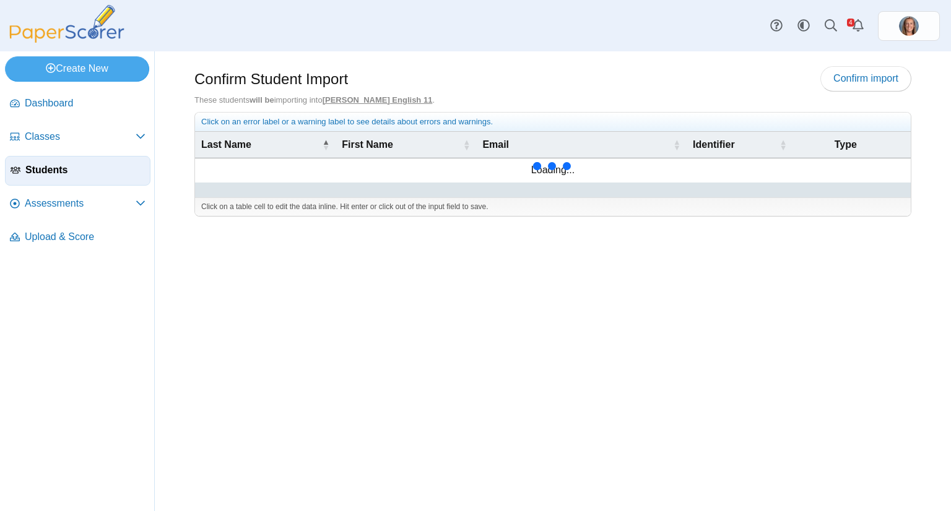
scroll to position [66, 0]
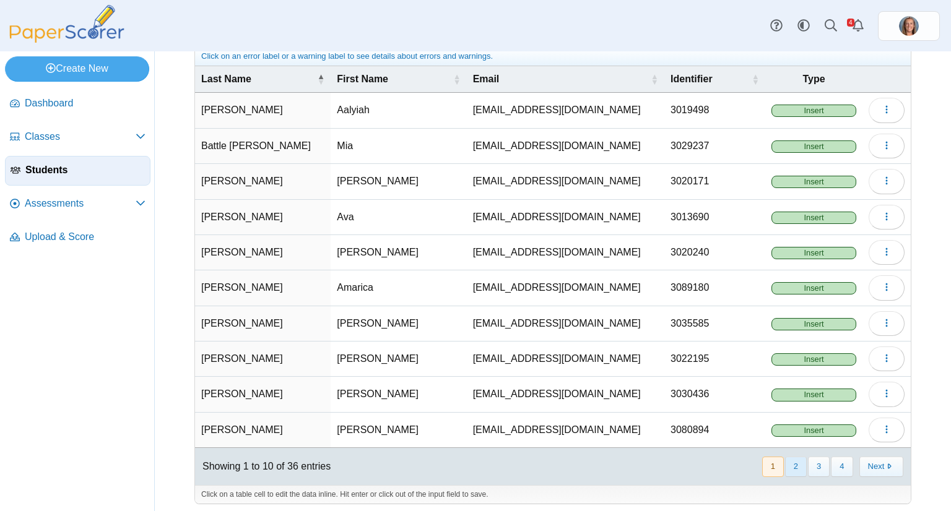
click at [791, 459] on button "2" at bounding box center [796, 467] width 22 height 20
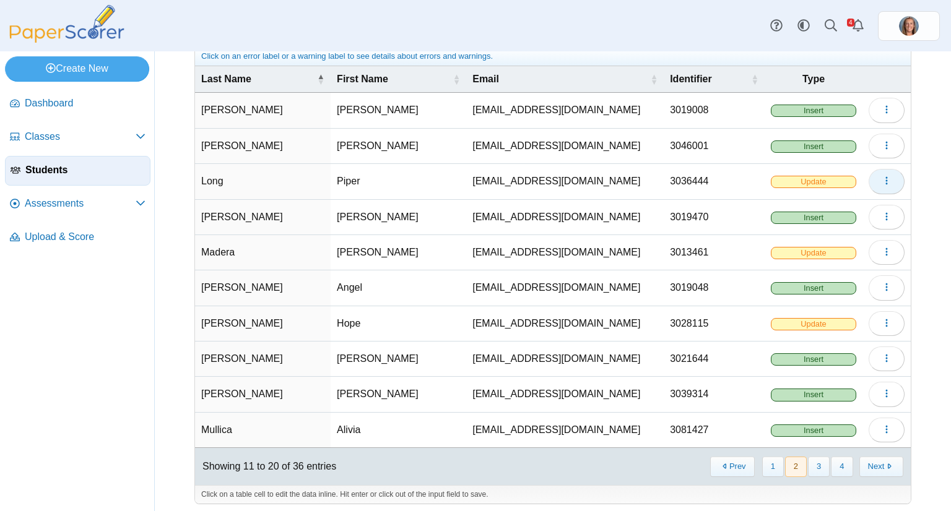
click at [881, 182] on icon "button" at bounding box center [886, 181] width 10 height 10
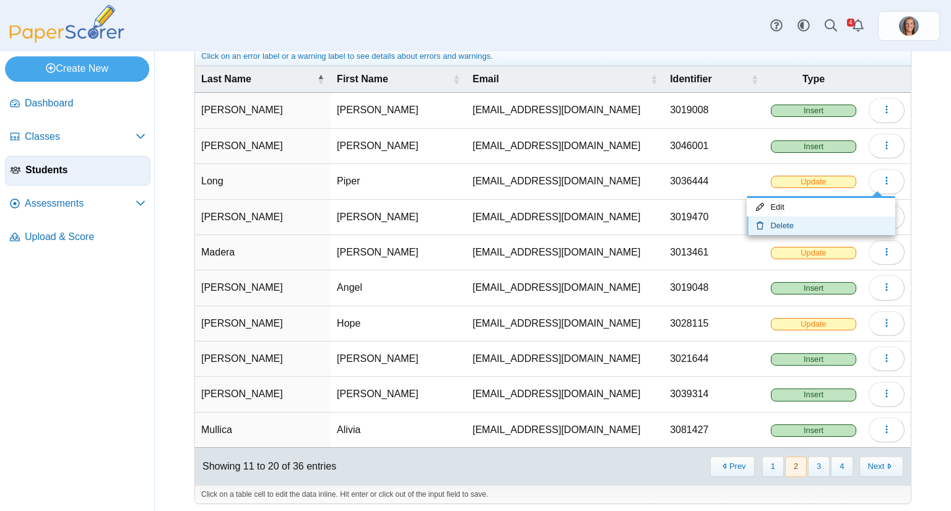
click at [816, 219] on link "Delete" at bounding box center [820, 226] width 149 height 19
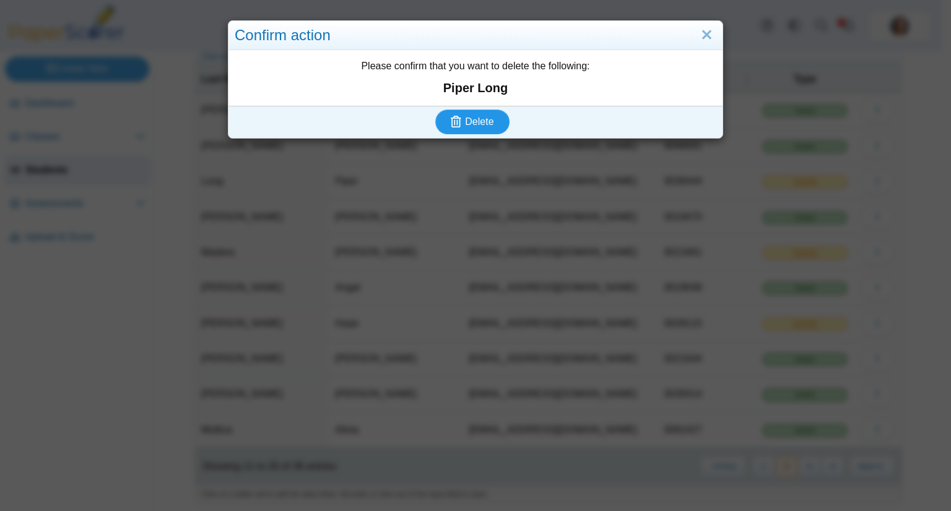
click at [484, 129] on button "Delete" at bounding box center [472, 122] width 74 height 25
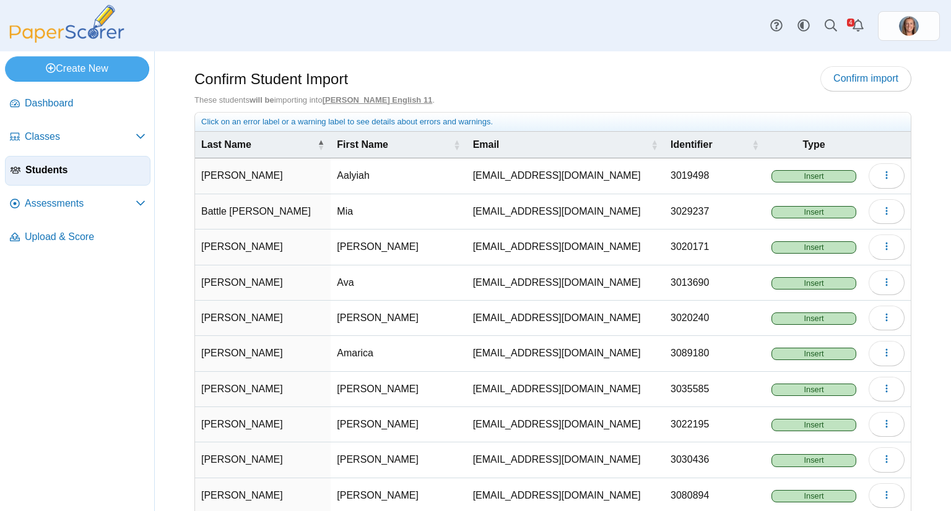
scroll to position [66, 0]
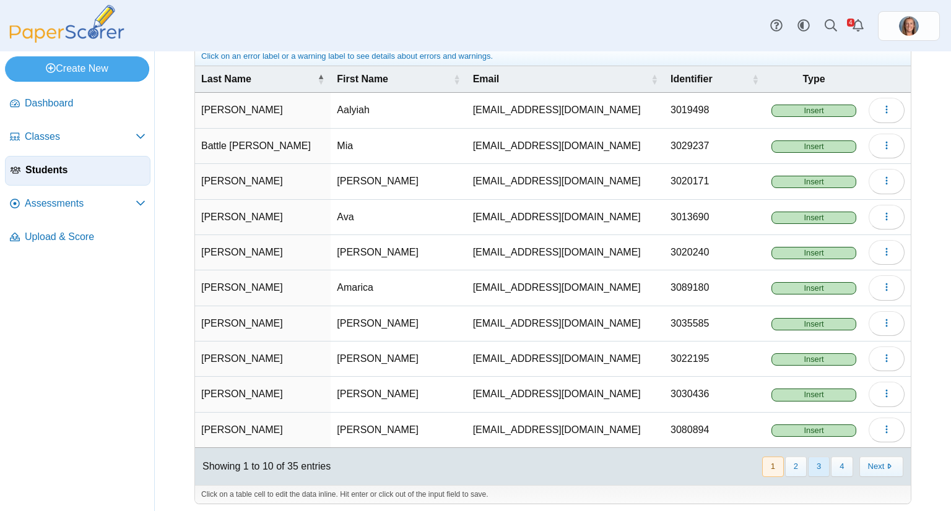
click at [808, 461] on button "3" at bounding box center [819, 467] width 22 height 20
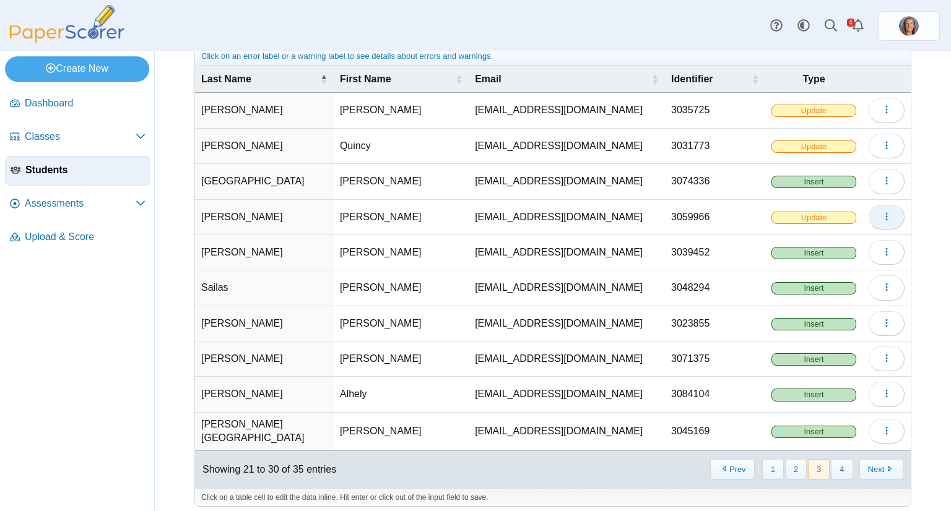
click at [886, 209] on button "button" at bounding box center [886, 217] width 36 height 25
click at [841, 253] on link "Delete" at bounding box center [820, 261] width 149 height 19
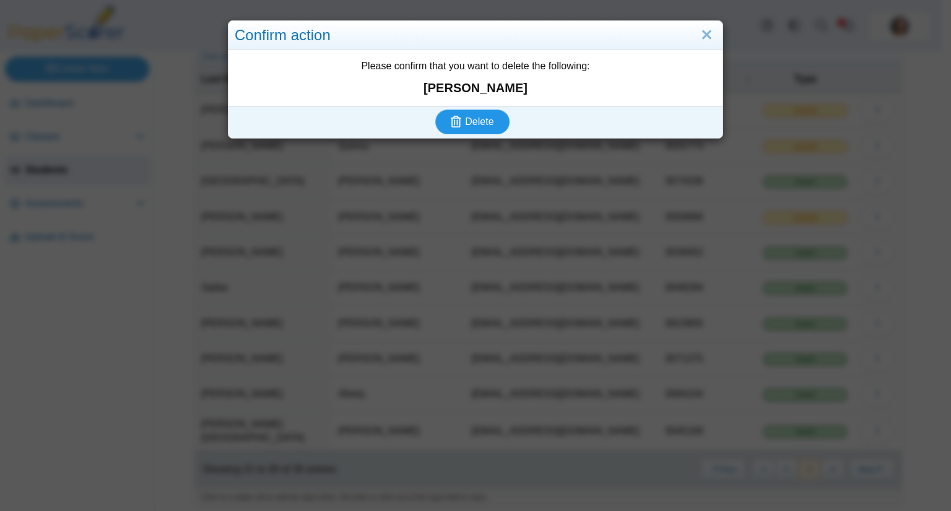
click at [480, 121] on span "Delete" at bounding box center [479, 121] width 28 height 11
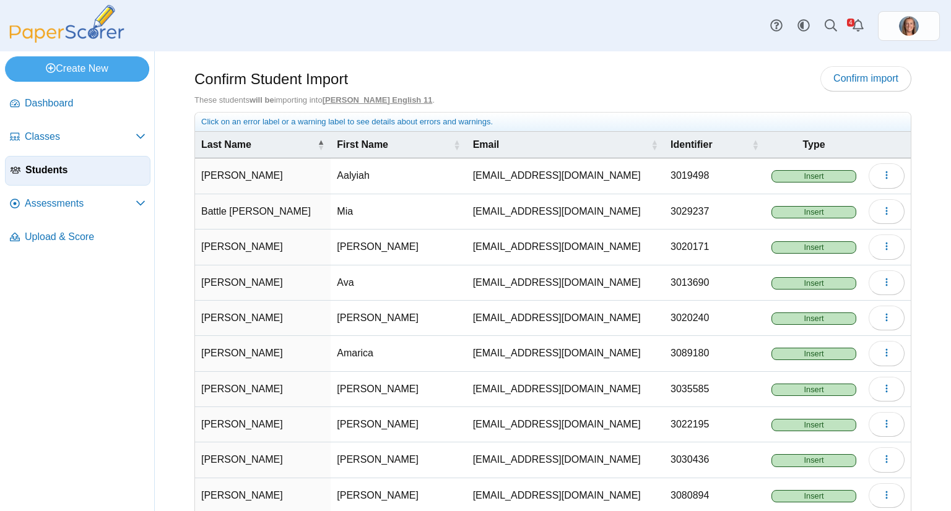
scroll to position [62, 0]
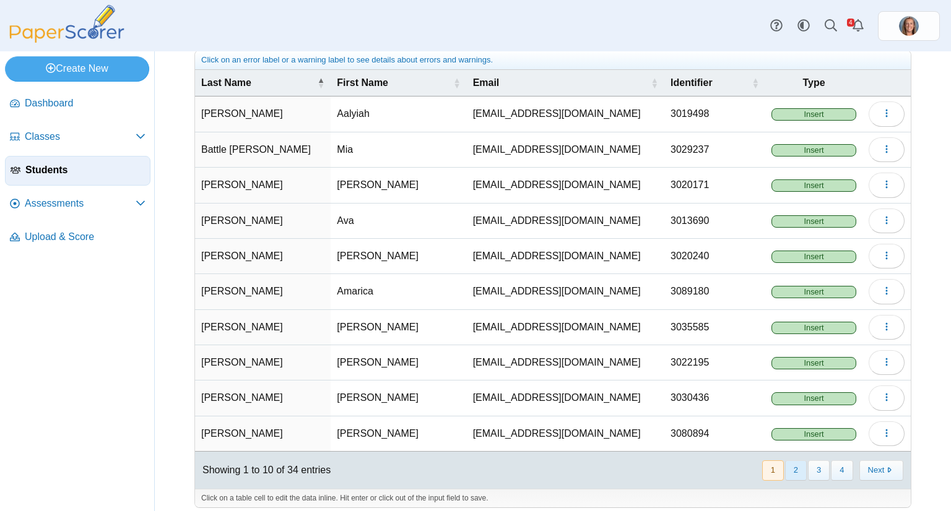
click at [794, 461] on button "2" at bounding box center [796, 471] width 22 height 20
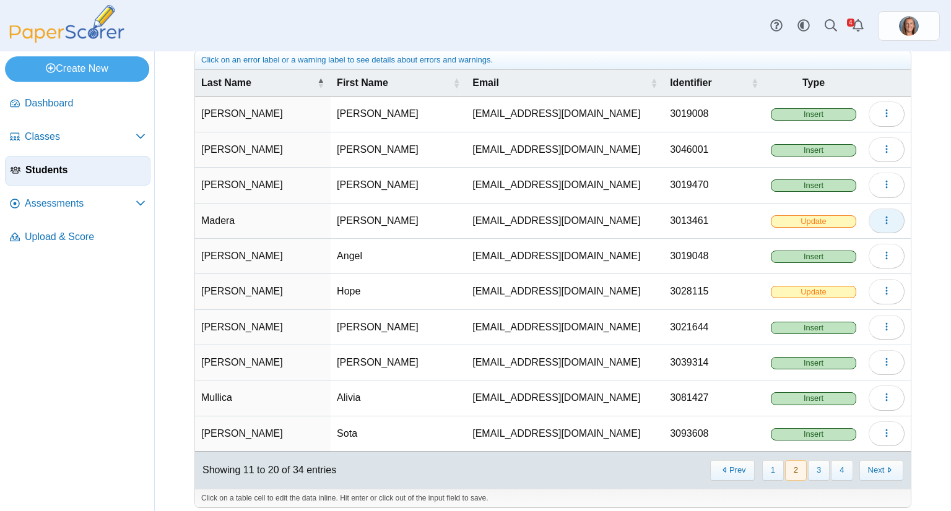
click at [881, 223] on span "button" at bounding box center [886, 220] width 10 height 11
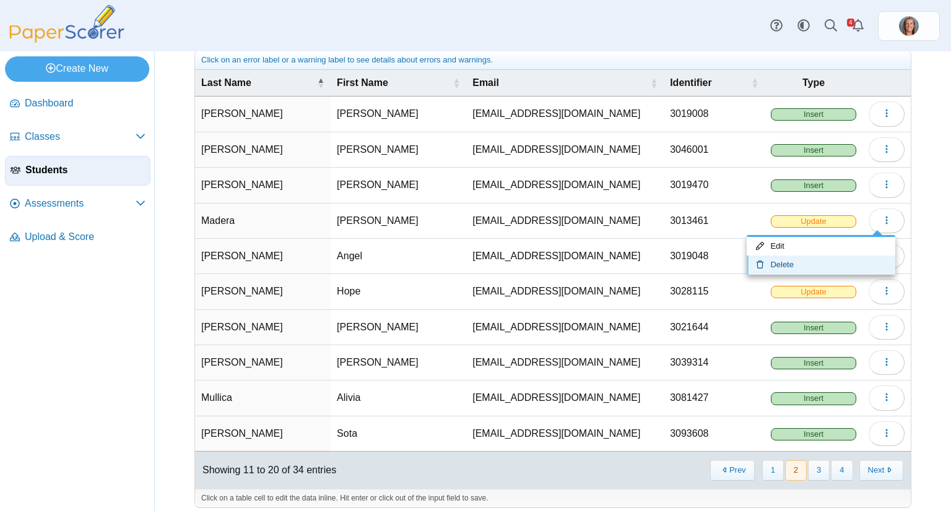
click at [785, 262] on link "Delete" at bounding box center [820, 265] width 149 height 19
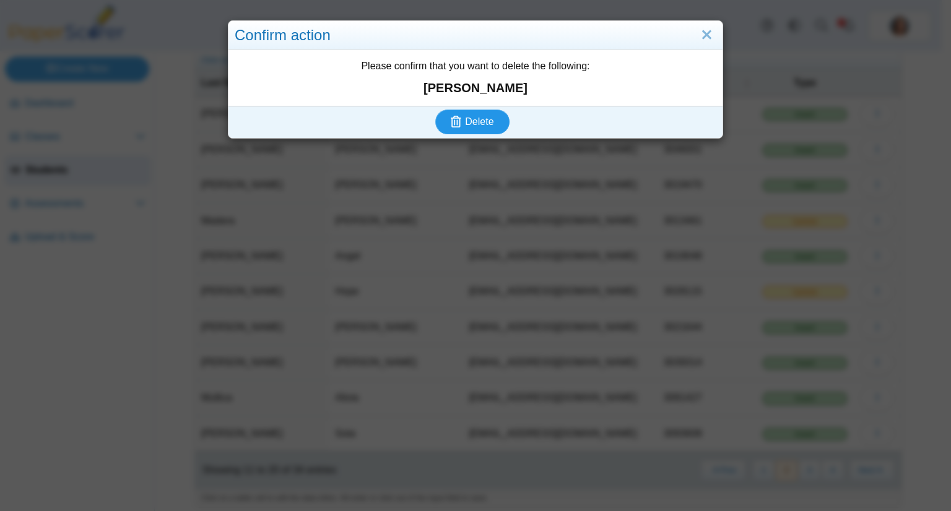
click at [483, 129] on button "Delete" at bounding box center [472, 122] width 74 height 25
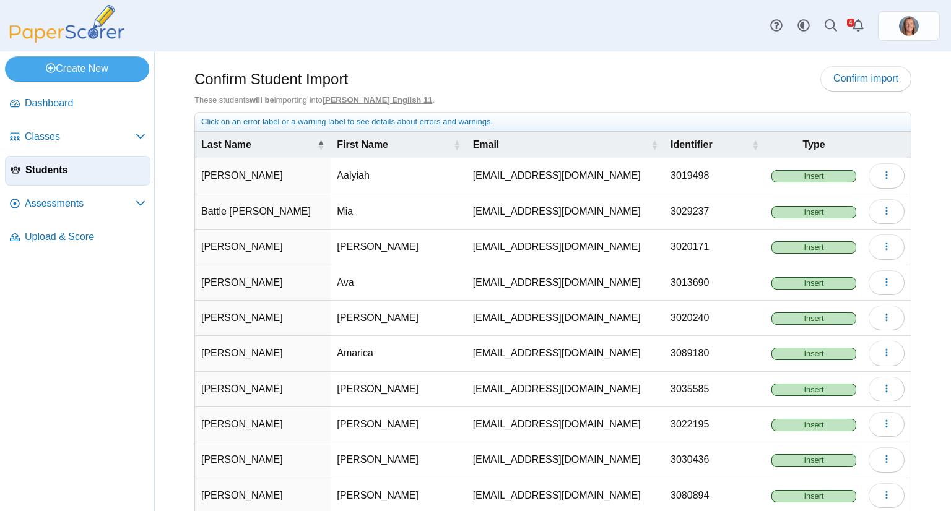
scroll to position [66, 0]
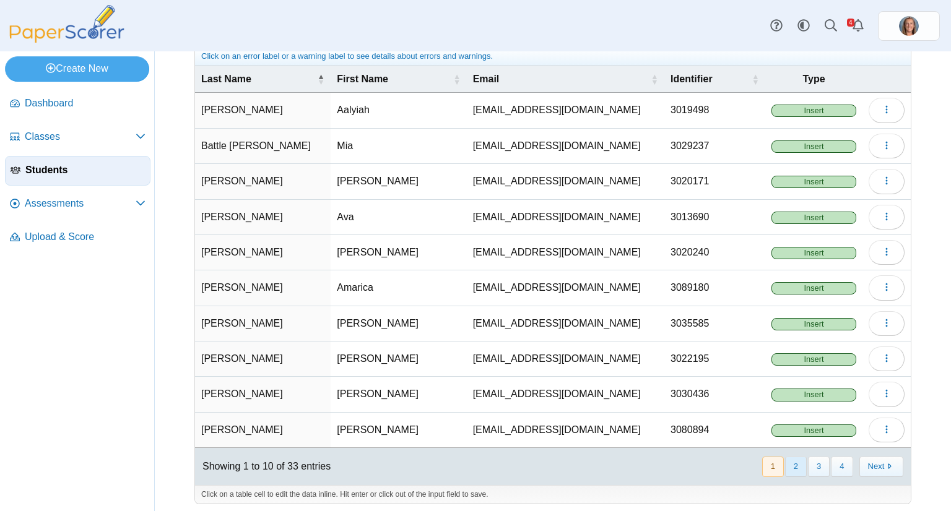
click at [789, 457] on button "2" at bounding box center [796, 467] width 22 height 20
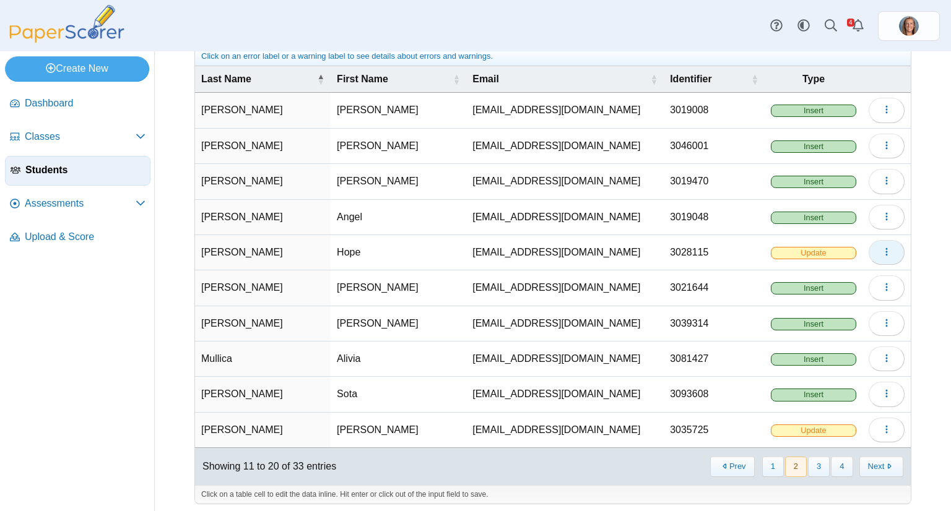
click at [881, 251] on icon "button" at bounding box center [886, 252] width 10 height 10
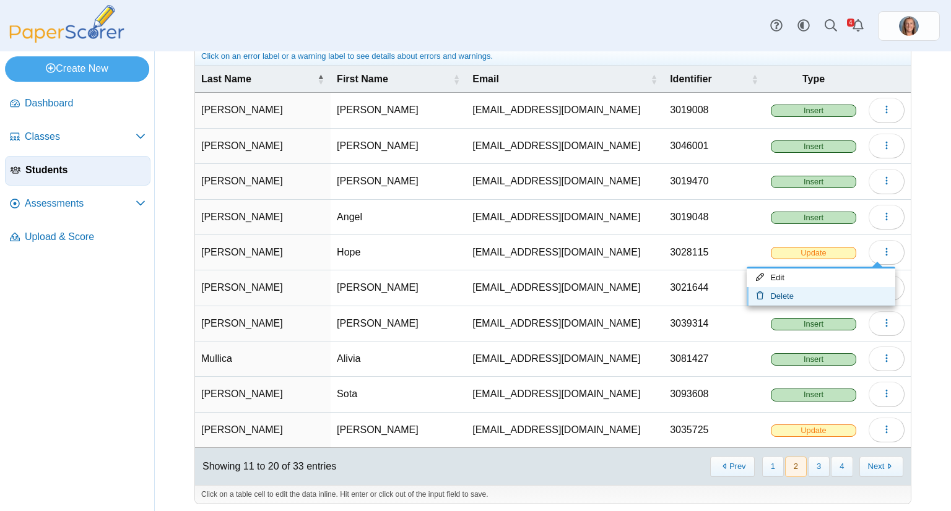
click at [842, 292] on link "Delete" at bounding box center [820, 296] width 149 height 19
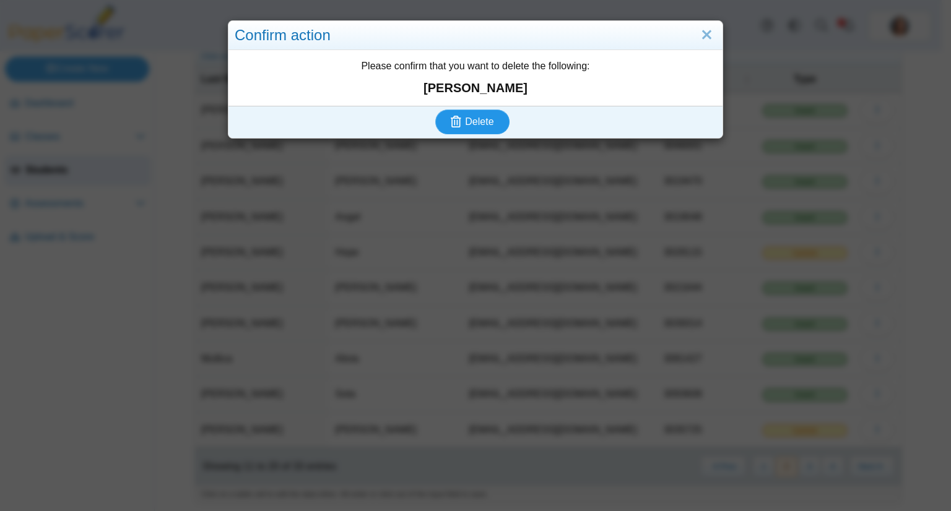
click at [478, 118] on span "Delete" at bounding box center [479, 121] width 28 height 11
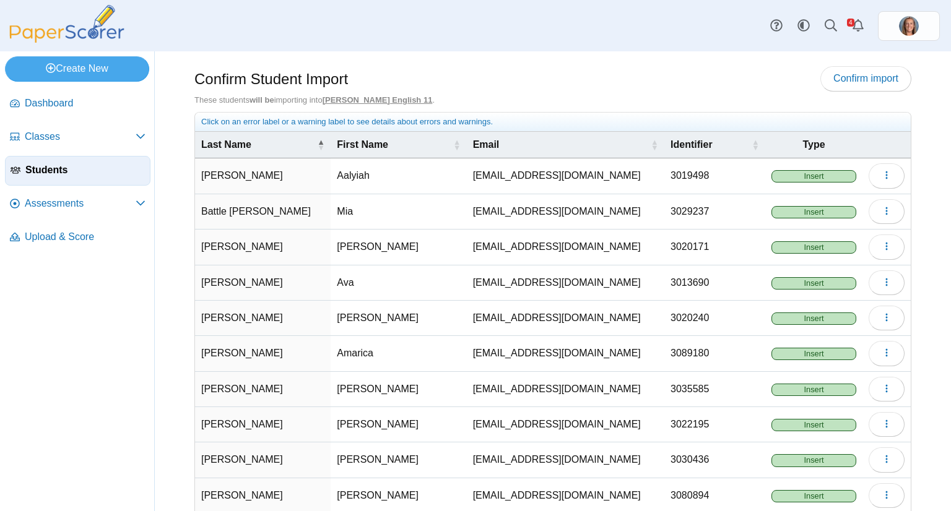
scroll to position [66, 0]
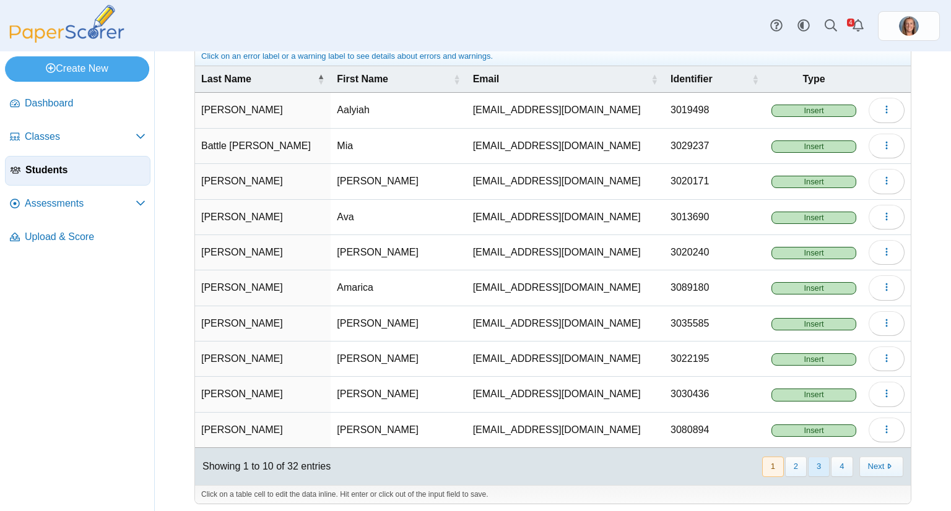
click at [813, 458] on button "3" at bounding box center [819, 467] width 22 height 20
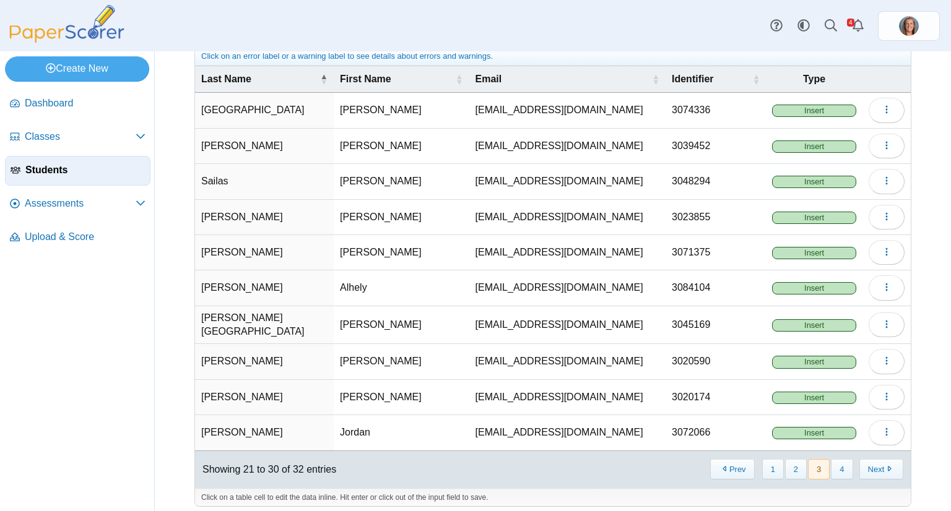
click at [812, 461] on button "3" at bounding box center [819, 469] width 22 height 20
click at [837, 465] on button "4" at bounding box center [842, 469] width 22 height 20
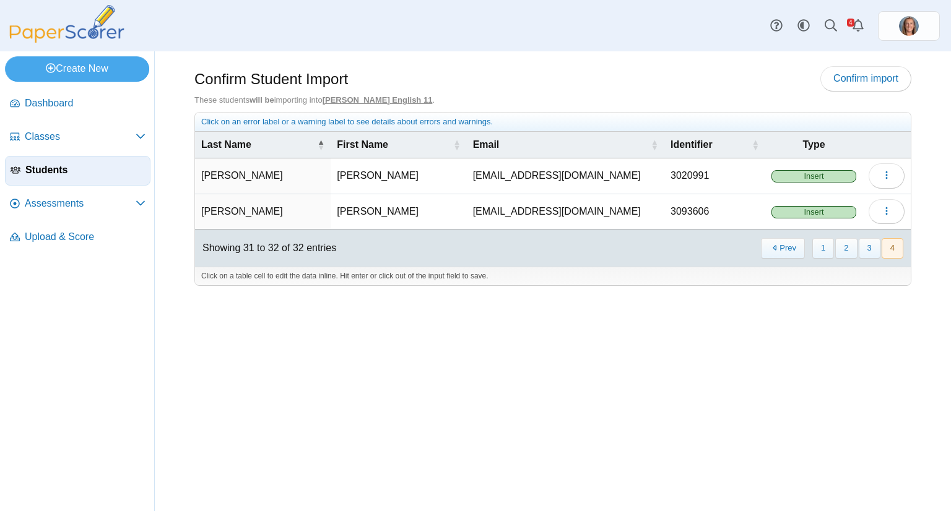
scroll to position [0, 0]
click at [868, 249] on button "3" at bounding box center [870, 248] width 22 height 20
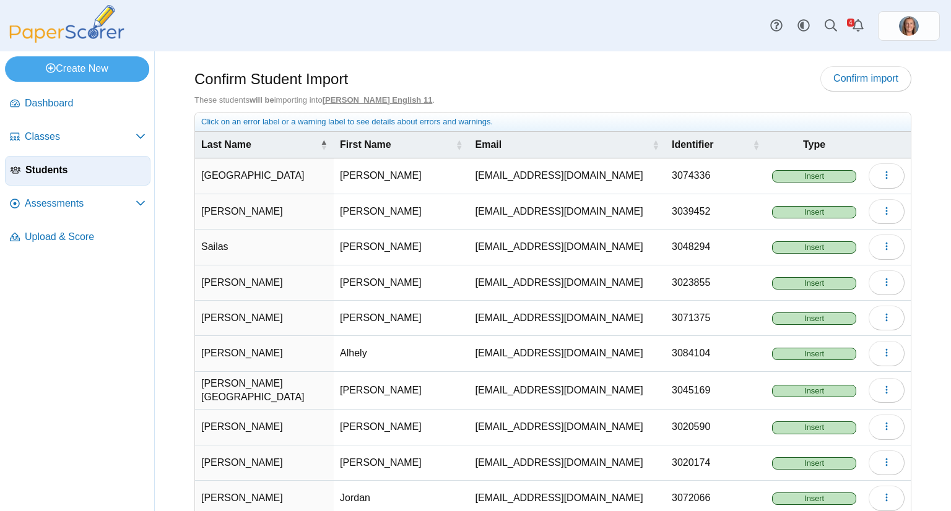
scroll to position [66, 0]
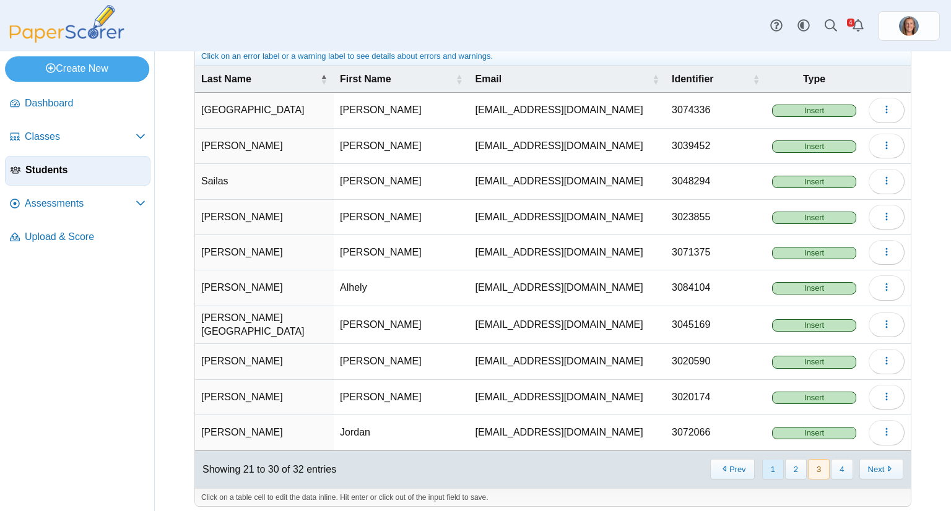
click at [764, 459] on button "1" at bounding box center [773, 469] width 22 height 20
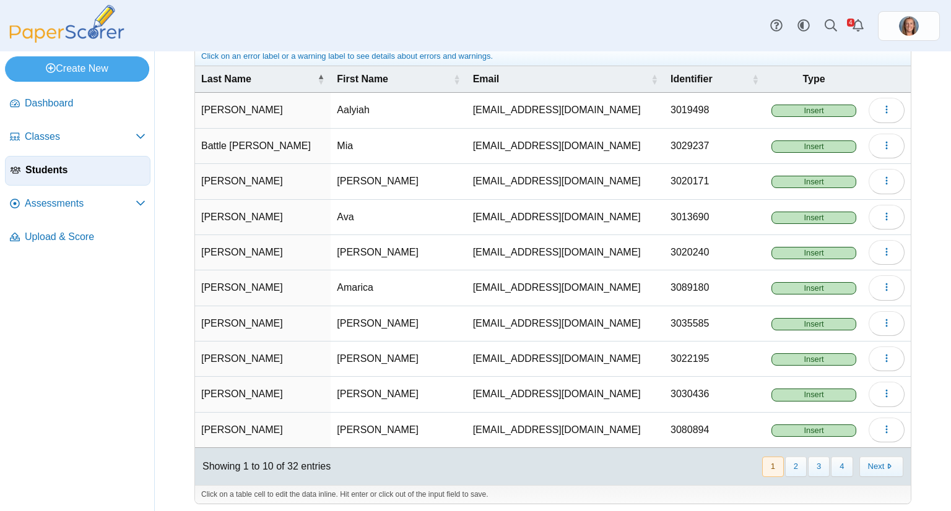
click at [769, 457] on button "1" at bounding box center [773, 467] width 22 height 20
click at [792, 464] on button "2" at bounding box center [796, 467] width 22 height 20
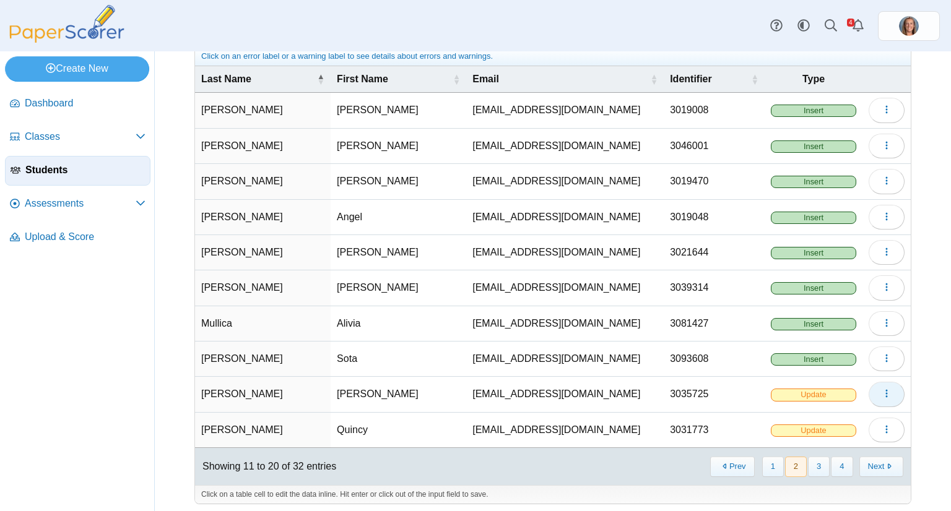
click at [881, 391] on icon "button" at bounding box center [886, 394] width 10 height 10
click at [811, 431] on link "Delete" at bounding box center [820, 437] width 149 height 19
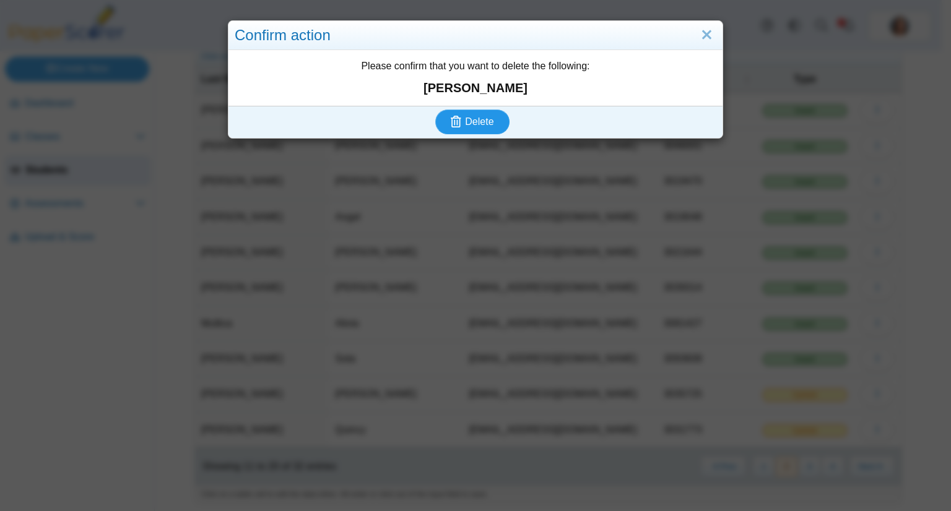
click at [467, 114] on button "Delete" at bounding box center [472, 122] width 74 height 25
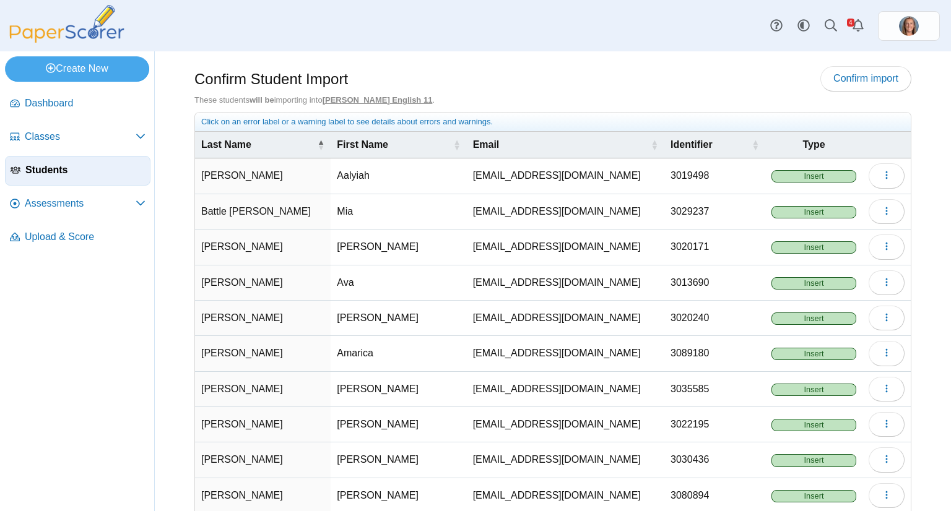
scroll to position [66, 0]
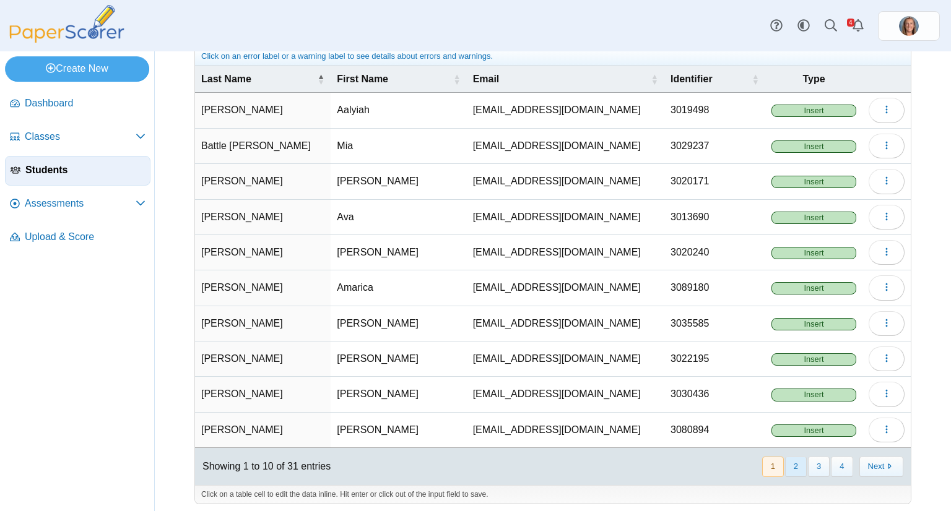
click at [785, 461] on button "2" at bounding box center [796, 467] width 22 height 20
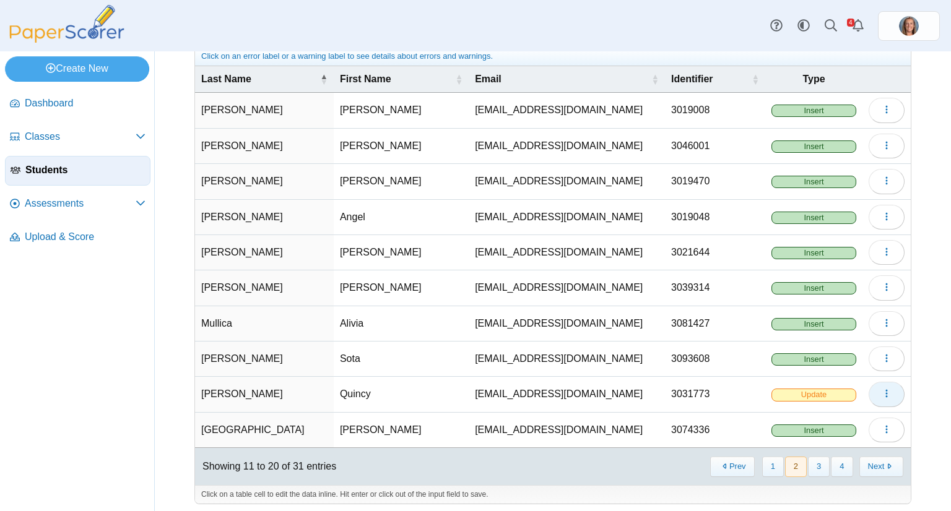
click at [881, 394] on icon "button" at bounding box center [886, 394] width 10 height 10
click at [794, 436] on link "Delete" at bounding box center [820, 437] width 149 height 19
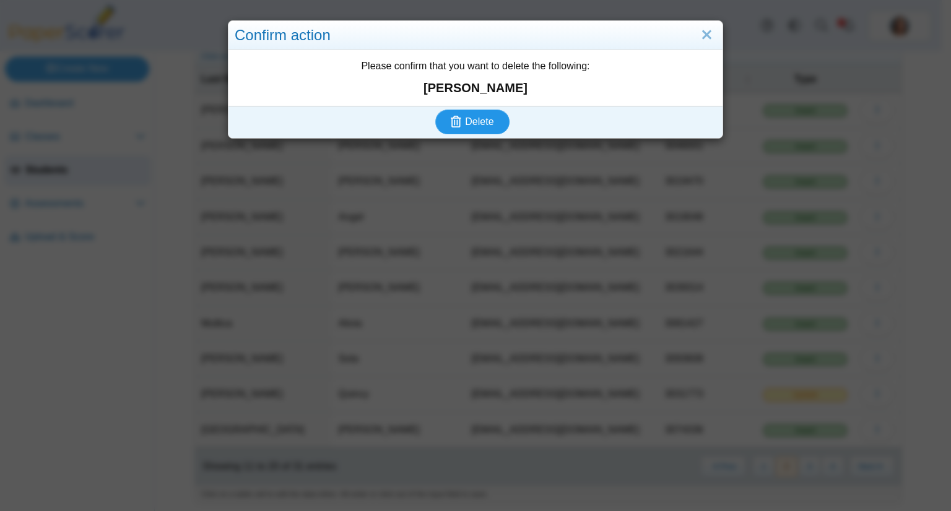
click at [488, 116] on span "Delete" at bounding box center [479, 121] width 28 height 11
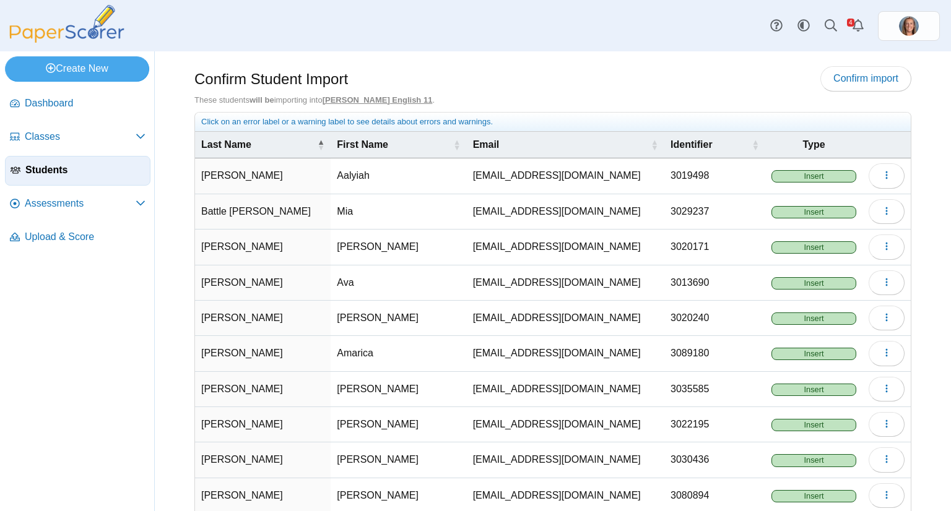
scroll to position [66, 0]
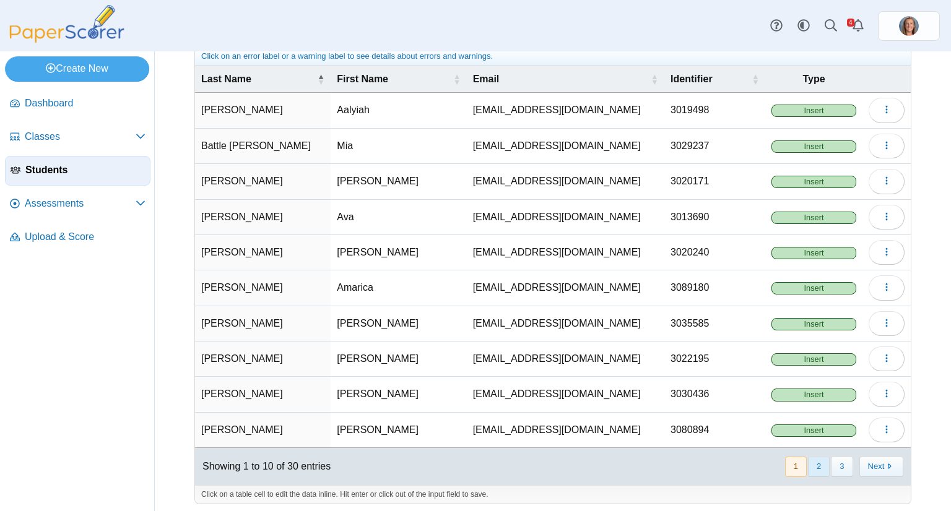
click at [808, 464] on button "2" at bounding box center [819, 467] width 22 height 20
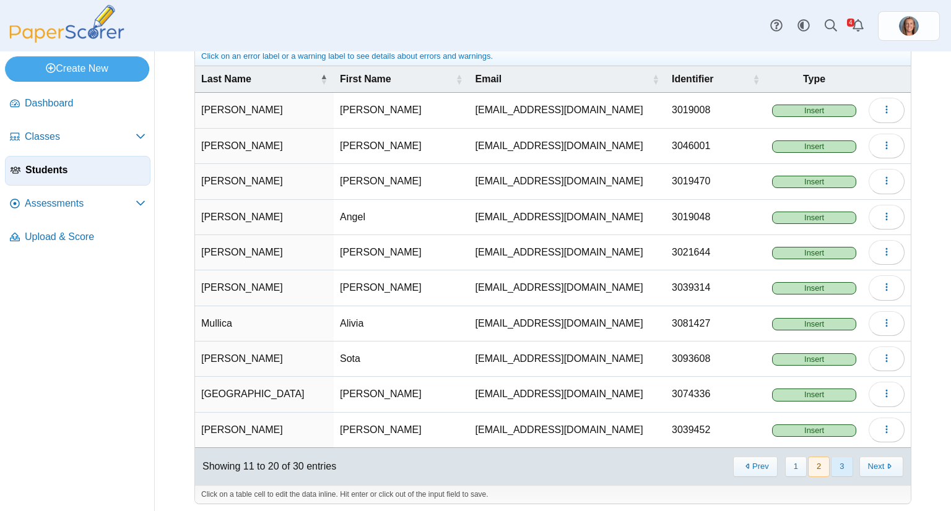
click at [831, 462] on button "3" at bounding box center [842, 467] width 22 height 20
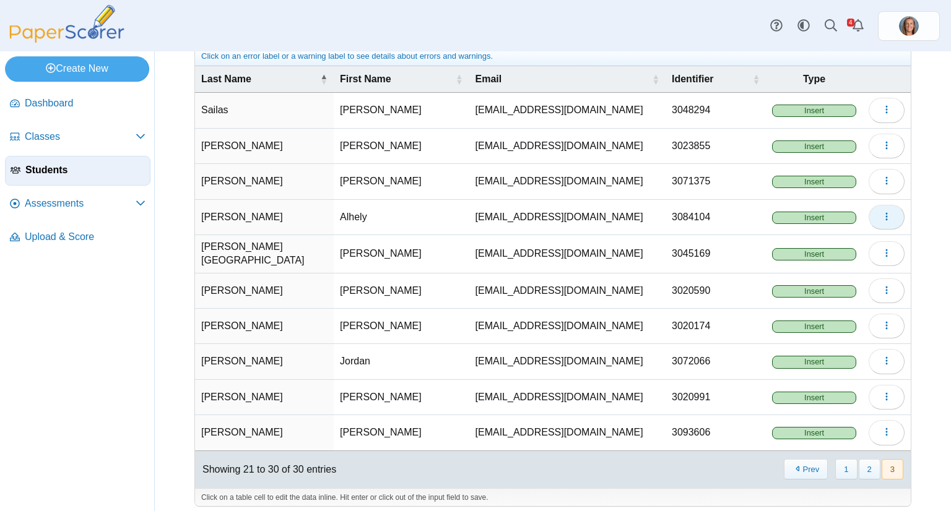
scroll to position [0, 0]
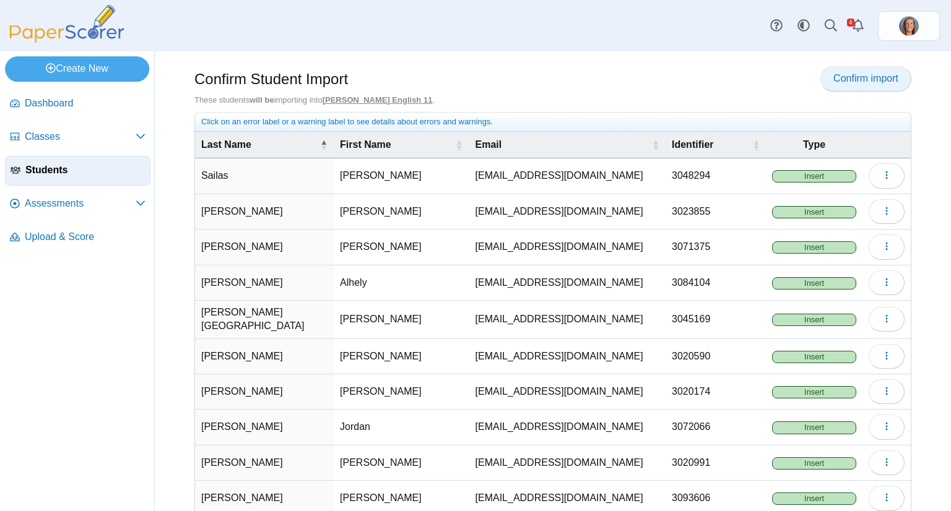
click at [846, 82] on span "Confirm import" at bounding box center [865, 78] width 65 height 11
